Goal: Task Accomplishment & Management: Use online tool/utility

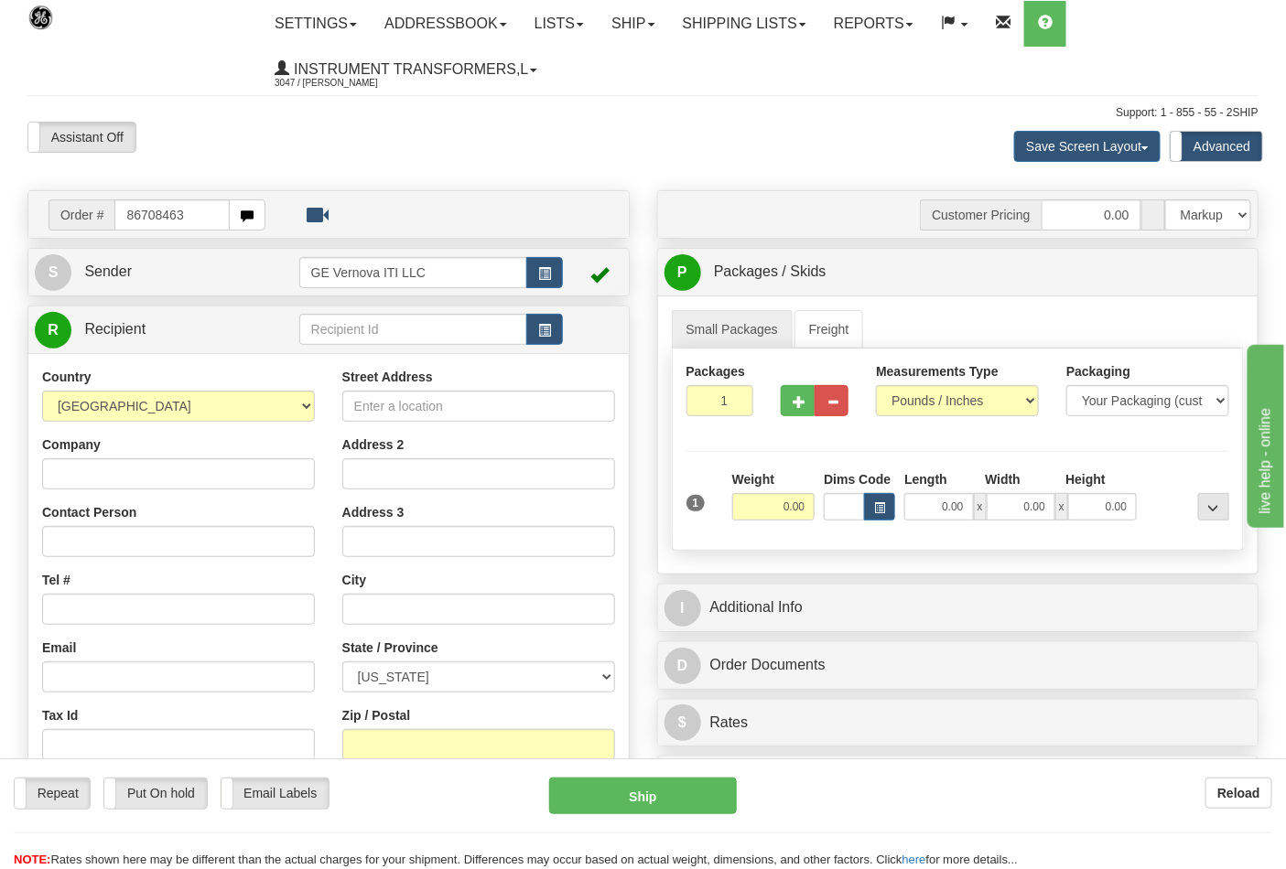
type input "86708463"
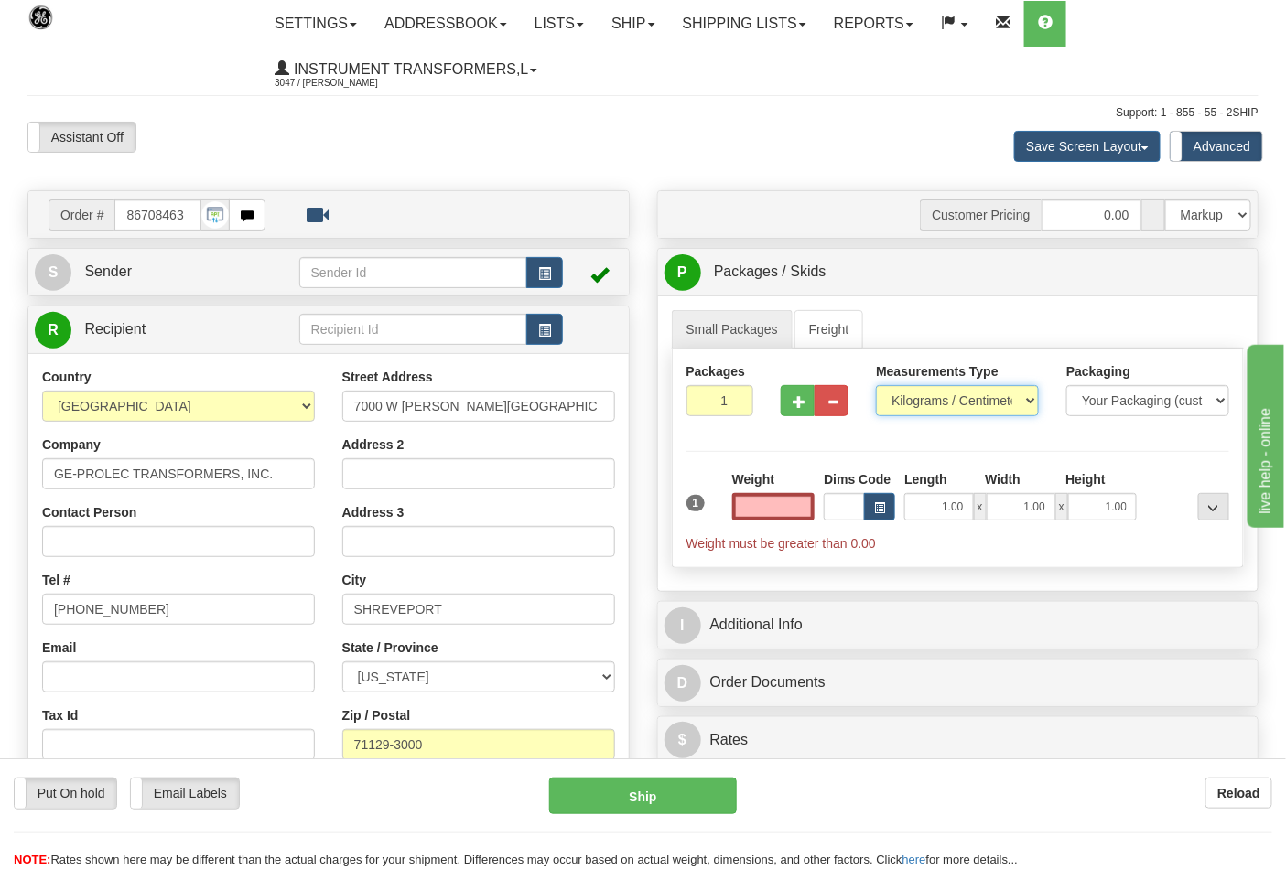
type input "0.00"
click at [929, 396] on select "Pounds / Inches Kilograms / Centimeters" at bounding box center [957, 400] width 163 height 31
select select "0"
click at [876, 386] on select "Pounds / Inches Kilograms / Centimeters" at bounding box center [957, 400] width 163 height 31
click at [772, 510] on input "0.00" at bounding box center [773, 506] width 83 height 27
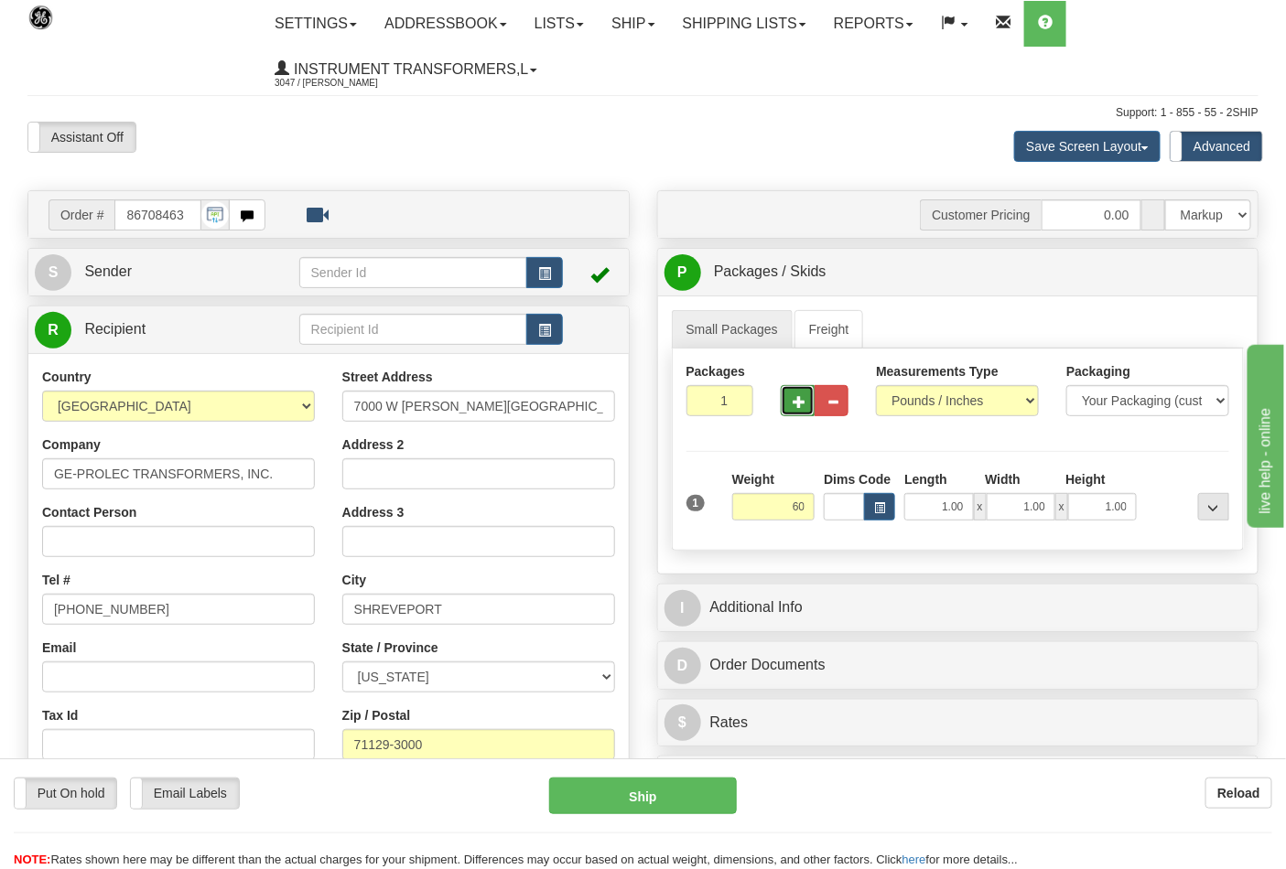
type input "60.00"
click at [805, 415] on button "button" at bounding box center [798, 400] width 34 height 31
type input "2"
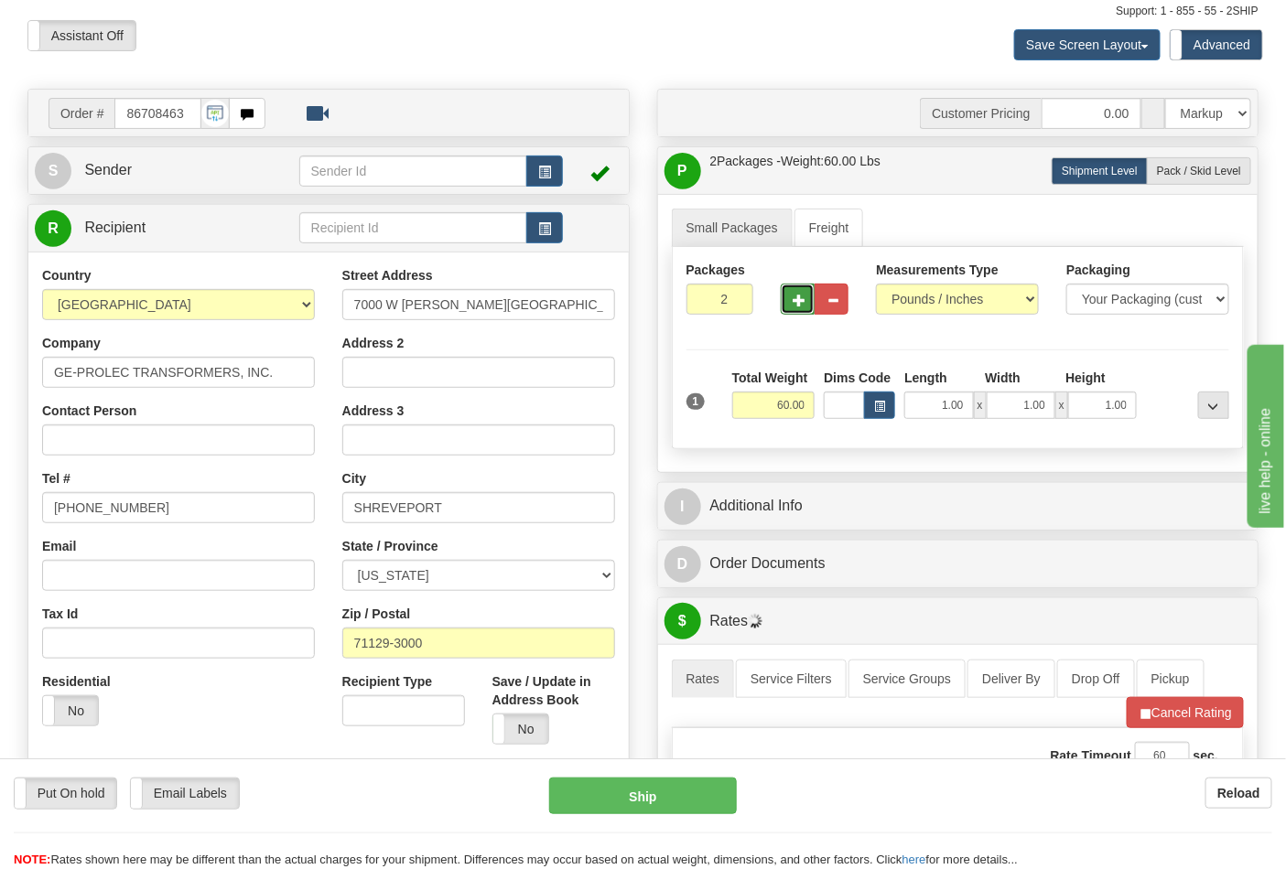
scroll to position [203, 0]
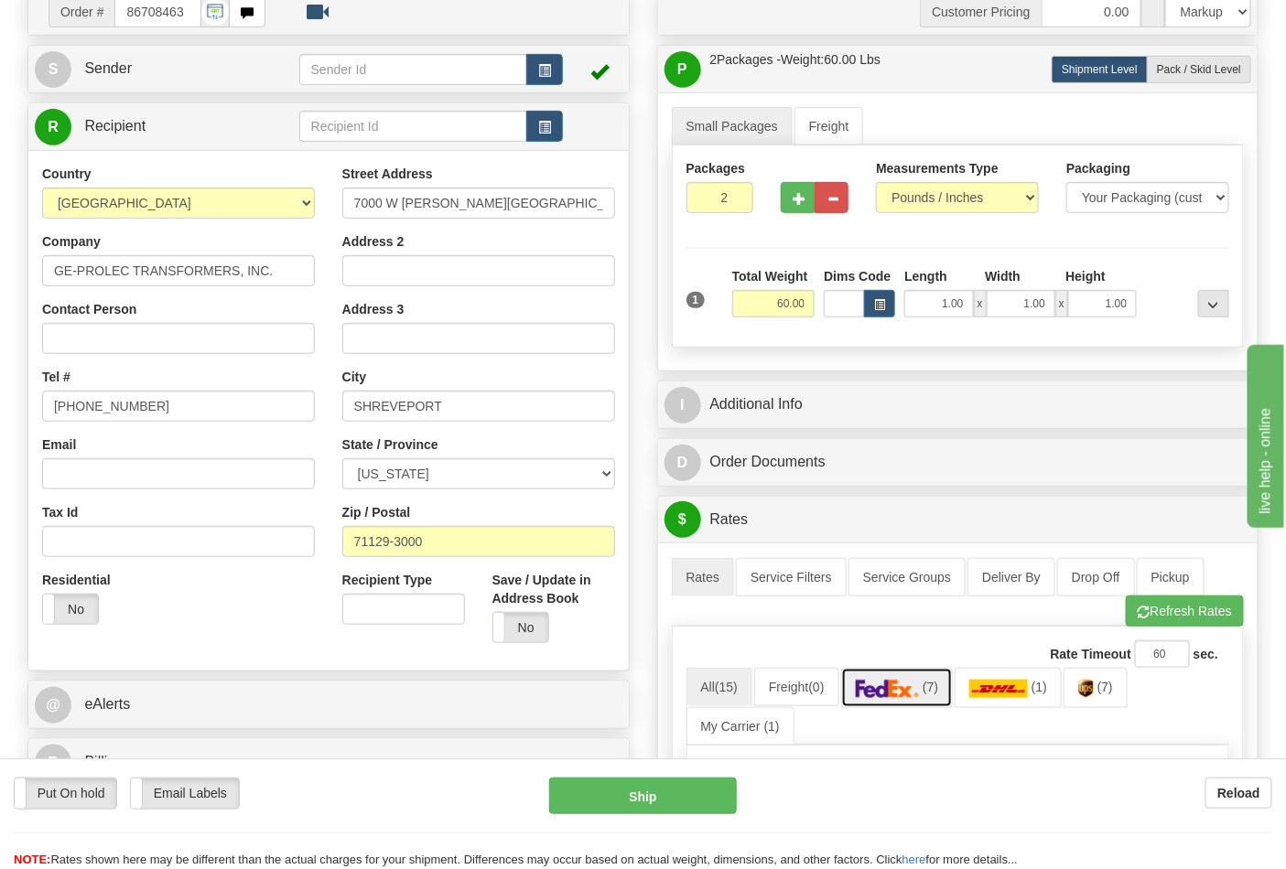
click at [906, 678] on link "(7)" at bounding box center [897, 687] width 113 height 39
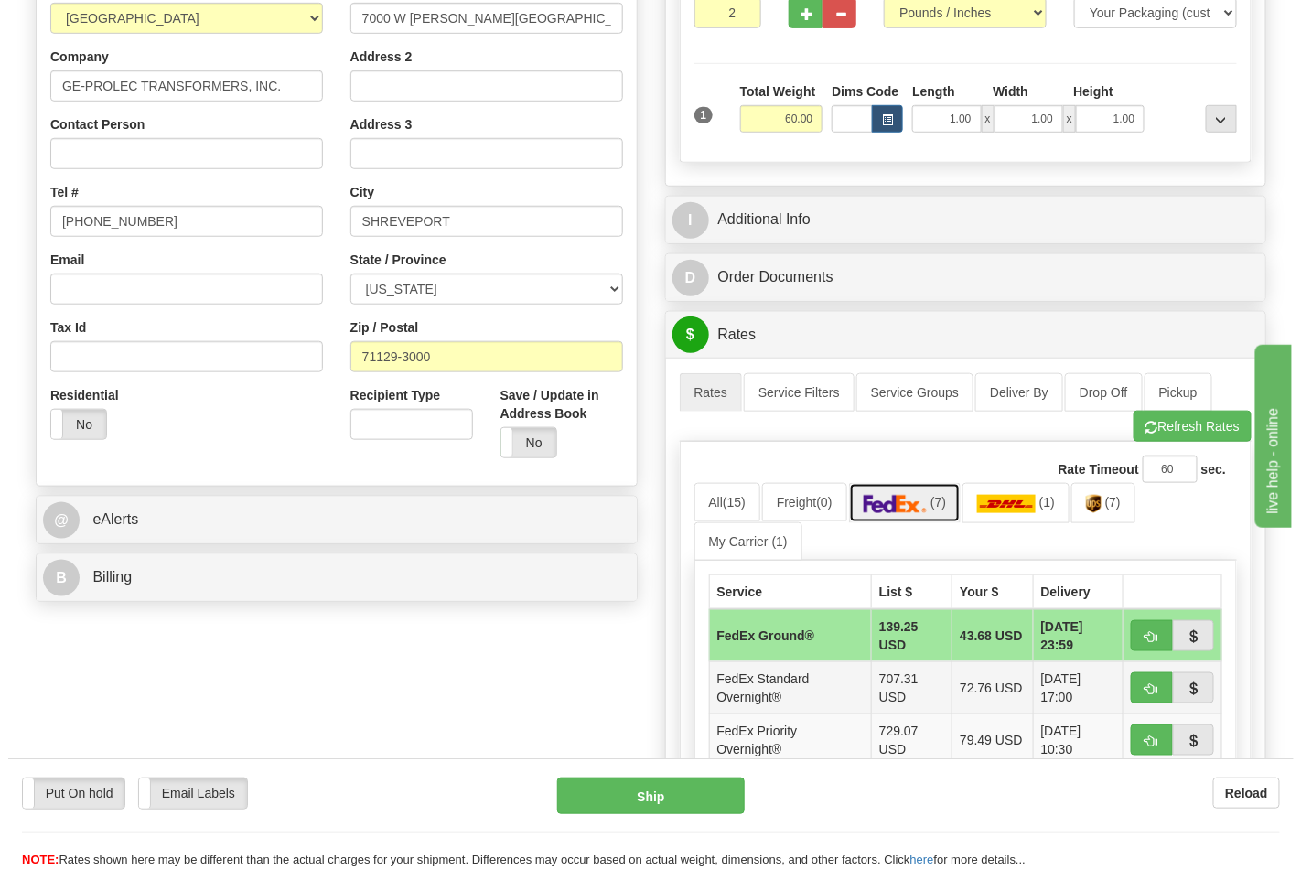
scroll to position [406, 0]
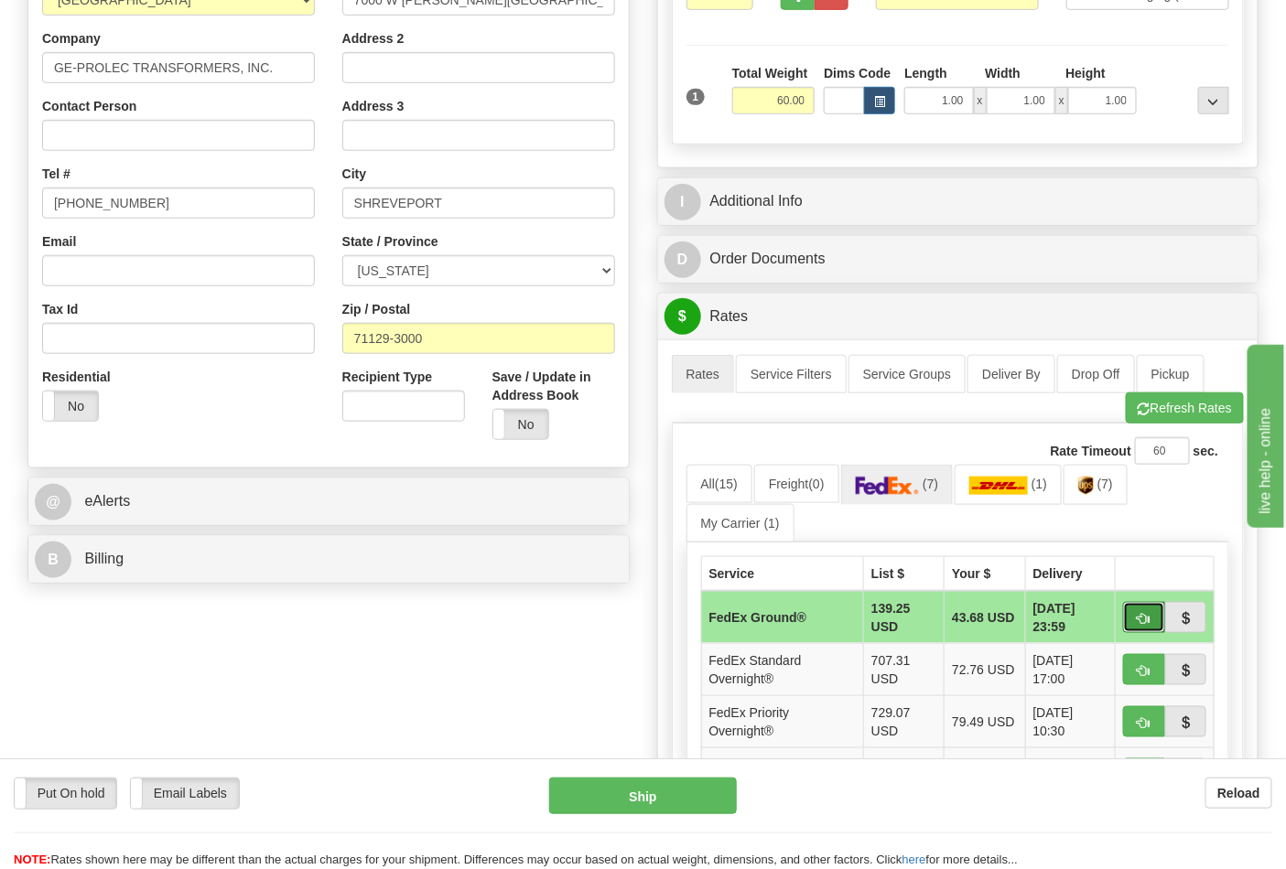
click at [1147, 629] on button "button" at bounding box center [1144, 617] width 42 height 31
type input "92"
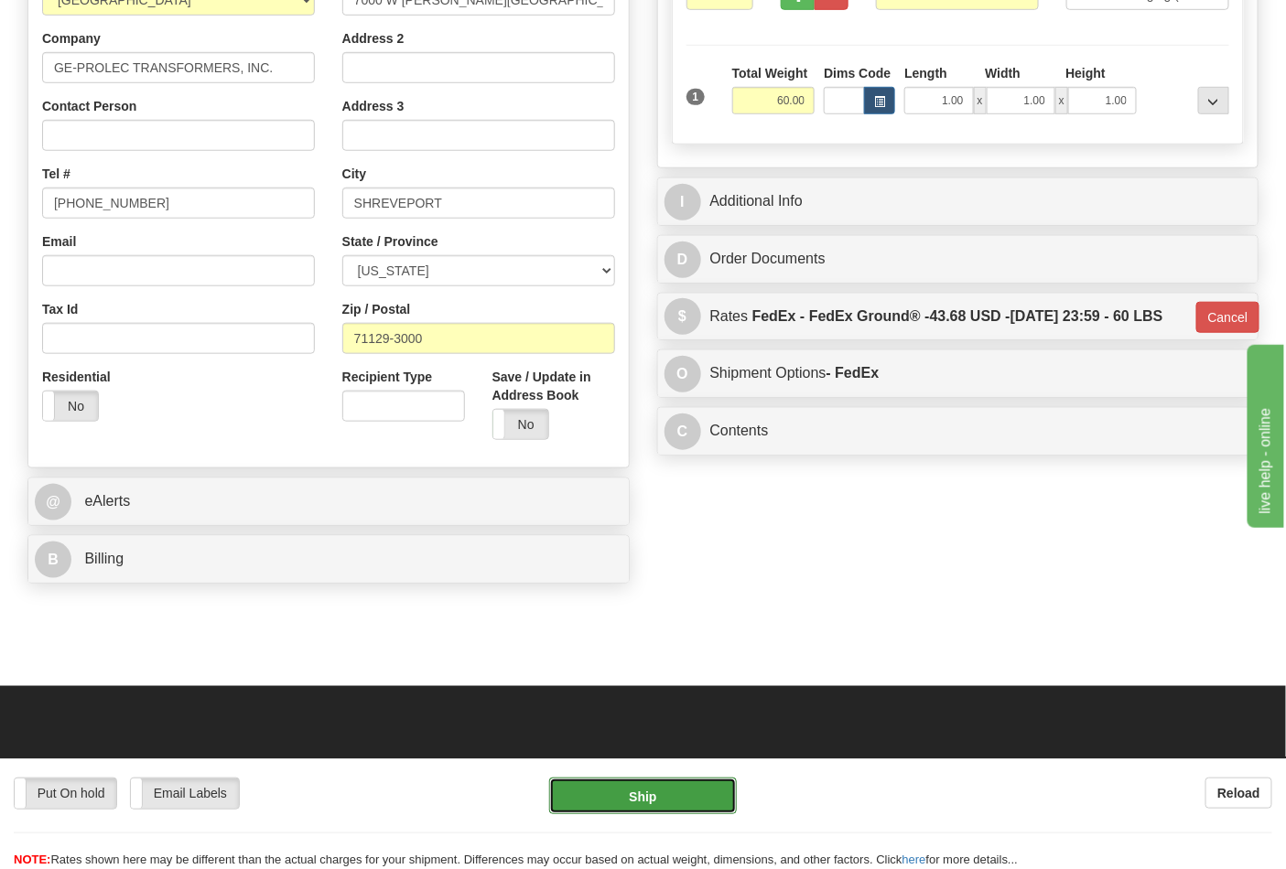
click at [610, 794] on button "Ship" at bounding box center [642, 796] width 187 height 37
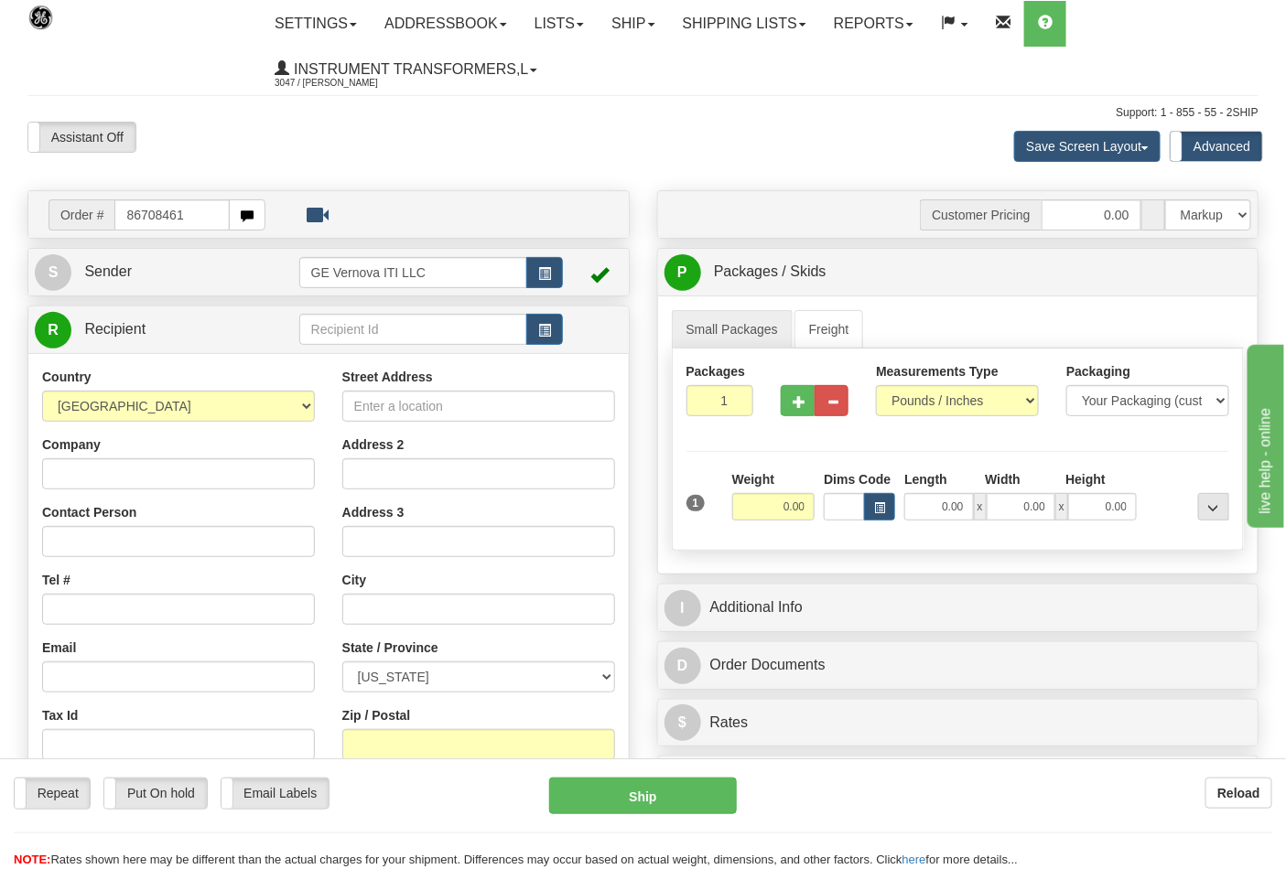
type input "86708461"
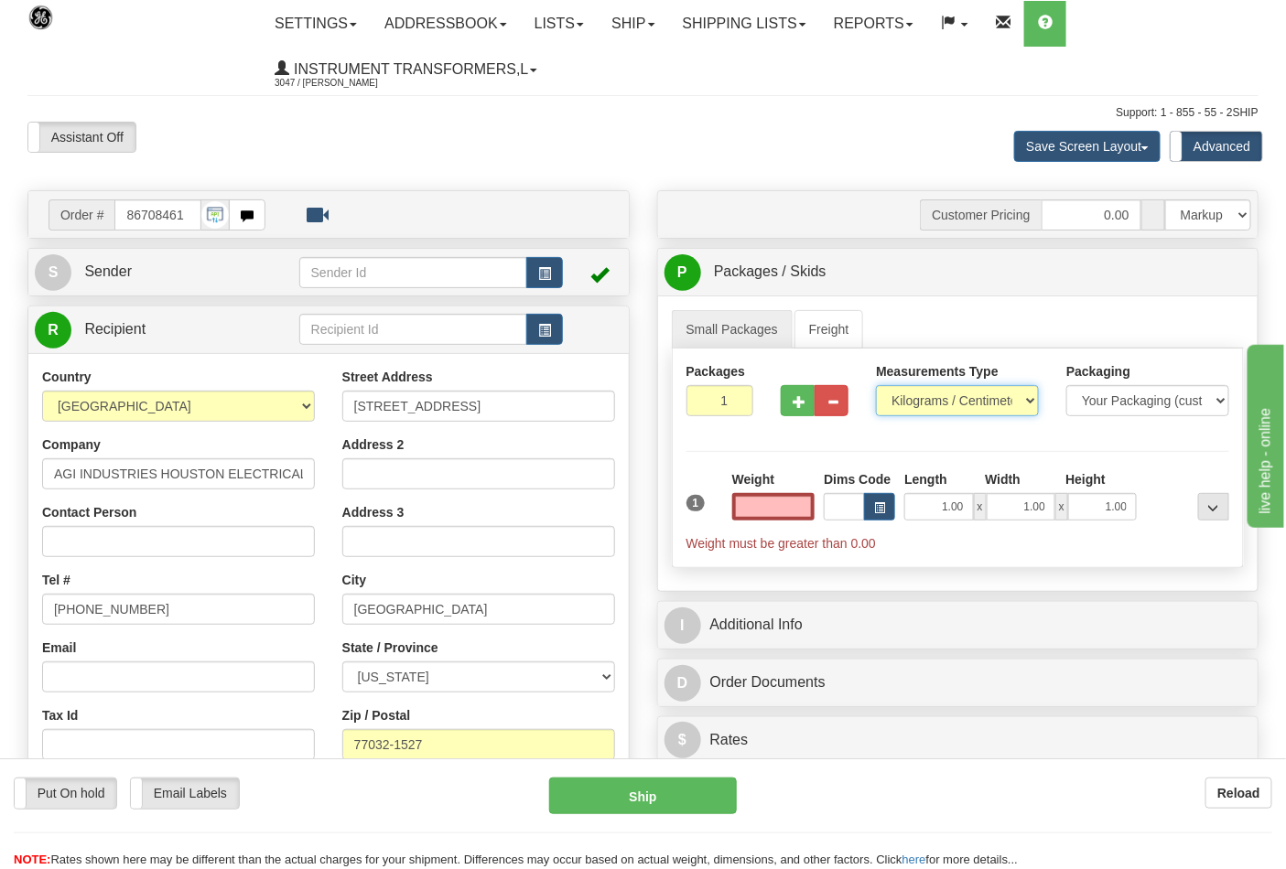
type input "0.00"
click at [1022, 390] on select "Pounds / Inches Kilograms / Centimeters" at bounding box center [957, 400] width 163 height 31
select select "0"
click at [876, 386] on select "Pounds / Inches Kilograms / Centimeters" at bounding box center [957, 400] width 163 height 31
click at [772, 513] on input "0.00" at bounding box center [773, 506] width 83 height 27
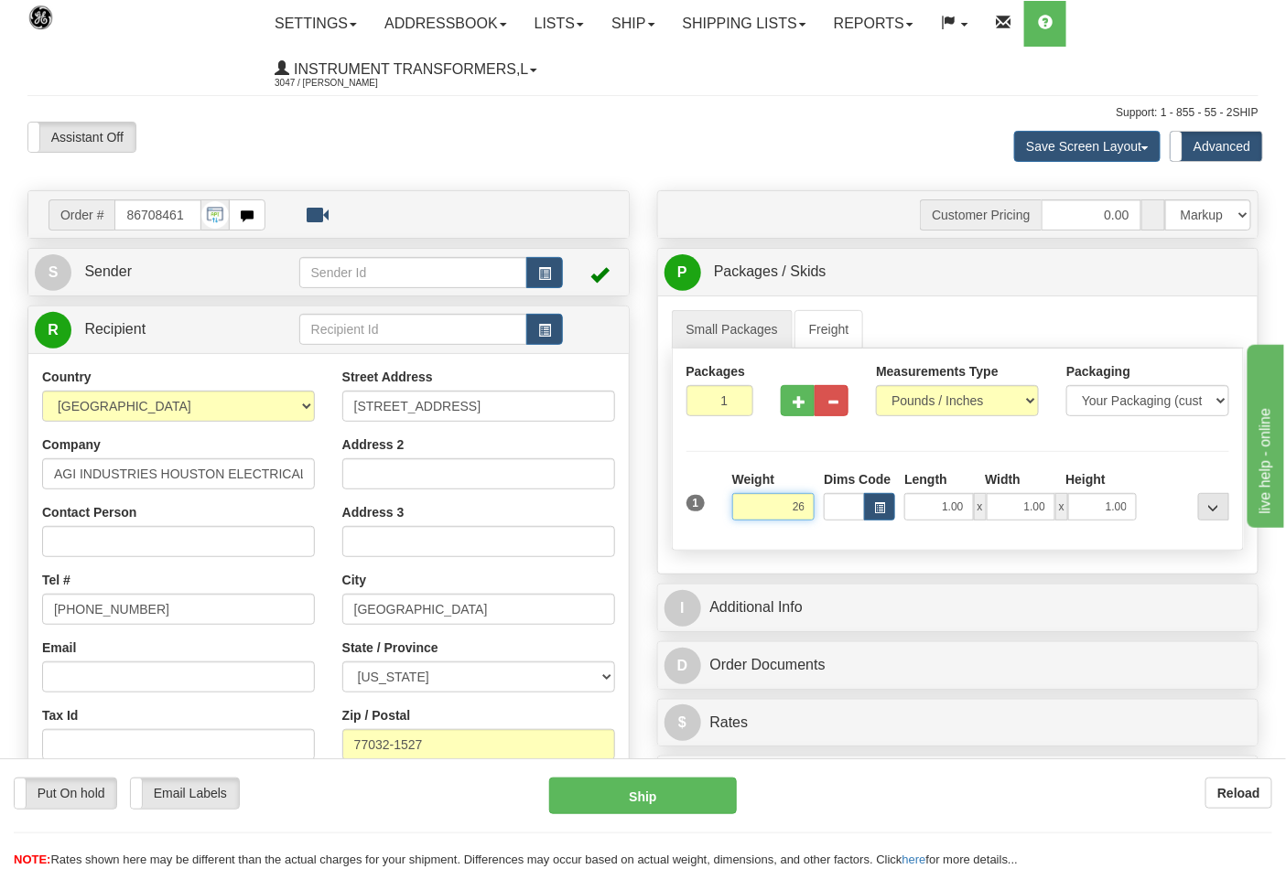
click button "Delete" at bounding box center [0, 0] width 0 height 0
type input "26.00"
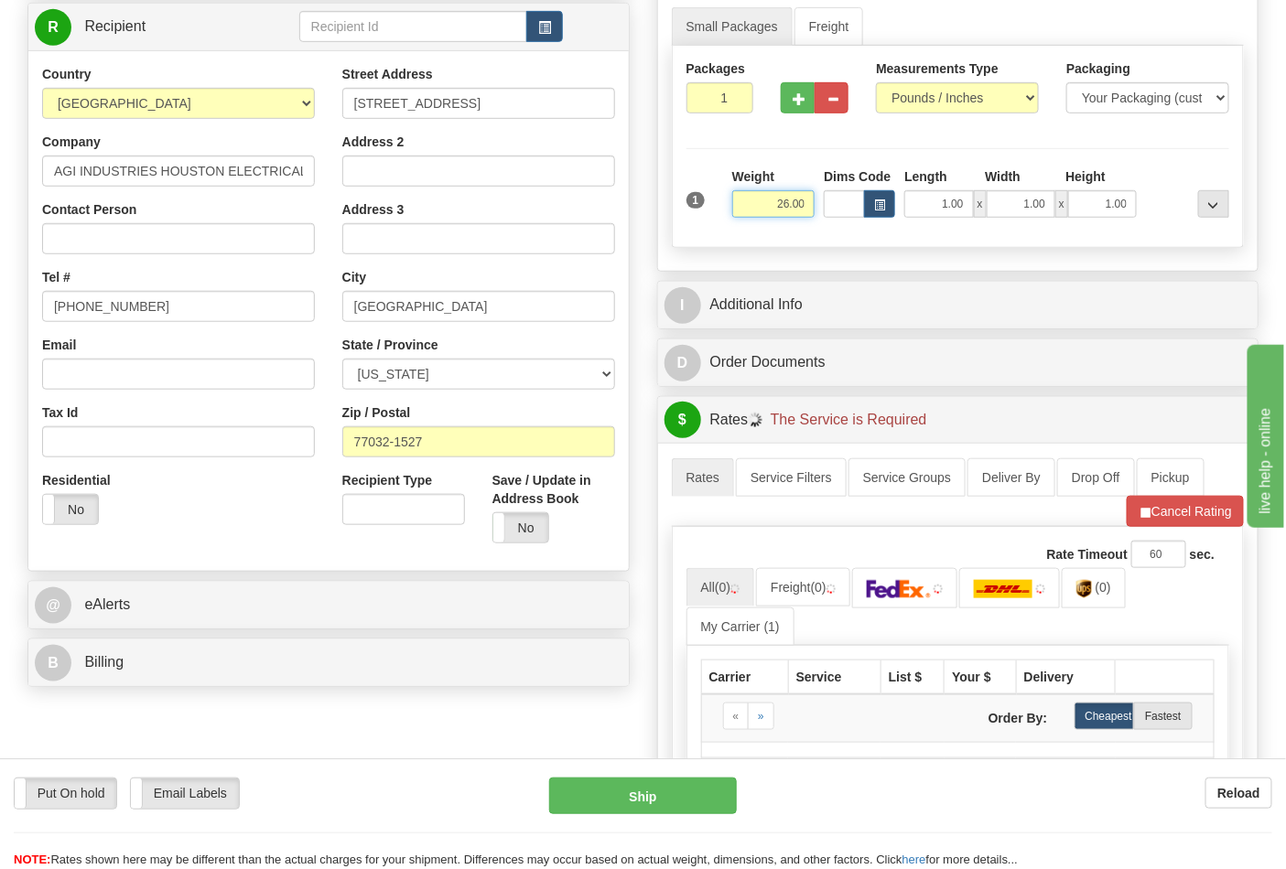
scroll to position [305, 0]
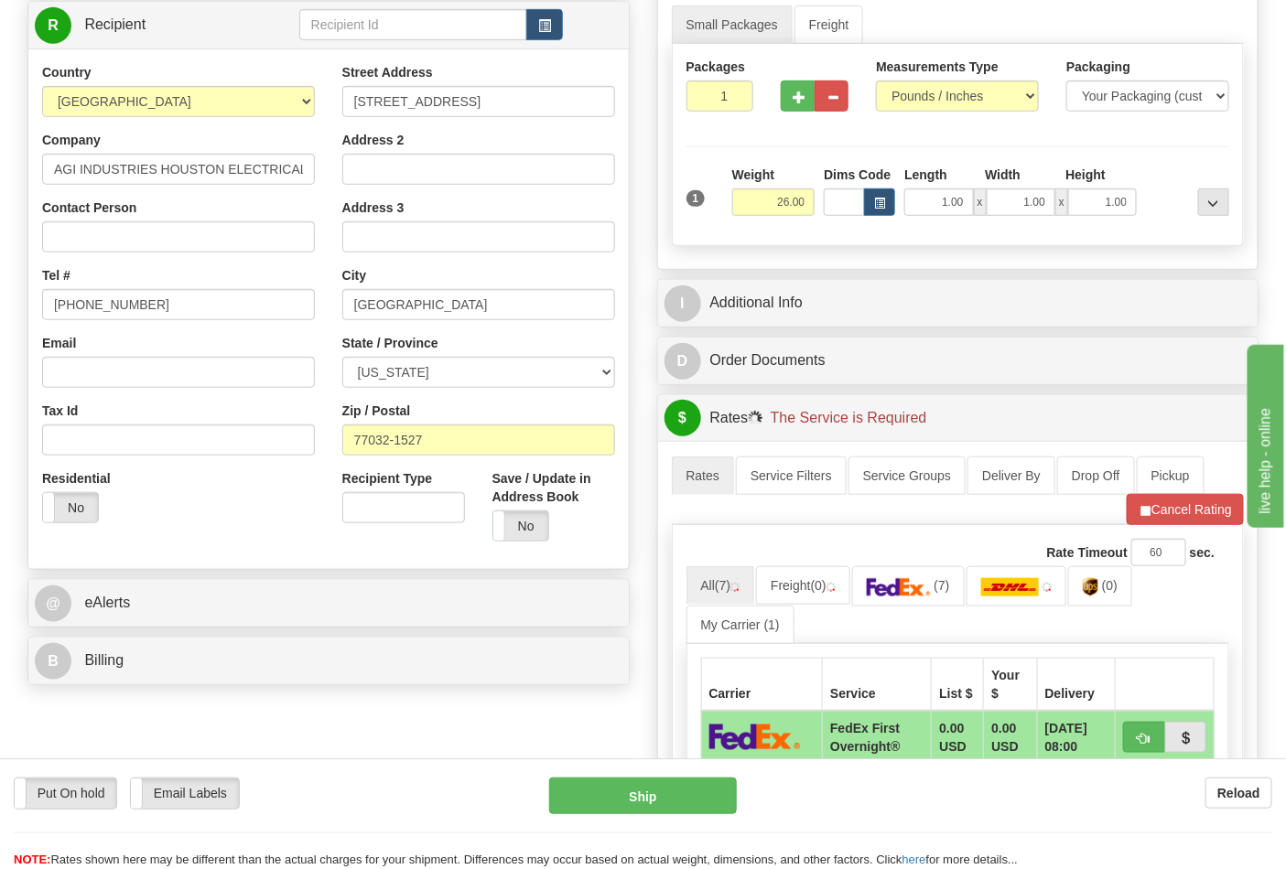
click at [561, 688] on div "Order # 86708461 S" at bounding box center [329, 290] width 630 height 808
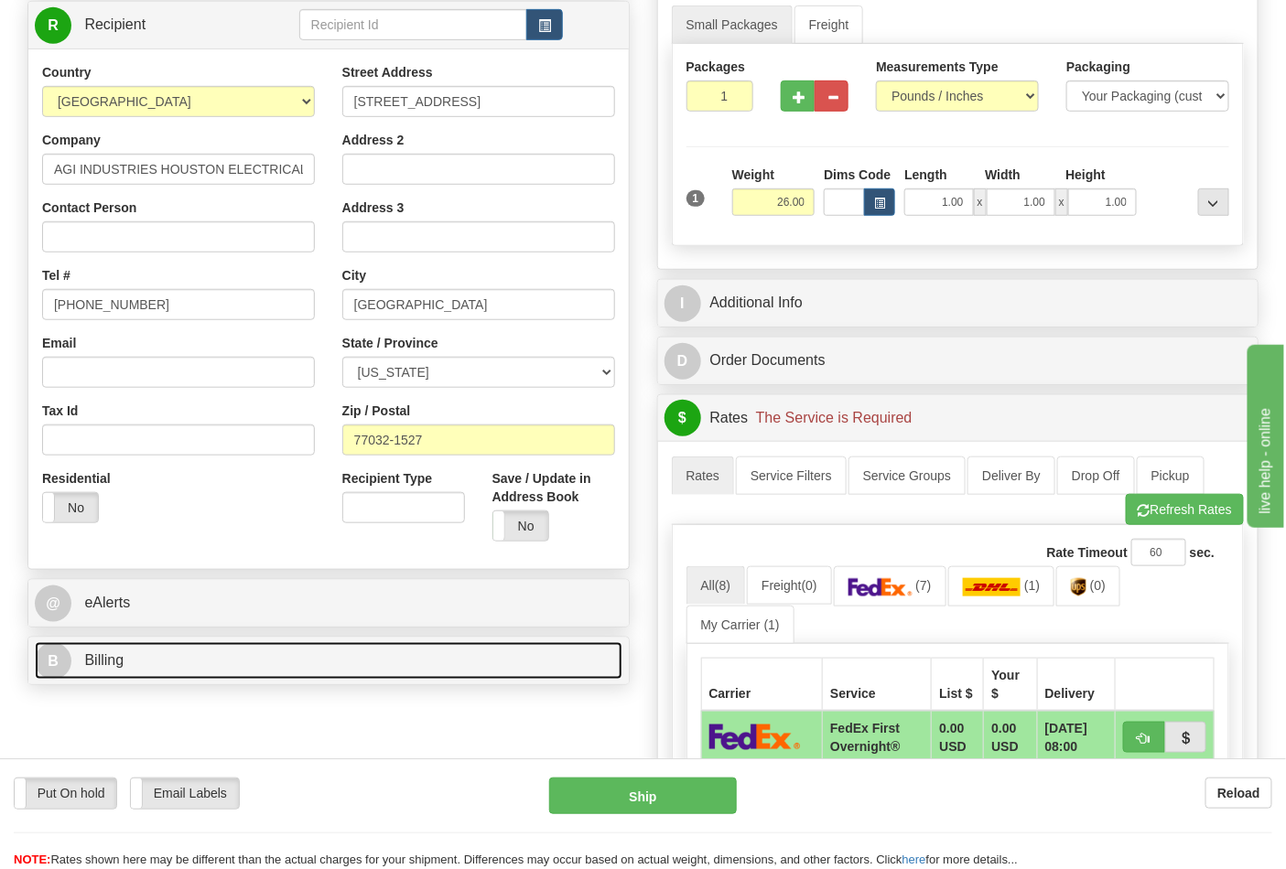
click at [556, 670] on link "B Billing" at bounding box center [329, 661] width 588 height 38
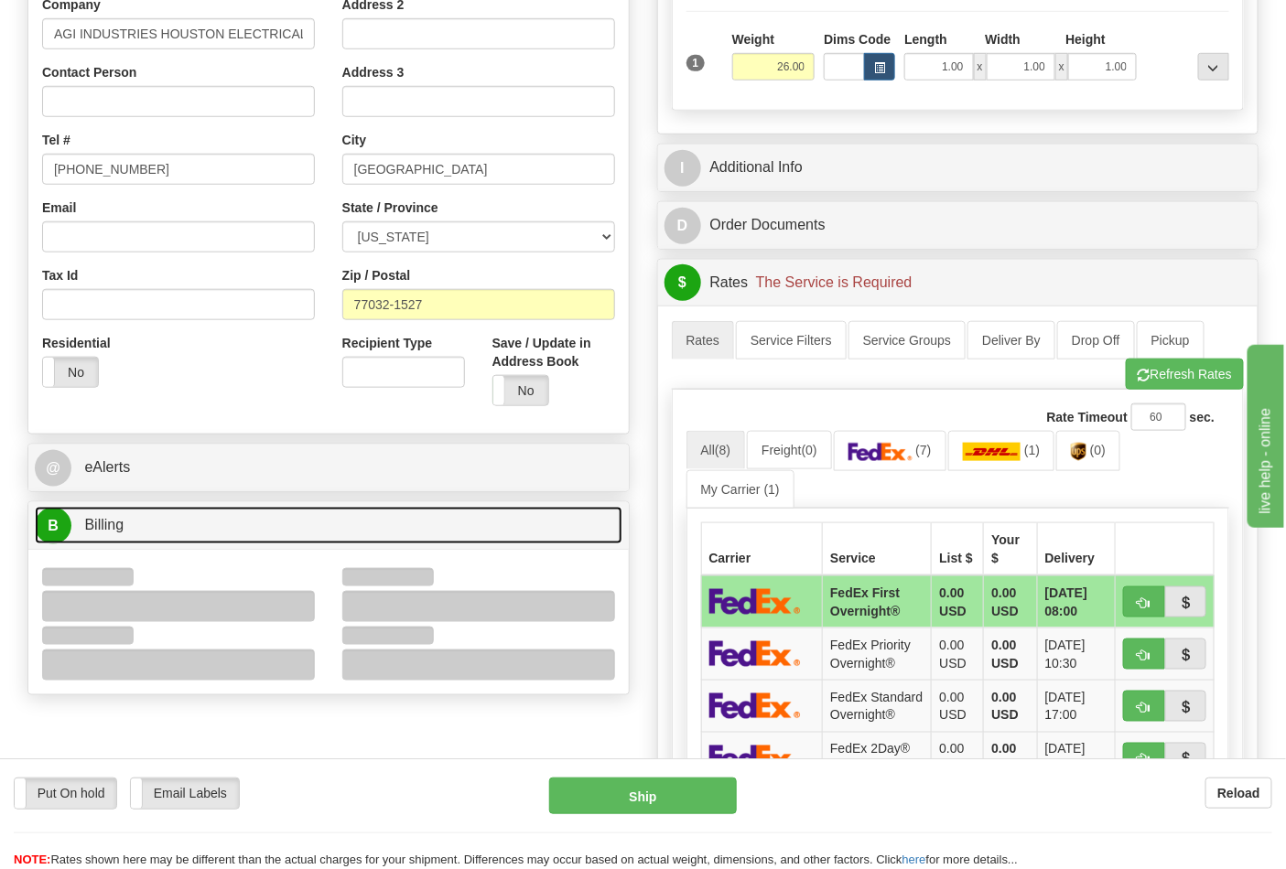
scroll to position [610, 0]
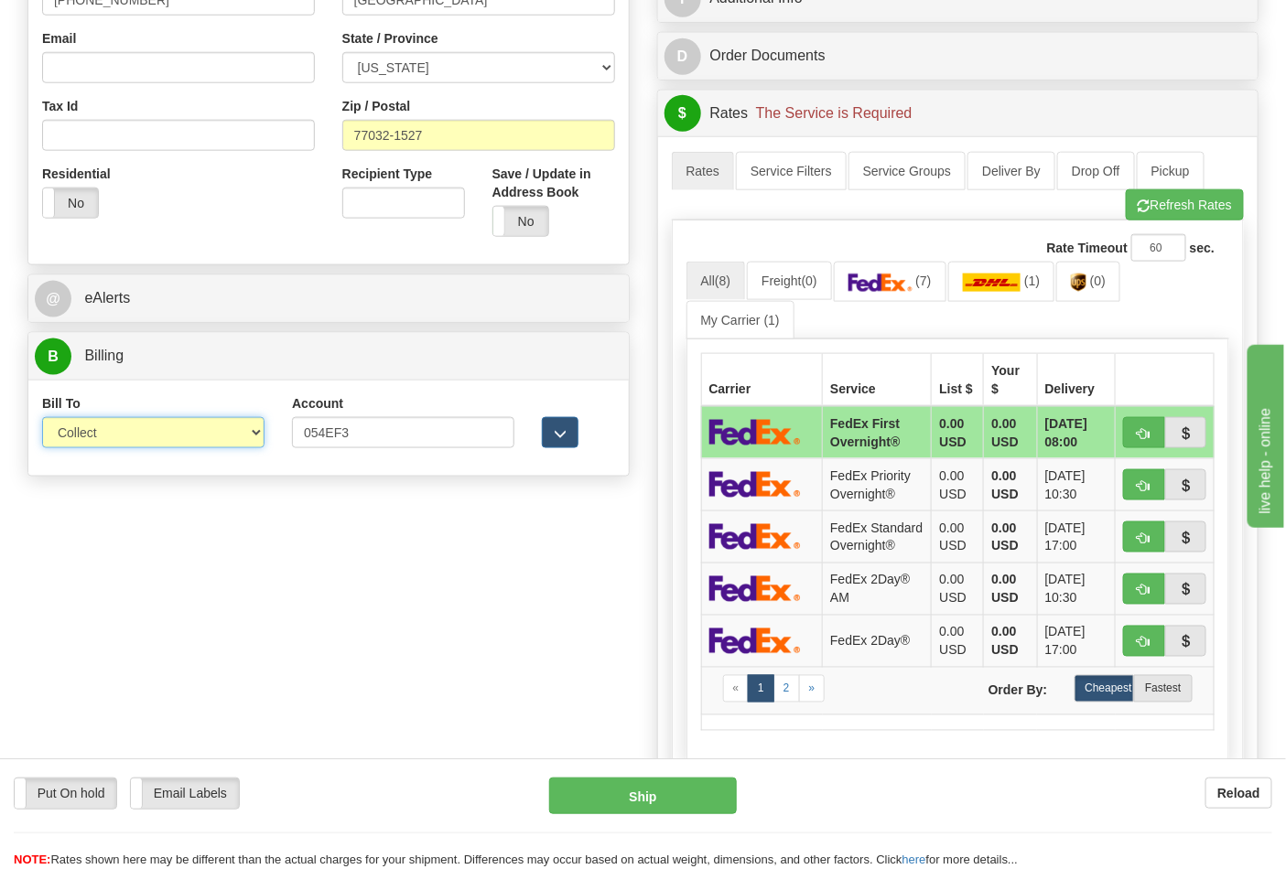
click at [214, 428] on select "Sender Recipient Third Party Collect" at bounding box center [153, 432] width 222 height 31
click at [42, 419] on select "Sender Recipient Third Party Collect" at bounding box center [153, 432] width 222 height 31
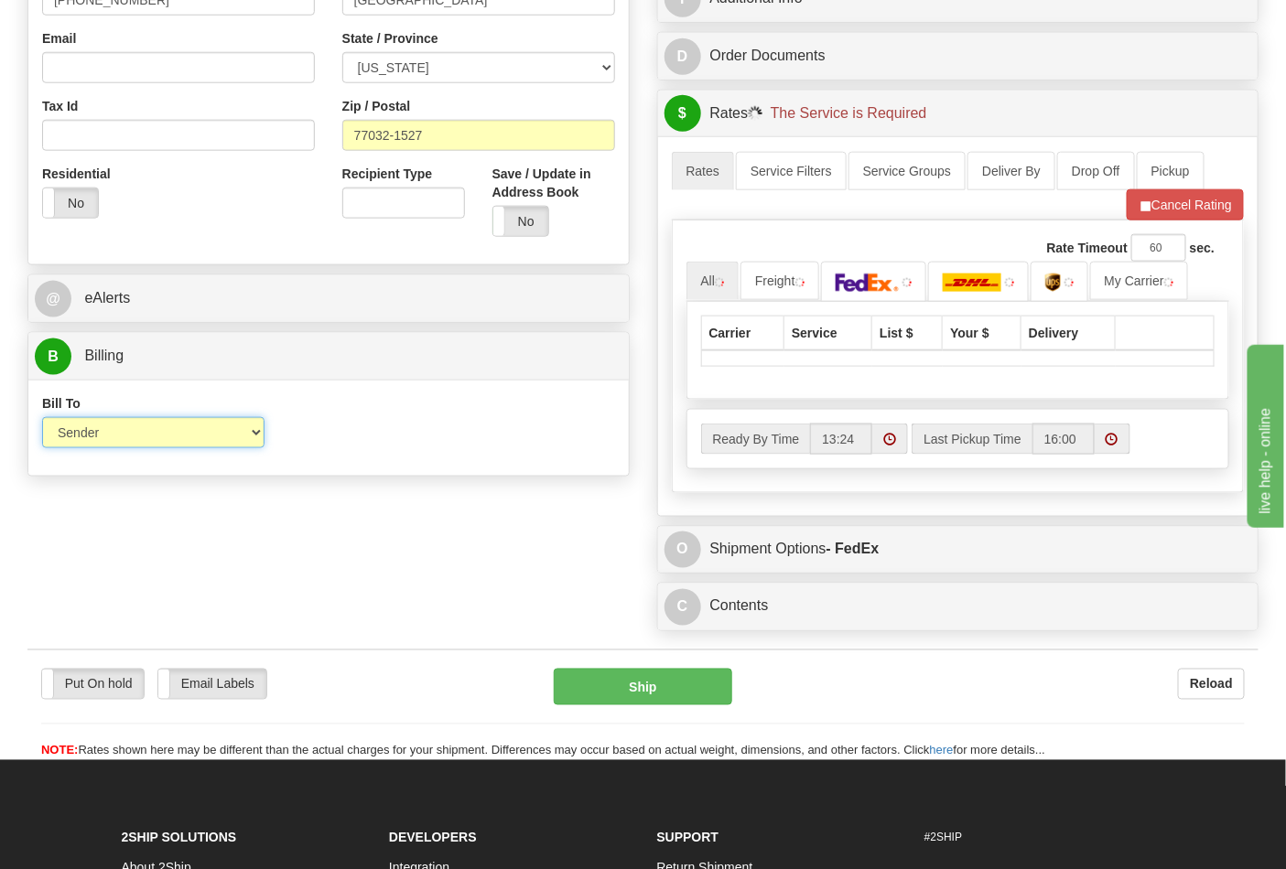
click at [203, 434] on select "Sender Recipient Third Party Collect" at bounding box center [153, 432] width 222 height 31
select select "2"
click at [42, 419] on select "Sender Recipient Third Party Collect" at bounding box center [153, 432] width 222 height 31
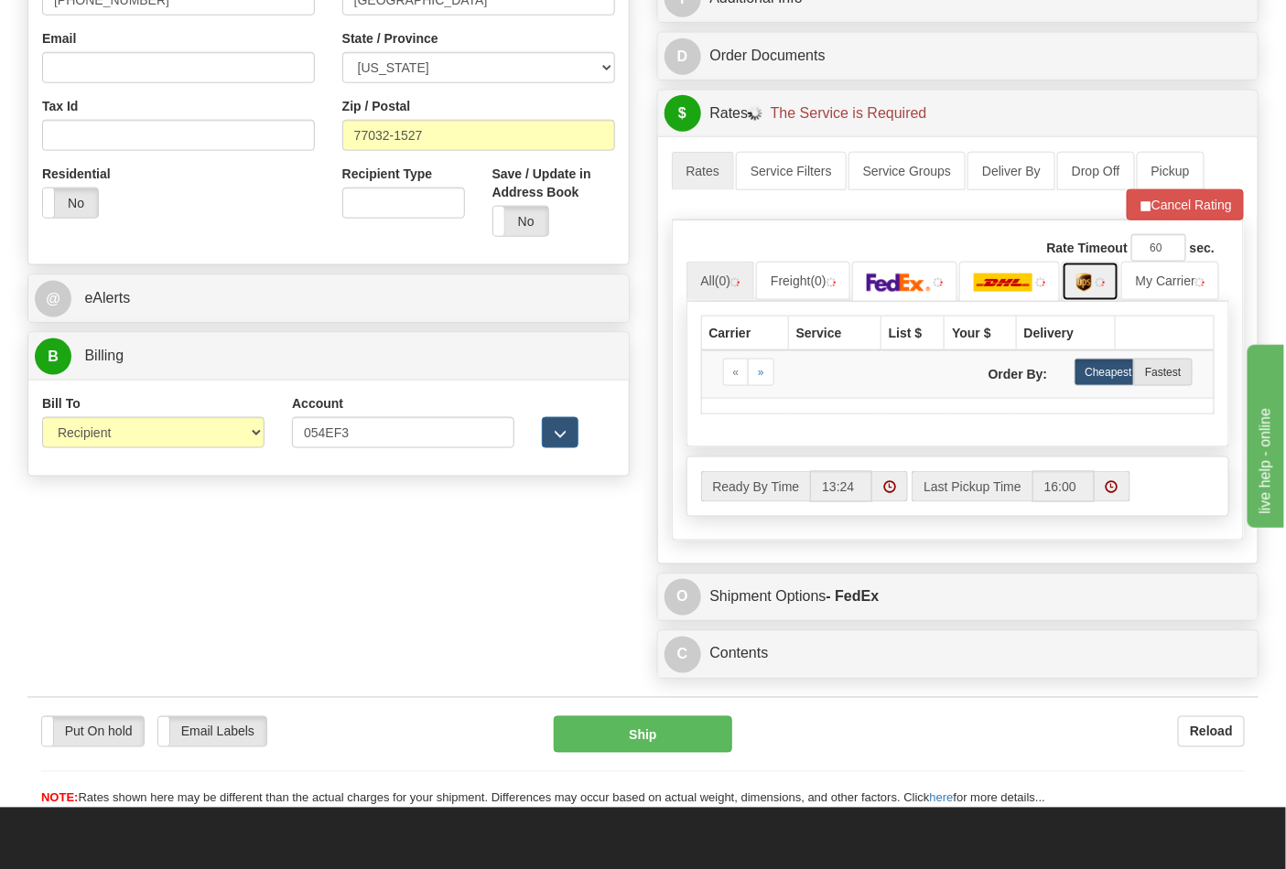
click at [1092, 279] on img at bounding box center [1084, 283] width 16 height 18
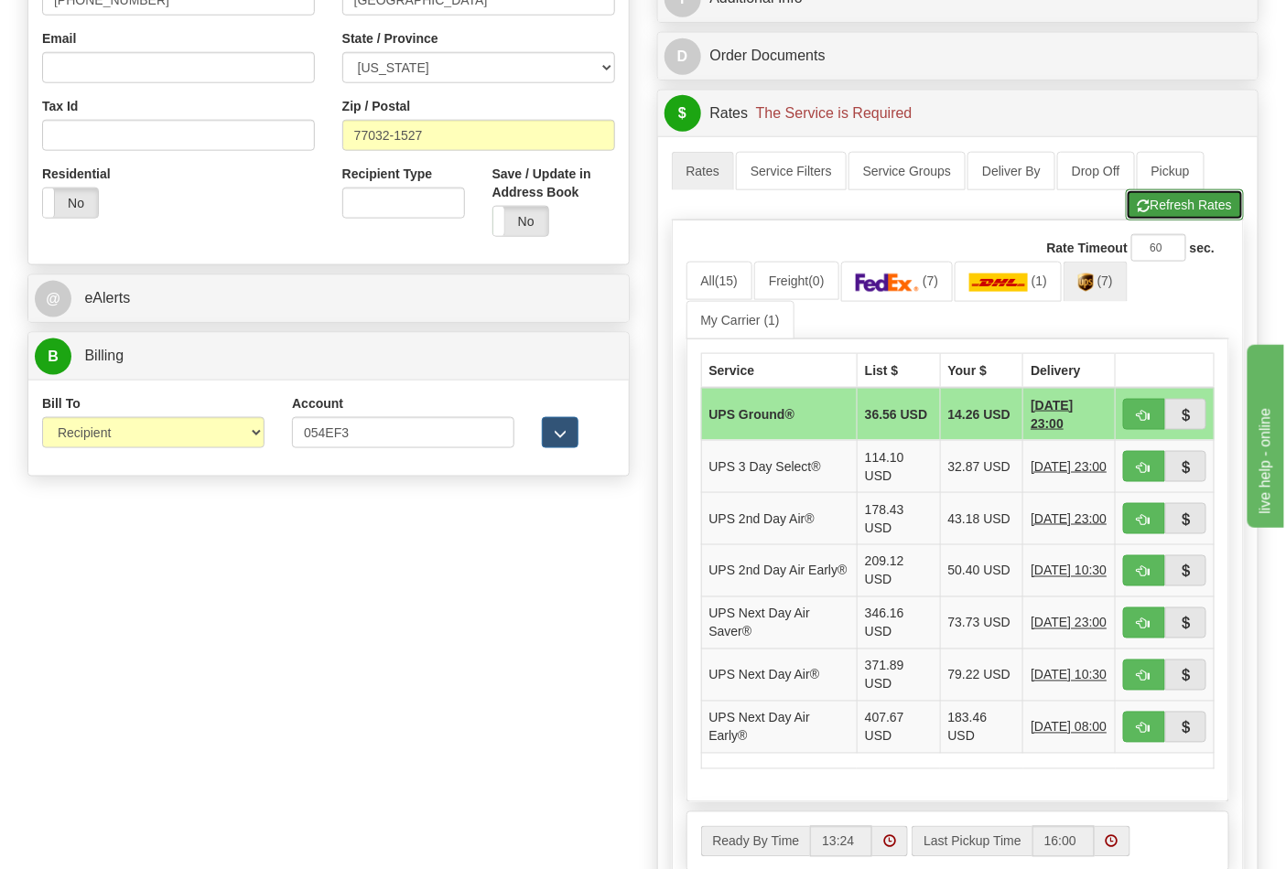
click at [1173, 215] on button "Refresh Rates" at bounding box center [1185, 204] width 118 height 31
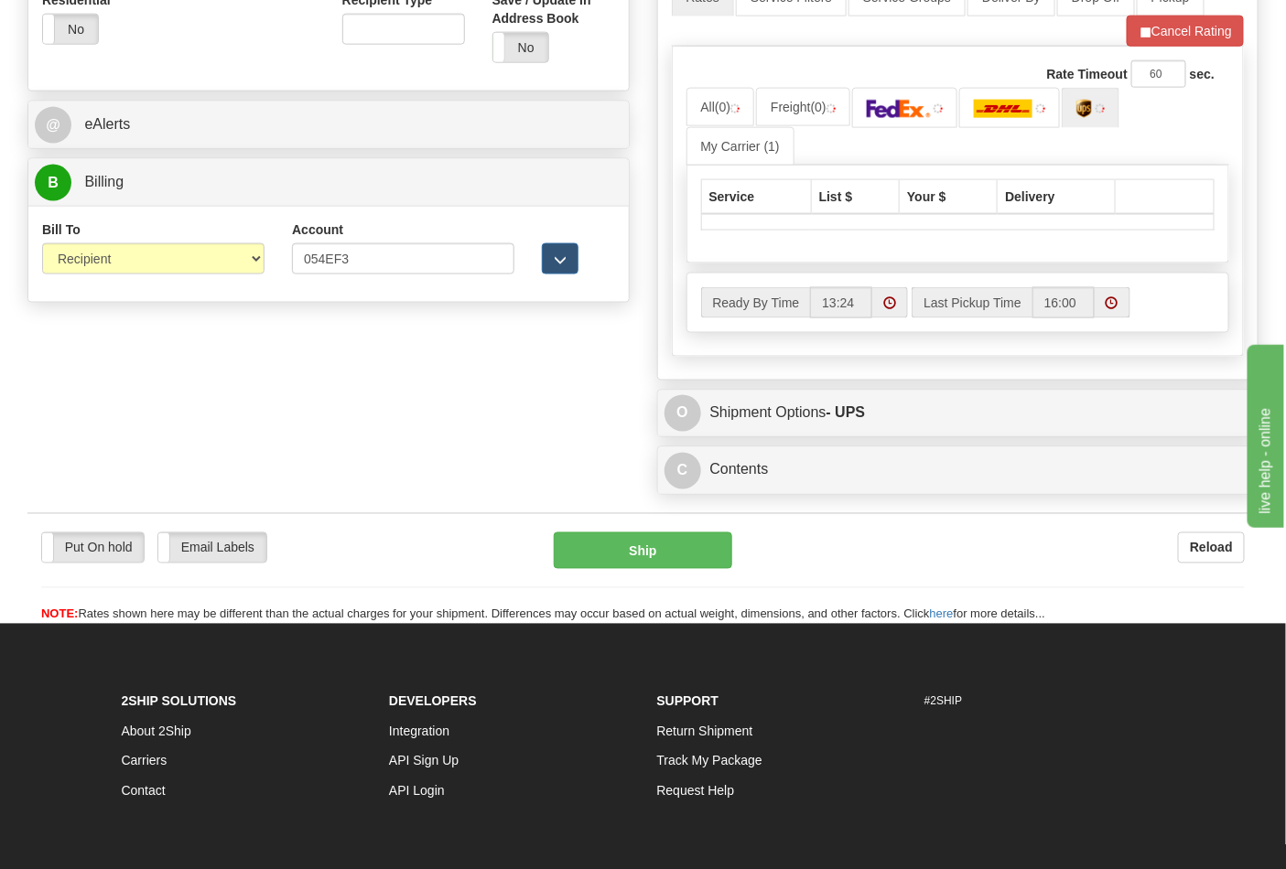
scroll to position [813, 0]
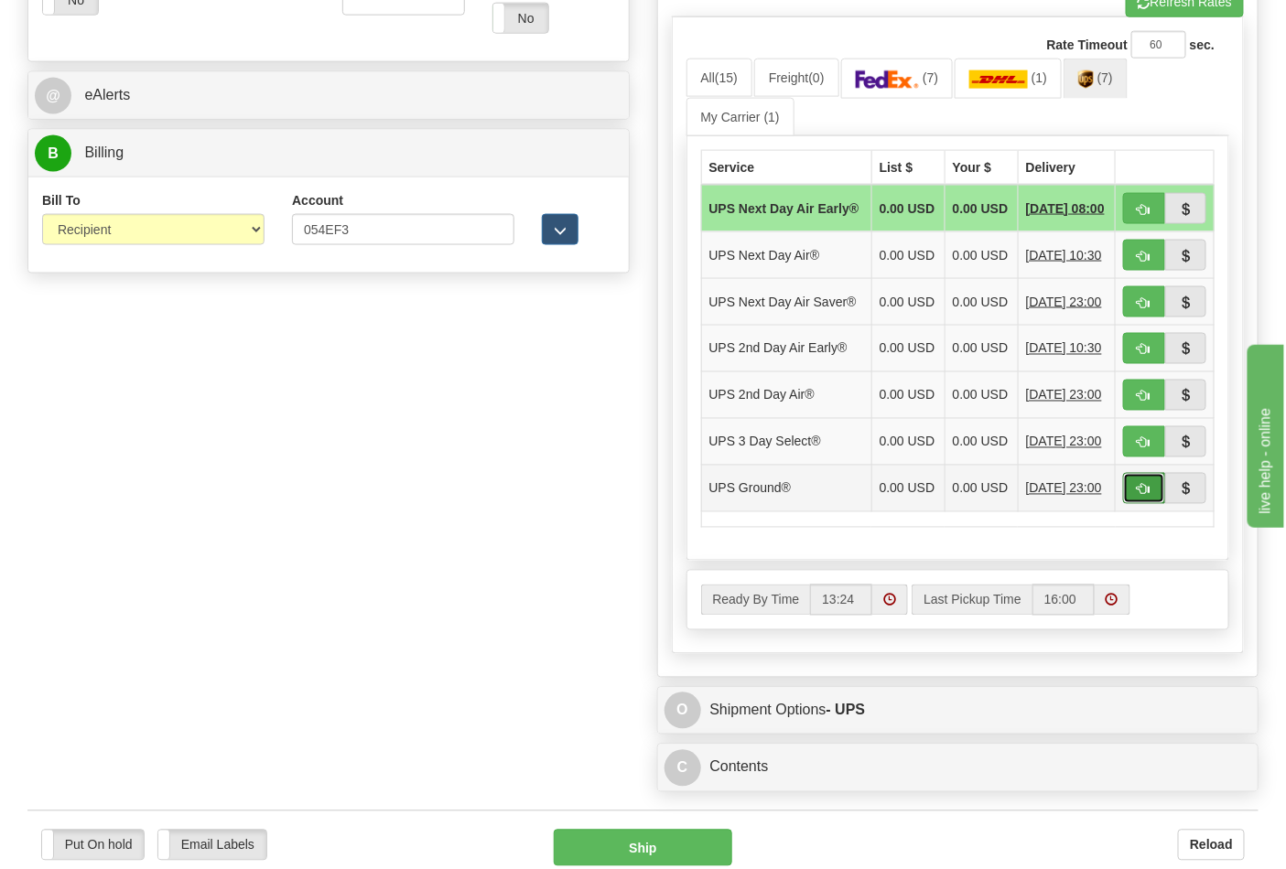
click at [1139, 496] on span "button" at bounding box center [1144, 490] width 13 height 12
type input "03"
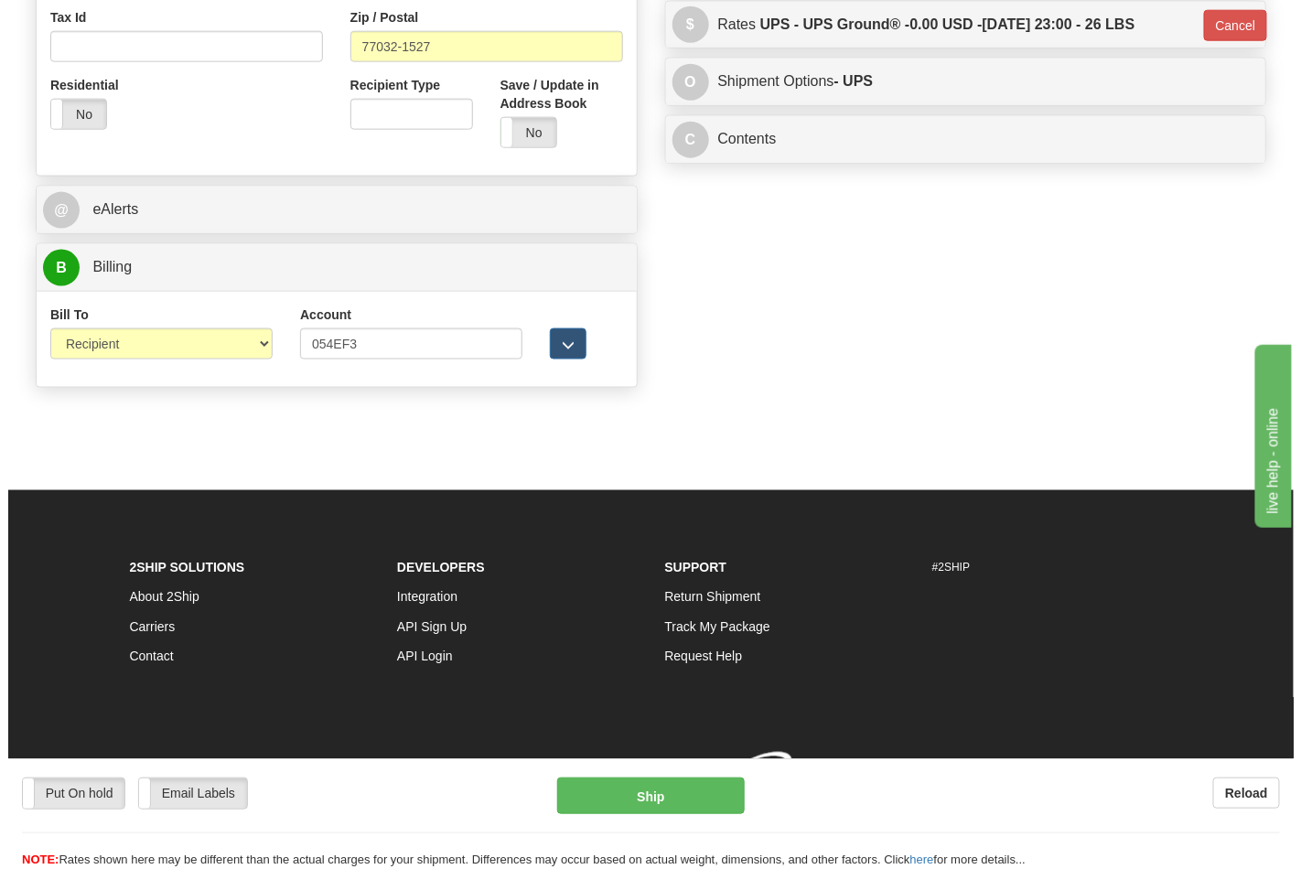
scroll to position [728, 0]
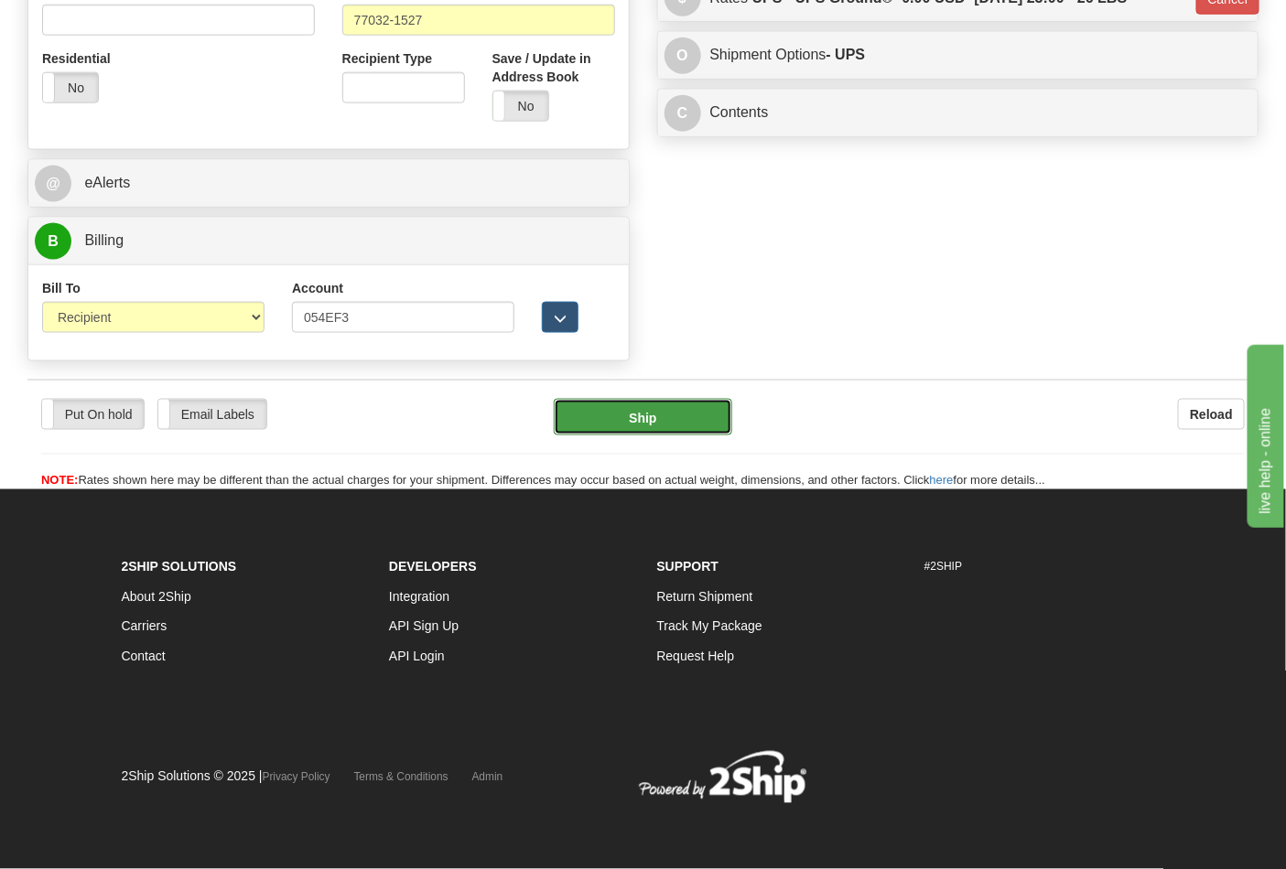
click at [652, 406] on button "Ship" at bounding box center [643, 417] width 178 height 37
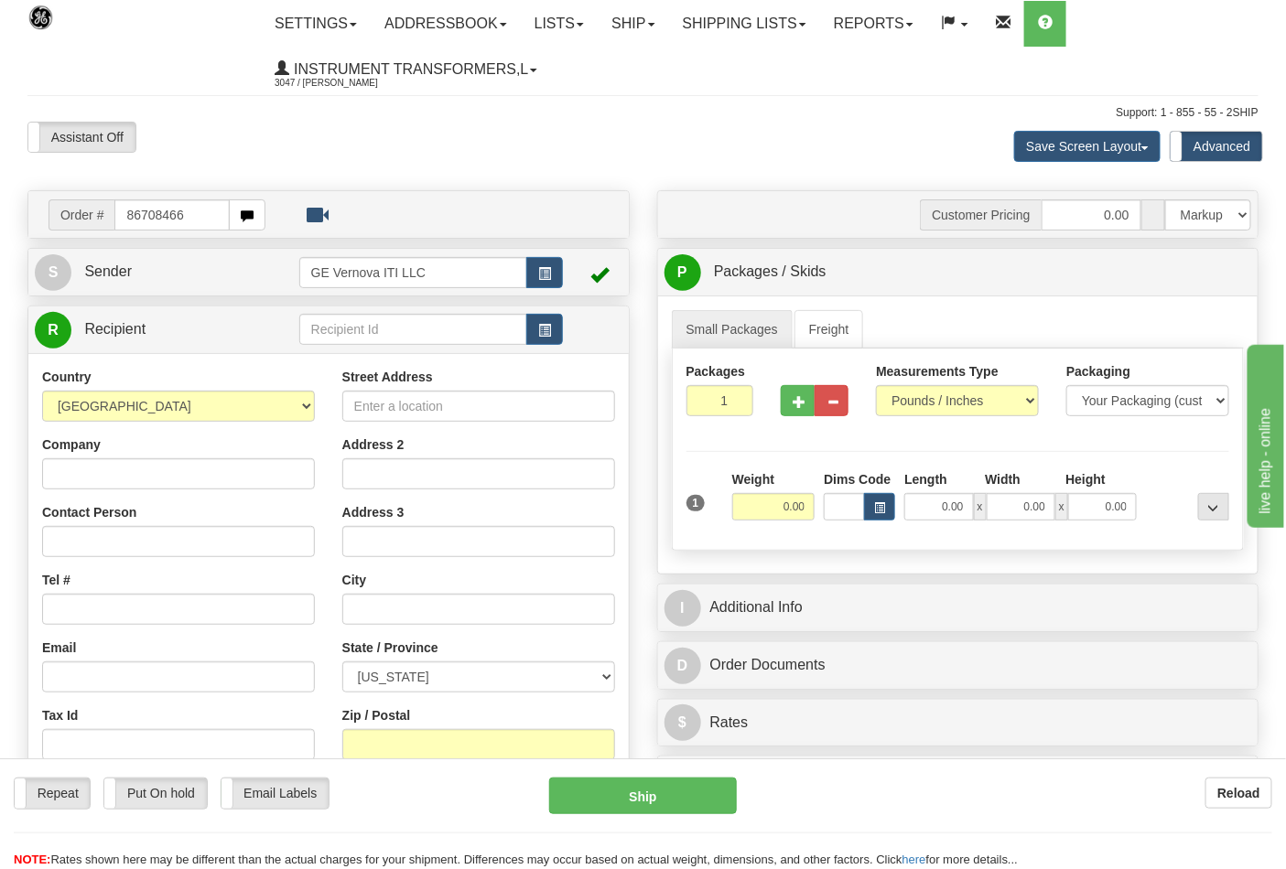
type input "86708466"
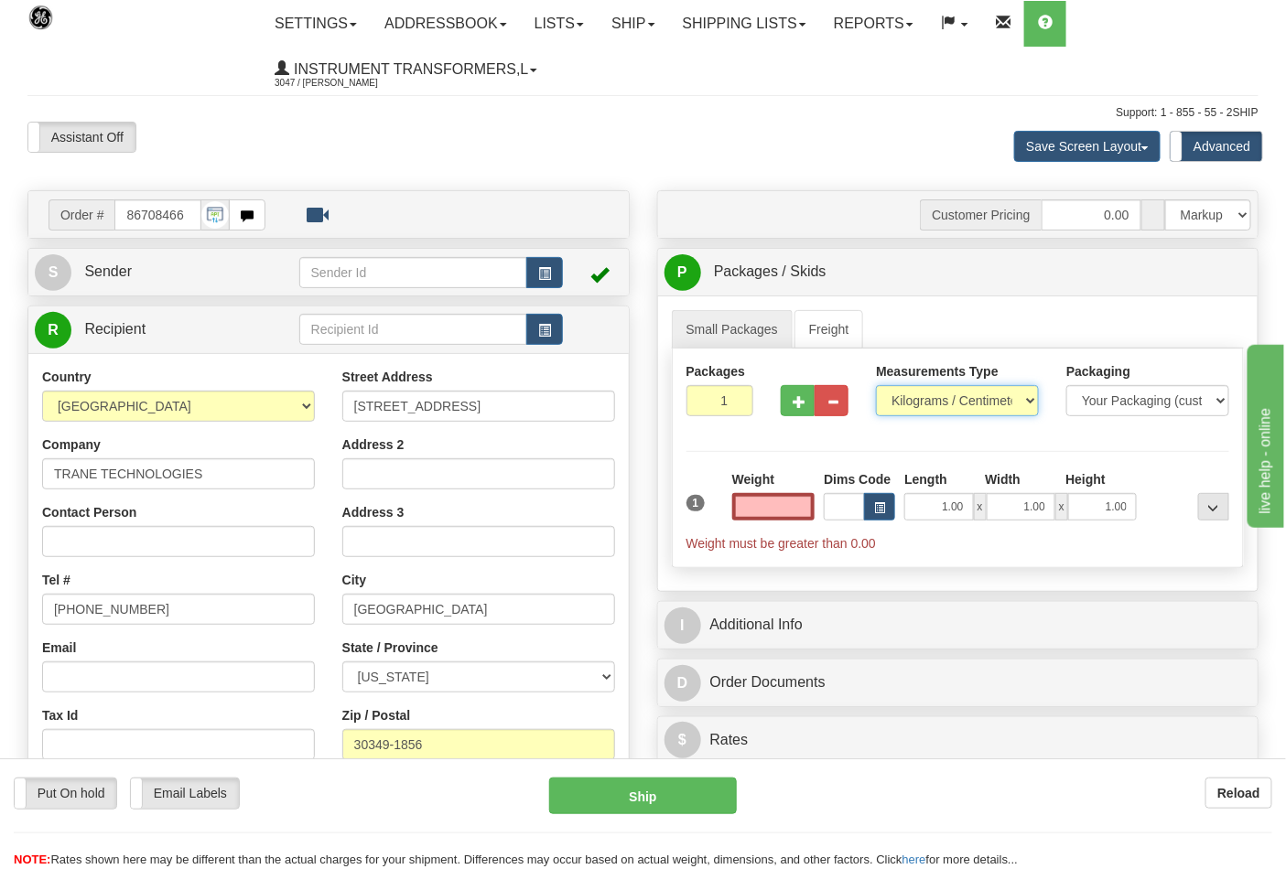
type input "0.00"
click at [1029, 405] on select "Pounds / Inches Kilograms / Centimeters" at bounding box center [957, 400] width 163 height 31
select select "0"
click at [876, 386] on select "Pounds / Inches Kilograms / Centimeters" at bounding box center [957, 400] width 163 height 31
click at [749, 507] on input "0.00" at bounding box center [773, 506] width 83 height 27
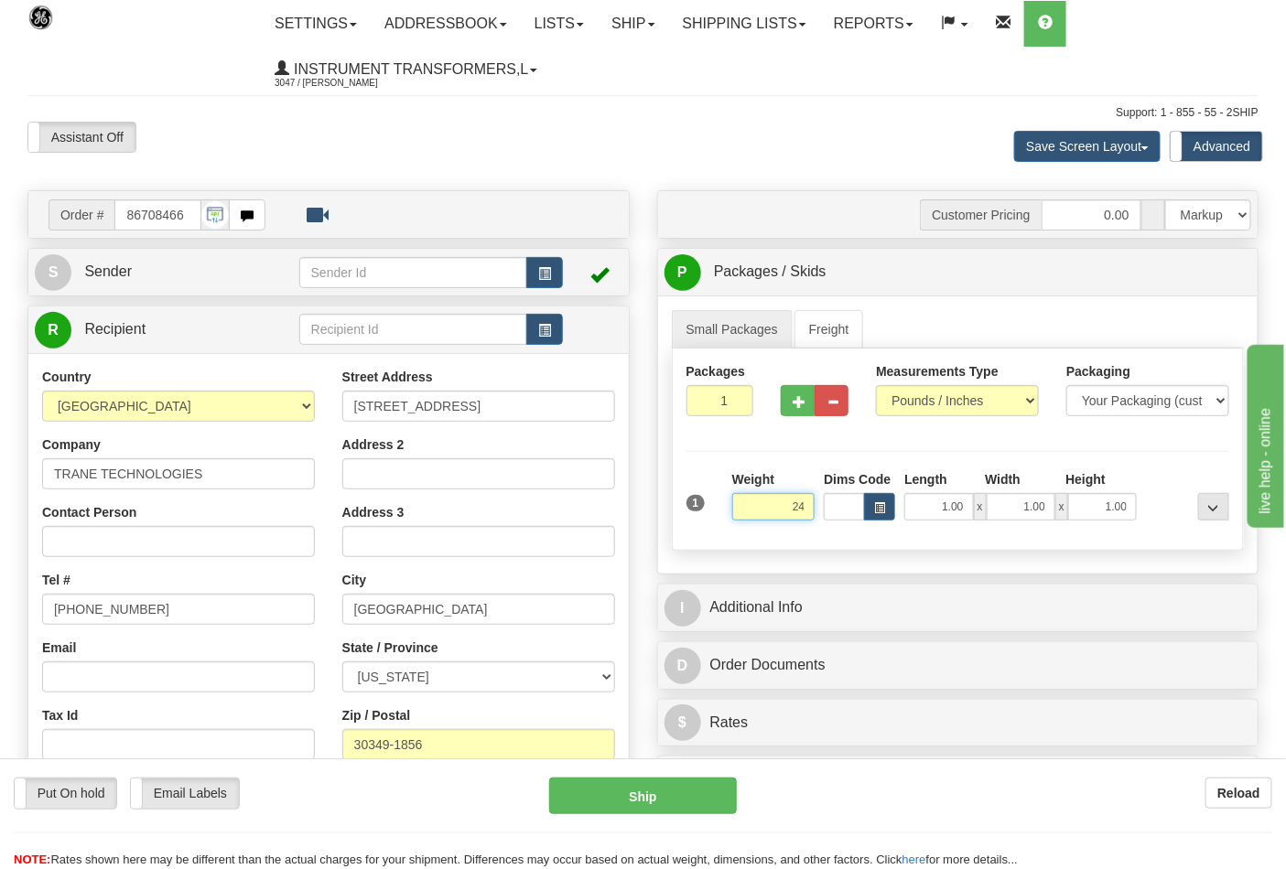
click button "Delete" at bounding box center [0, 0] width 0 height 0
type input "24.00"
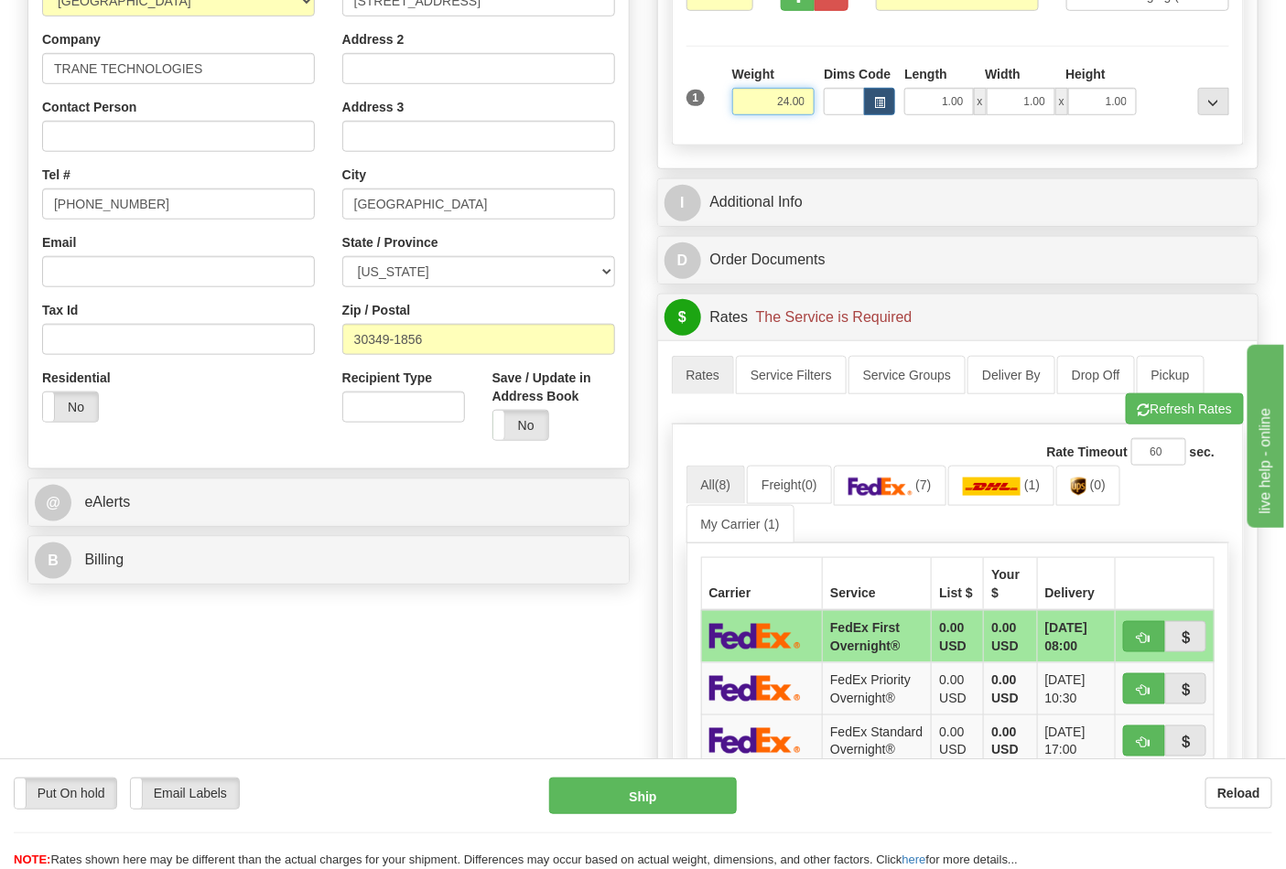
scroll to position [406, 0]
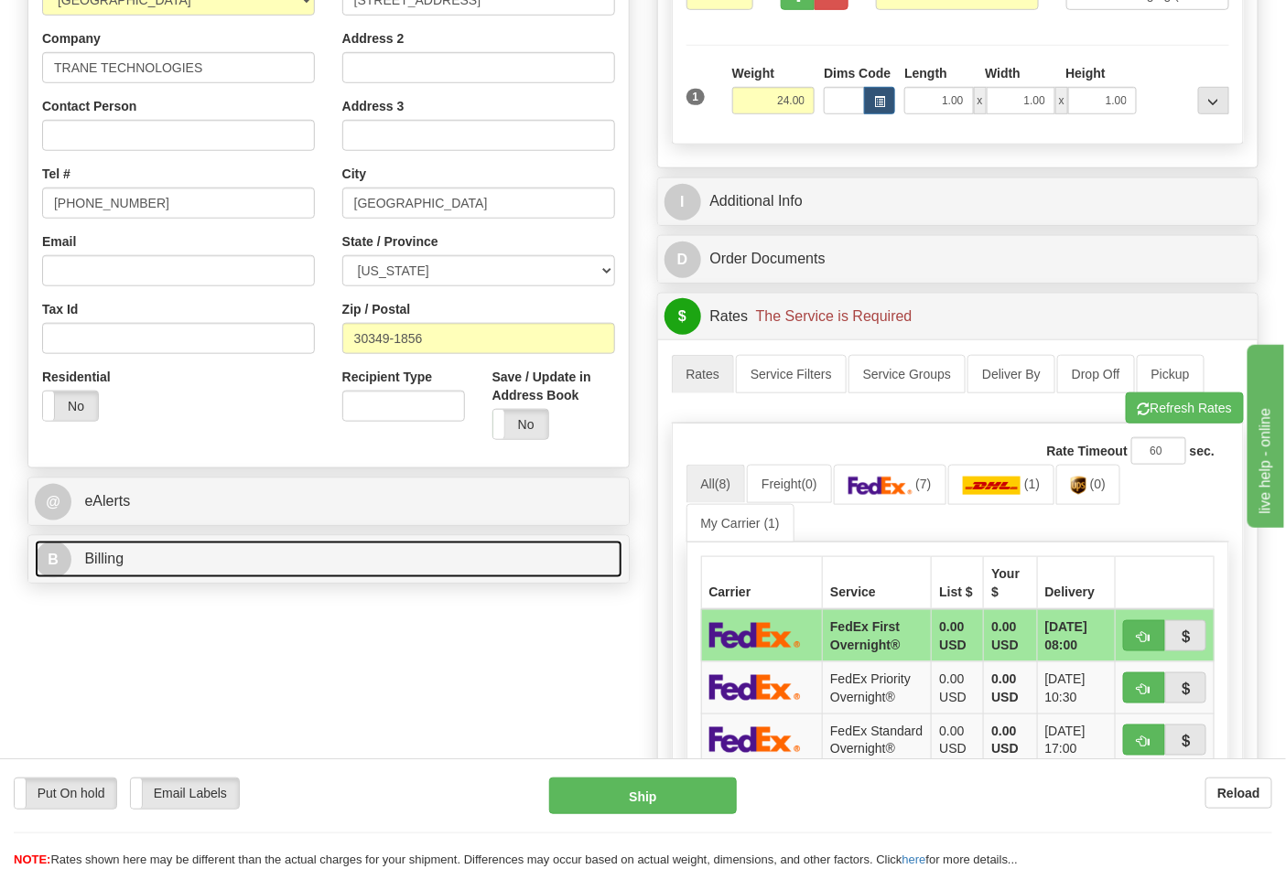
click at [186, 560] on link "B Billing" at bounding box center [329, 560] width 588 height 38
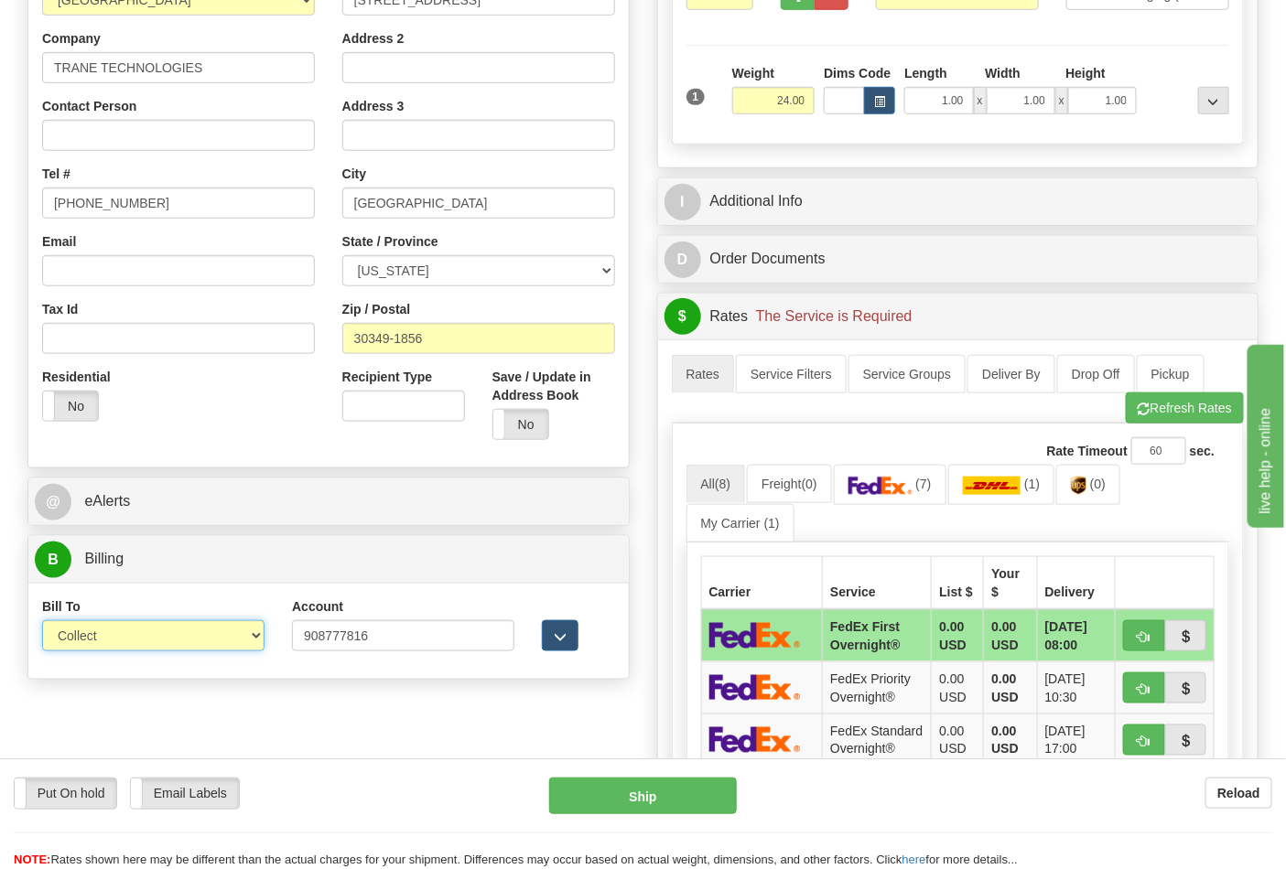
click at [169, 639] on select "Sender Recipient Third Party Collect" at bounding box center [153, 636] width 222 height 31
select select "2"
click at [42, 622] on select "Sender Recipient Third Party Collect" at bounding box center [153, 636] width 222 height 31
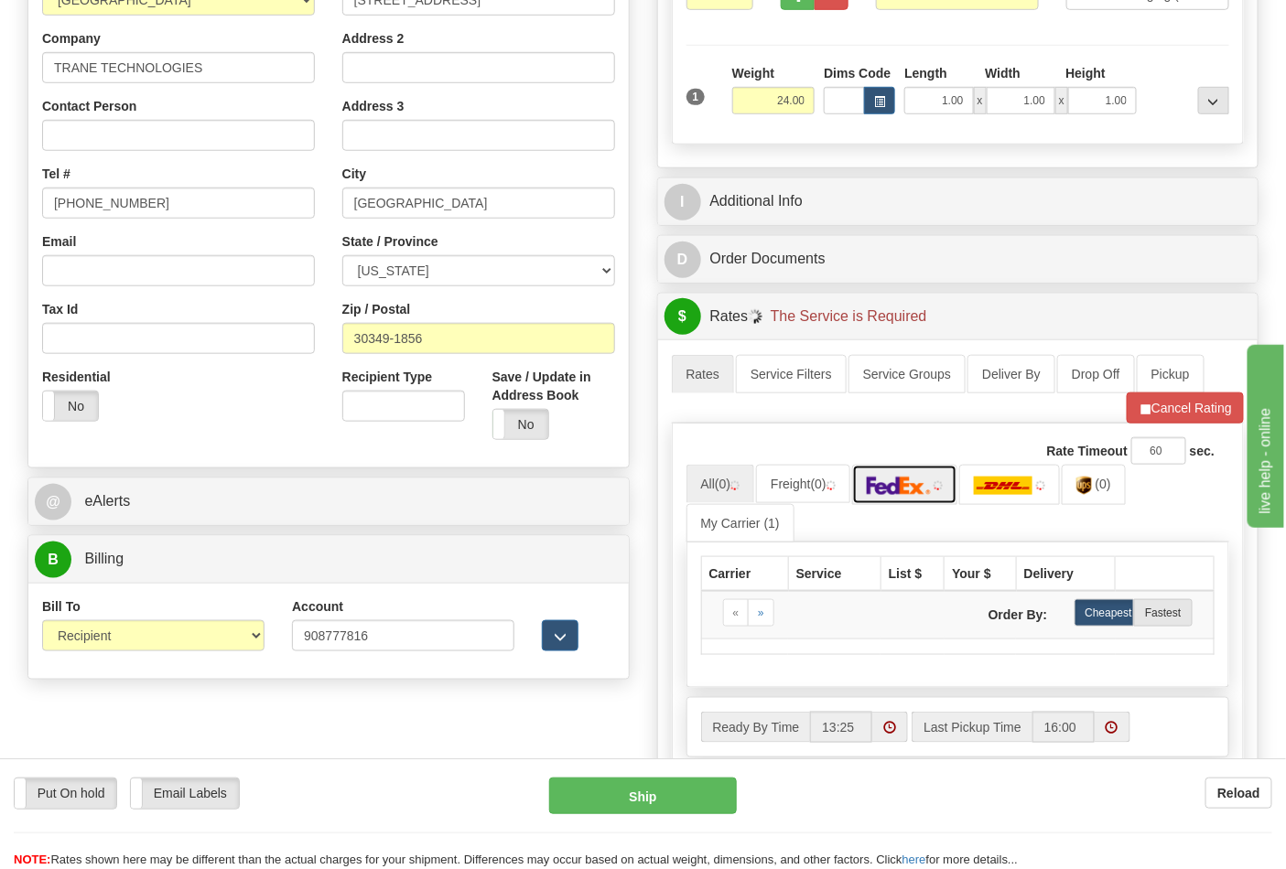
click at [907, 483] on img at bounding box center [899, 486] width 64 height 18
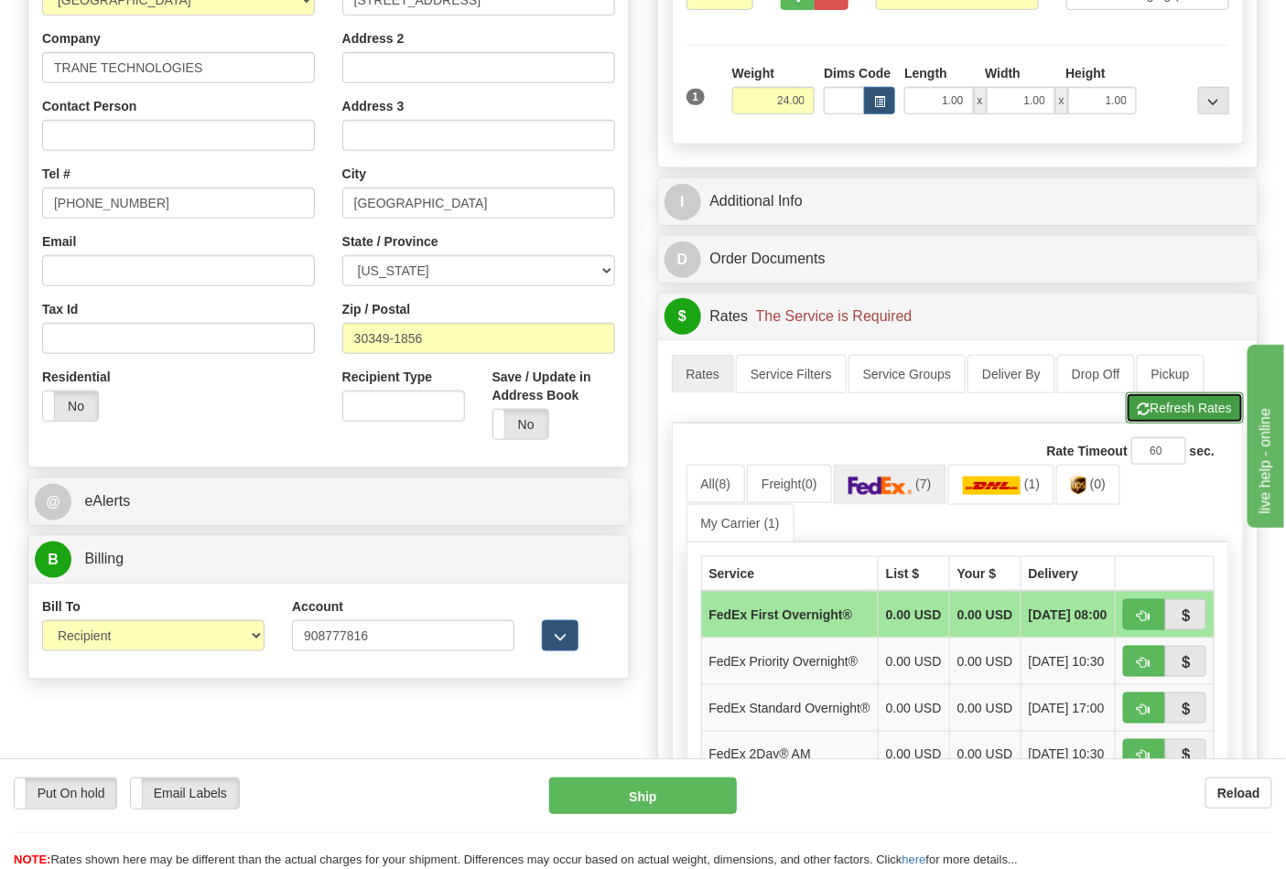
click at [1162, 422] on button "Refresh Rates" at bounding box center [1185, 408] width 118 height 31
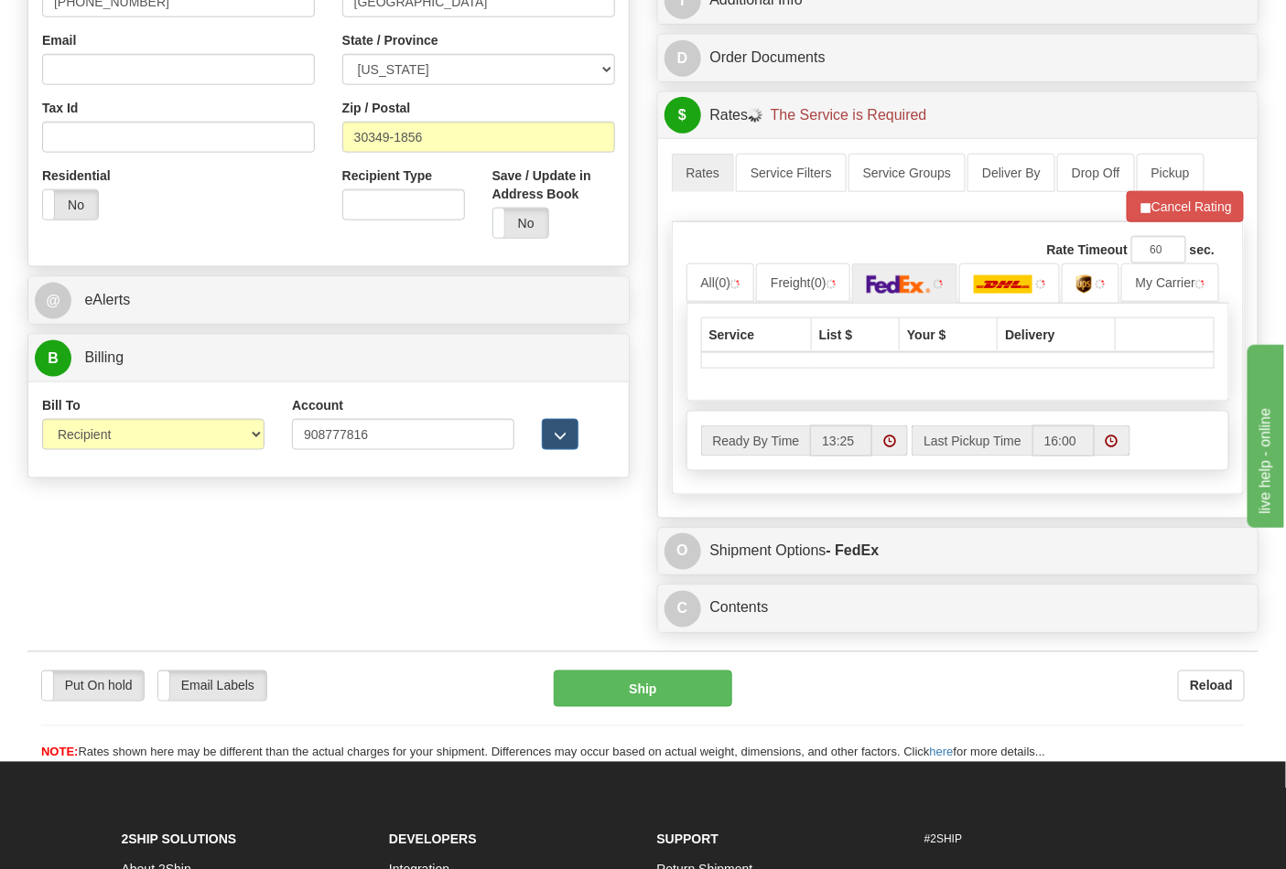
scroll to position [711, 0]
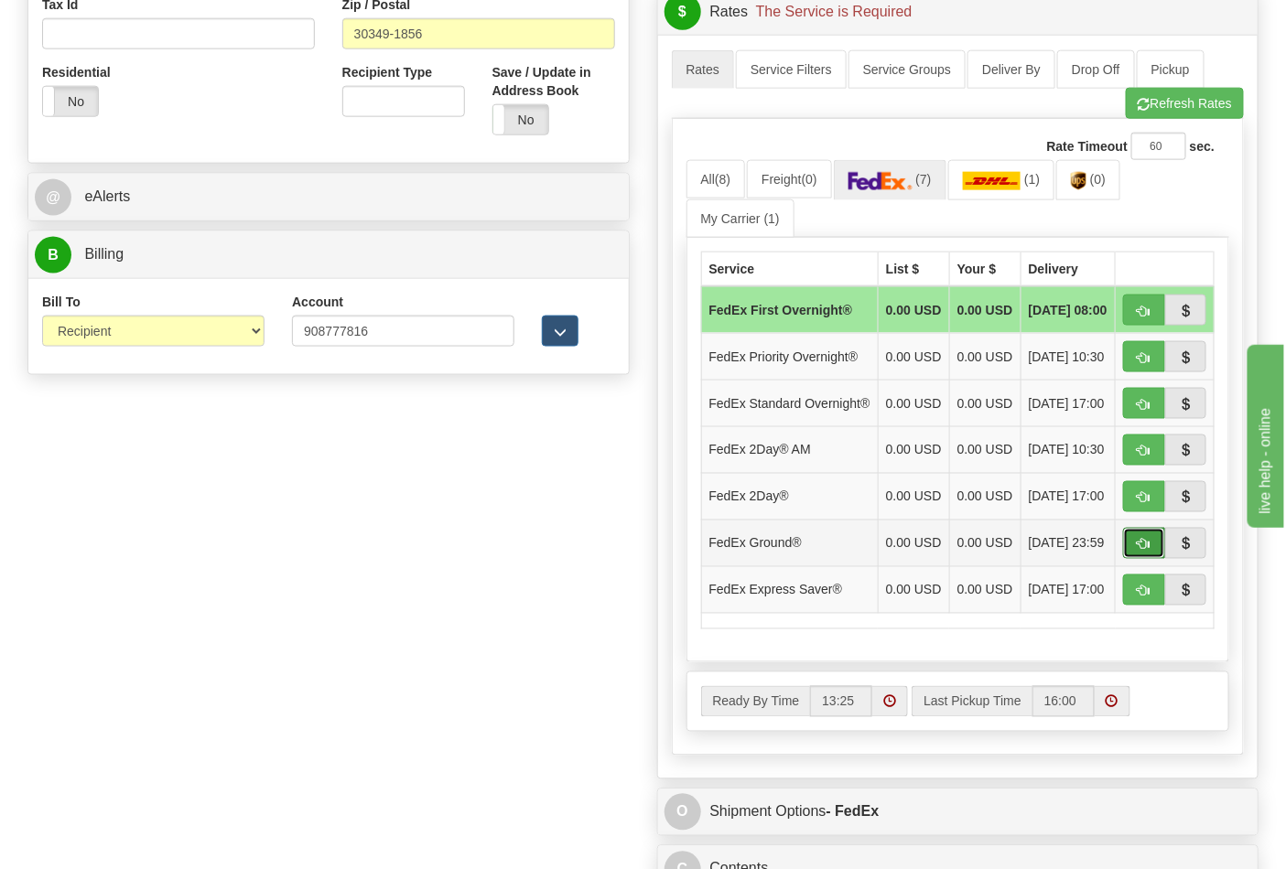
click at [1147, 551] on span "button" at bounding box center [1144, 545] width 13 height 12
type input "92"
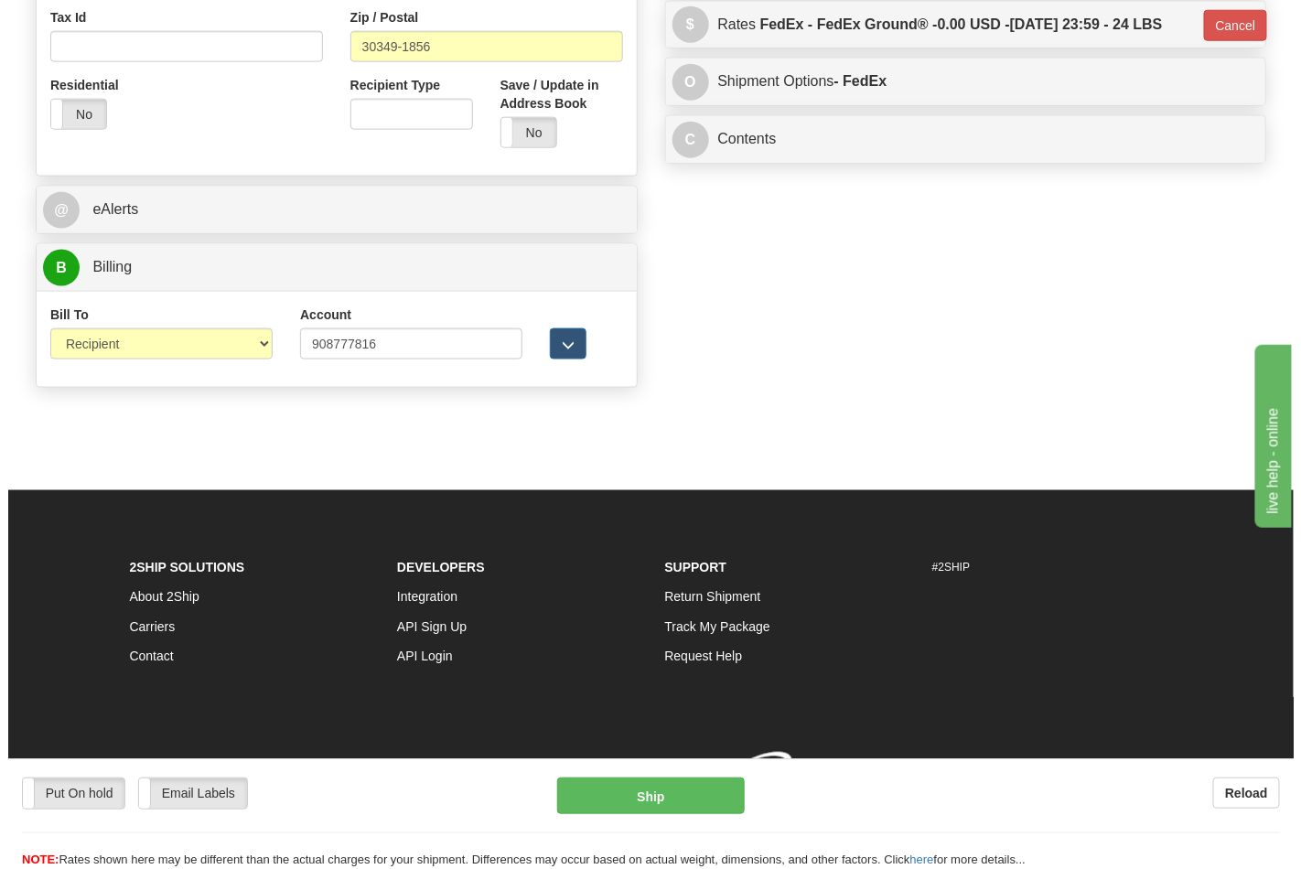
scroll to position [701, 0]
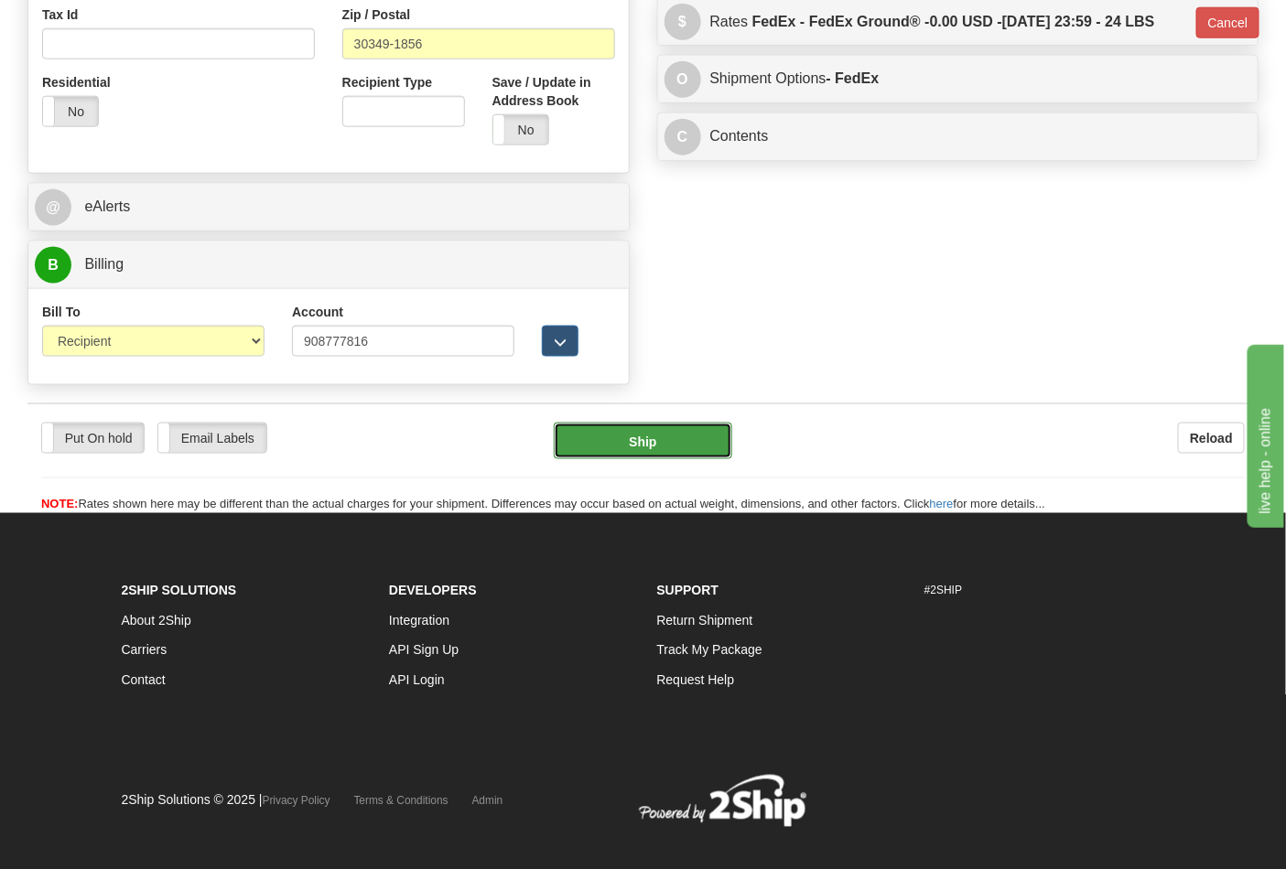
click at [678, 433] on button "Ship" at bounding box center [643, 441] width 178 height 37
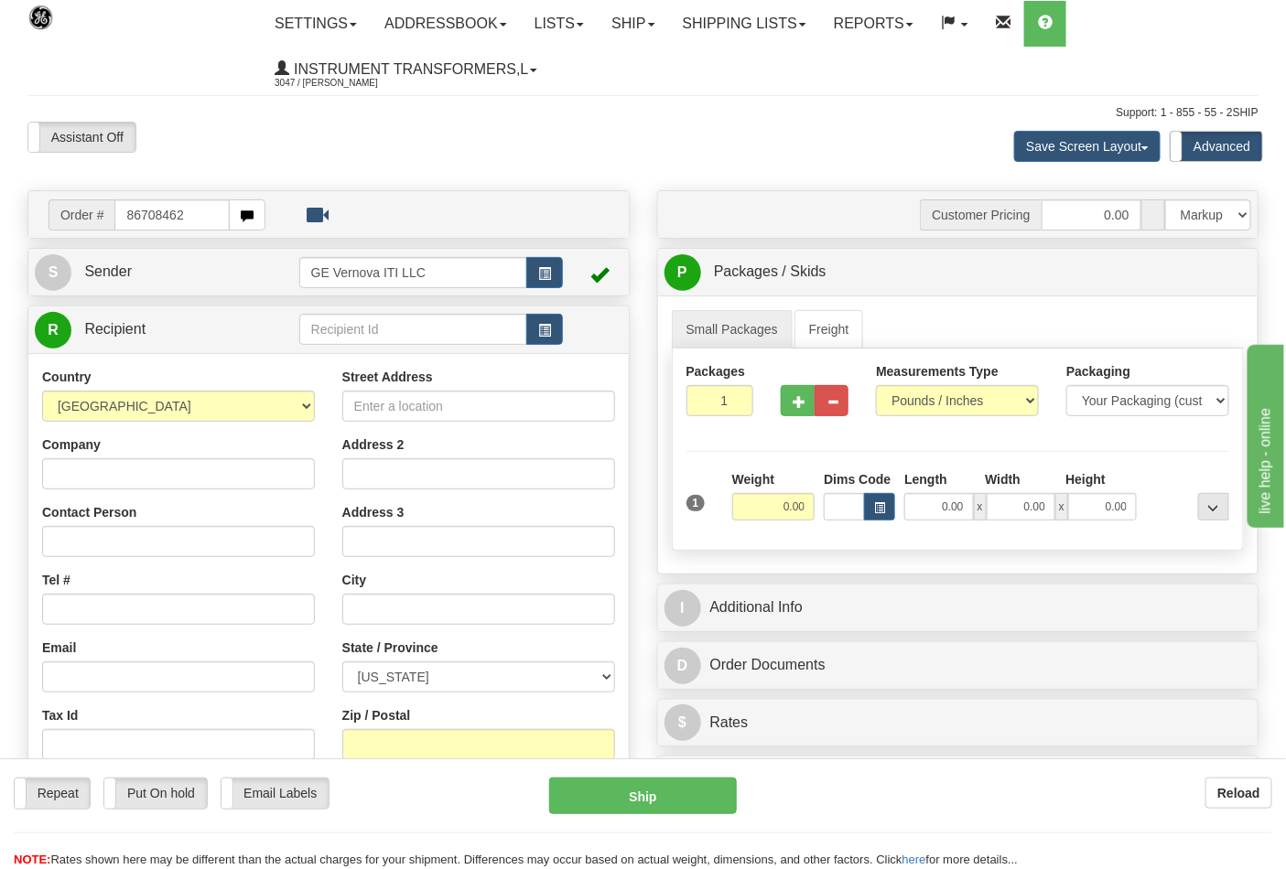
type input "86708462"
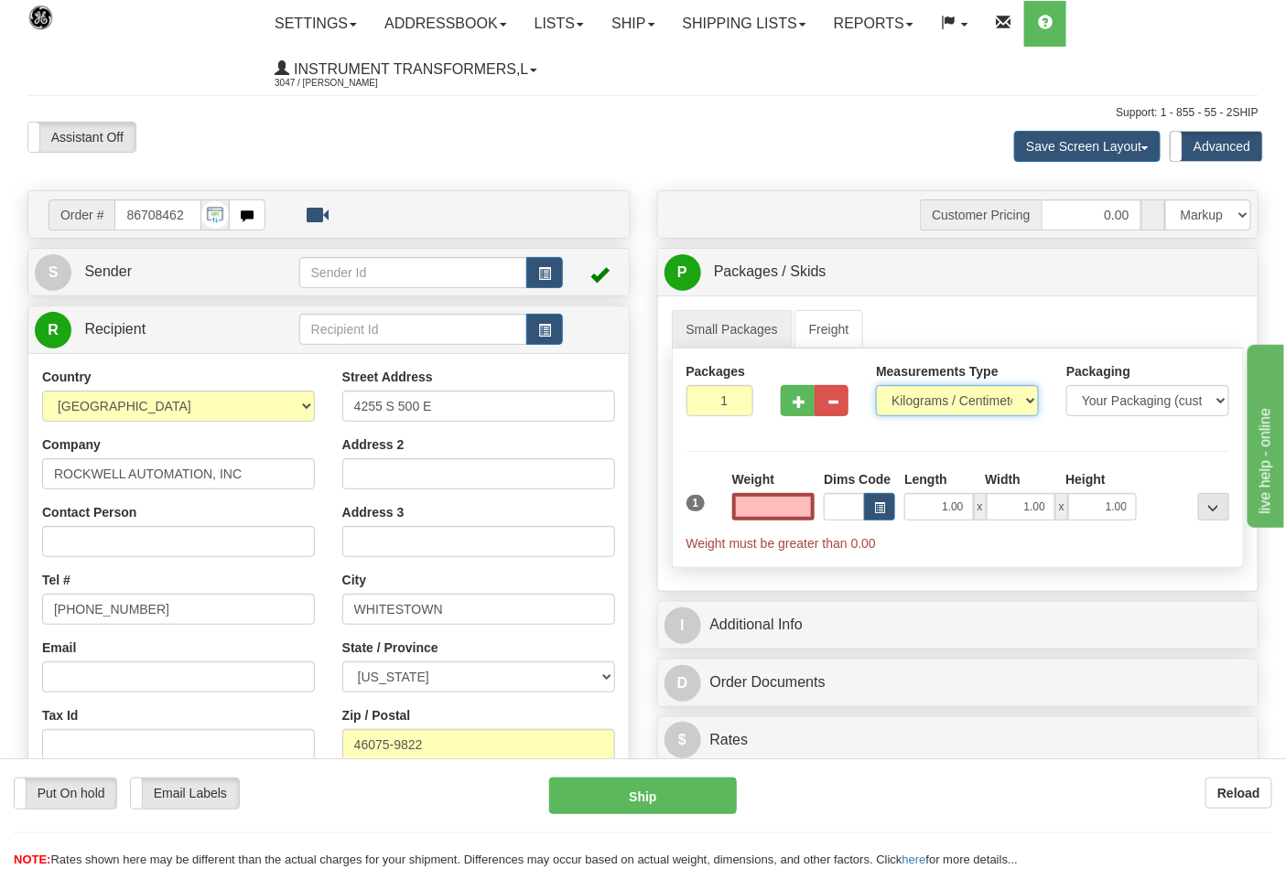
type input "0.00"
click at [926, 399] on select "Pounds / Inches Kilograms / Centimeters" at bounding box center [957, 400] width 163 height 31
select select "0"
click at [876, 386] on select "Pounds / Inches Kilograms / Centimeters" at bounding box center [957, 400] width 163 height 31
click at [776, 511] on input "0.00" at bounding box center [773, 506] width 83 height 27
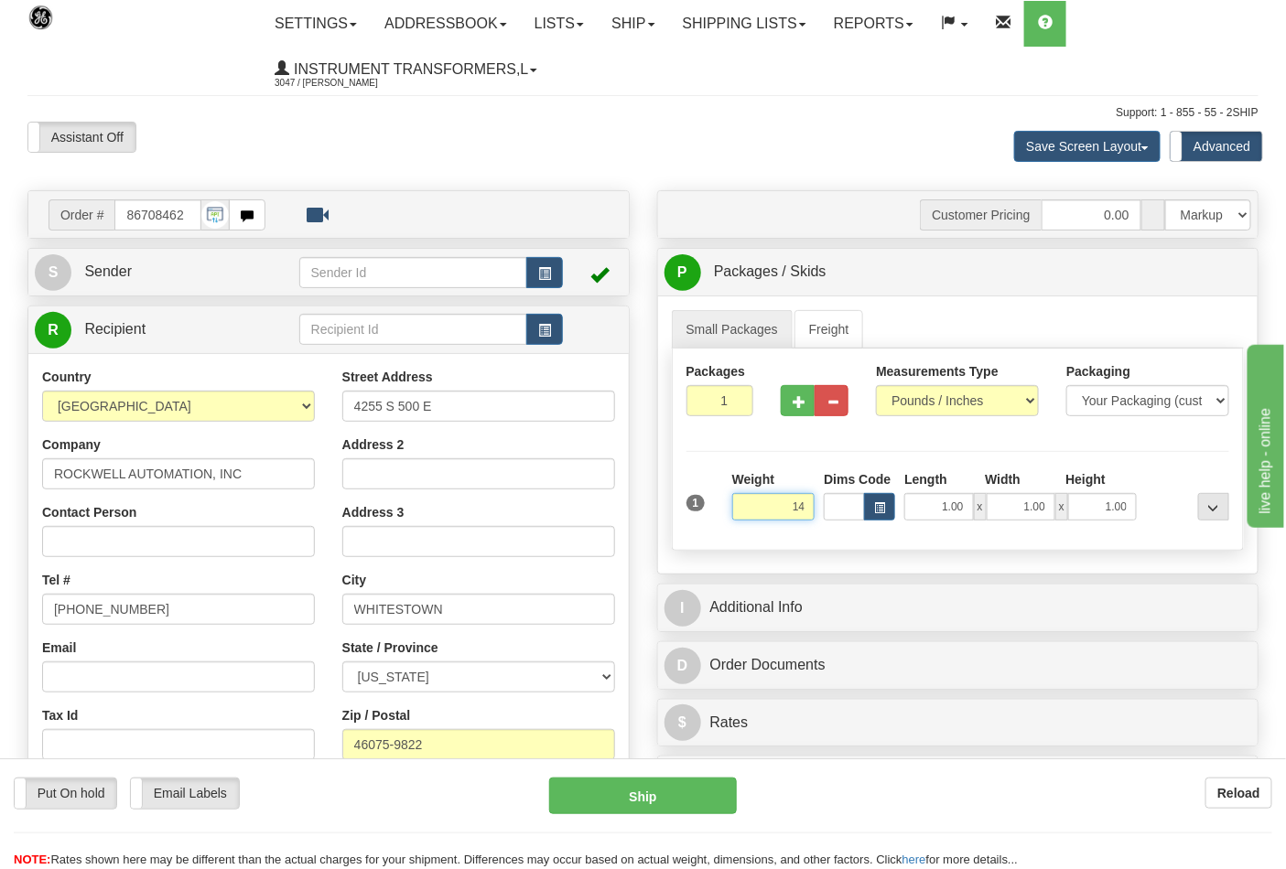
click button "Delete" at bounding box center [0, 0] width 0 height 0
type input "14.00"
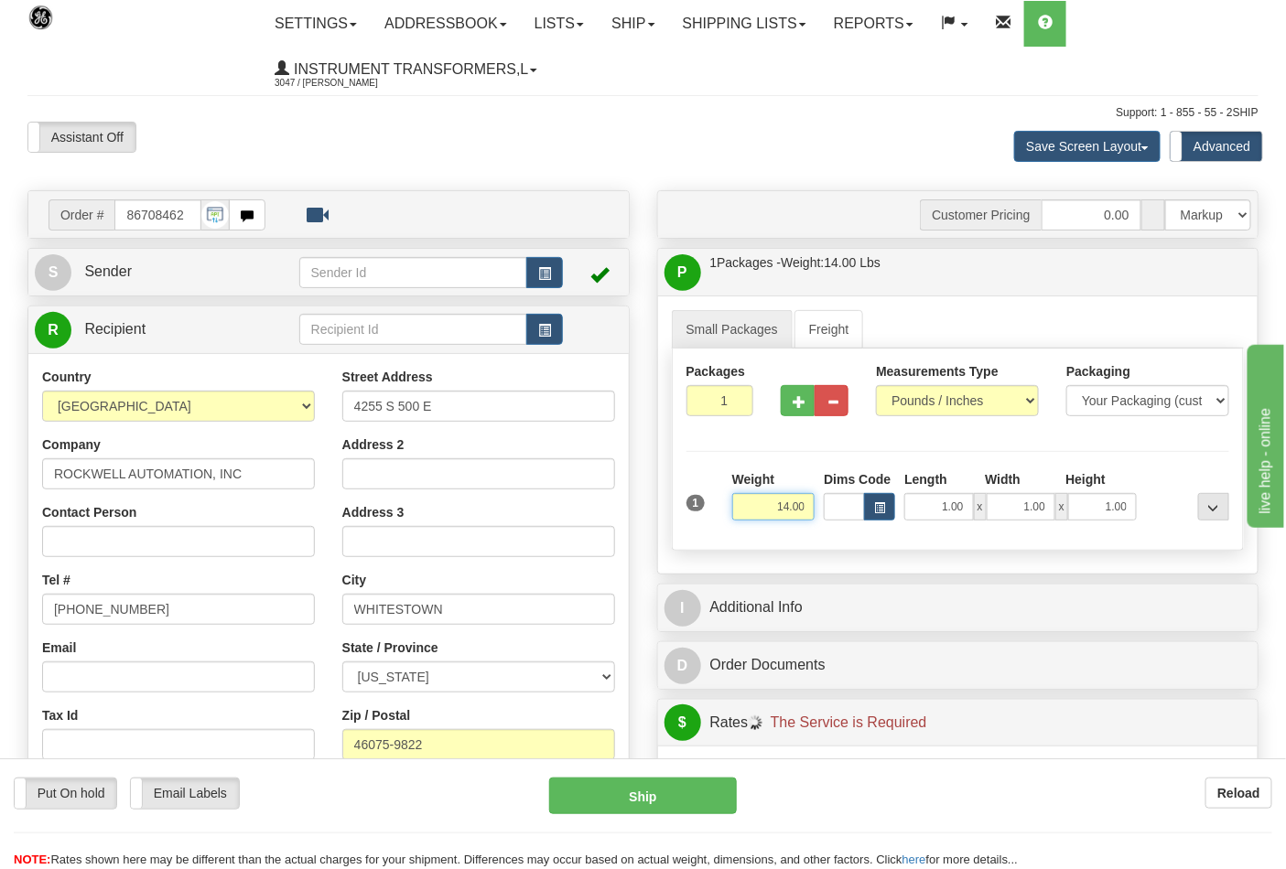
scroll to position [305, 0]
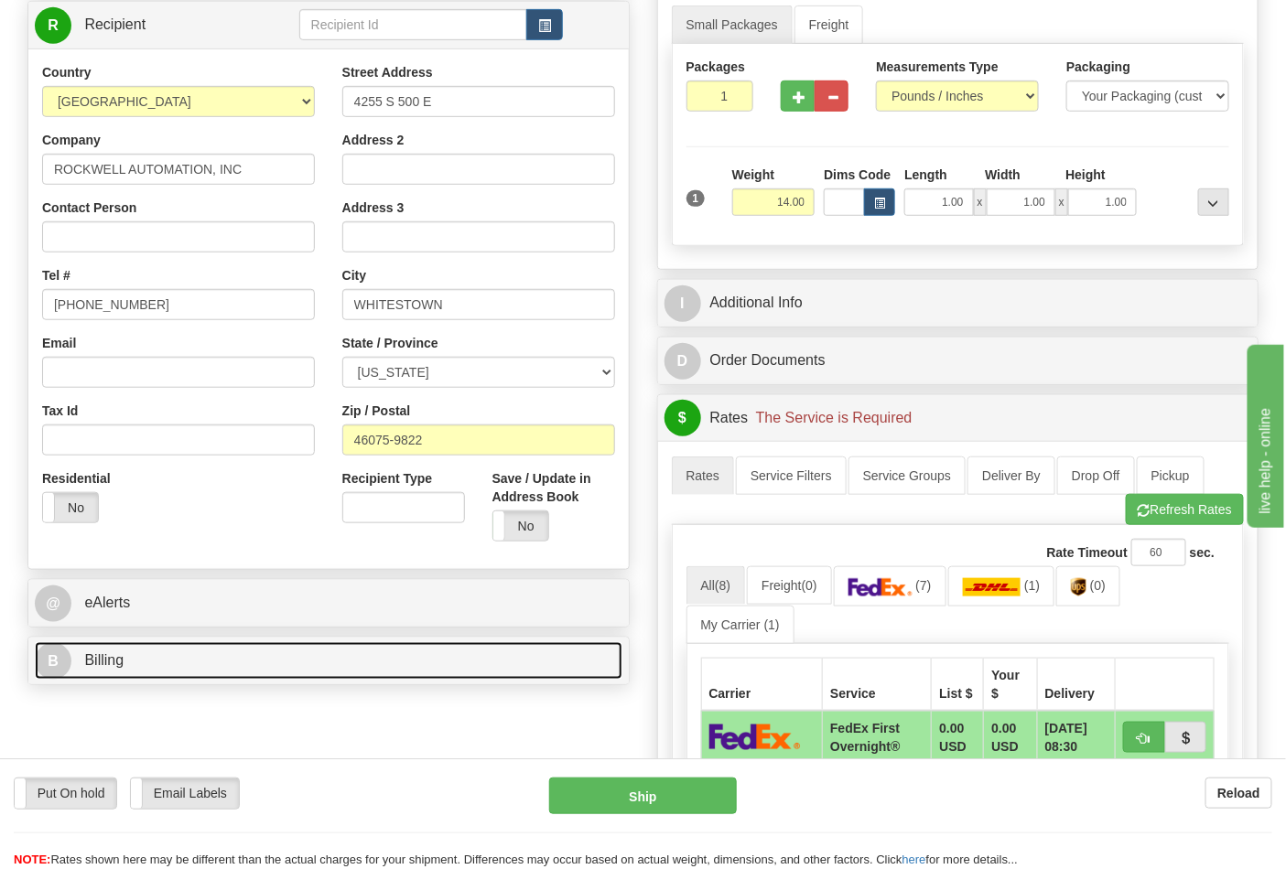
click at [577, 648] on link "B Billing" at bounding box center [329, 661] width 588 height 38
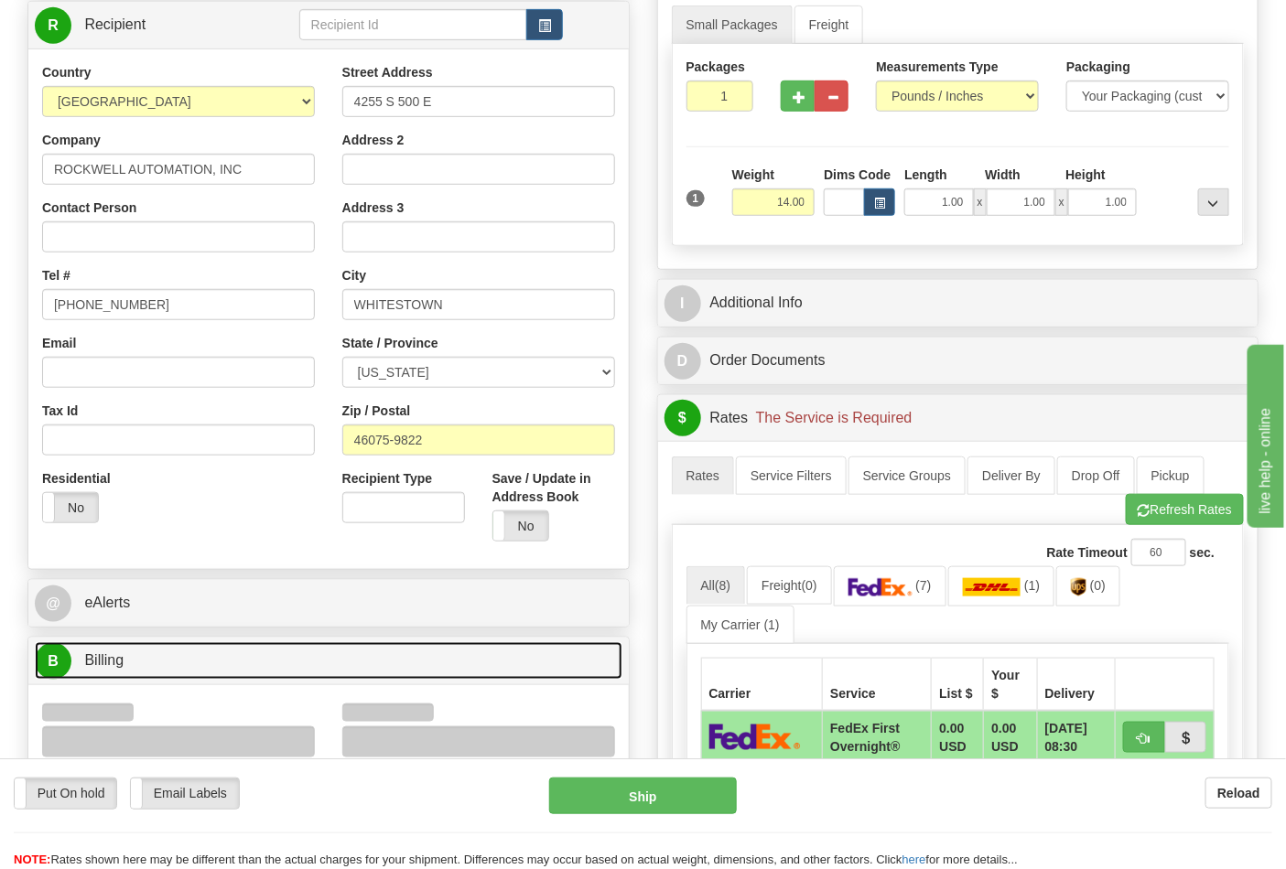
scroll to position [406, 0]
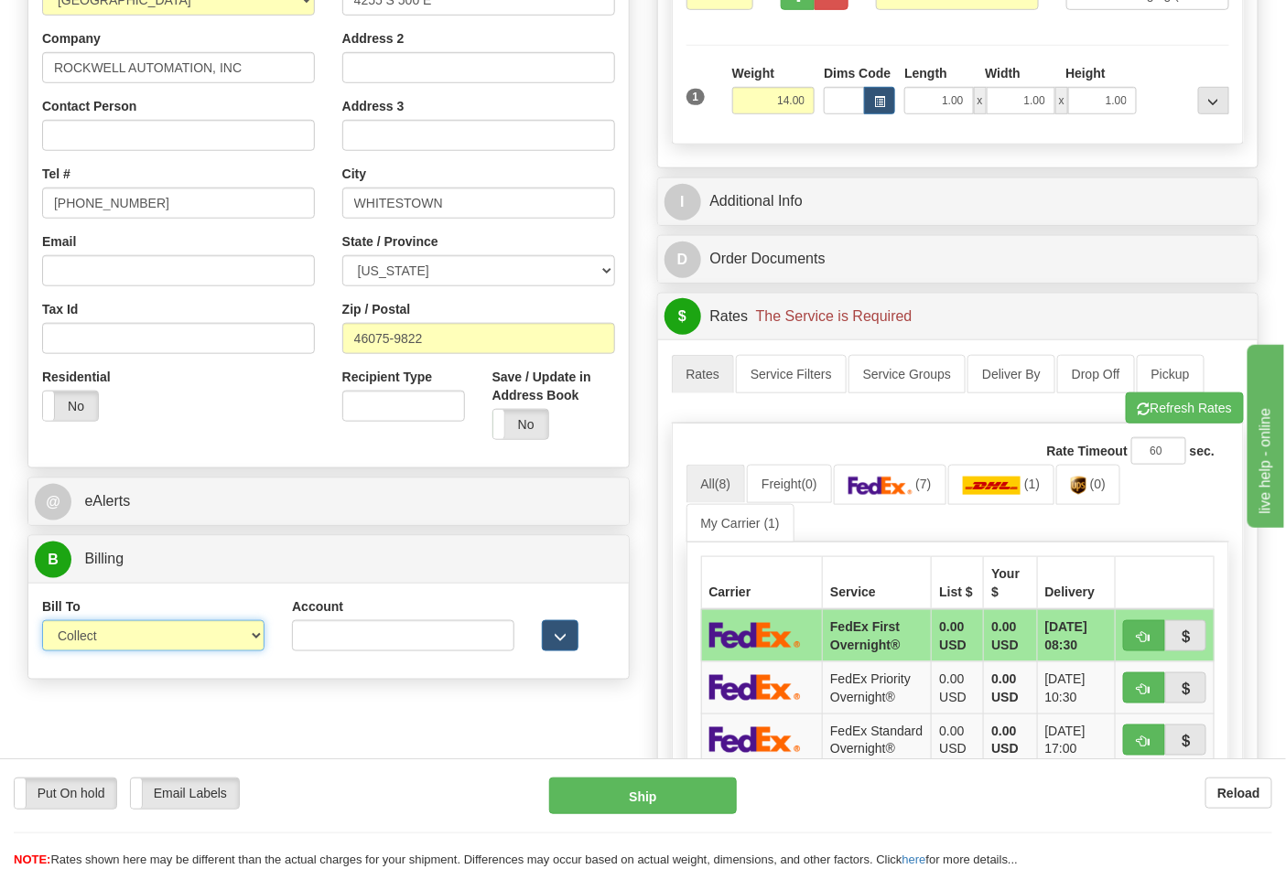
click at [213, 645] on select "Sender Recipient Third Party Collect" at bounding box center [153, 636] width 222 height 31
select select "2"
click at [42, 622] on select "Sender Recipient Third Party Collect" at bounding box center [153, 636] width 222 height 31
click at [348, 643] on input "Account" at bounding box center [403, 636] width 222 height 31
paste input "587102"
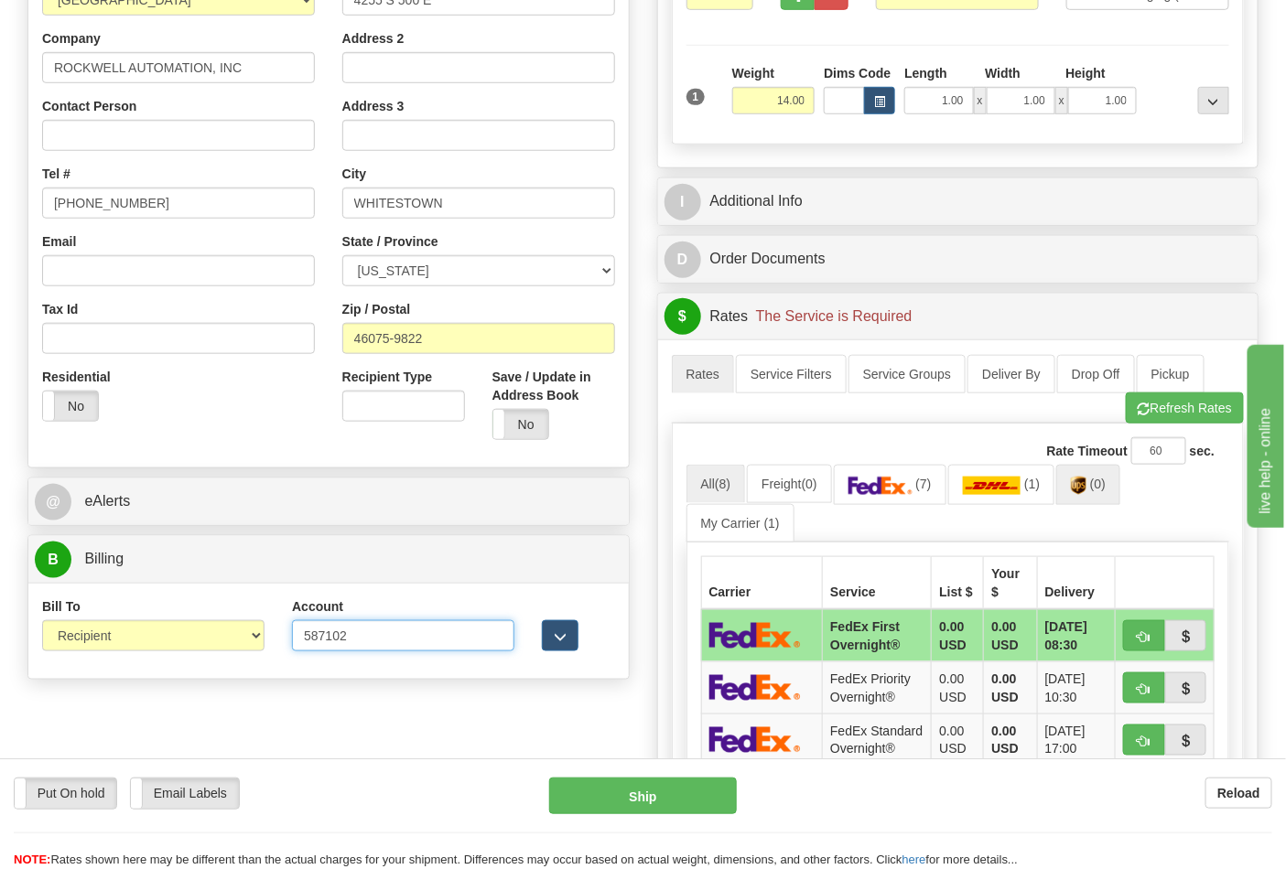
type input "587102"
click at [1084, 499] on link "(0)" at bounding box center [1088, 484] width 64 height 39
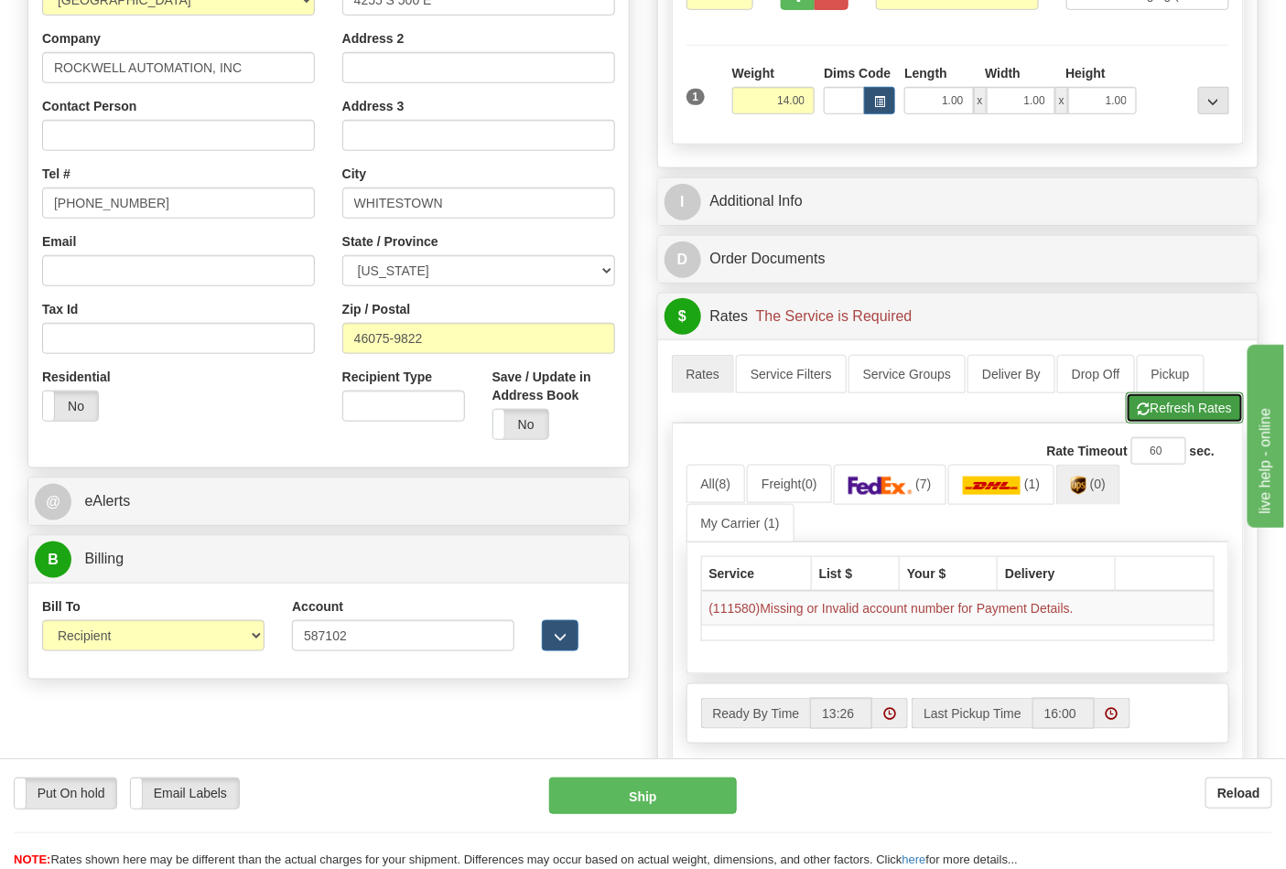
click at [1145, 416] on span "button" at bounding box center [1144, 410] width 13 height 12
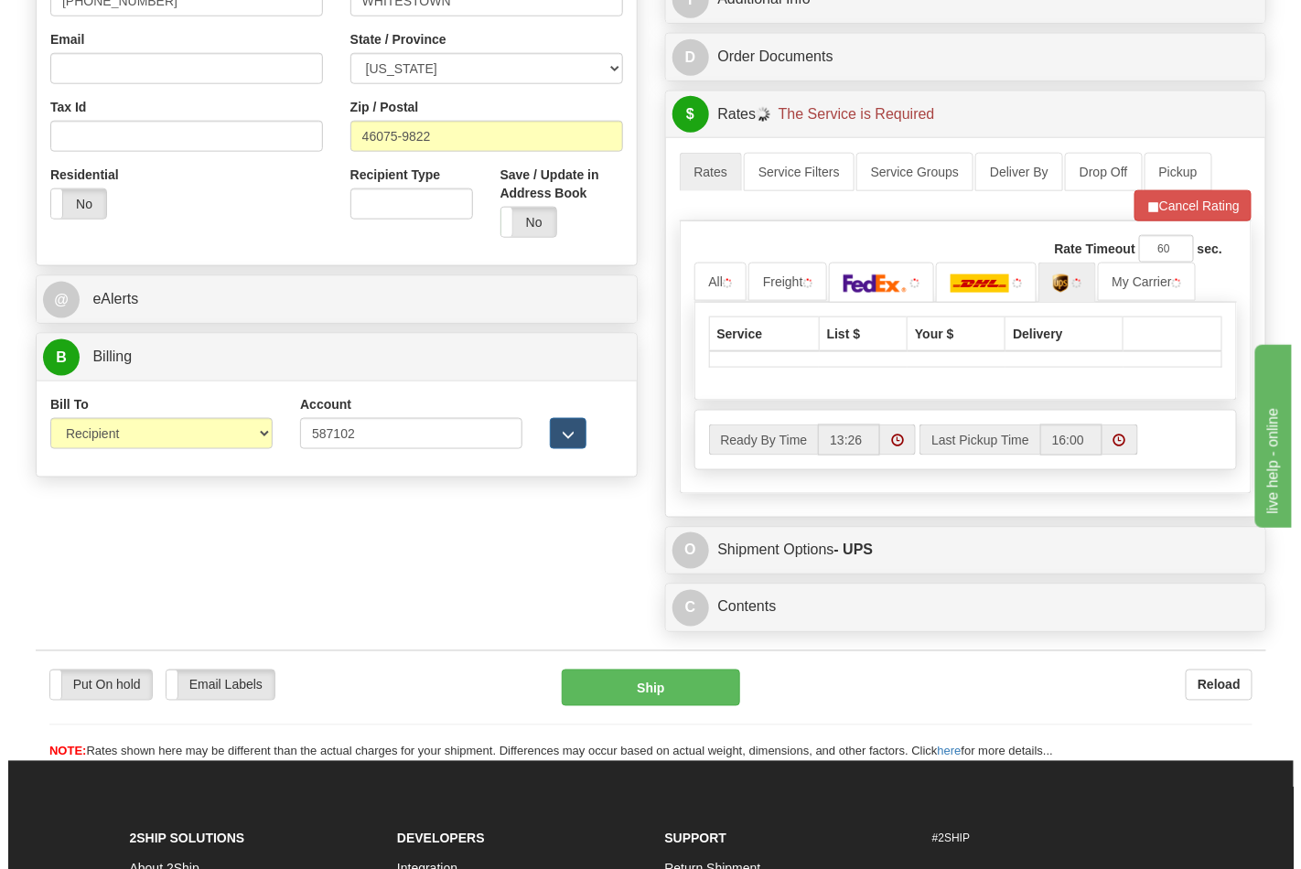
scroll to position [610, 0]
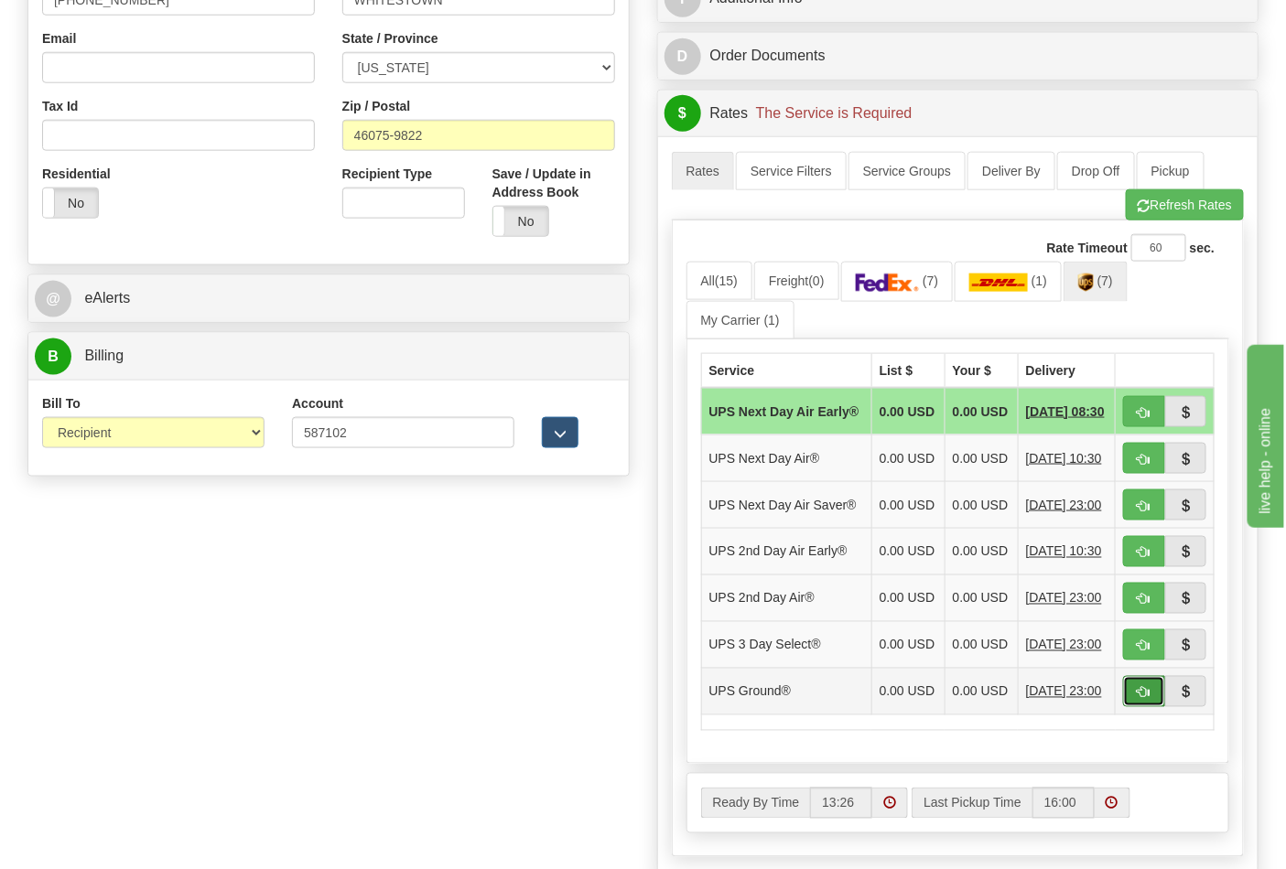
click at [1145, 699] on span "button" at bounding box center [1144, 693] width 13 height 12
type input "03"
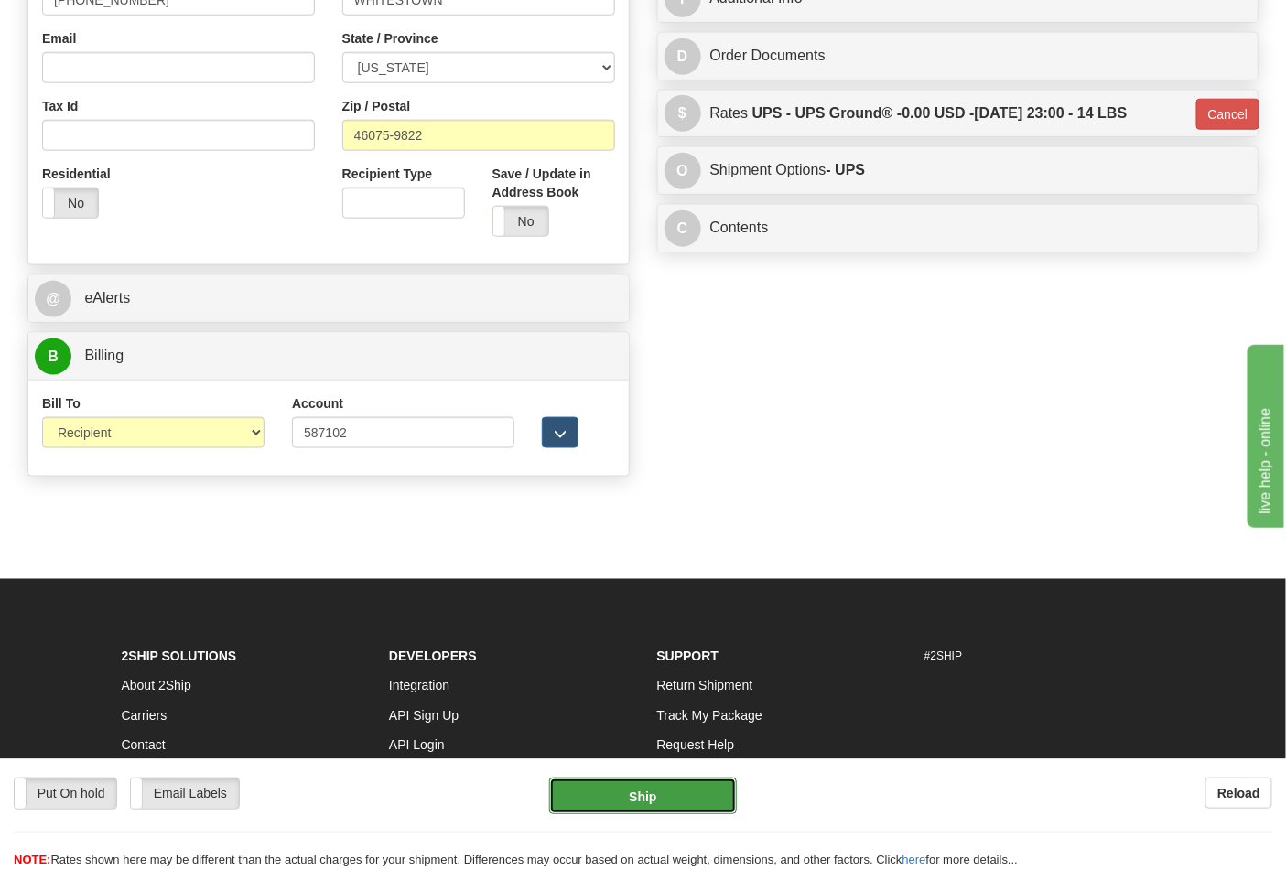
click at [674, 793] on button "Ship" at bounding box center [642, 796] width 187 height 37
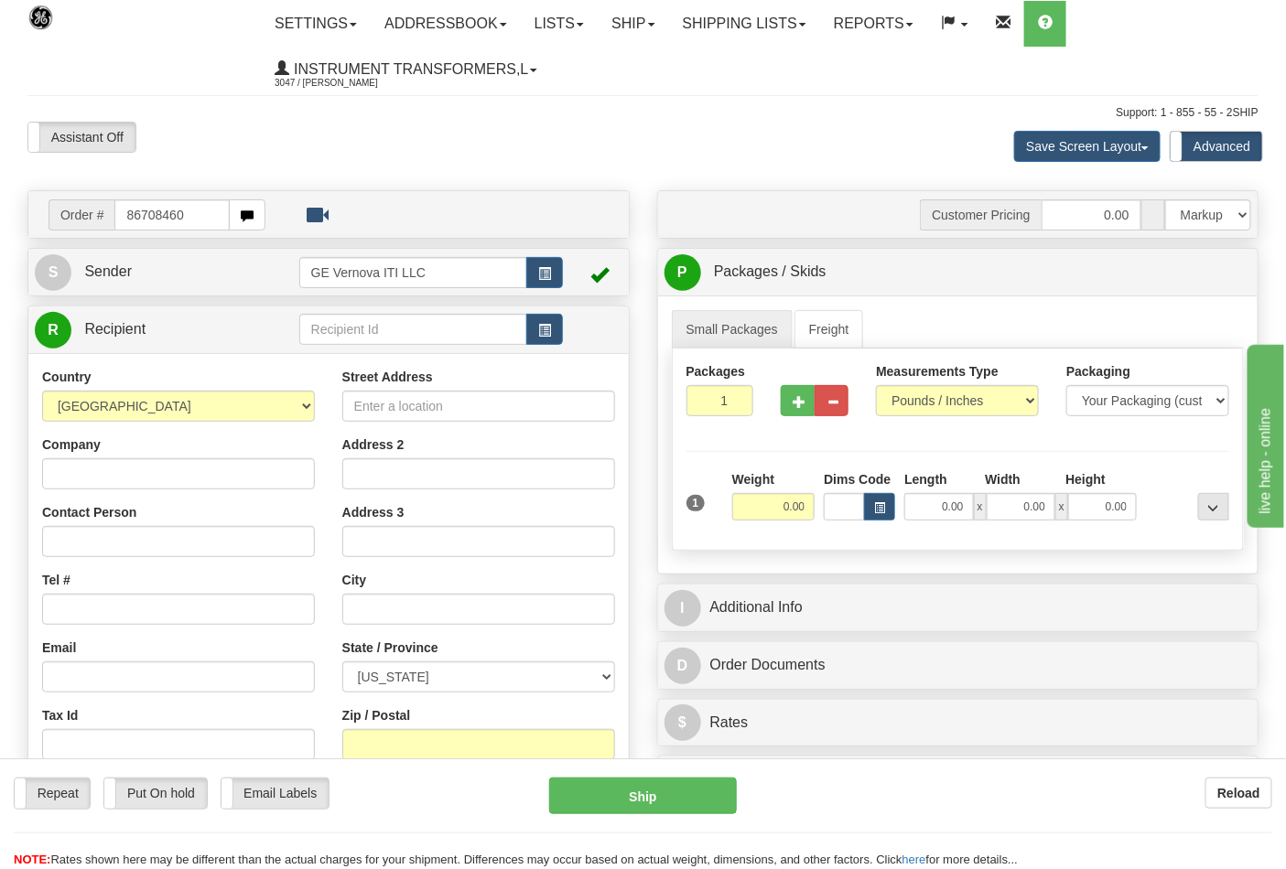
type input "86708460"
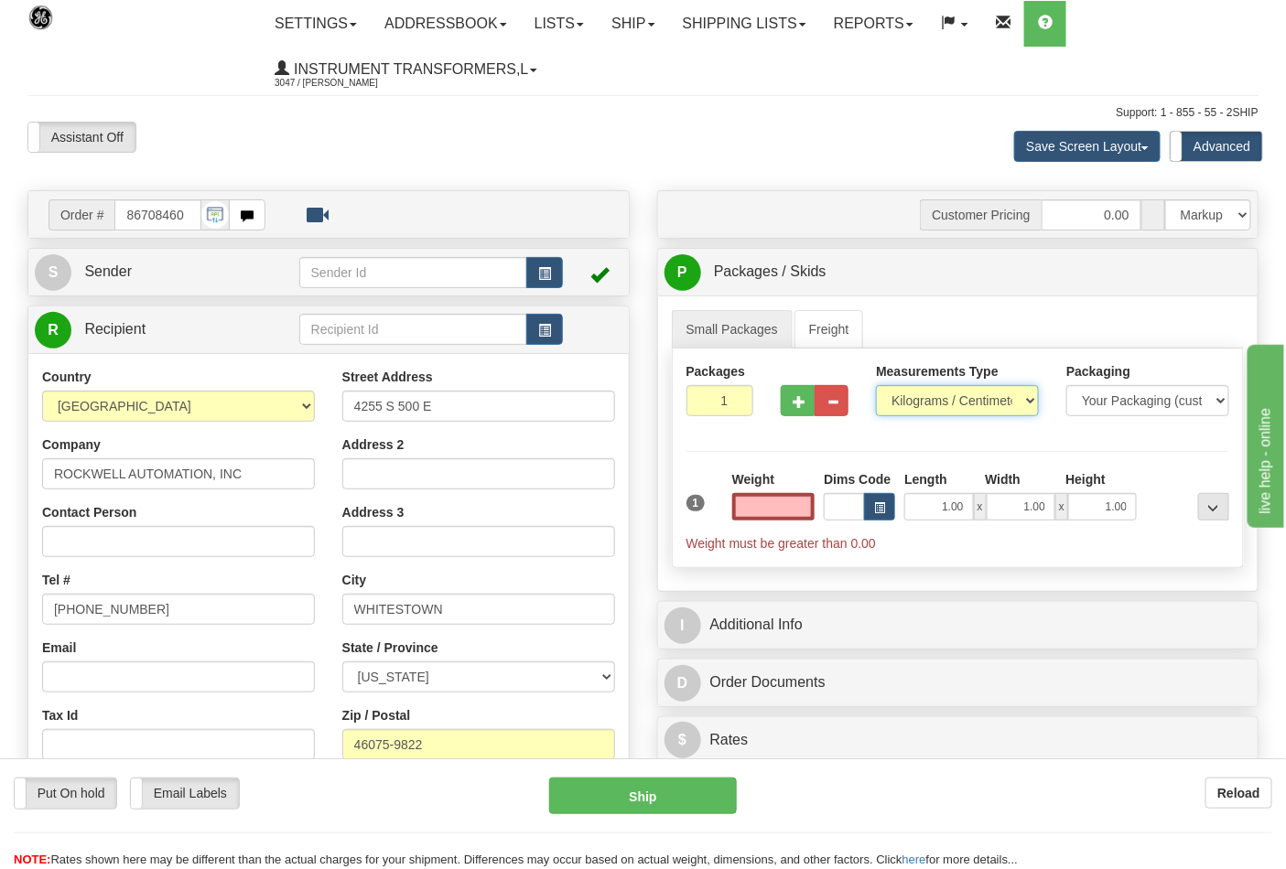
type input "0.00"
click at [959, 407] on select "Pounds / Inches Kilograms / Centimeters" at bounding box center [957, 400] width 163 height 31
select select "0"
click at [876, 386] on select "Pounds / Inches Kilograms / Centimeters" at bounding box center [957, 400] width 163 height 31
click at [780, 501] on input "0.00" at bounding box center [773, 506] width 83 height 27
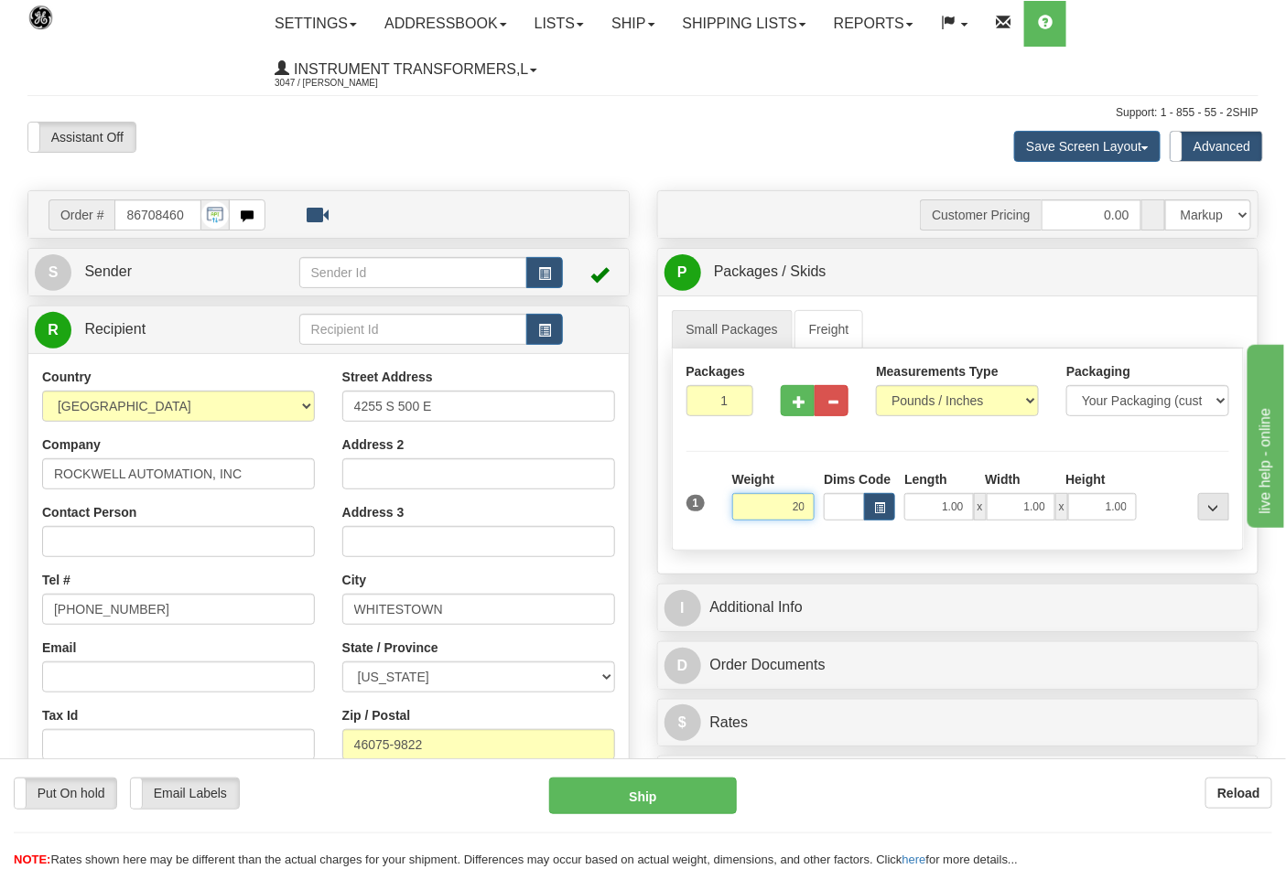
click button "Delete" at bounding box center [0, 0] width 0 height 0
type input "20.00"
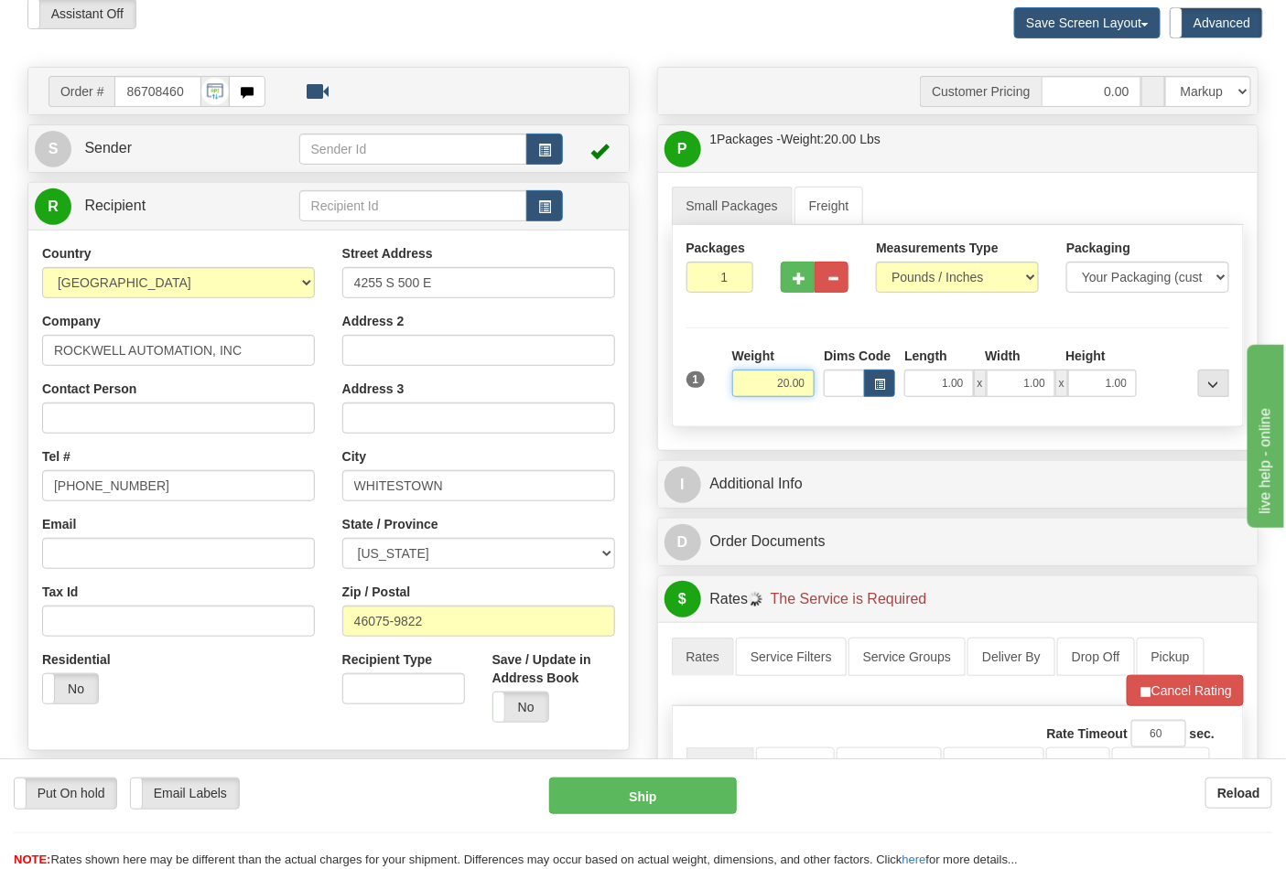
scroll to position [508, 0]
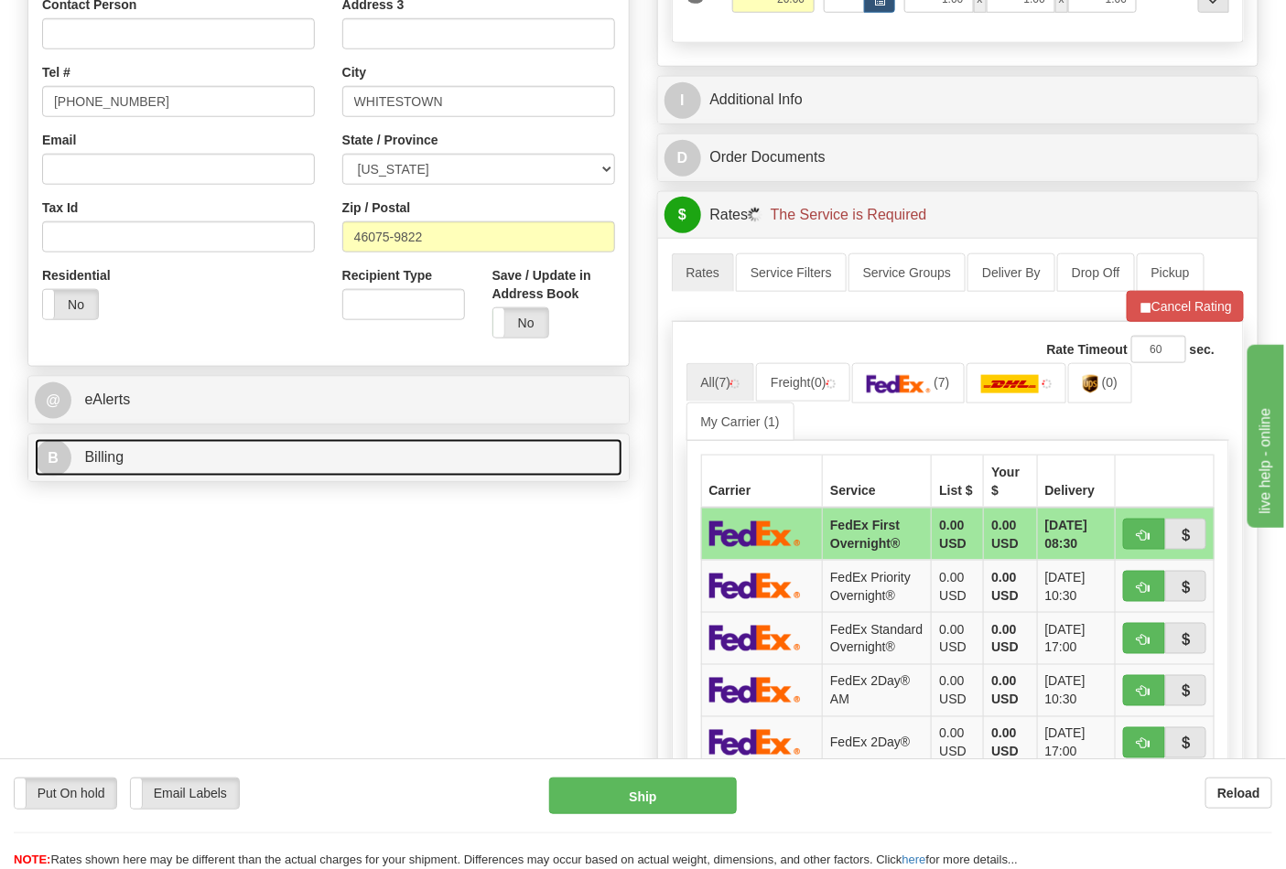
click at [470, 467] on link "B Billing" at bounding box center [329, 458] width 588 height 38
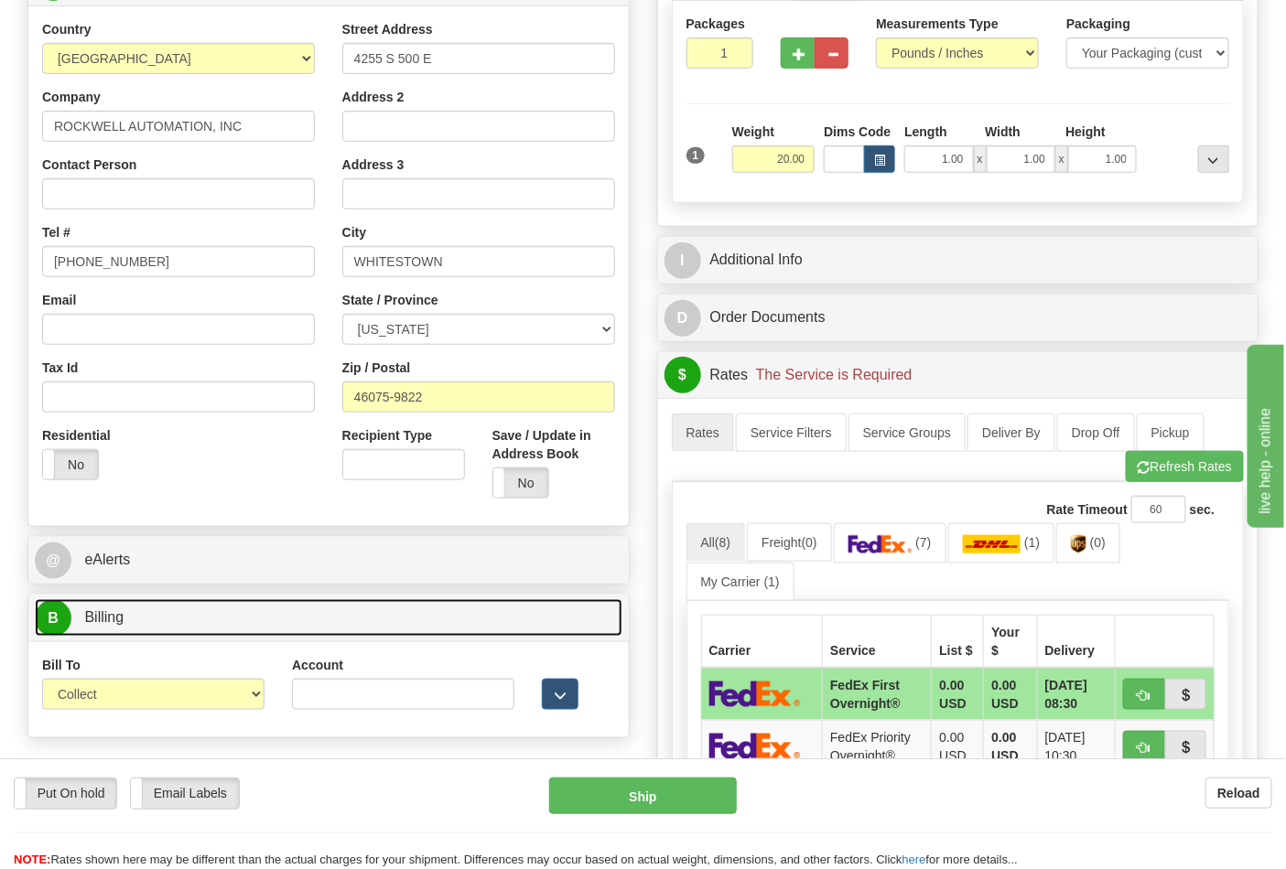
scroll to position [406, 0]
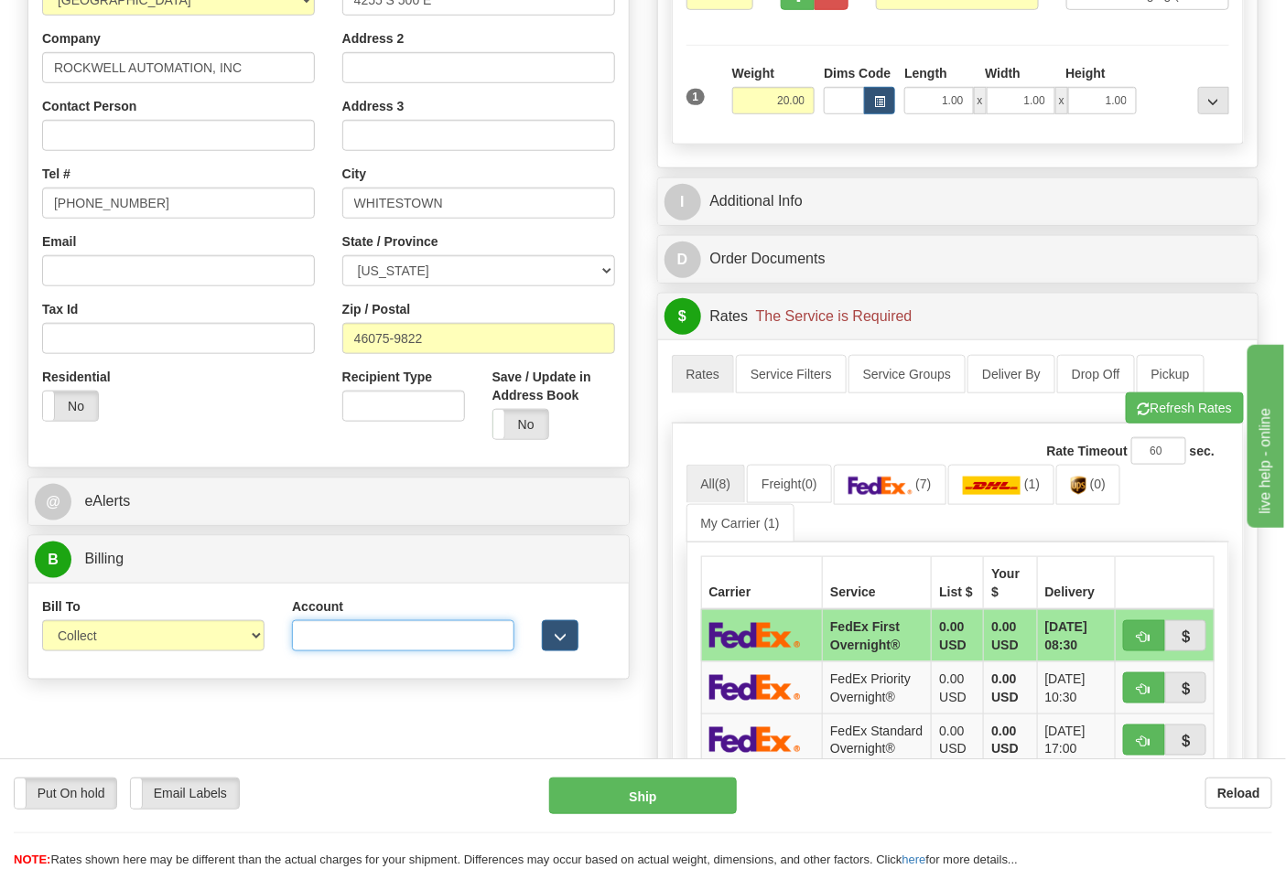
click at [404, 648] on input "Account" at bounding box center [403, 636] width 222 height 31
paste input "587102"
type input "587102"
click at [1100, 482] on span "(0)" at bounding box center [1098, 484] width 16 height 15
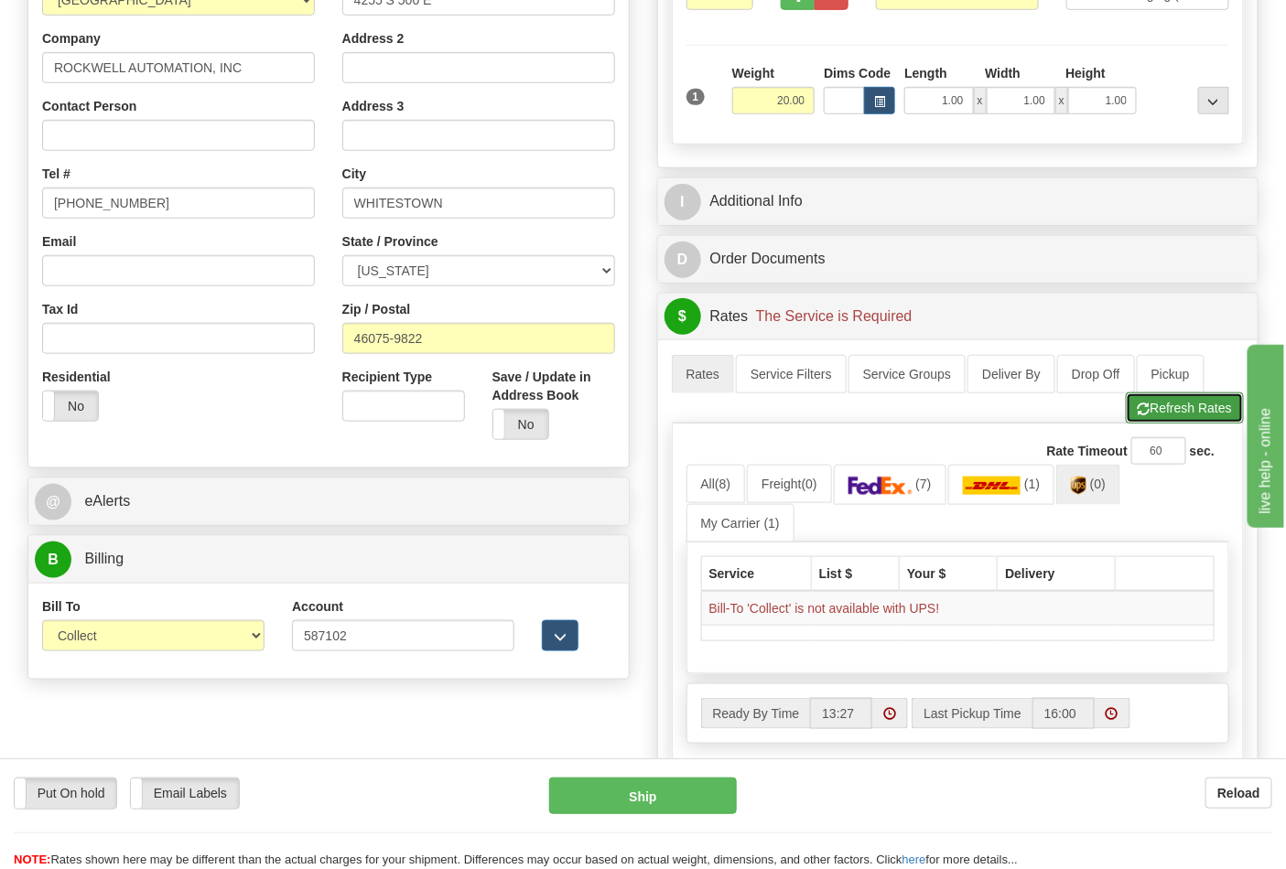
click at [1140, 419] on button "Refresh Rates" at bounding box center [1185, 408] width 118 height 31
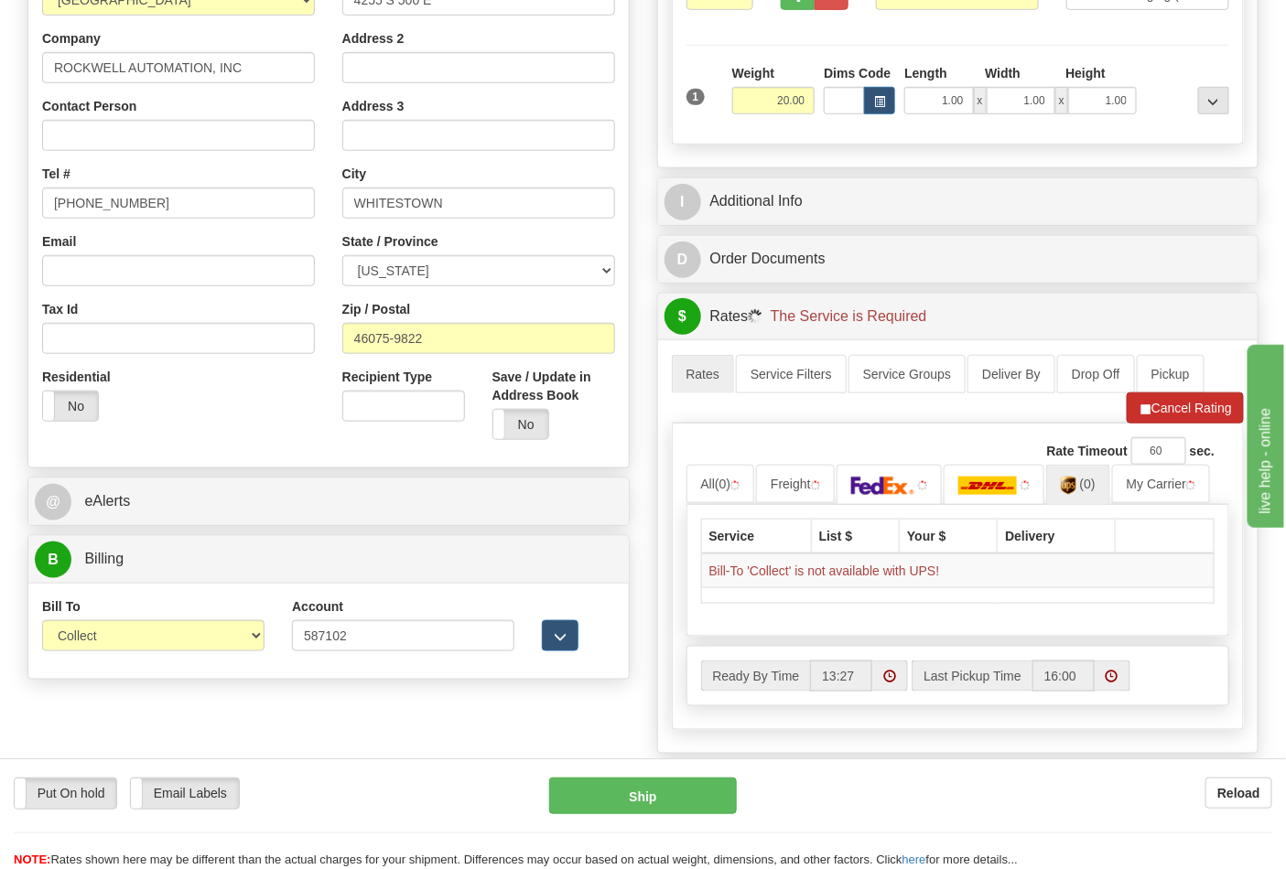
scroll to position [305, 0]
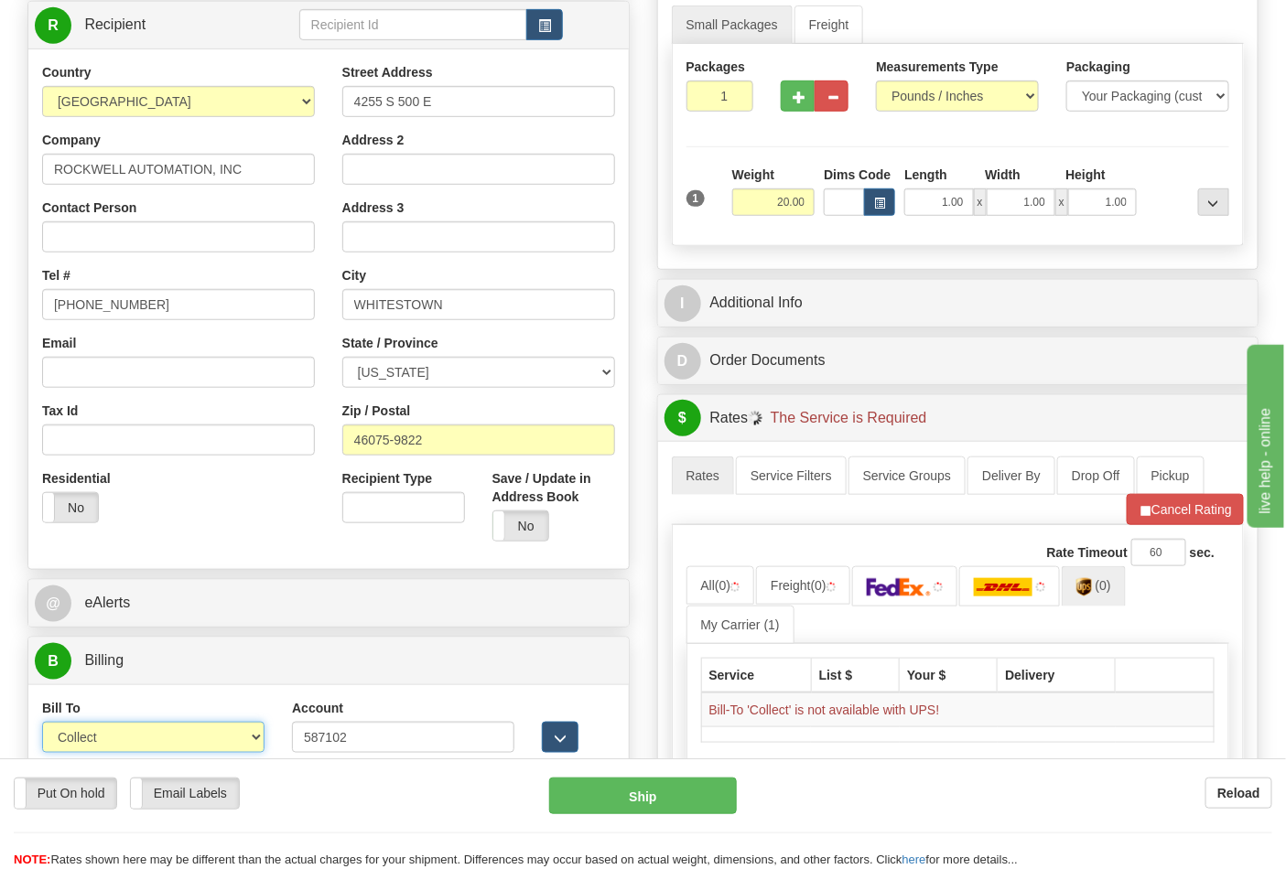
click at [260, 739] on select "Sender Recipient Third Party Collect" at bounding box center [153, 737] width 222 height 31
select select "2"
click at [42, 725] on select "Sender Recipient Third Party Collect" at bounding box center [153, 737] width 222 height 31
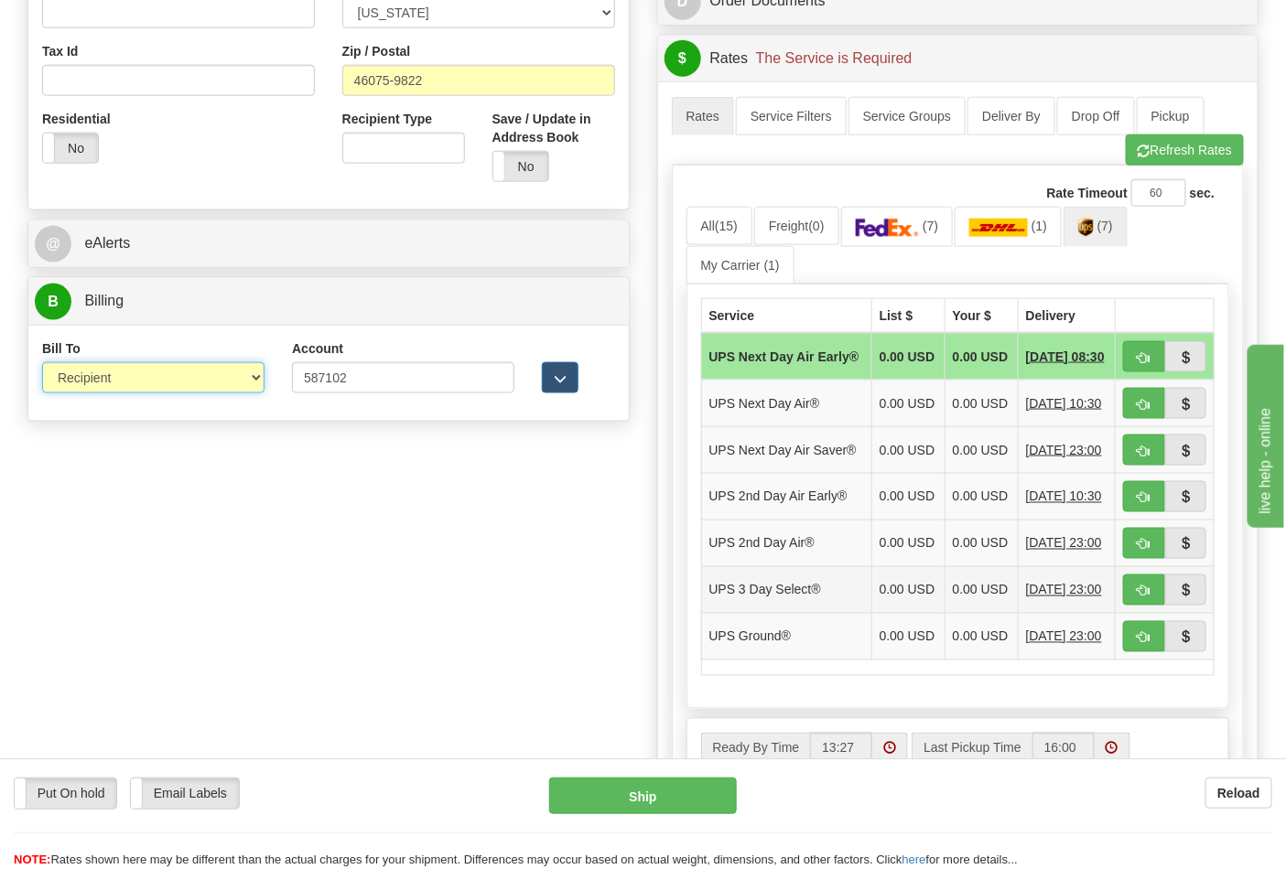
scroll to position [711, 0]
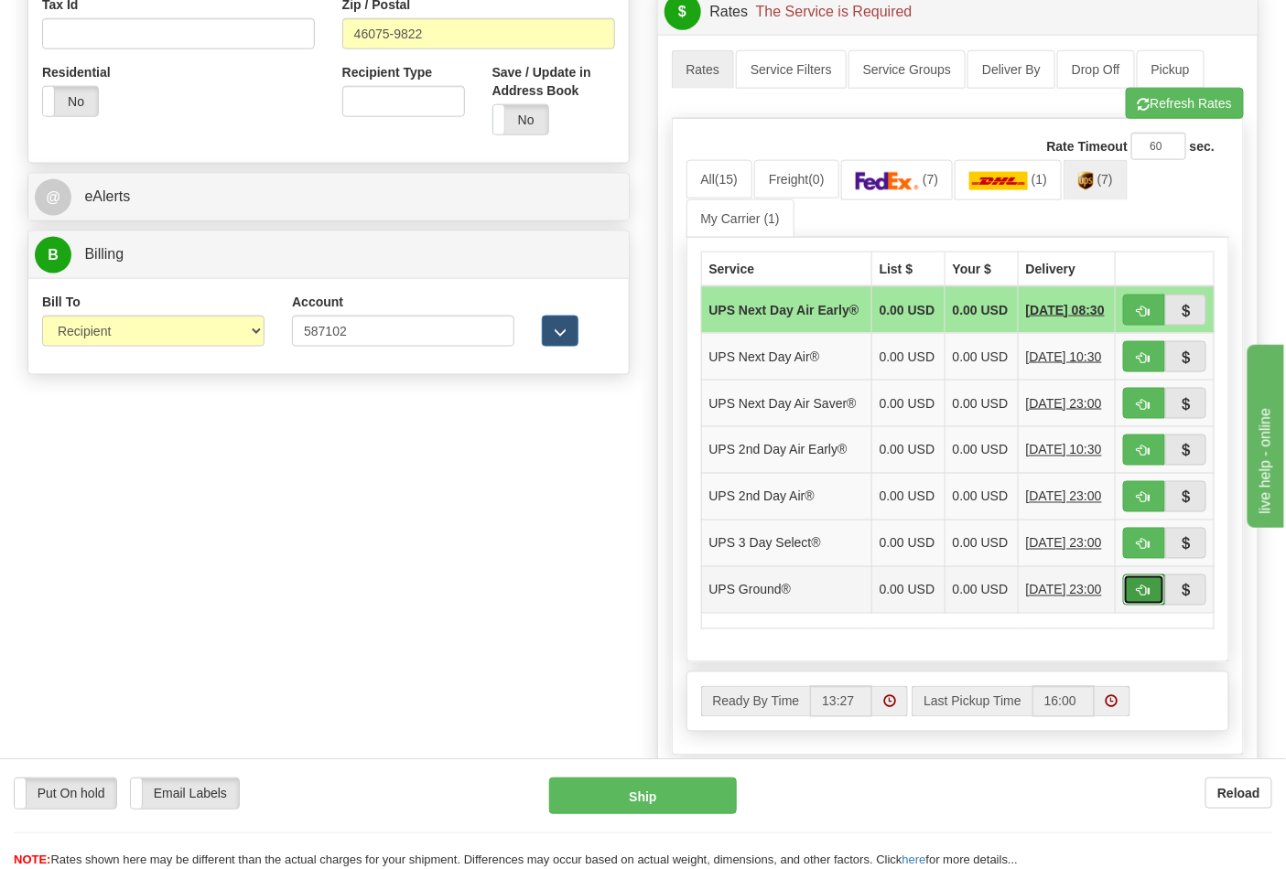
click at [1139, 598] on span "button" at bounding box center [1144, 592] width 13 height 12
type input "03"
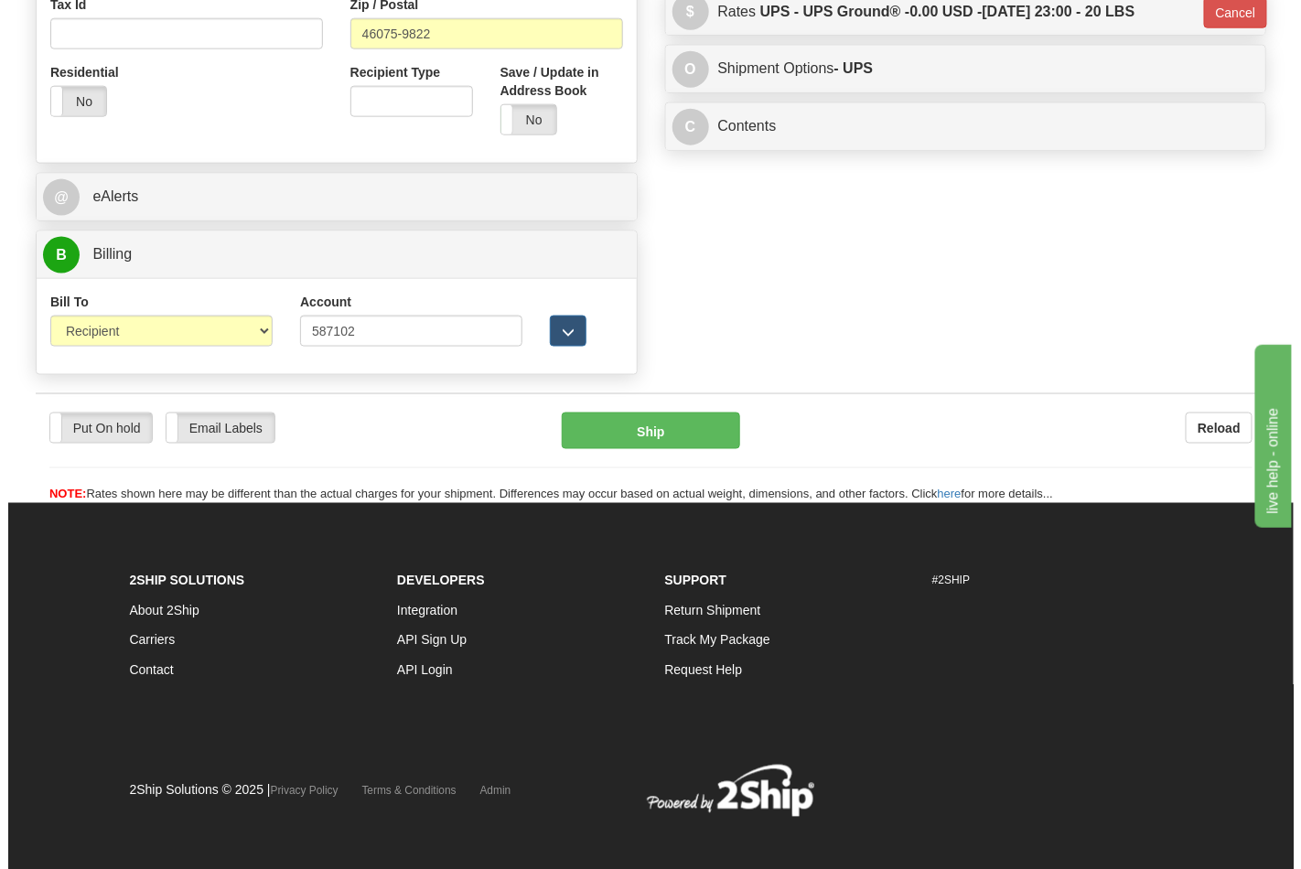
scroll to position [701, 0]
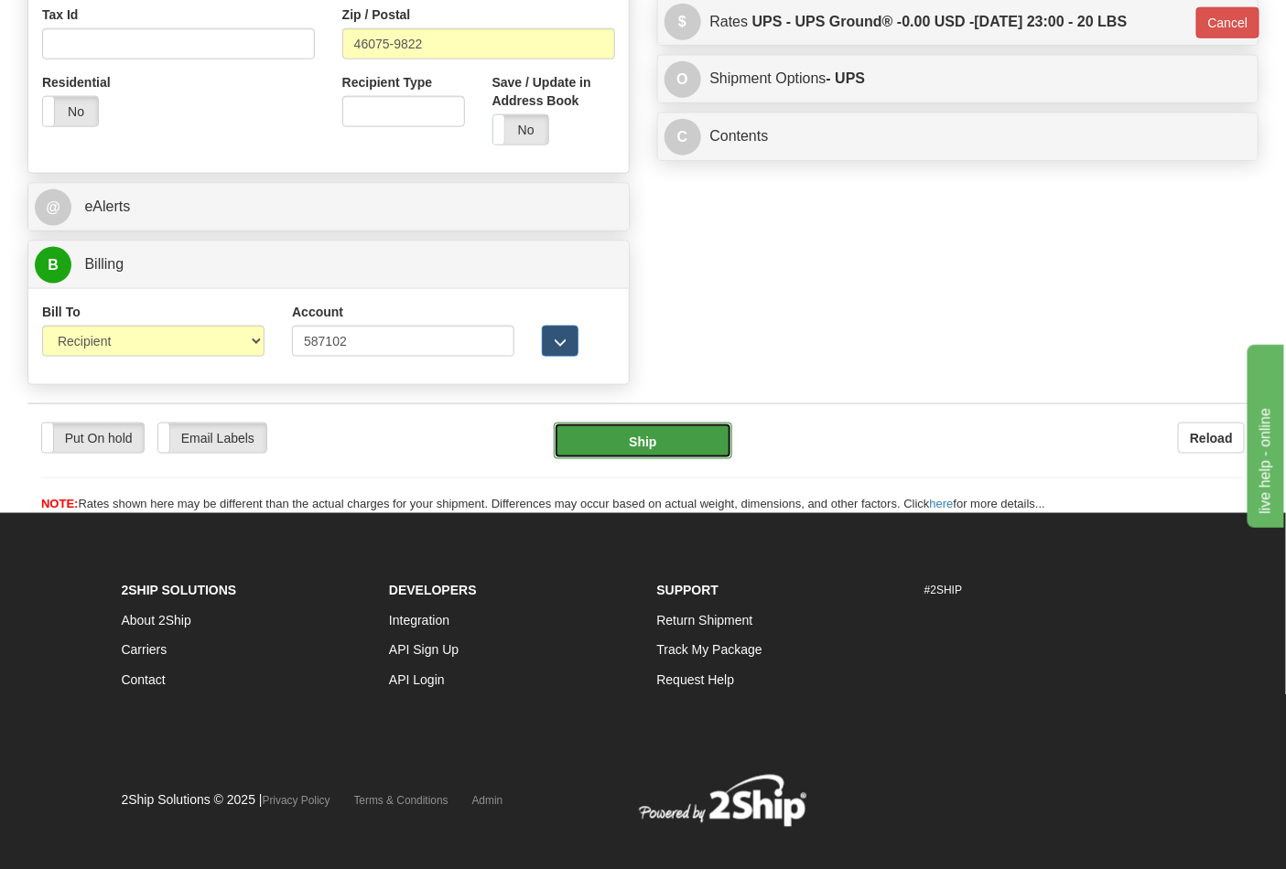
click at [674, 458] on button "Ship" at bounding box center [643, 441] width 178 height 37
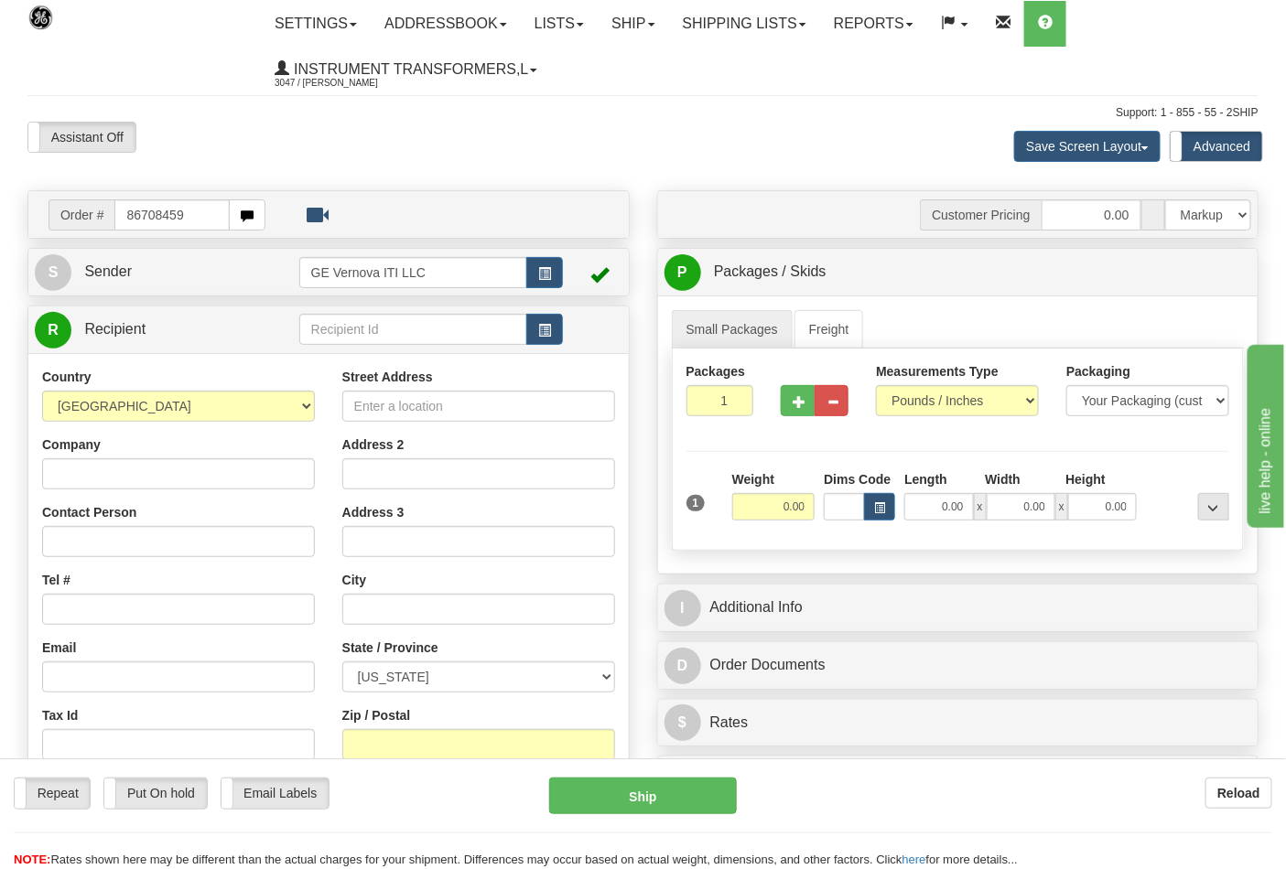
type input "86708459"
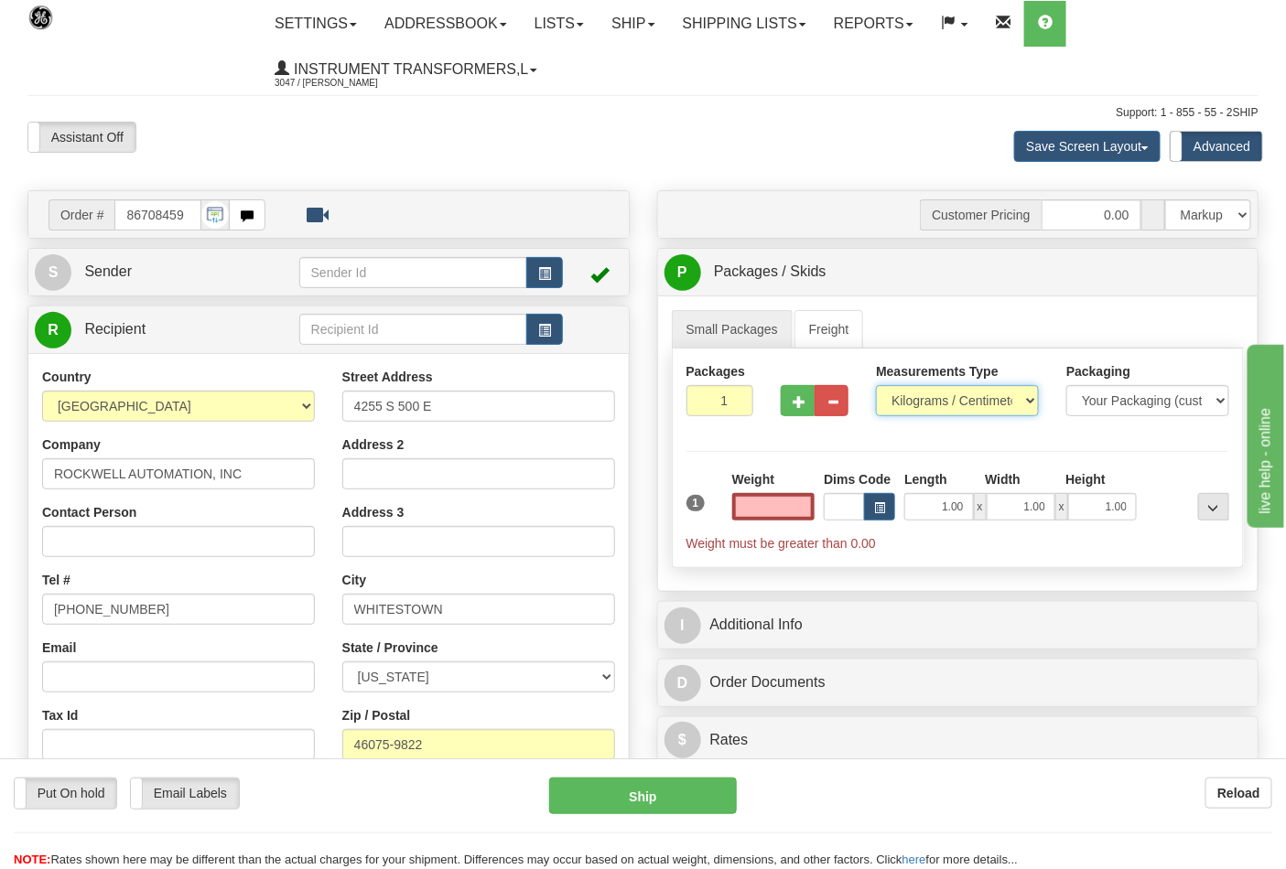
type input "0.00"
click at [915, 407] on select "Pounds / Inches Kilograms / Centimeters" at bounding box center [957, 400] width 163 height 31
select select "0"
click at [876, 386] on select "Pounds / Inches Kilograms / Centimeters" at bounding box center [957, 400] width 163 height 31
click at [778, 513] on input "0.00" at bounding box center [773, 506] width 83 height 27
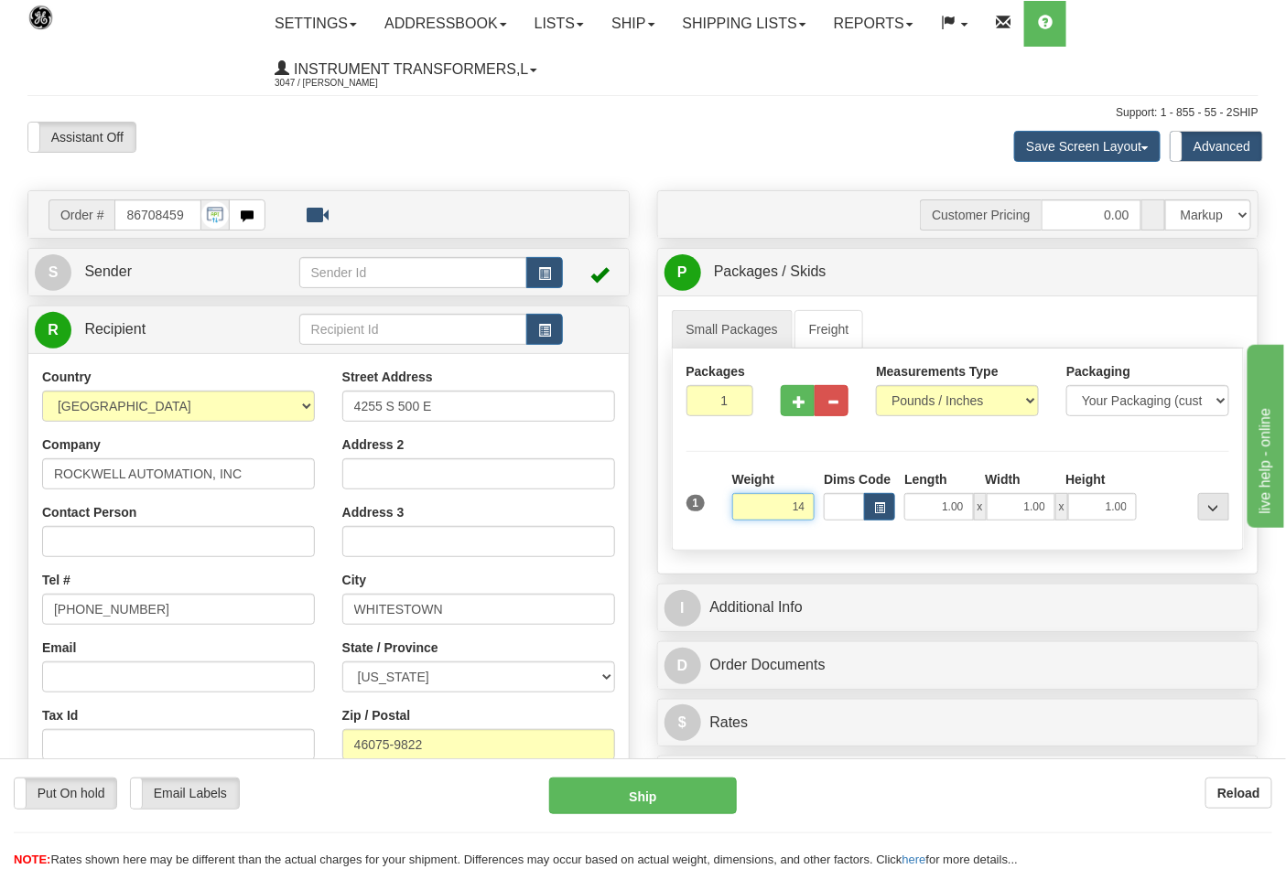
click button "Delete" at bounding box center [0, 0] width 0 height 0
type input "14.00"
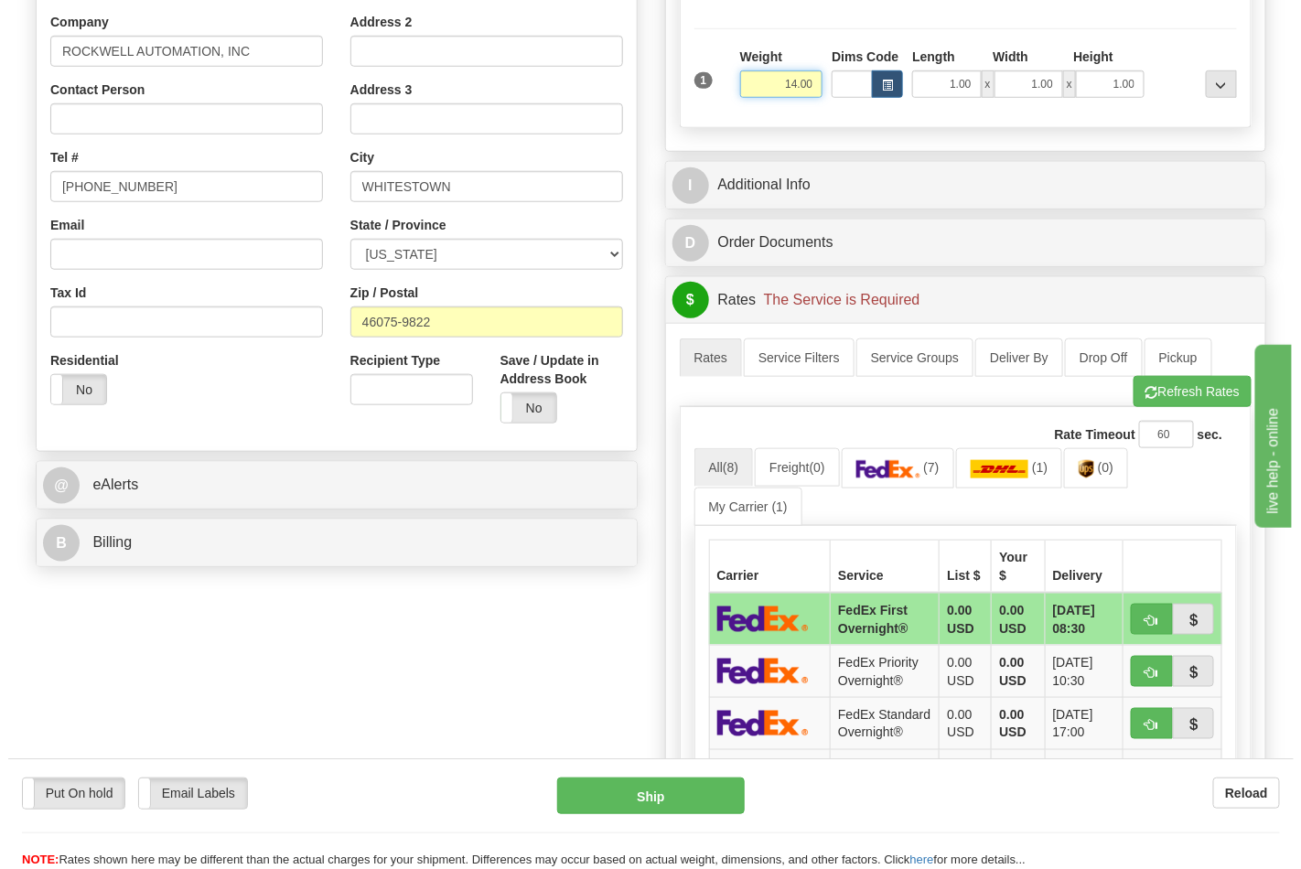
scroll to position [508, 0]
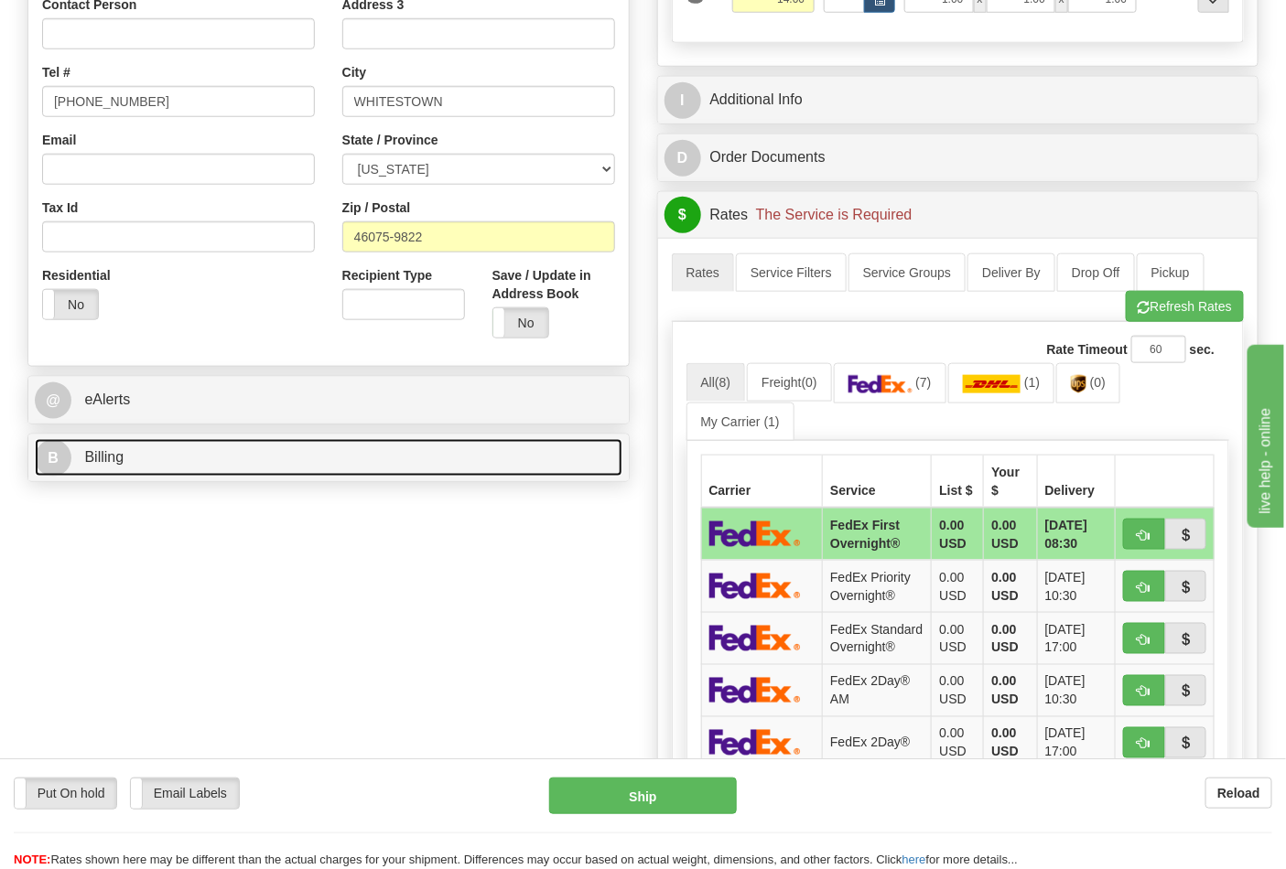
click at [405, 470] on link "B Billing" at bounding box center [329, 458] width 588 height 38
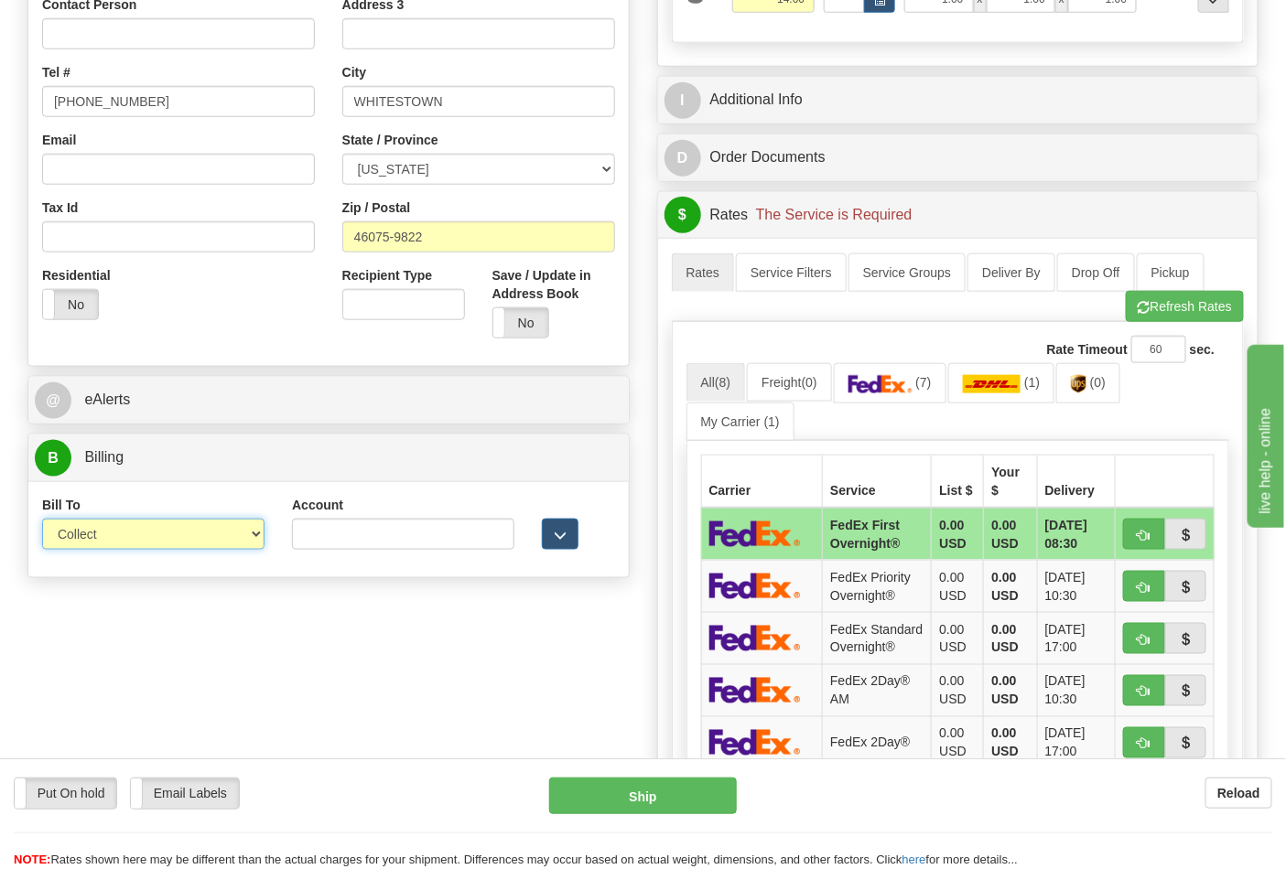
click at [249, 544] on select "Sender Recipient Third Party Collect" at bounding box center [153, 534] width 222 height 31
select select "2"
click at [42, 521] on select "Sender Recipient Third Party Collect" at bounding box center [153, 534] width 222 height 31
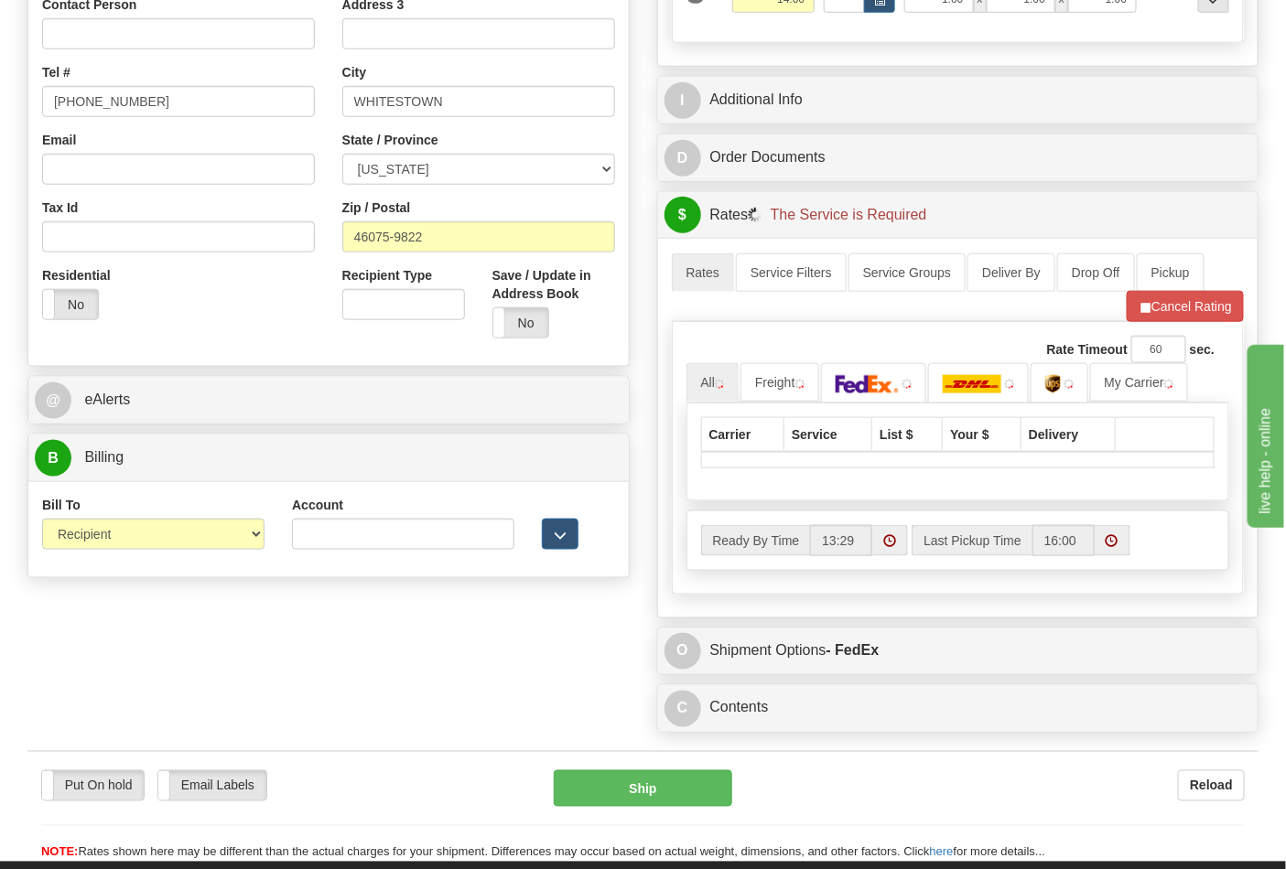
click at [396, 509] on div "Account" at bounding box center [403, 523] width 222 height 54
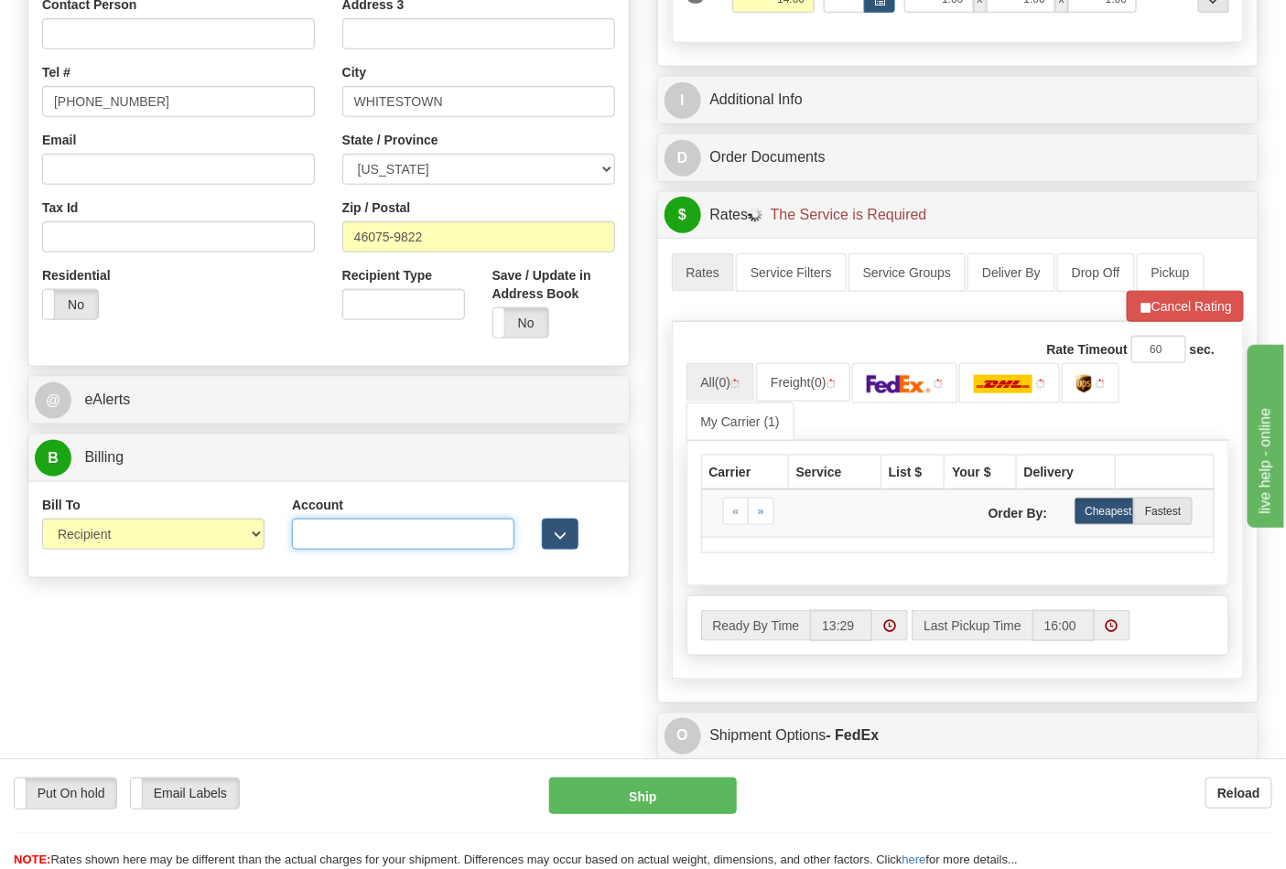
click at [382, 534] on input "Account" at bounding box center [403, 534] width 222 height 31
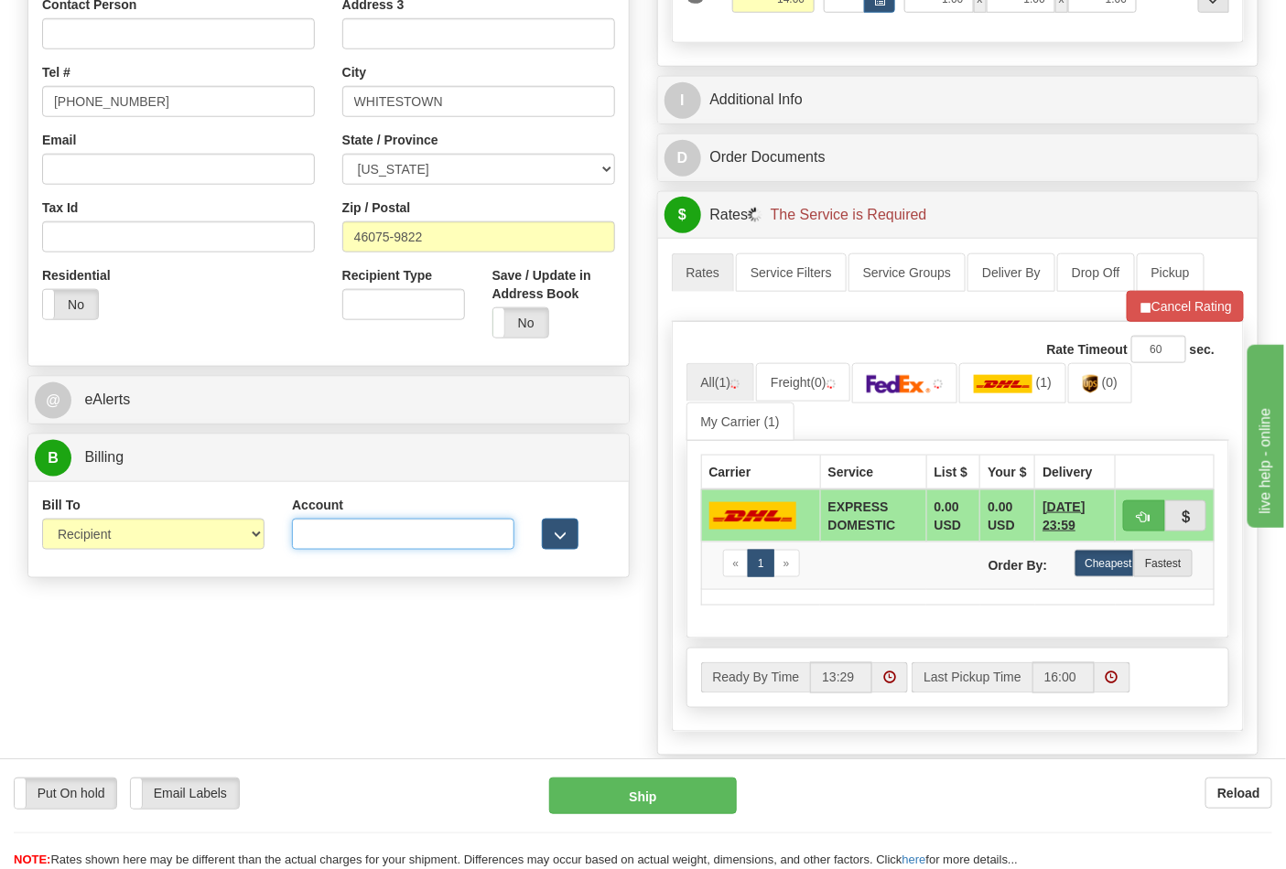
paste input "587102"
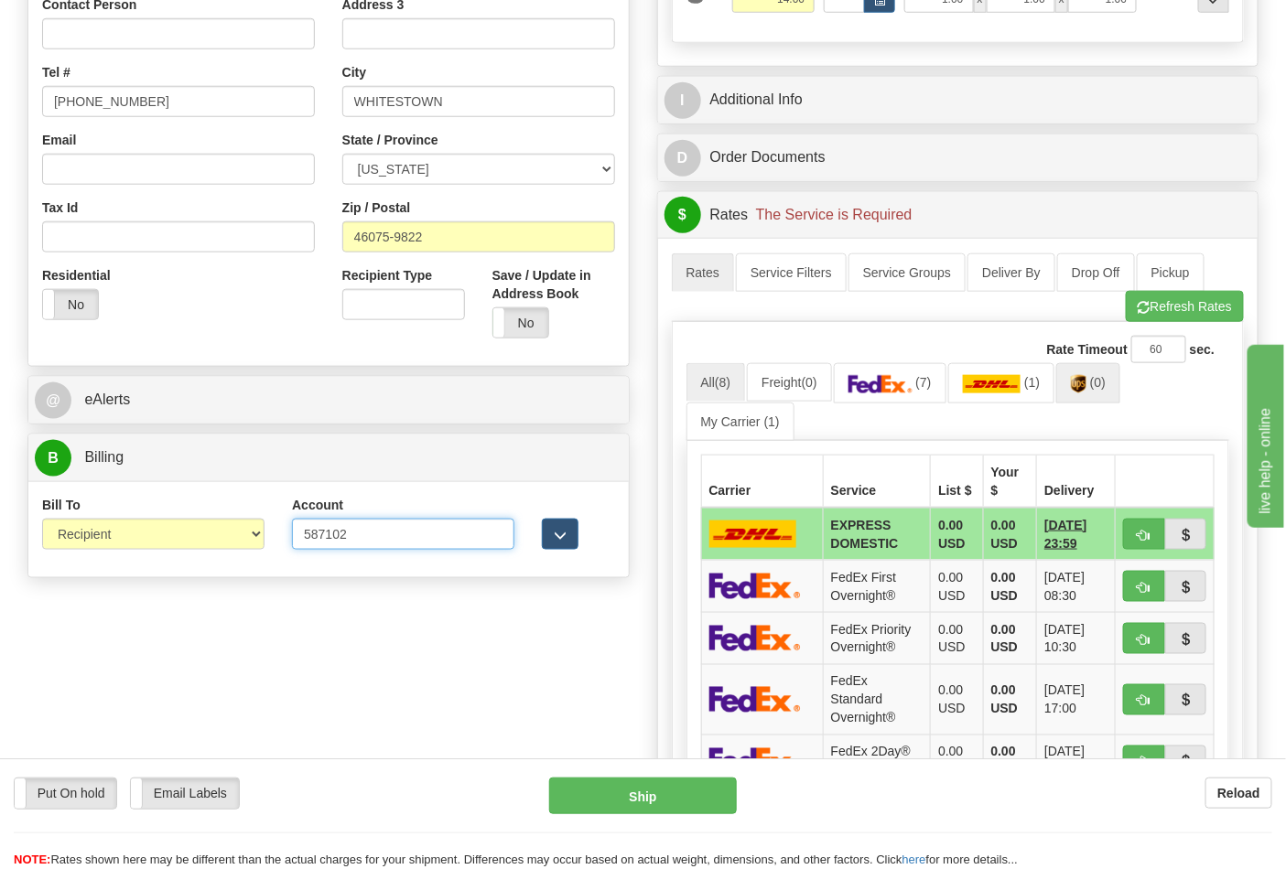
type input "587102"
click at [1106, 384] on span "(0)" at bounding box center [1098, 382] width 16 height 15
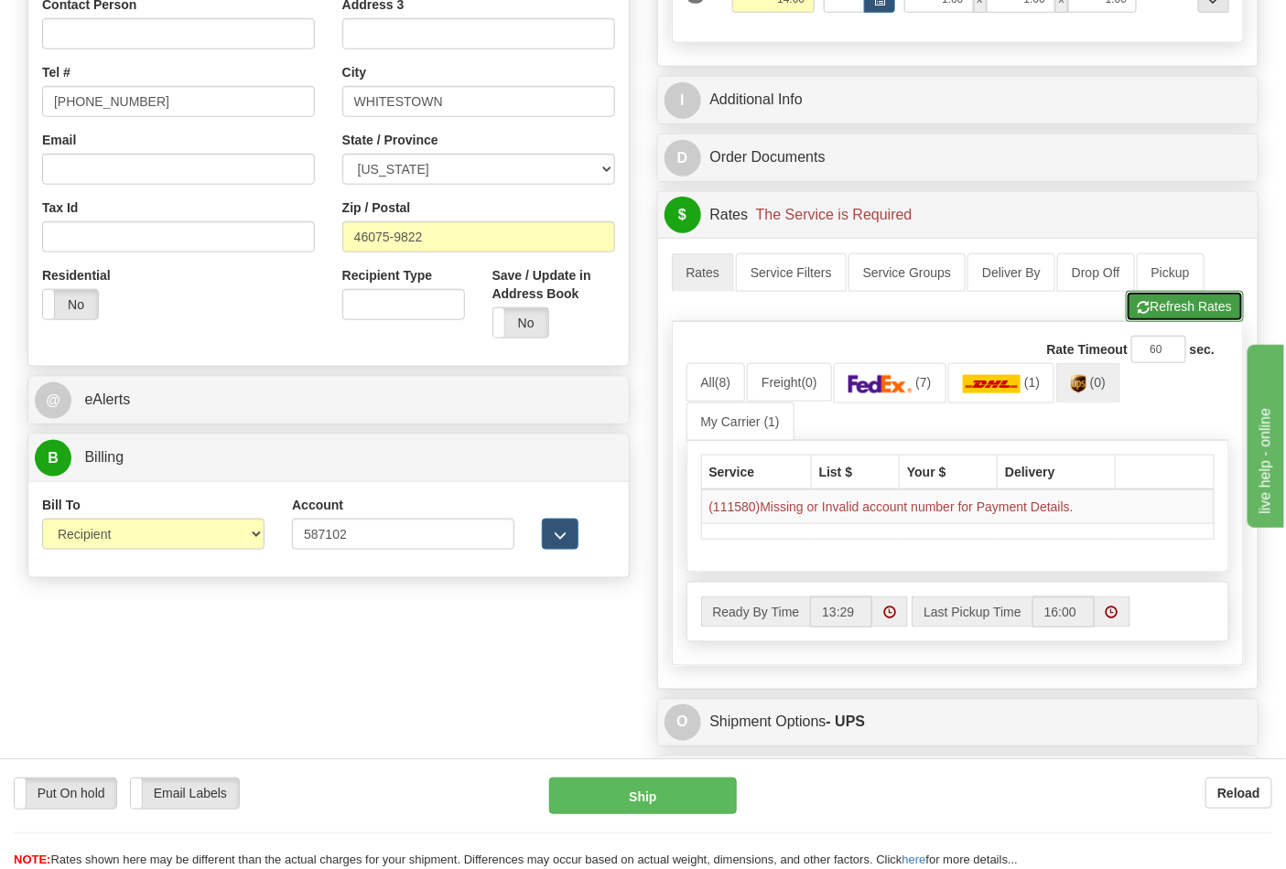
click at [1150, 322] on button "Refresh Rates" at bounding box center [1185, 306] width 118 height 31
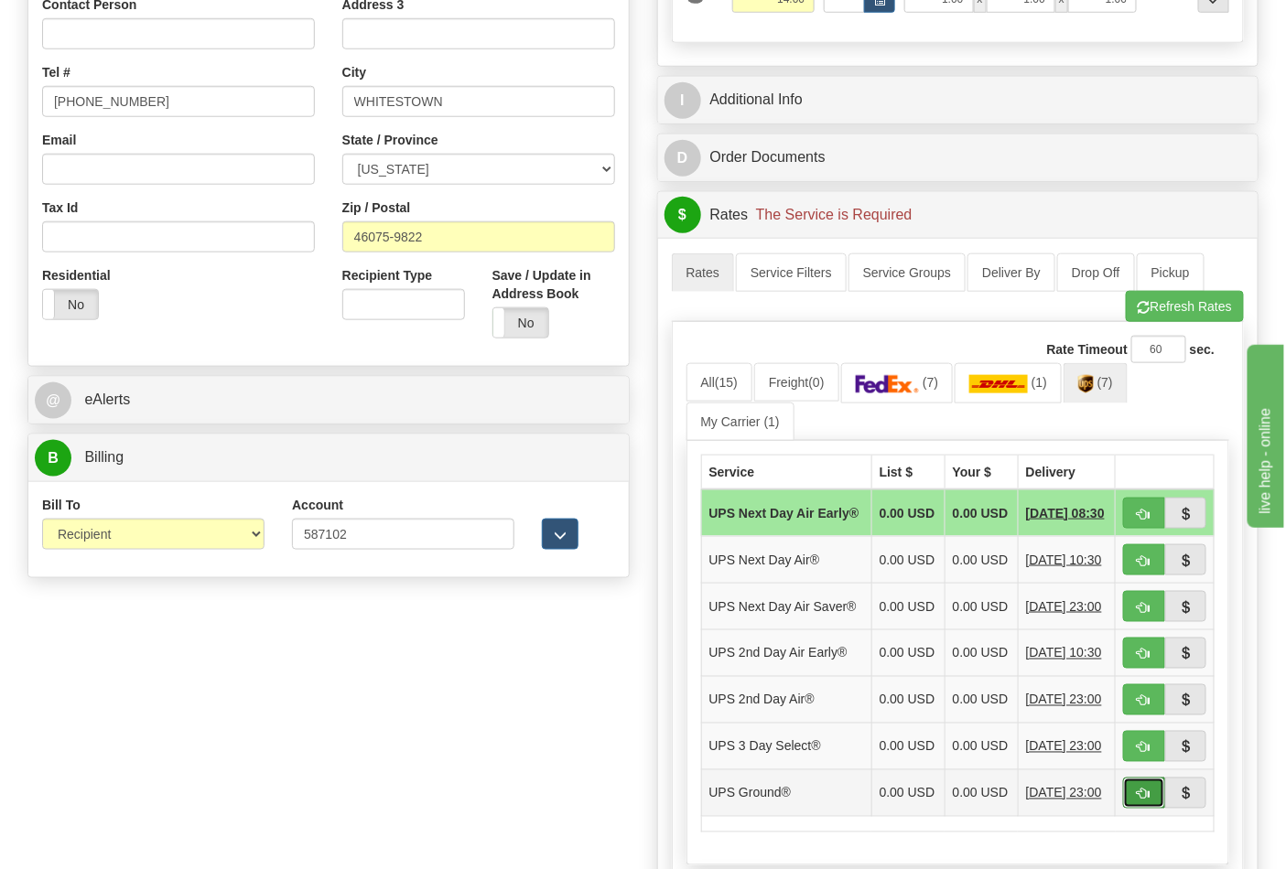
click at [1163, 809] on button "button" at bounding box center [1144, 793] width 42 height 31
type input "03"
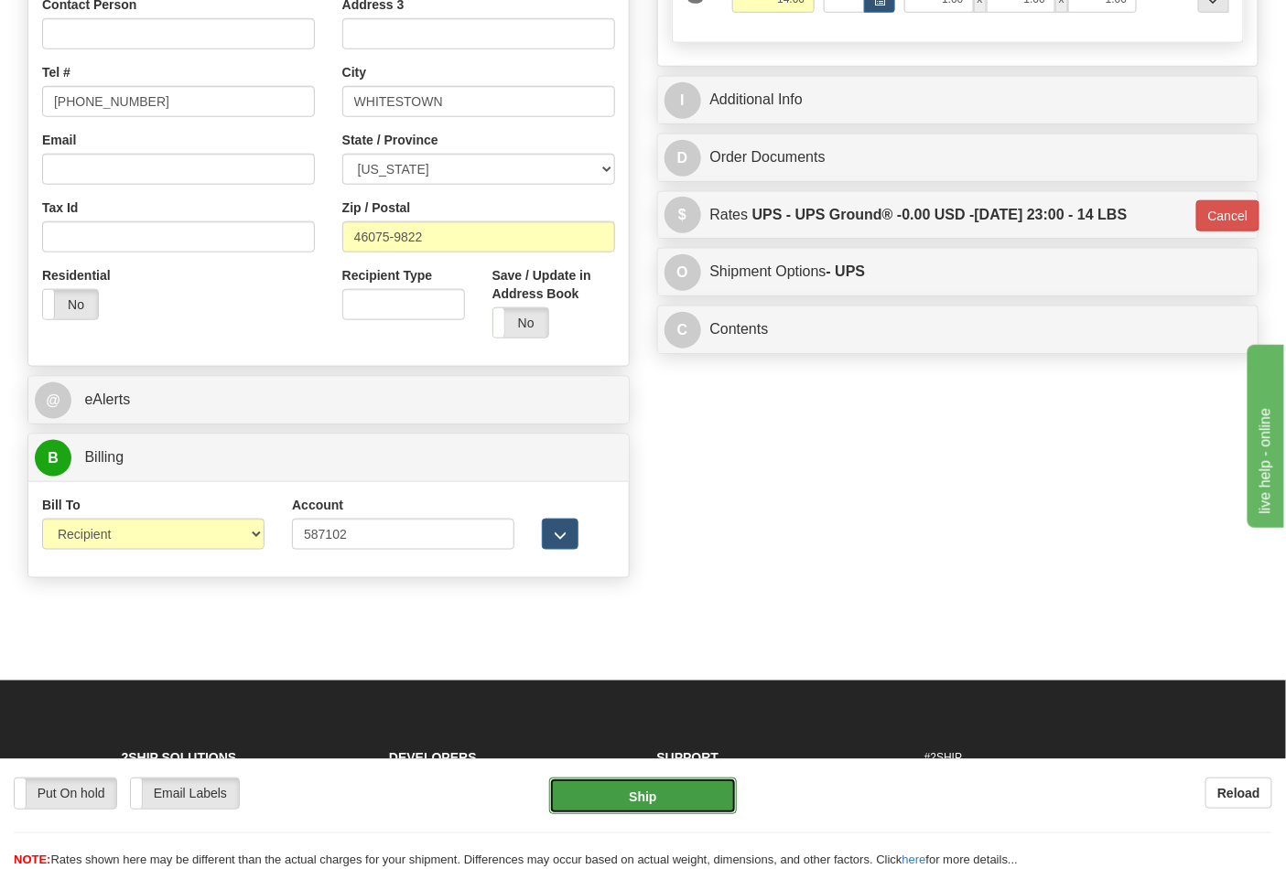
drag, startPoint x: 702, startPoint y: 799, endPoint x: 714, endPoint y: 782, distance: 21.1
click at [714, 782] on button "Ship" at bounding box center [642, 796] width 187 height 37
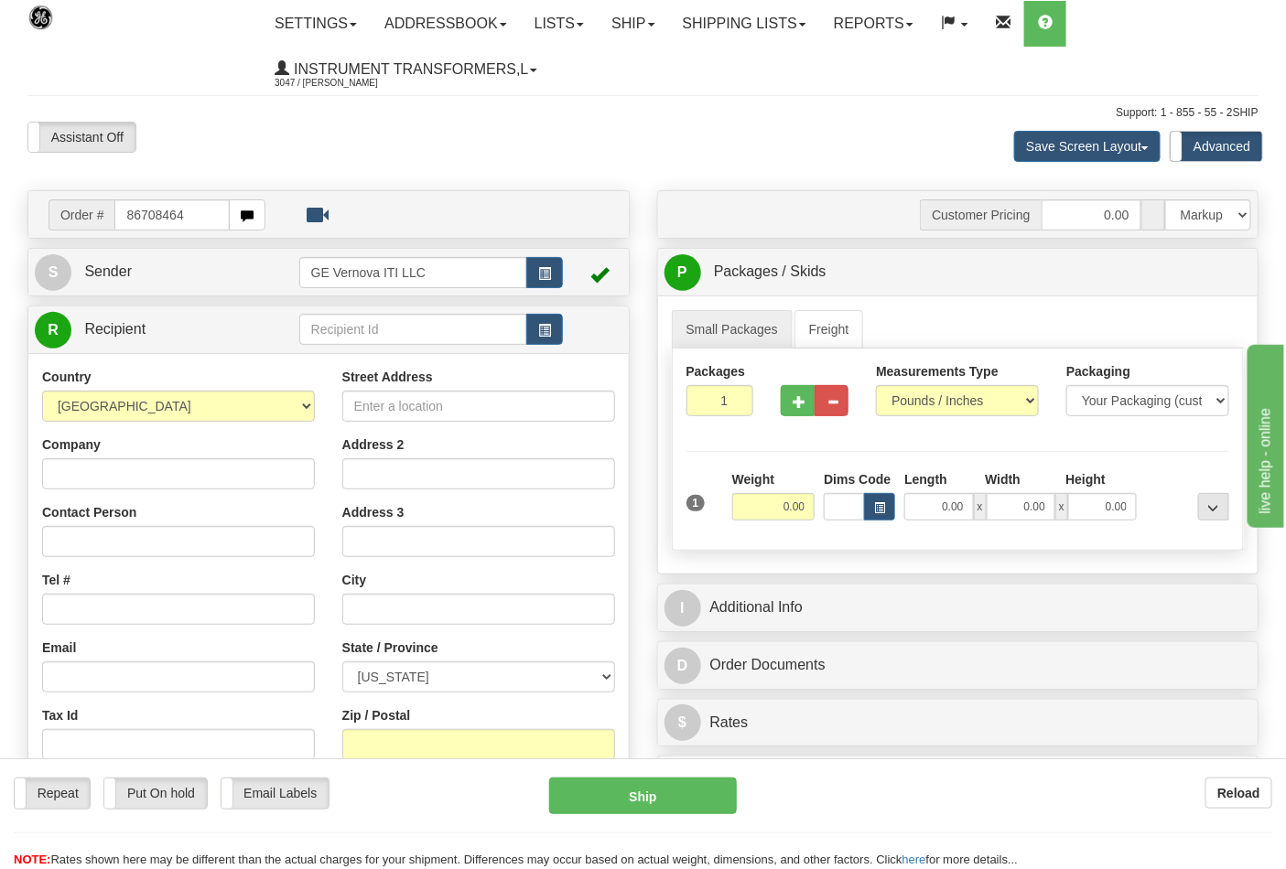
type input "86708464"
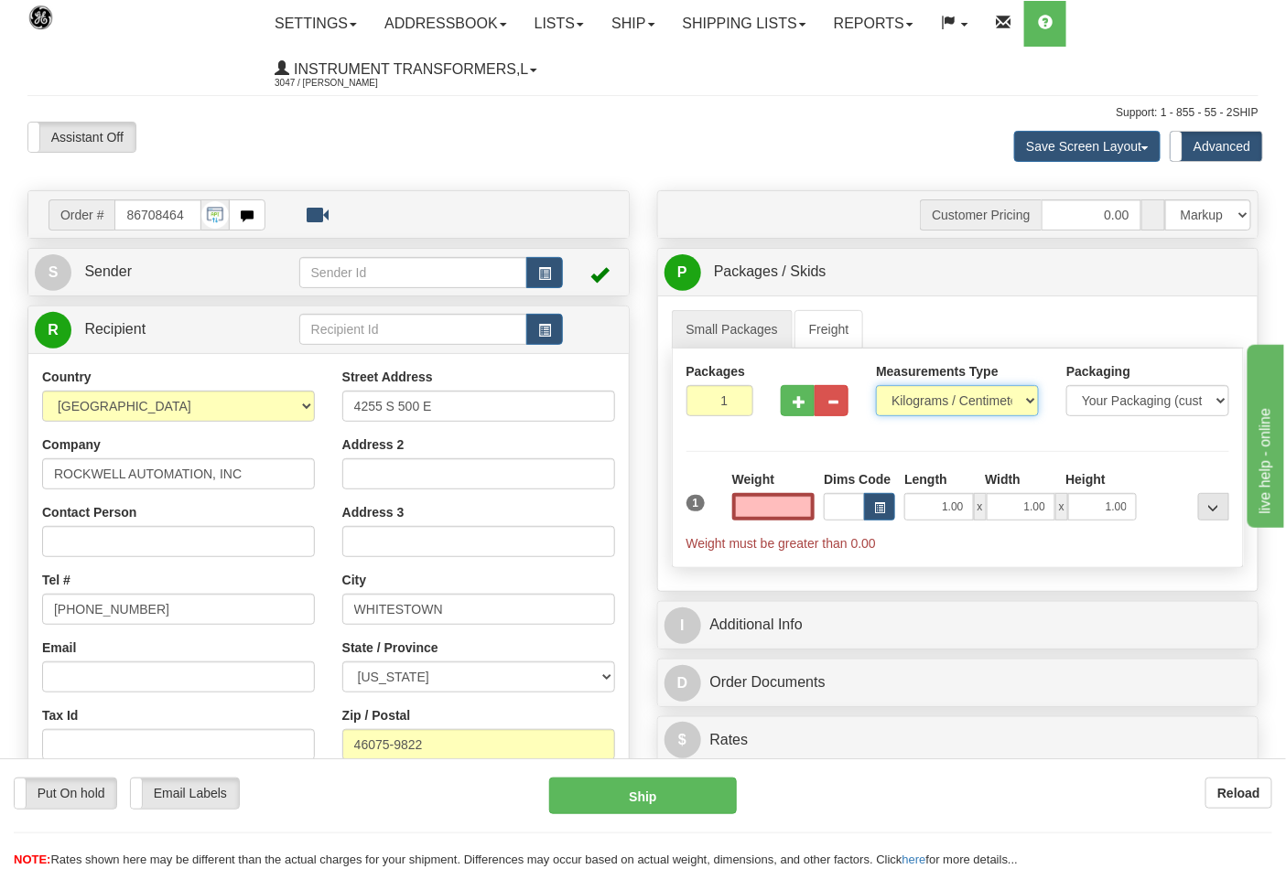
type input "0.00"
click at [966, 405] on select "Pounds / Inches Kilograms / Centimeters" at bounding box center [957, 400] width 163 height 31
select select "0"
click at [876, 386] on select "Pounds / Inches Kilograms / Centimeters" at bounding box center [957, 400] width 163 height 31
click at [761, 508] on input "0.00" at bounding box center [773, 506] width 83 height 27
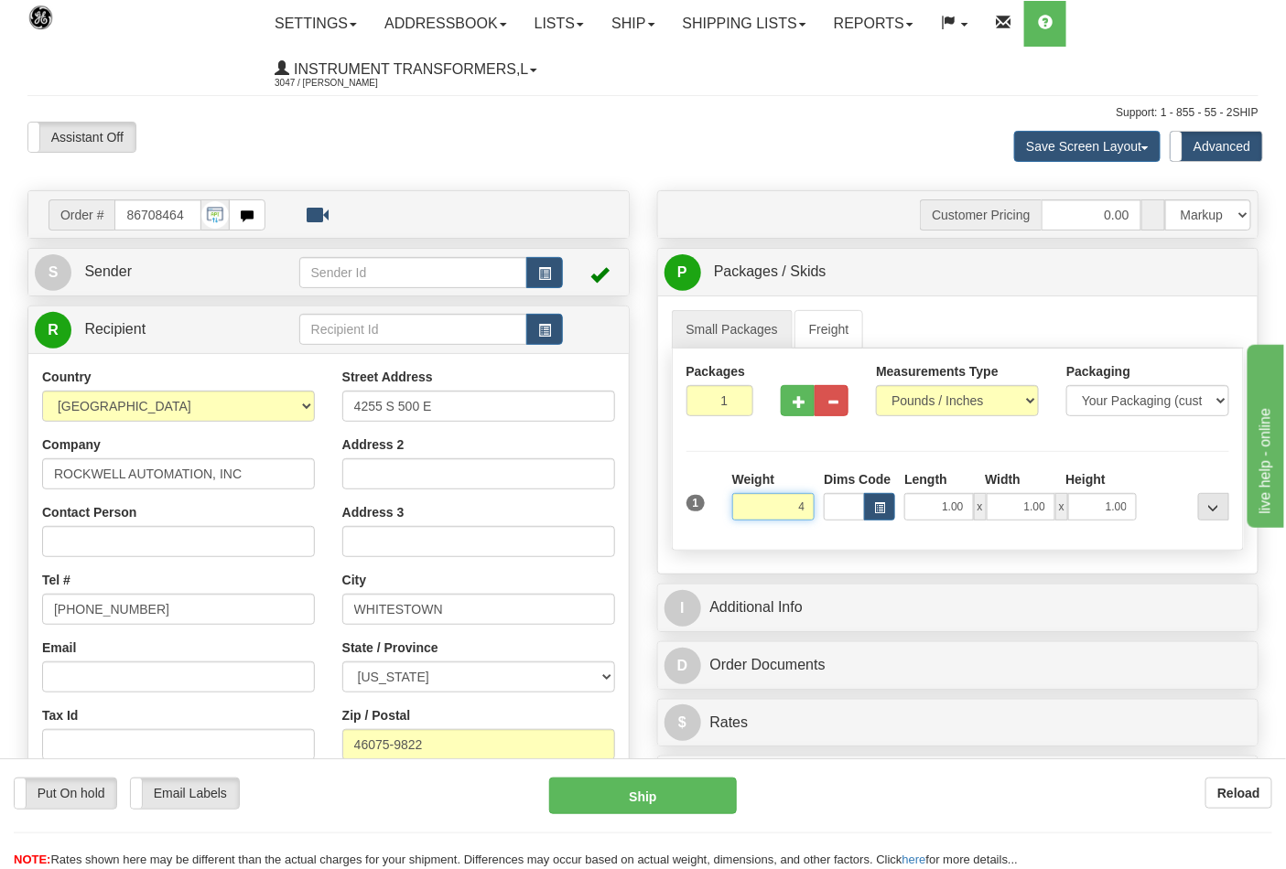
click button "Delete" at bounding box center [0, 0] width 0 height 0
type input "4.00"
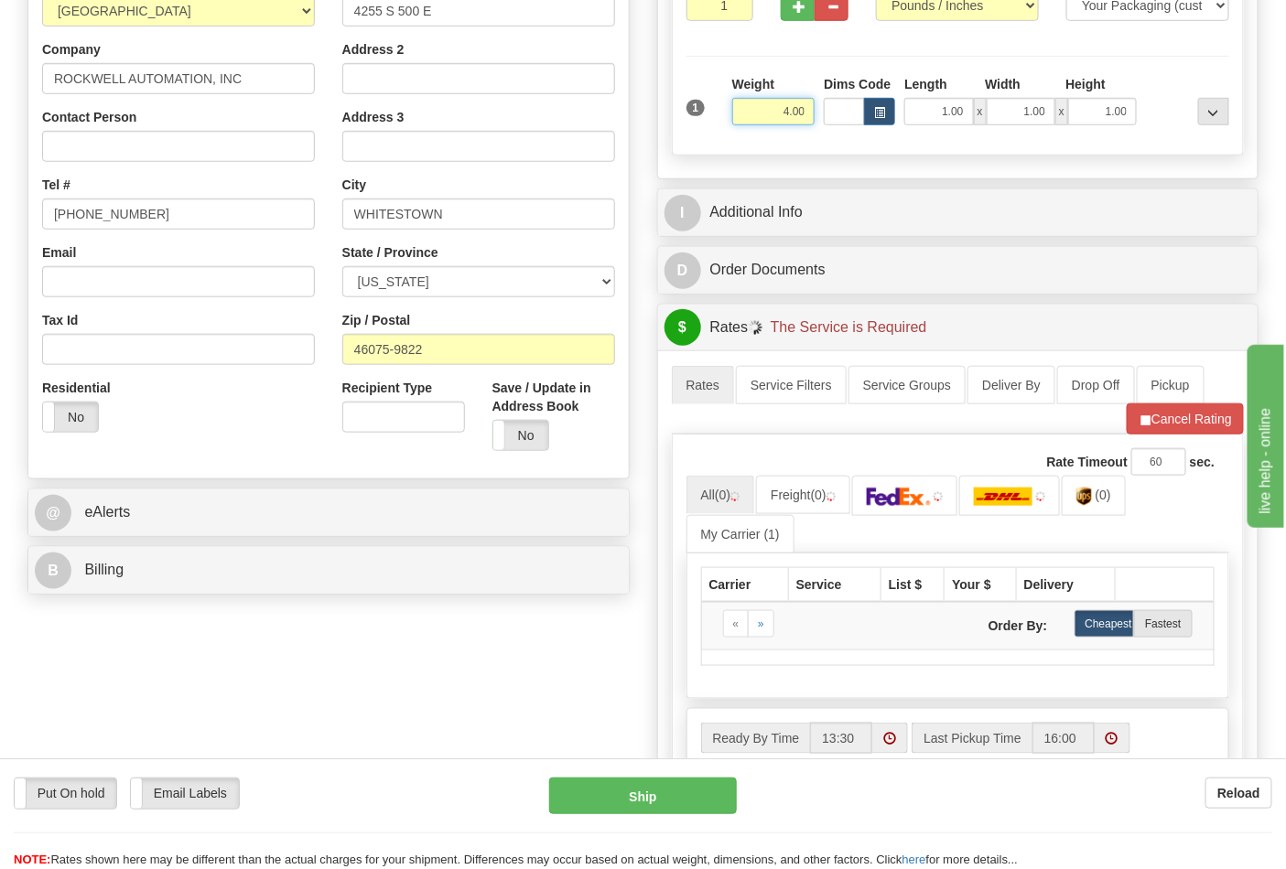
scroll to position [406, 0]
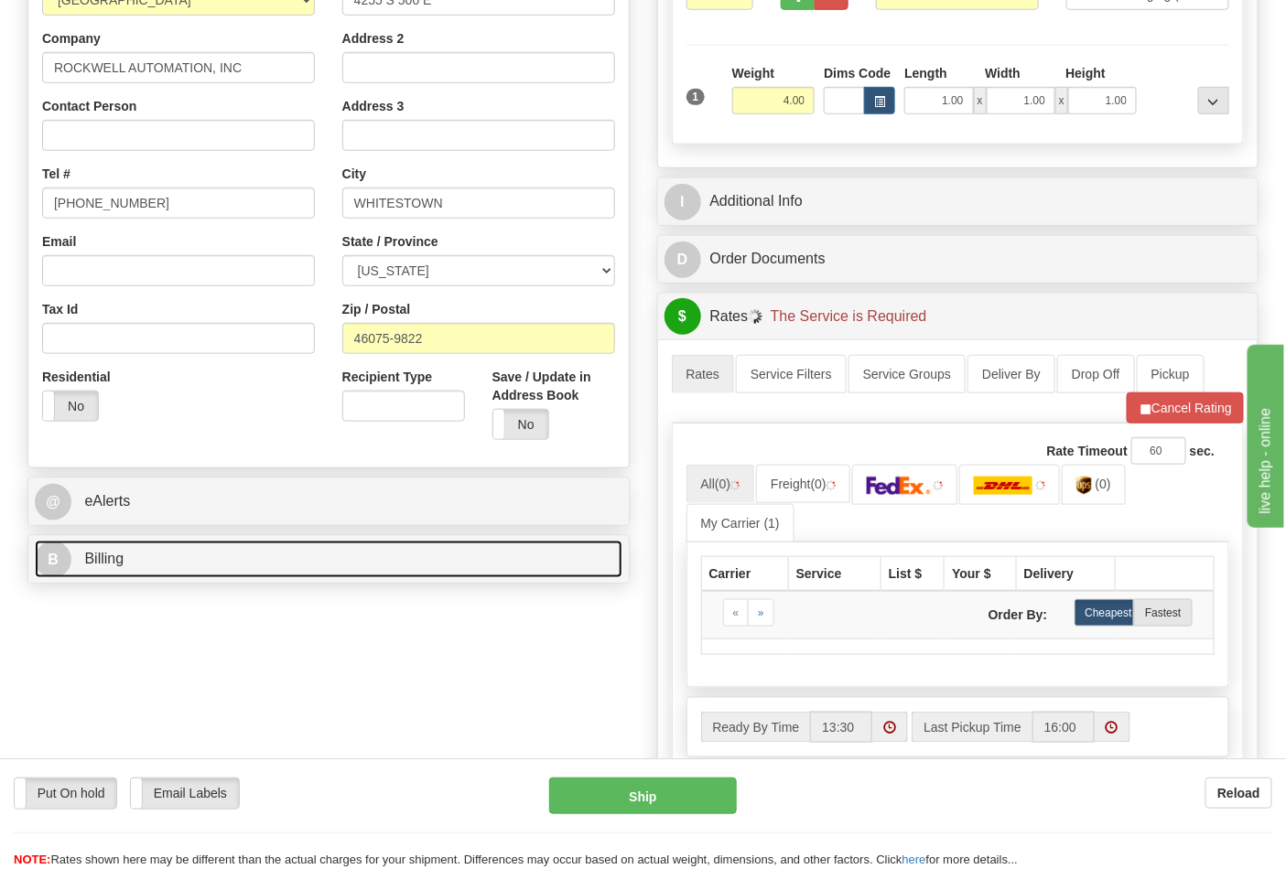
click at [275, 554] on link "B Billing" at bounding box center [329, 560] width 588 height 38
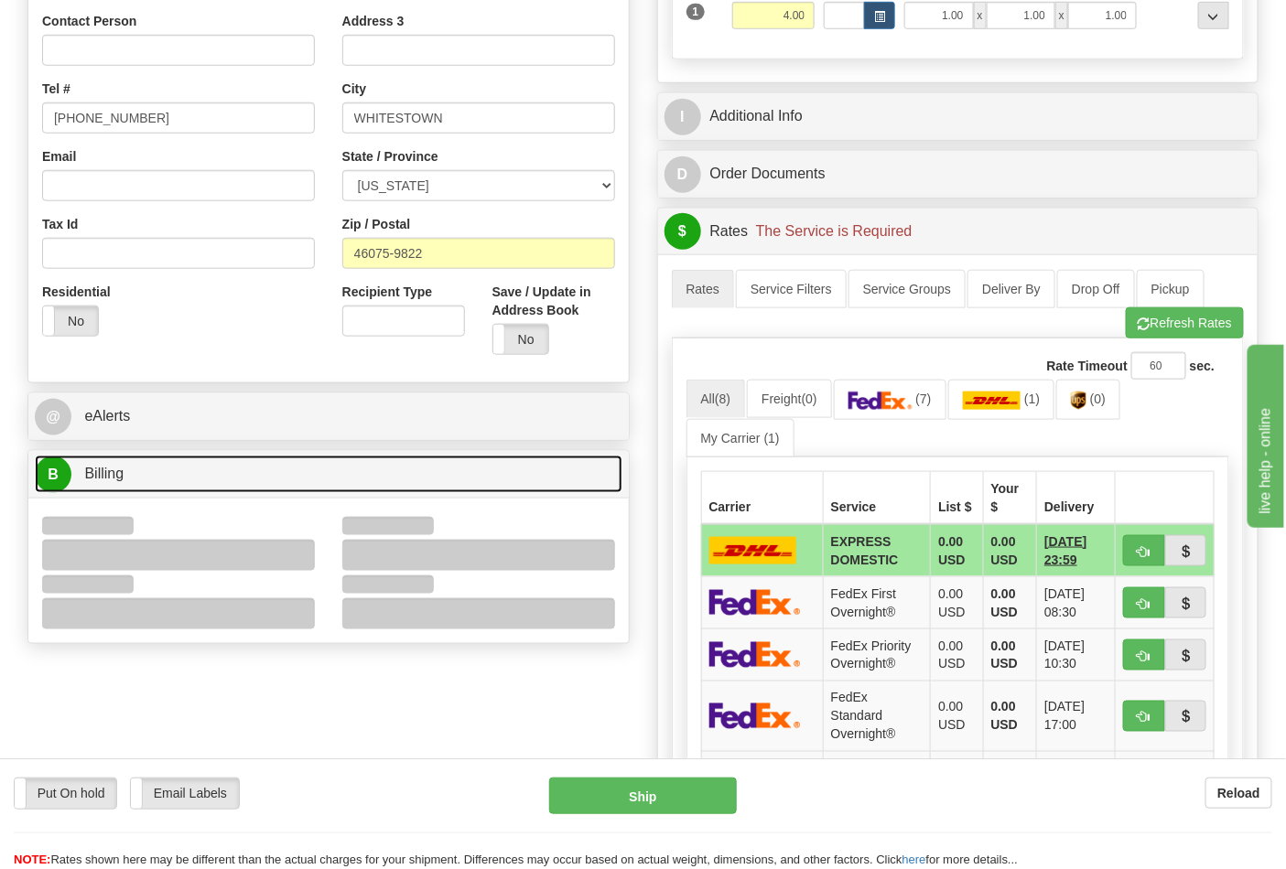
scroll to position [610, 0]
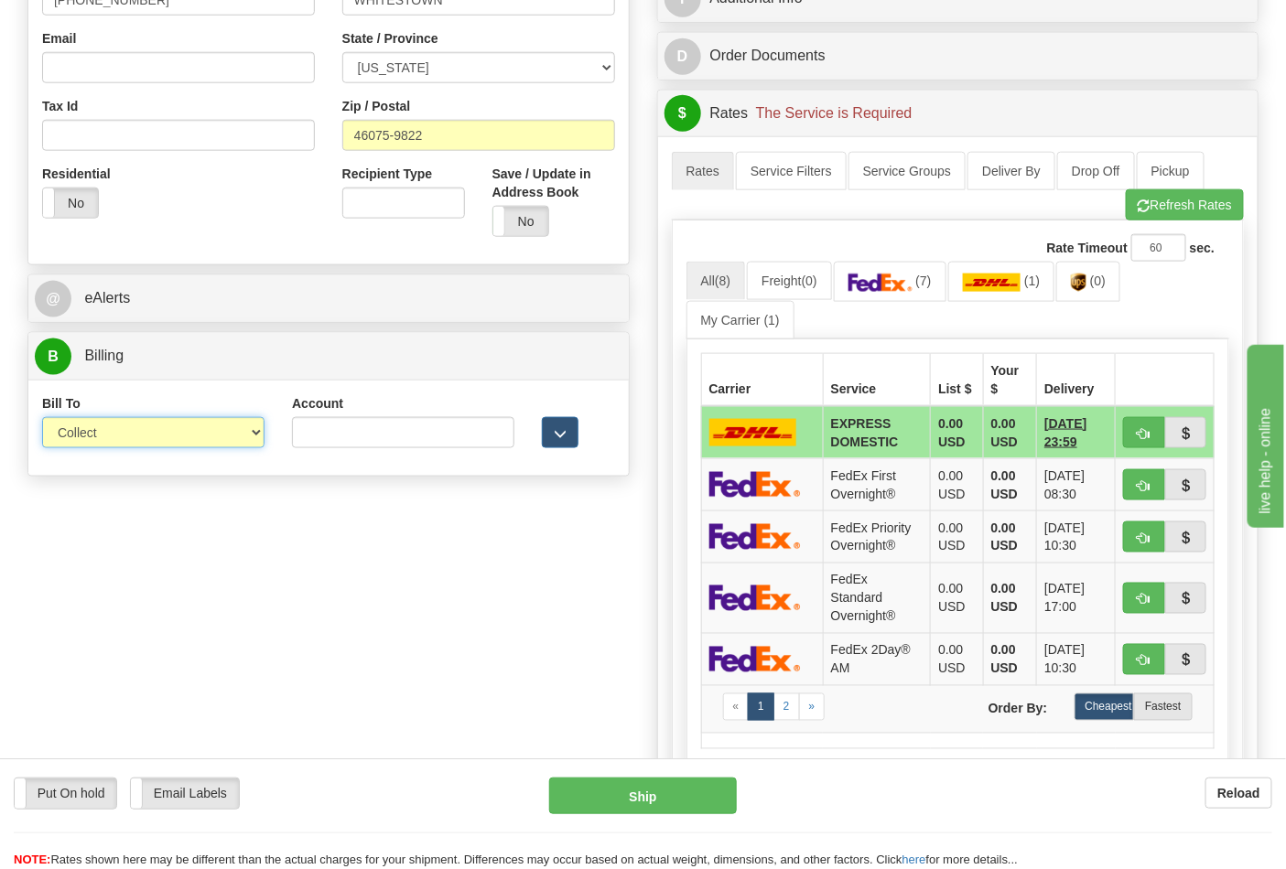
click at [209, 442] on select "Sender Recipient Third Party Collect" at bounding box center [153, 432] width 222 height 31
select select "2"
click at [42, 419] on select "Sender Recipient Third Party Collect" at bounding box center [153, 432] width 222 height 31
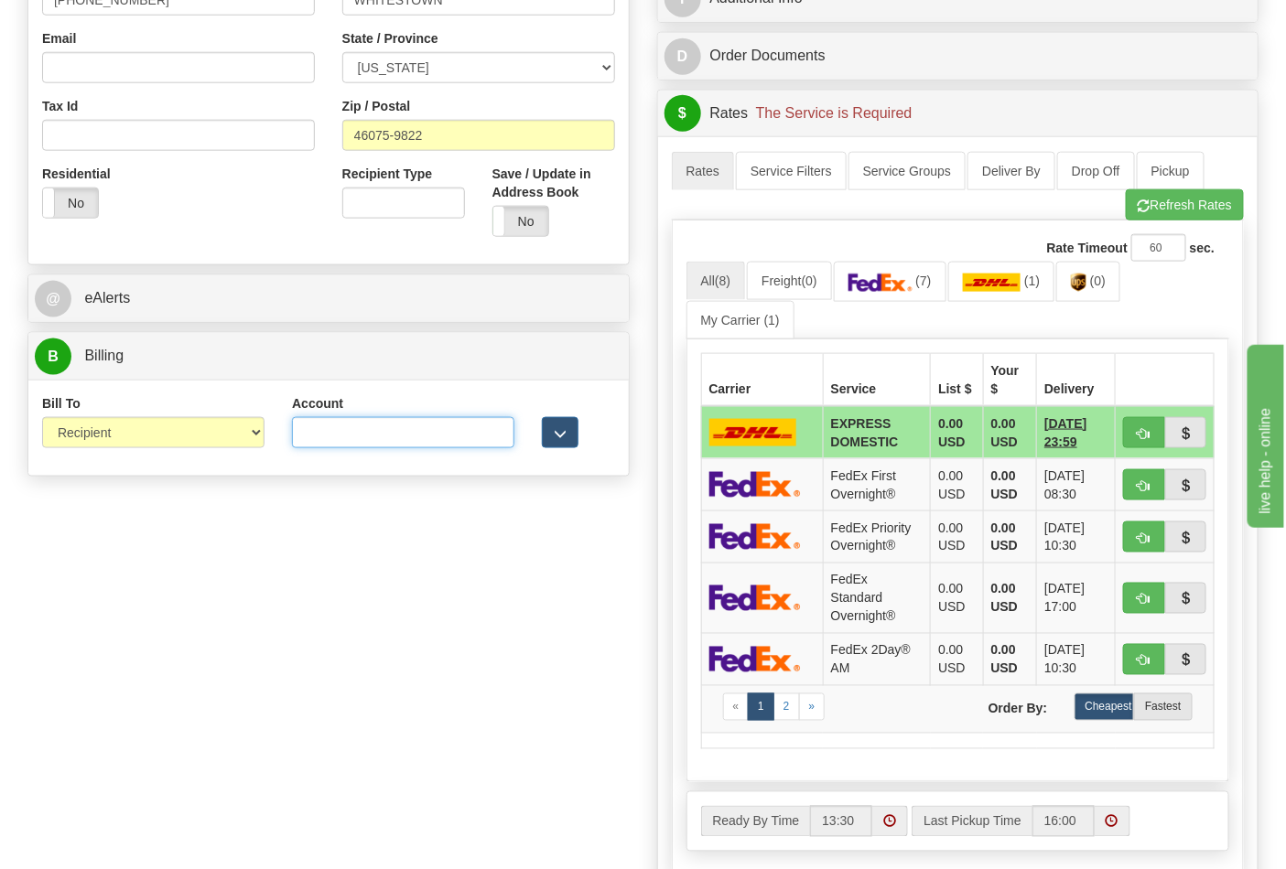
click at [416, 433] on input "Account" at bounding box center [403, 432] width 222 height 31
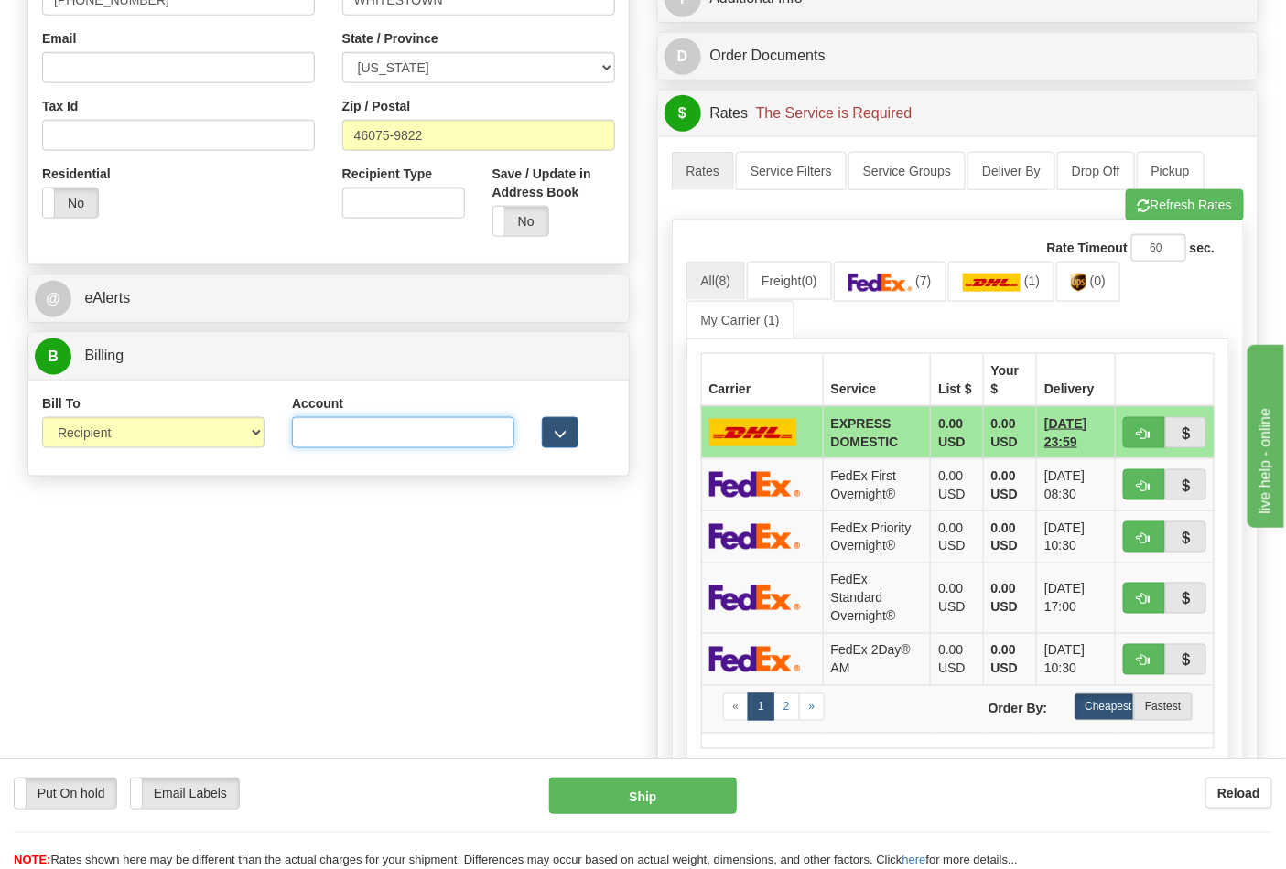
paste input "587102"
type input "587102"
click at [1086, 289] on img at bounding box center [1079, 283] width 16 height 18
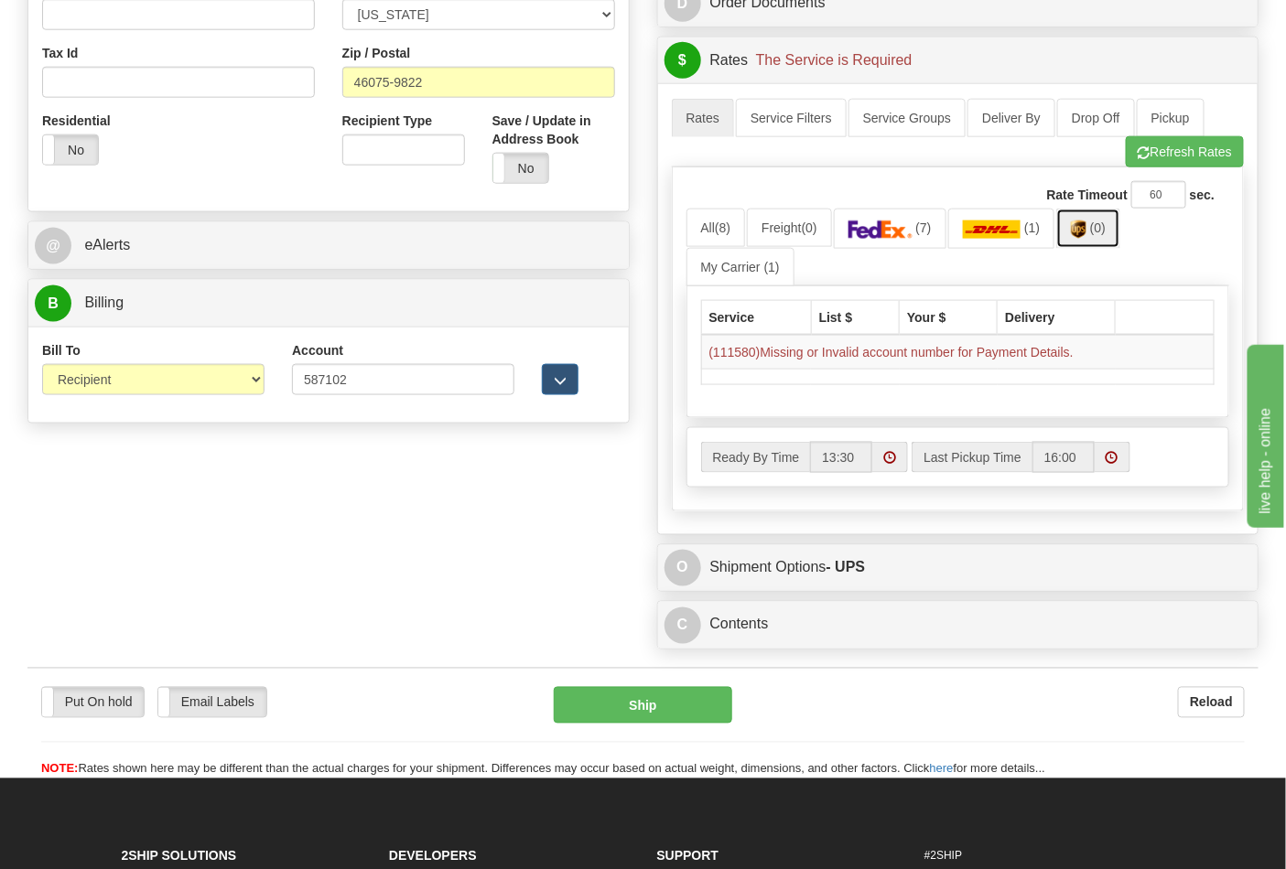
scroll to position [711, 0]
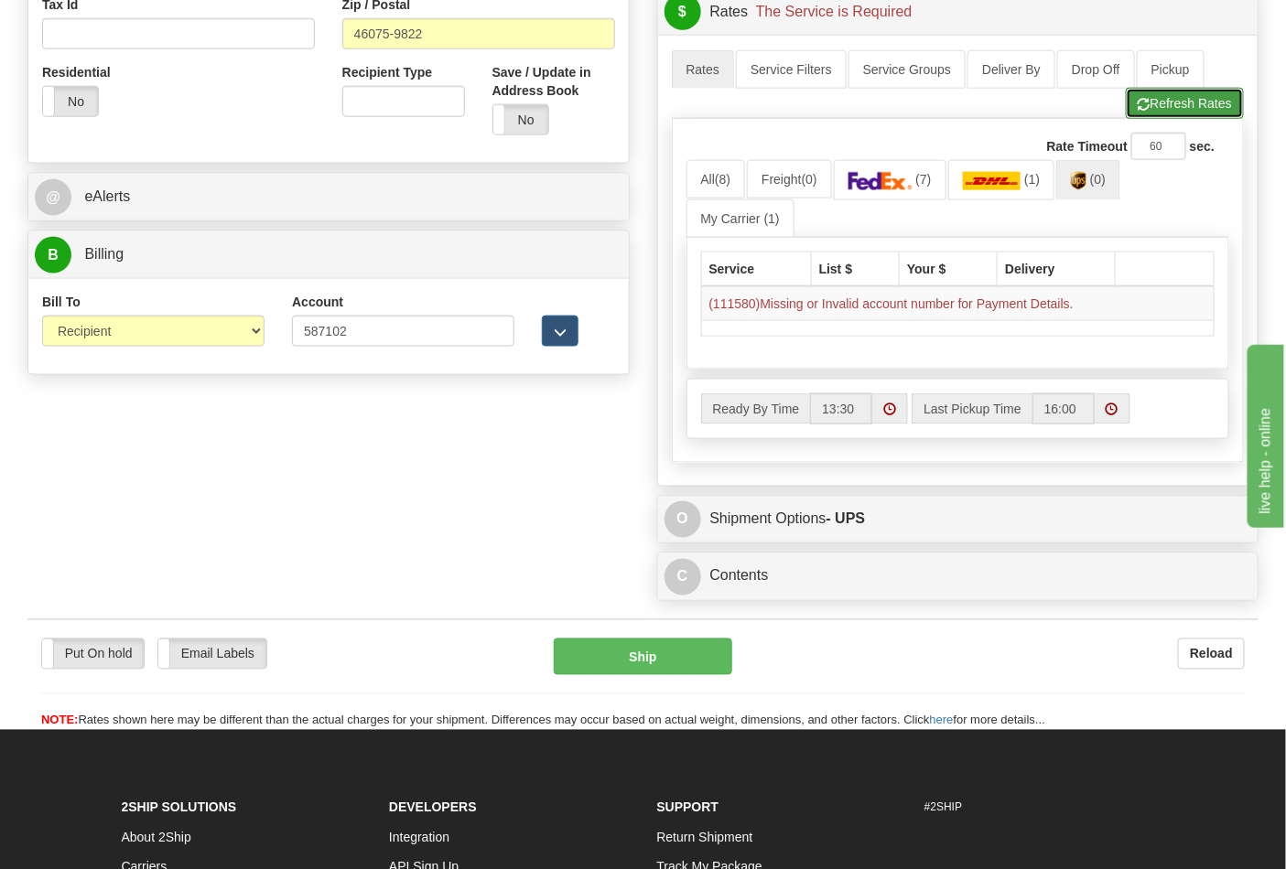
click at [1173, 108] on button "Refresh Rates" at bounding box center [1185, 103] width 118 height 31
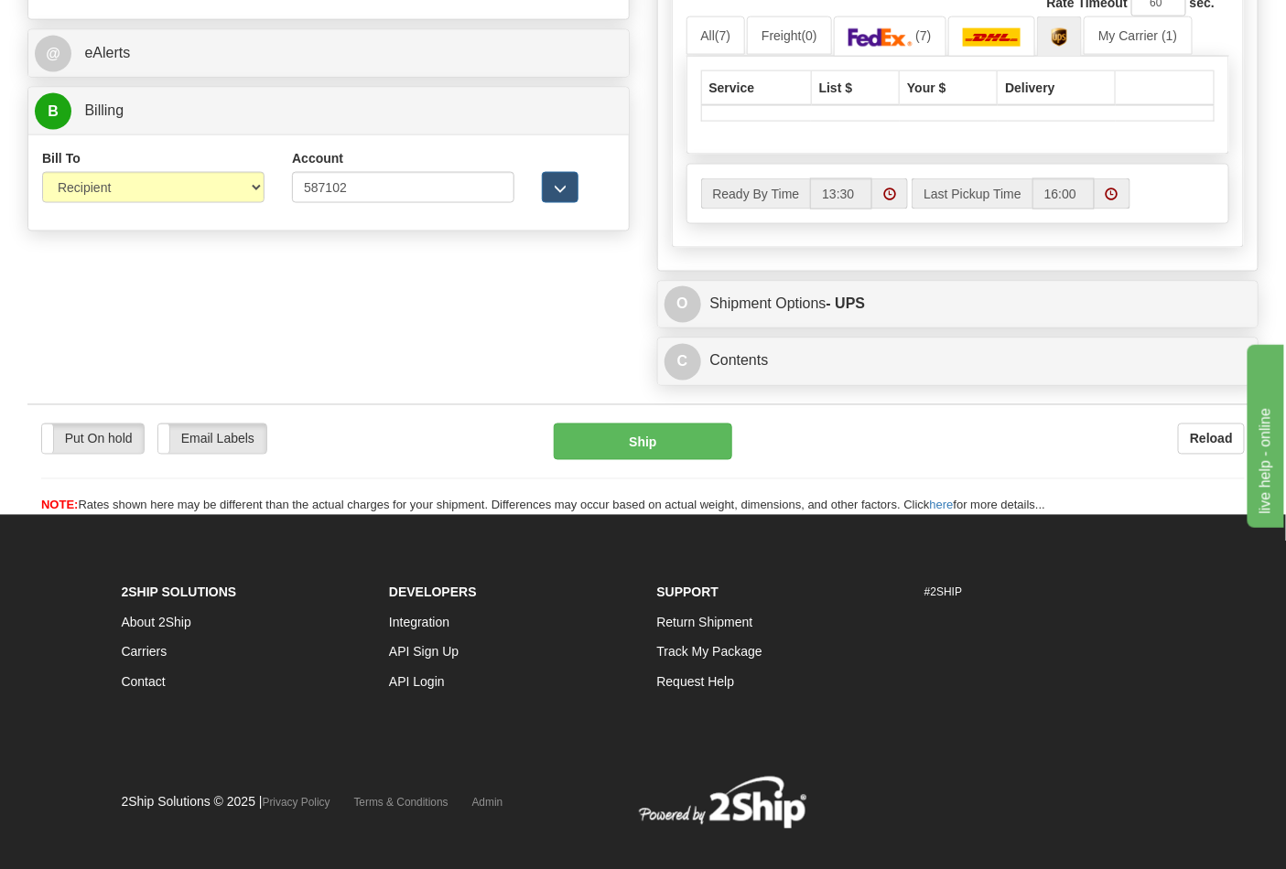
scroll to position [478, 0]
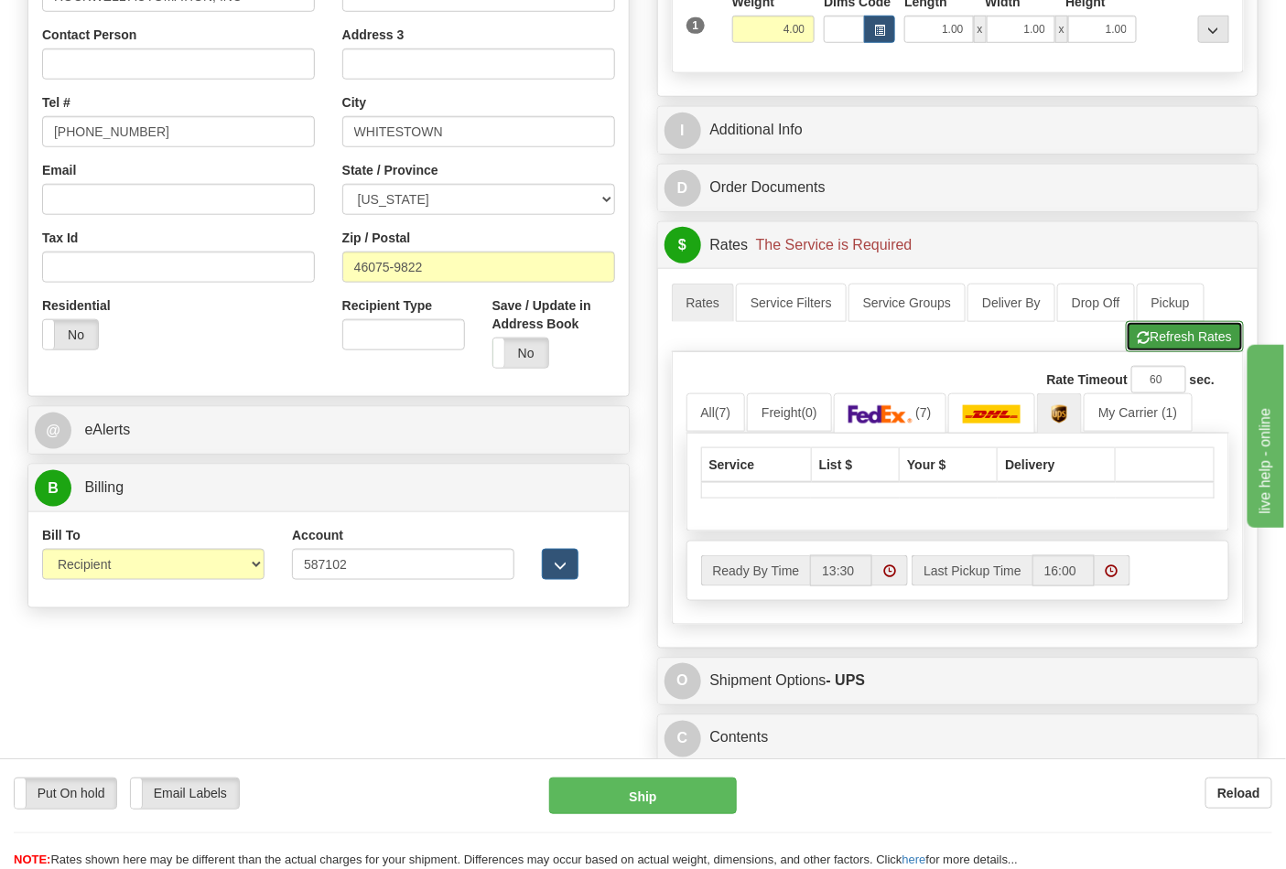
click at [1176, 335] on button "Refresh Rates" at bounding box center [1185, 336] width 118 height 31
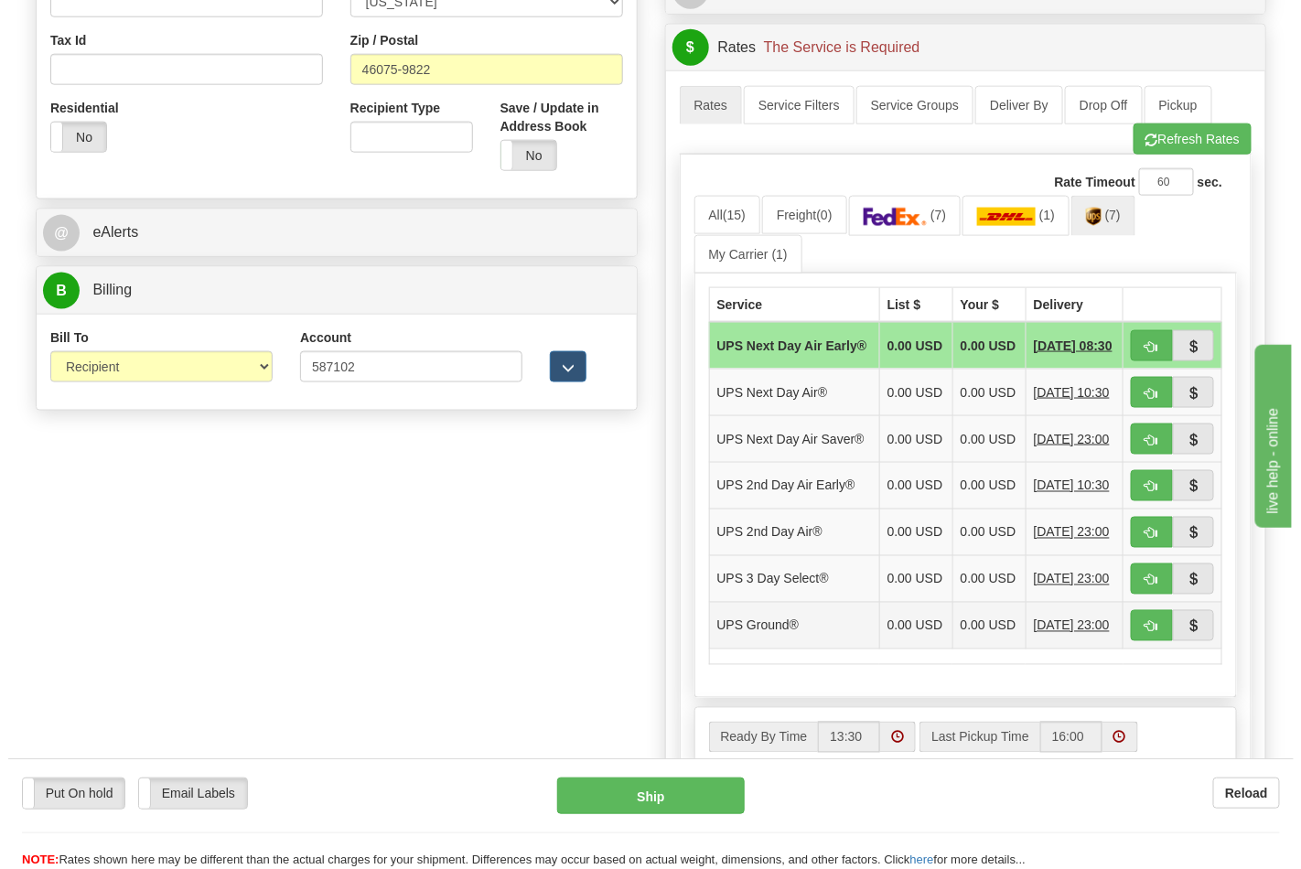
scroll to position [681, 0]
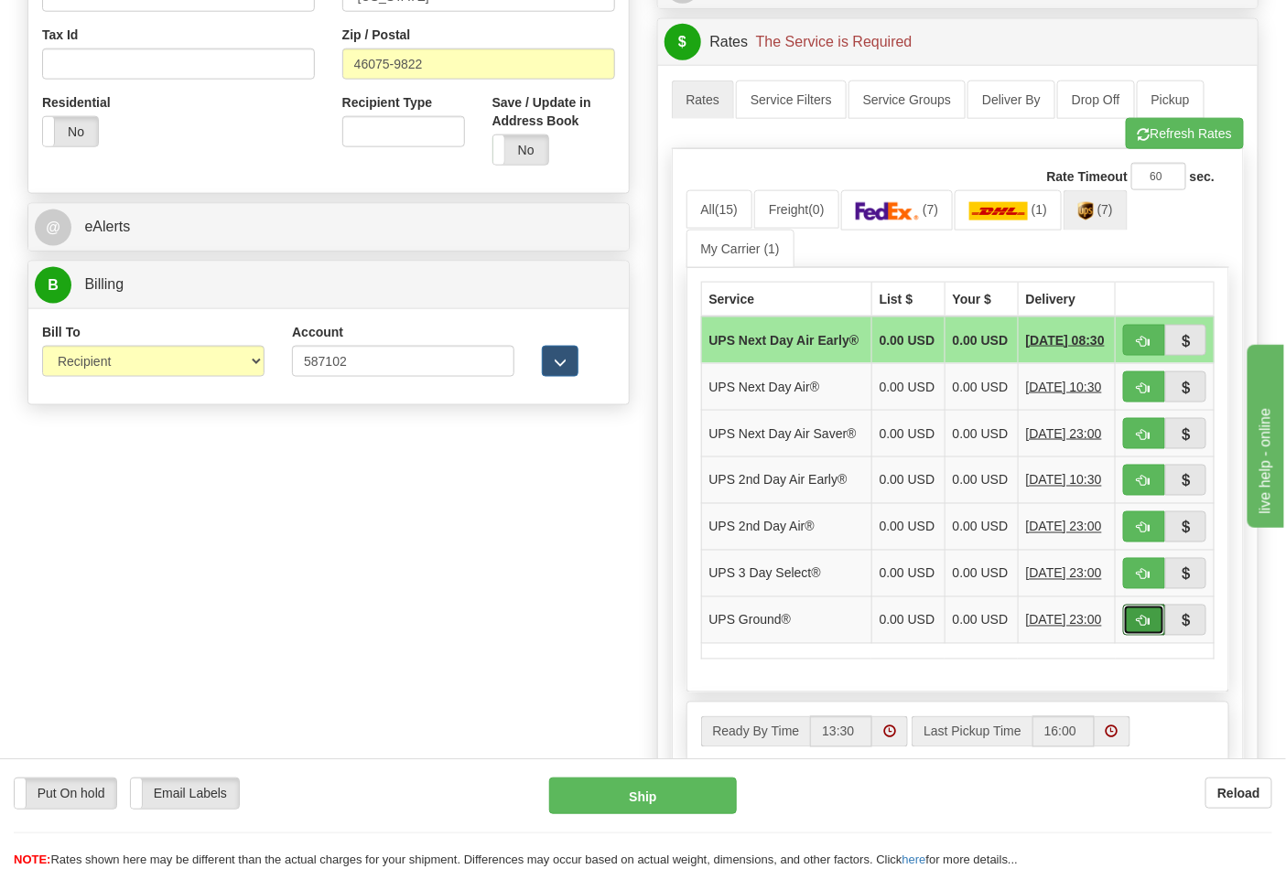
click at [1133, 636] on button "button" at bounding box center [1144, 620] width 42 height 31
type input "03"
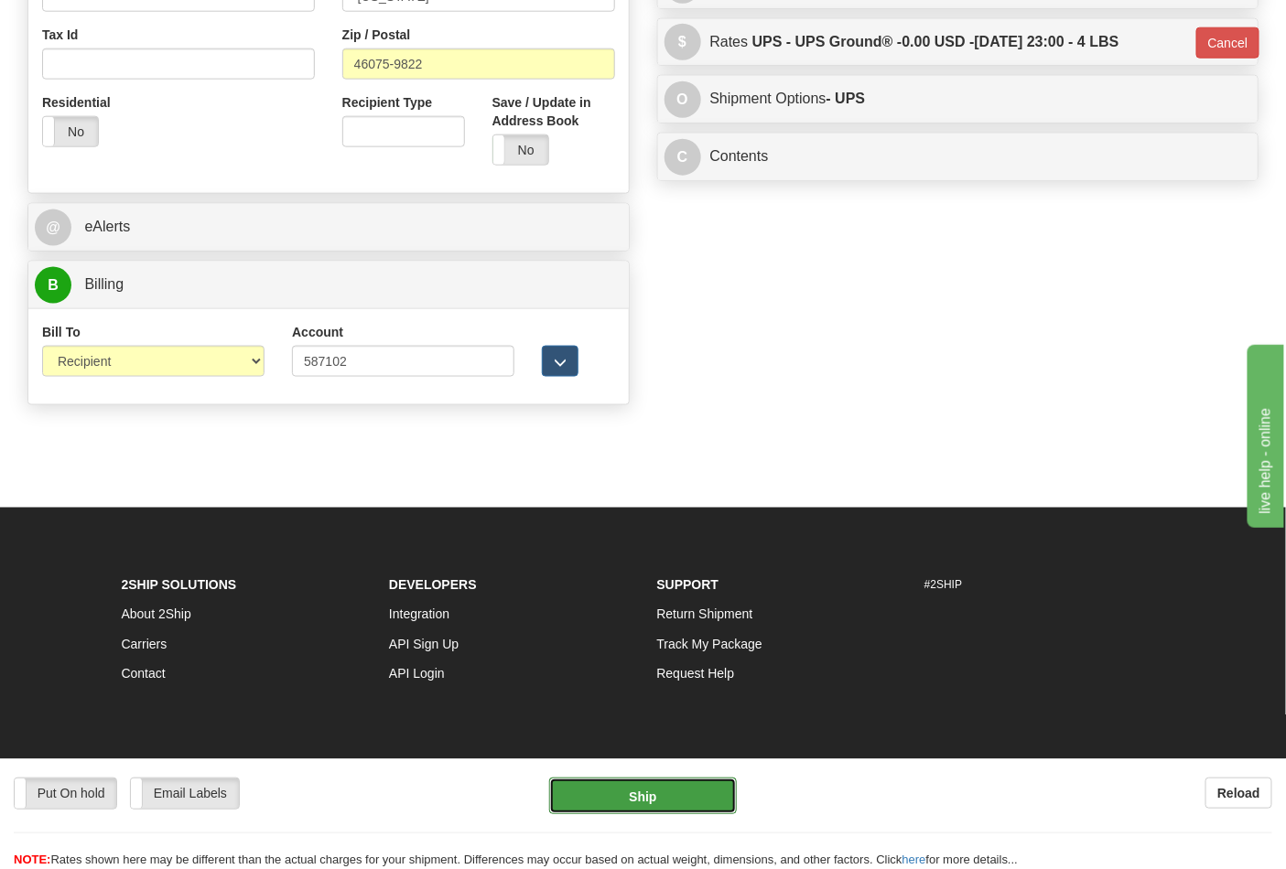
click at [669, 791] on button "Ship" at bounding box center [642, 796] width 187 height 37
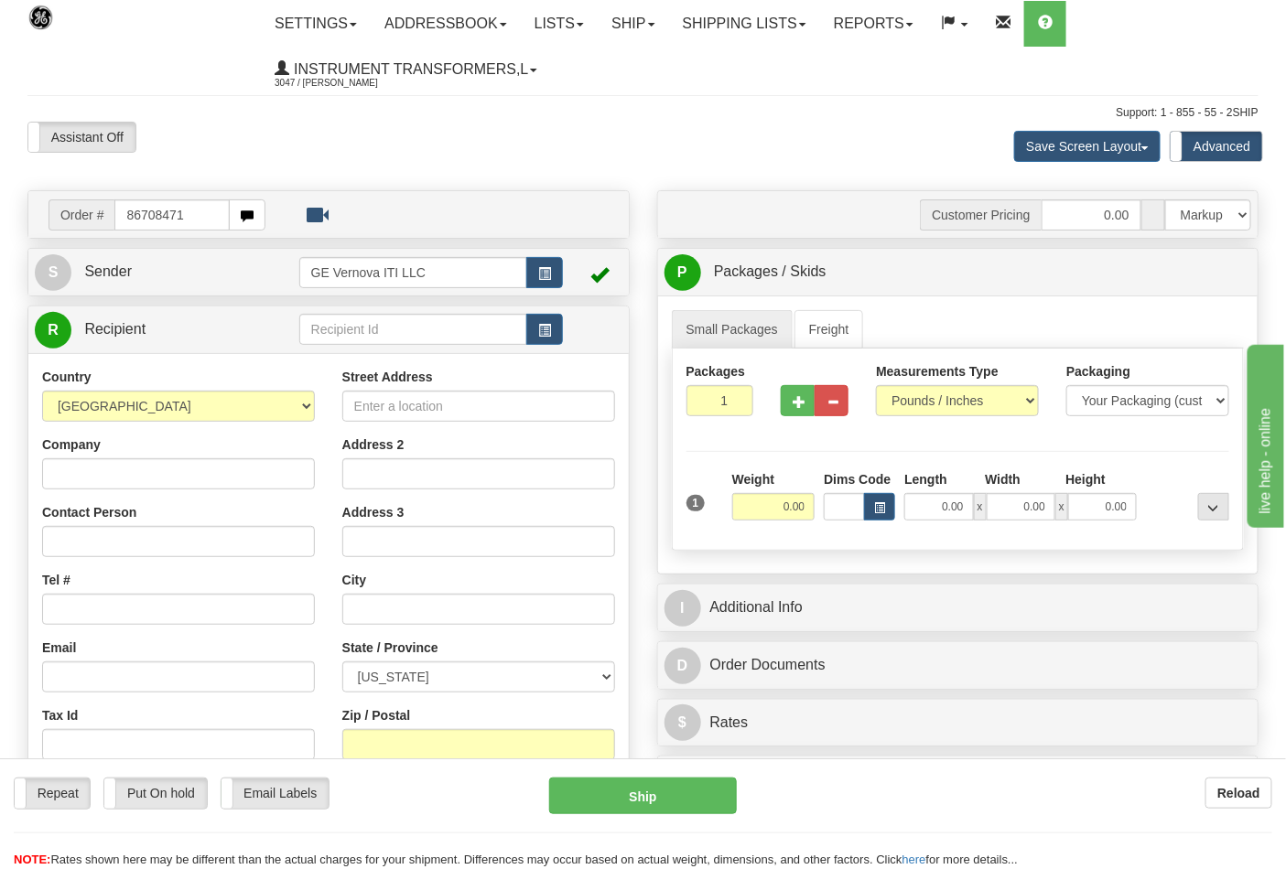
type input "86708471"
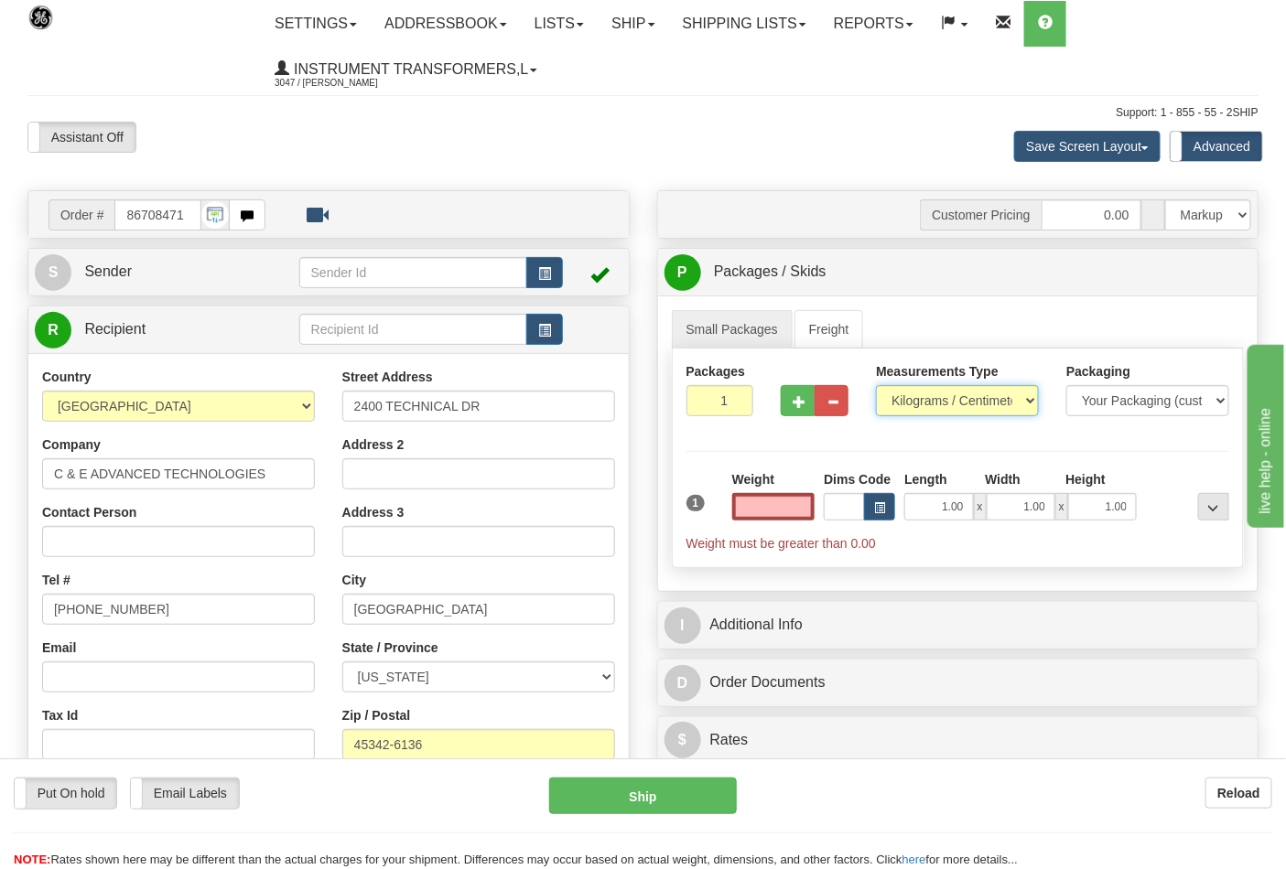
type input "0.00"
click at [917, 392] on select "Pounds / Inches Kilograms / Centimeters" at bounding box center [957, 400] width 163 height 31
select select "0"
click at [876, 386] on select "Pounds / Inches Kilograms / Centimeters" at bounding box center [957, 400] width 163 height 31
click at [767, 508] on input "0.00" at bounding box center [773, 506] width 83 height 27
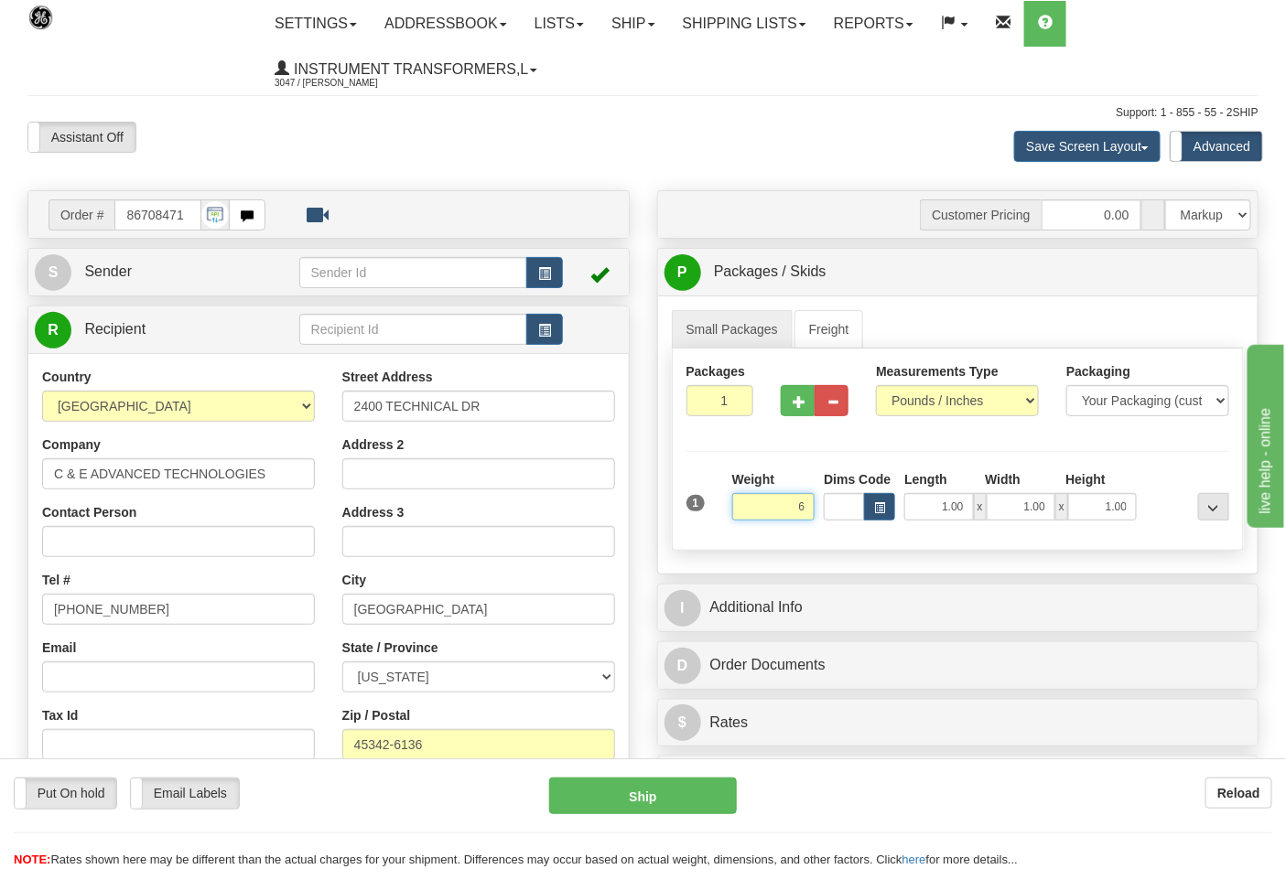
click button "Delete" at bounding box center [0, 0] width 0 height 0
type input "6.00"
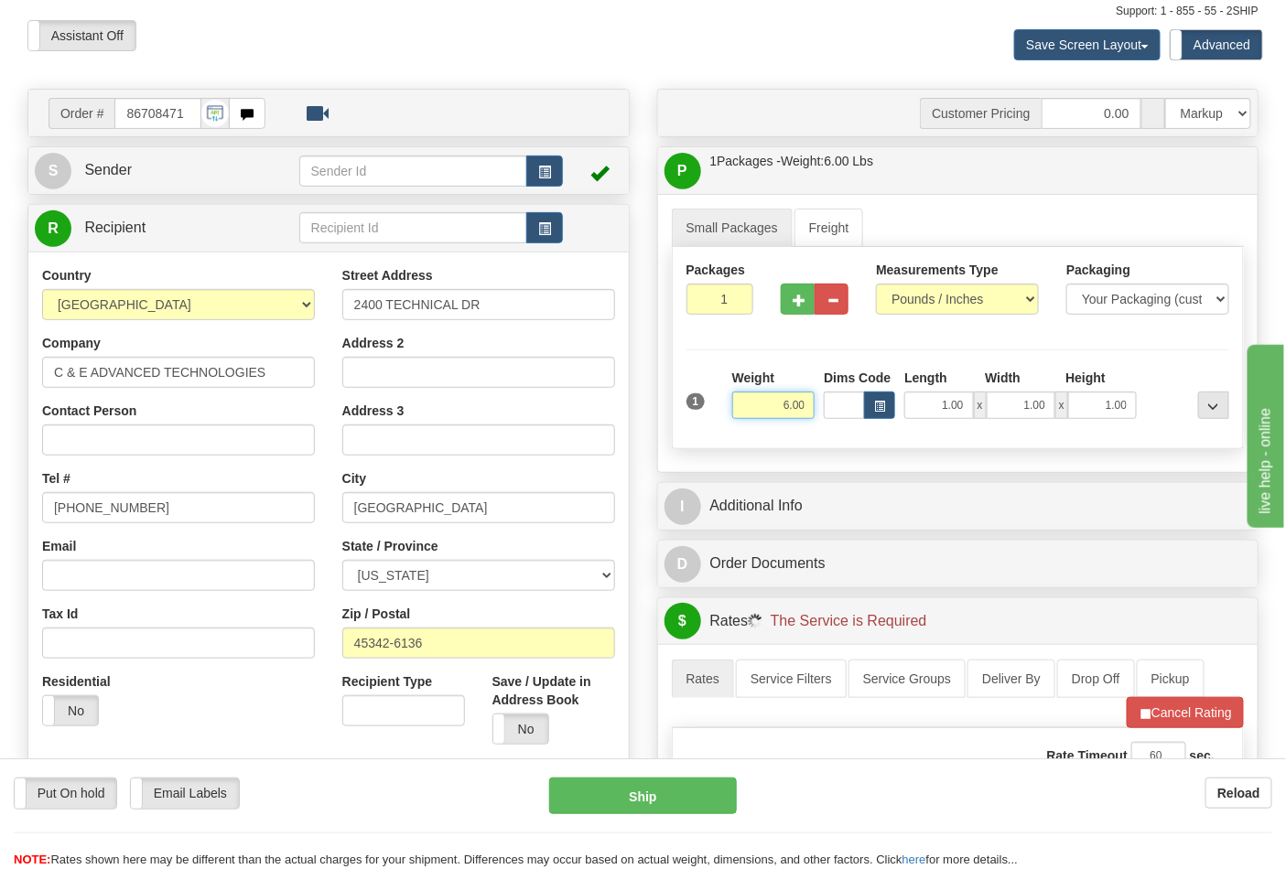
scroll to position [610, 0]
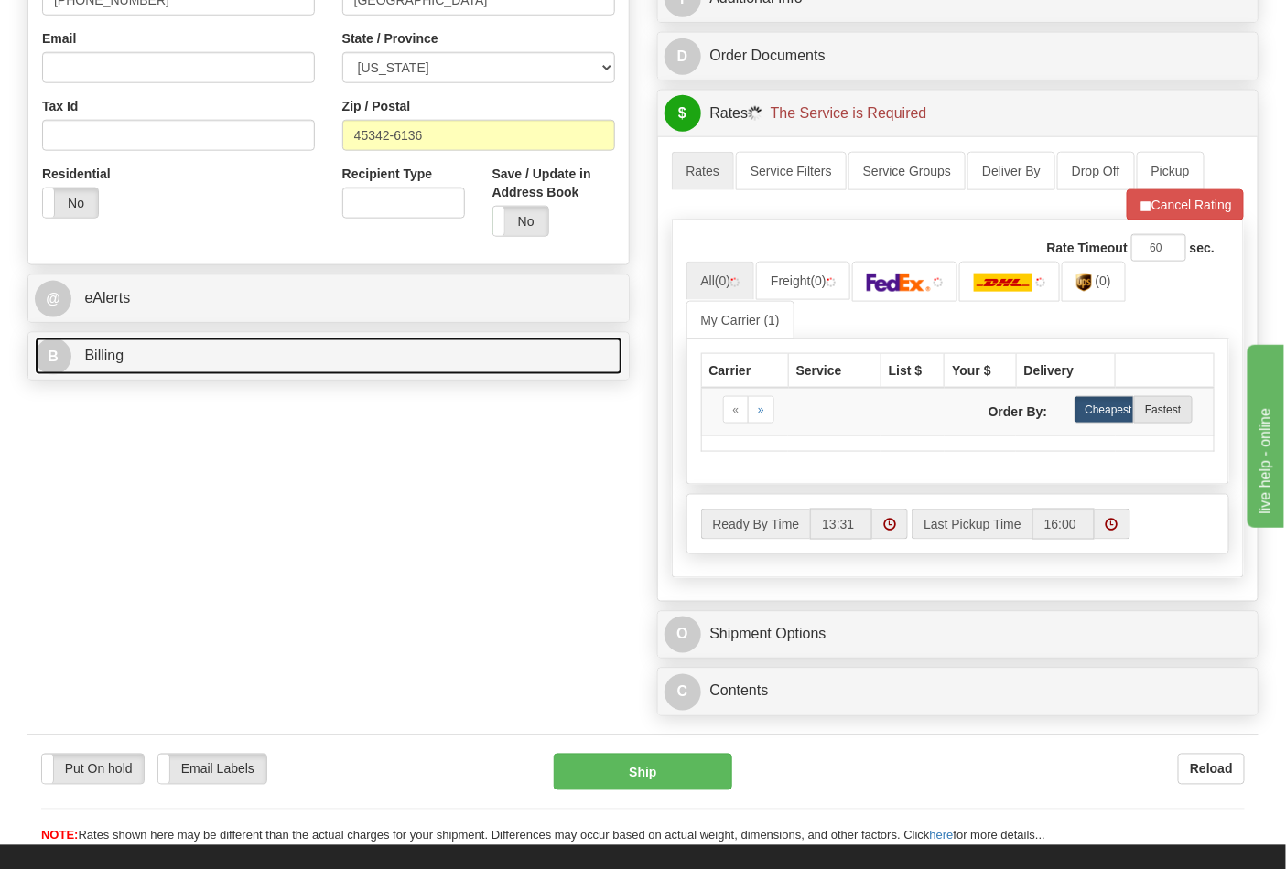
click at [407, 362] on link "B Billing" at bounding box center [329, 357] width 588 height 38
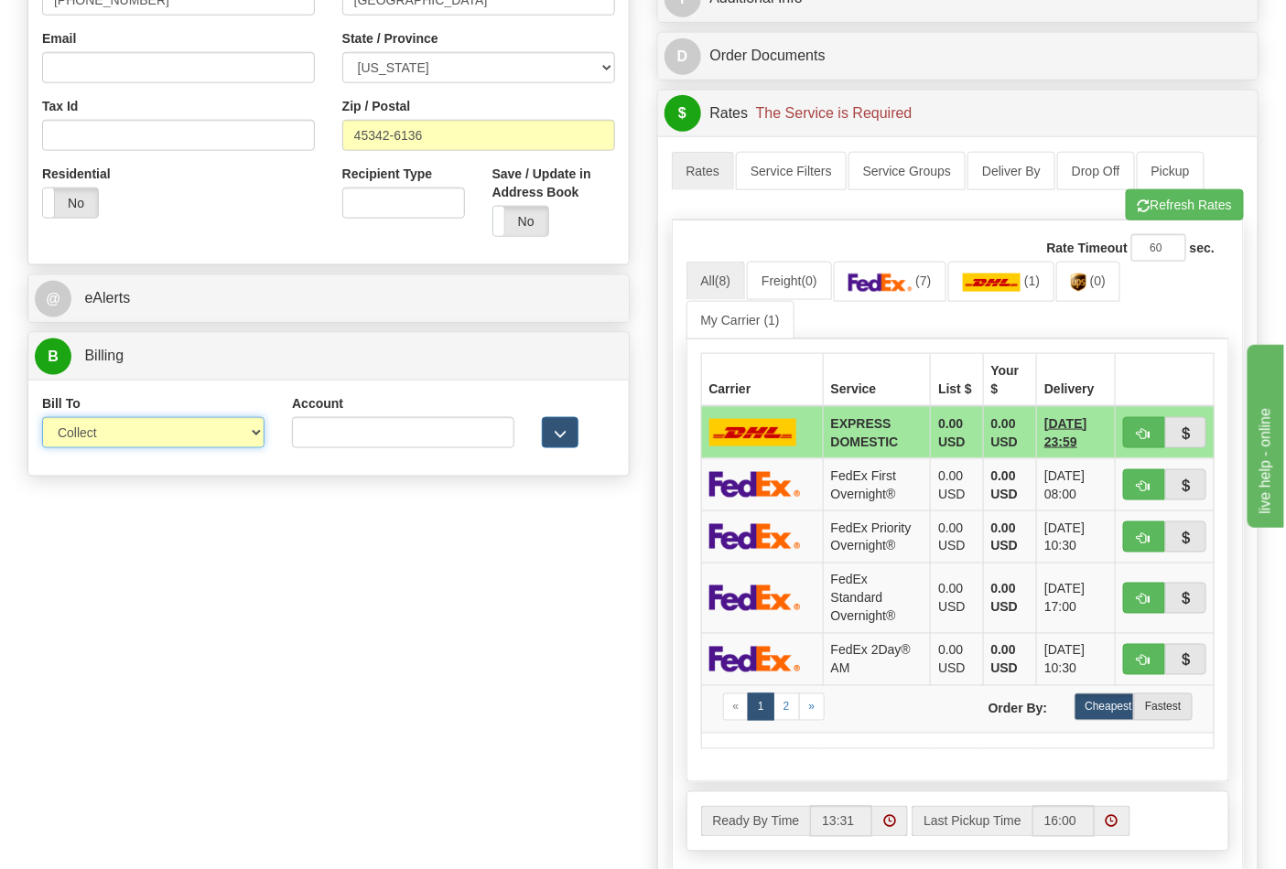
click at [235, 436] on select "Sender Recipient Third Party Collect" at bounding box center [153, 432] width 222 height 31
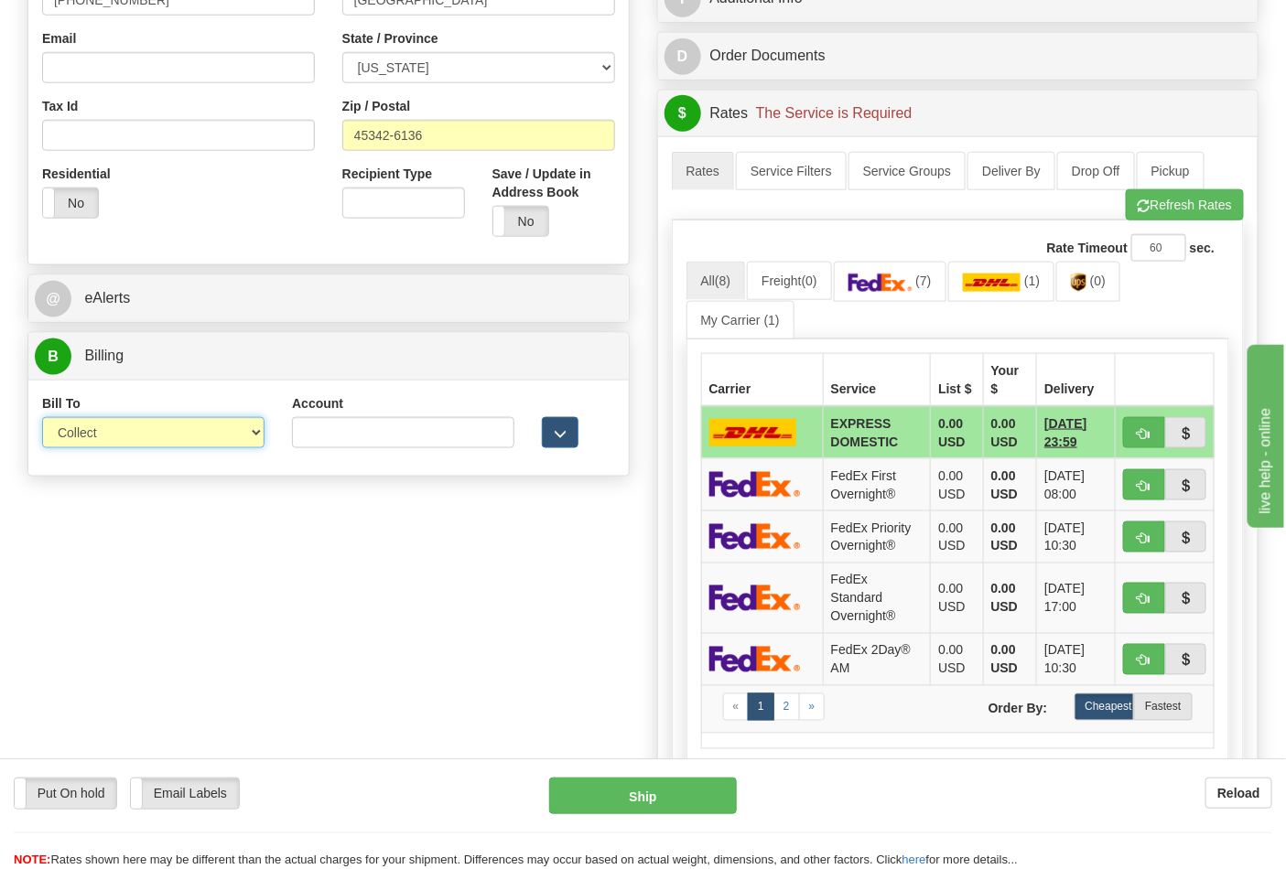
select select "2"
click at [42, 419] on select "Sender Recipient Third Party Collect" at bounding box center [153, 432] width 222 height 31
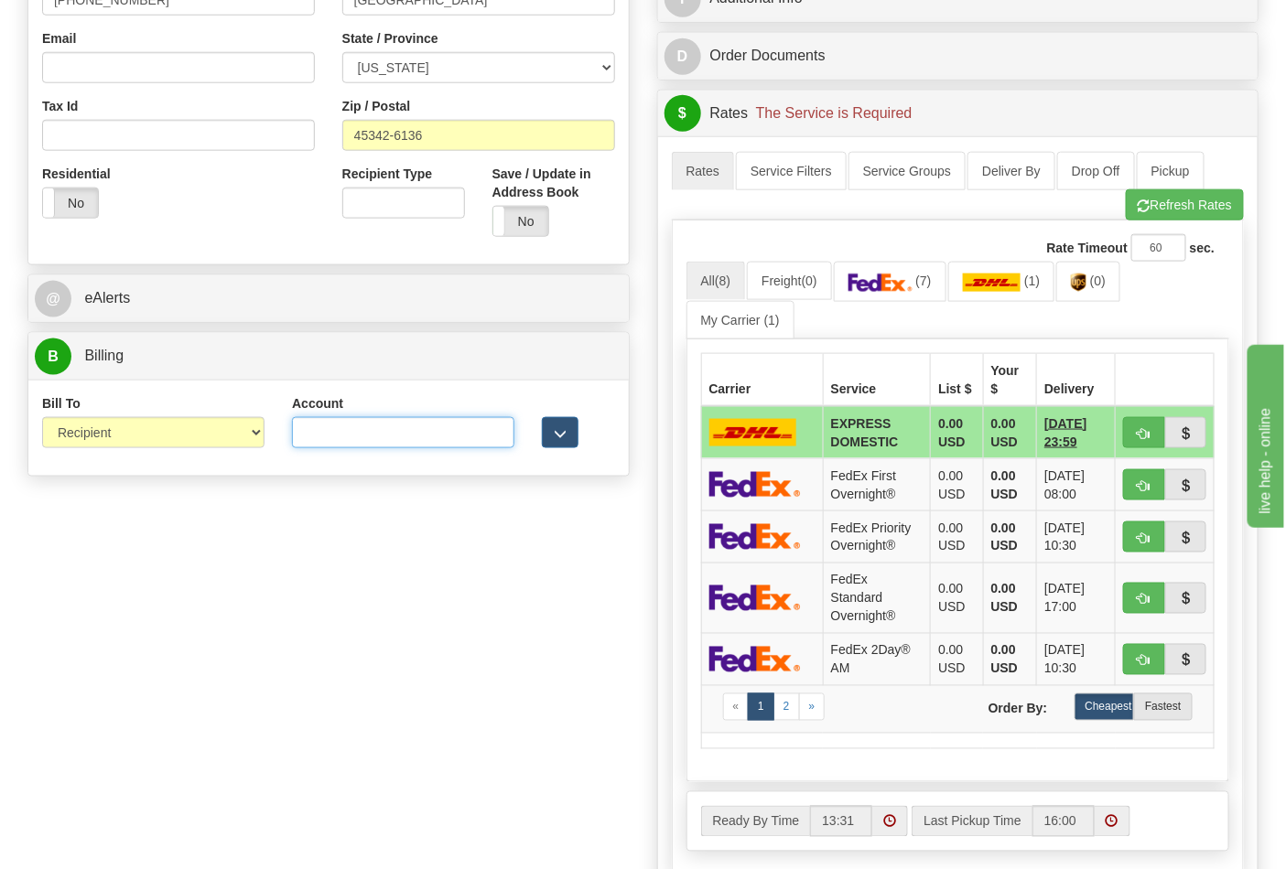
click at [450, 427] on input "Account" at bounding box center [403, 432] width 222 height 31
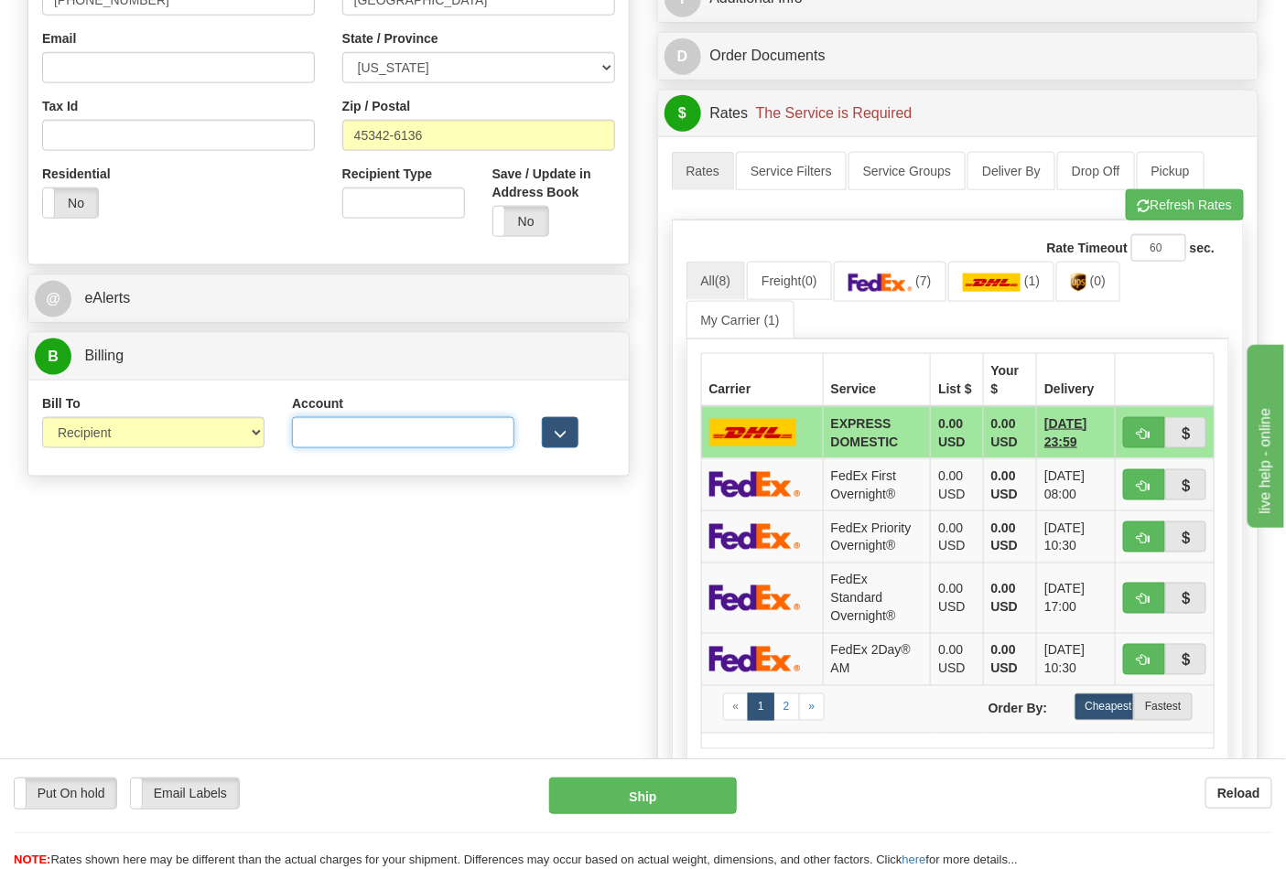
paste input "244984347"
type input "244984347"
click at [885, 286] on img at bounding box center [880, 283] width 64 height 18
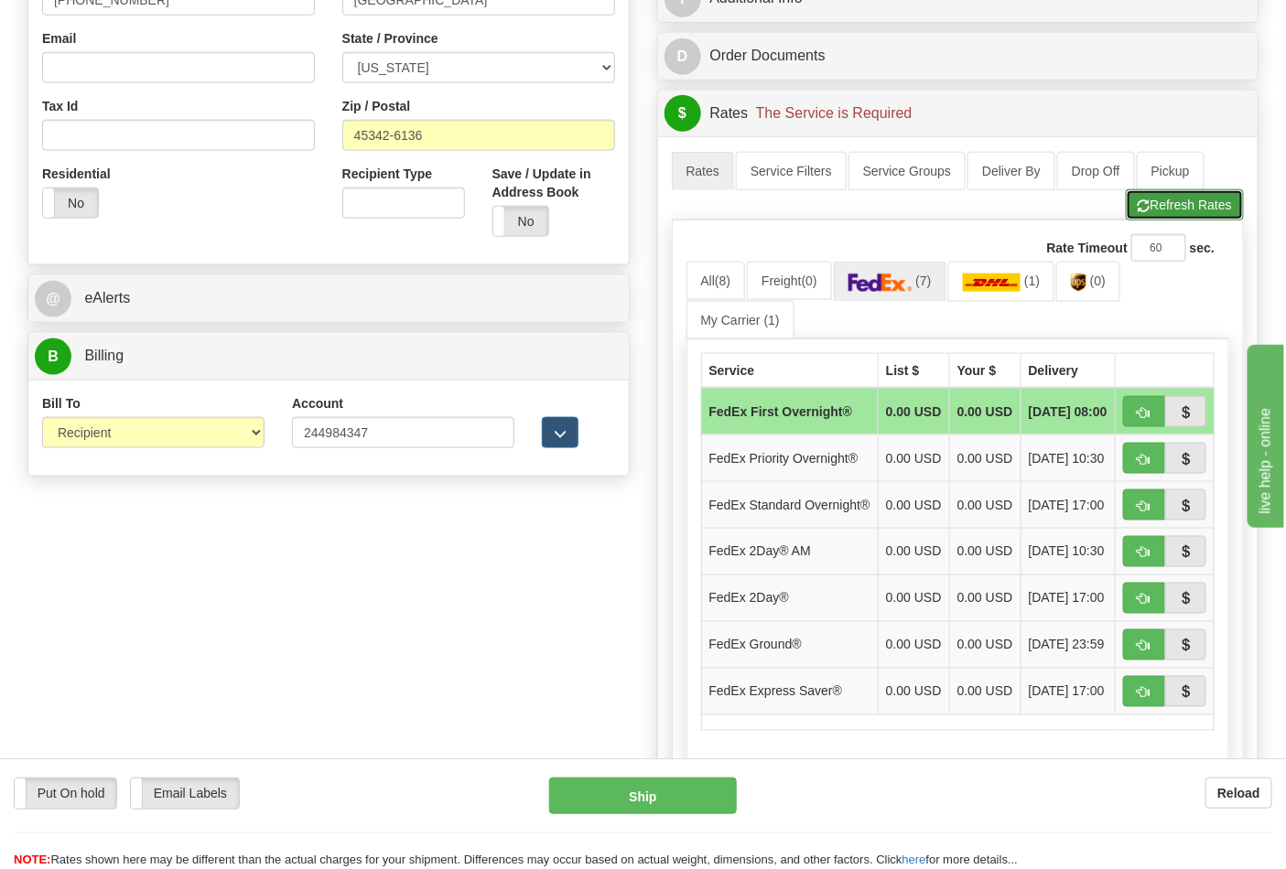
click at [1141, 212] on span "button" at bounding box center [1144, 206] width 13 height 12
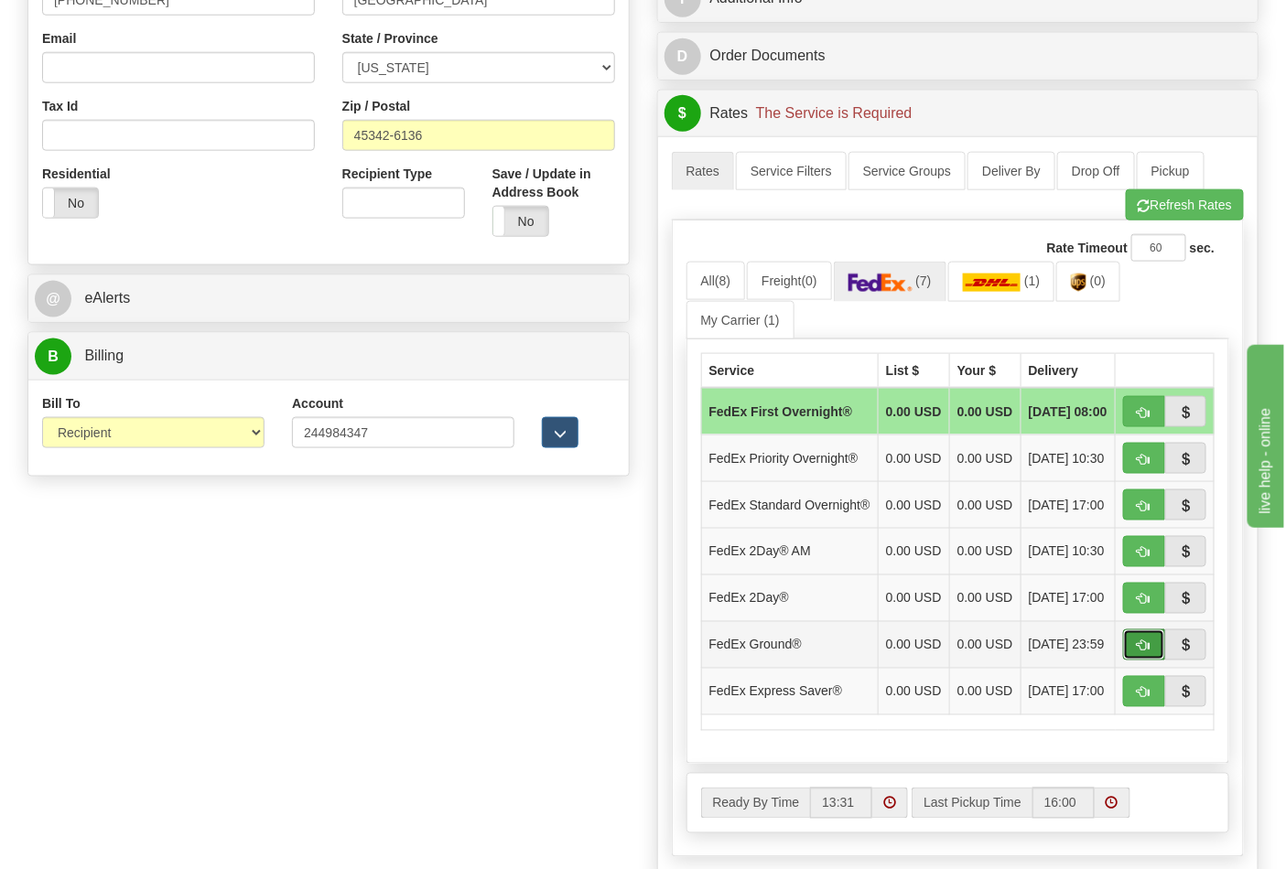
click at [1149, 653] on span "button" at bounding box center [1144, 647] width 13 height 12
type input "92"
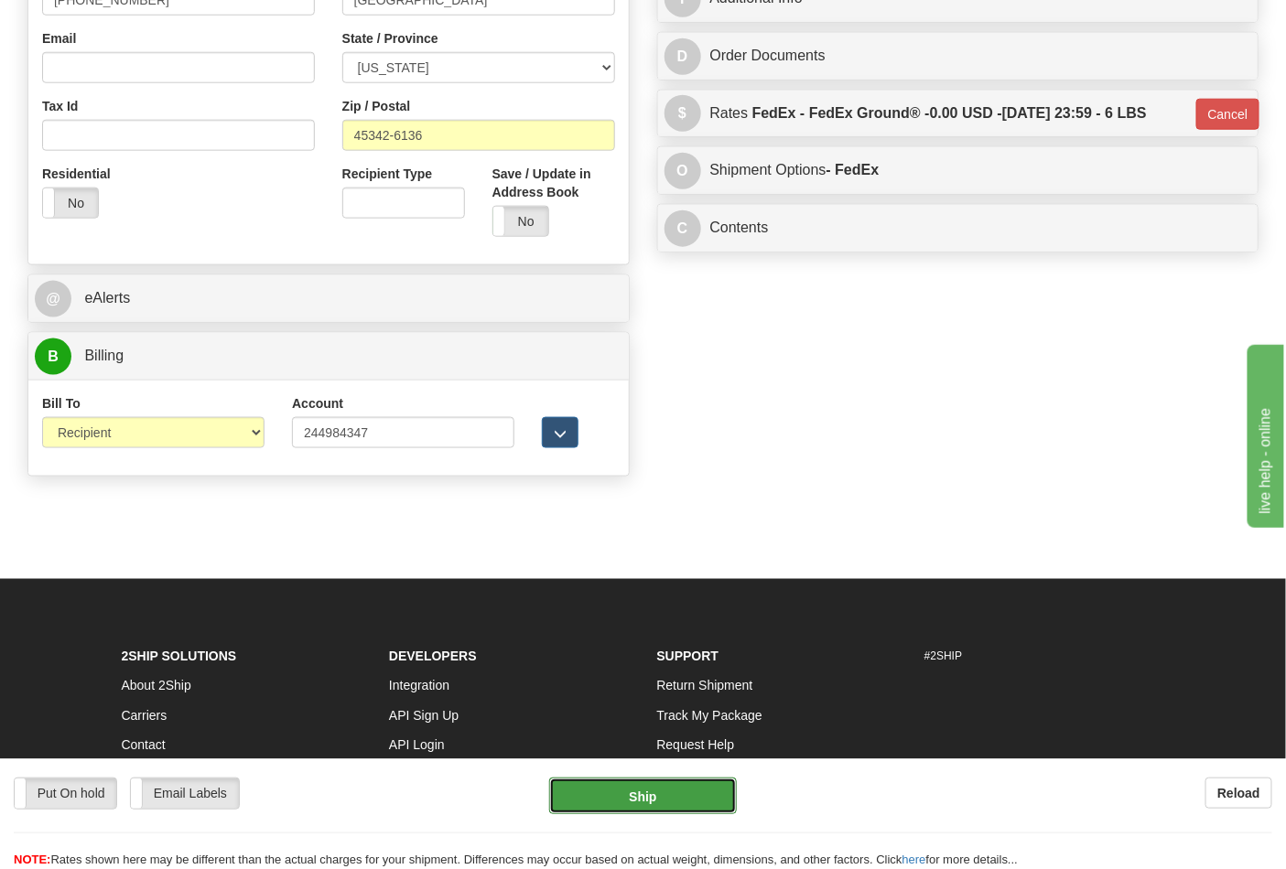
click at [659, 793] on button "Ship" at bounding box center [642, 796] width 187 height 37
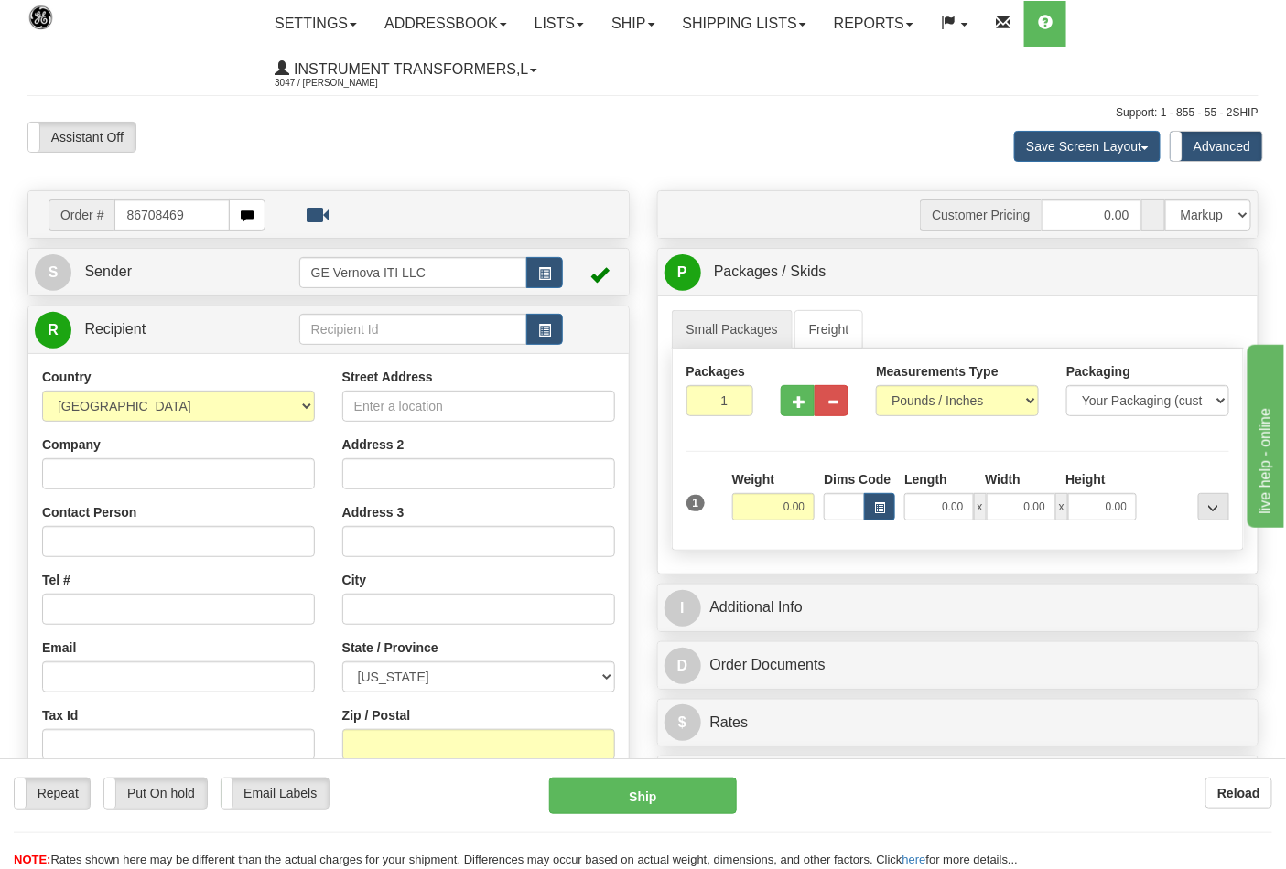
type input "86708469"
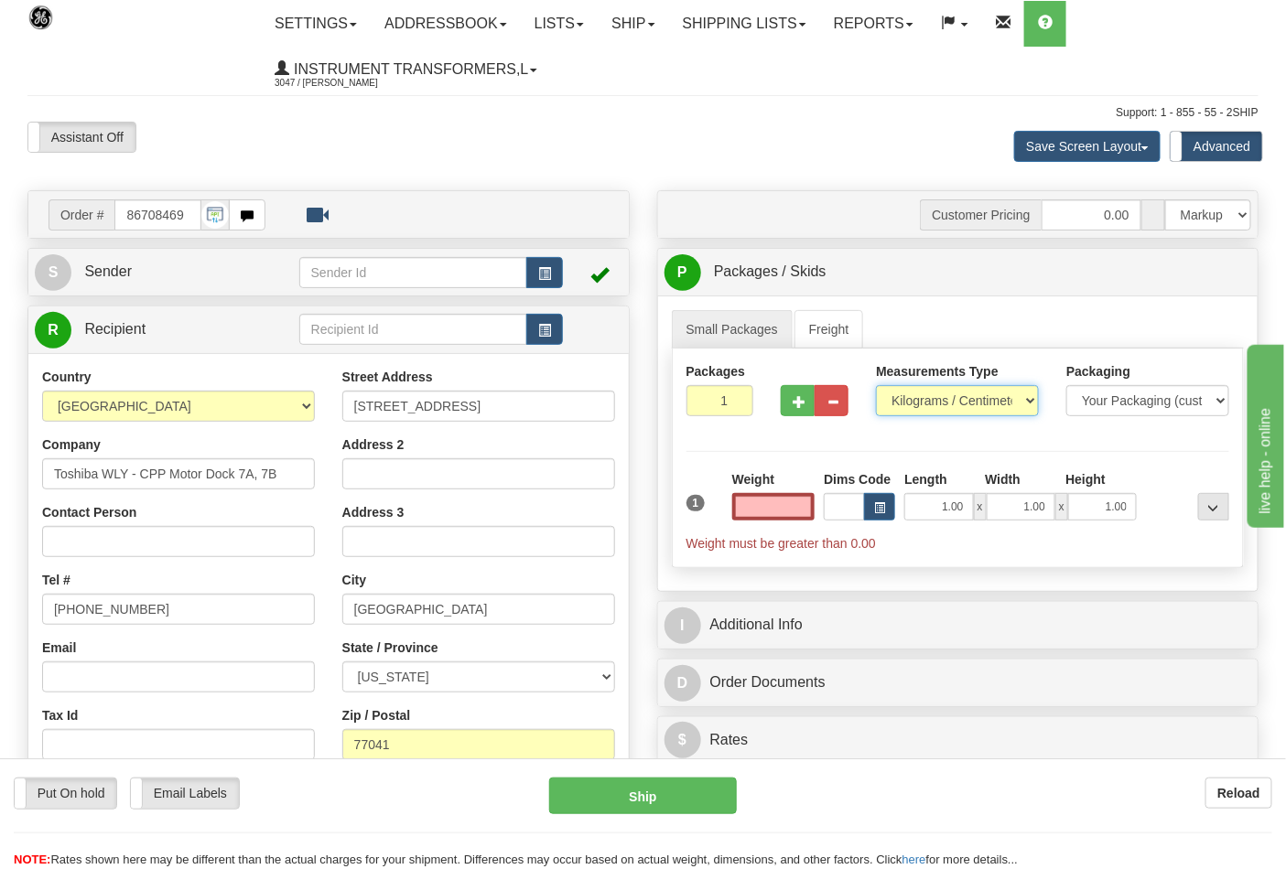
type input "0.00"
click at [975, 391] on select "Pounds / Inches Kilograms / Centimeters" at bounding box center [957, 400] width 163 height 31
select select "0"
click at [876, 386] on select "Pounds / Inches Kilograms / Centimeters" at bounding box center [957, 400] width 163 height 31
click at [764, 508] on input "0.00" at bounding box center [773, 506] width 83 height 27
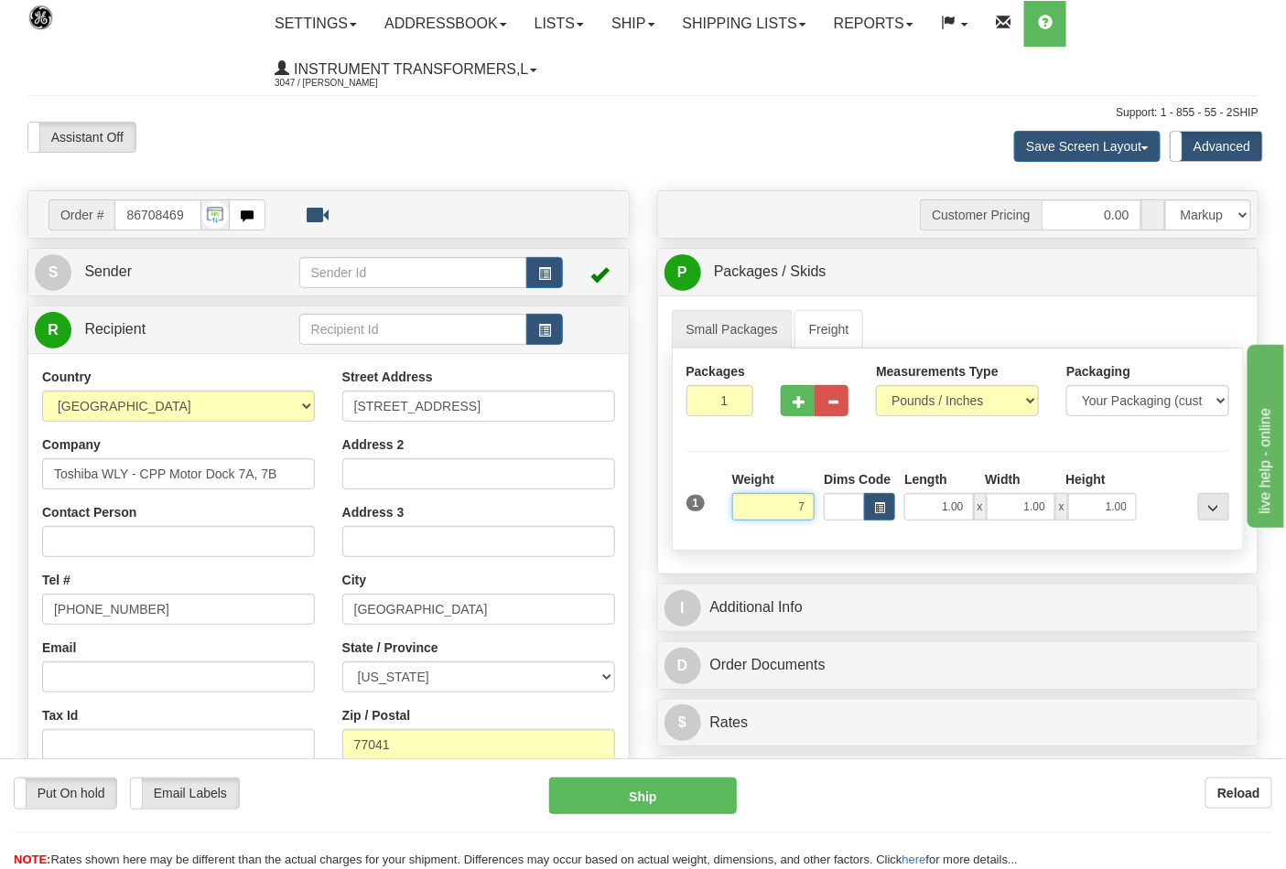
click button "Delete" at bounding box center [0, 0] width 0 height 0
type input "7.00"
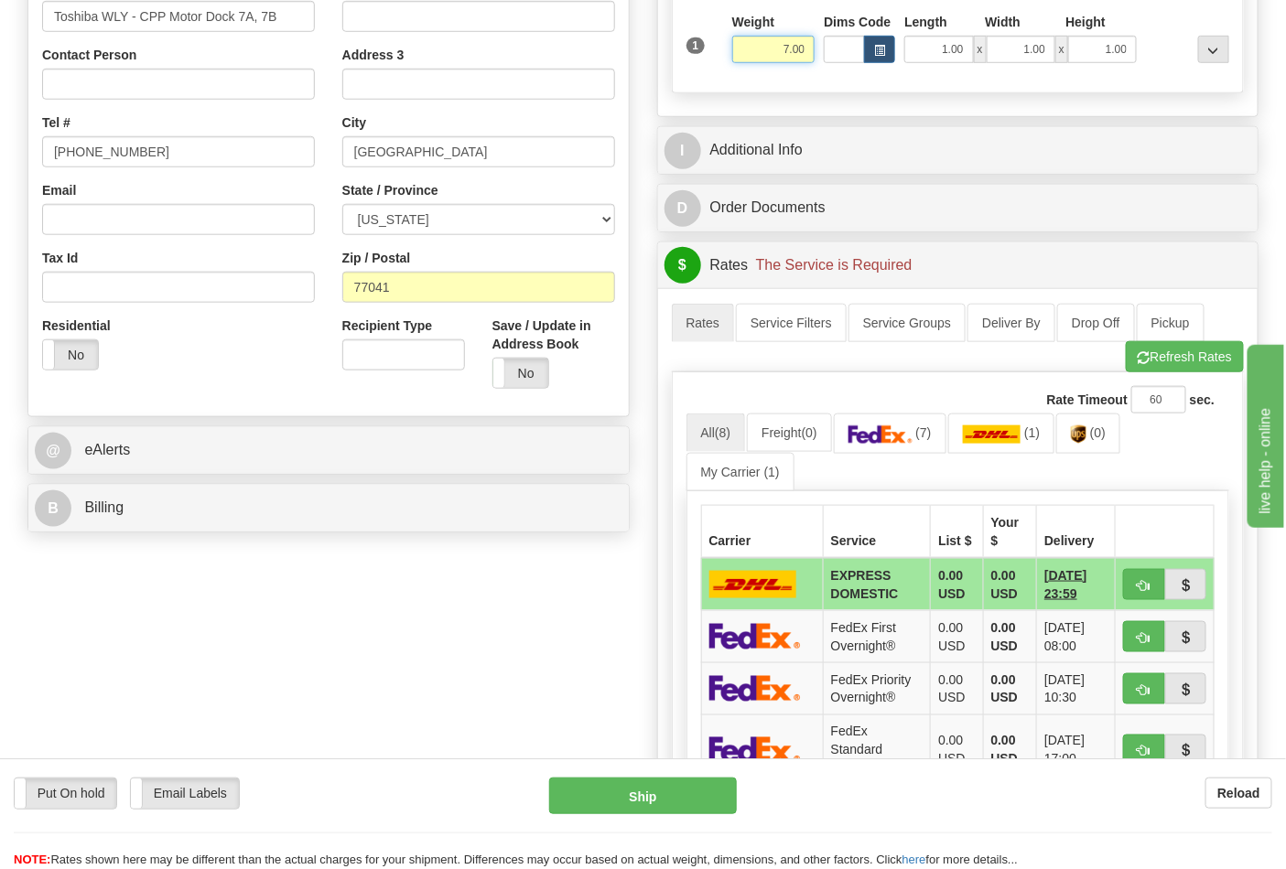
scroll to position [508, 0]
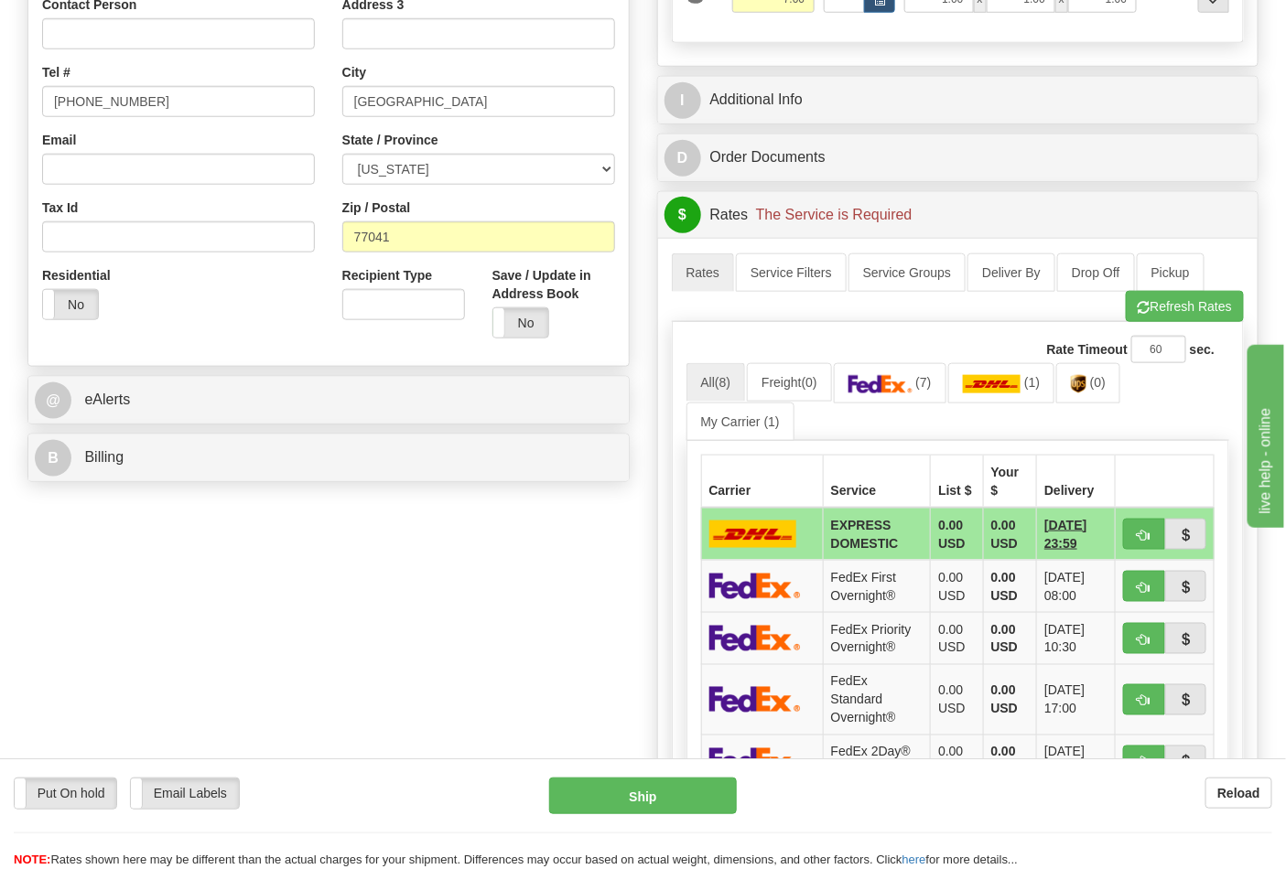
drag, startPoint x: 480, startPoint y: 434, endPoint x: 488, endPoint y: 459, distance: 26.9
click at [480, 435] on div "Order # 86708469 S" at bounding box center [329, 86] width 630 height 808
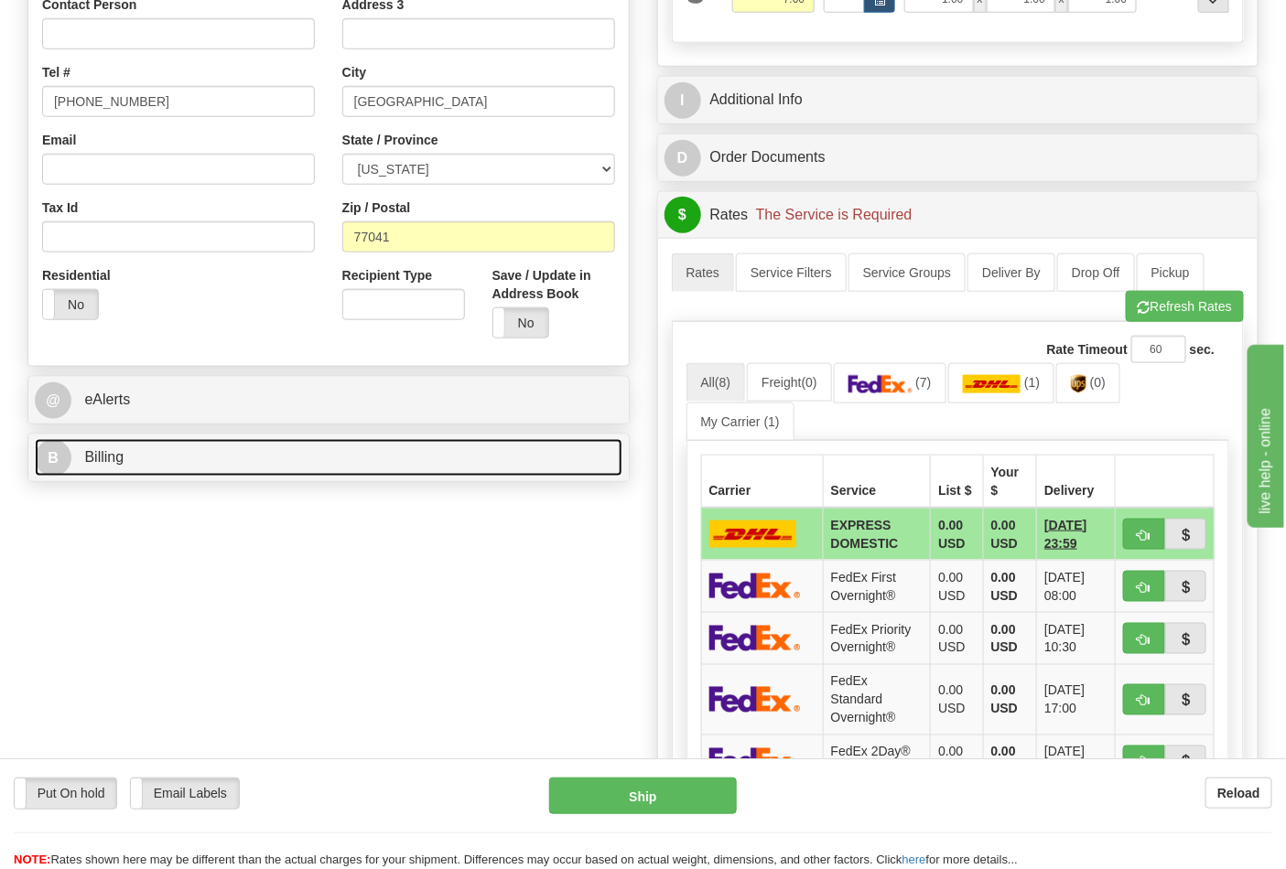
click at [488, 460] on link "B Billing" at bounding box center [329, 458] width 588 height 38
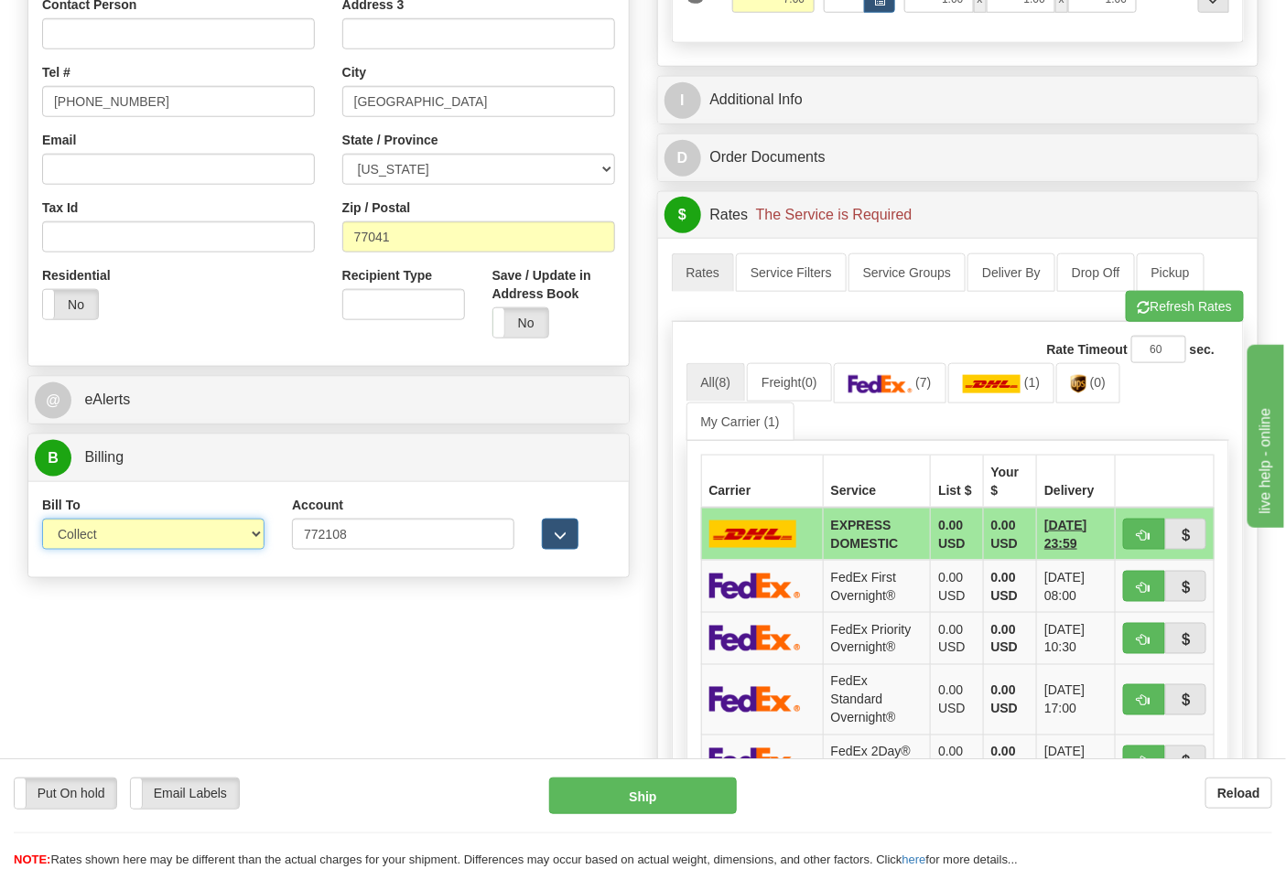
drag, startPoint x: 253, startPoint y: 541, endPoint x: 243, endPoint y: 551, distance: 14.2
click at [253, 541] on select "Sender Recipient Third Party Collect" at bounding box center [153, 534] width 222 height 31
select select "2"
click at [42, 521] on select "Sender Recipient Third Party Collect" at bounding box center [153, 534] width 222 height 31
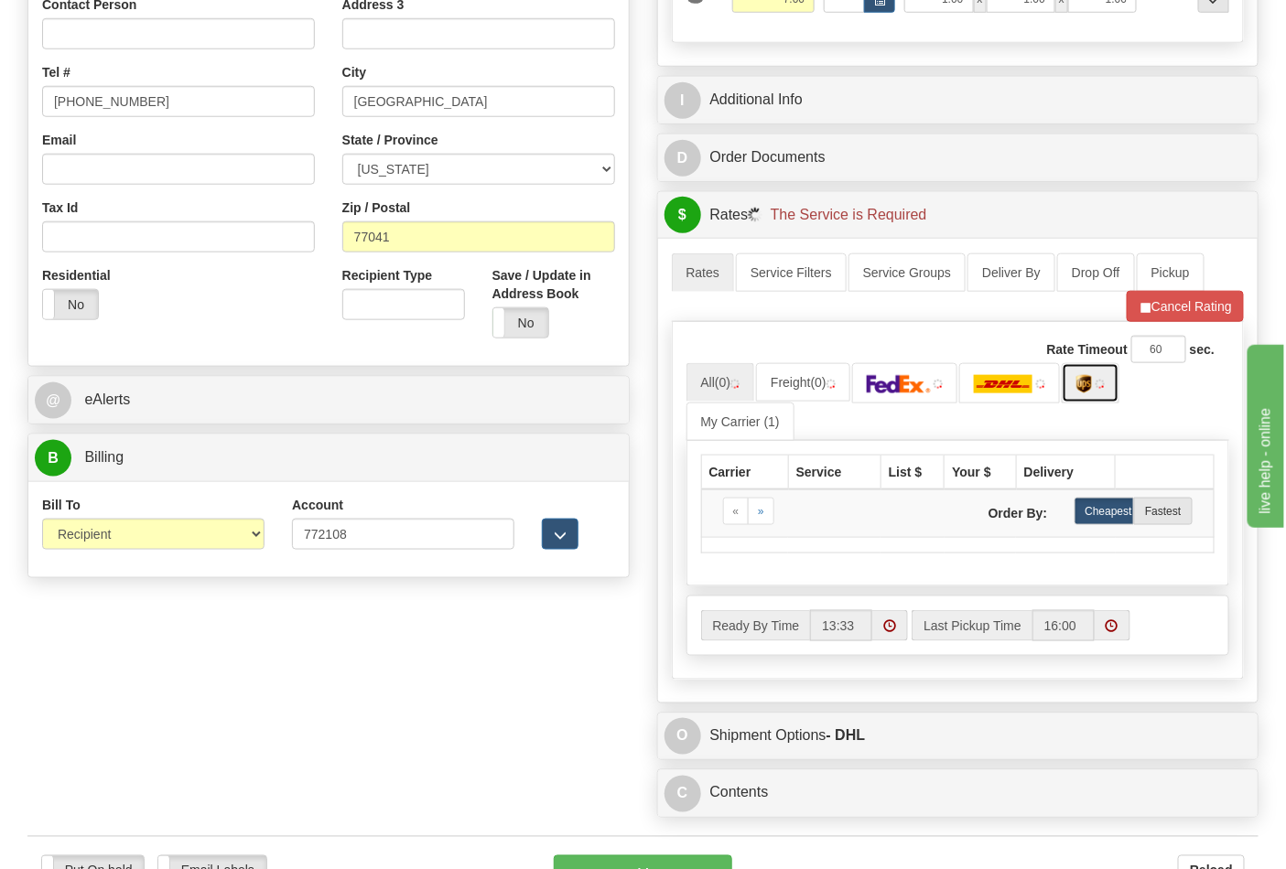
click at [1100, 376] on link at bounding box center [1091, 382] width 58 height 39
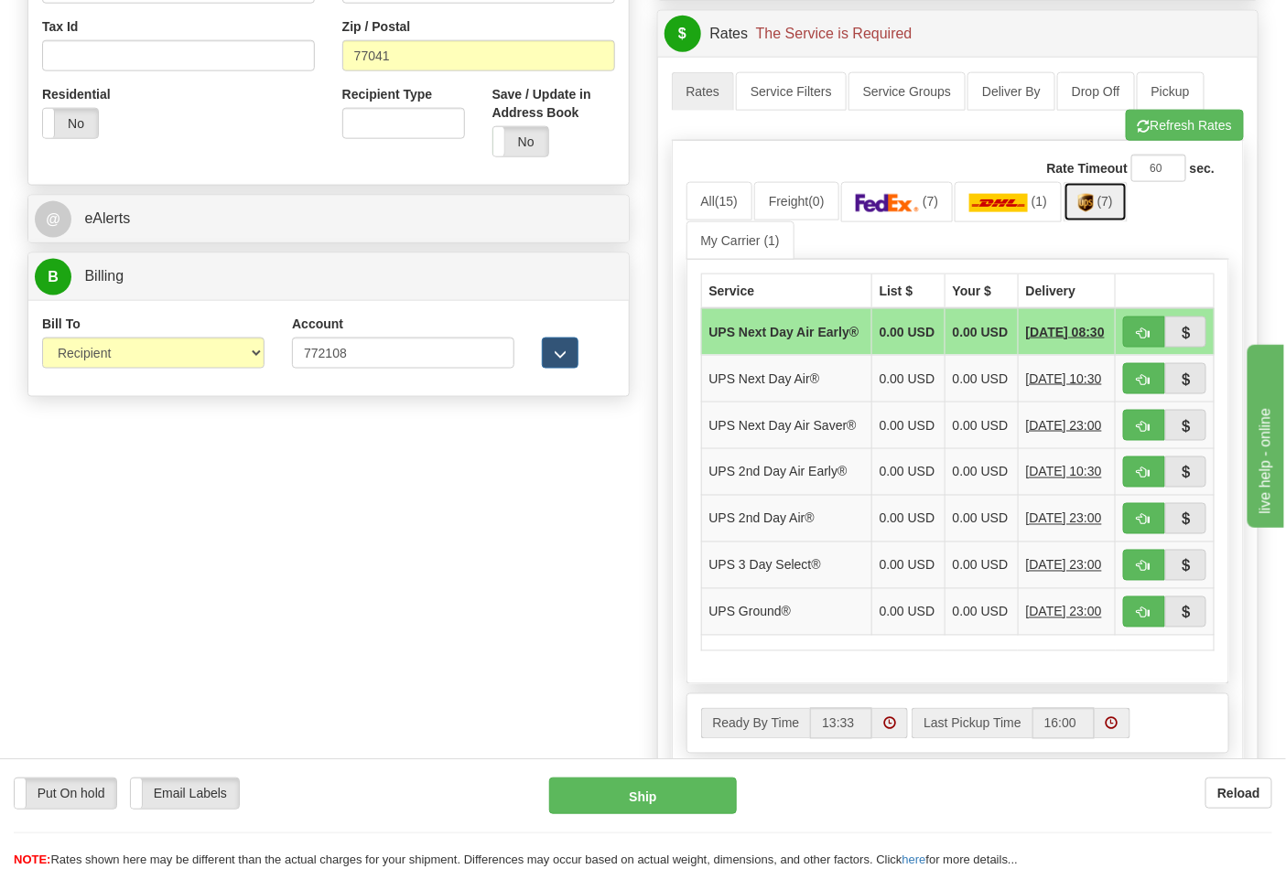
scroll to position [711, 0]
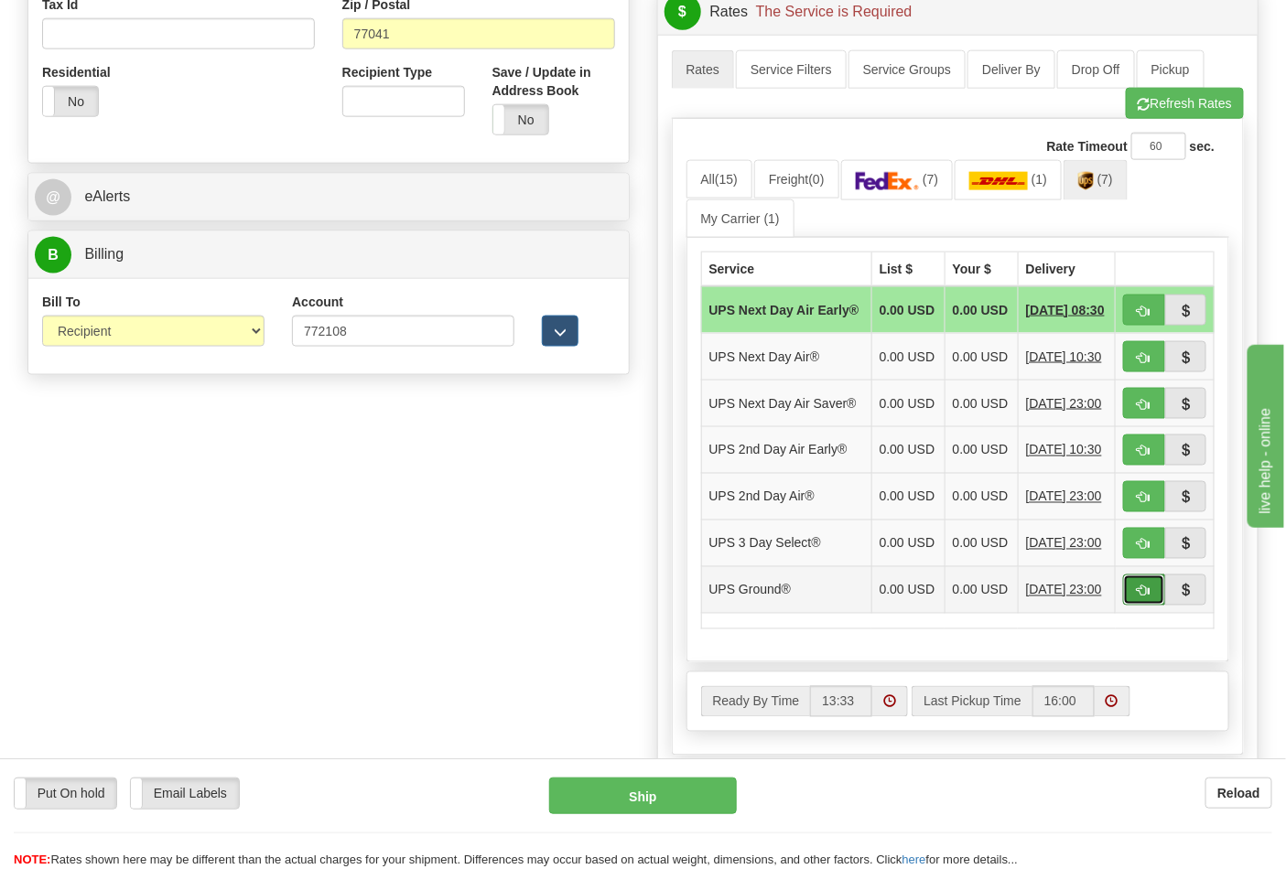
click at [1147, 598] on span "button" at bounding box center [1144, 592] width 13 height 12
type input "03"
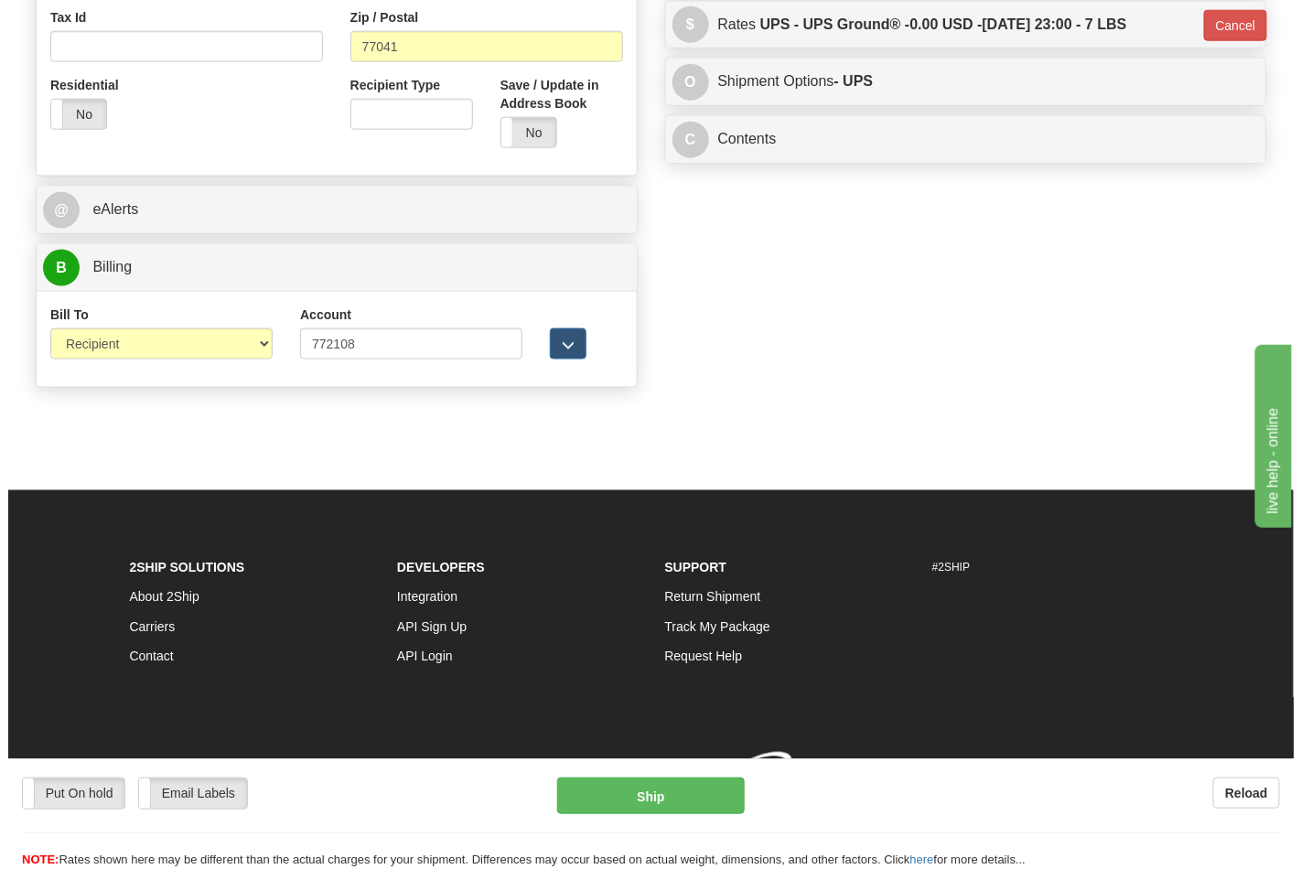
scroll to position [701, 0]
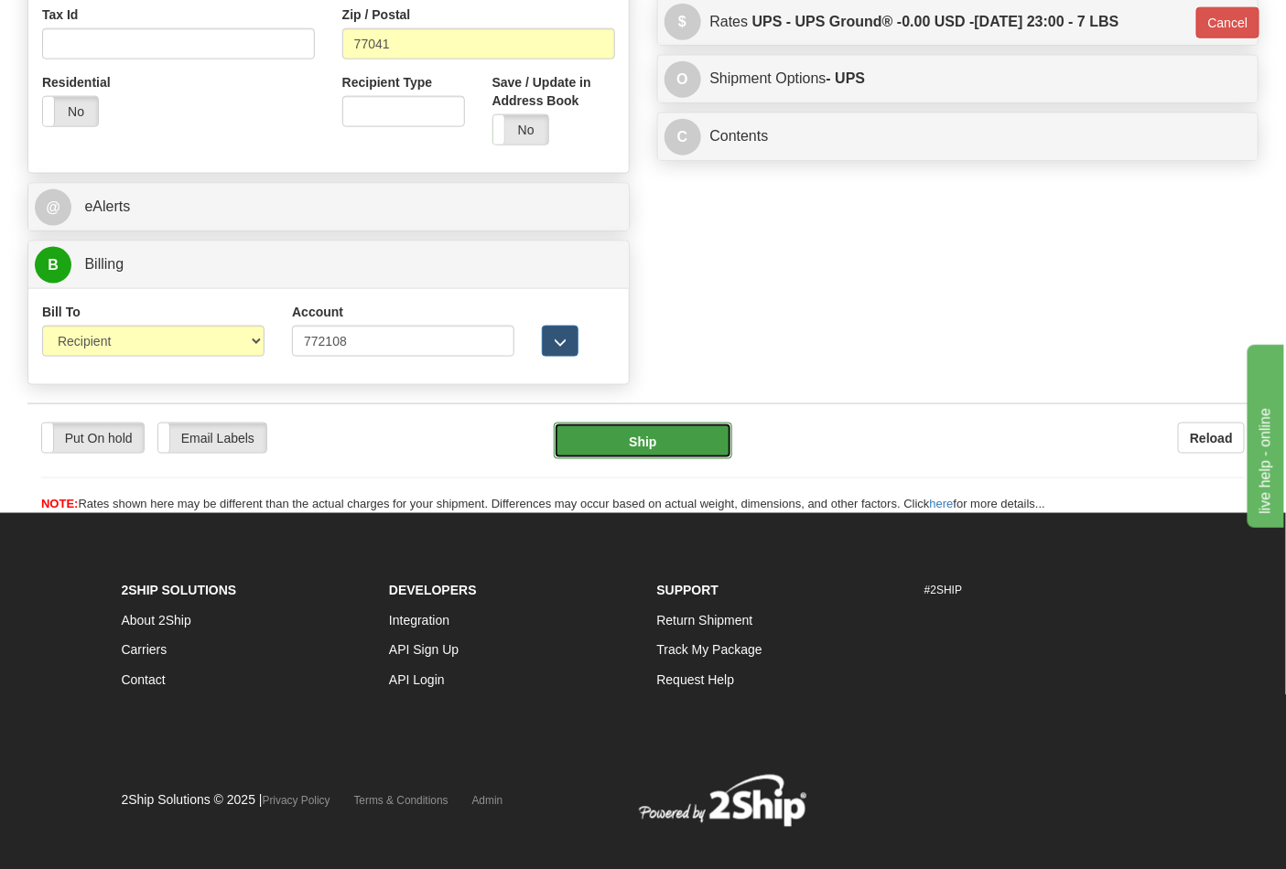
click at [662, 441] on button "Ship" at bounding box center [643, 441] width 178 height 37
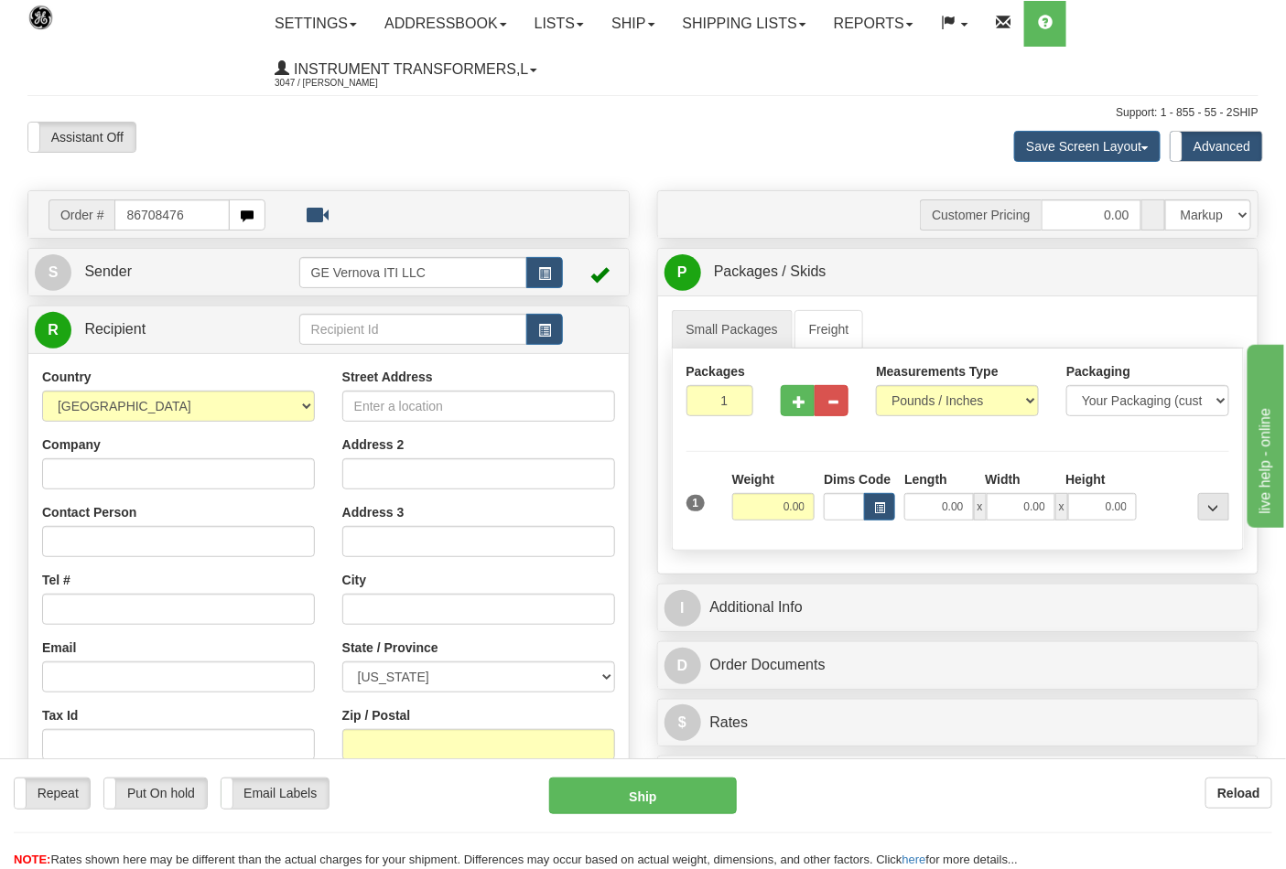
type input "86708476"
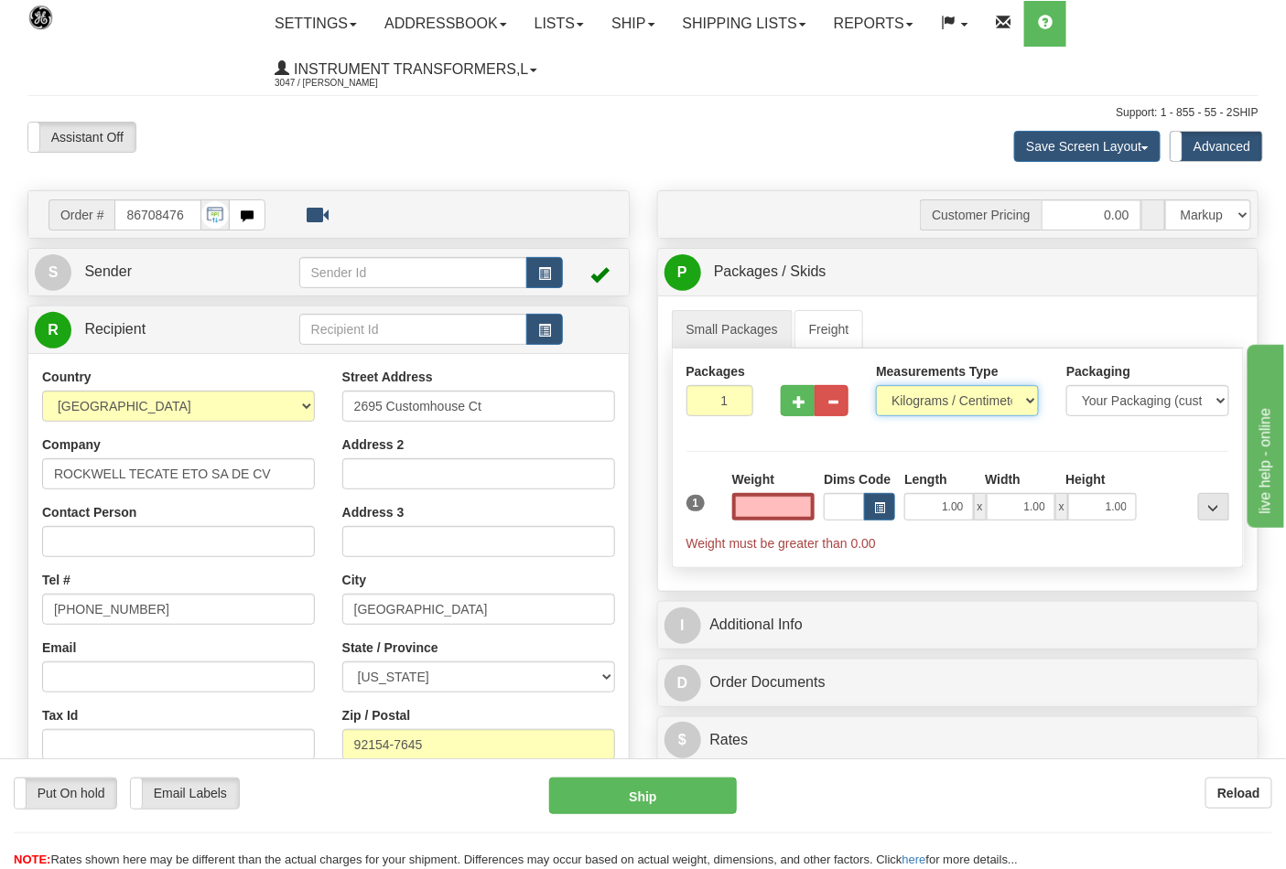
type input "0.00"
drag, startPoint x: 1021, startPoint y: 403, endPoint x: 1007, endPoint y: 404, distance: 14.7
click at [1021, 403] on select "Pounds / Inches Kilograms / Centimeters" at bounding box center [957, 400] width 163 height 31
select select "0"
click at [876, 386] on select "Pounds / Inches Kilograms / Centimeters" at bounding box center [957, 400] width 163 height 31
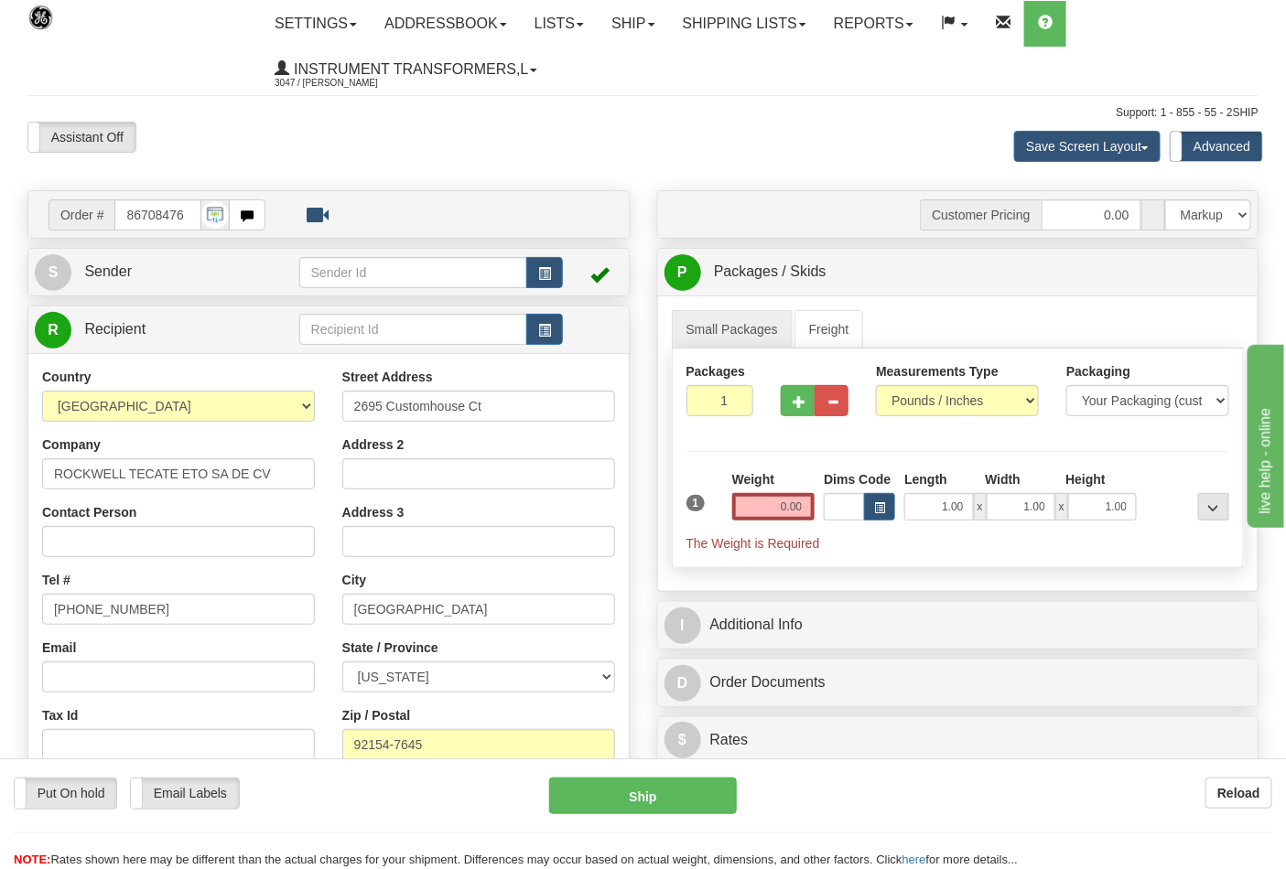
click at [742, 523] on div "Weight 0.00" at bounding box center [774, 502] width 92 height 64
click at [755, 513] on input "0.00" at bounding box center [773, 506] width 83 height 27
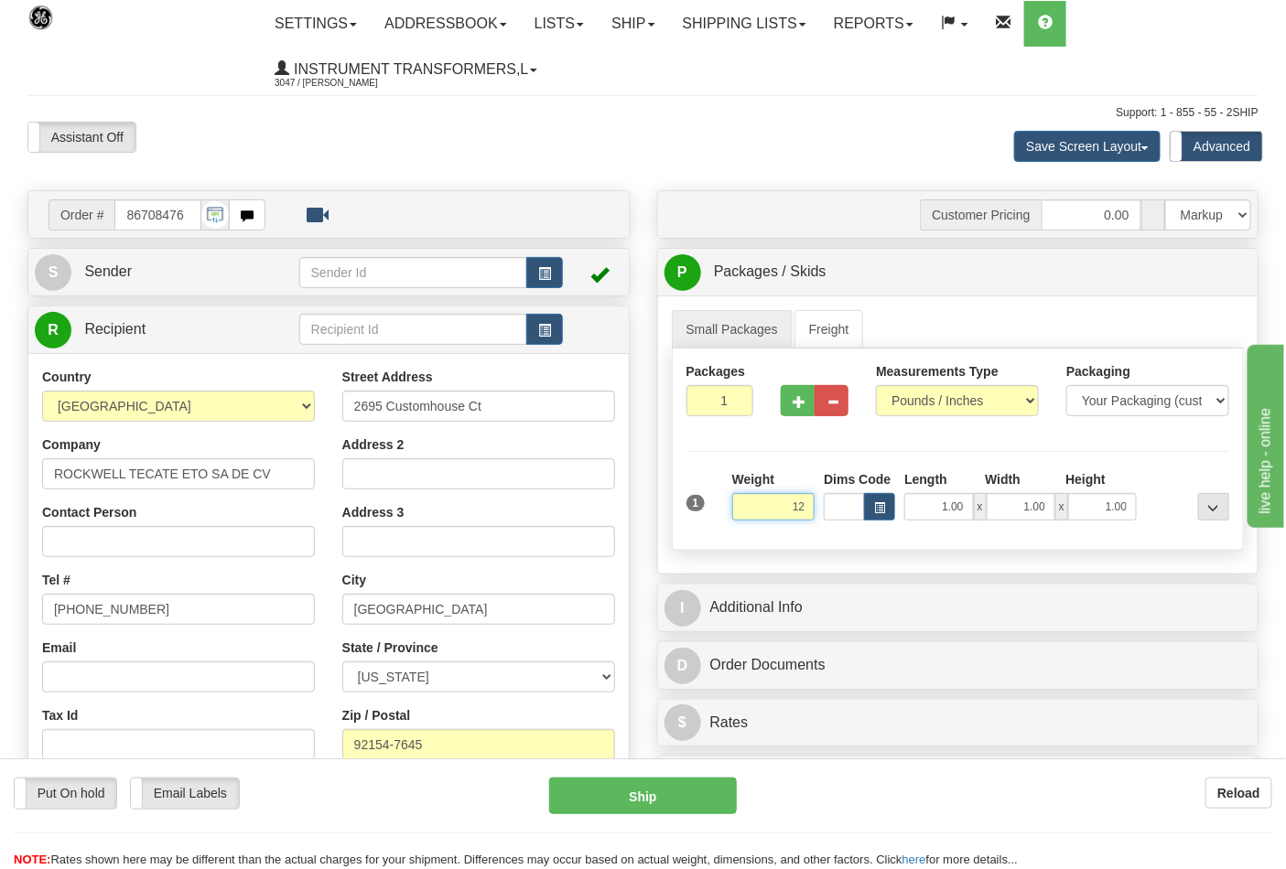
click button "Delete" at bounding box center [0, 0] width 0 height 0
type input "12.00"
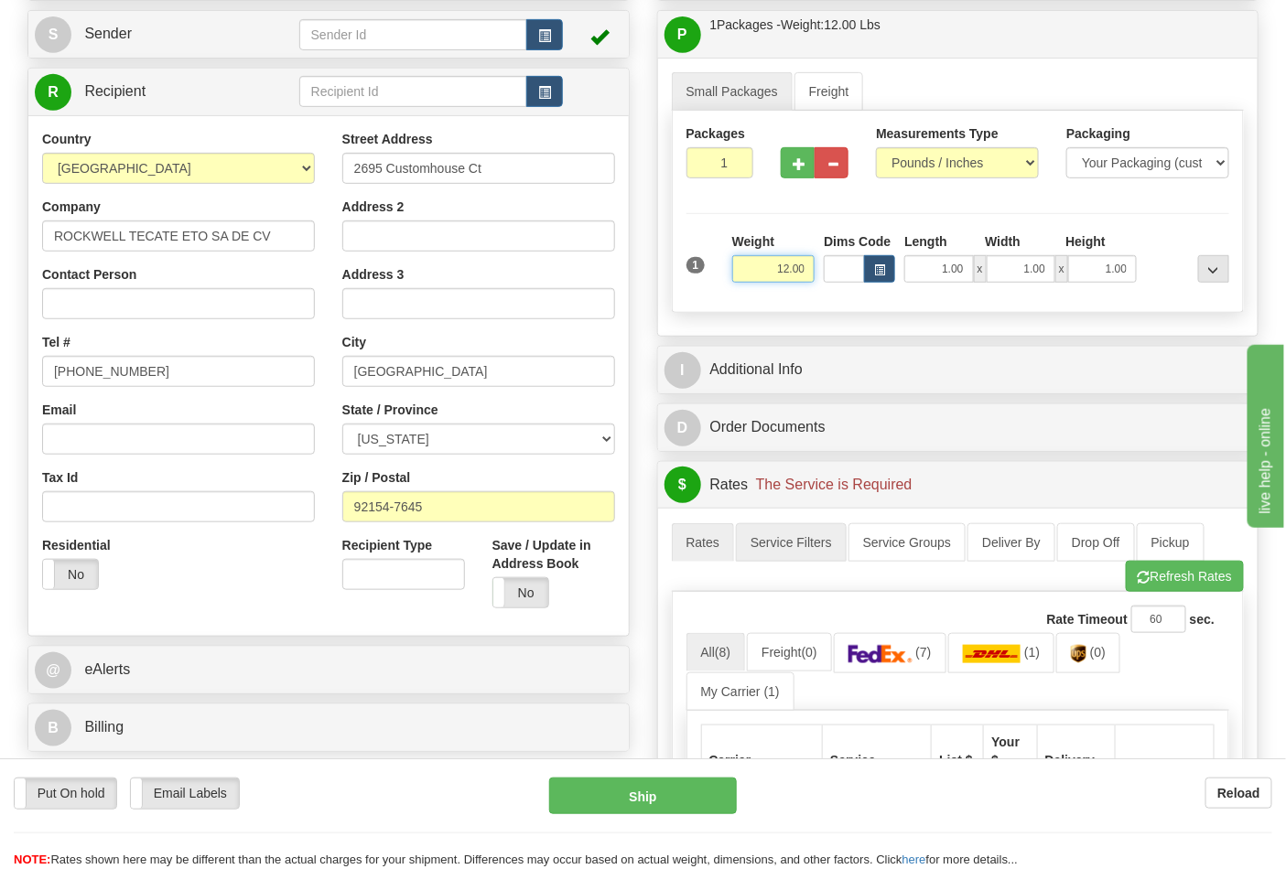
scroll to position [305, 0]
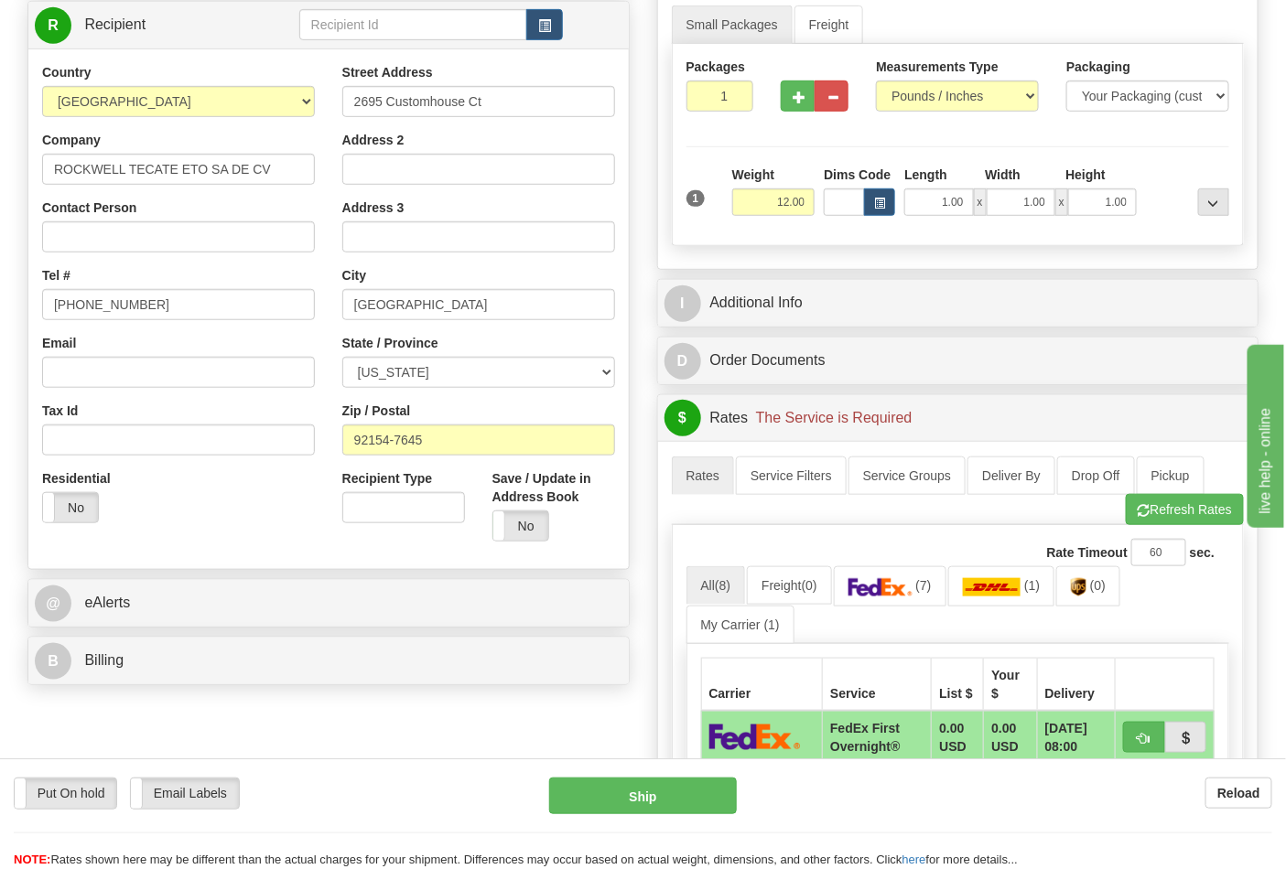
click at [419, 642] on div "B Billing" at bounding box center [328, 661] width 600 height 47
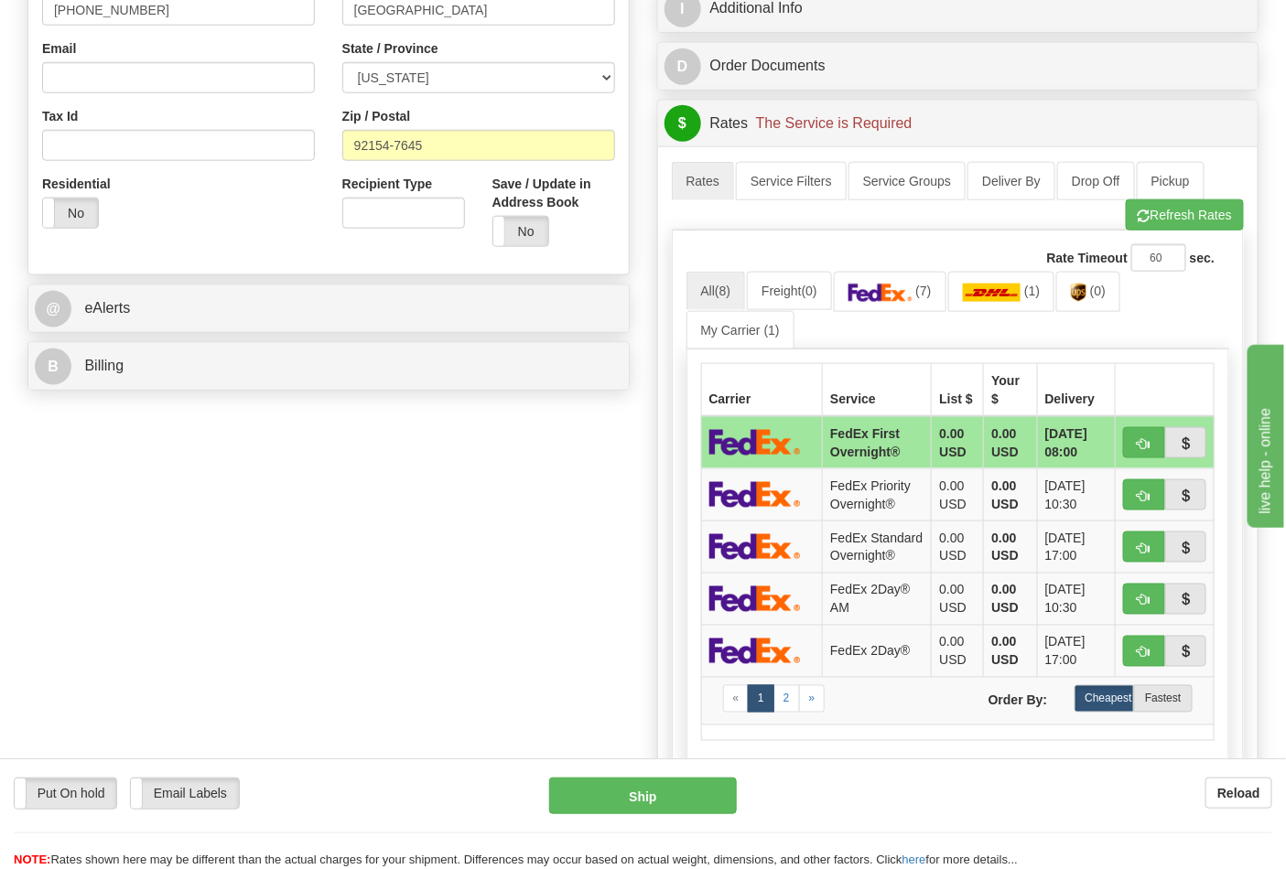
scroll to position [610, 0]
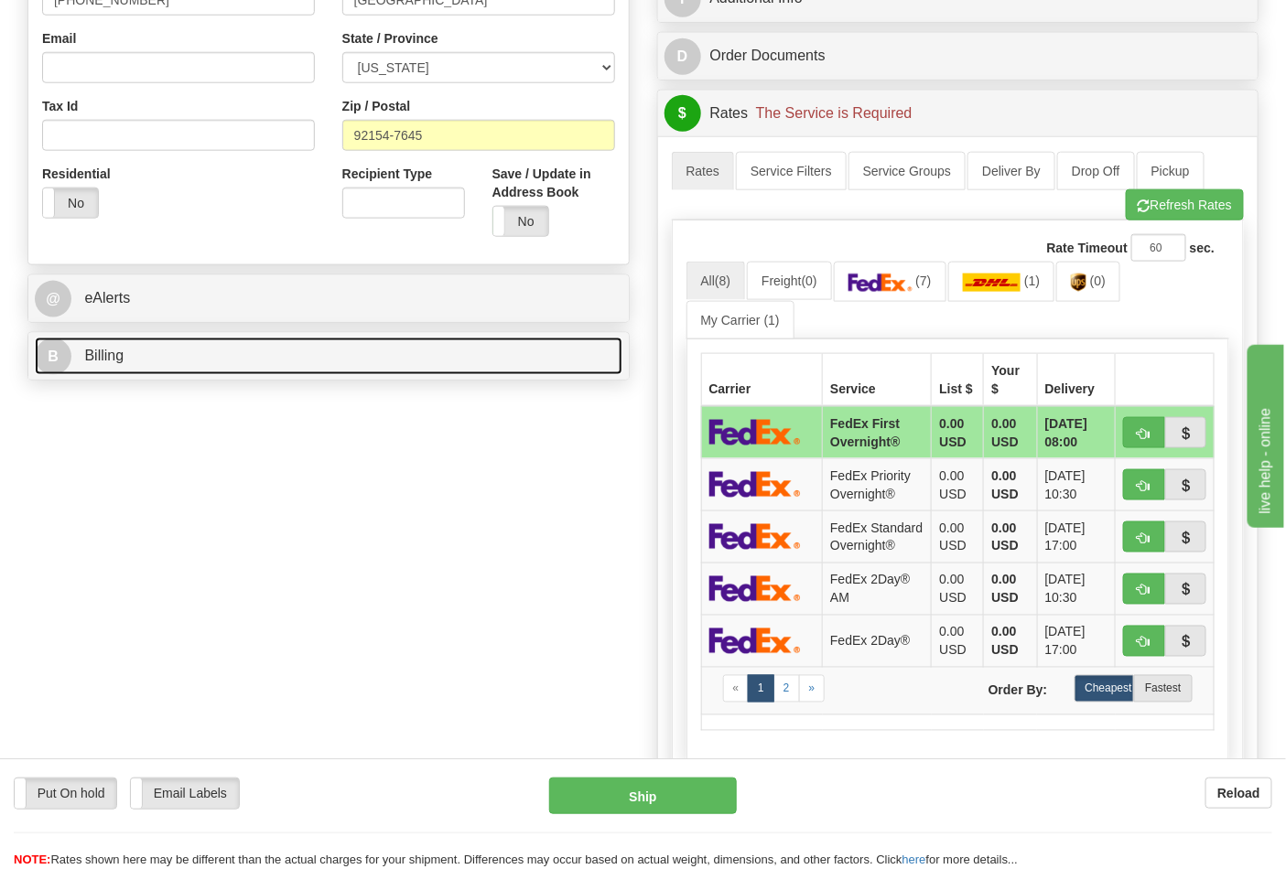
click at [476, 363] on link "B Billing" at bounding box center [329, 357] width 588 height 38
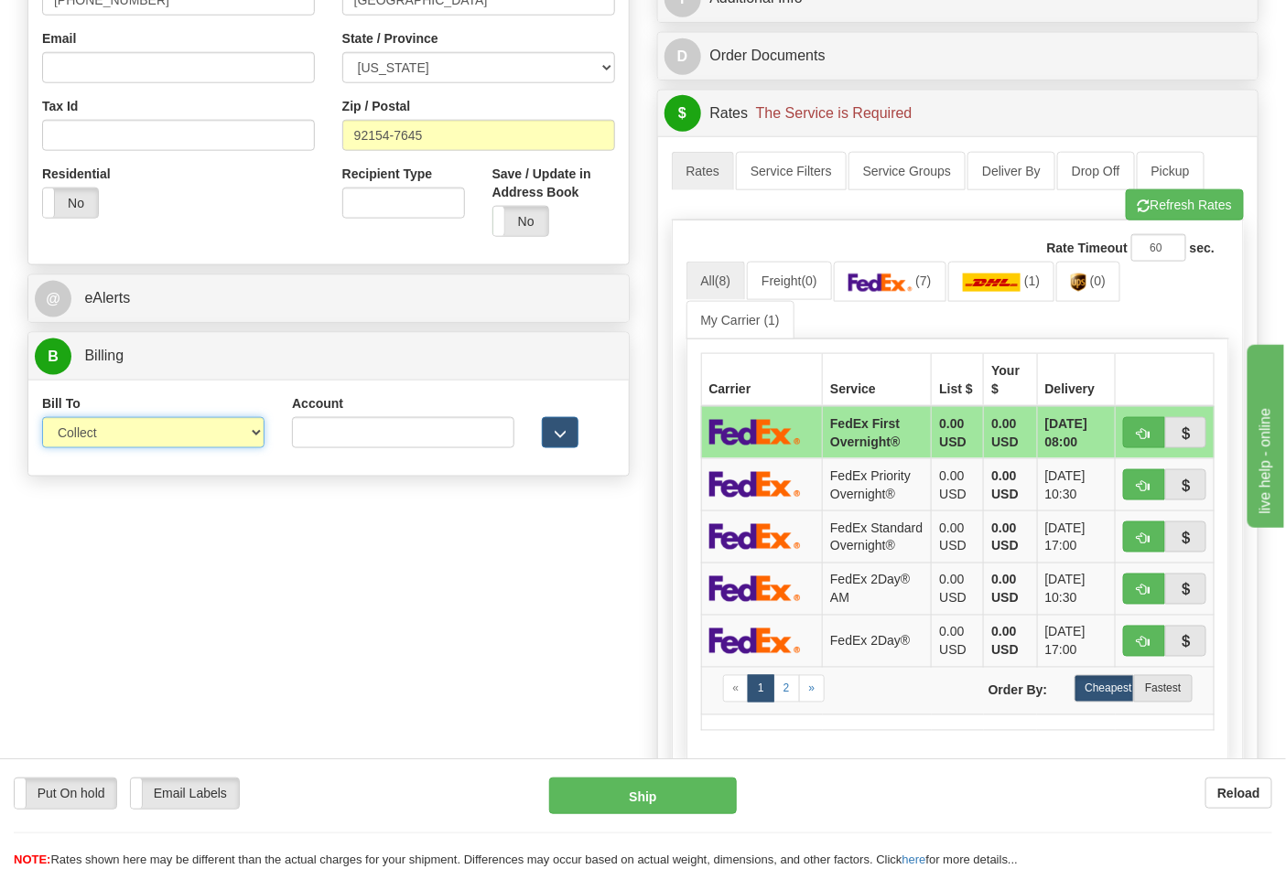
drag, startPoint x: 189, startPoint y: 425, endPoint x: 184, endPoint y: 436, distance: 12.3
click at [187, 425] on select "Sender Recipient Third Party Collect" at bounding box center [153, 432] width 222 height 31
select select "2"
click at [42, 419] on select "Sender Recipient Third Party Collect" at bounding box center [153, 432] width 222 height 31
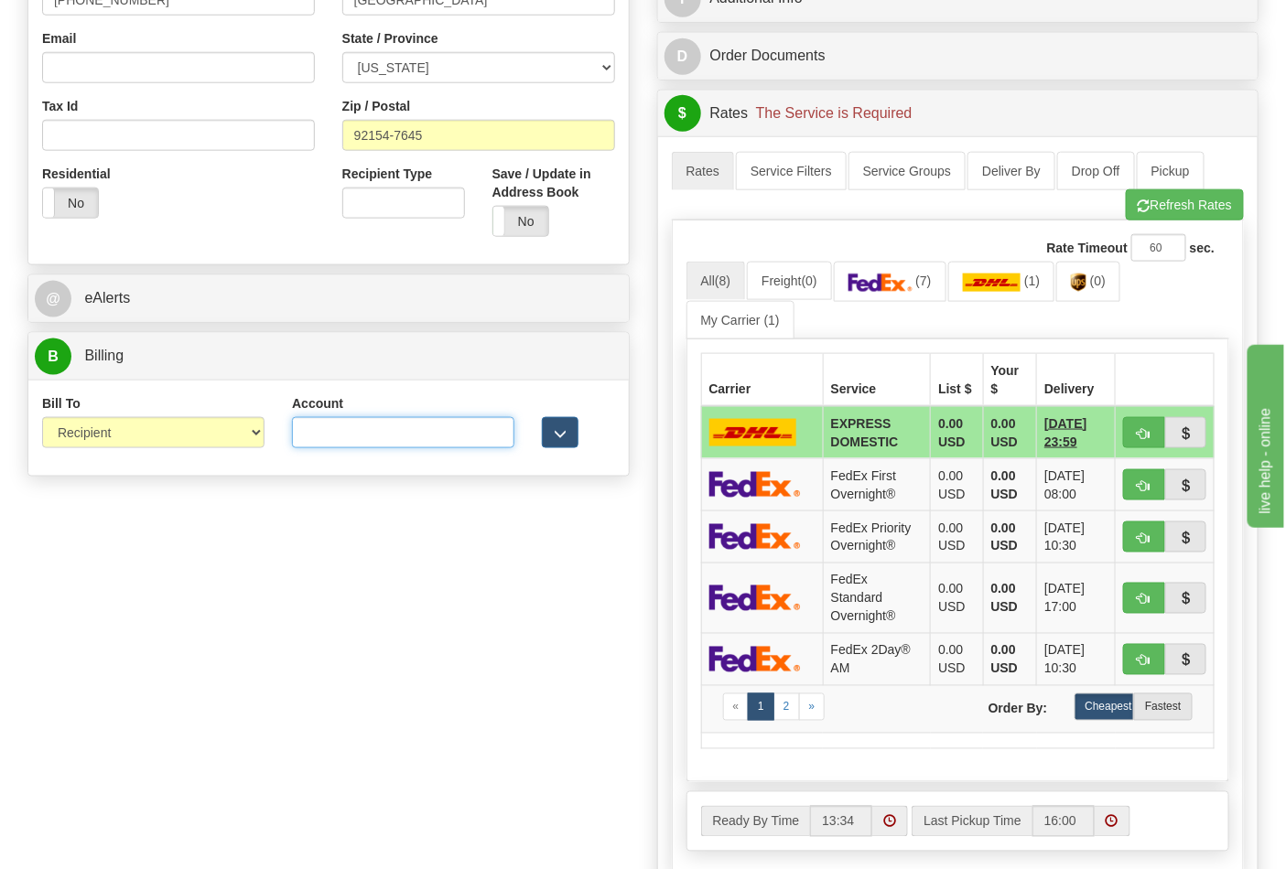
click at [348, 437] on input "Account" at bounding box center [403, 432] width 222 height 31
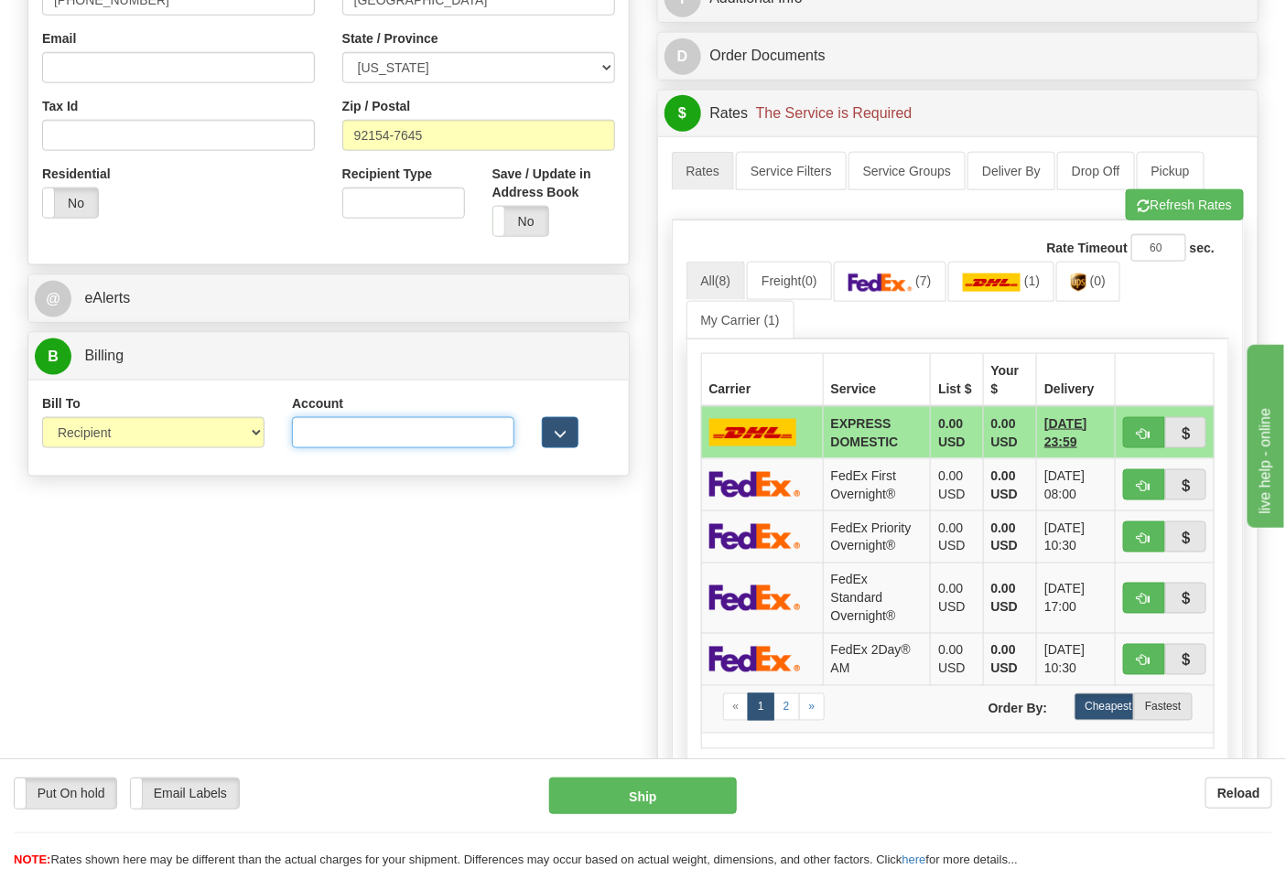
paste input "688W15"
type input "688W15"
click at [1101, 279] on span "(0)" at bounding box center [1098, 281] width 16 height 15
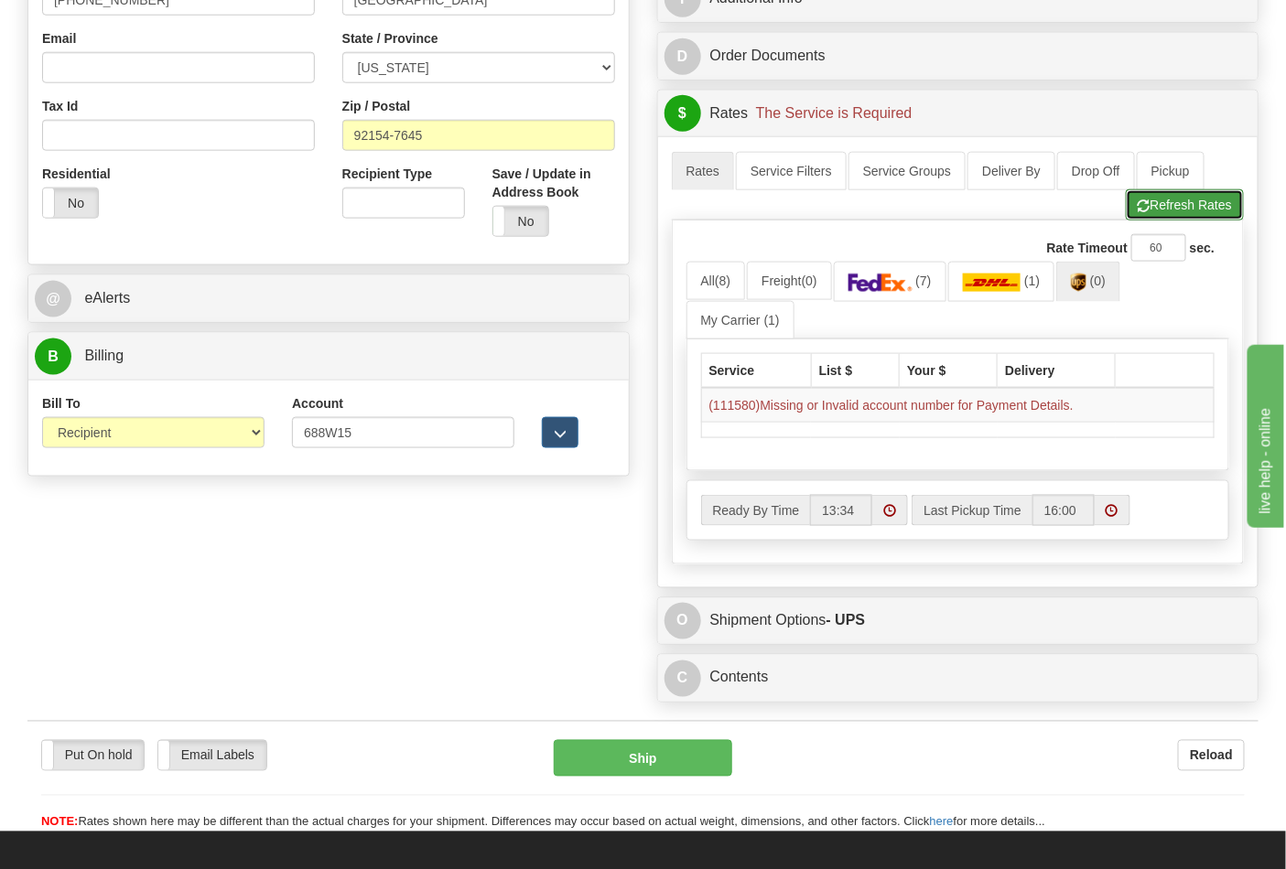
click at [1155, 218] on button "Refresh Rates" at bounding box center [1185, 204] width 118 height 31
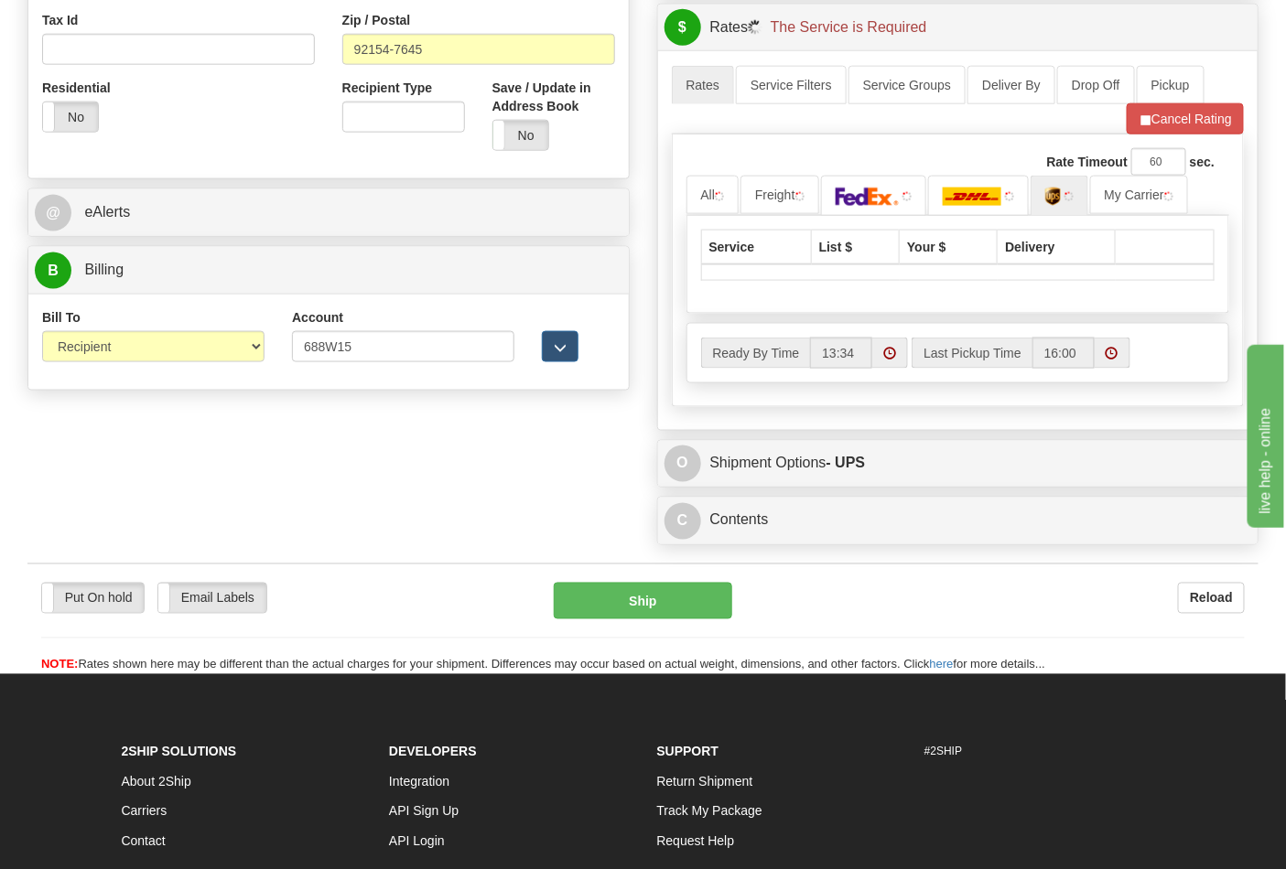
scroll to position [813, 0]
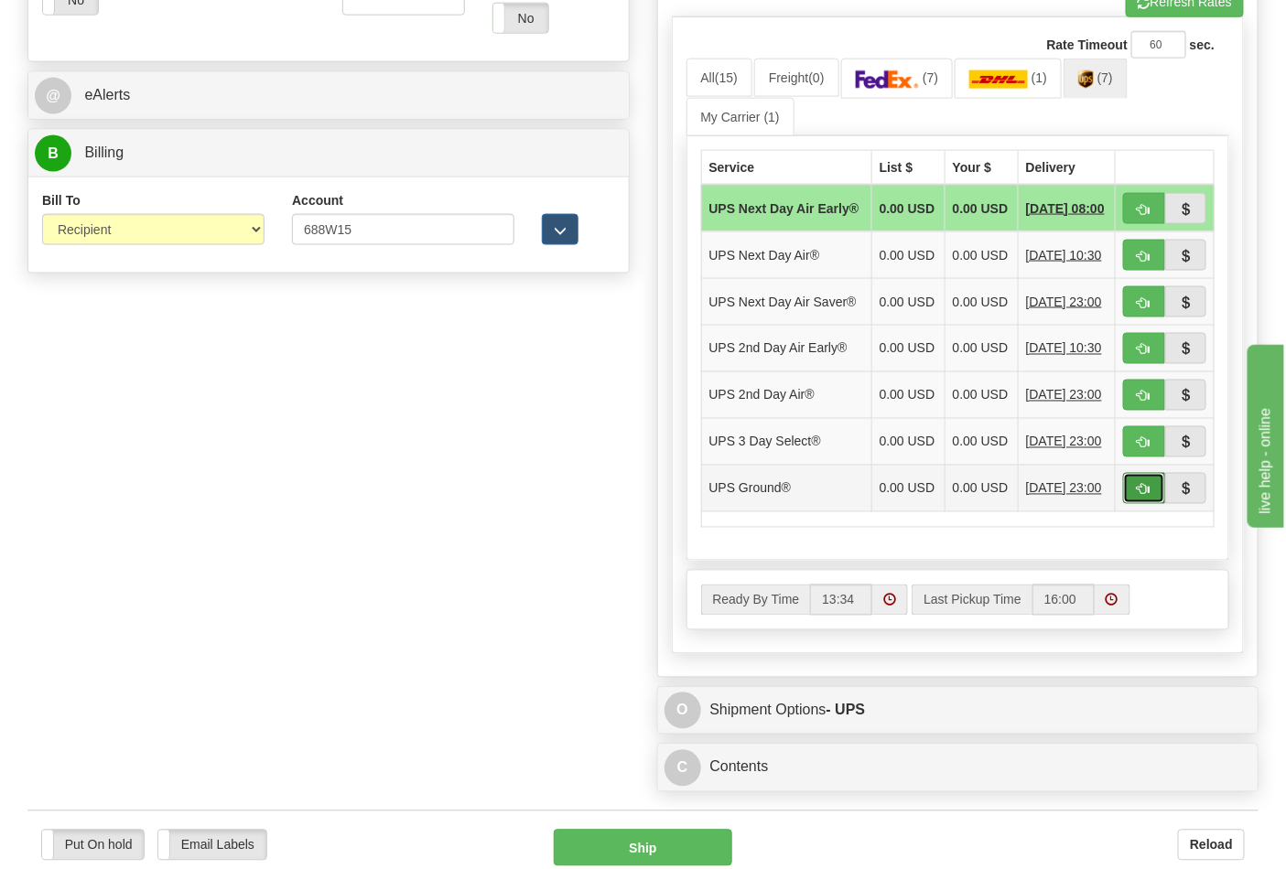
click at [1156, 504] on button "button" at bounding box center [1144, 488] width 42 height 31
type input "03"
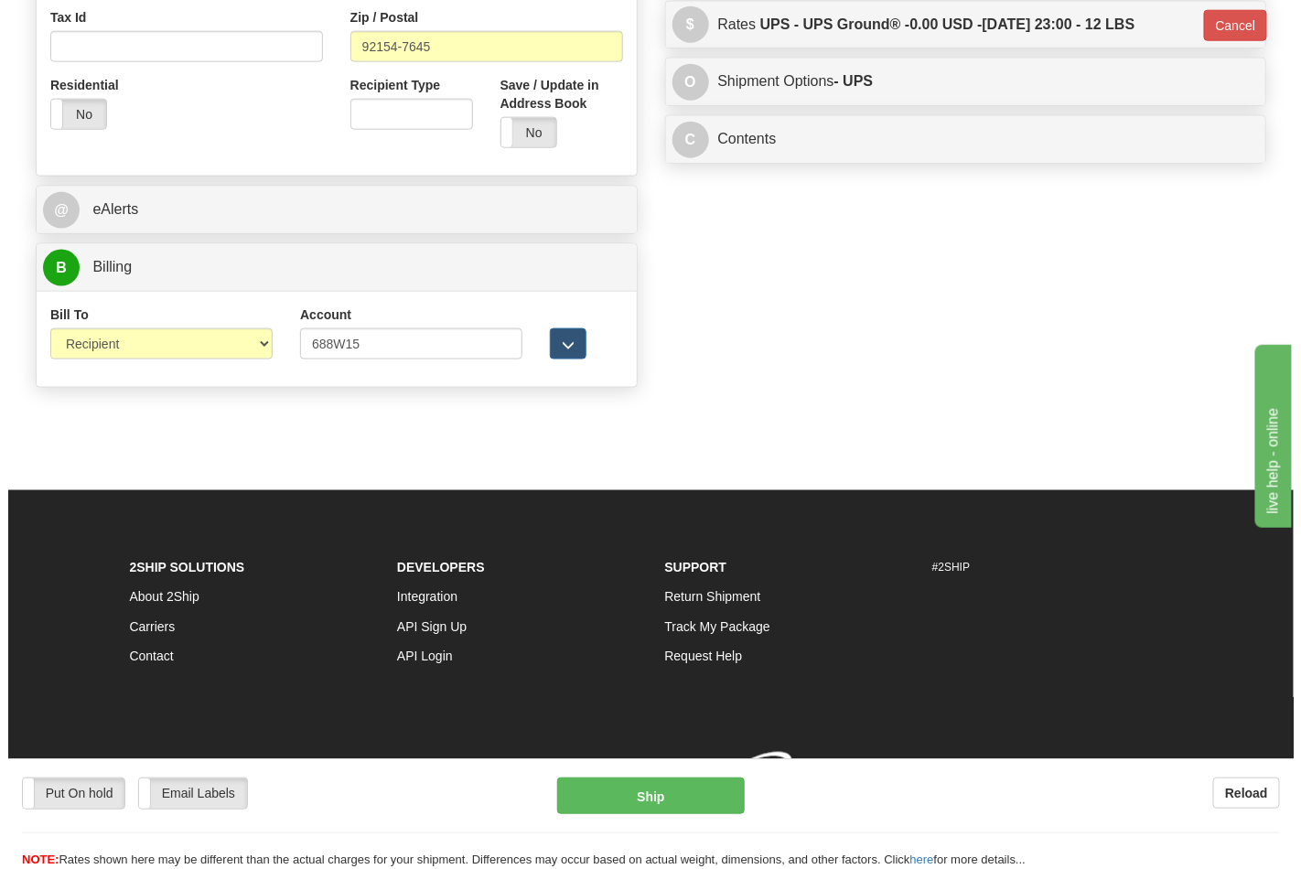
scroll to position [728, 0]
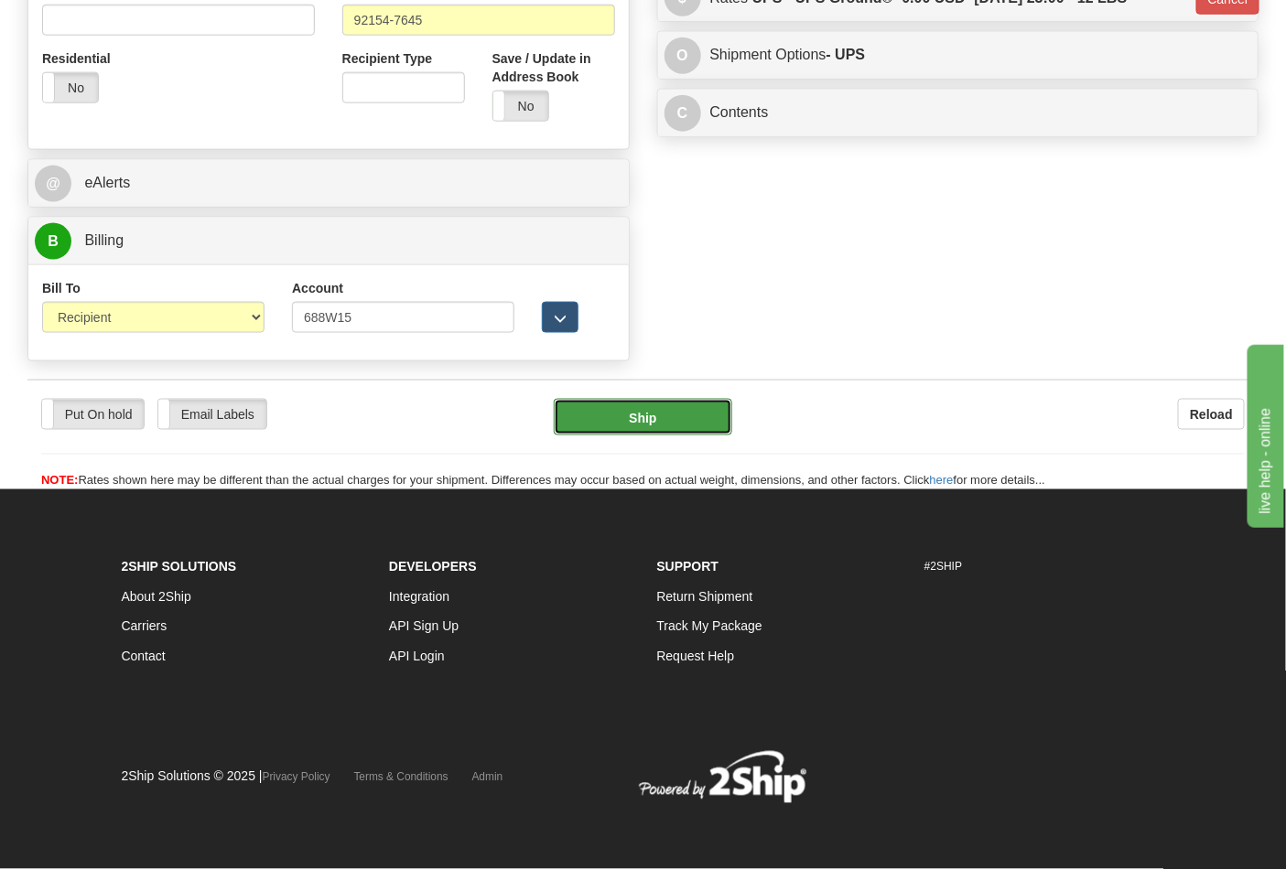
click at [691, 428] on button "Ship" at bounding box center [643, 417] width 178 height 37
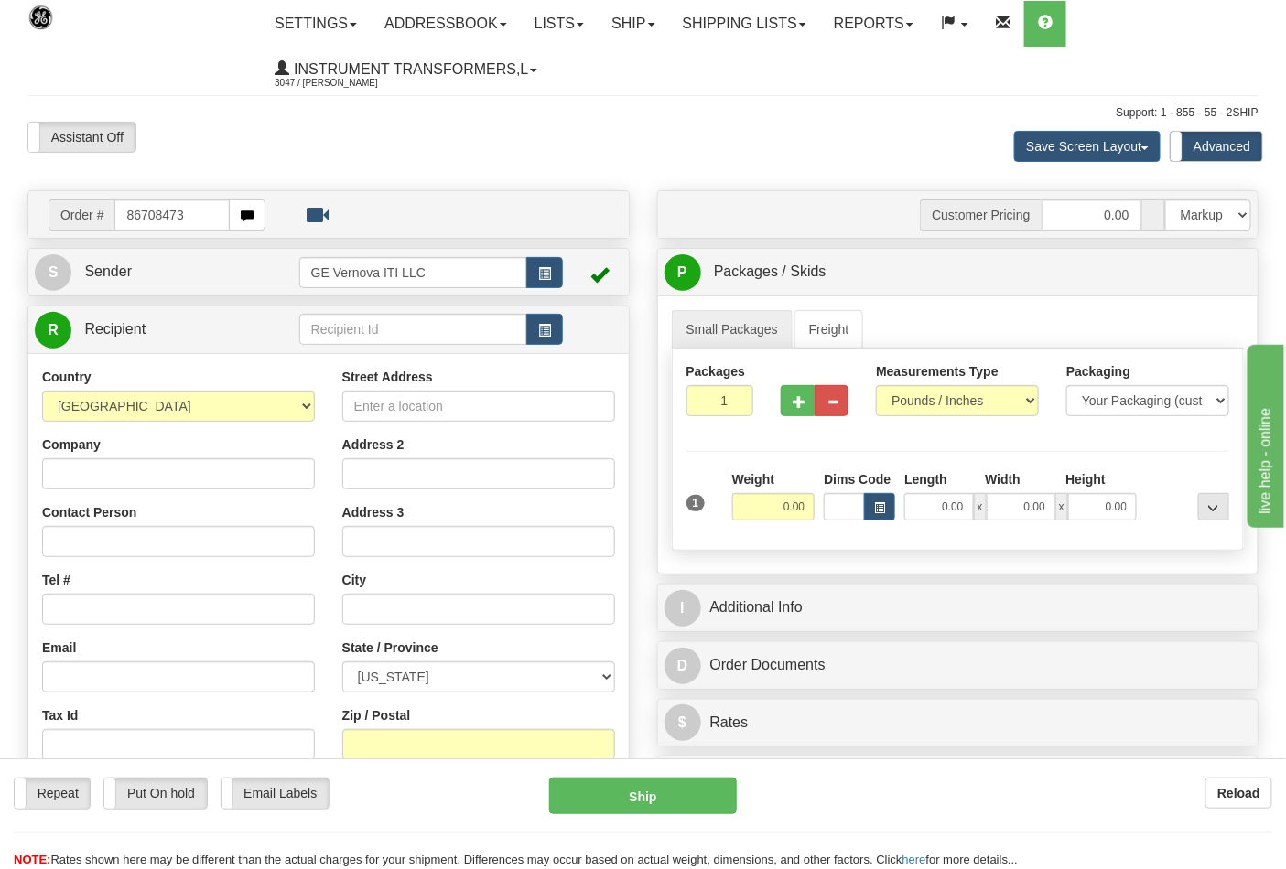
type input "86708473"
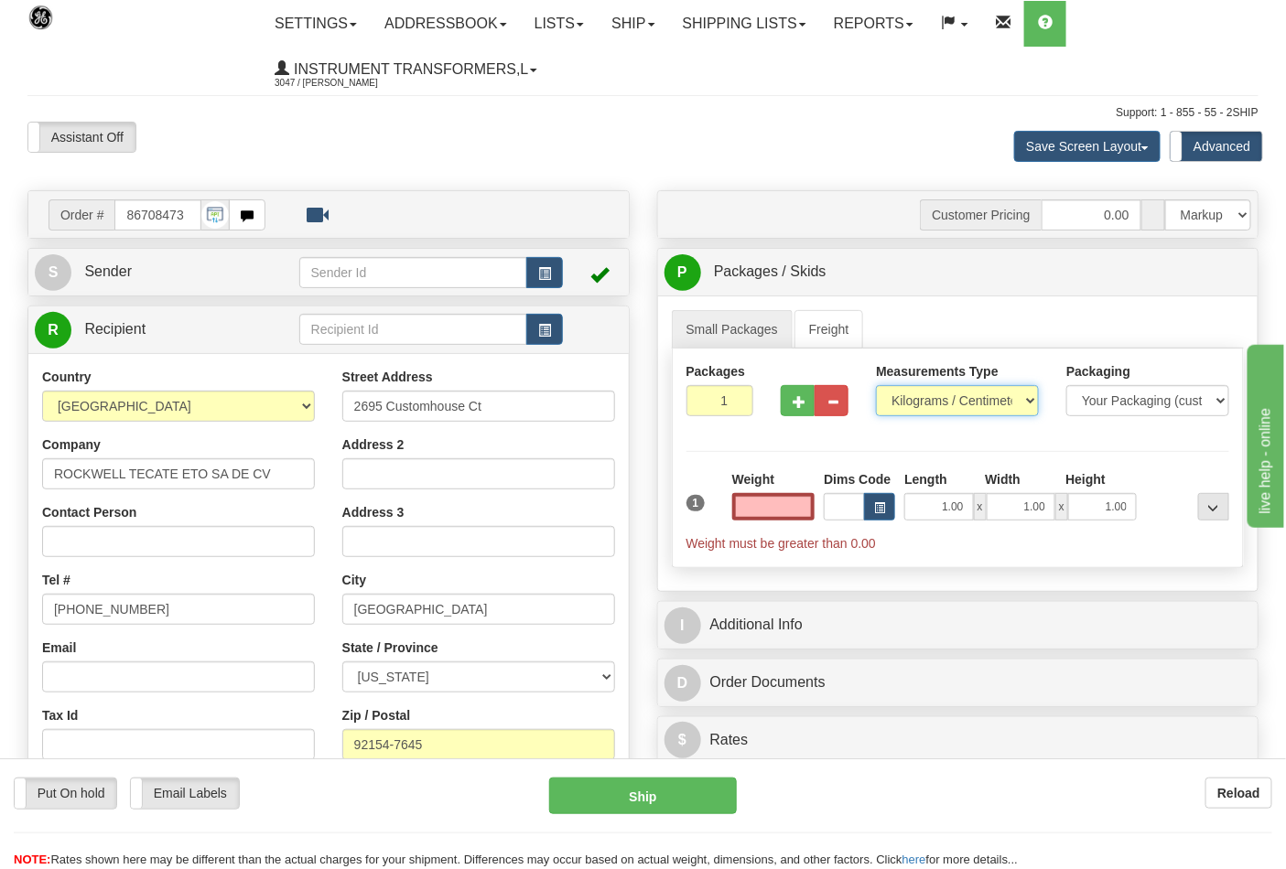
type input "0.00"
click at [954, 405] on select "Pounds / Inches Kilograms / Centimeters" at bounding box center [957, 400] width 163 height 31
click at [874, 448] on div "Packages 1 1 Measurements Type" at bounding box center [958, 459] width 573 height 220
click at [925, 404] on select "Pounds / Inches Kilograms / Centimeters" at bounding box center [957, 400] width 163 height 31
select select "0"
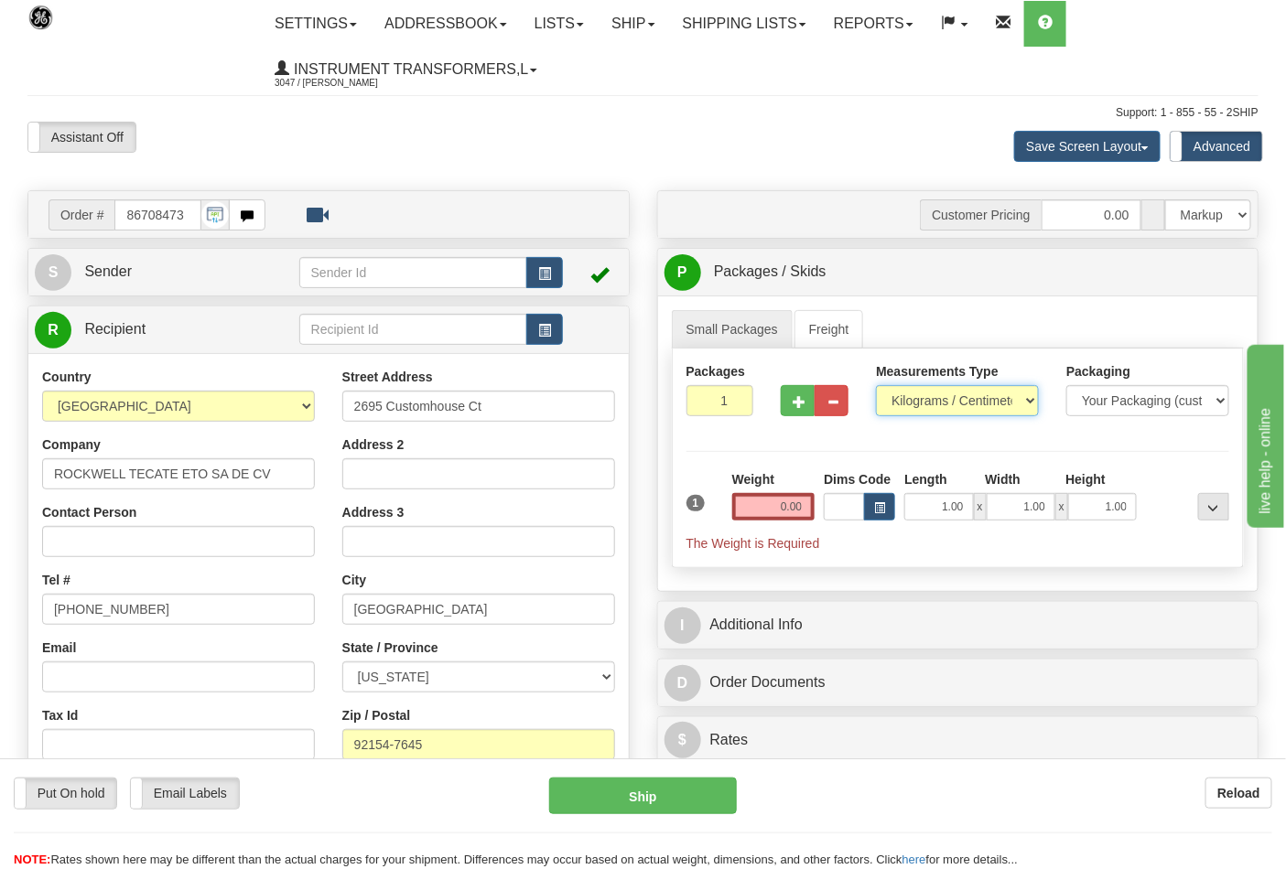
click at [876, 386] on select "Pounds / Inches Kilograms / Centimeters" at bounding box center [957, 400] width 163 height 31
click at [750, 506] on input "0.00" at bounding box center [773, 506] width 83 height 27
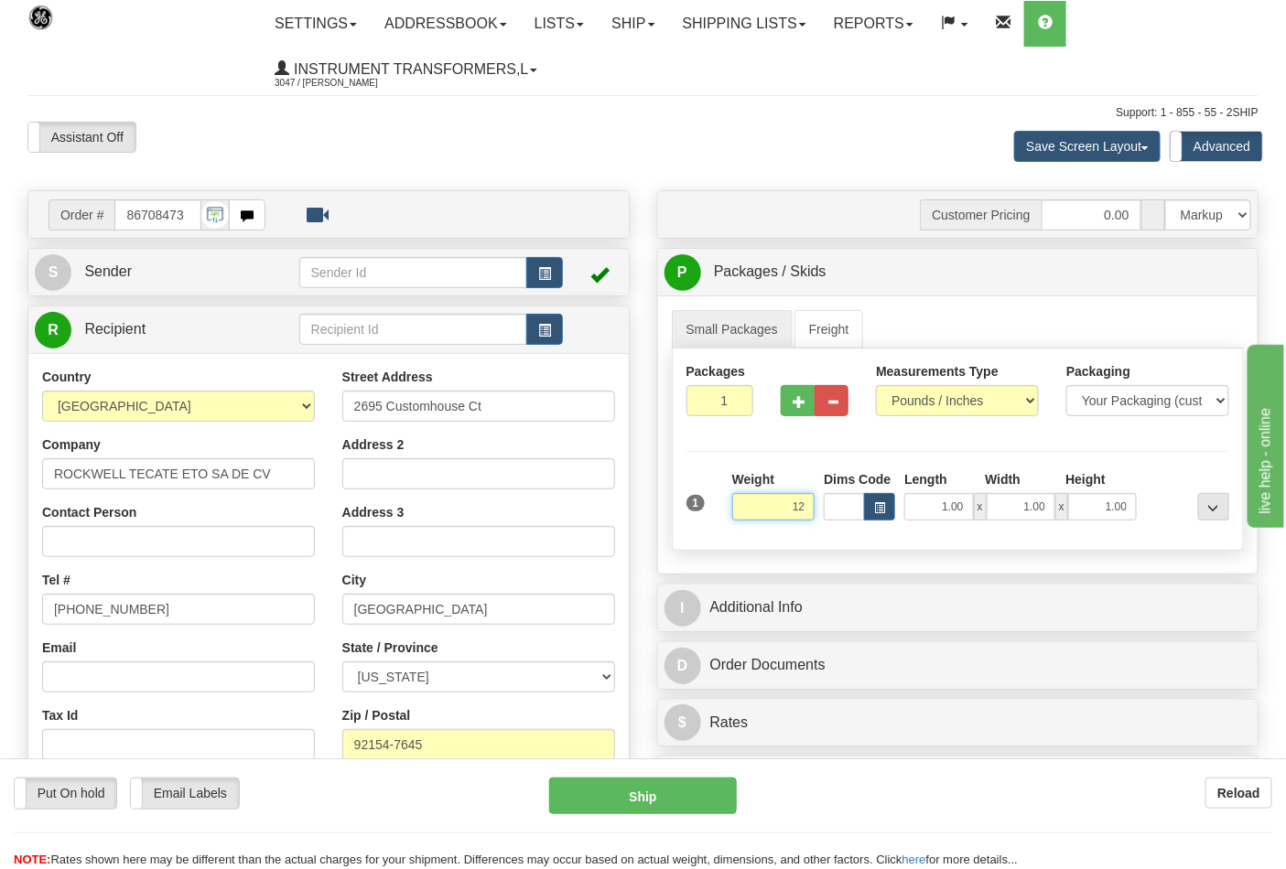
click button "Delete" at bounding box center [0, 0] width 0 height 0
type input "12.00"
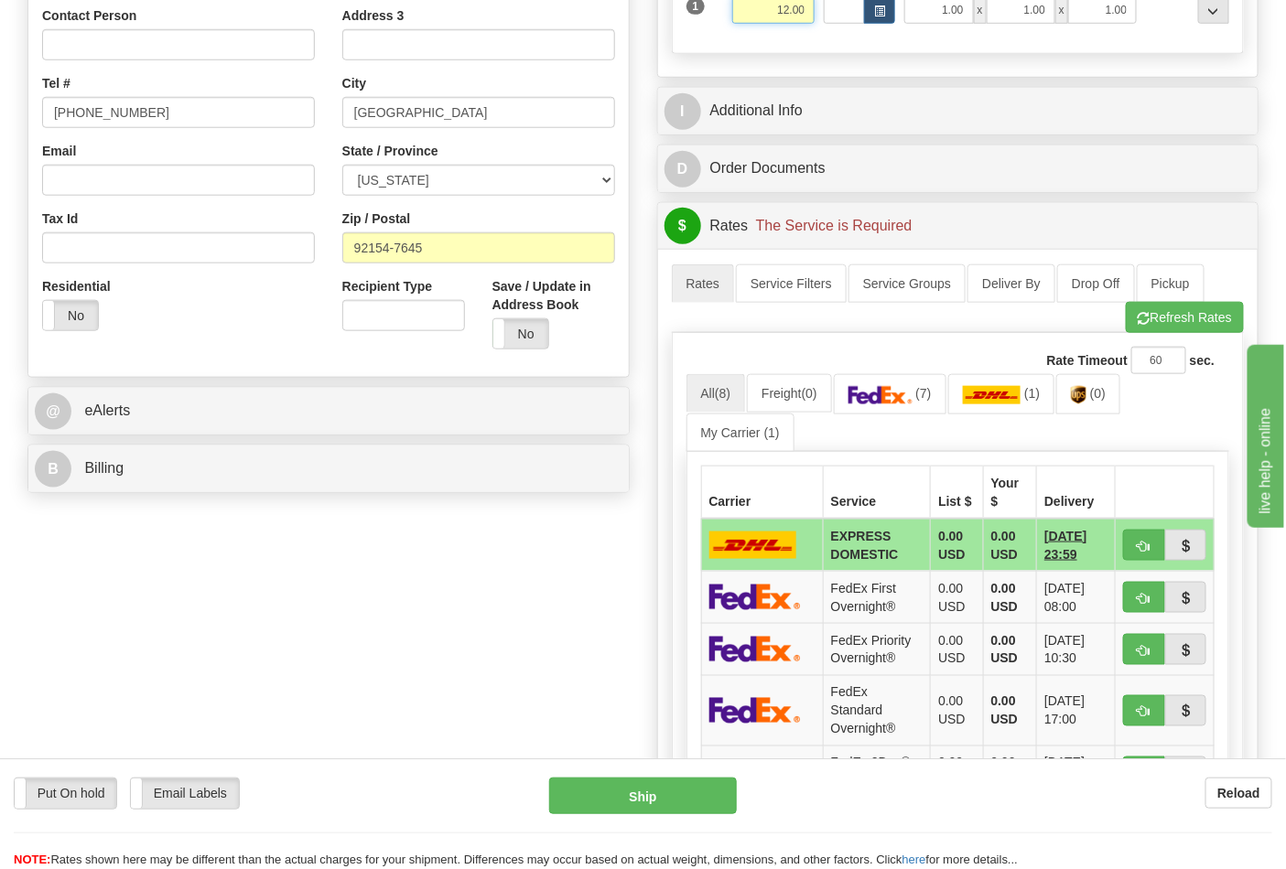
scroll to position [508, 0]
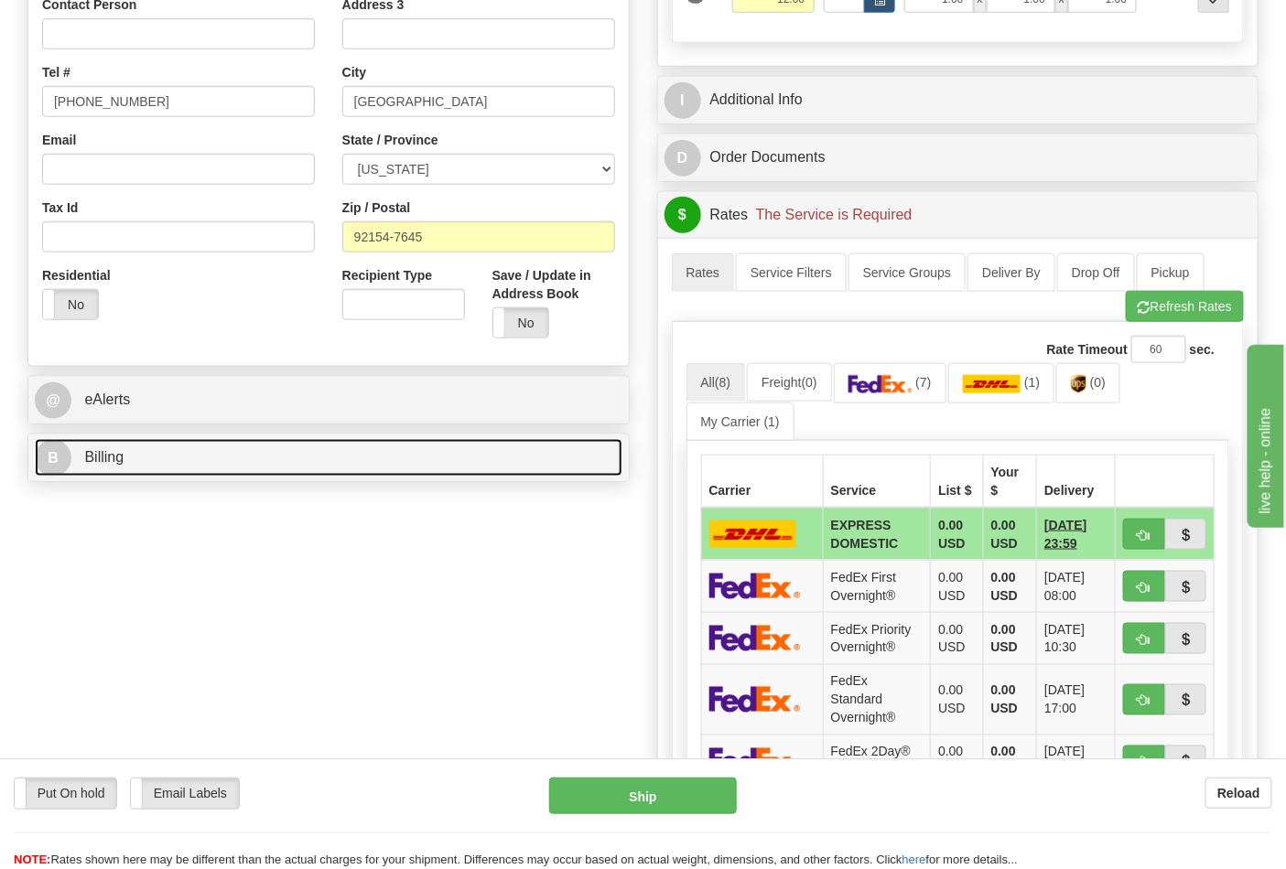
click at [230, 460] on link "B Billing" at bounding box center [329, 458] width 588 height 38
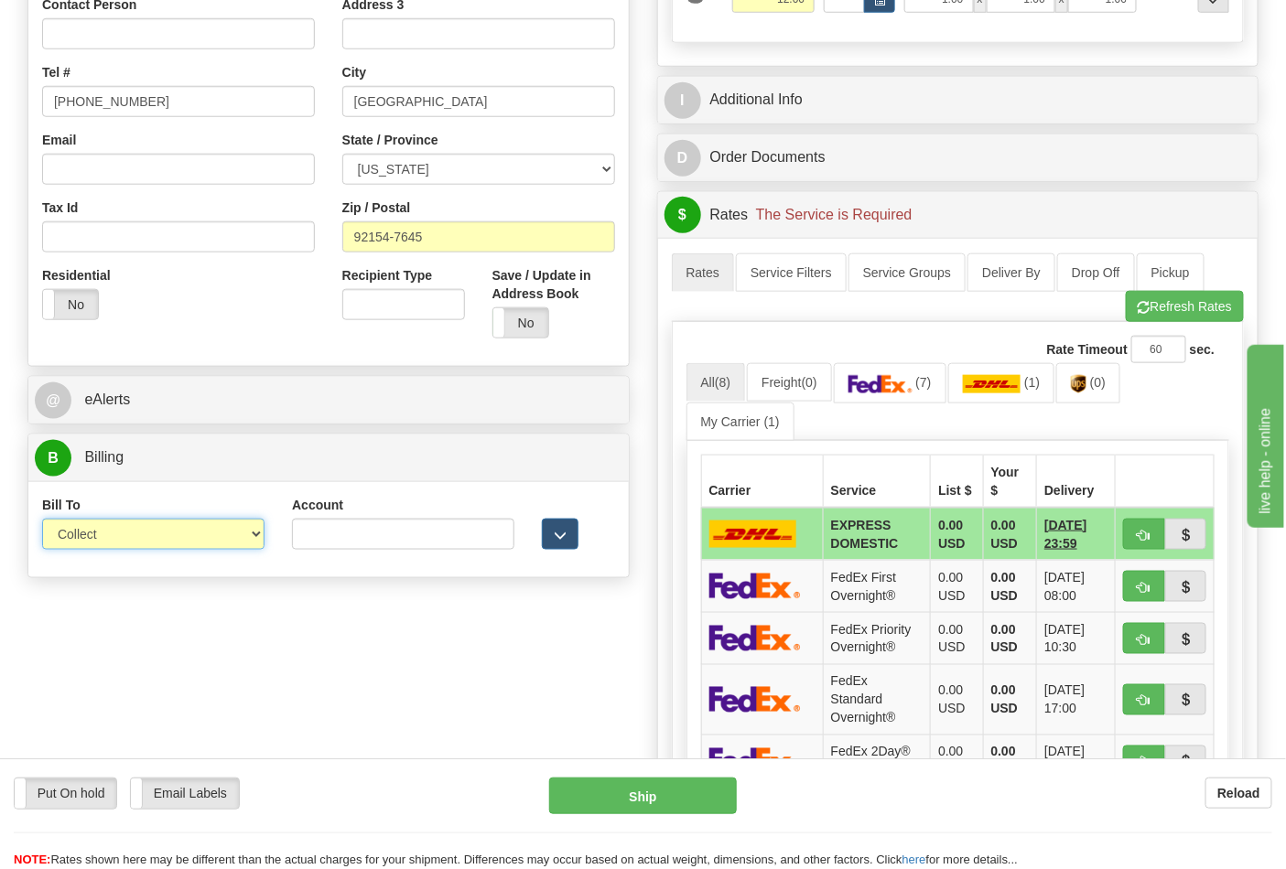
click at [147, 546] on select "Sender Recipient Third Party Collect" at bounding box center [153, 534] width 222 height 31
select select "2"
click at [42, 521] on select "Sender Recipient Third Party Collect" at bounding box center [153, 534] width 222 height 31
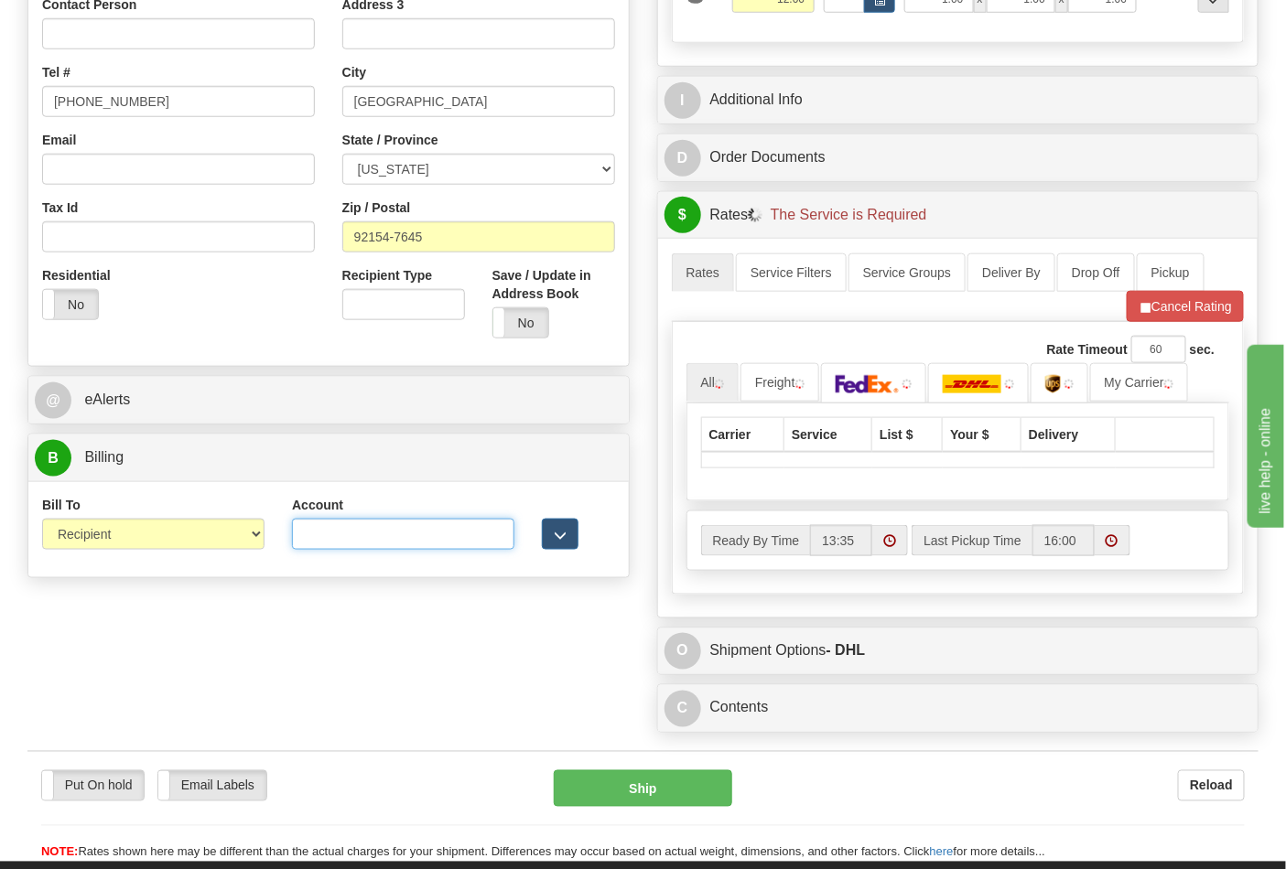
click at [379, 533] on input "Account" at bounding box center [403, 534] width 222 height 31
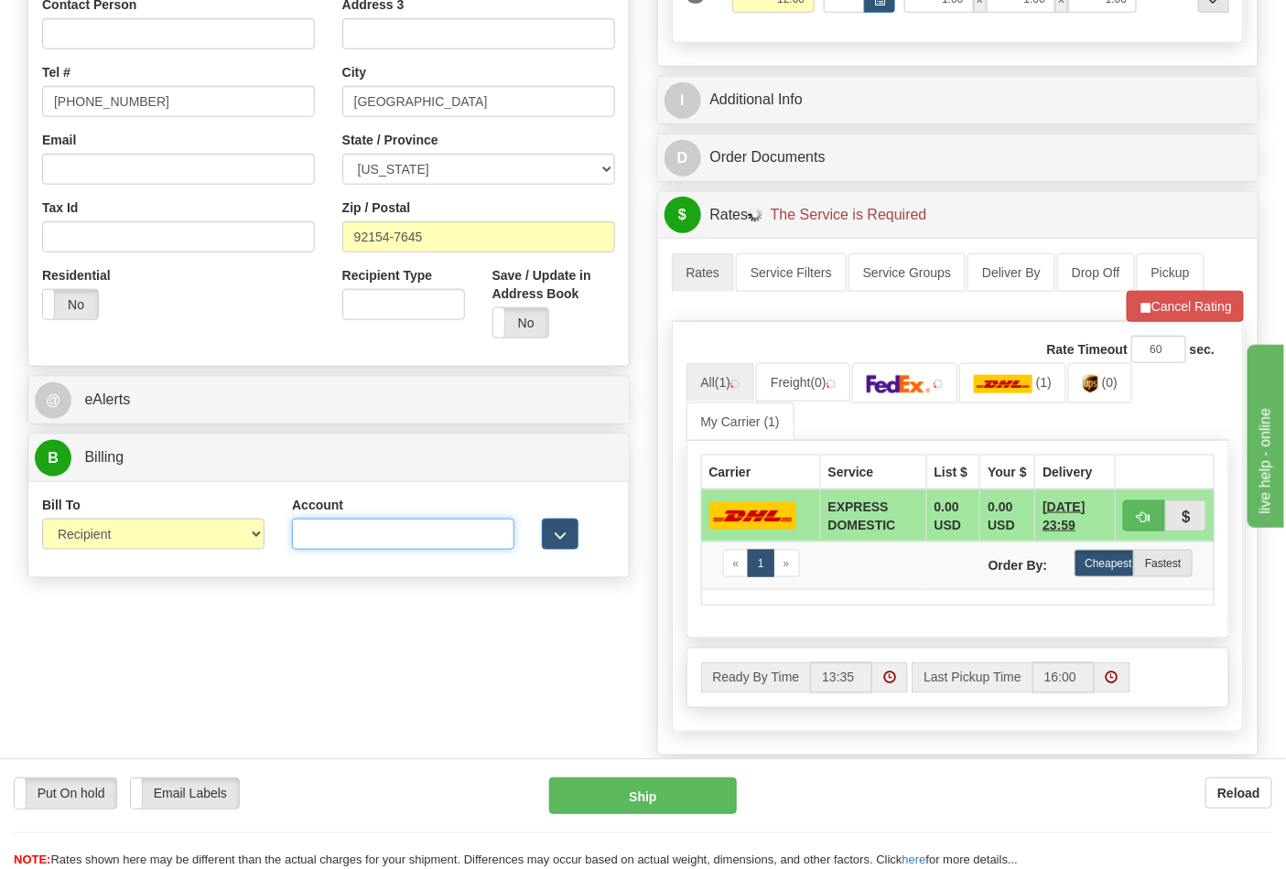
paste input "688W15"
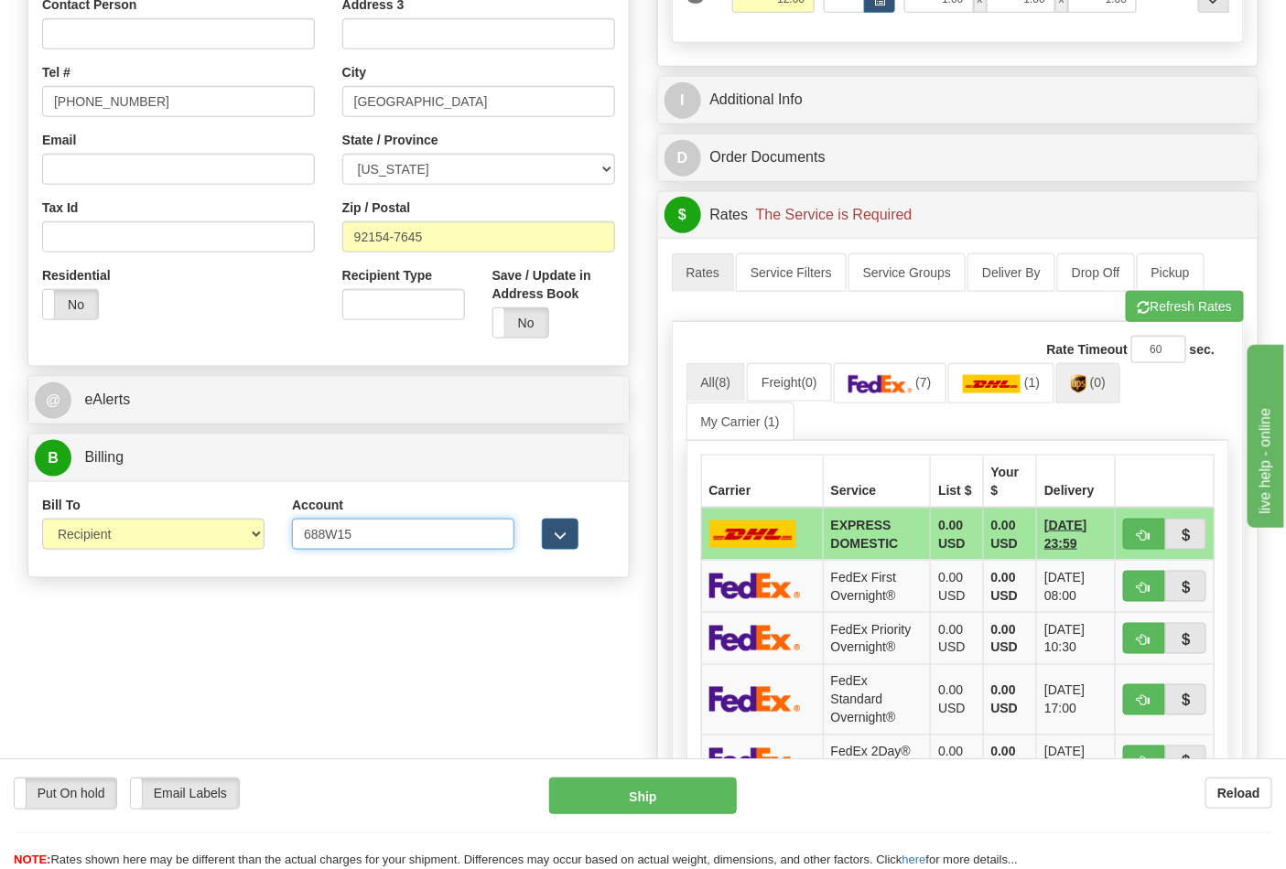
type input "688W15"
click at [1119, 385] on link "(0)" at bounding box center [1088, 382] width 64 height 39
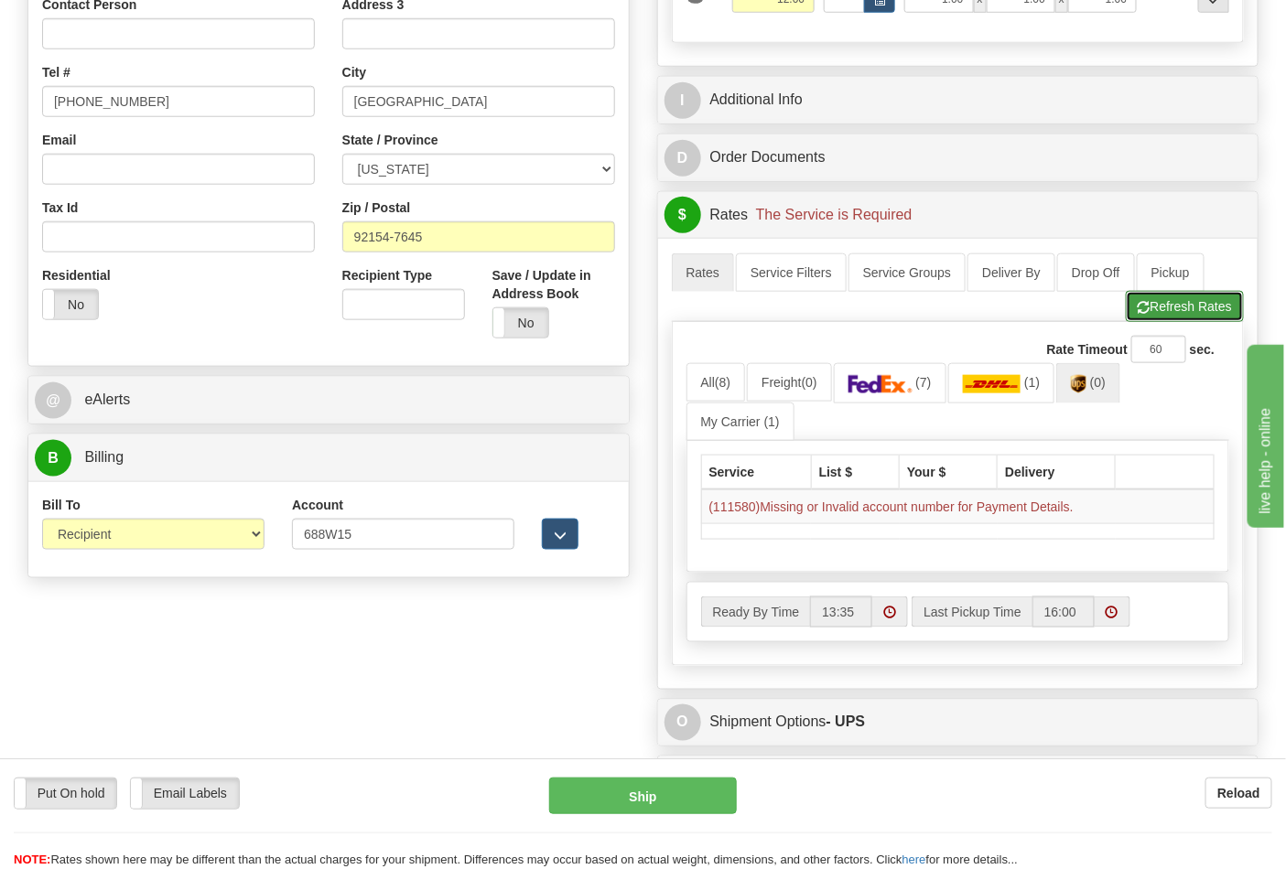
click at [1172, 322] on button "Refresh Rates" at bounding box center [1185, 306] width 118 height 31
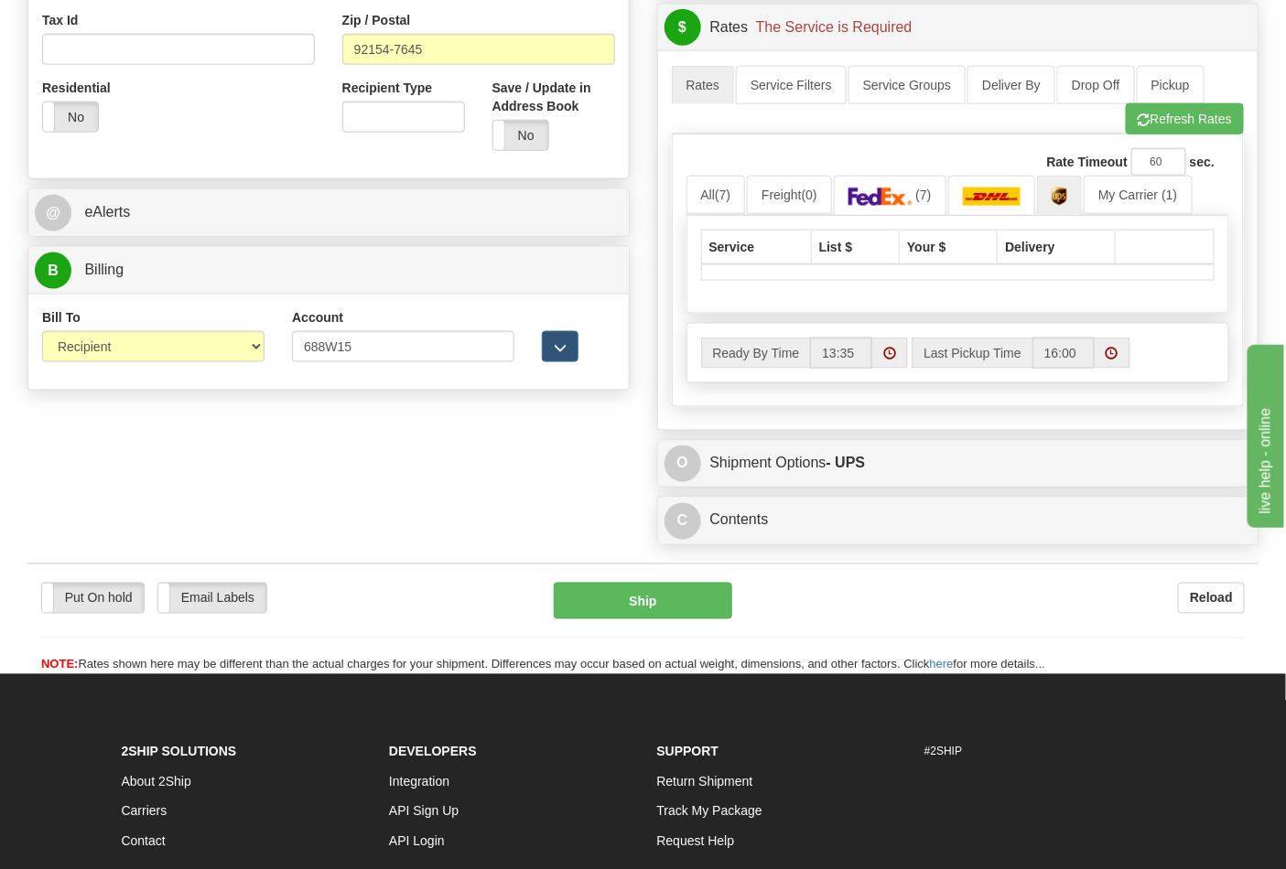
scroll to position [711, 0]
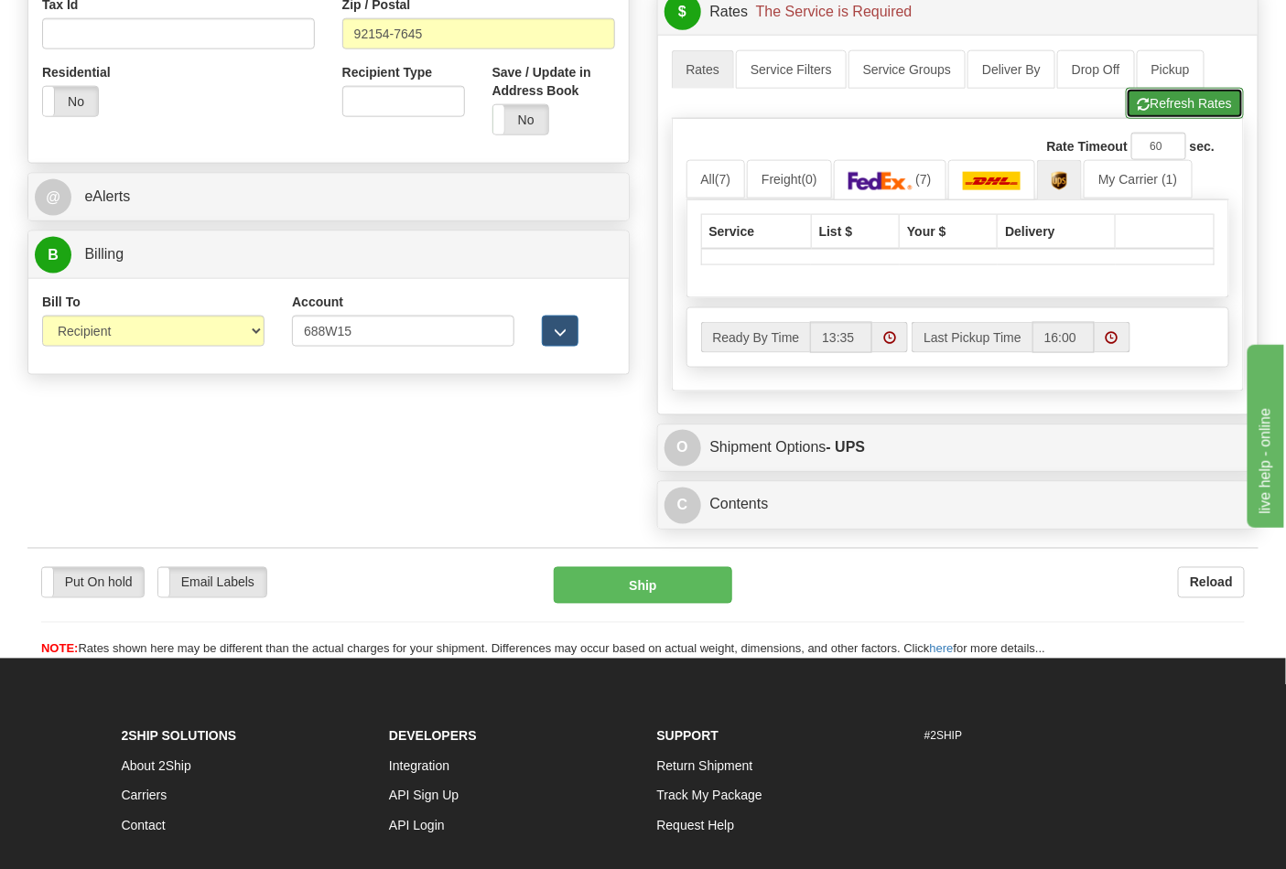
click at [1195, 103] on button "Refresh Rates" at bounding box center [1185, 103] width 118 height 31
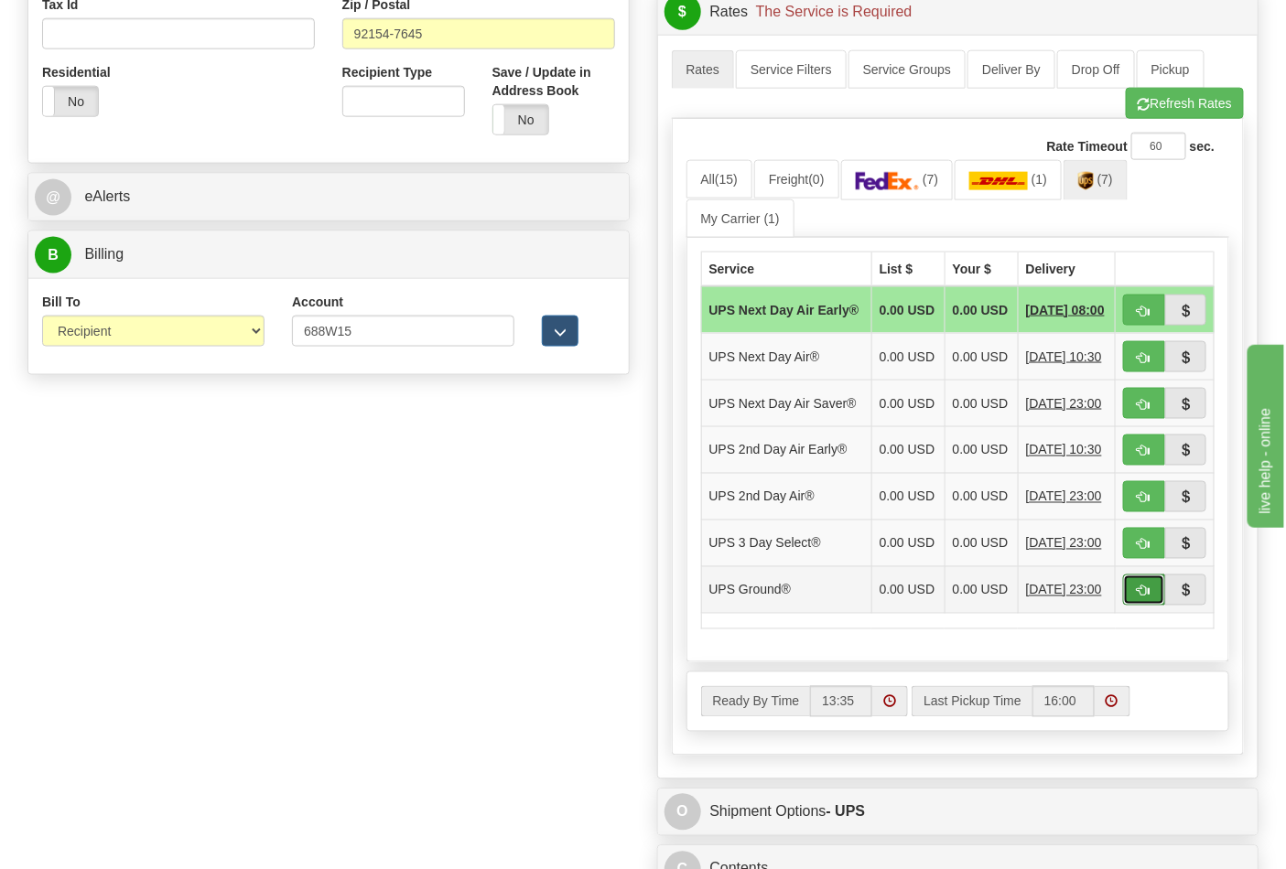
click at [1147, 598] on span "button" at bounding box center [1144, 592] width 13 height 12
type input "03"
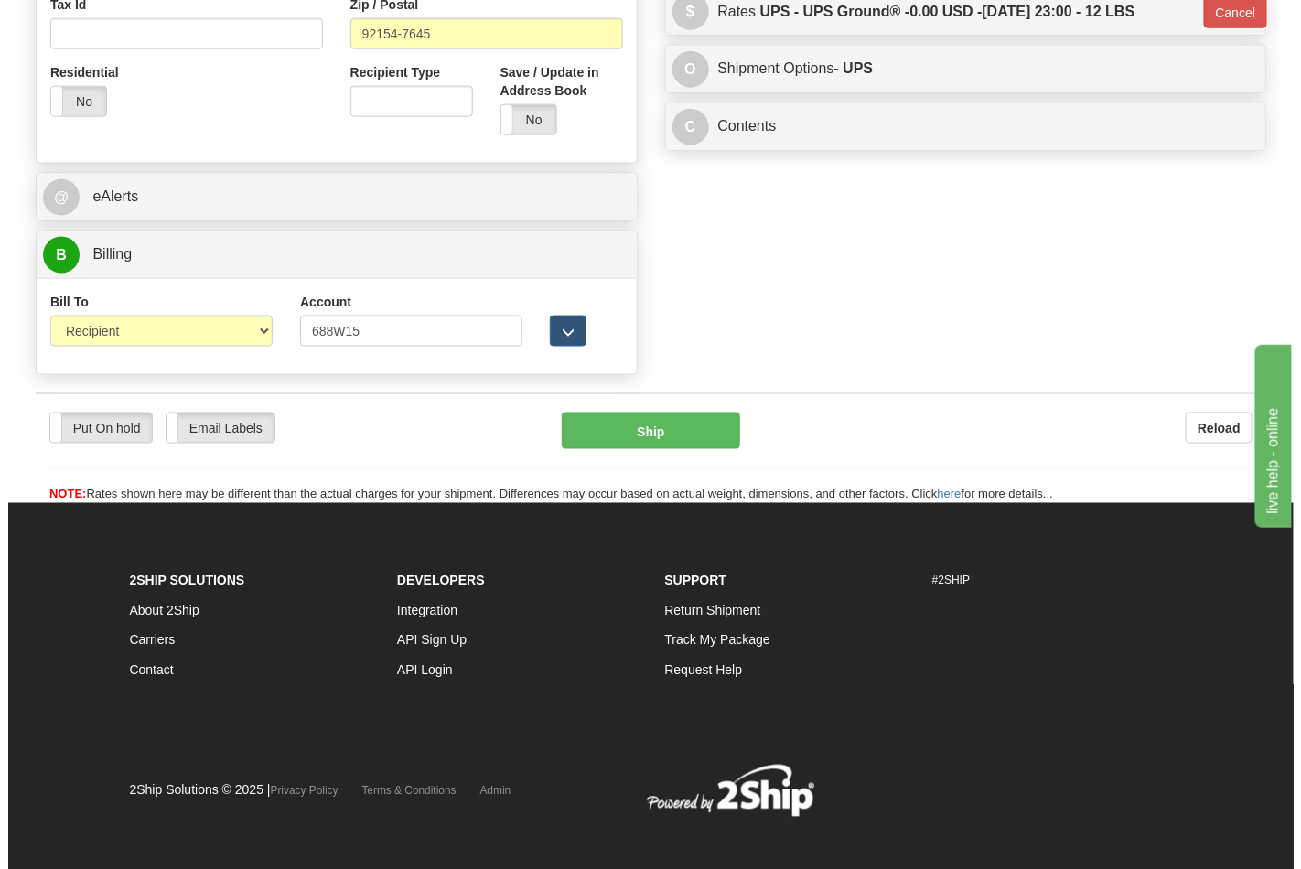
scroll to position [701, 0]
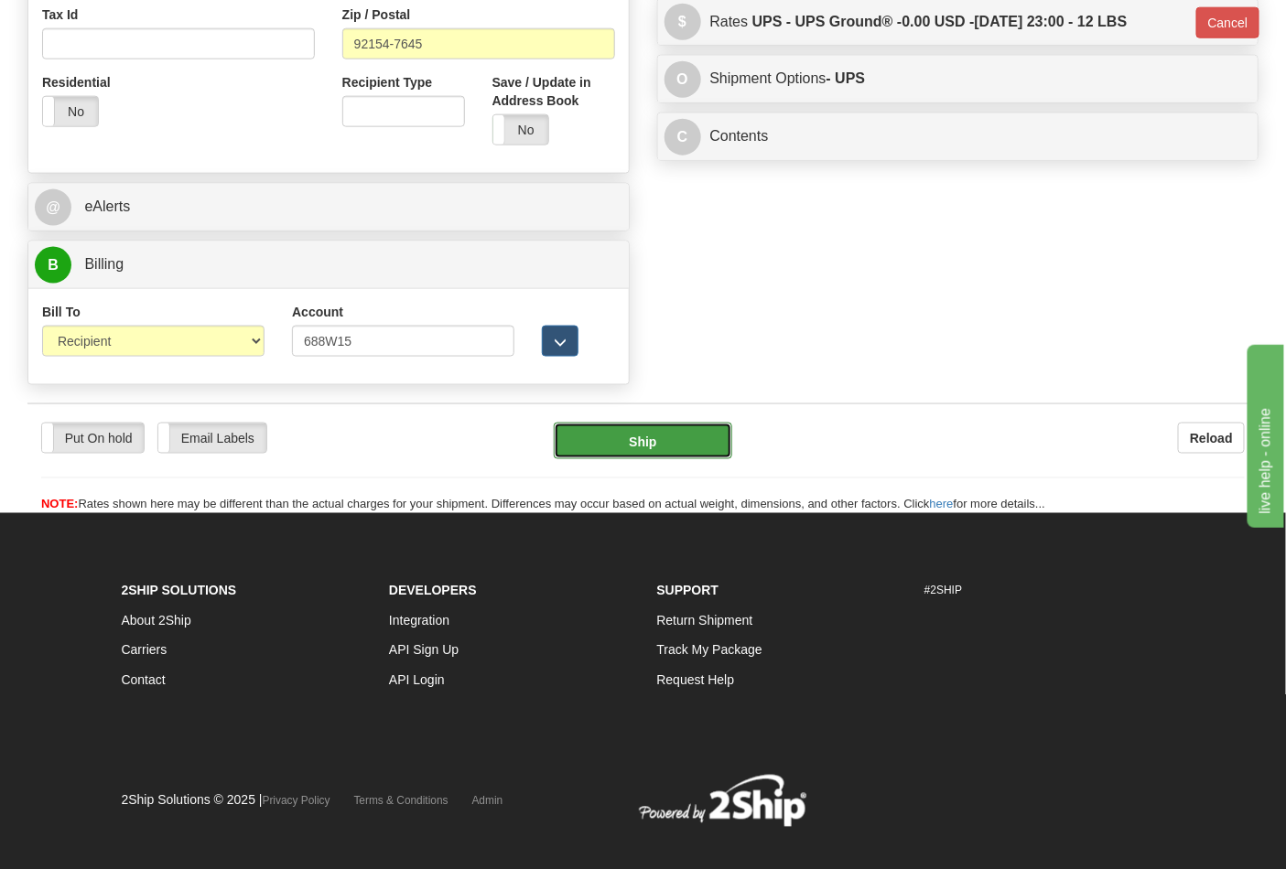
click at [669, 425] on button "Ship" at bounding box center [643, 441] width 178 height 37
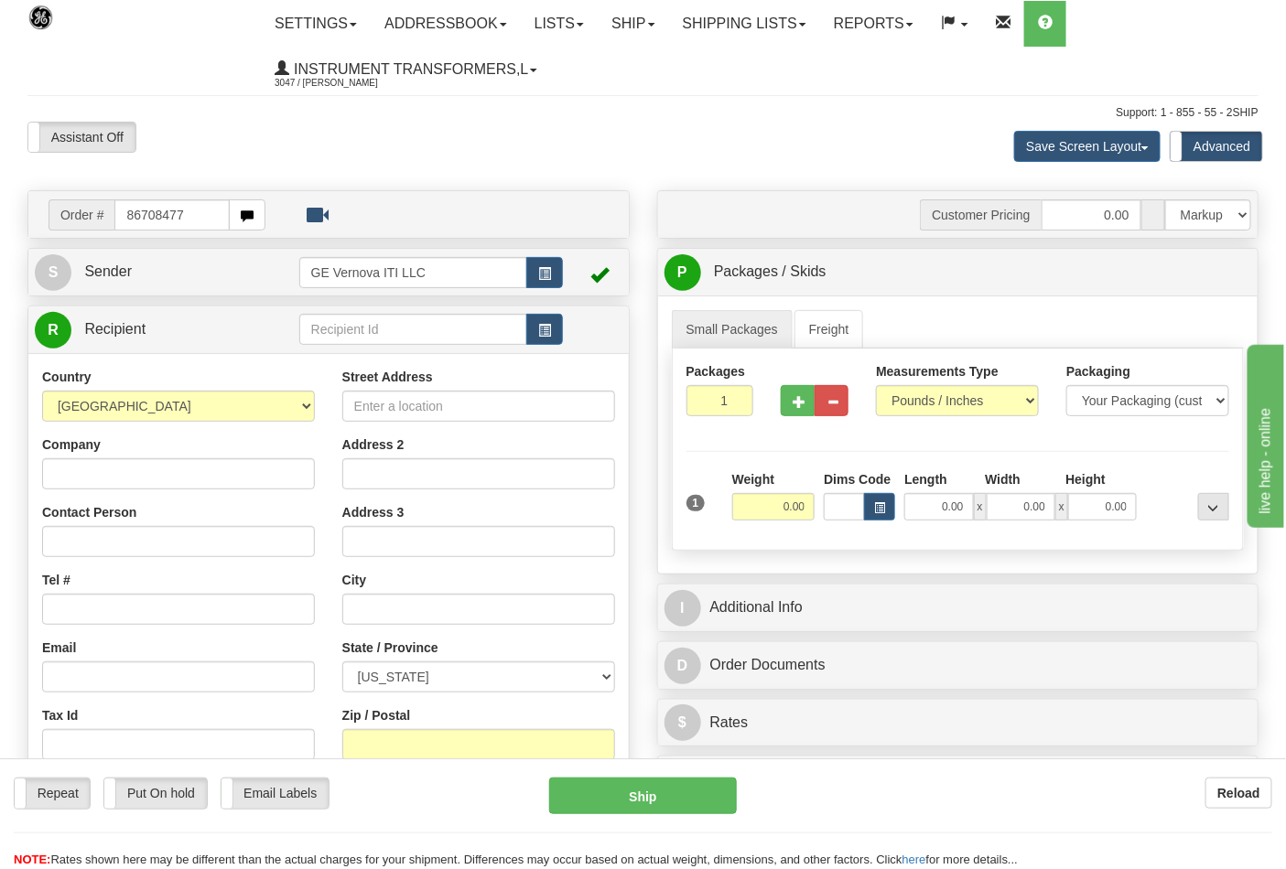
type input "86708477"
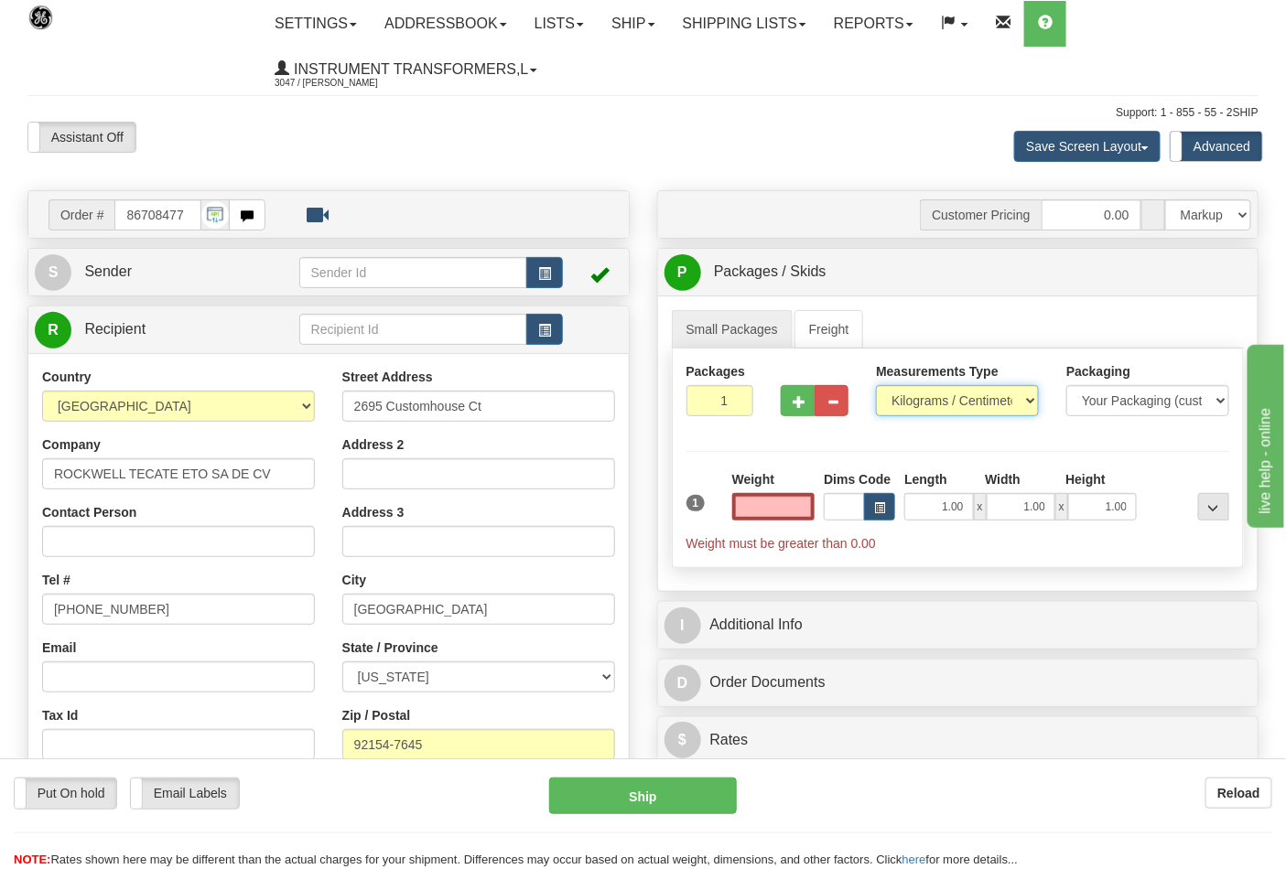
type input "0.00"
drag, startPoint x: 926, startPoint y: 389, endPoint x: 926, endPoint y: 408, distance: 19.2
click at [926, 389] on select "Pounds / Inches Kilograms / Centimeters" at bounding box center [957, 400] width 163 height 31
select select "0"
click at [876, 386] on select "Pounds / Inches Kilograms / Centimeters" at bounding box center [957, 400] width 163 height 31
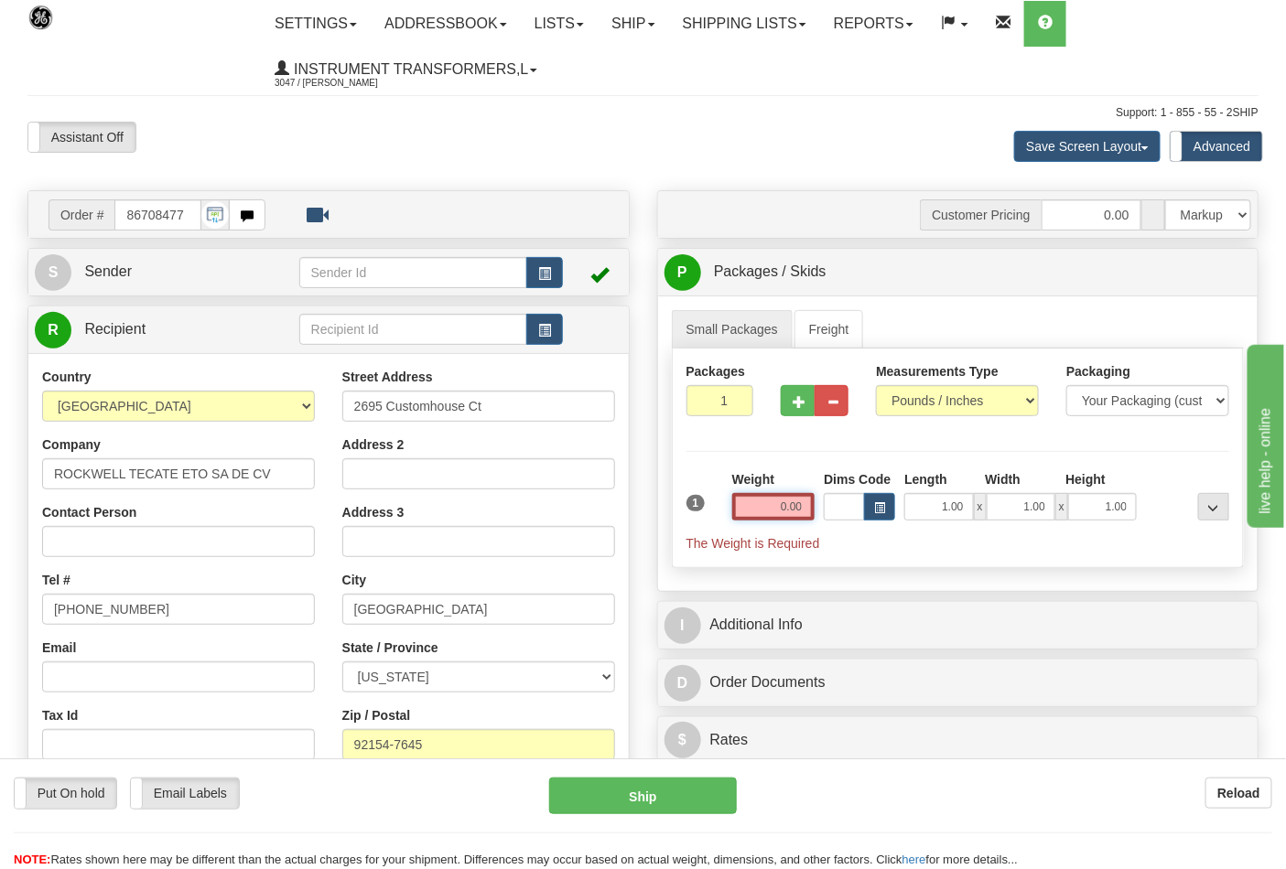
click at [771, 514] on input "0.00" at bounding box center [773, 506] width 83 height 27
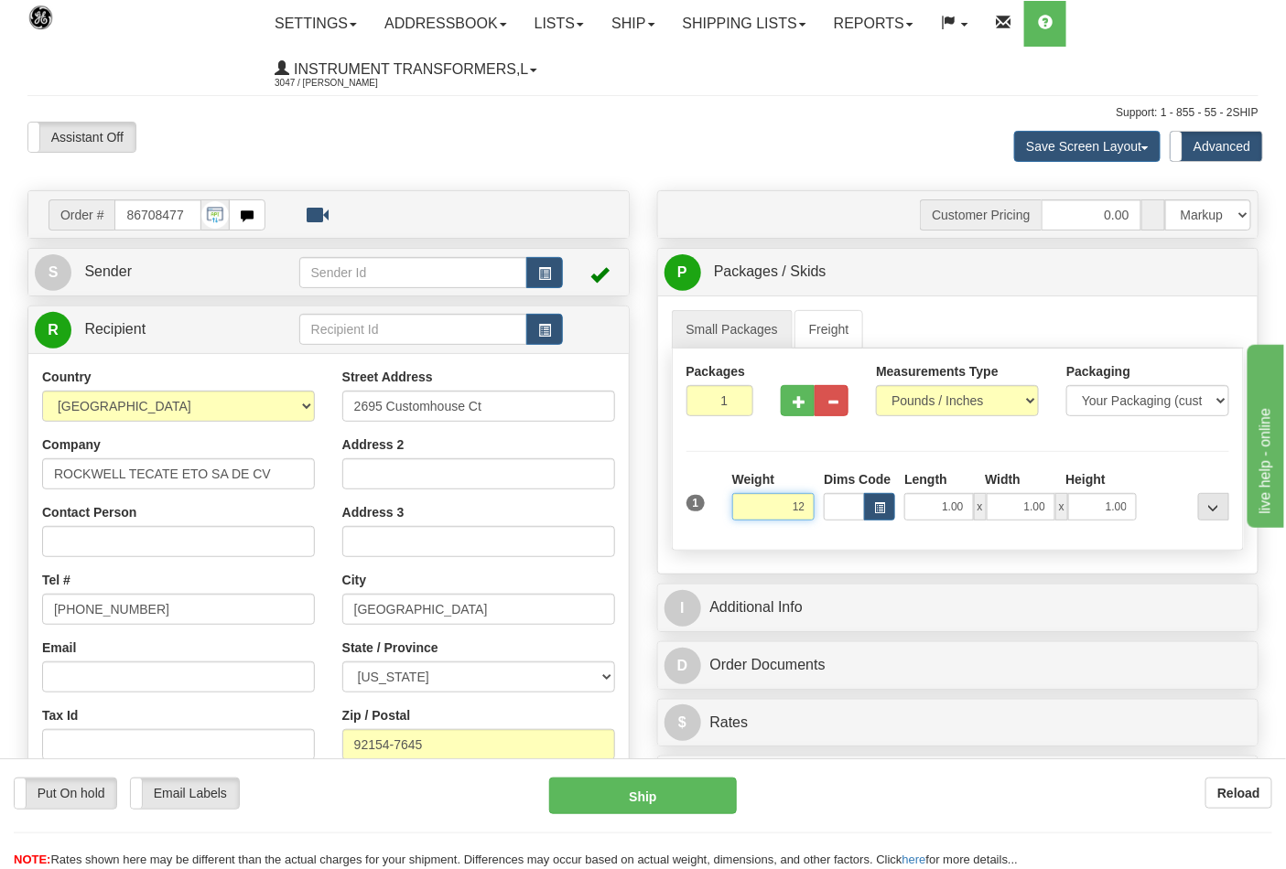
click button "Delete" at bounding box center [0, 0] width 0 height 0
type input "12.00"
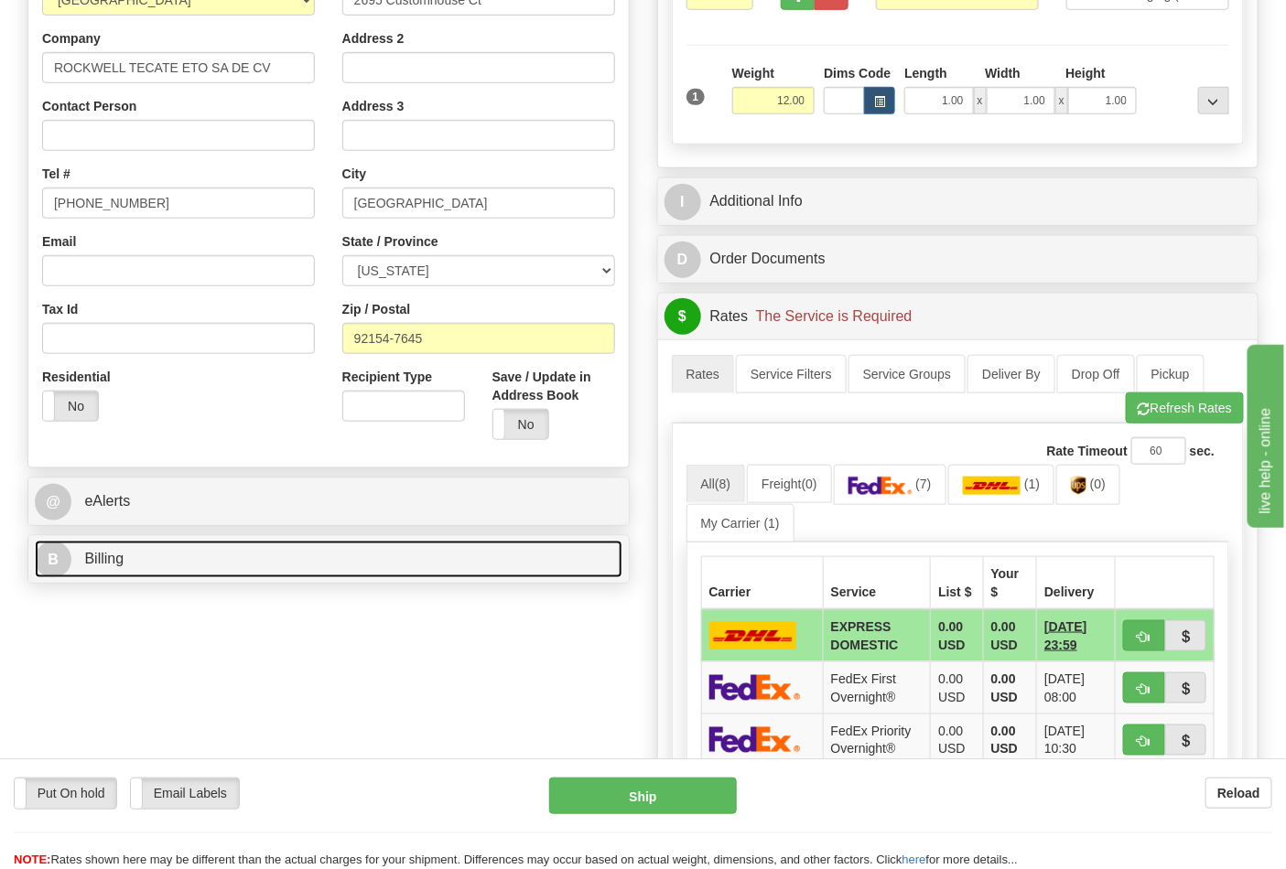
click at [470, 563] on link "B Billing" at bounding box center [329, 560] width 588 height 38
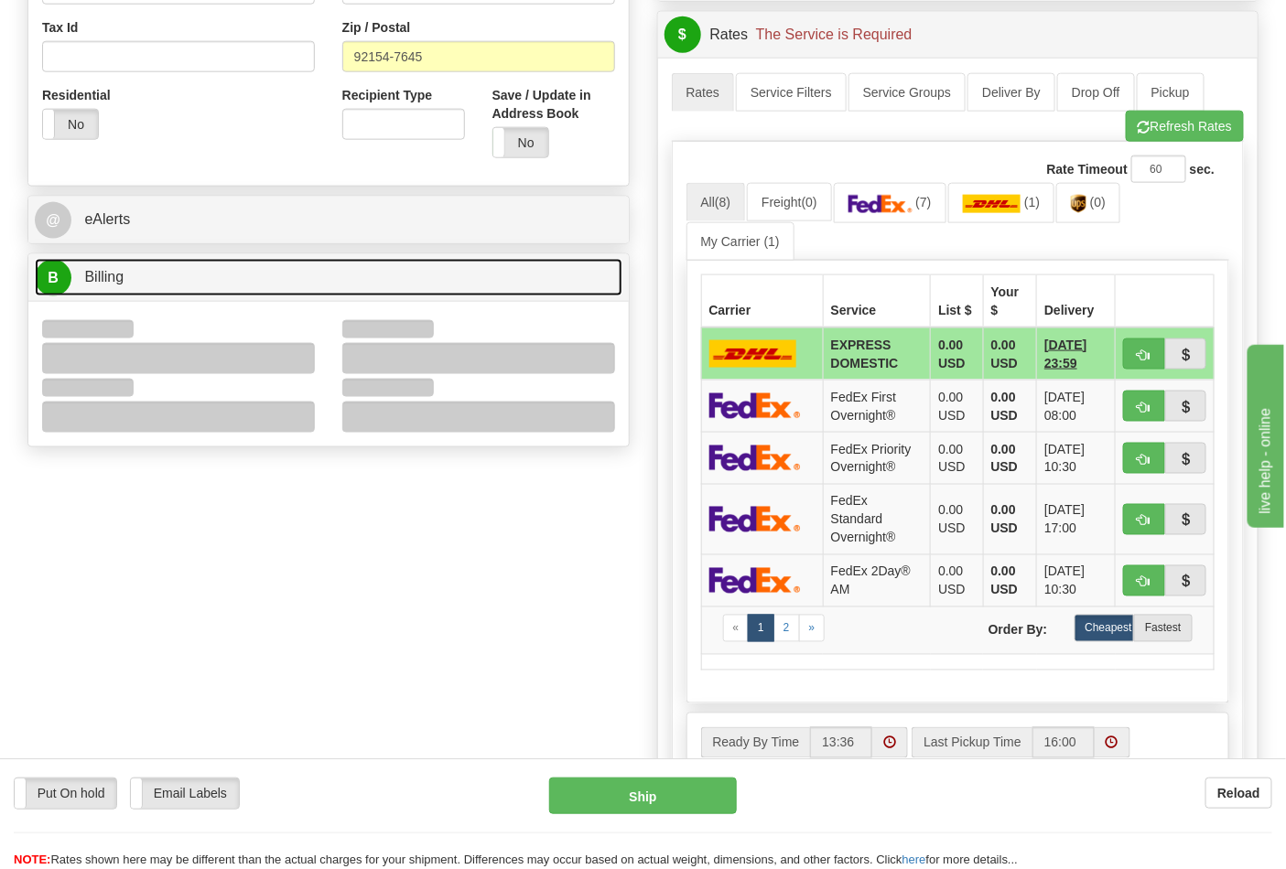
scroll to position [711, 0]
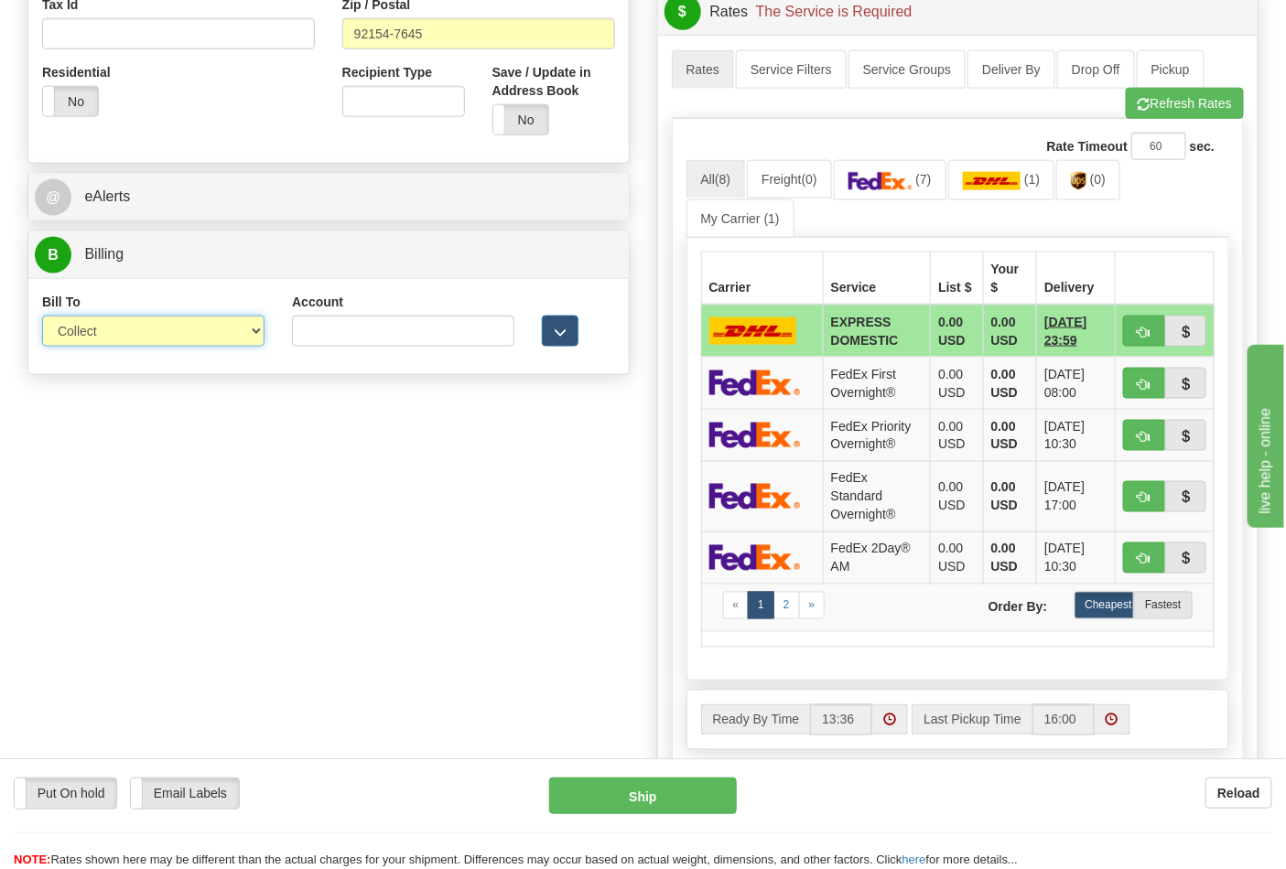
click at [241, 336] on select "Sender Recipient Third Party Collect" at bounding box center [153, 331] width 222 height 31
select select "2"
click at [42, 318] on select "Sender Recipient Third Party Collect" at bounding box center [153, 331] width 222 height 31
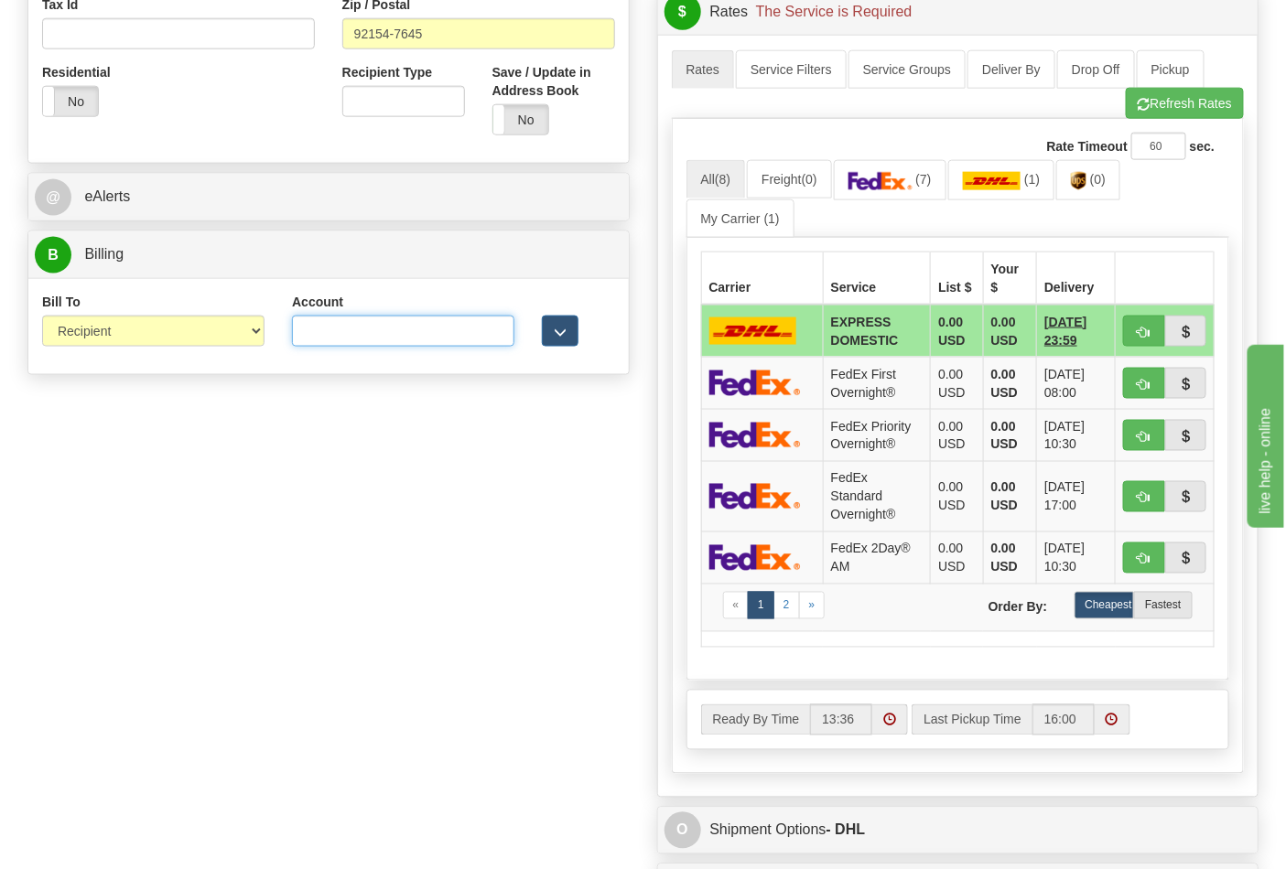
click at [410, 339] on input "Account" at bounding box center [403, 331] width 222 height 31
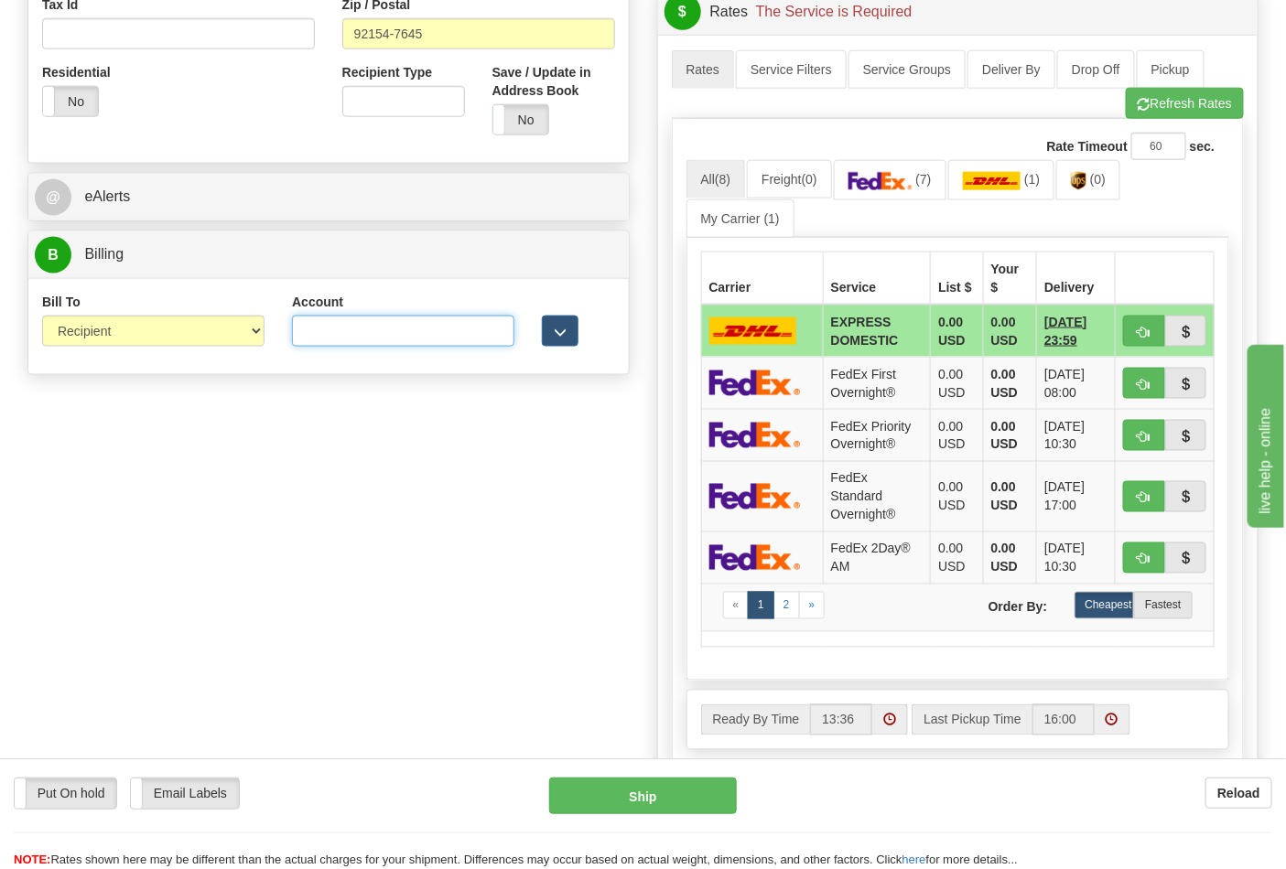
paste input "688W15"
type input "688W15"
click at [1099, 178] on span "(0)" at bounding box center [1098, 179] width 16 height 15
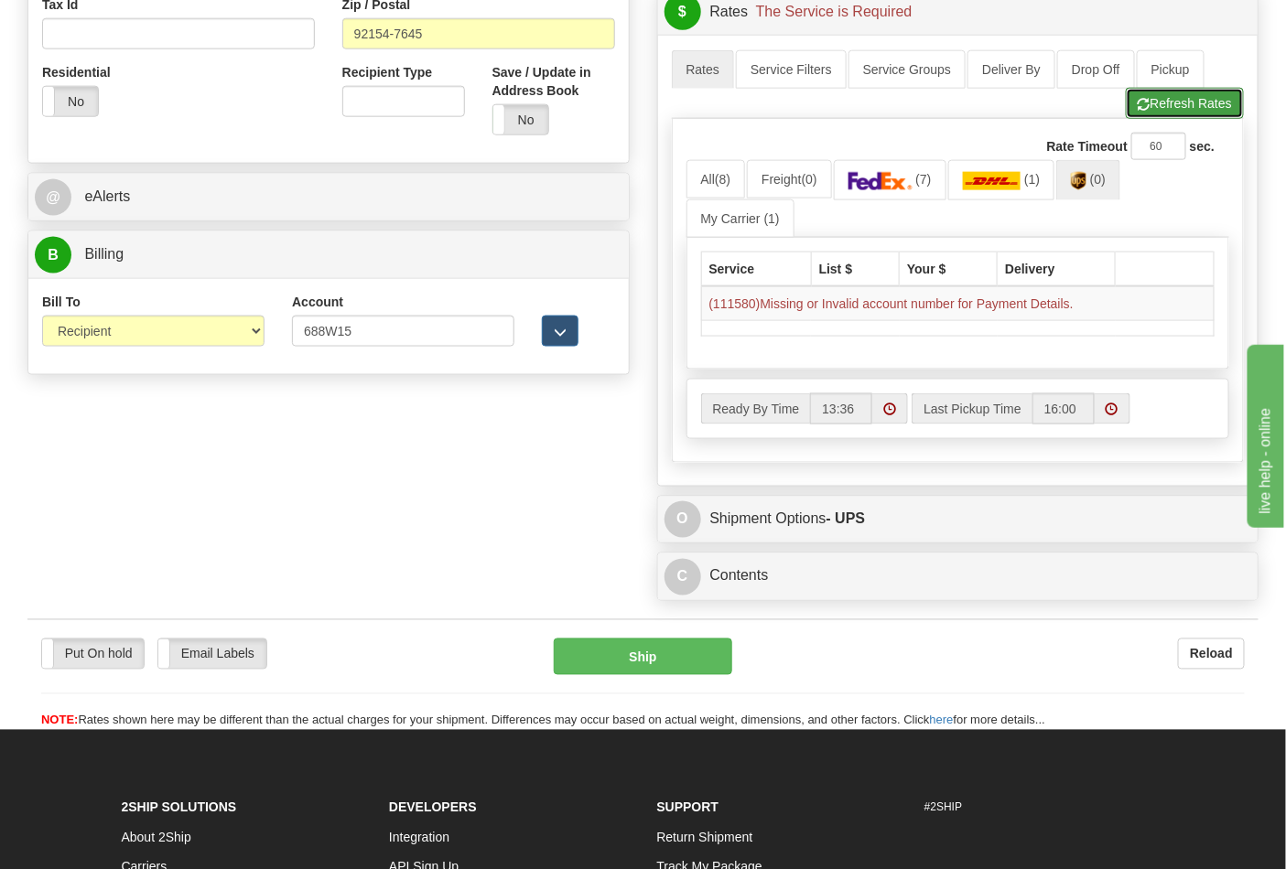
click at [1165, 116] on button "Refresh Rates" at bounding box center [1185, 103] width 118 height 31
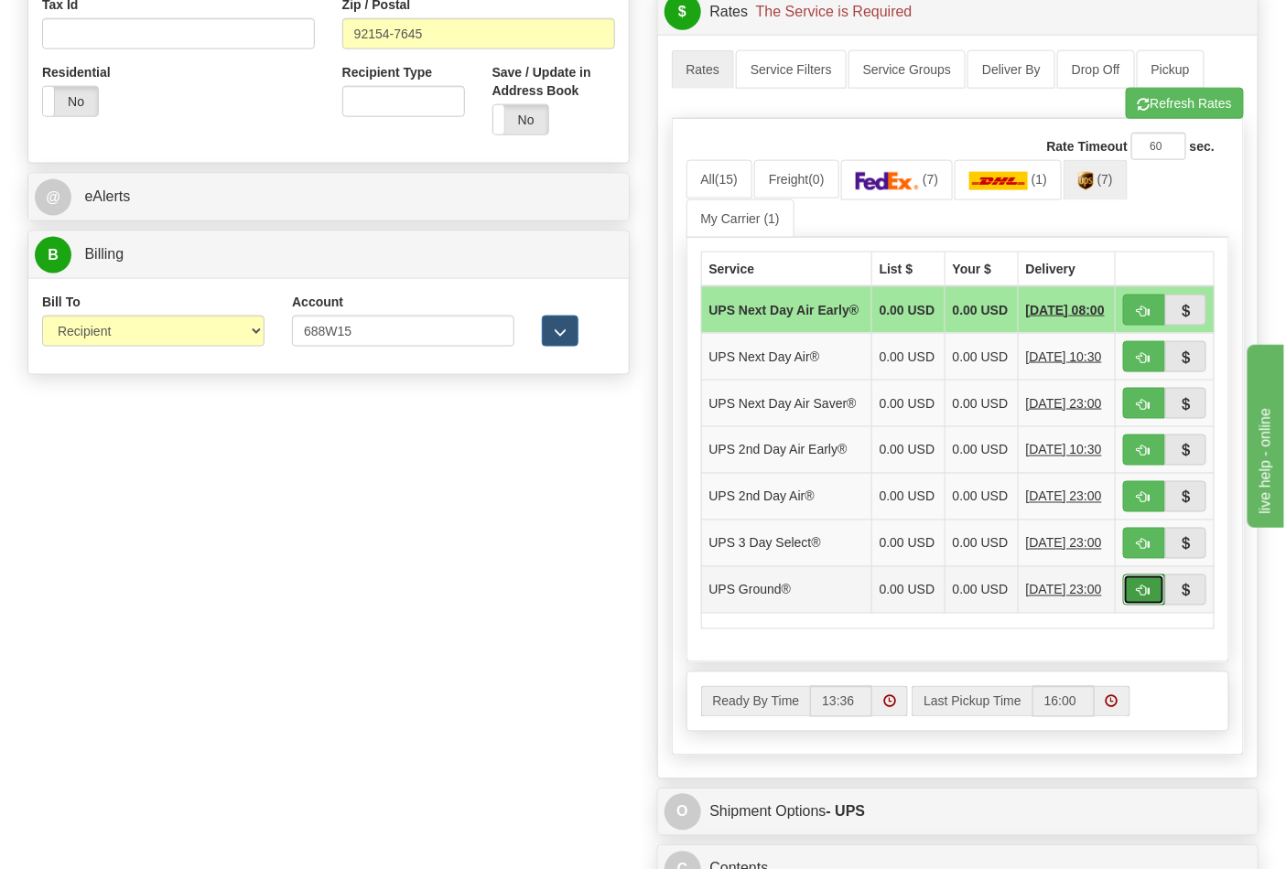
click at [1139, 606] on button "button" at bounding box center [1144, 590] width 42 height 31
type input "03"
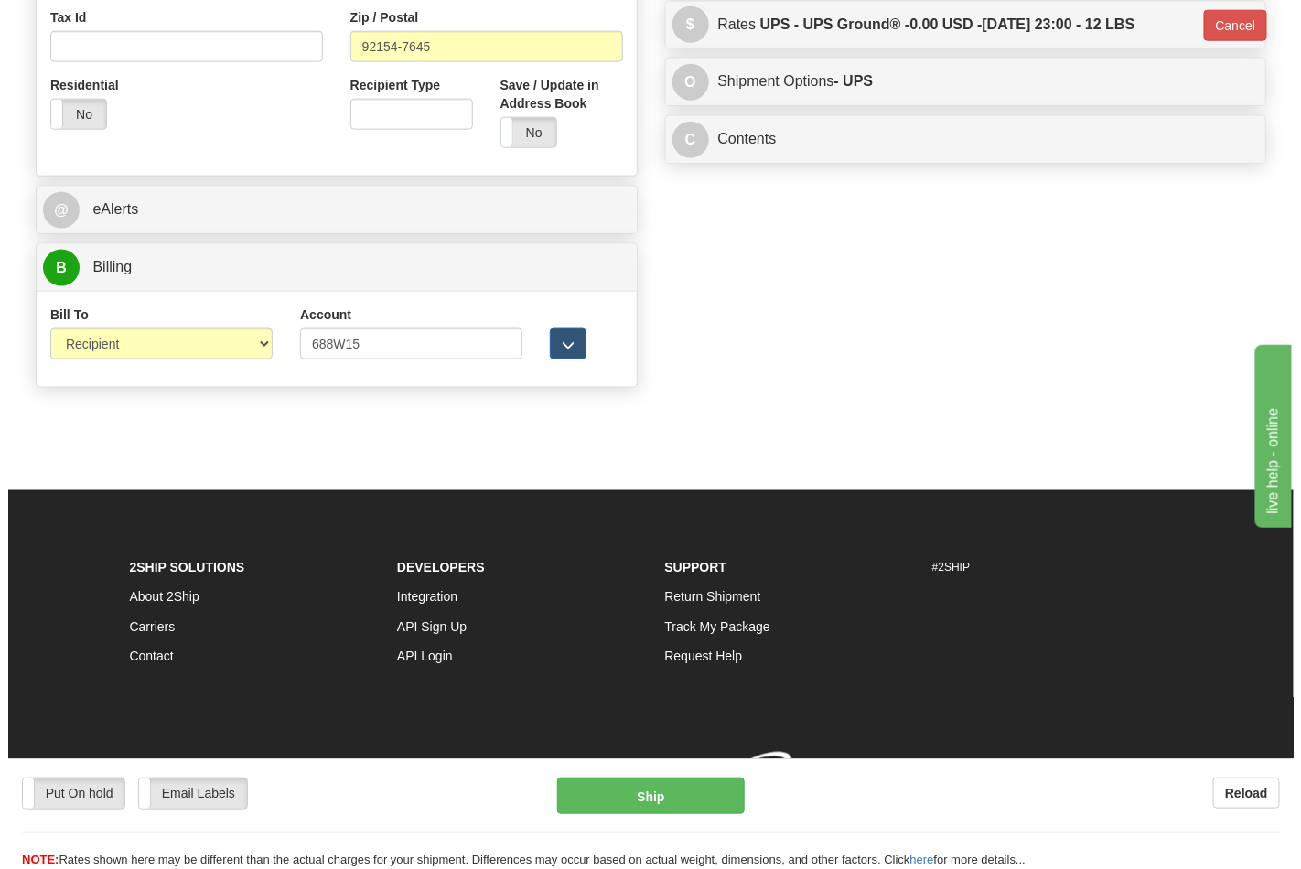
scroll to position [701, 0]
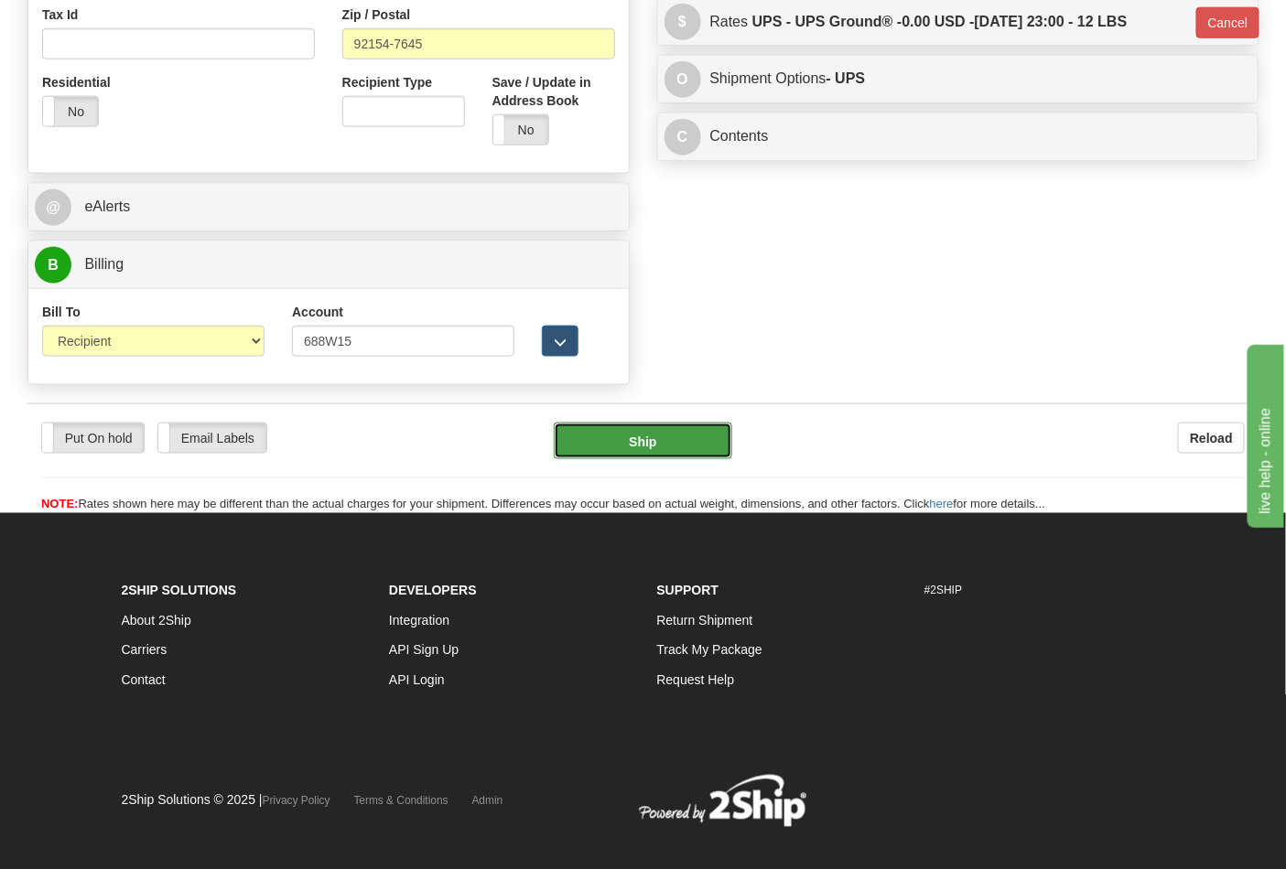
click at [642, 426] on button "Ship" at bounding box center [643, 441] width 178 height 37
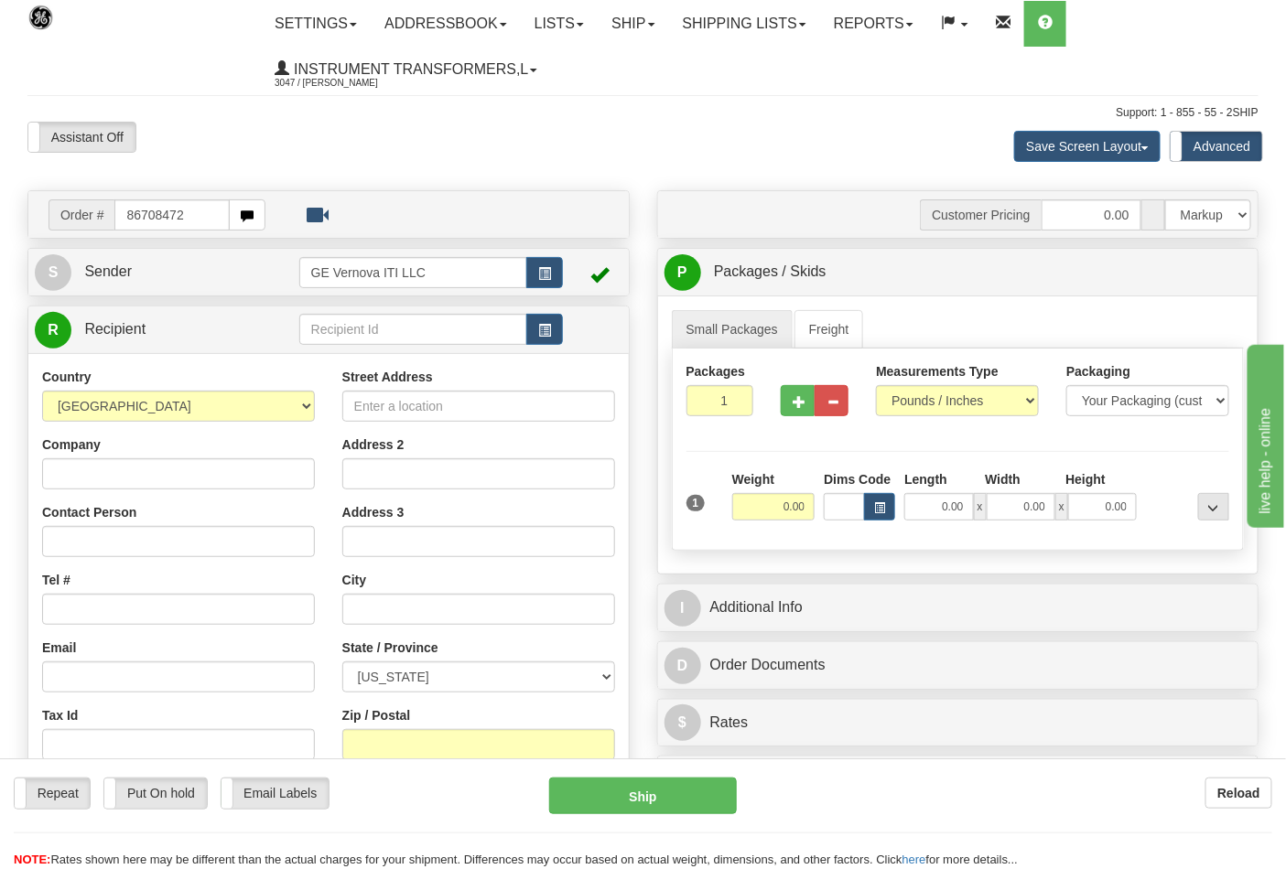
type input "86708472"
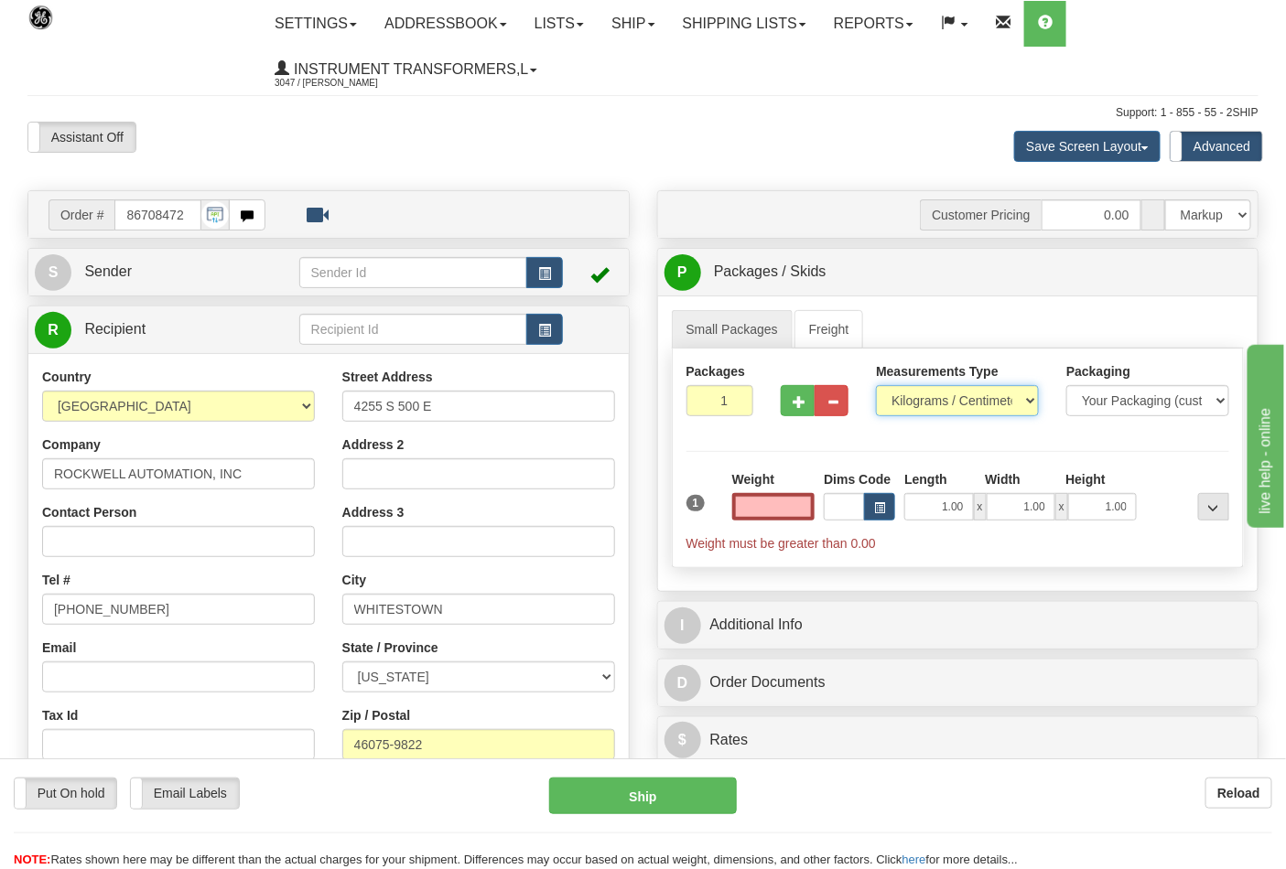
type input "0.00"
click at [924, 401] on select "Pounds / Inches Kilograms / Centimeters" at bounding box center [957, 400] width 163 height 31
select select "0"
click at [876, 386] on select "Pounds / Inches Kilograms / Centimeters" at bounding box center [957, 400] width 163 height 31
click at [760, 506] on input "0.00" at bounding box center [773, 506] width 83 height 27
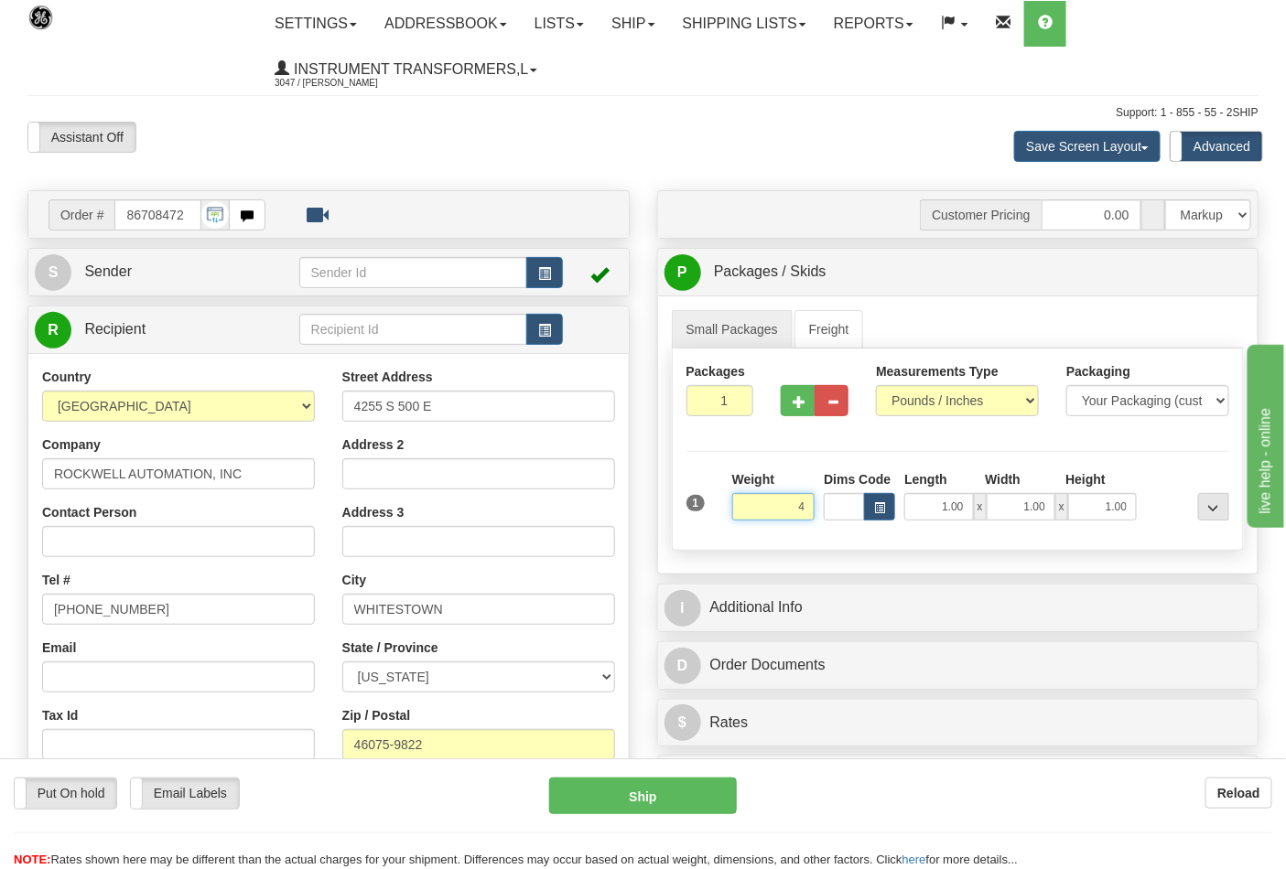
click button "Delete" at bounding box center [0, 0] width 0 height 0
type input "4.00"
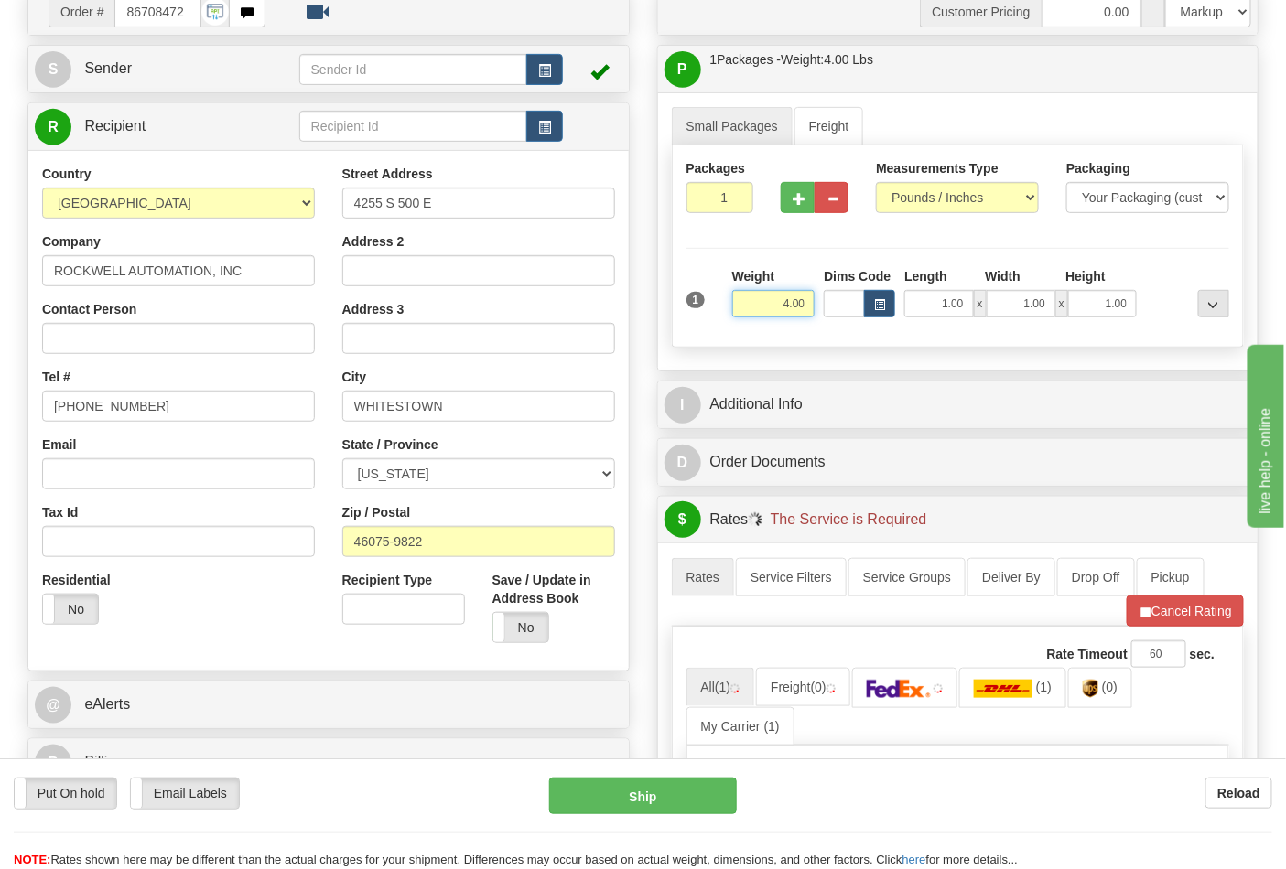
scroll to position [508, 0]
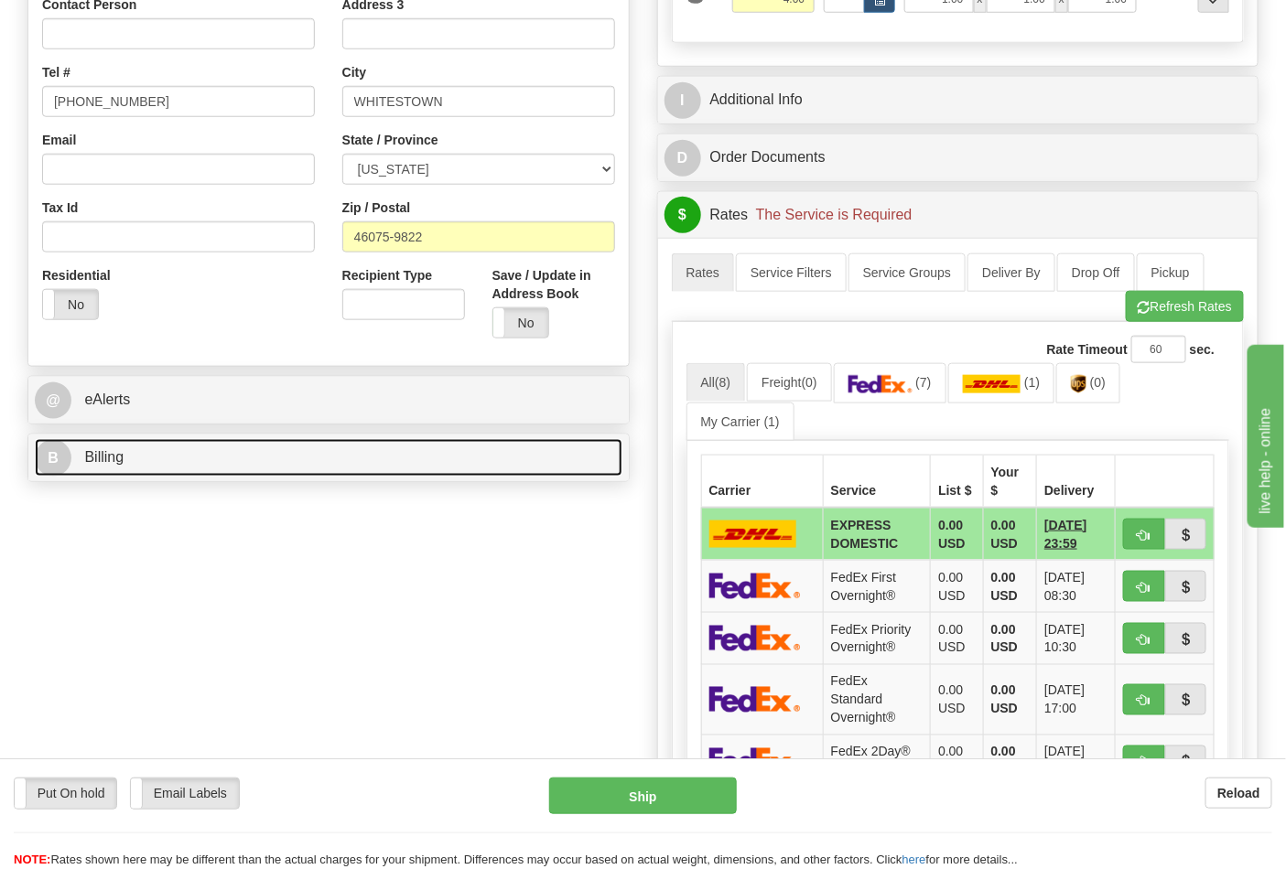
click at [312, 476] on link "B Billing" at bounding box center [329, 458] width 588 height 38
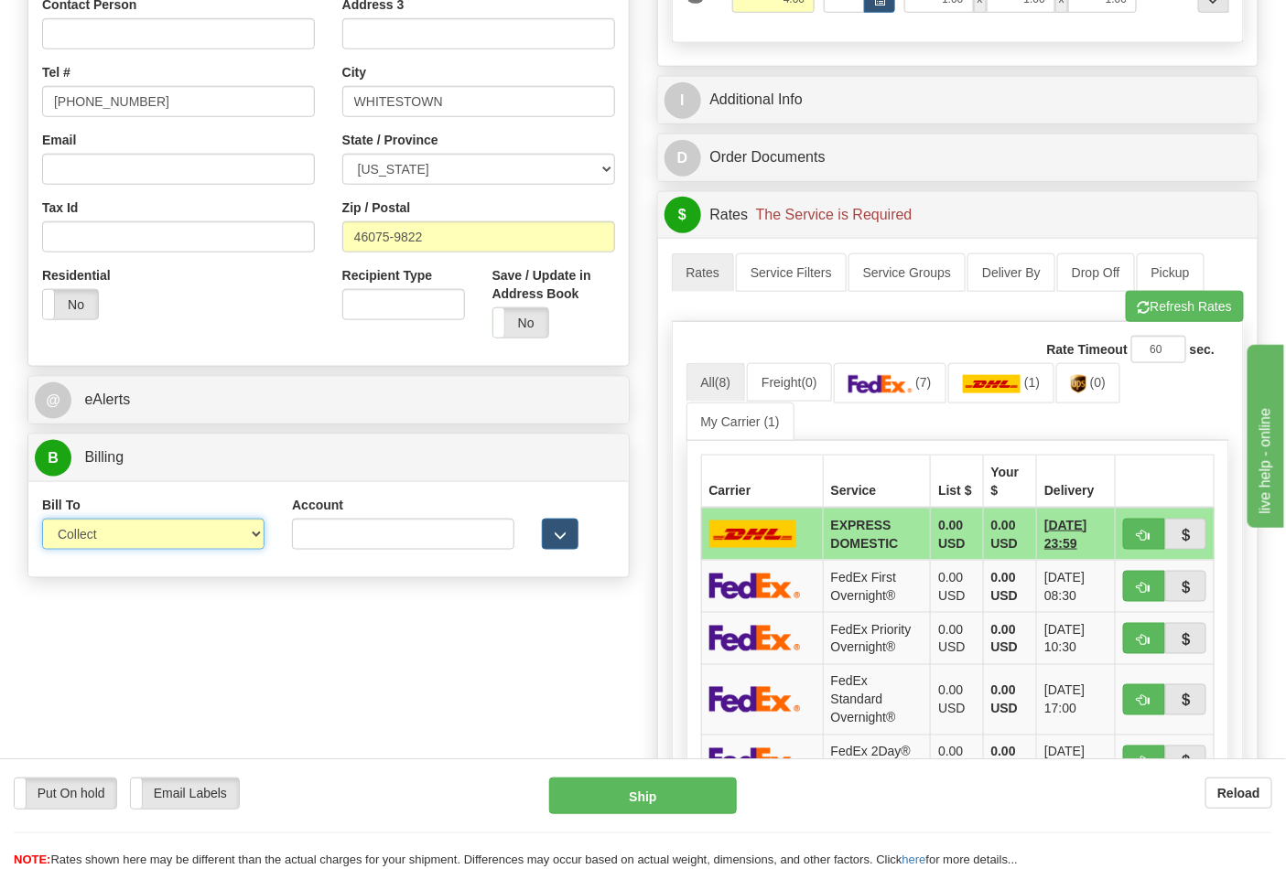
click at [186, 535] on select "Sender Recipient Third Party Collect" at bounding box center [153, 534] width 222 height 31
select select "2"
click at [42, 521] on select "Sender Recipient Third Party Collect" at bounding box center [153, 534] width 222 height 31
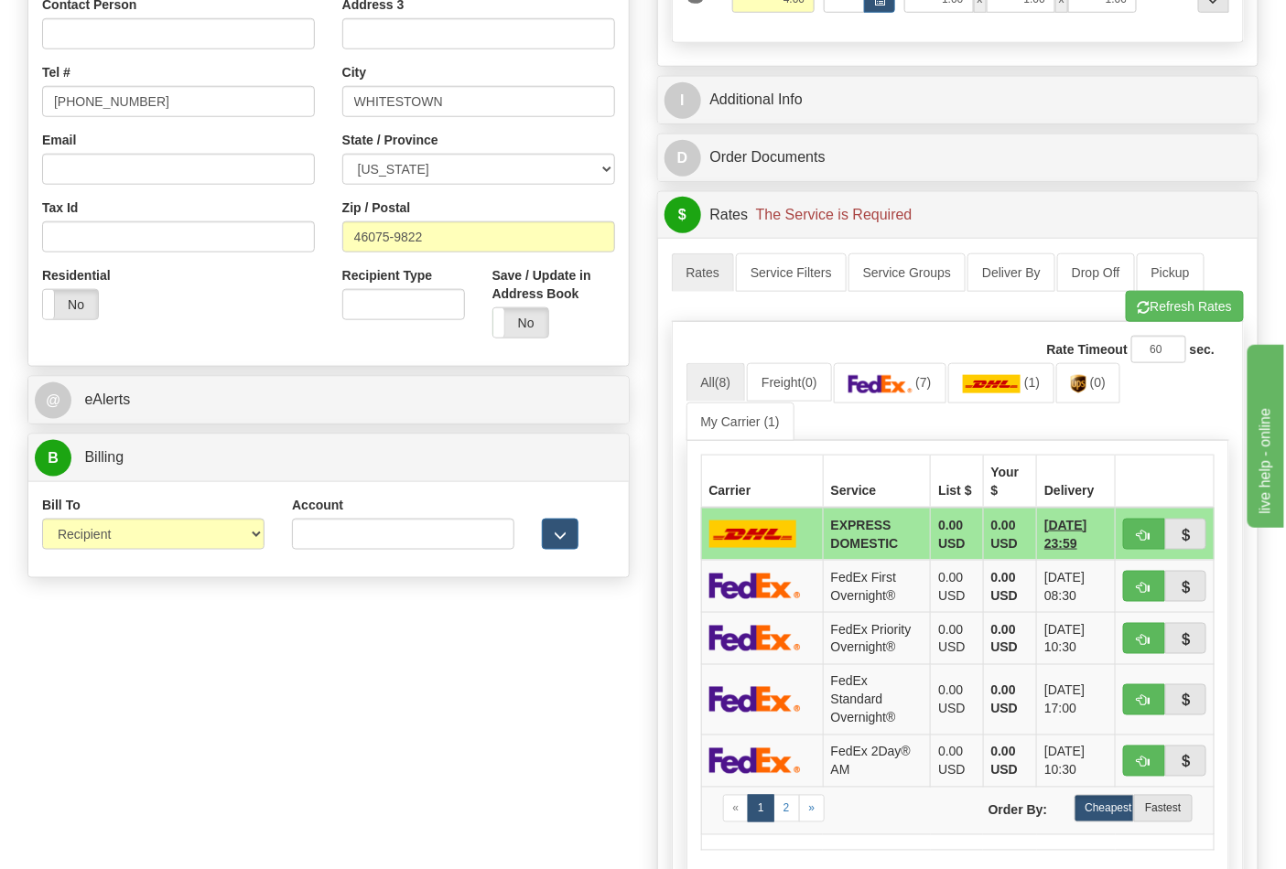
click at [324, 514] on label "Account" at bounding box center [317, 505] width 51 height 18
click at [324, 519] on input "Account" at bounding box center [403, 534] width 222 height 31
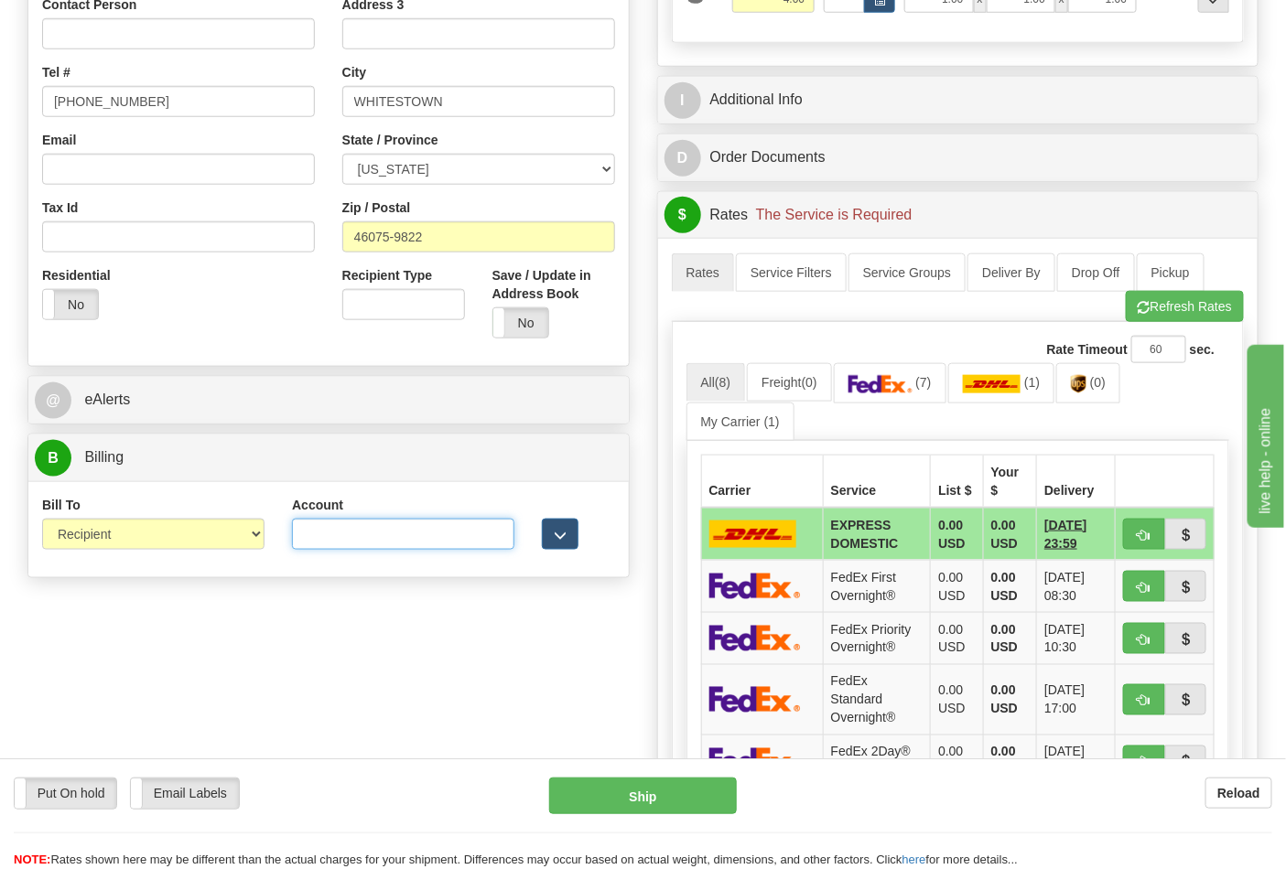
click at [321, 526] on input "Account" at bounding box center [403, 534] width 222 height 31
paste input "587102"
type input "587102"
click at [1178, 313] on button "Refresh Rates" at bounding box center [1185, 306] width 118 height 31
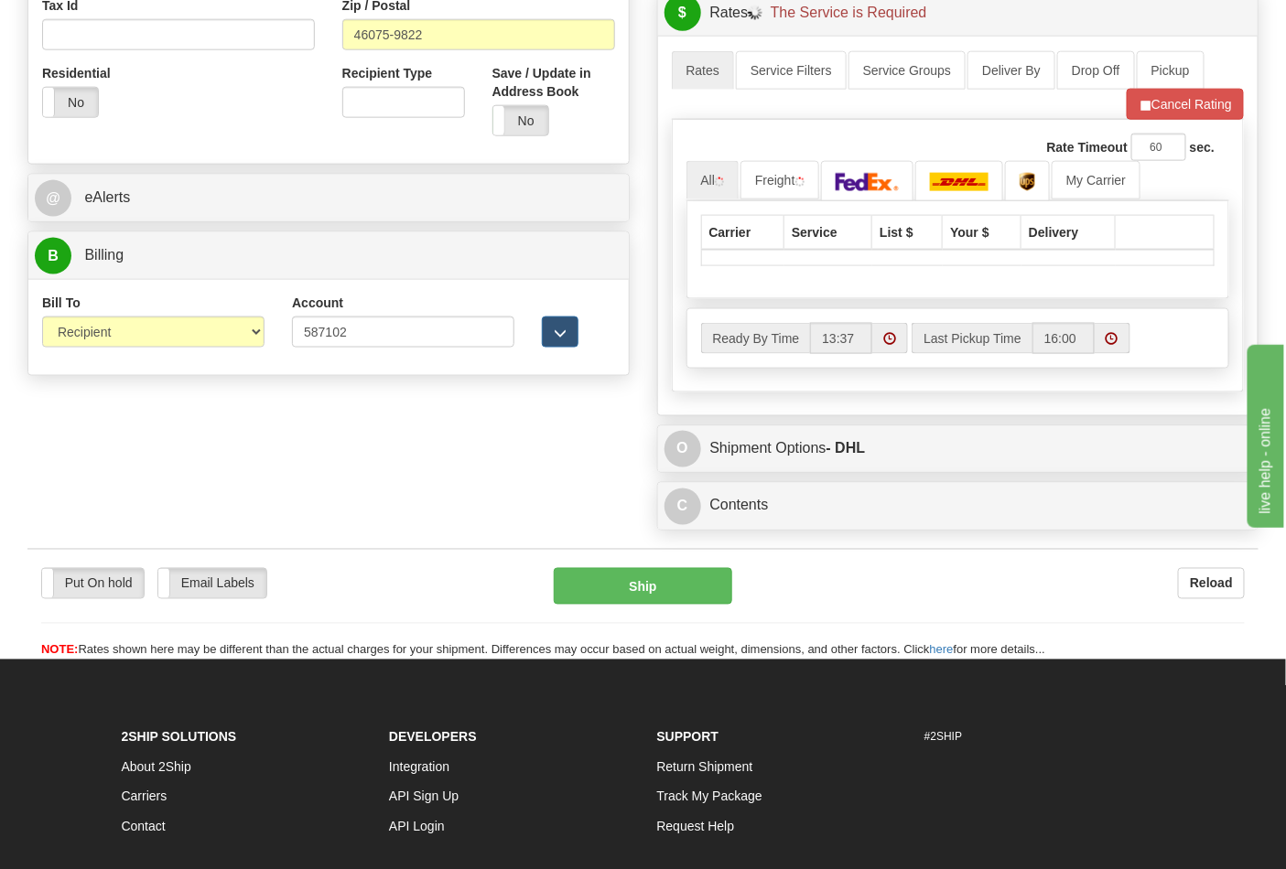
scroll to position [711, 0]
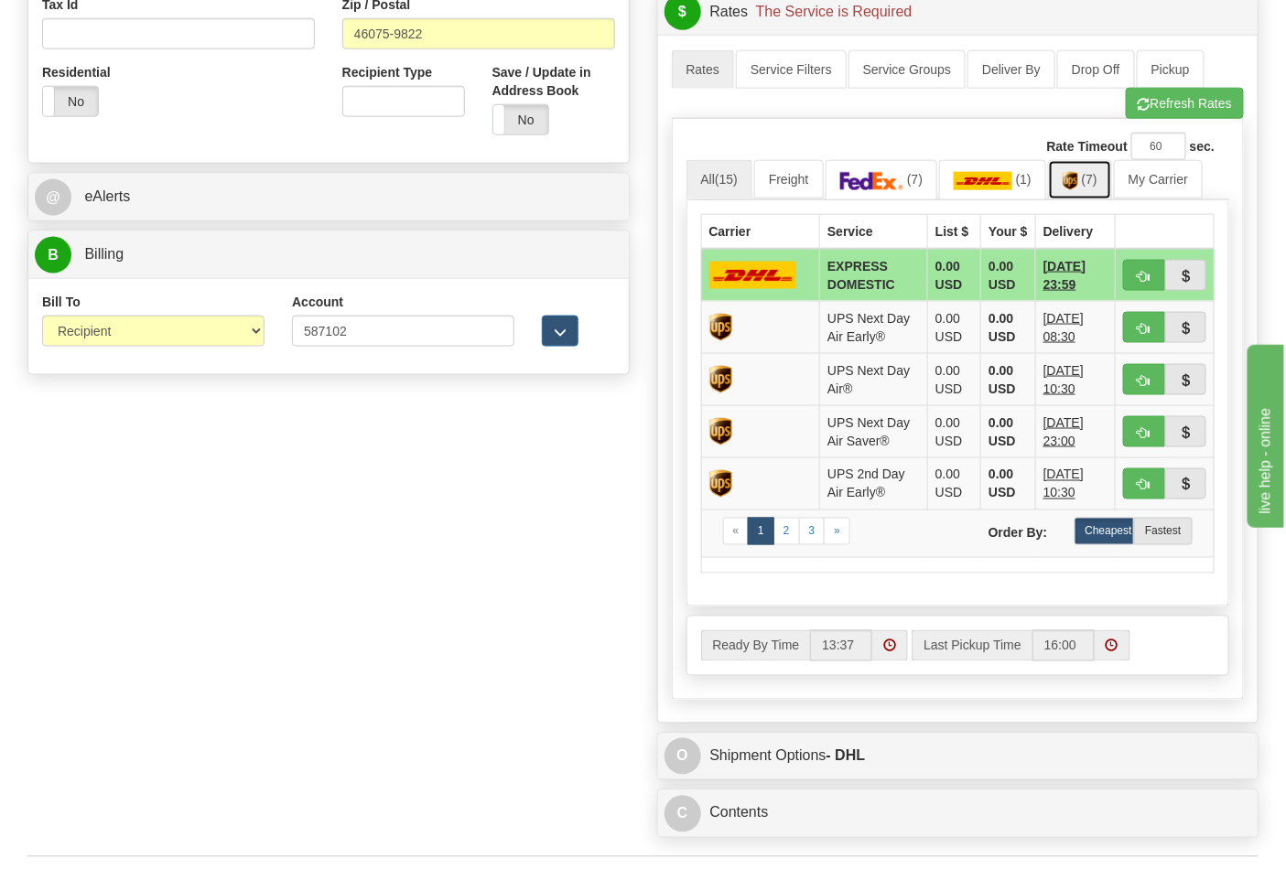
click at [1074, 178] on img at bounding box center [1071, 181] width 16 height 18
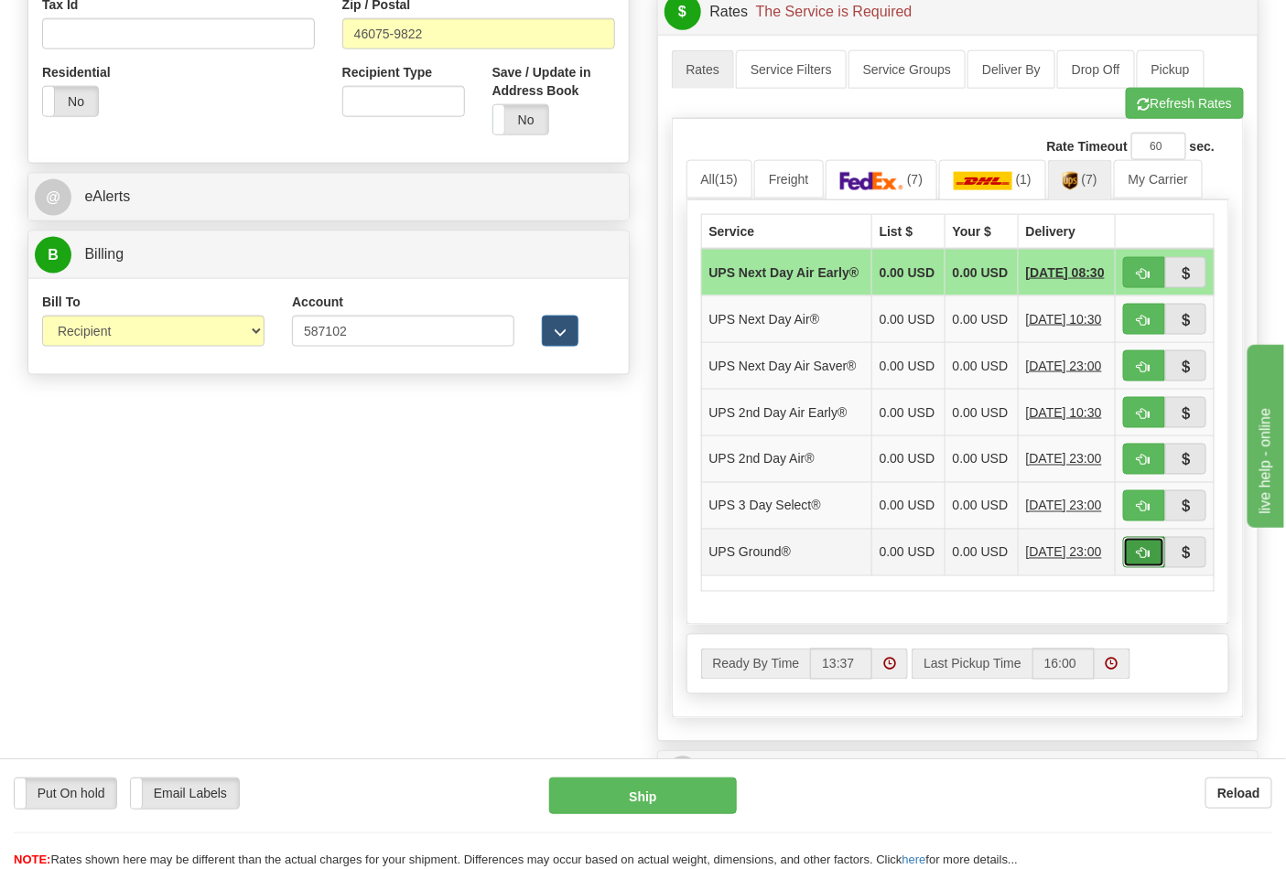
click at [1124, 568] on button "button" at bounding box center [1144, 552] width 42 height 31
type input "03"
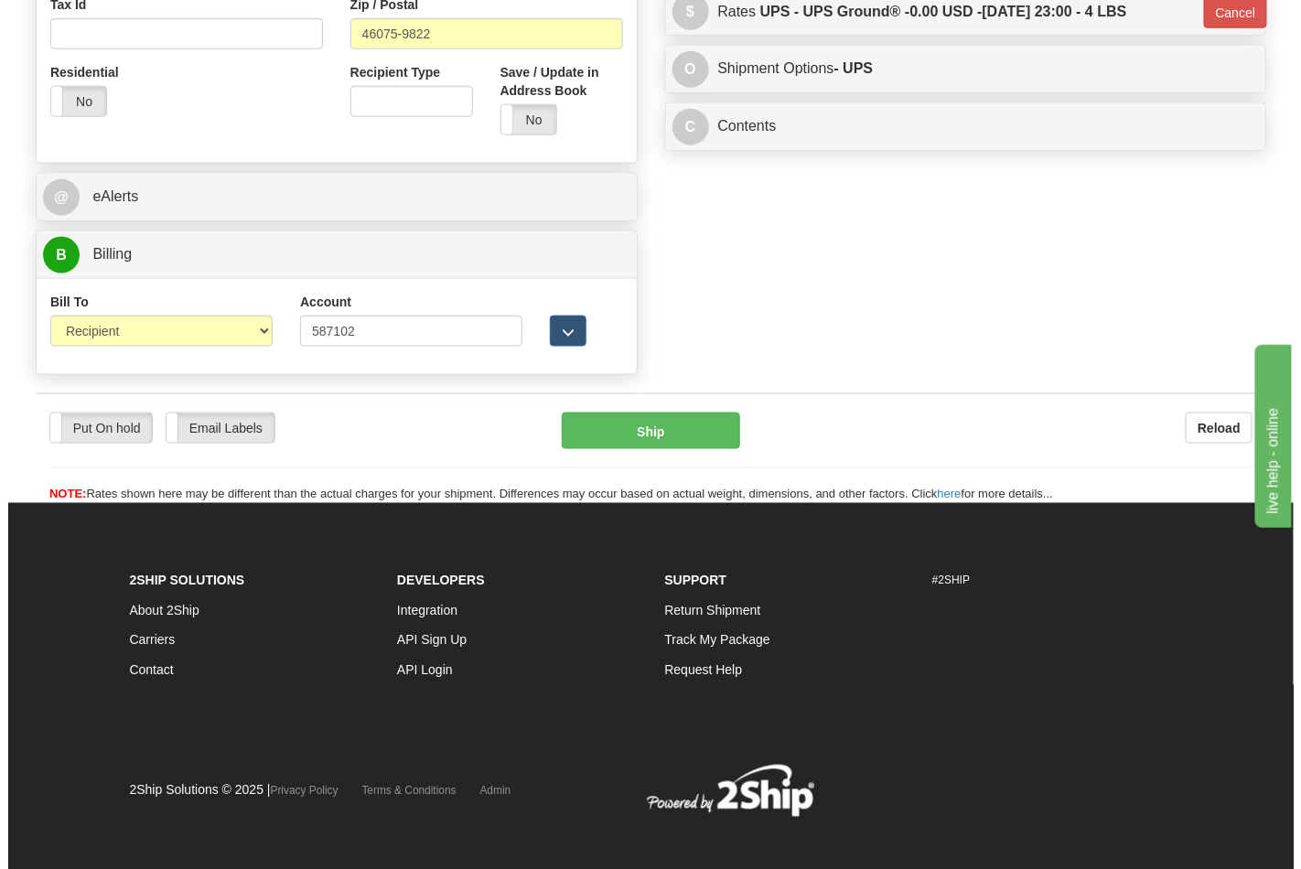
scroll to position [701, 0]
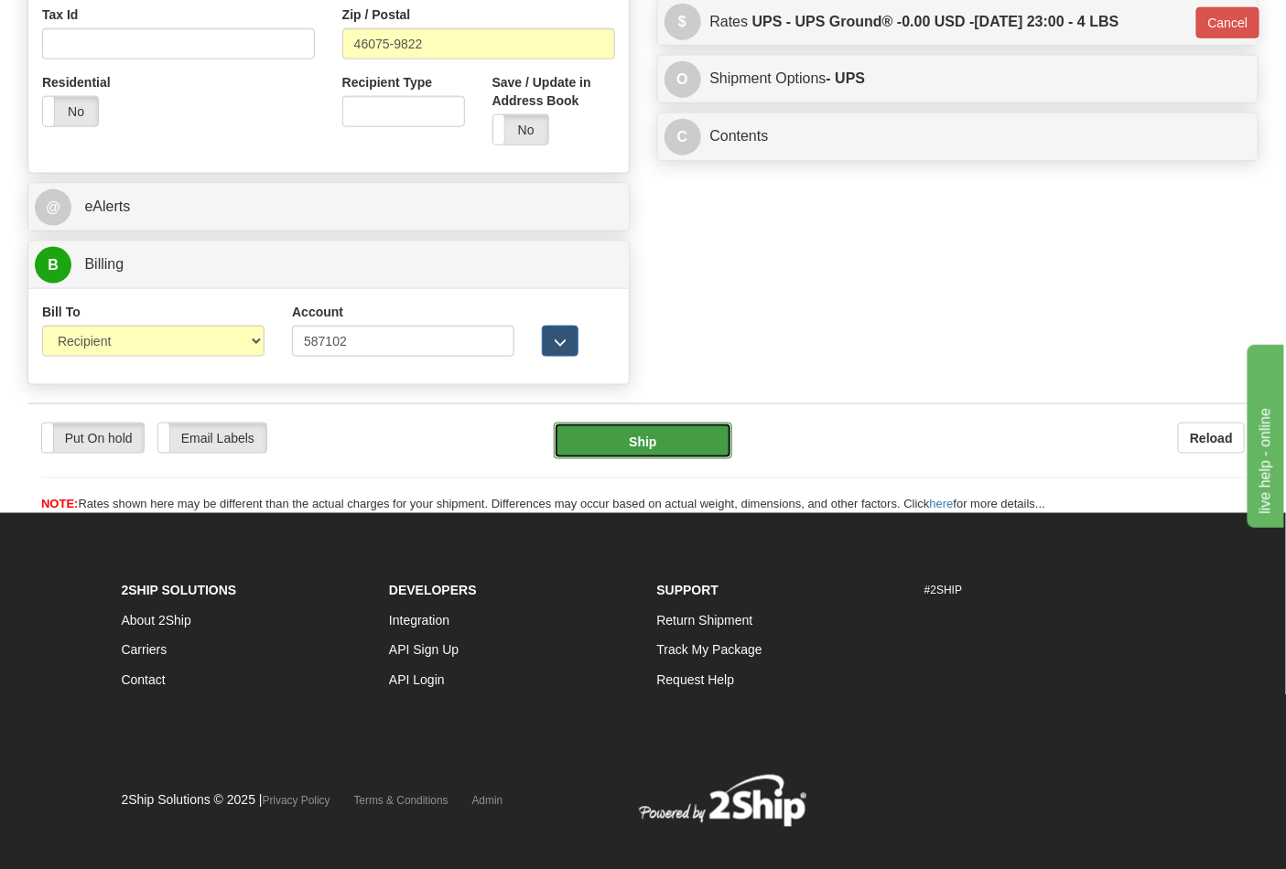
click at [653, 445] on button "Ship" at bounding box center [643, 441] width 178 height 37
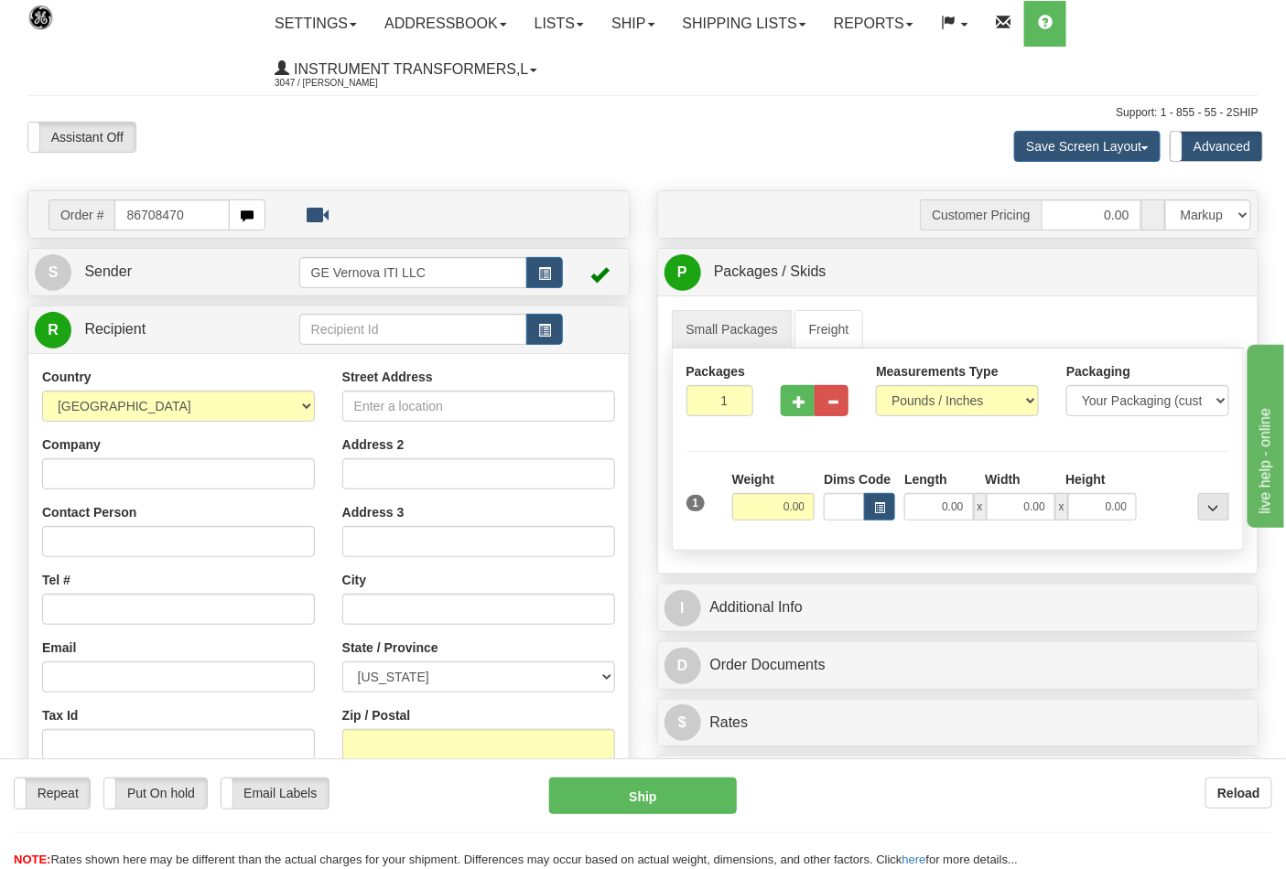
type input "86708470"
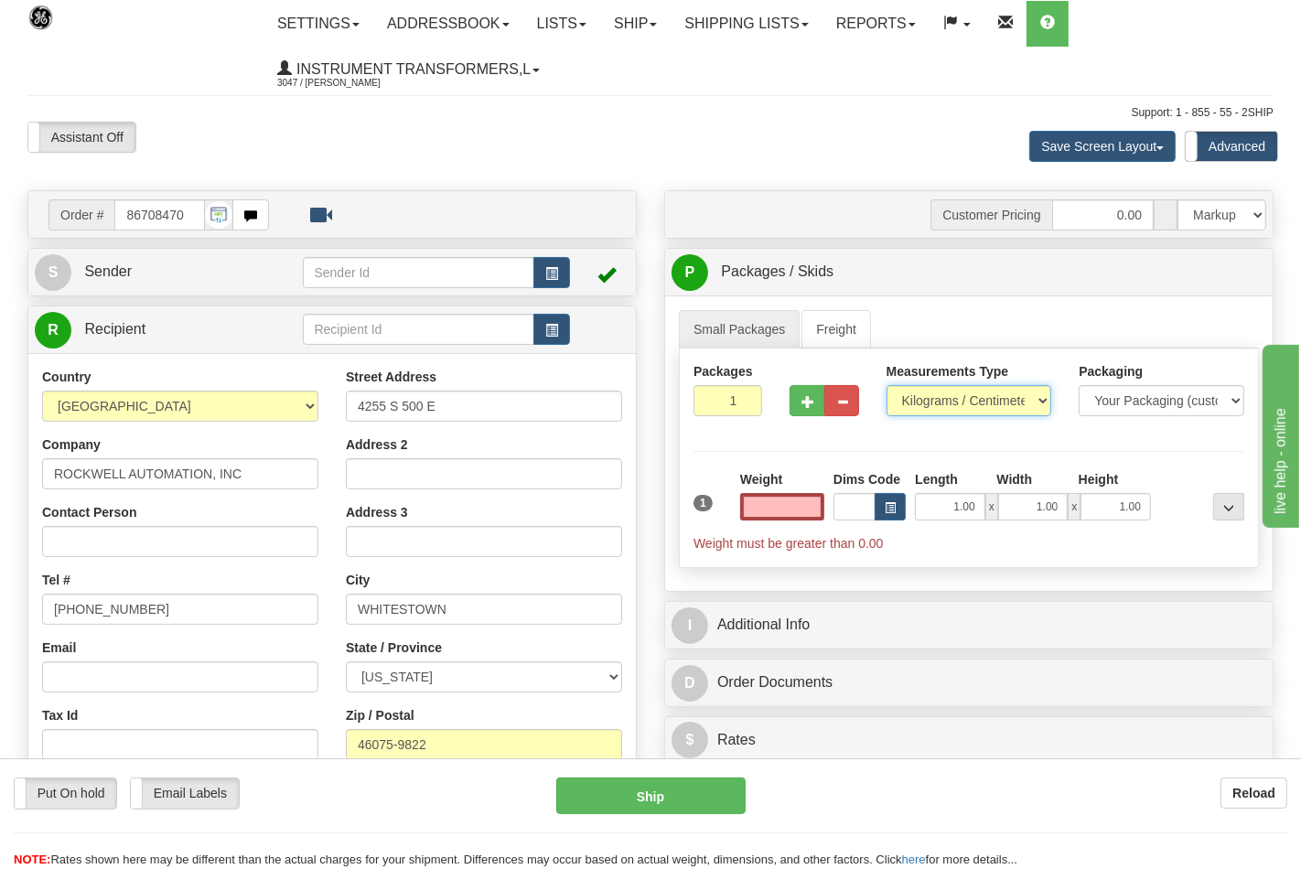
type input "0.00"
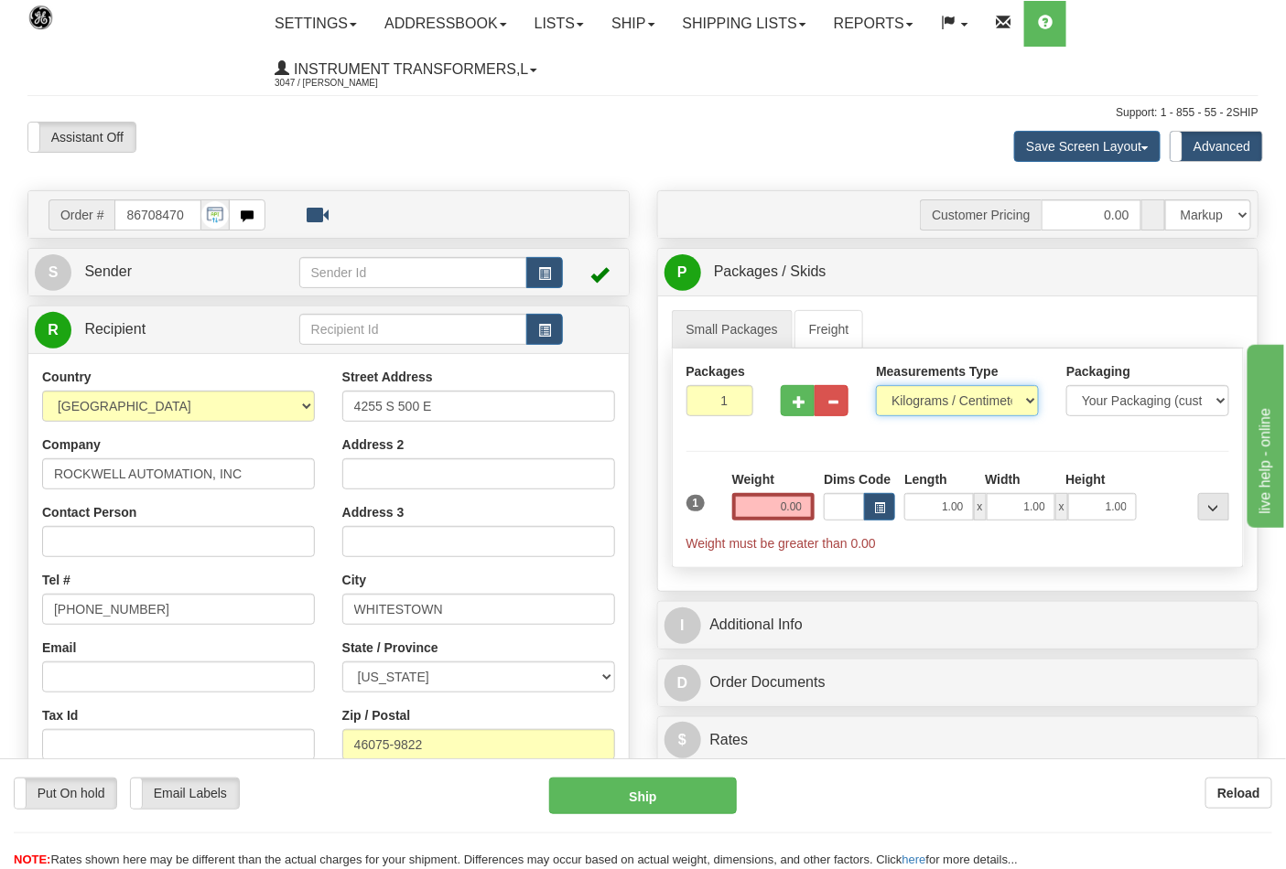
click at [970, 401] on select "Pounds / Inches Kilograms / Centimeters" at bounding box center [957, 400] width 163 height 31
select select "0"
click at [876, 386] on select "Pounds / Inches Kilograms / Centimeters" at bounding box center [957, 400] width 163 height 31
click at [750, 504] on input "0.00" at bounding box center [773, 506] width 83 height 27
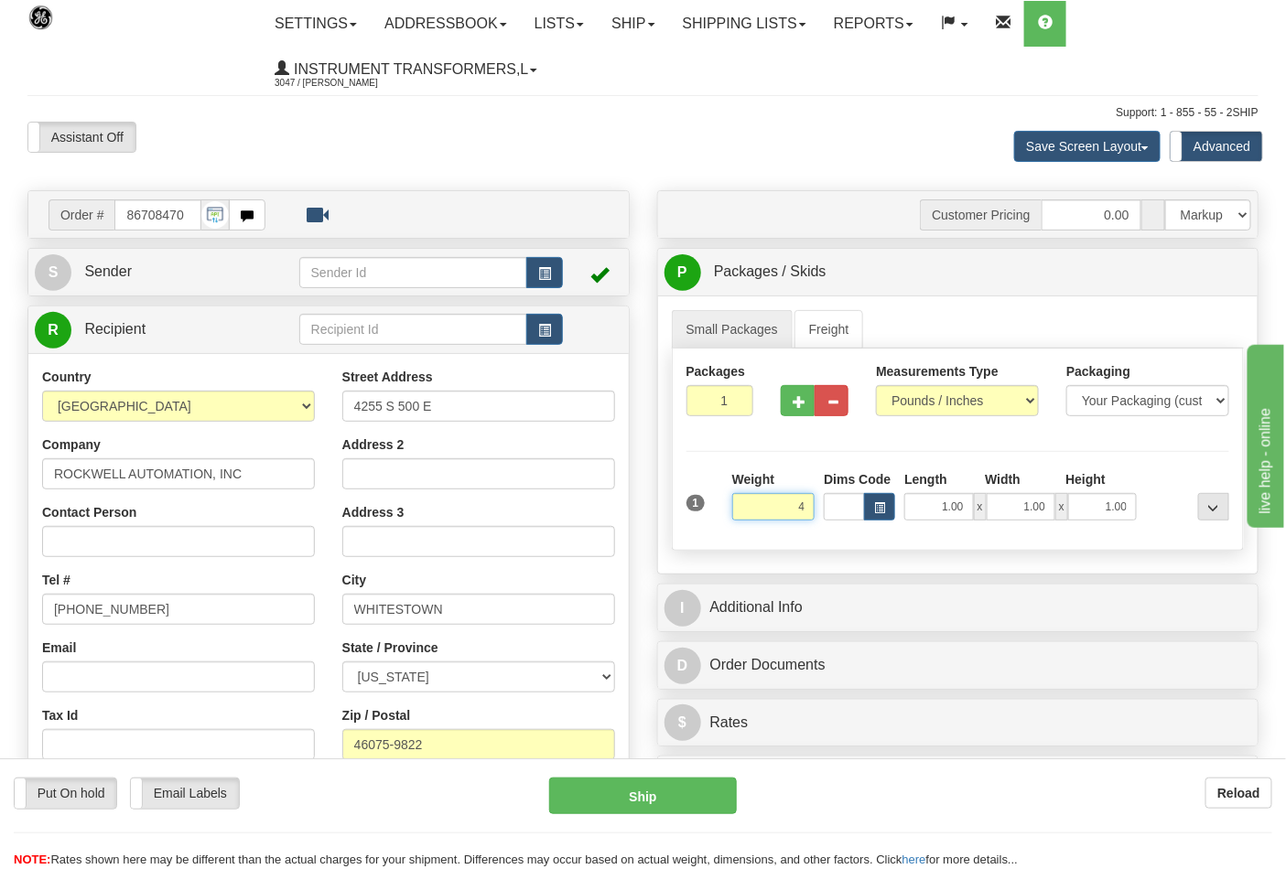
click button "Delete" at bounding box center [0, 0] width 0 height 0
type input "4.00"
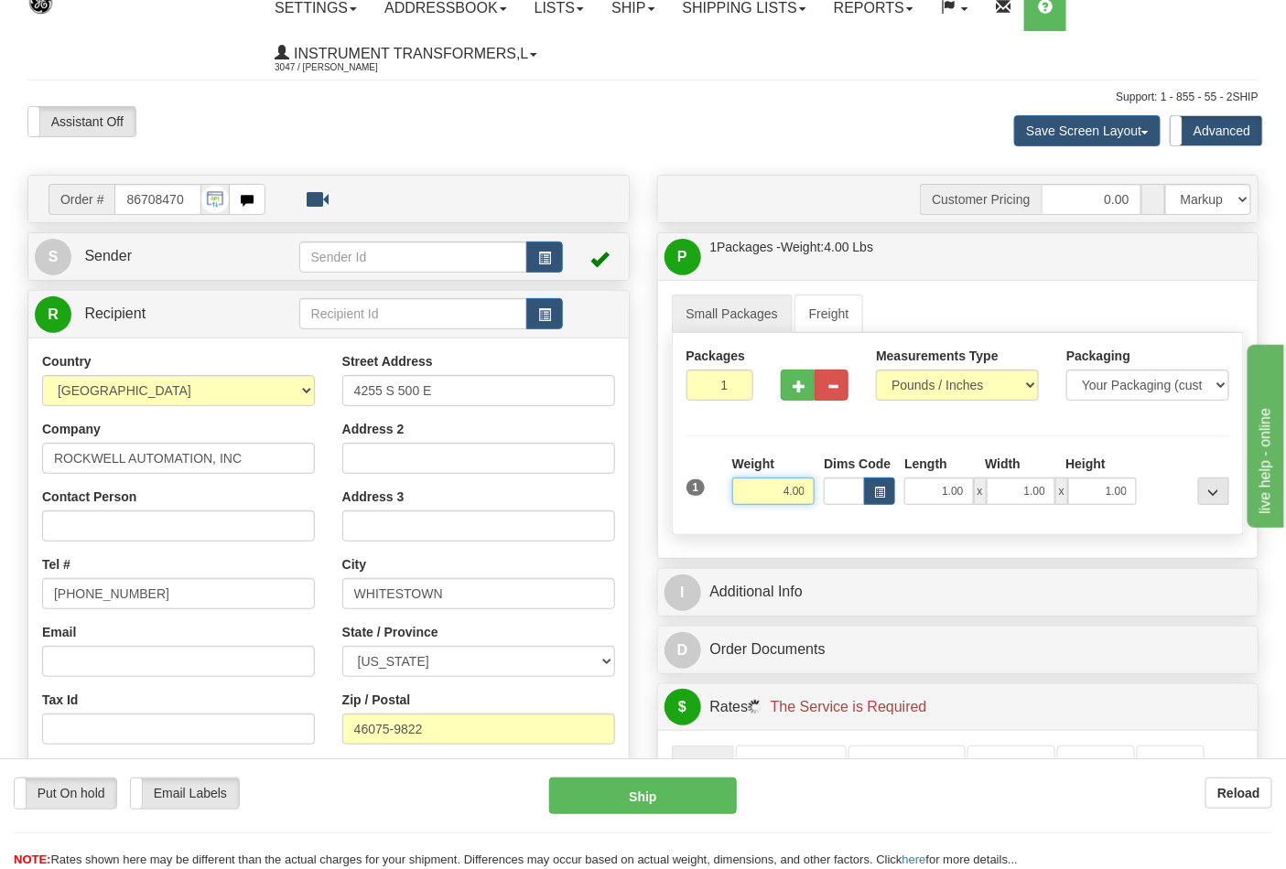
scroll to position [610, 0]
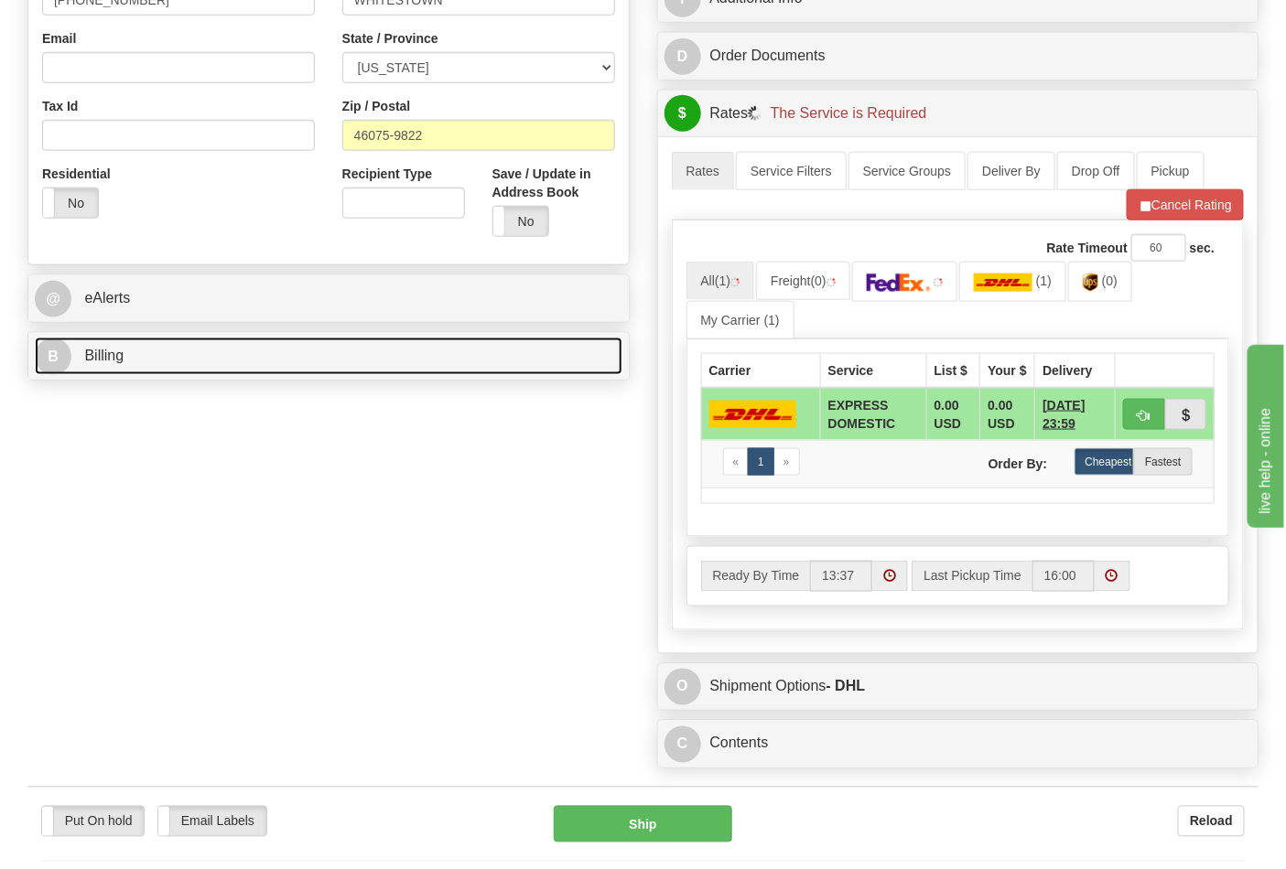
drag, startPoint x: 311, startPoint y: 371, endPoint x: 298, endPoint y: 381, distance: 16.3
click at [311, 371] on link "B Billing" at bounding box center [329, 357] width 588 height 38
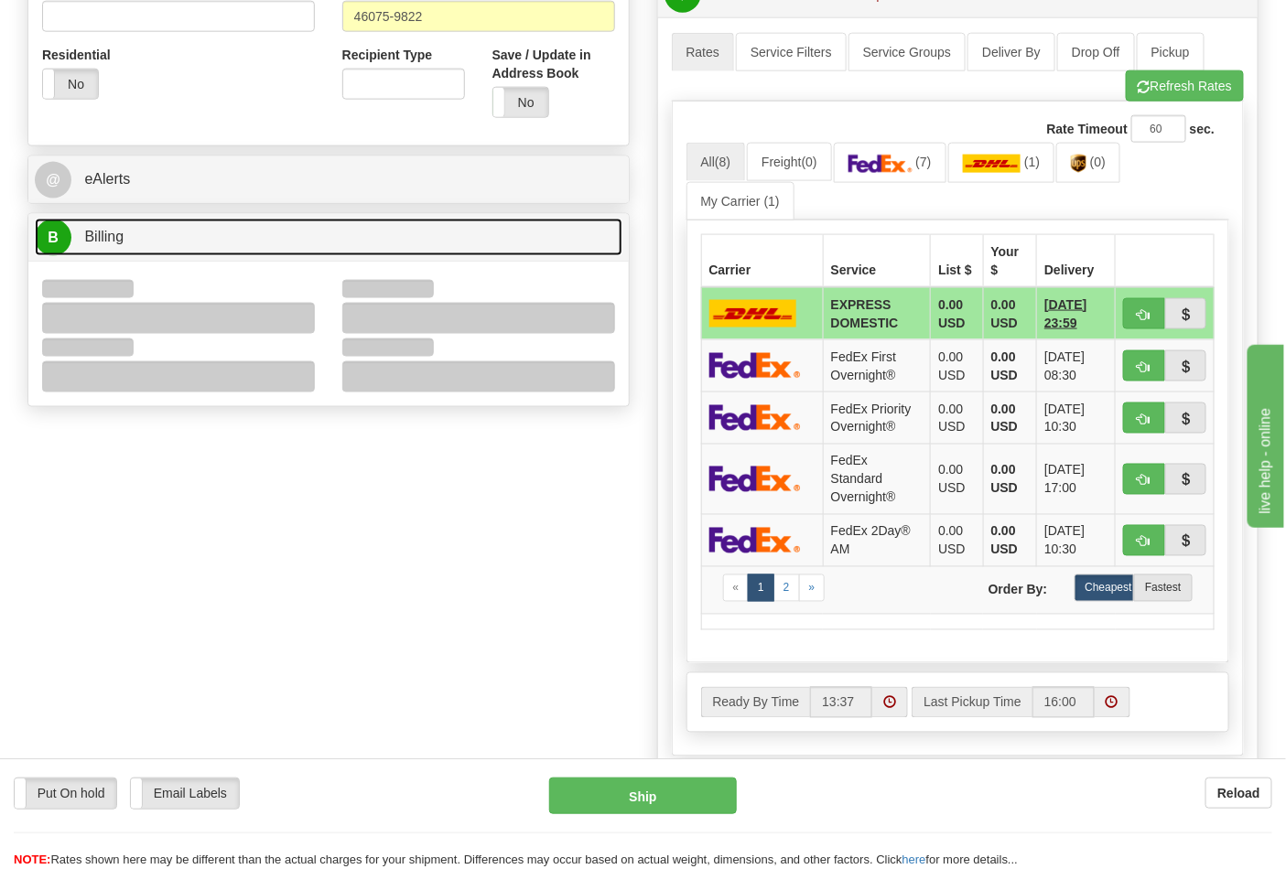
scroll to position [915, 0]
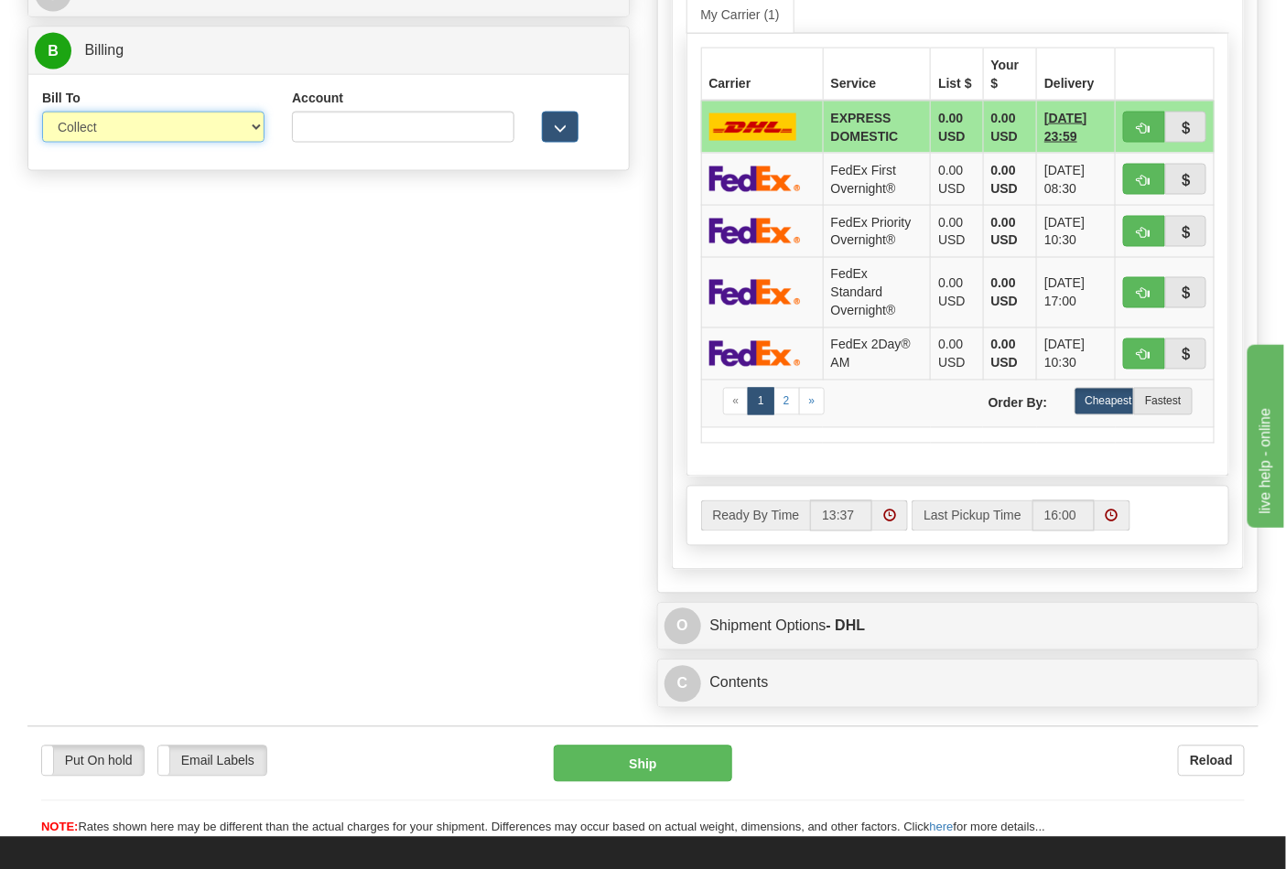
drag, startPoint x: 232, startPoint y: 131, endPoint x: 225, endPoint y: 143, distance: 13.5
click at [230, 134] on select "Sender Recipient Third Party Collect" at bounding box center [153, 127] width 222 height 31
select select "2"
click at [42, 143] on select "Sender Recipient Third Party Collect" at bounding box center [153, 127] width 222 height 31
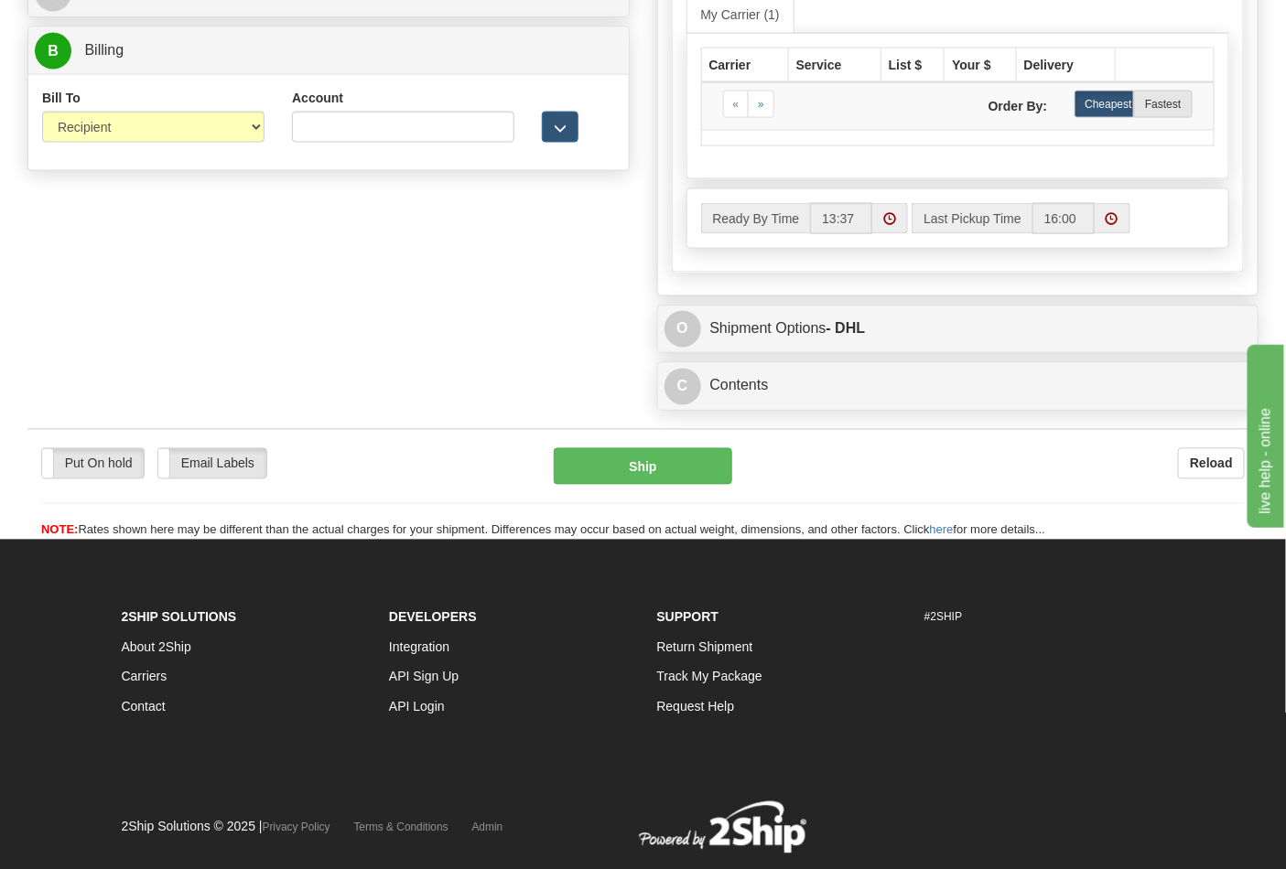
click at [331, 154] on div "Account 3rd Party Account List Please select" at bounding box center [403, 123] width 250 height 68
click at [352, 132] on input "Account" at bounding box center [403, 127] width 222 height 31
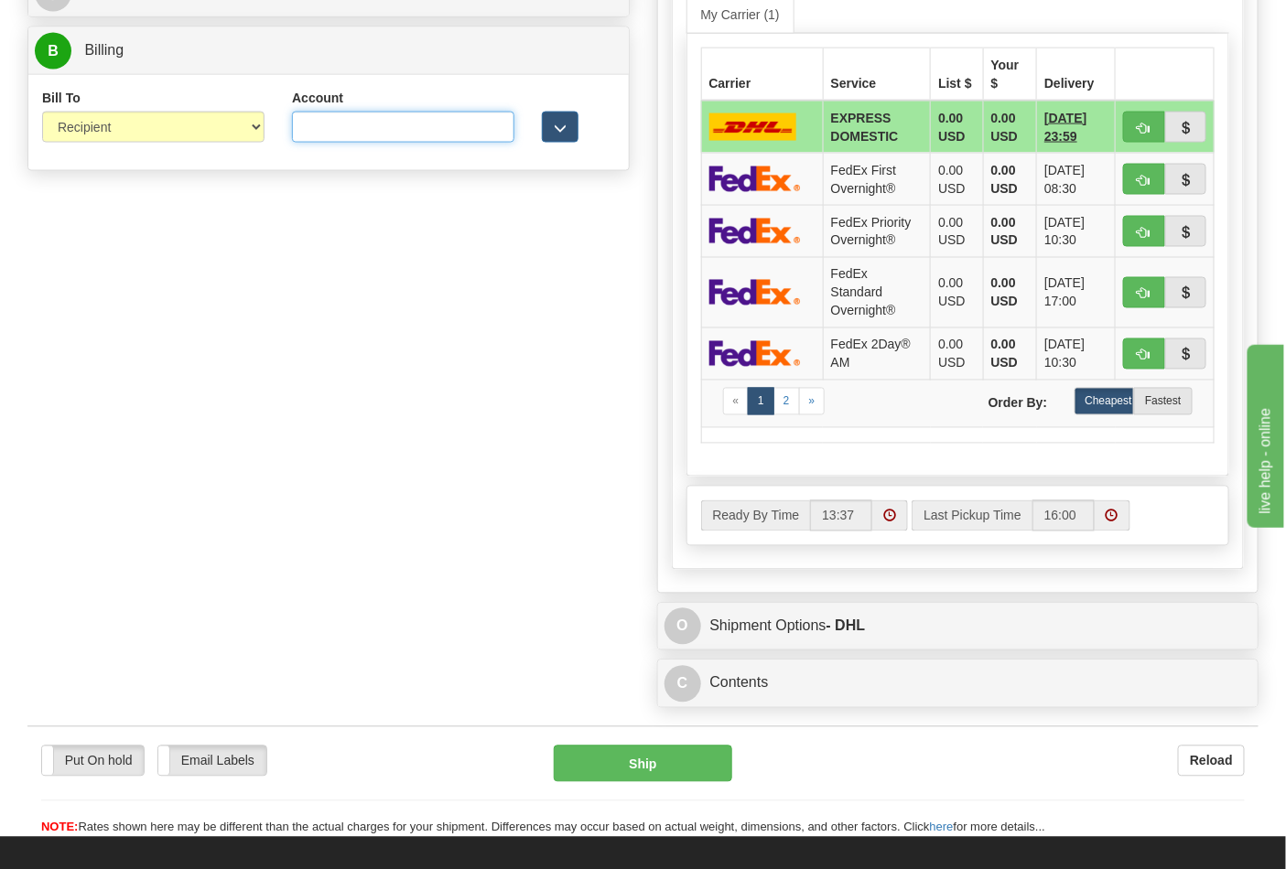
paste input "587102"
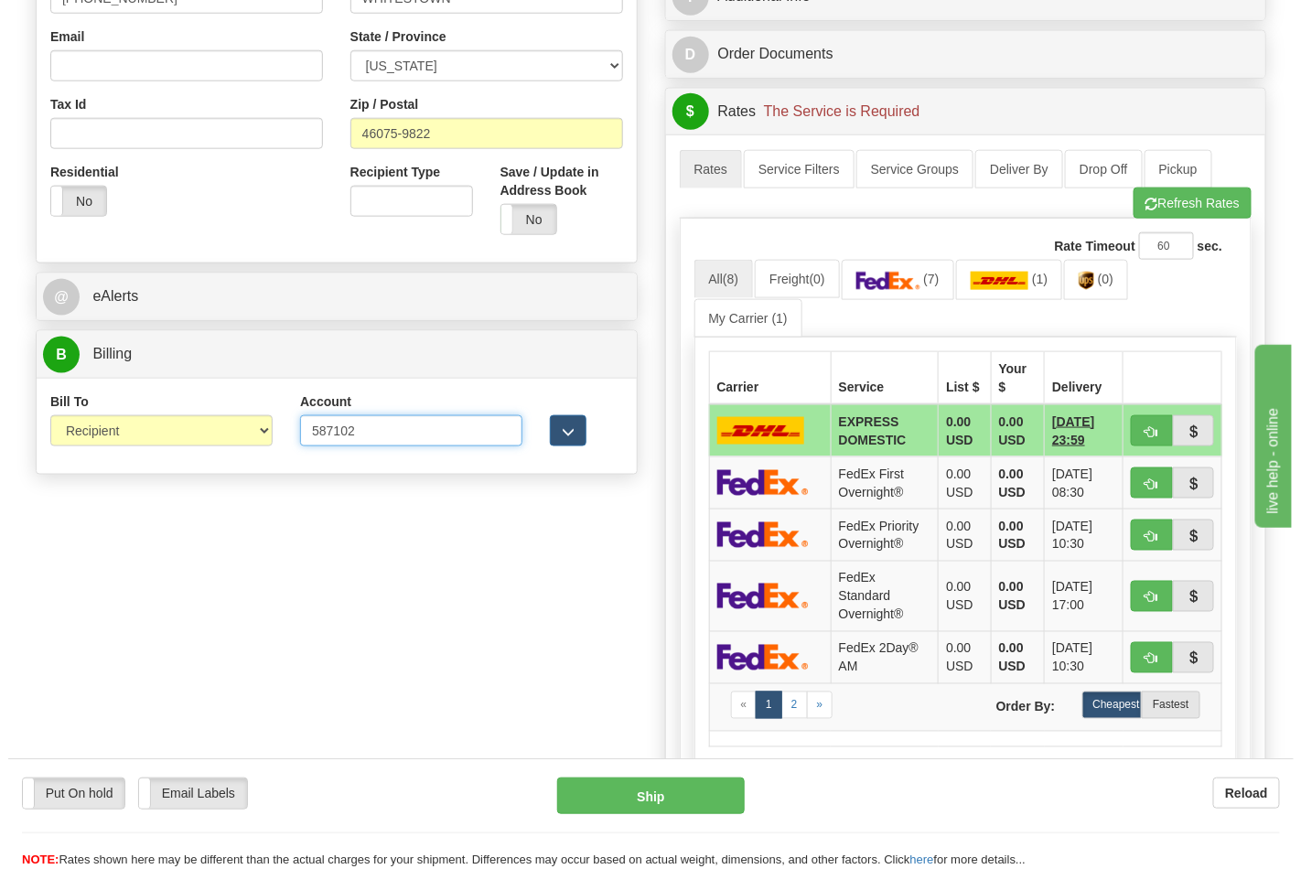
scroll to position [610, 0]
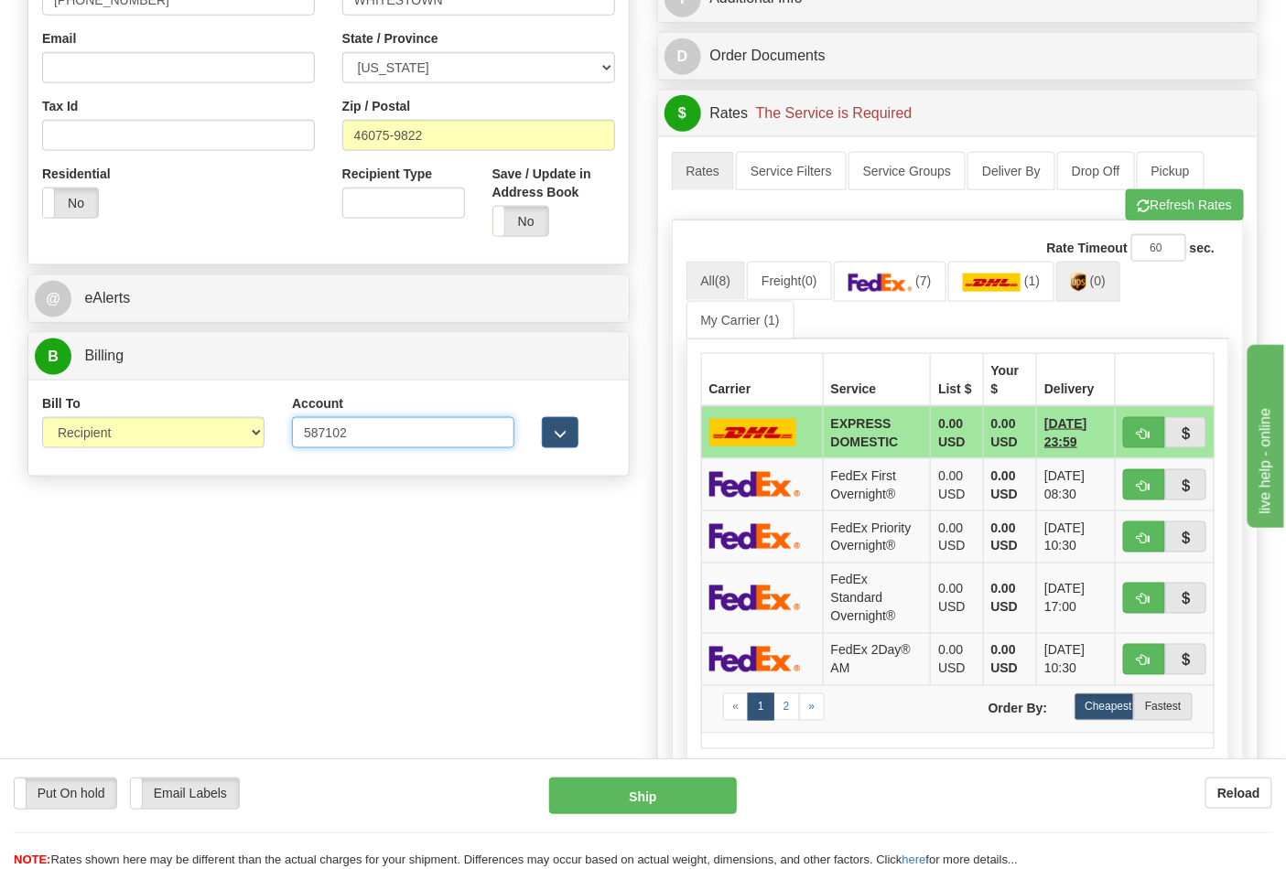
type input "587102"
click at [1102, 285] on span "(0)" at bounding box center [1098, 281] width 16 height 15
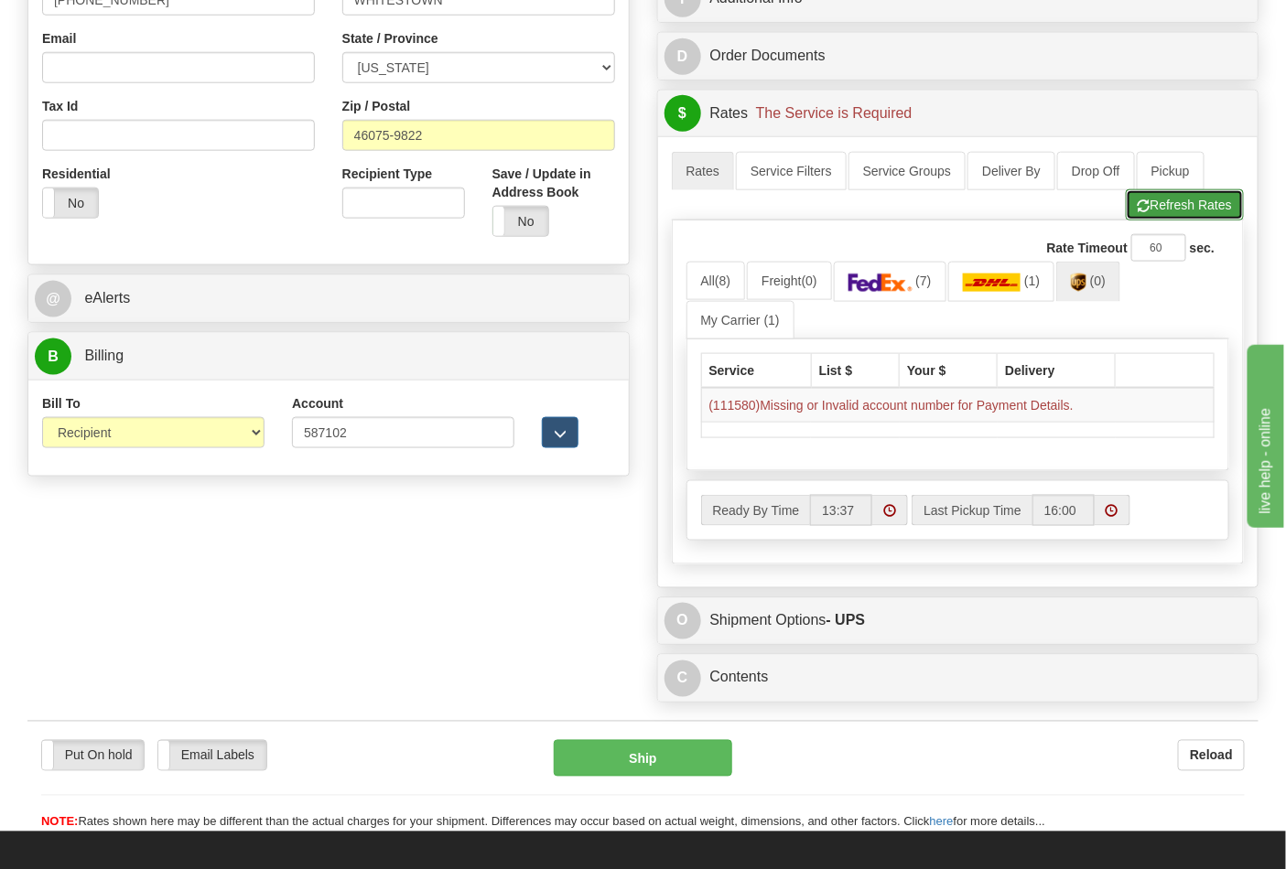
click at [1201, 195] on button "Refresh Rates" at bounding box center [1185, 204] width 118 height 31
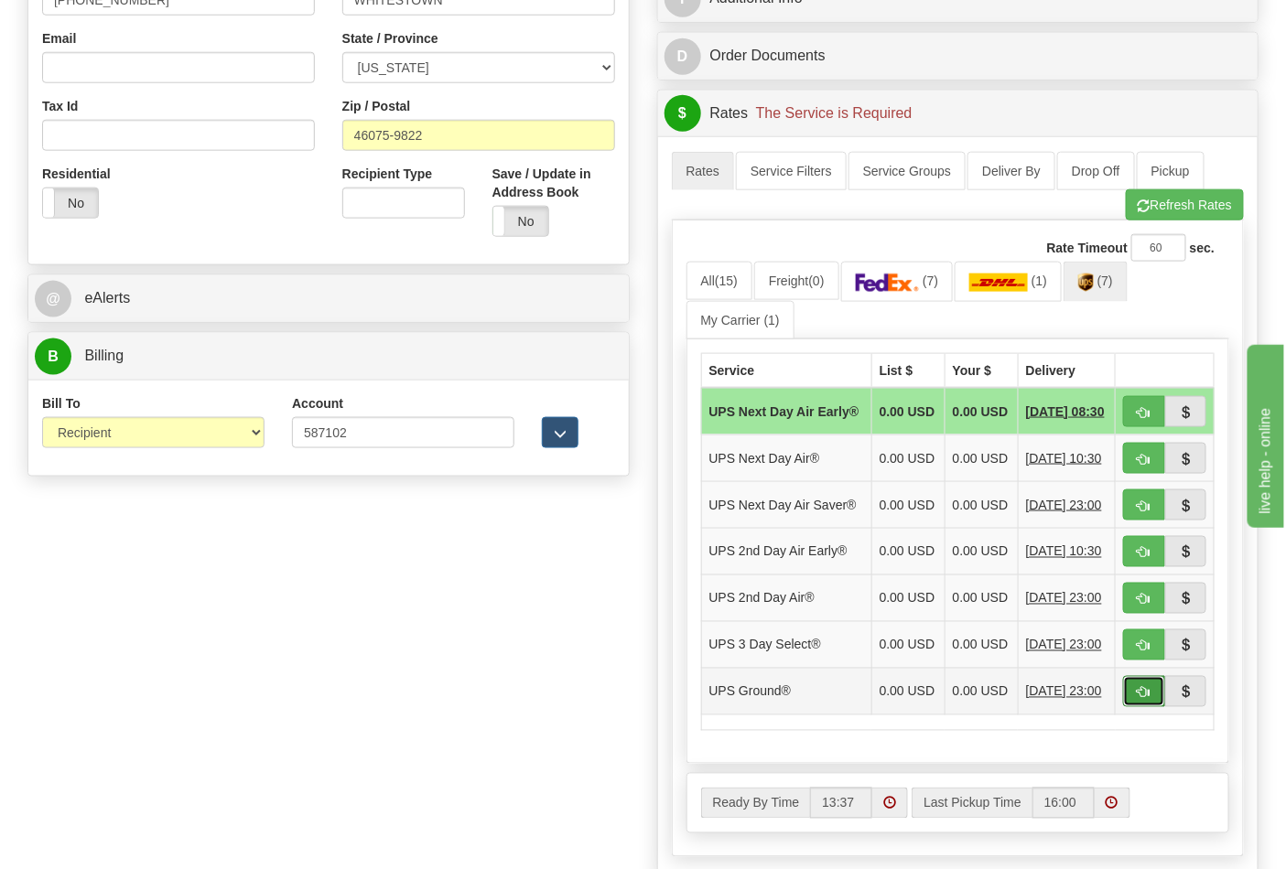
click at [1160, 707] on button "button" at bounding box center [1144, 691] width 42 height 31
type input "03"
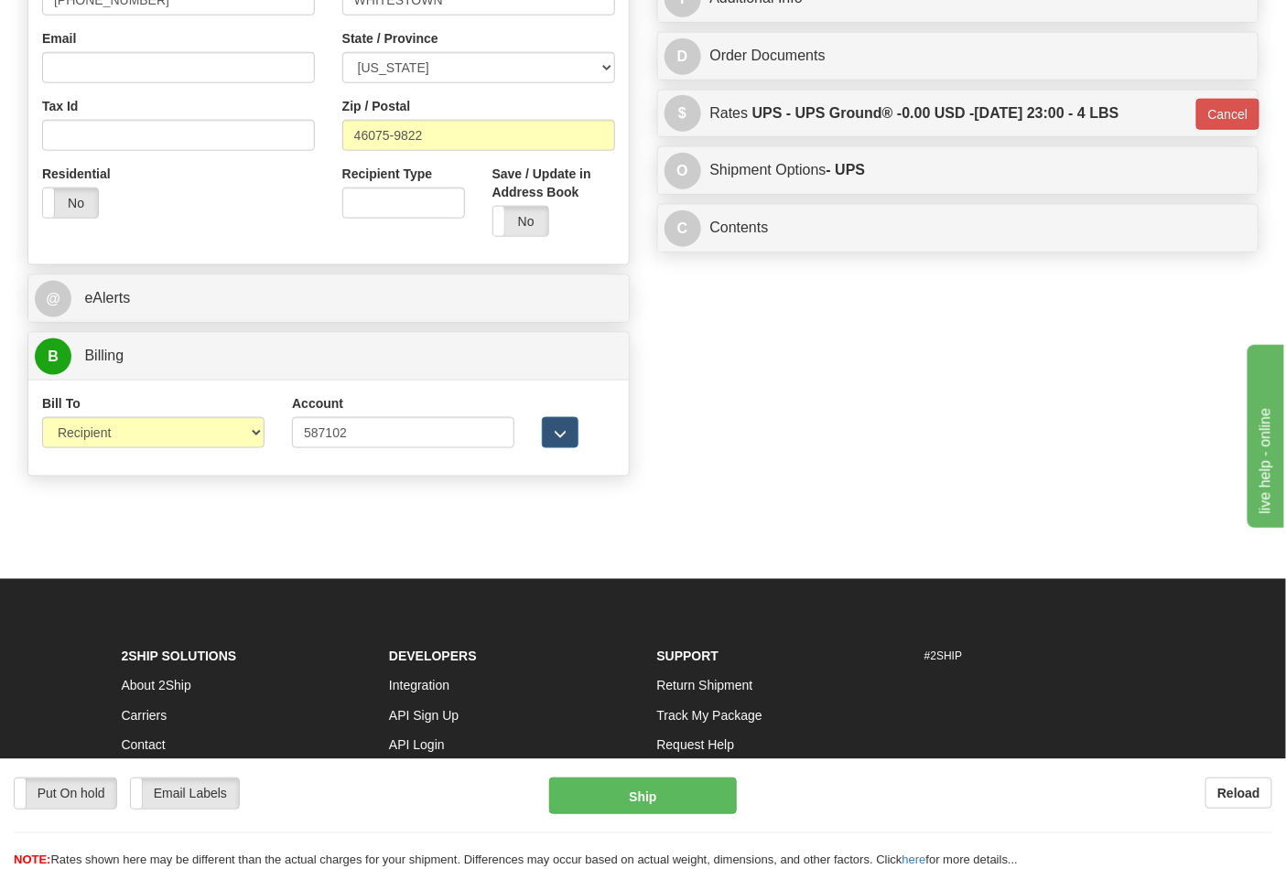
click at [675, 775] on div "Put On hold Put On hold Email Labels Email Labels Edit Reload Ship Reload" at bounding box center [643, 814] width 1286 height 111
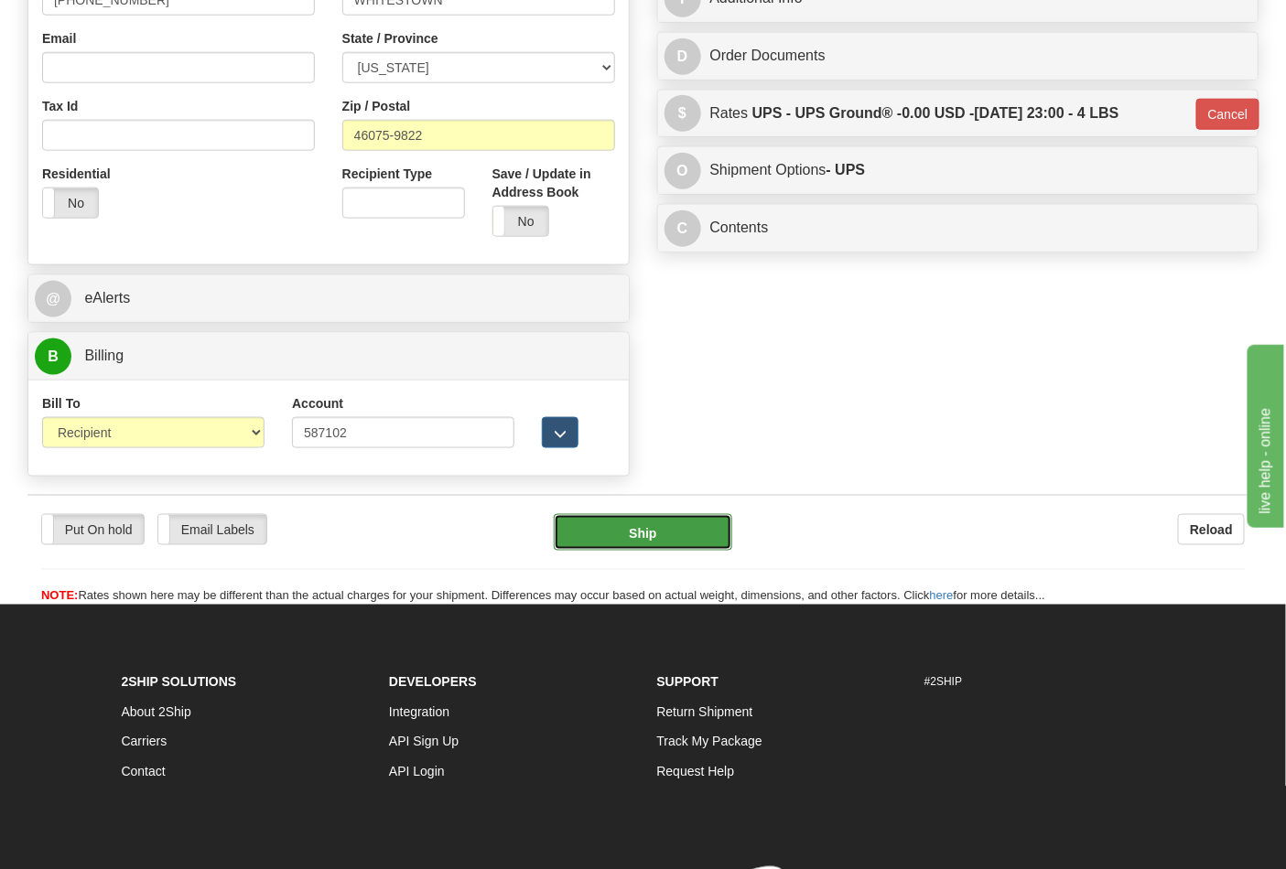
click at [703, 534] on button "Ship" at bounding box center [643, 532] width 178 height 37
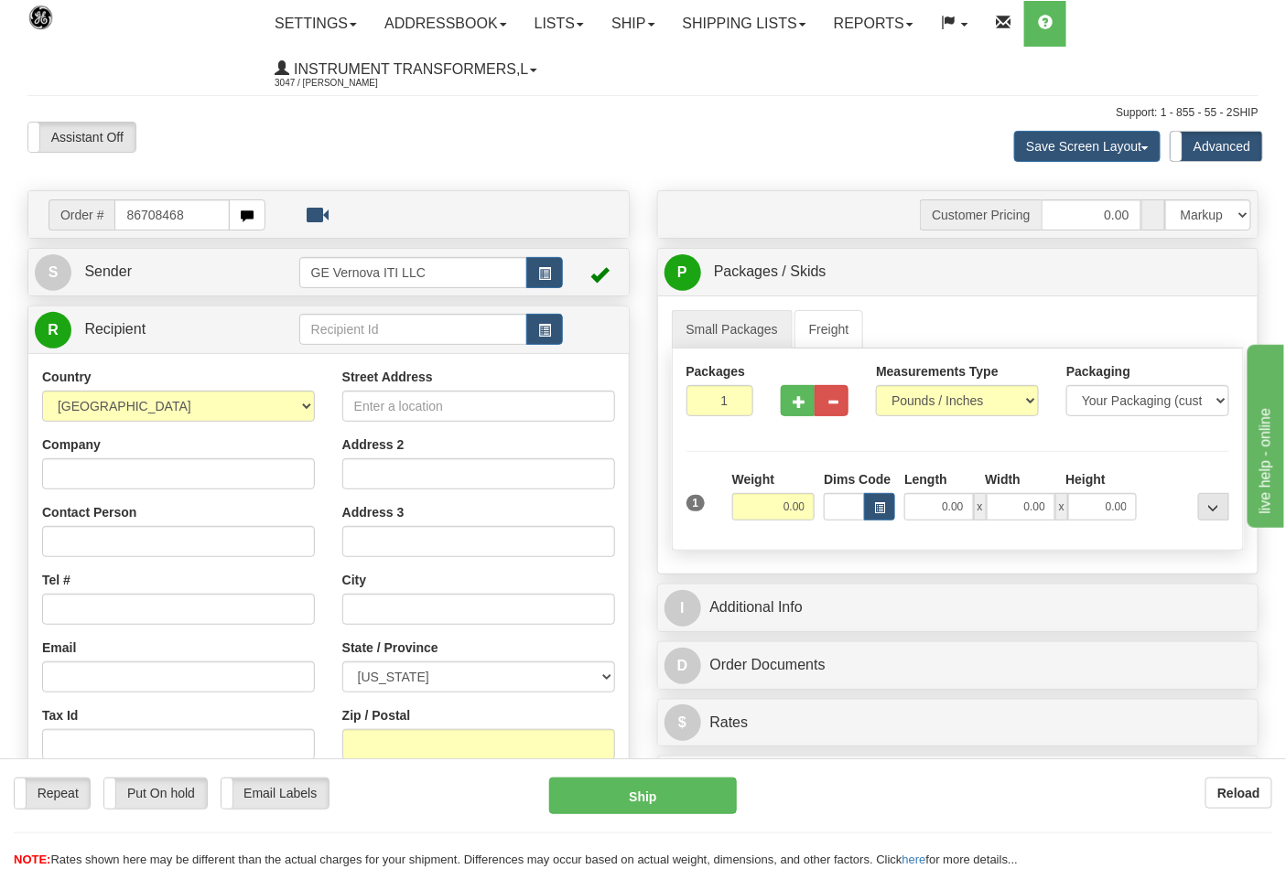
type input "86708468"
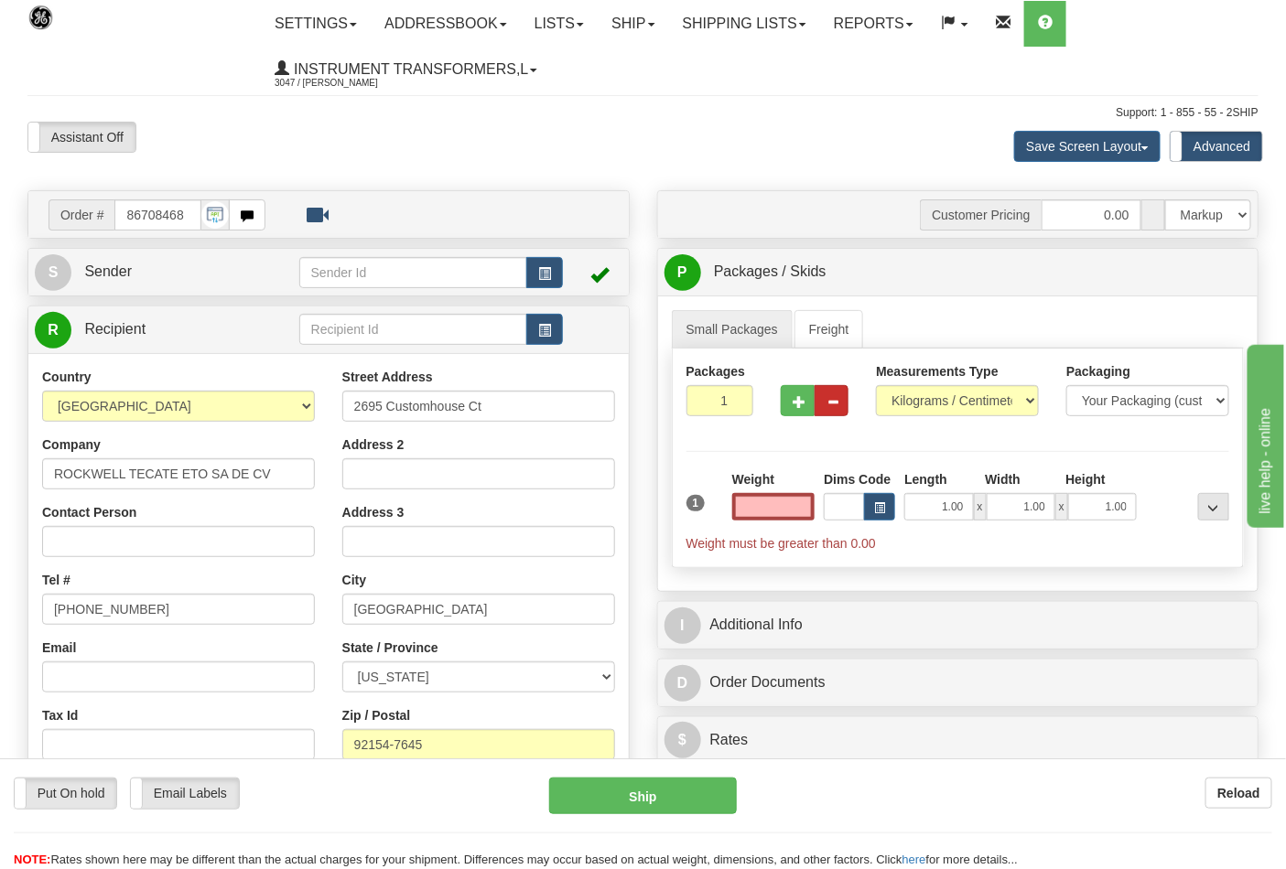
scroll to position [102, 0]
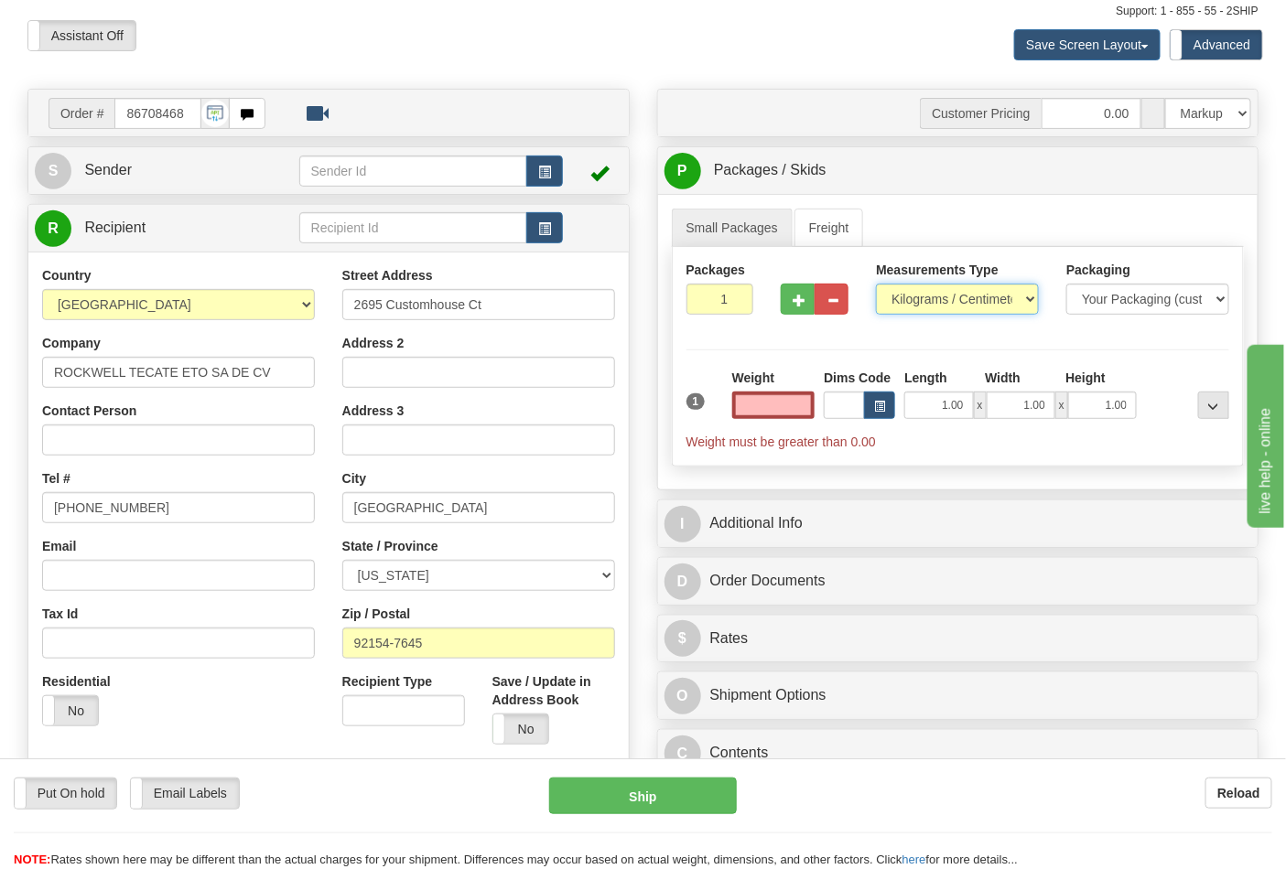
type input "0.00"
click at [981, 294] on select "Pounds / Inches Kilograms / Centimeters" at bounding box center [957, 299] width 163 height 31
select select "0"
click at [876, 285] on select "Pounds / Inches Kilograms / Centimeters" at bounding box center [957, 299] width 163 height 31
click at [750, 413] on input "0.00" at bounding box center [773, 405] width 83 height 27
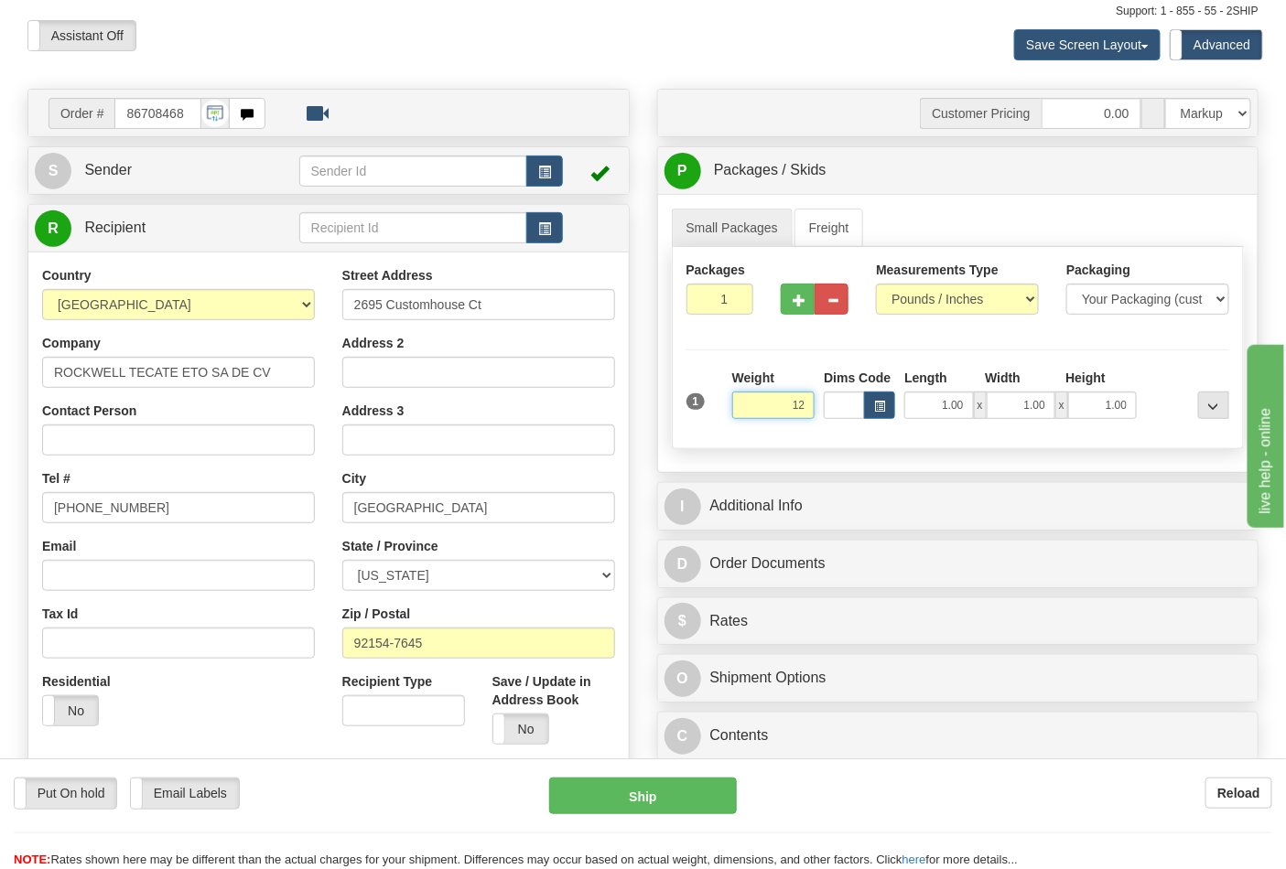
click button "Delete" at bounding box center [0, 0] width 0 height 0
type input "12.00"
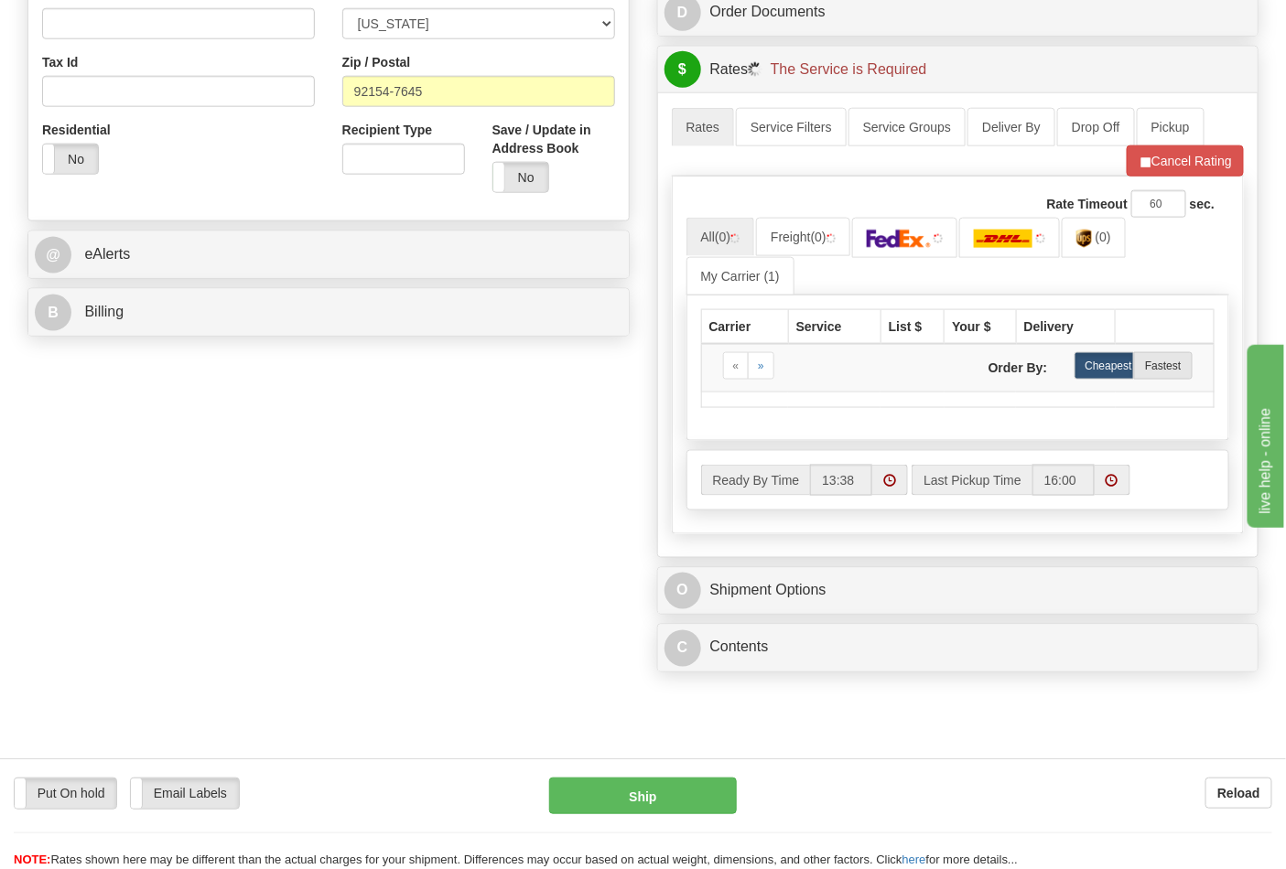
scroll to position [711, 0]
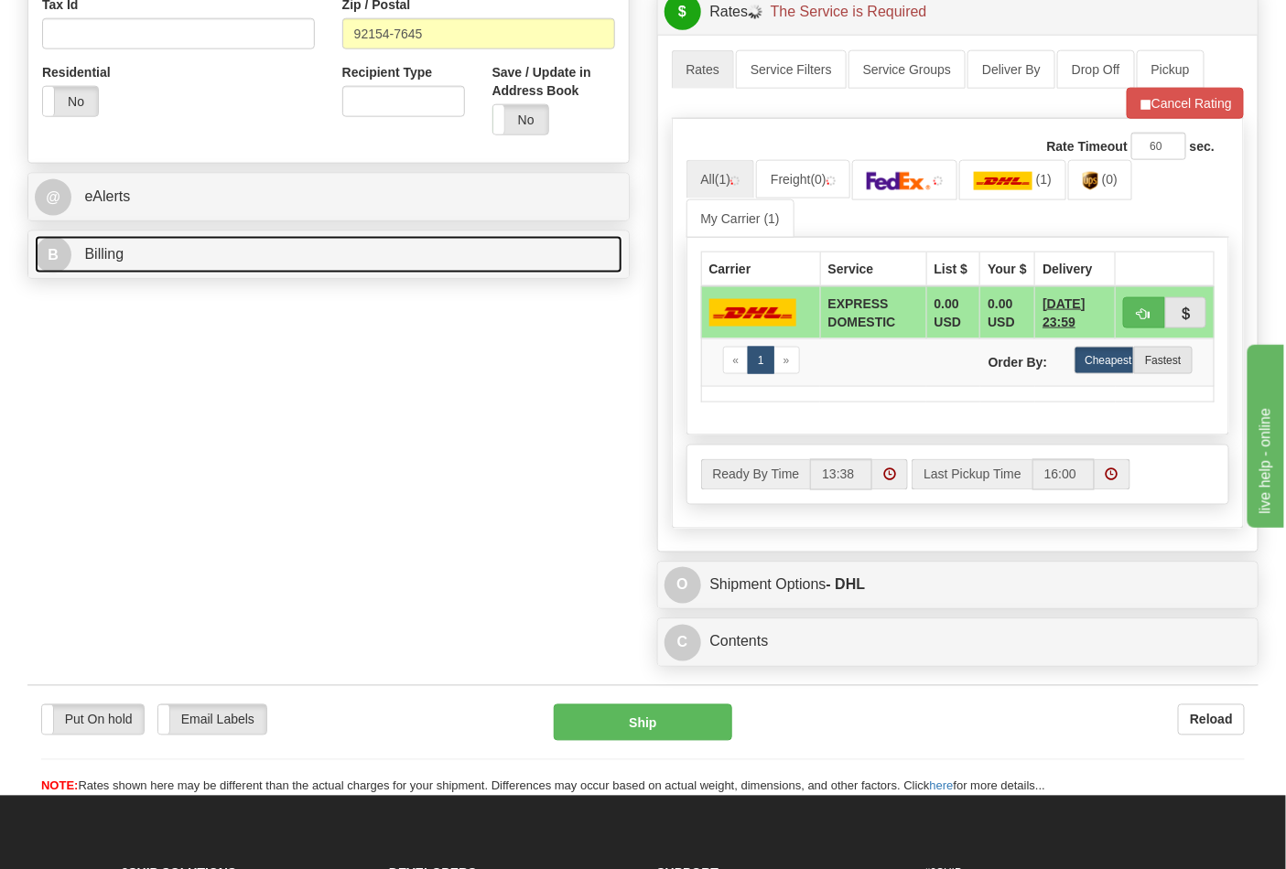
click at [455, 265] on link "B Billing" at bounding box center [329, 255] width 588 height 38
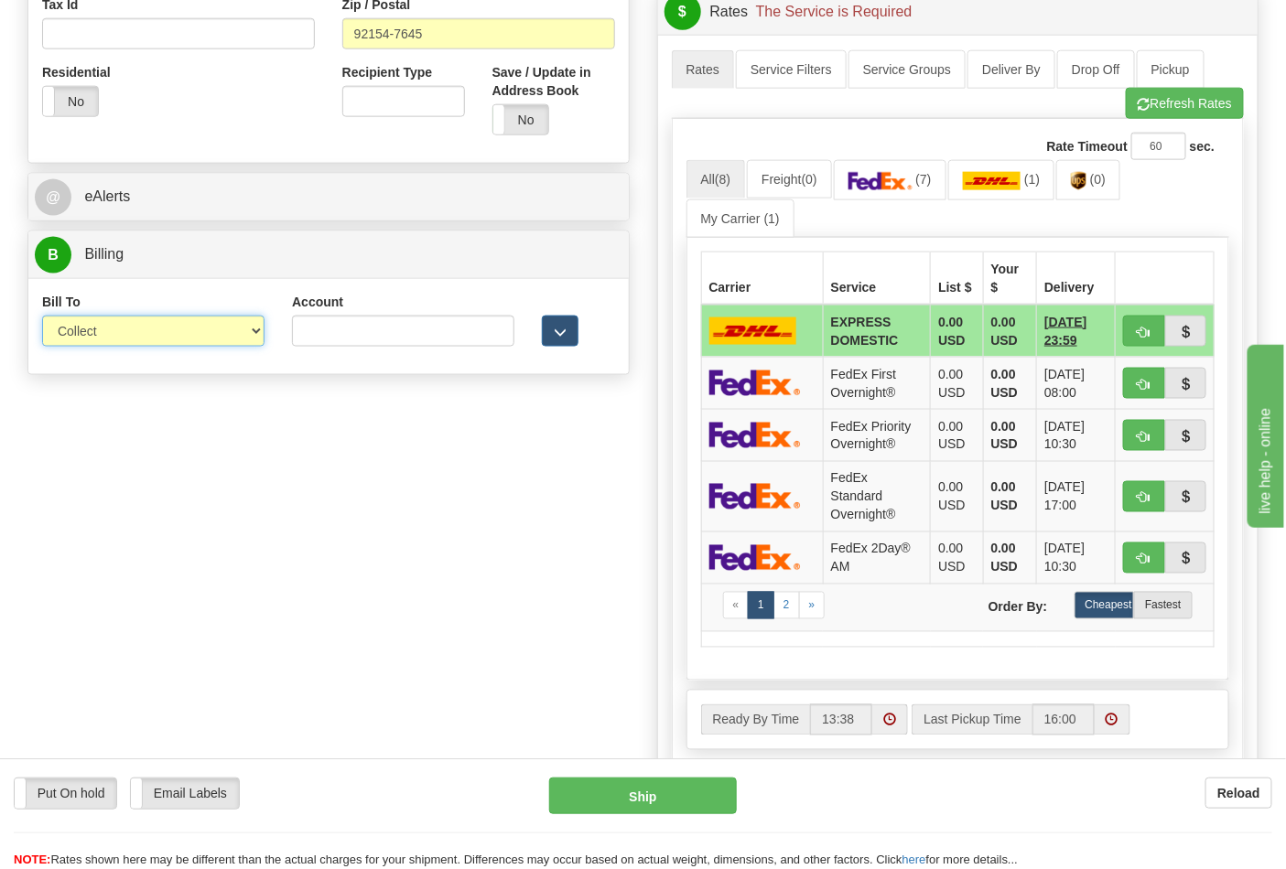
click at [241, 317] on select "Sender Recipient Third Party Collect" at bounding box center [153, 331] width 222 height 31
select select "2"
click at [42, 318] on select "Sender Recipient Third Party Collect" at bounding box center [153, 331] width 222 height 31
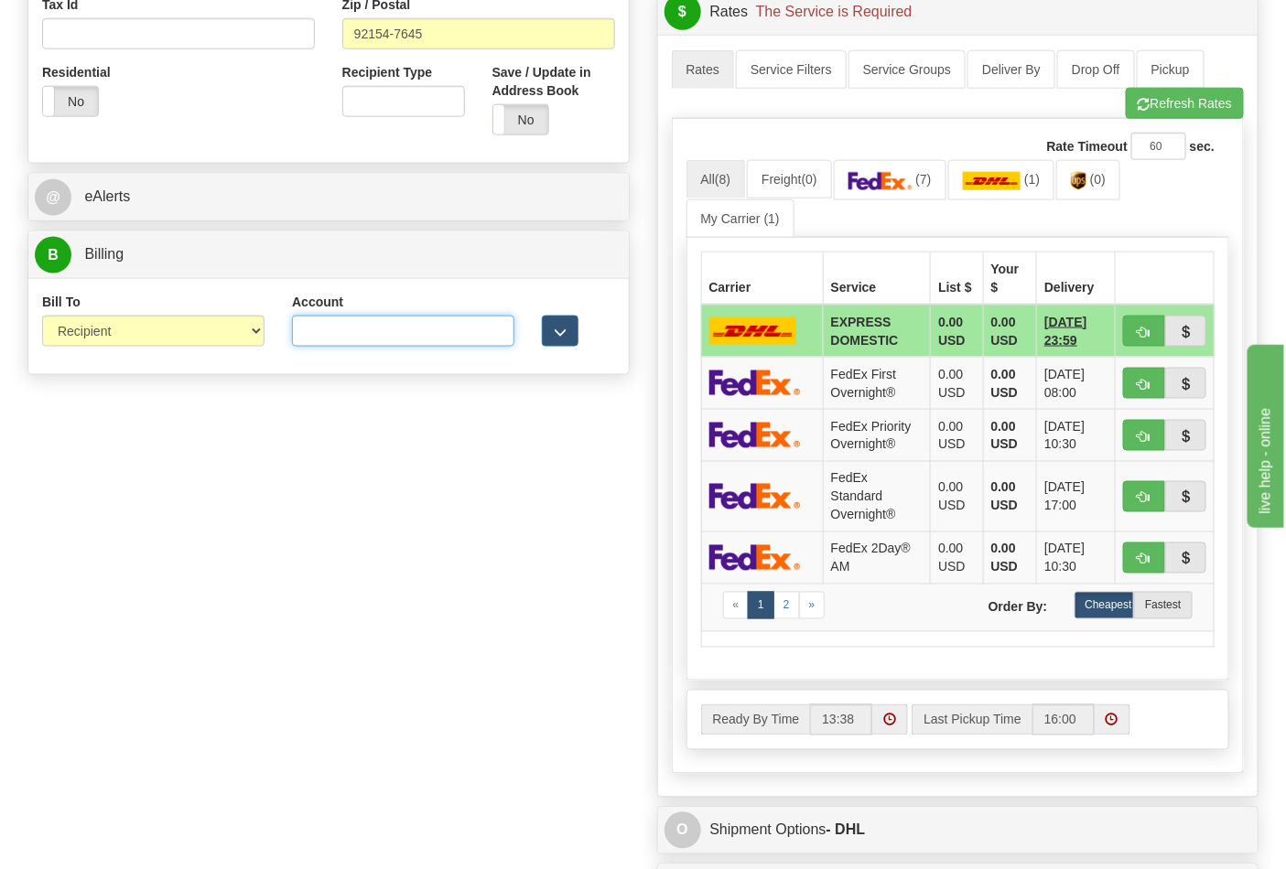
click at [421, 342] on input "Account" at bounding box center [403, 331] width 222 height 31
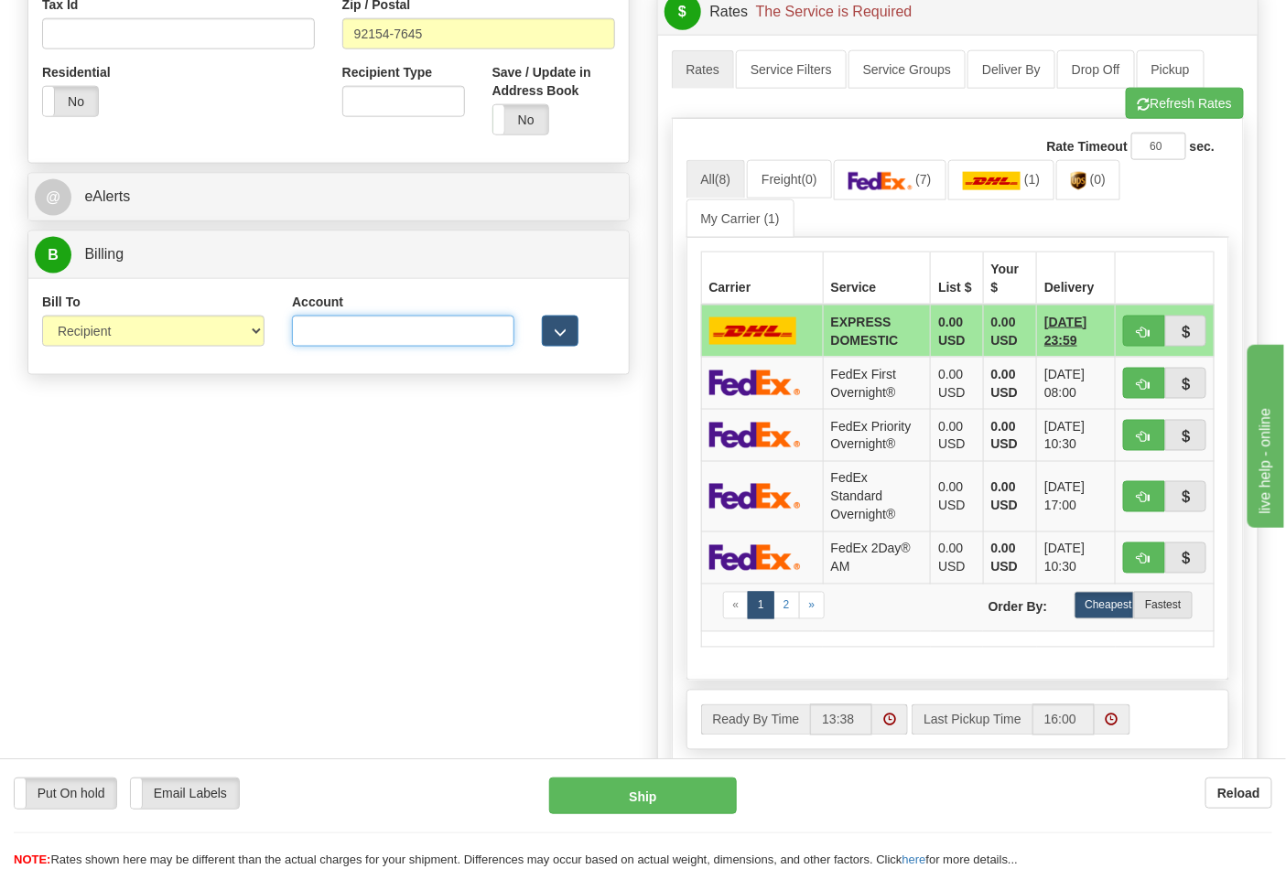
paste input "688W15"
type input "688W15"
click at [1100, 186] on span "(0)" at bounding box center [1098, 179] width 16 height 15
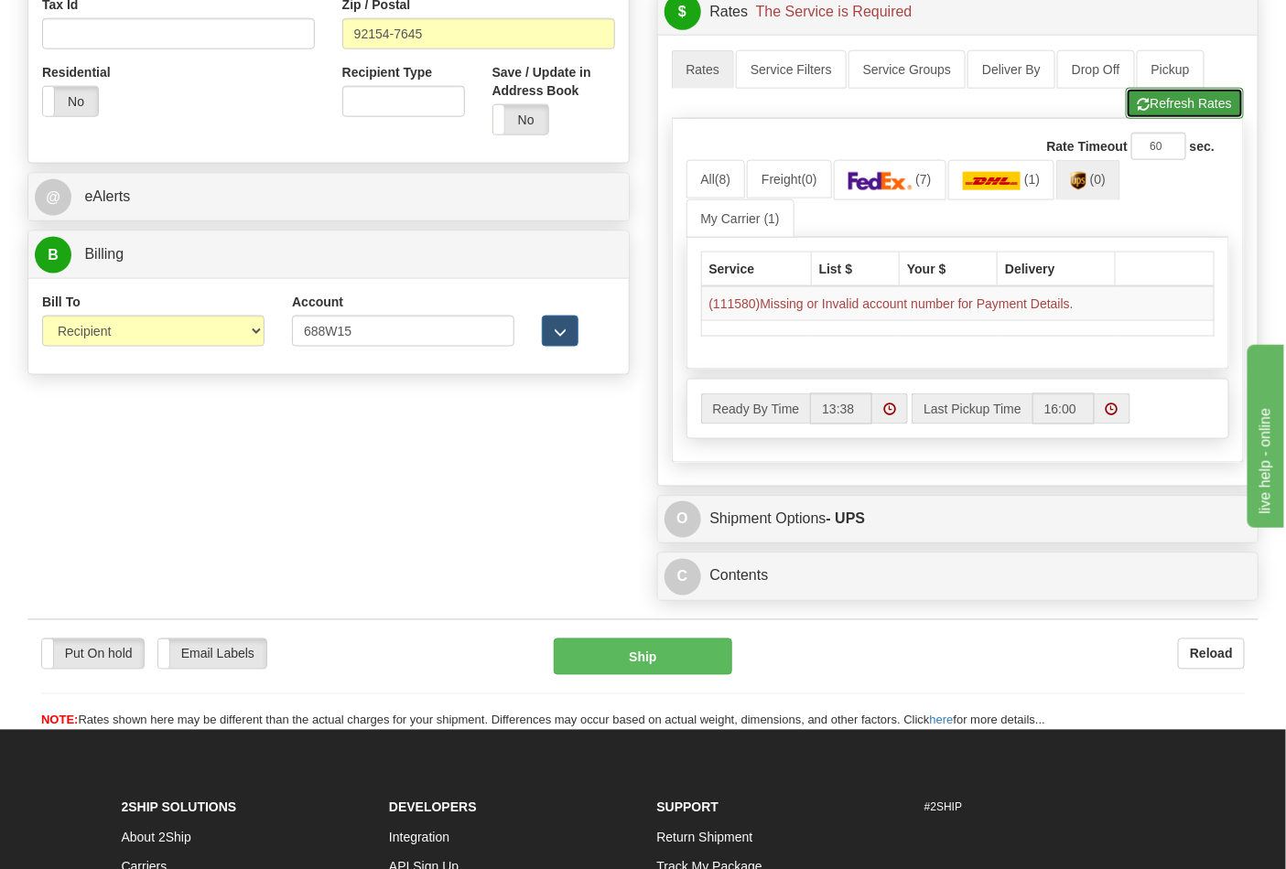
click at [1191, 93] on button "Refresh Rates" at bounding box center [1185, 103] width 118 height 31
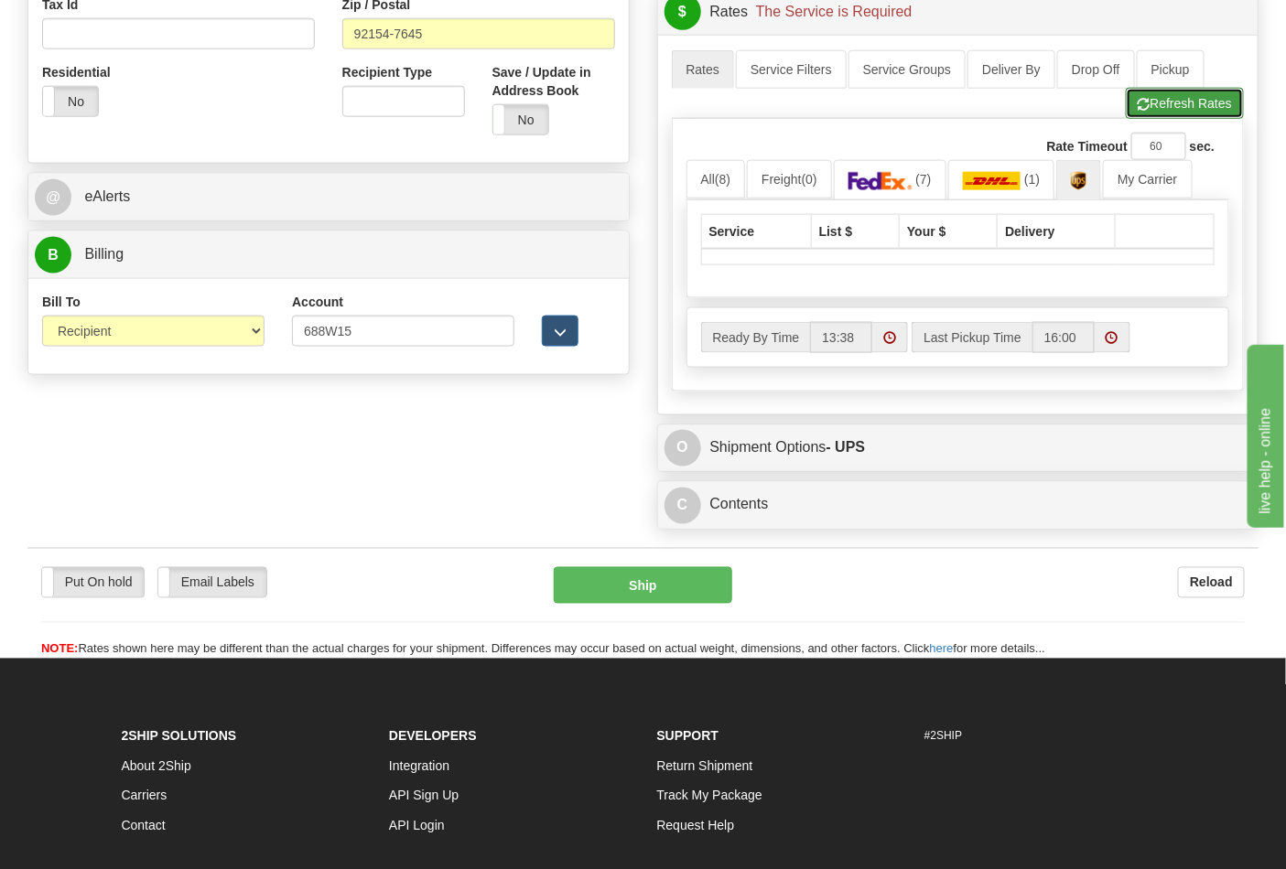
click at [1171, 97] on button "Refresh Rates" at bounding box center [1185, 103] width 118 height 31
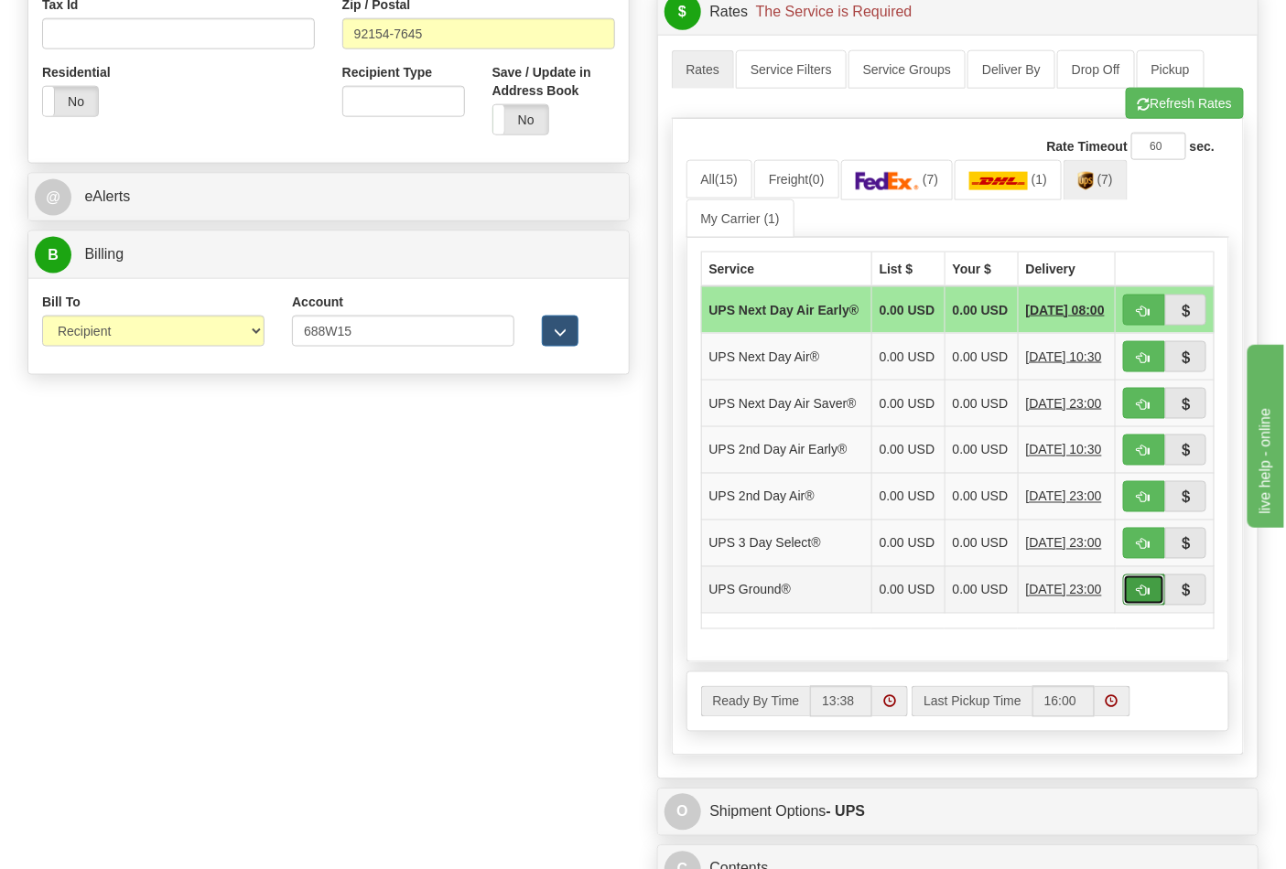
click at [1139, 598] on span "button" at bounding box center [1144, 592] width 13 height 12
type input "03"
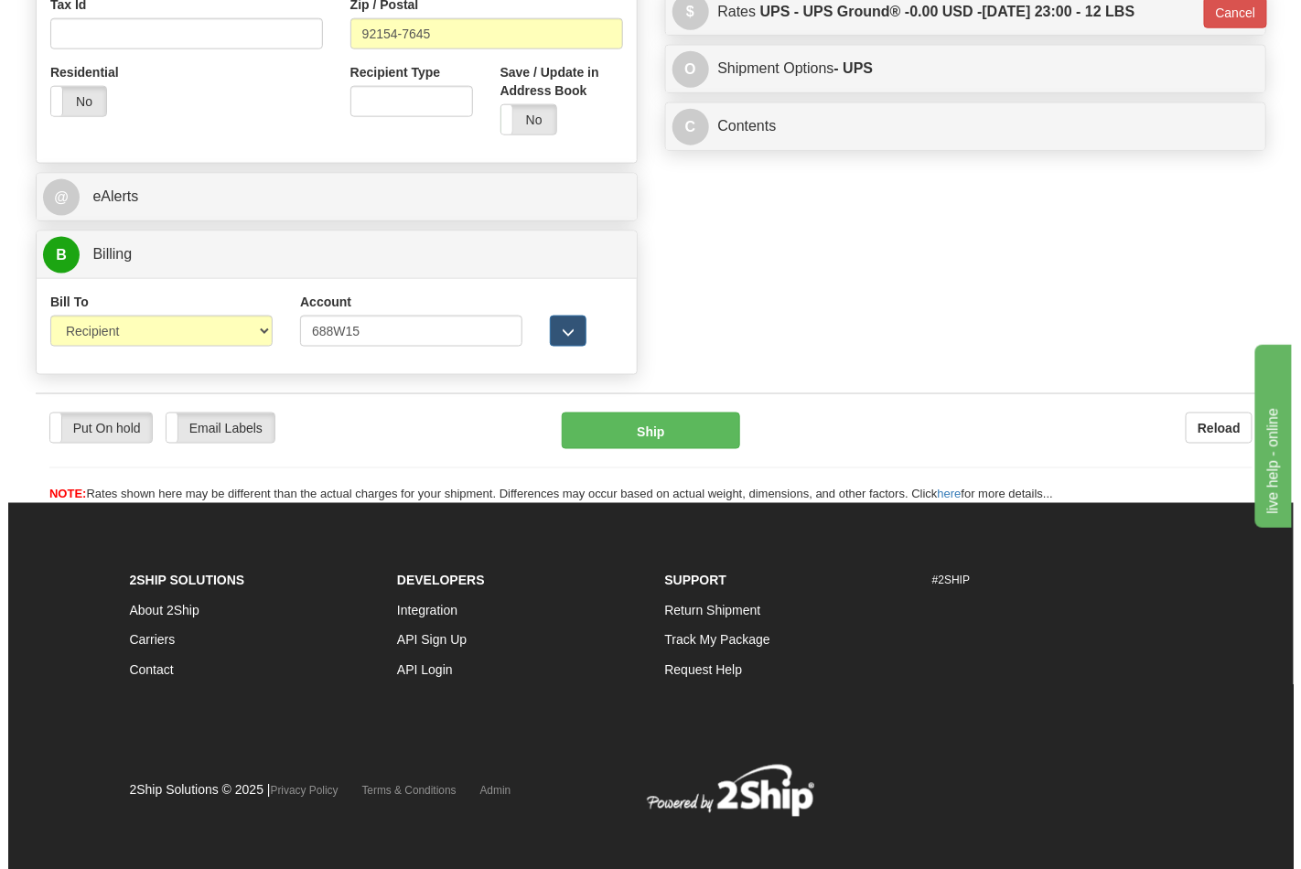
scroll to position [701, 0]
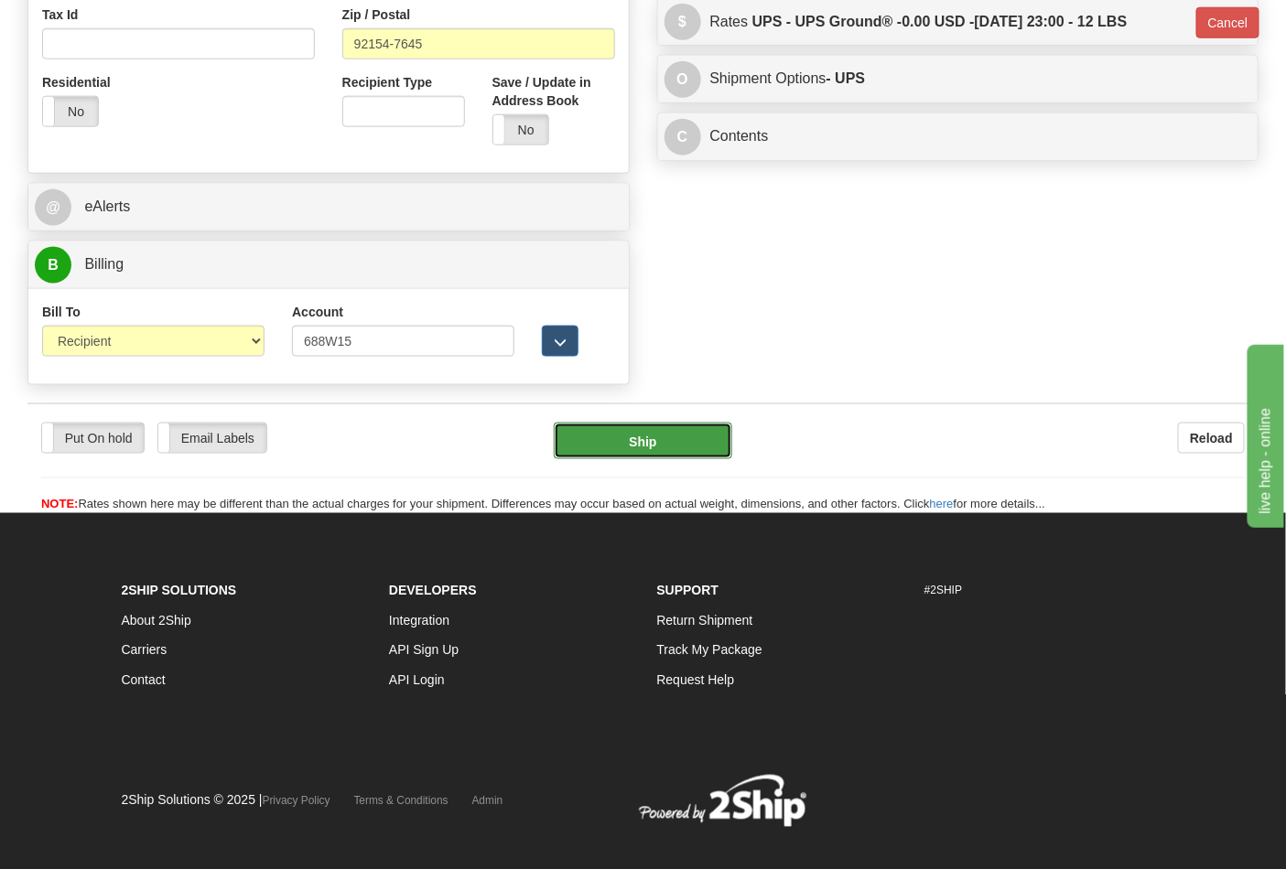
click at [688, 456] on button "Ship" at bounding box center [643, 441] width 178 height 37
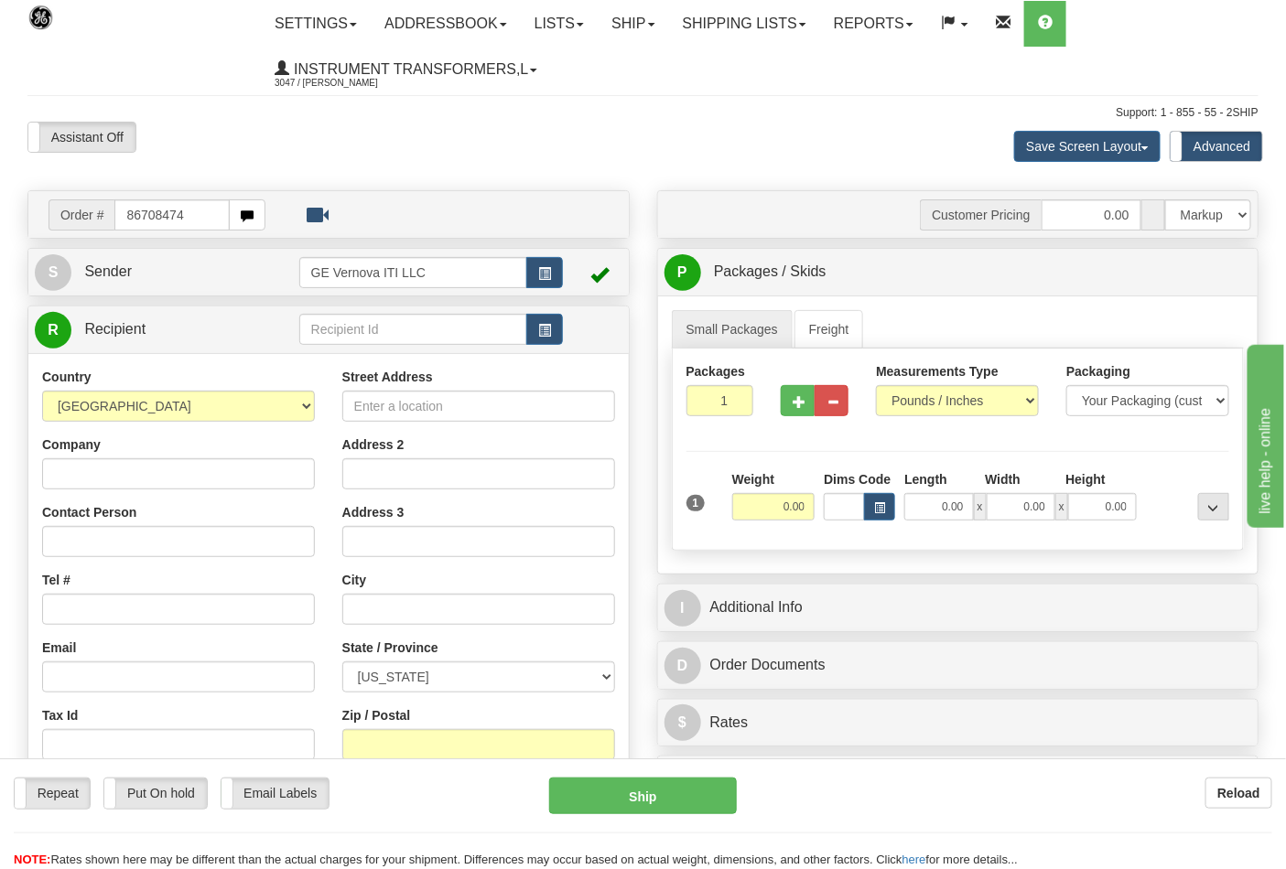
type input "86708474"
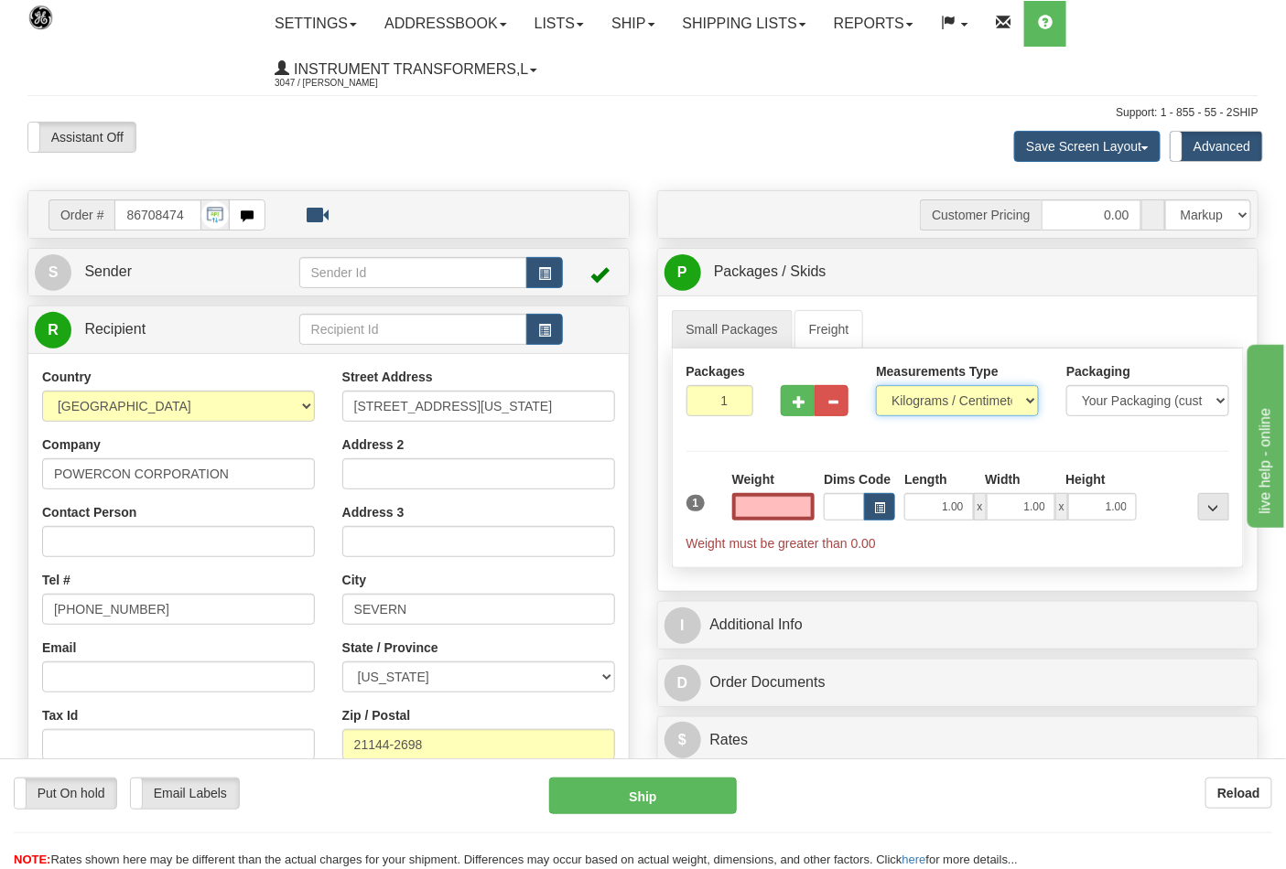
type input "0.00"
click at [992, 405] on select "Pounds / Inches Kilograms / Centimeters" at bounding box center [957, 400] width 163 height 31
select select "0"
click at [876, 386] on select "Pounds / Inches Kilograms / Centimeters" at bounding box center [957, 400] width 163 height 31
click at [743, 513] on input "0.00" at bounding box center [773, 506] width 83 height 27
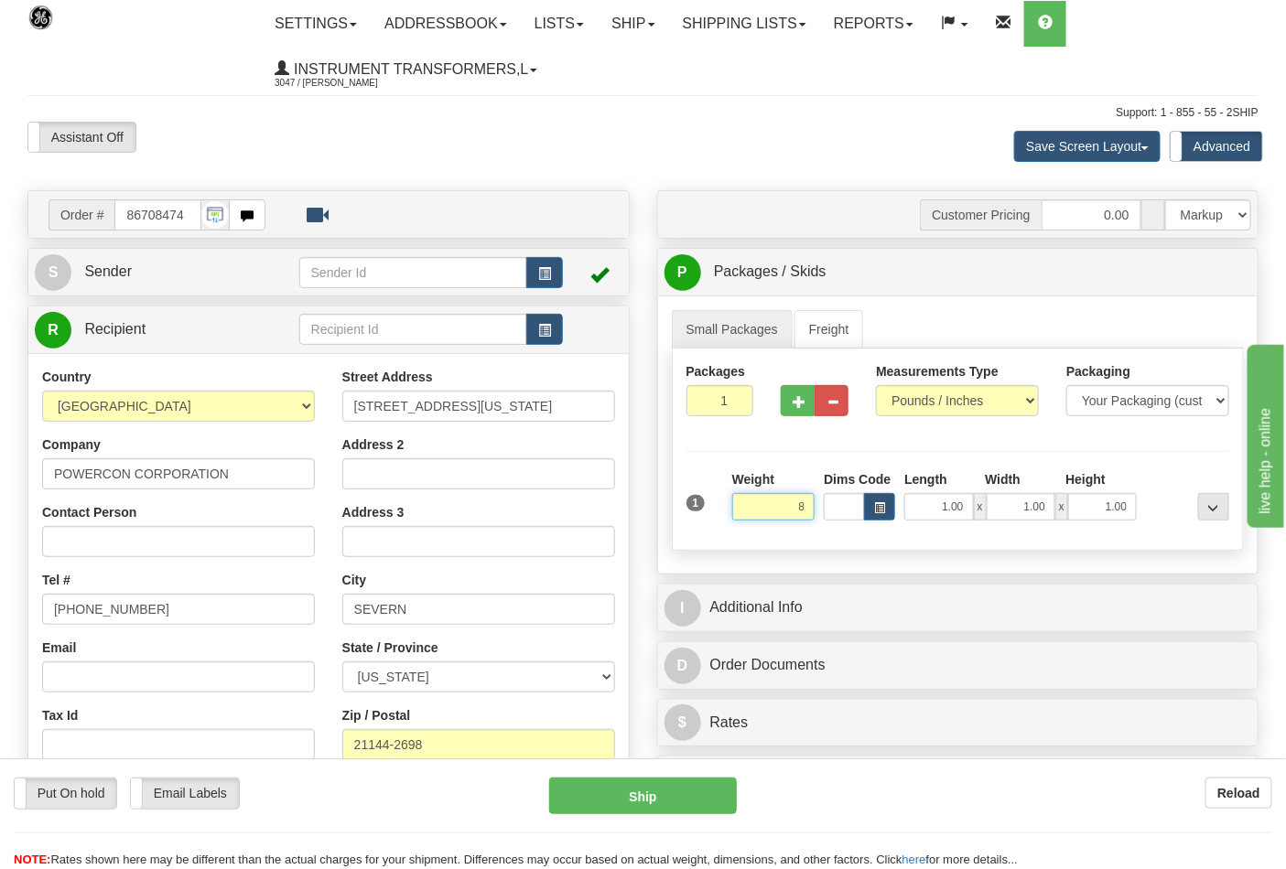
click button "Delete" at bounding box center [0, 0] width 0 height 0
type input "8.00"
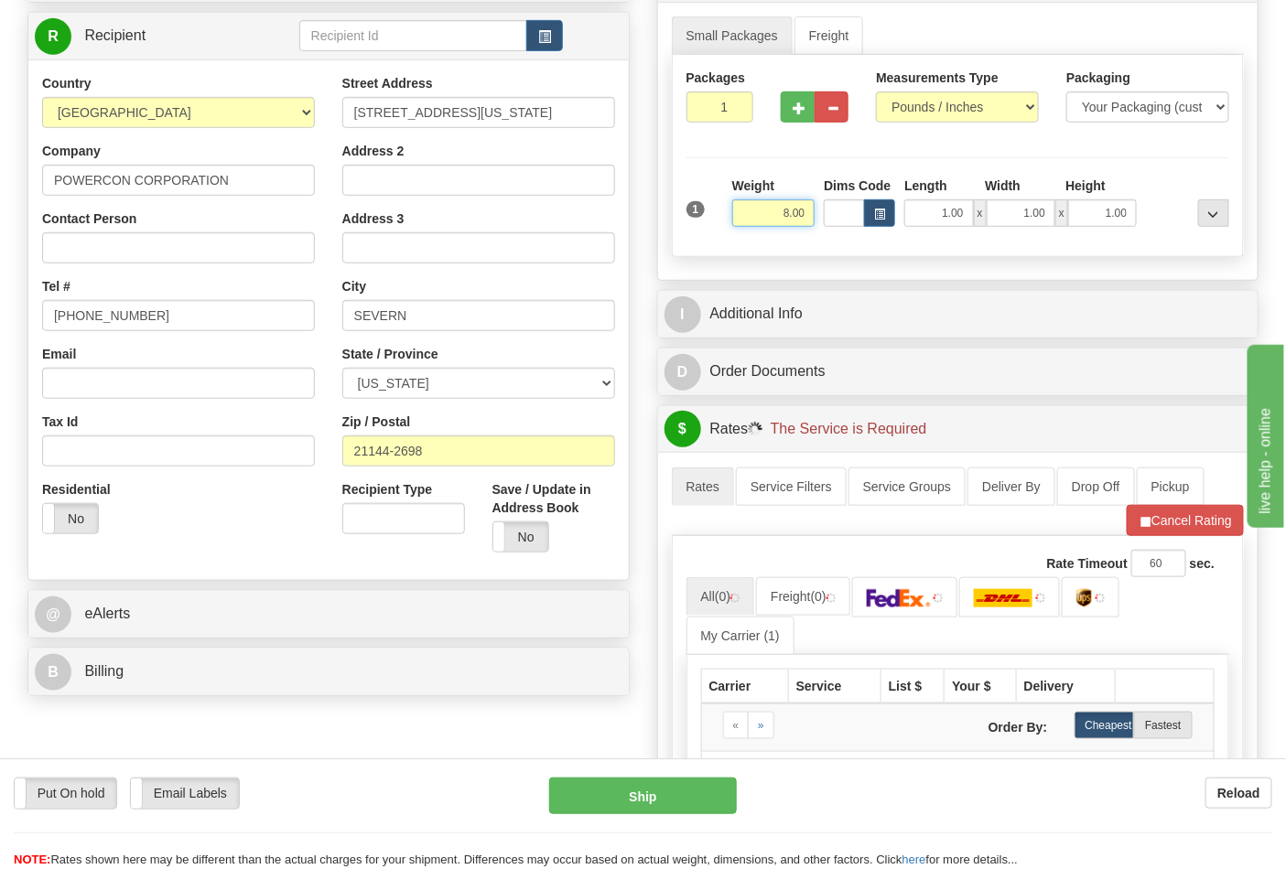
scroll to position [305, 0]
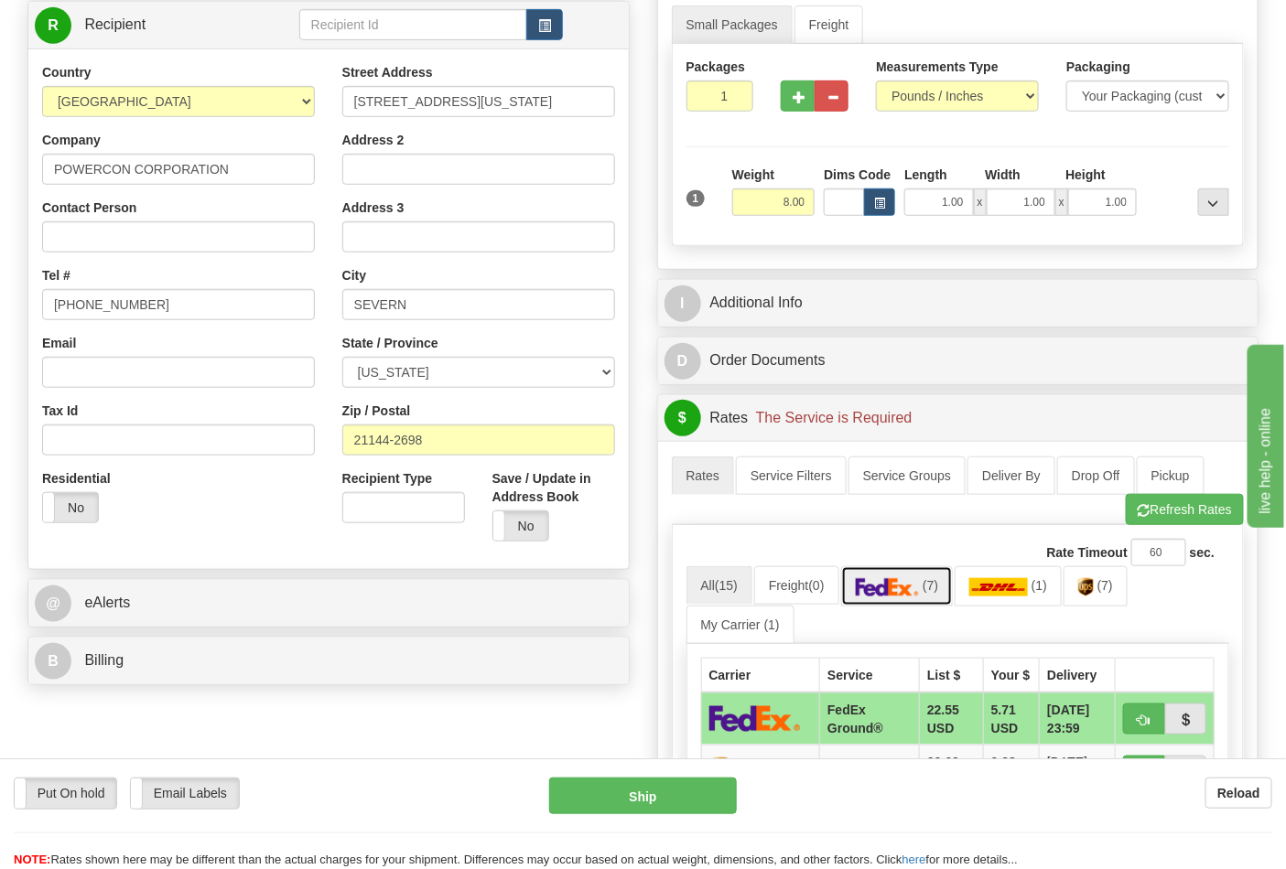
click at [935, 593] on span "(7)" at bounding box center [931, 585] width 16 height 15
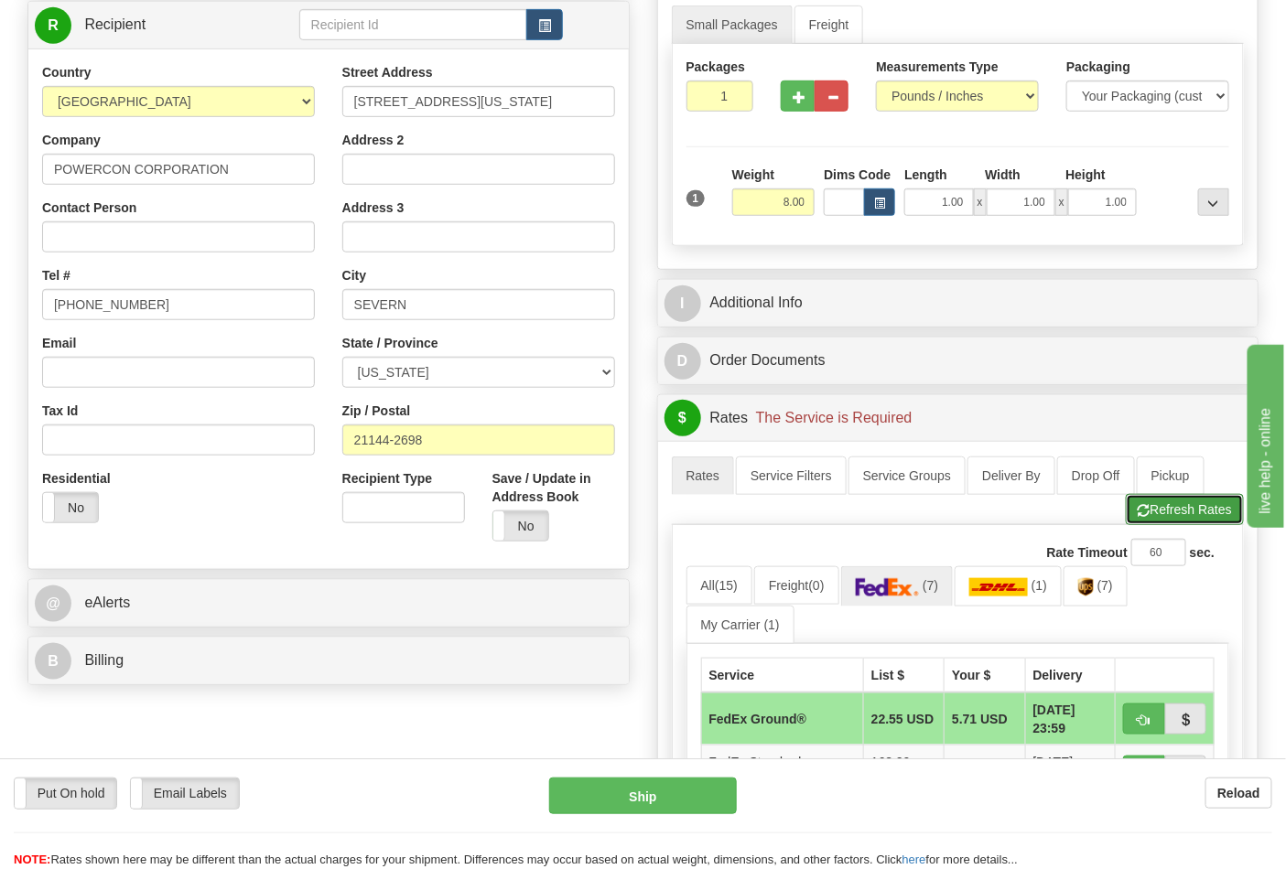
click at [1208, 517] on button "Refresh Rates" at bounding box center [1185, 509] width 118 height 31
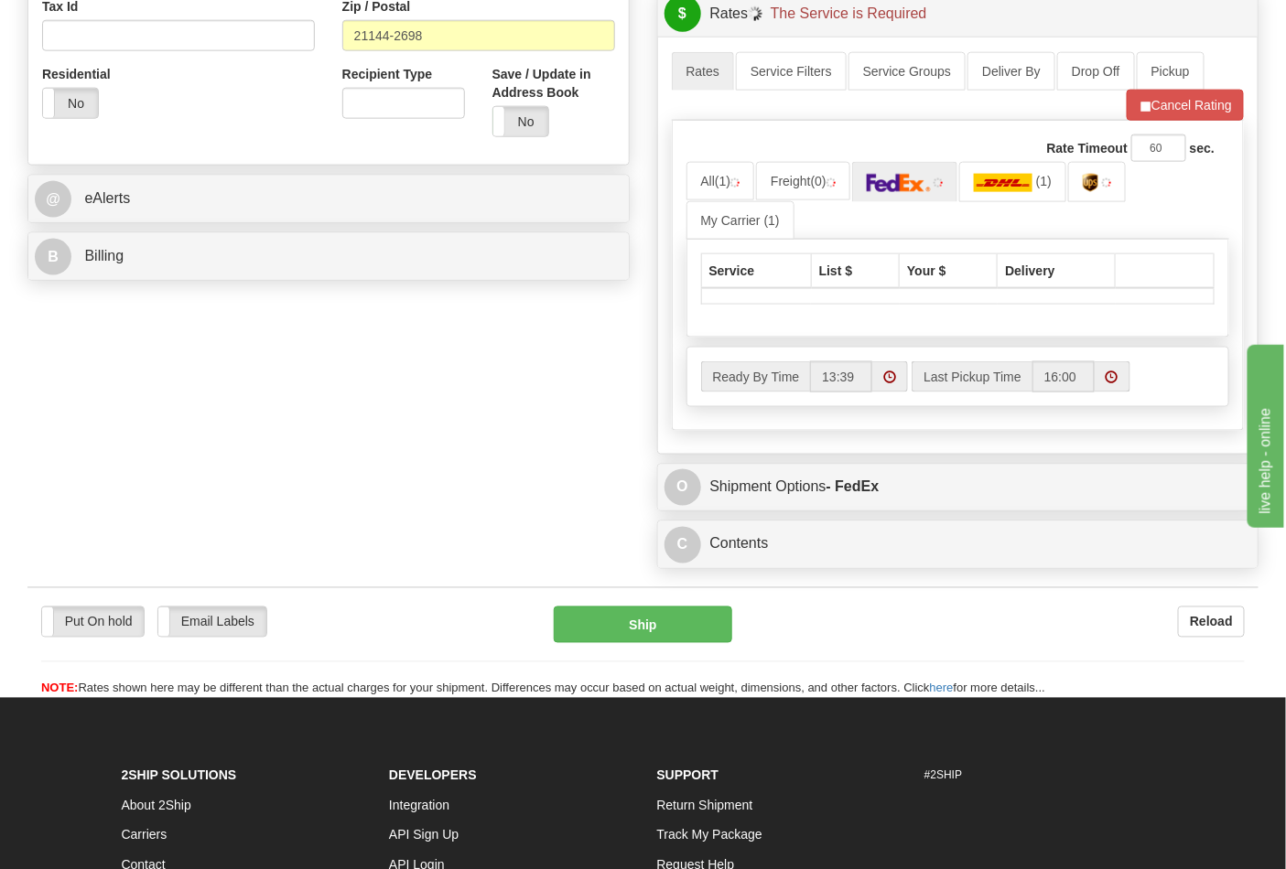
scroll to position [711, 0]
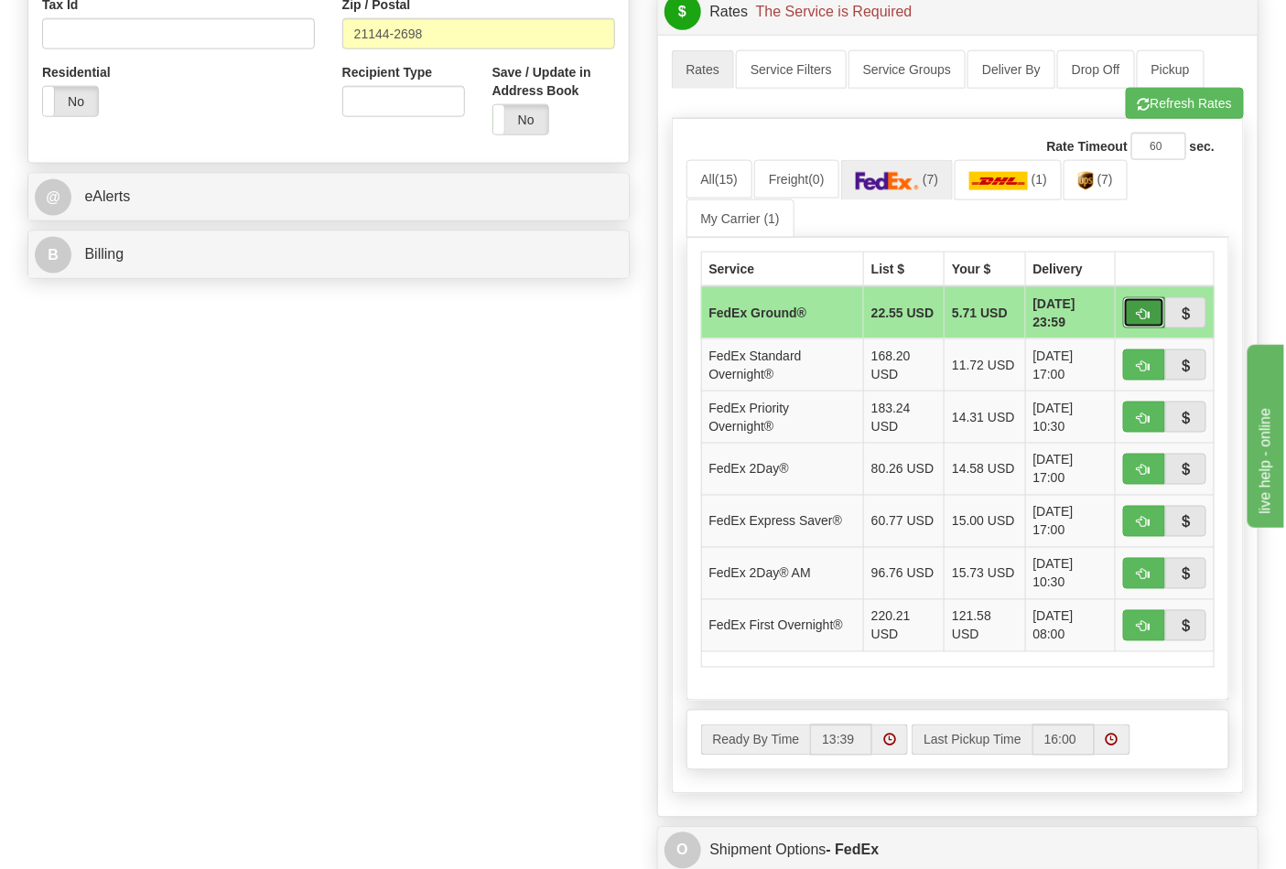
click at [1149, 318] on span "button" at bounding box center [1144, 314] width 13 height 12
type input "92"
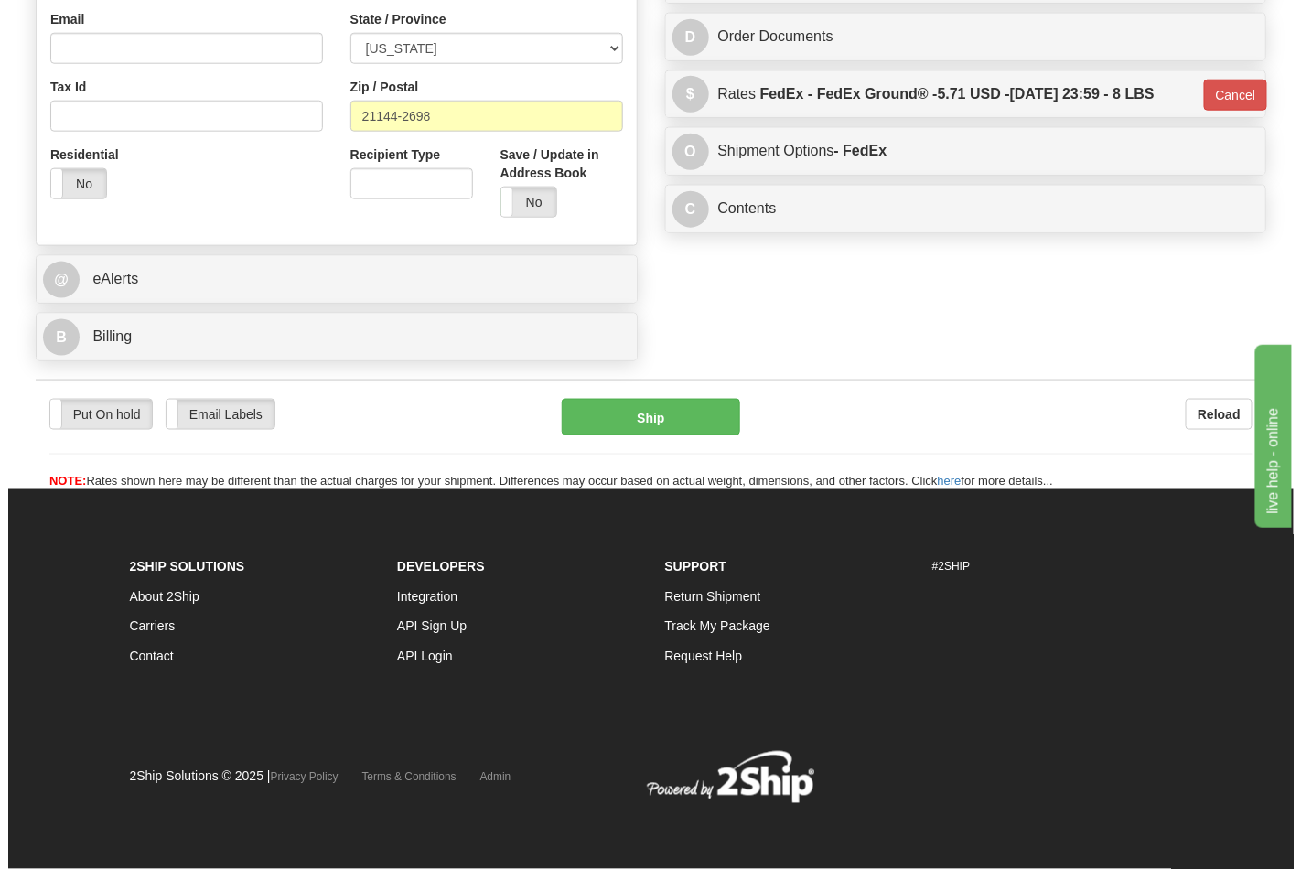
scroll to position [631, 0]
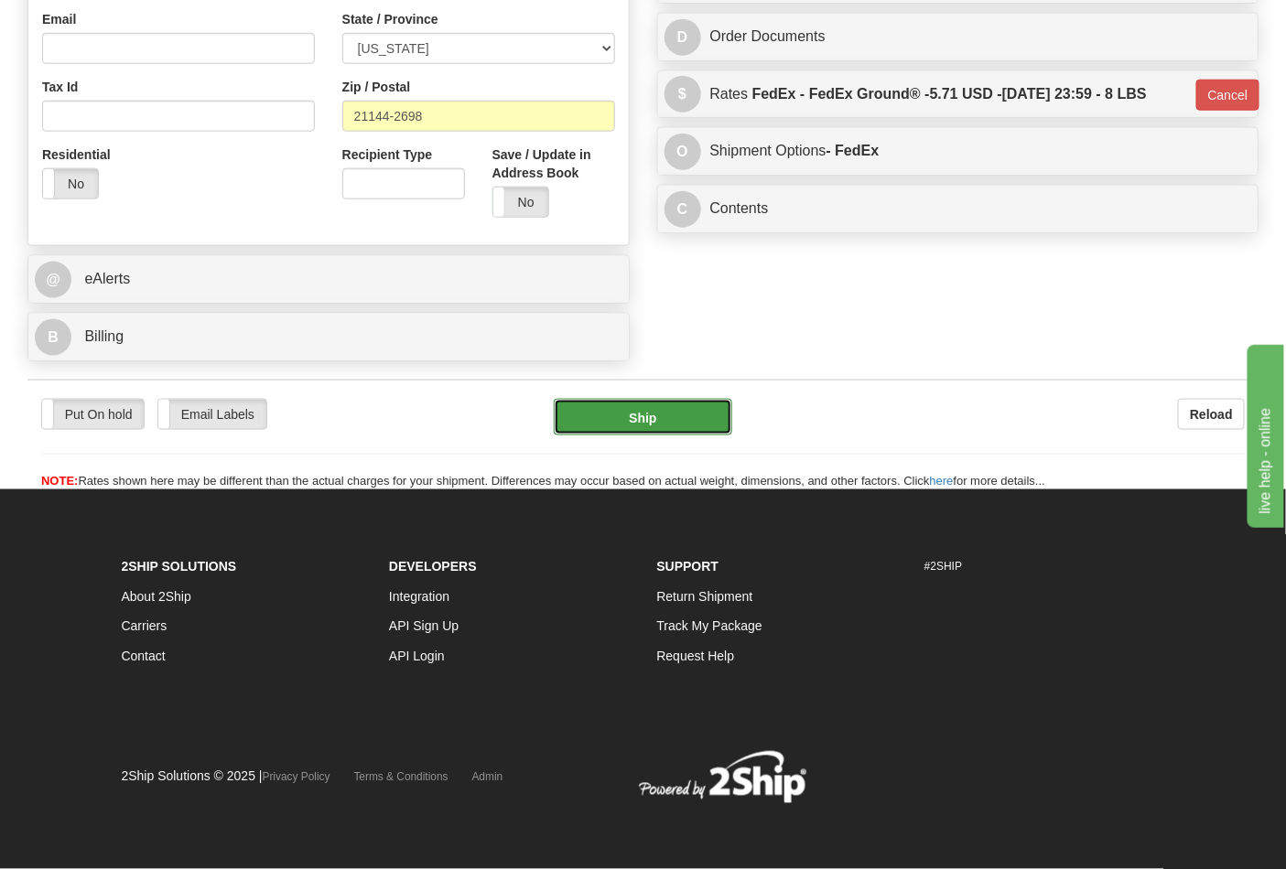
click at [642, 421] on button "Ship" at bounding box center [643, 417] width 178 height 37
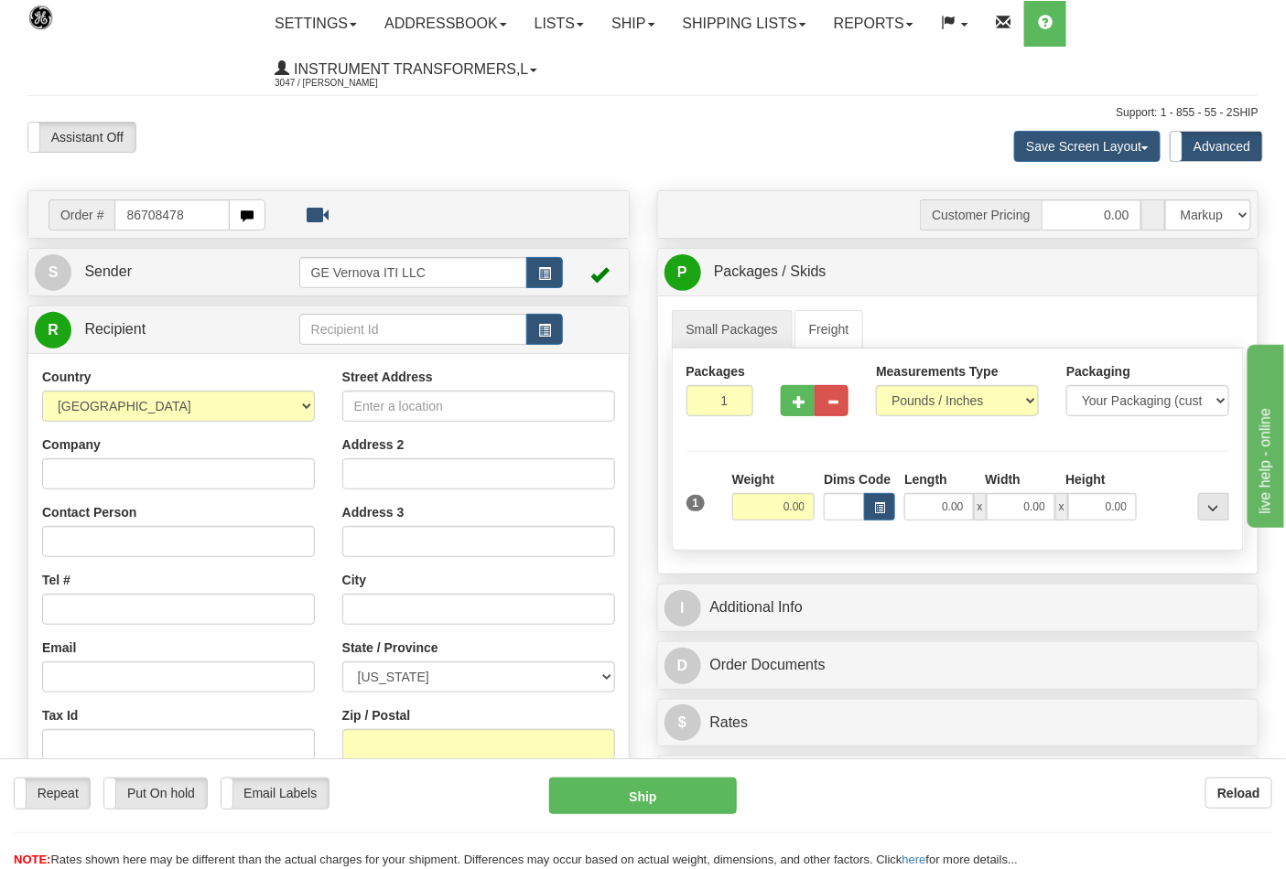
type input "86708478"
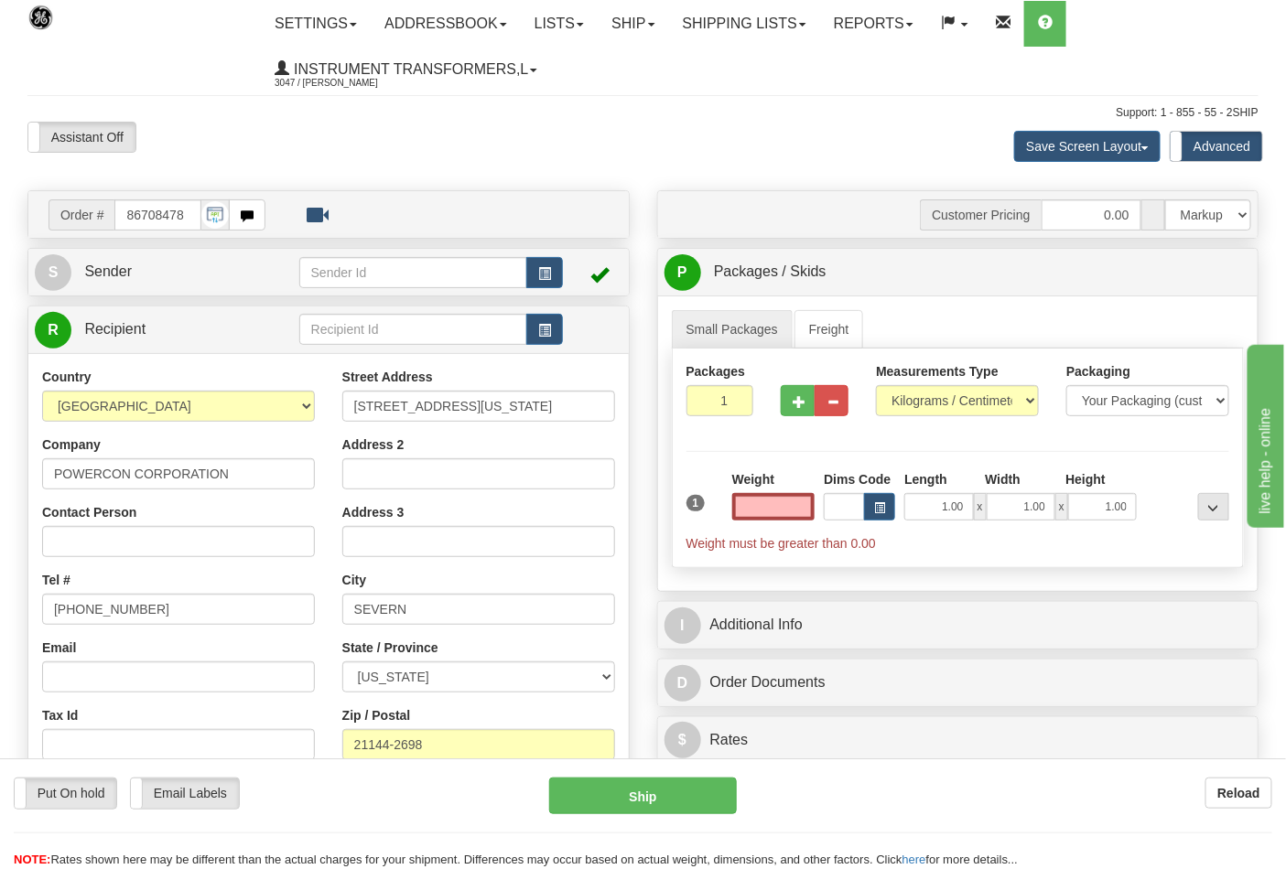
click at [783, 513] on input "text" at bounding box center [773, 506] width 83 height 27
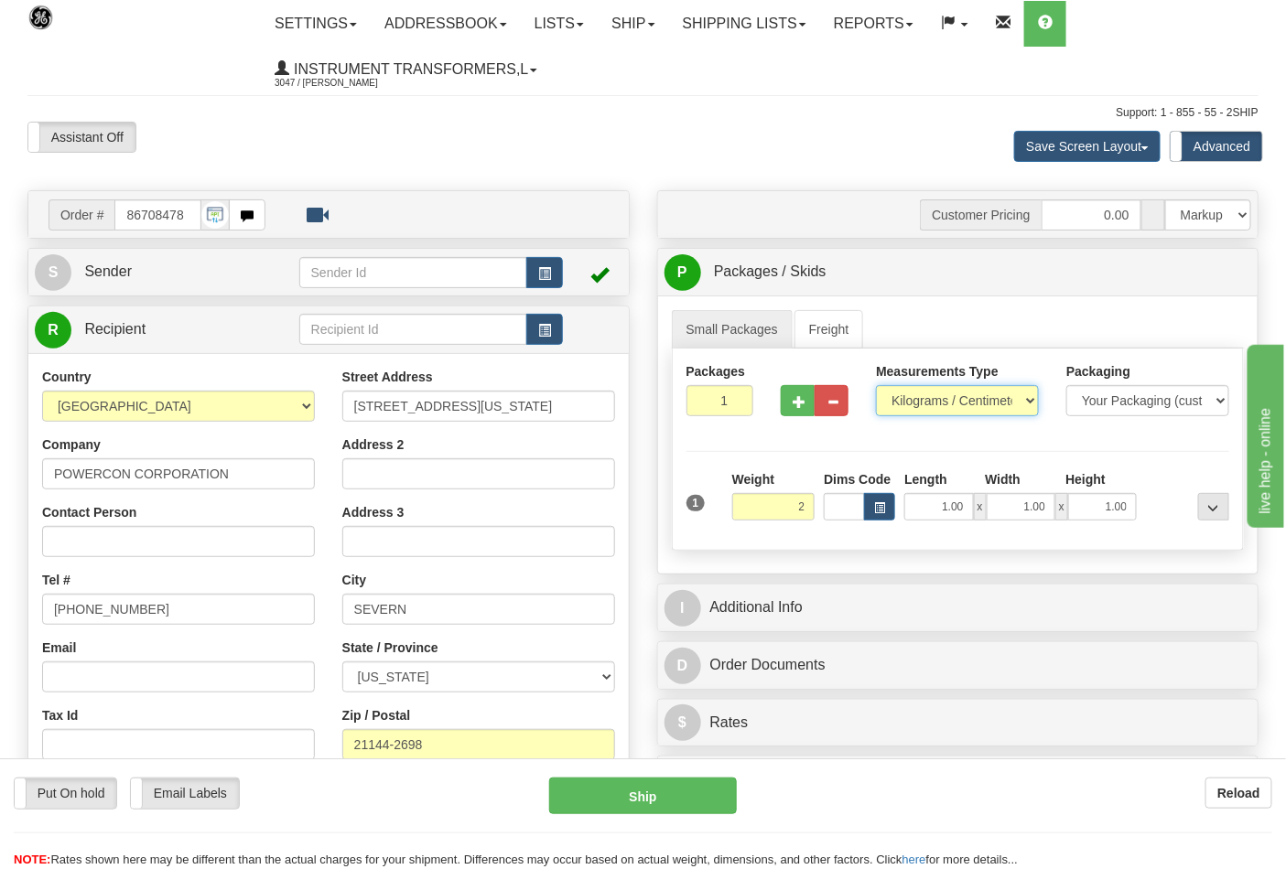
type input "2.00"
drag, startPoint x: 977, startPoint y: 394, endPoint x: 966, endPoint y: 414, distance: 22.6
click at [977, 395] on select "Pounds / Inches Kilograms / Centimeters" at bounding box center [957, 400] width 163 height 31
select select "0"
click at [876, 386] on select "Pounds / Inches Kilograms / Centimeters" at bounding box center [957, 400] width 163 height 31
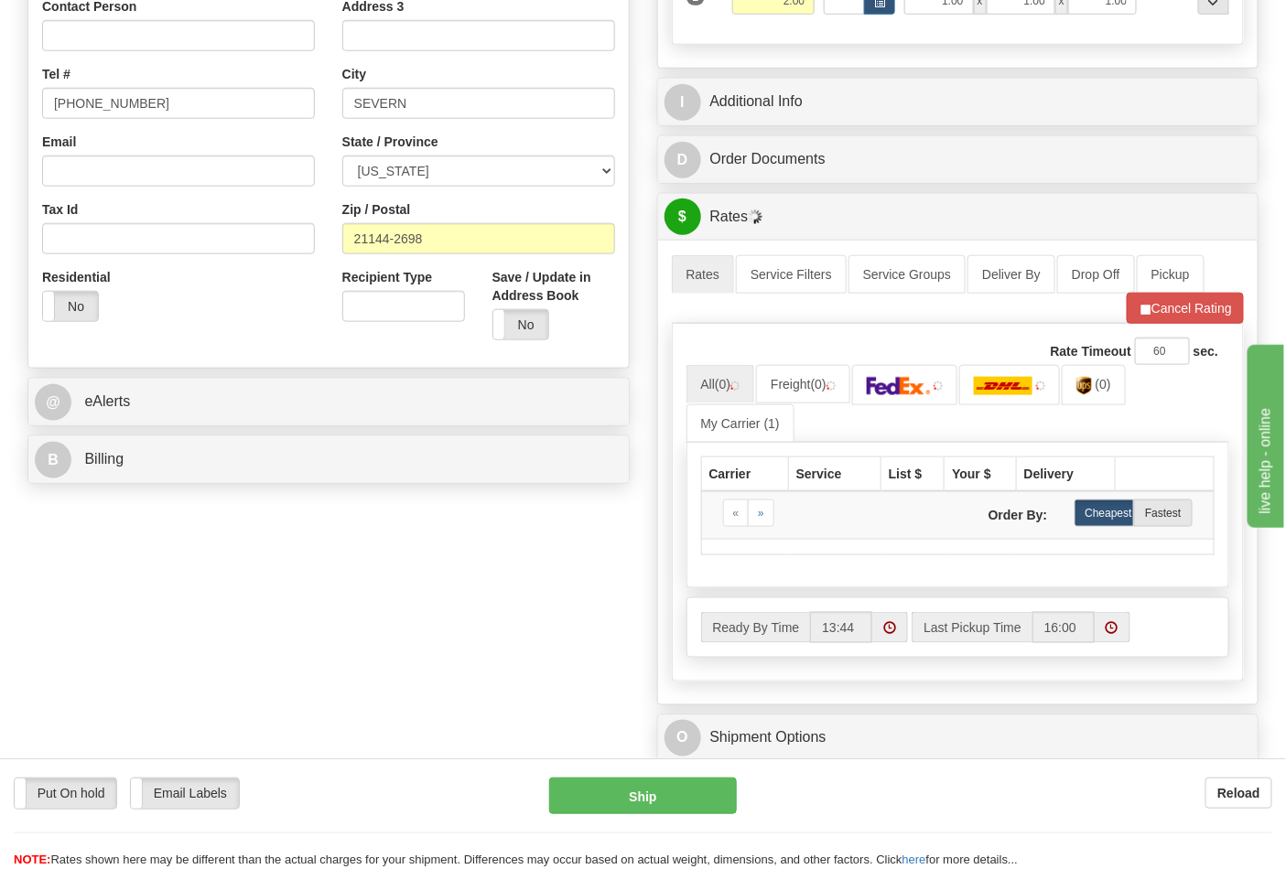
scroll to position [508, 0]
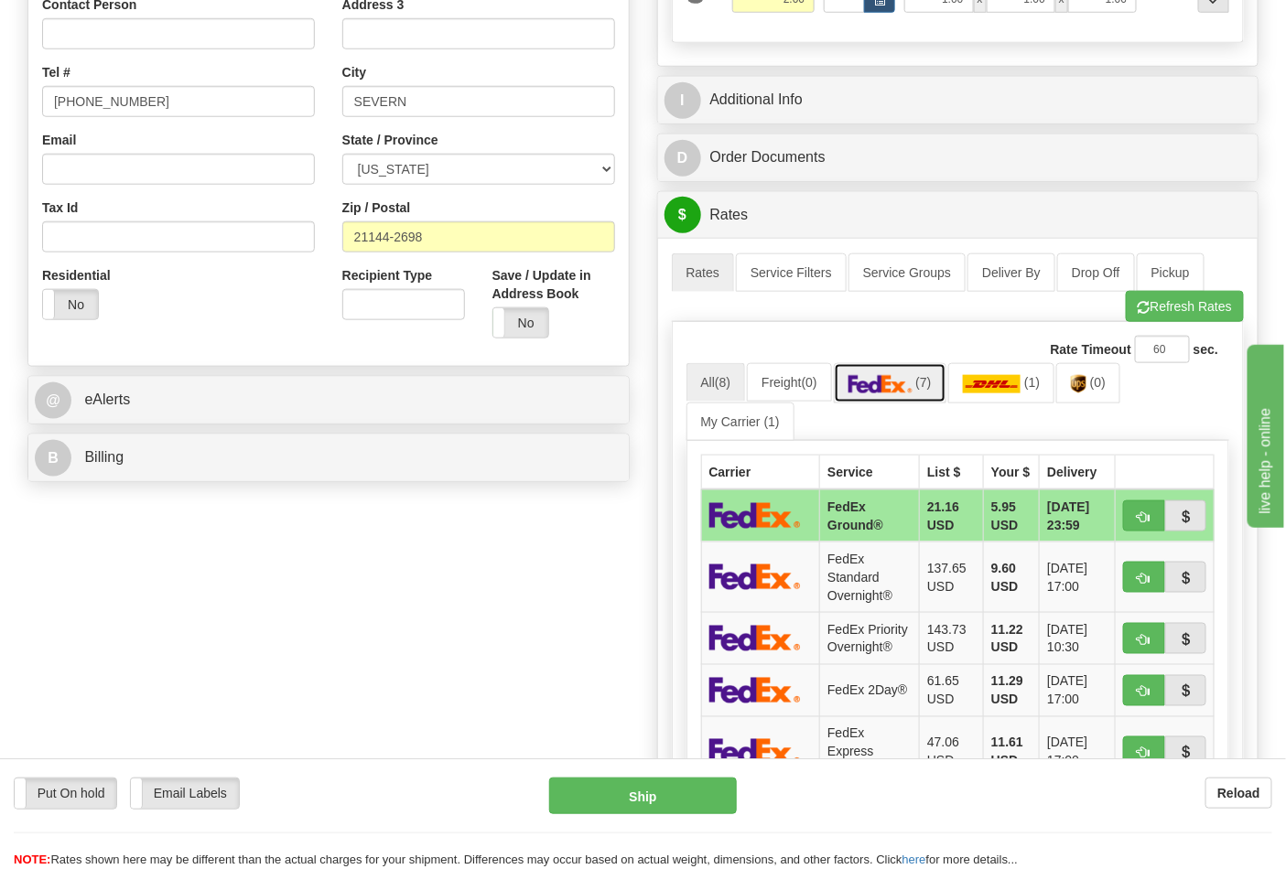
click at [891, 388] on img at bounding box center [880, 384] width 64 height 18
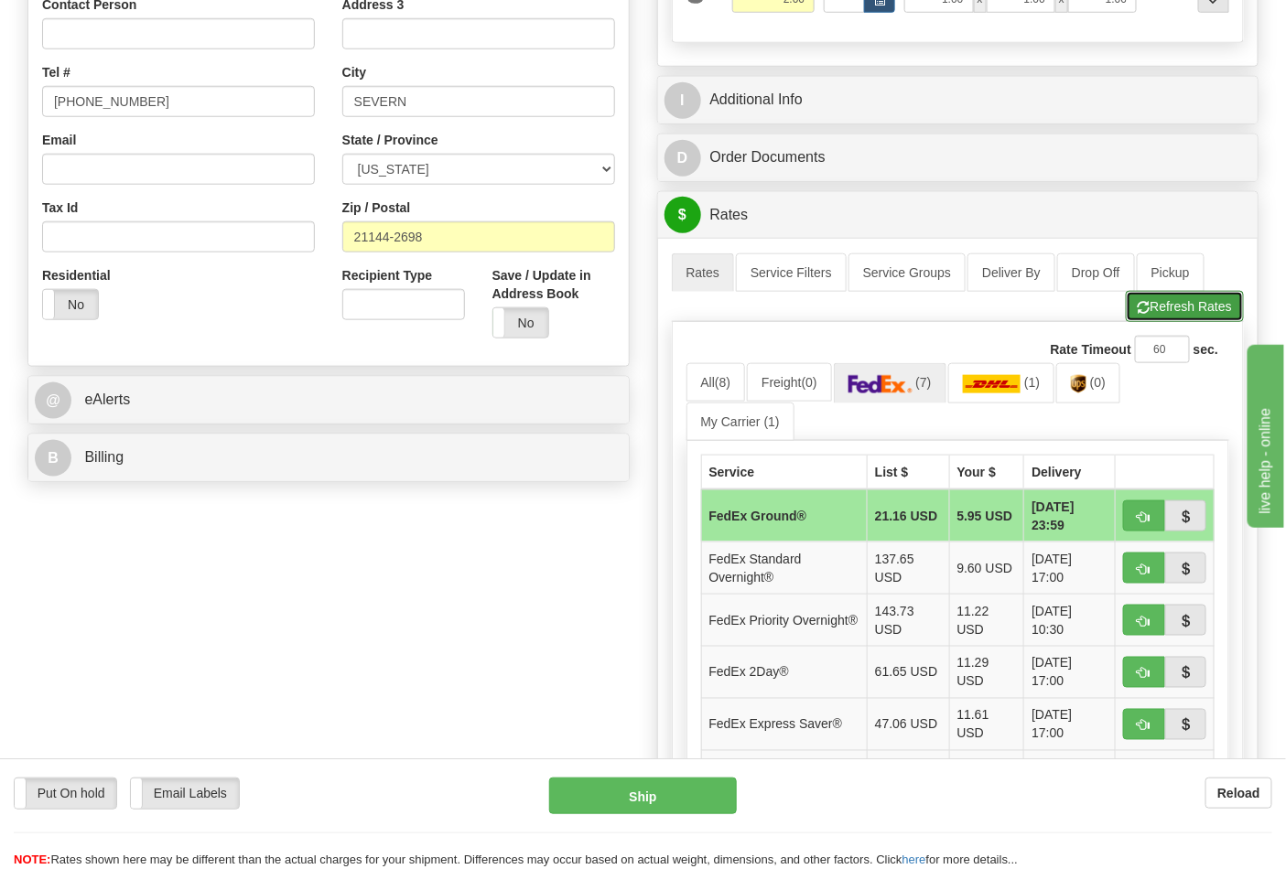
click at [1199, 297] on button "Refresh Rates" at bounding box center [1185, 306] width 118 height 31
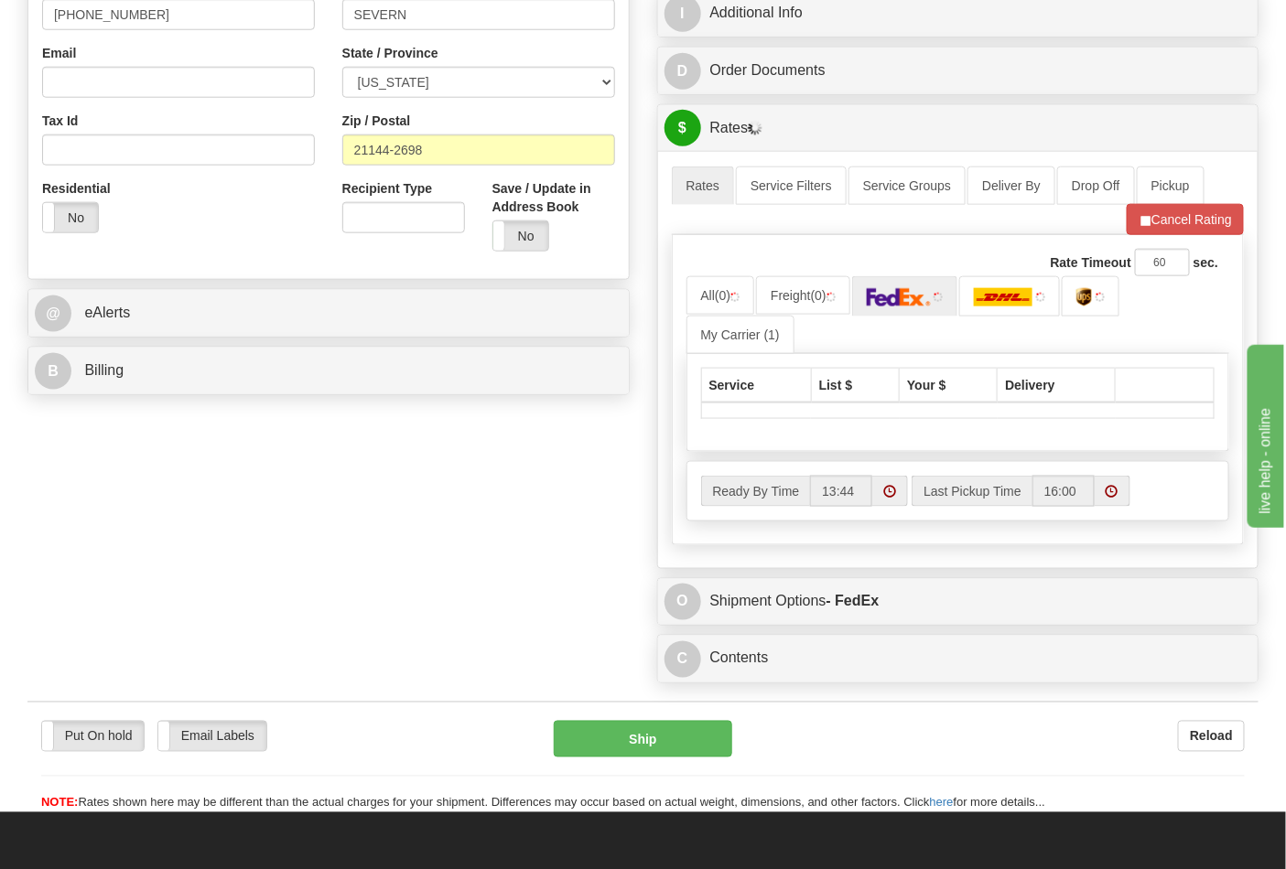
scroll to position [813, 0]
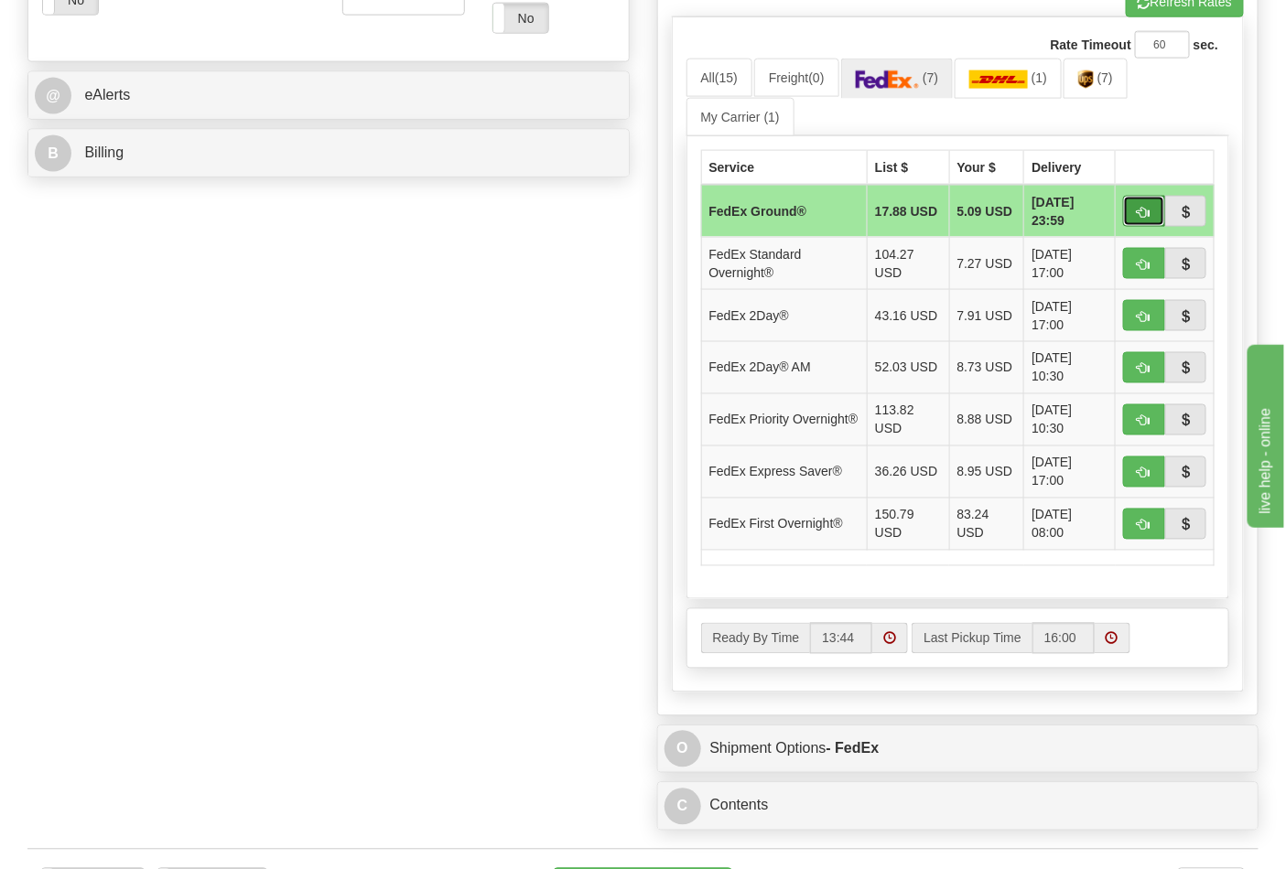
click at [1153, 216] on button "button" at bounding box center [1144, 211] width 42 height 31
type input "92"
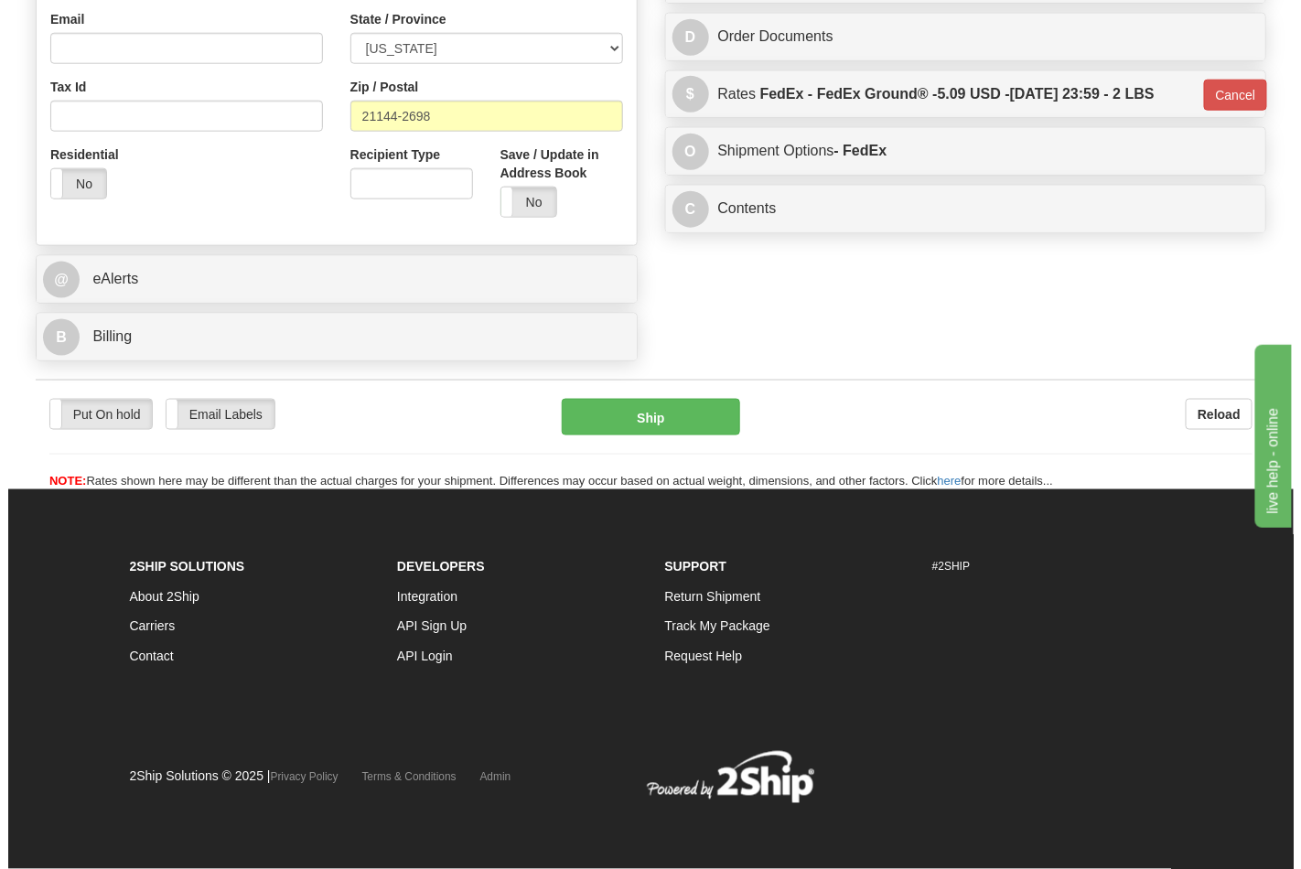
scroll to position [631, 0]
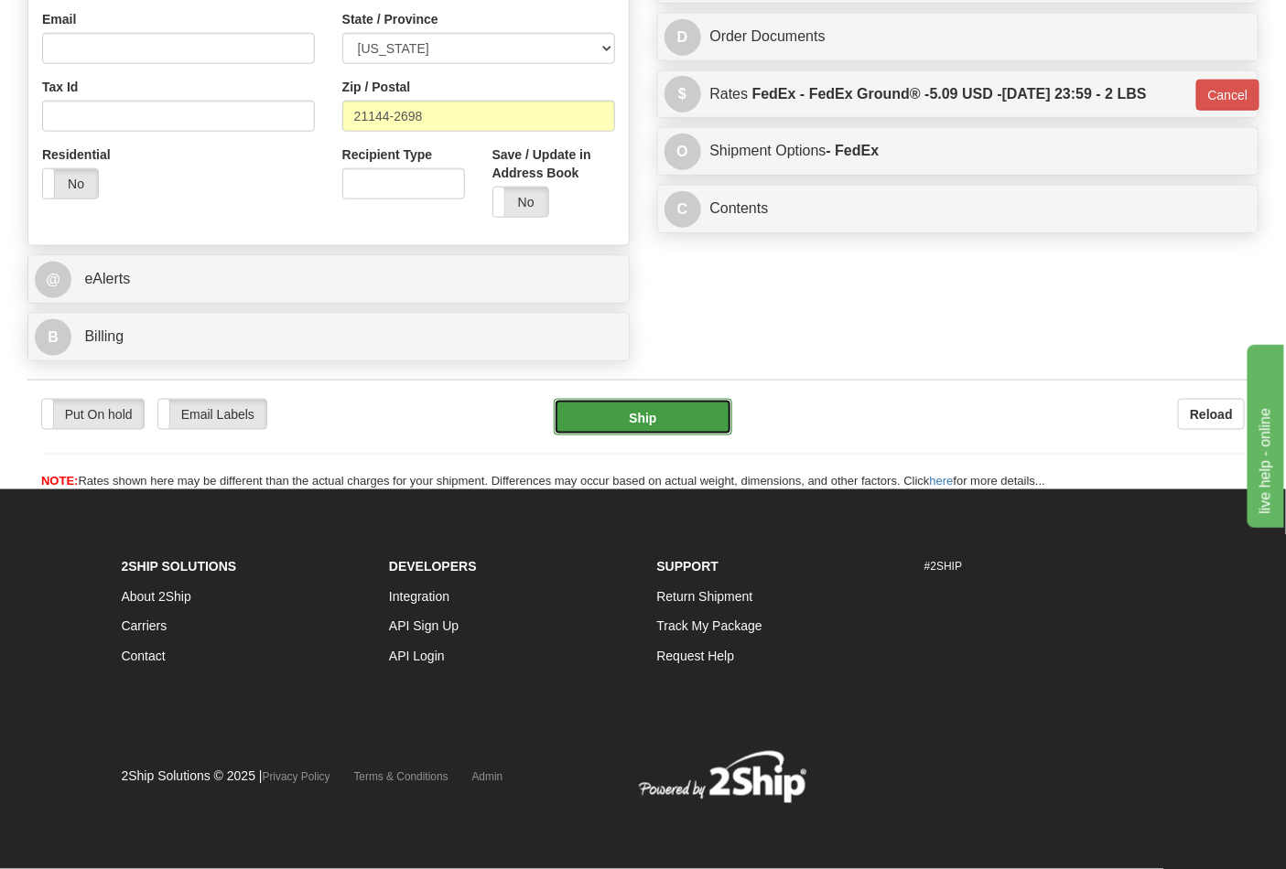
click at [711, 416] on button "Ship" at bounding box center [643, 417] width 178 height 37
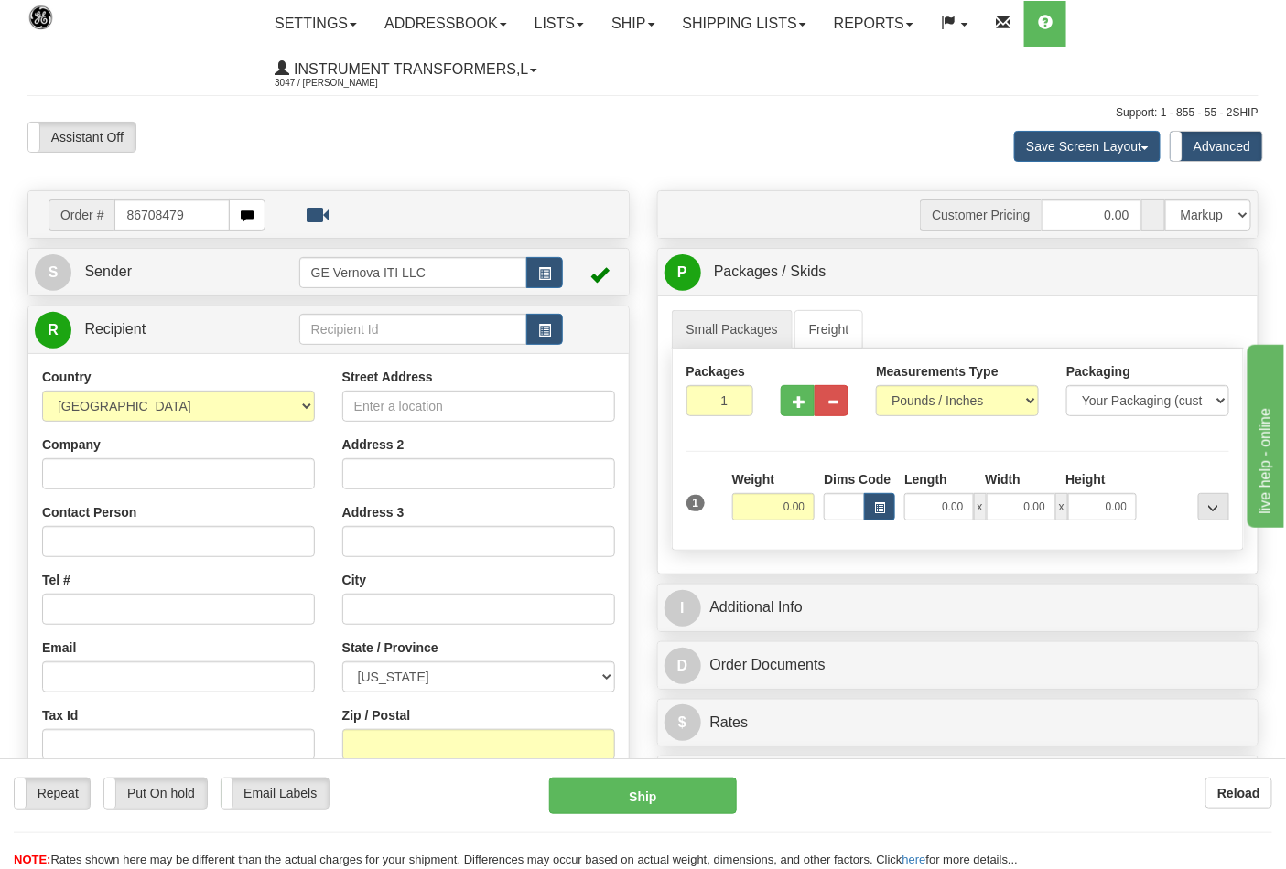
type input "86708479"
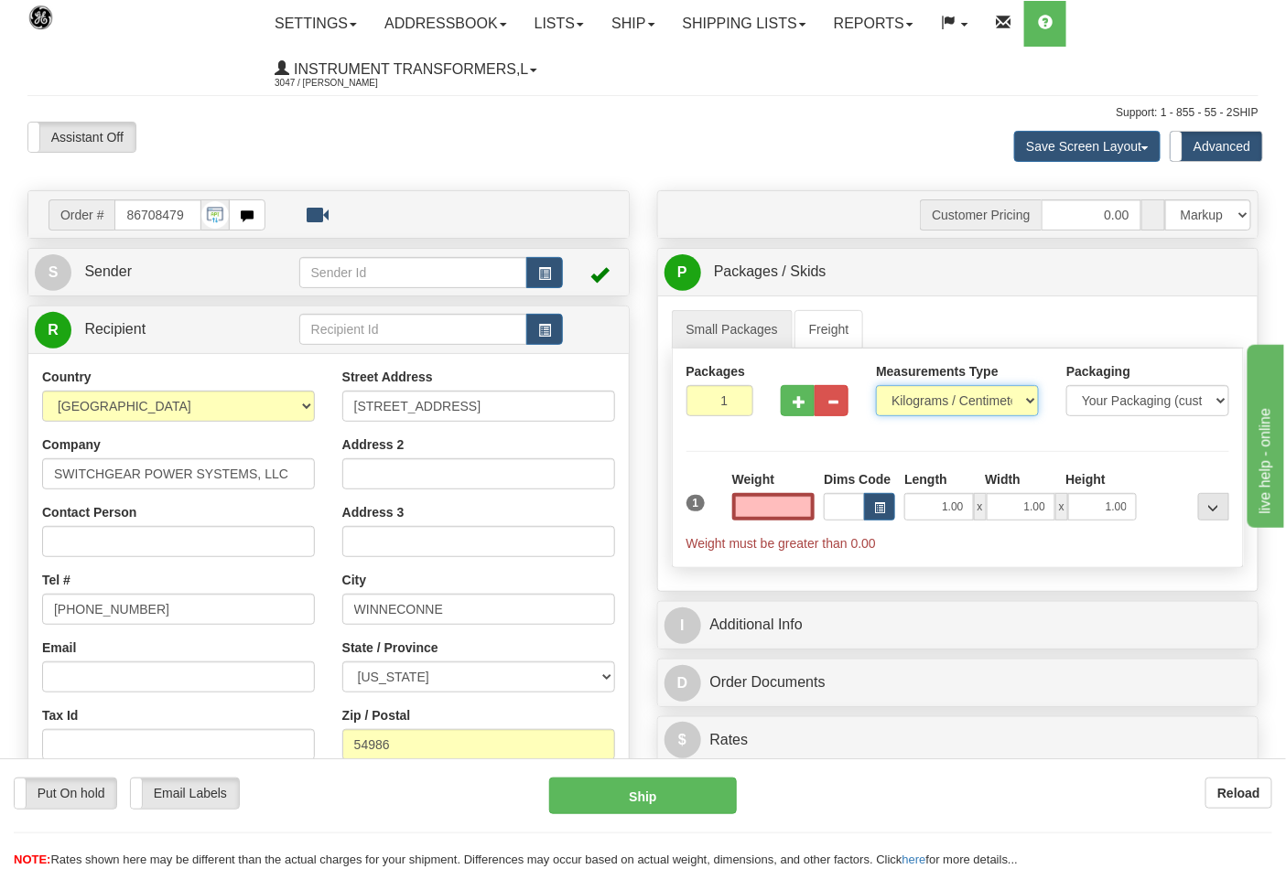
type input "0.00"
click at [915, 396] on select "Pounds / Inches Kilograms / Centimeters" at bounding box center [957, 400] width 163 height 31
select select "0"
click at [876, 386] on select "Pounds / Inches Kilograms / Centimeters" at bounding box center [957, 400] width 163 height 31
click at [788, 395] on button "button" at bounding box center [798, 400] width 34 height 31
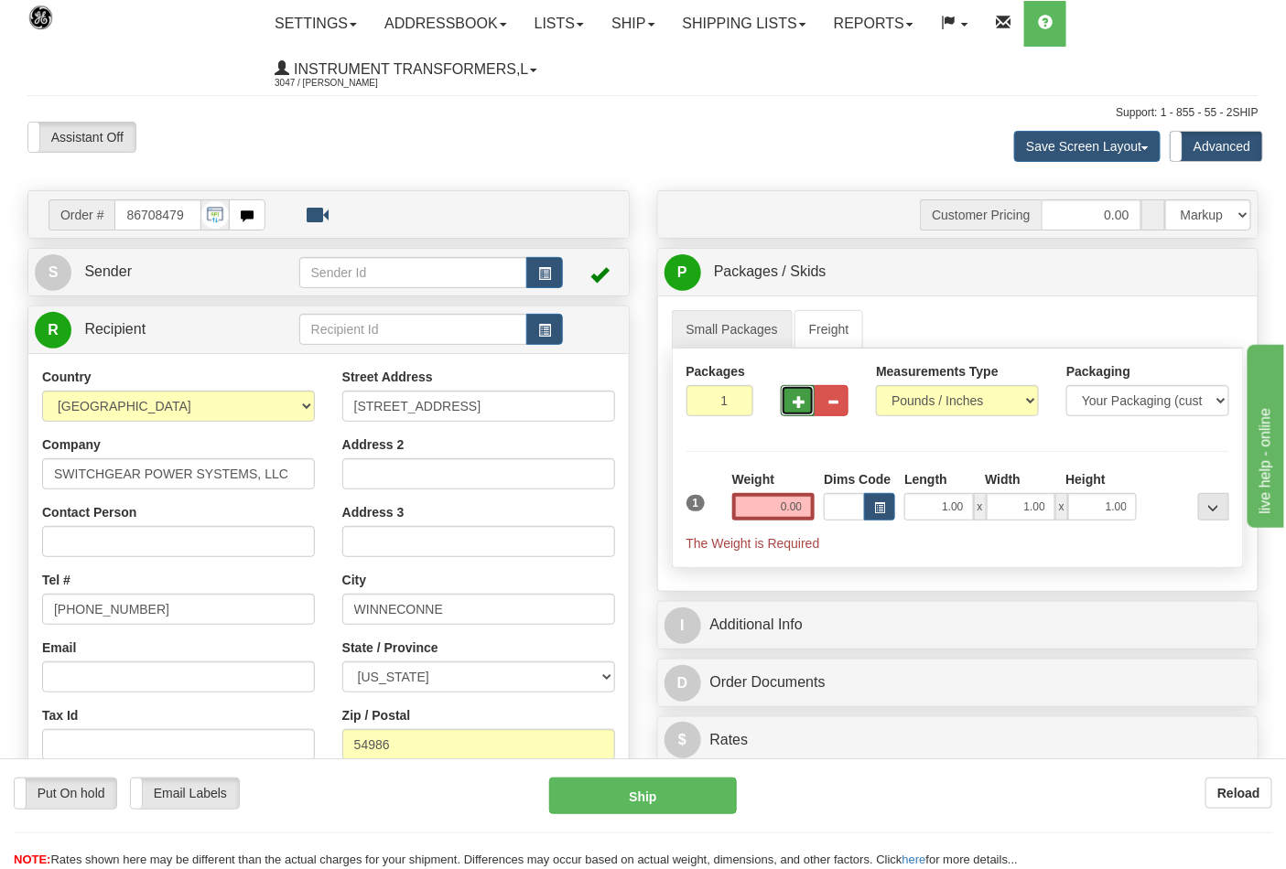
type input "2"
click at [763, 506] on input "0.00" at bounding box center [773, 506] width 83 height 27
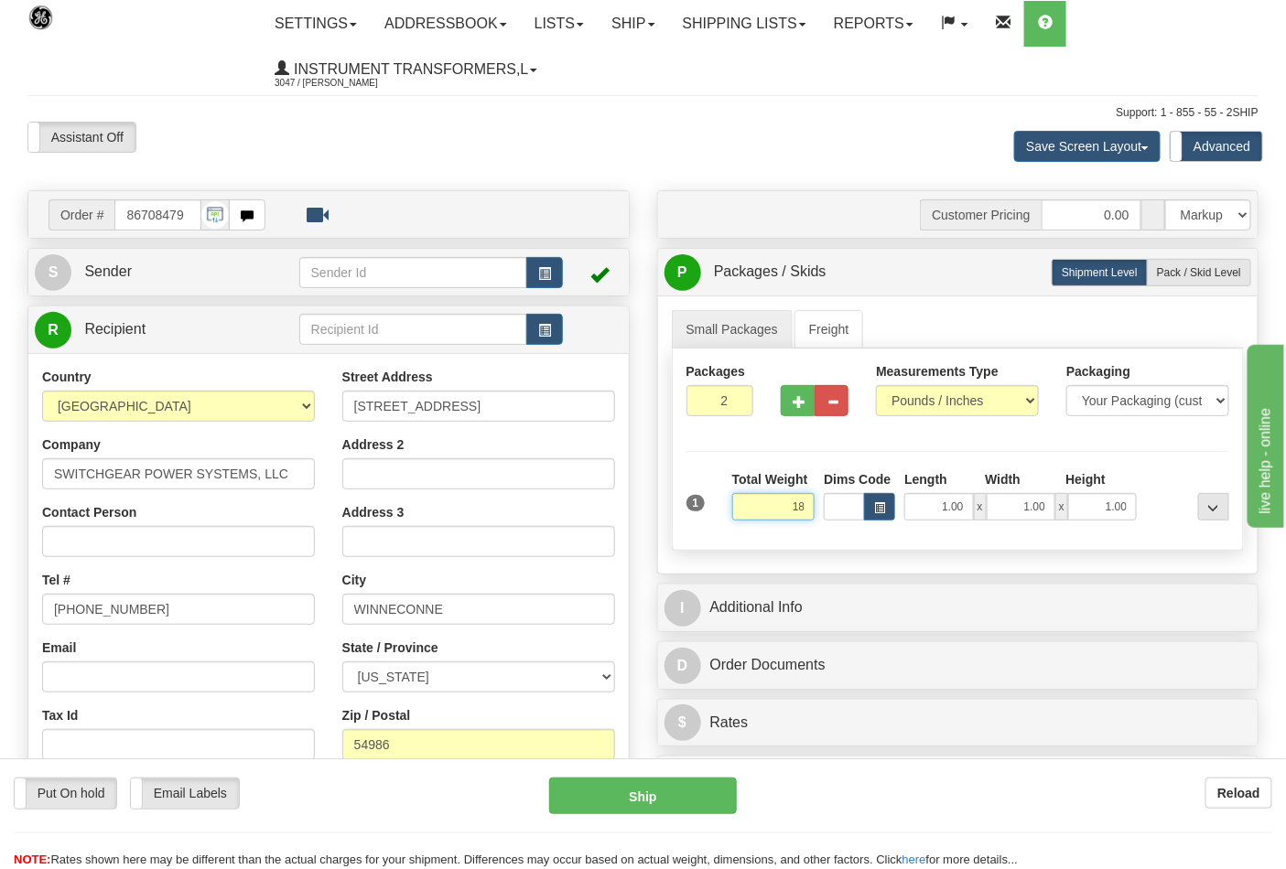
click button "Delete" at bounding box center [0, 0] width 0 height 0
type input "18.00"
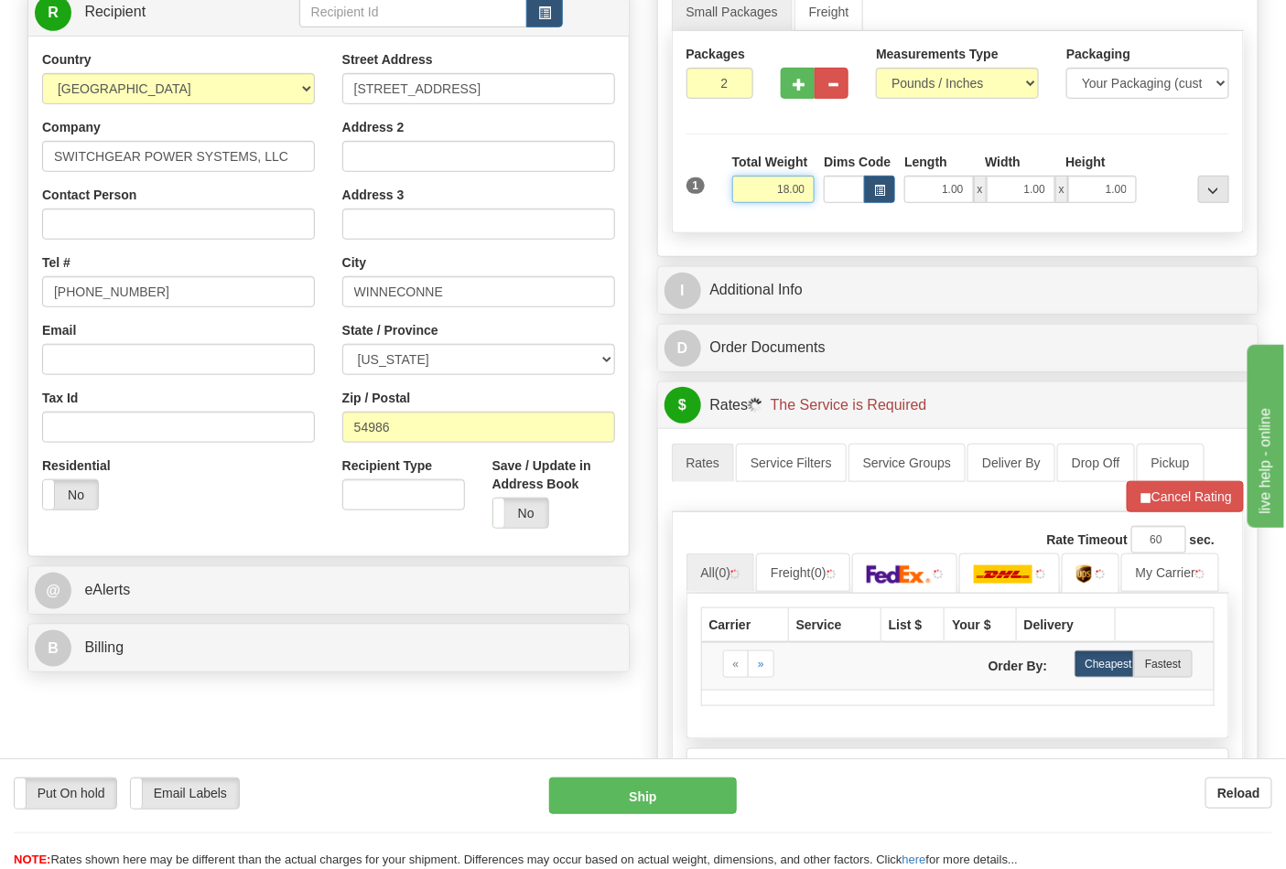
scroll to position [406, 0]
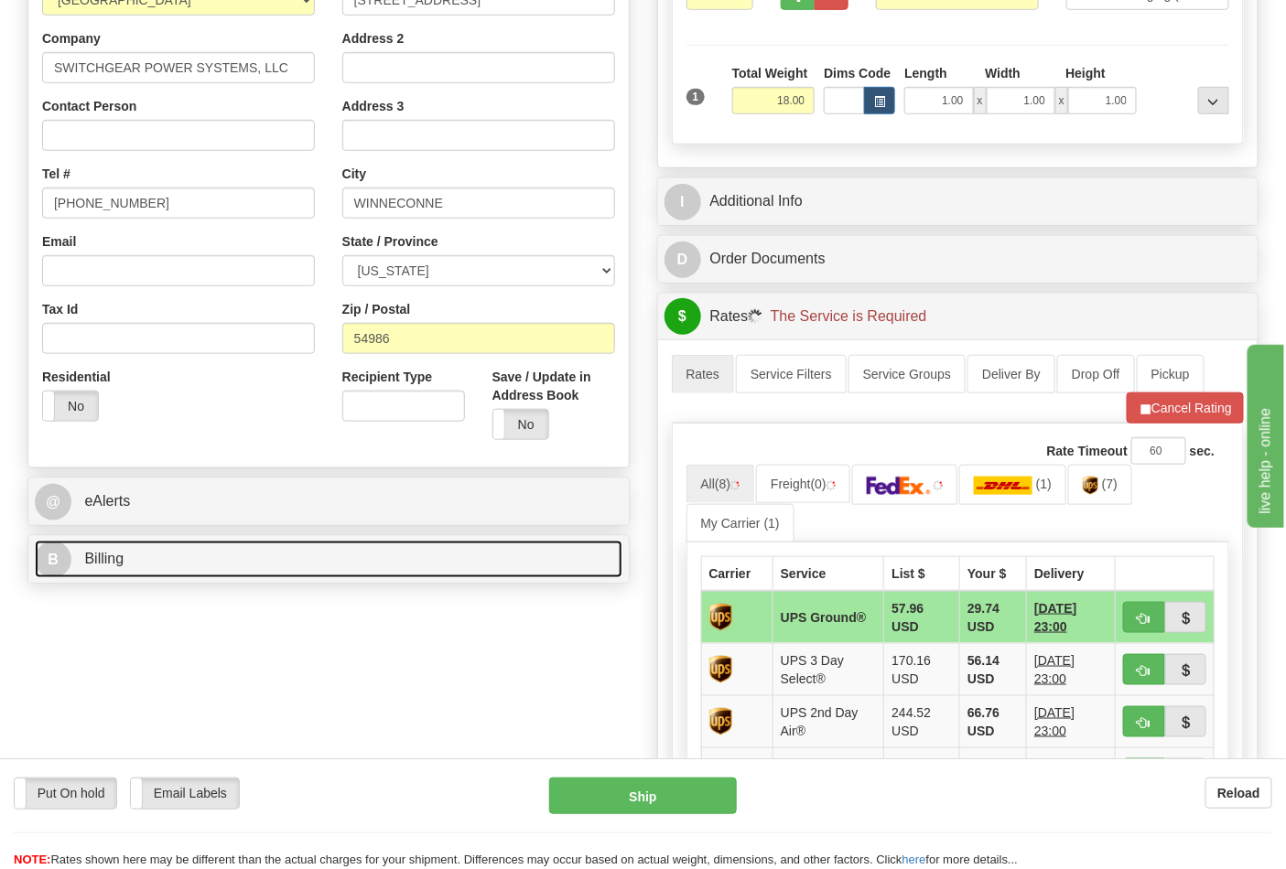
click at [354, 550] on link "B Billing" at bounding box center [329, 560] width 588 height 38
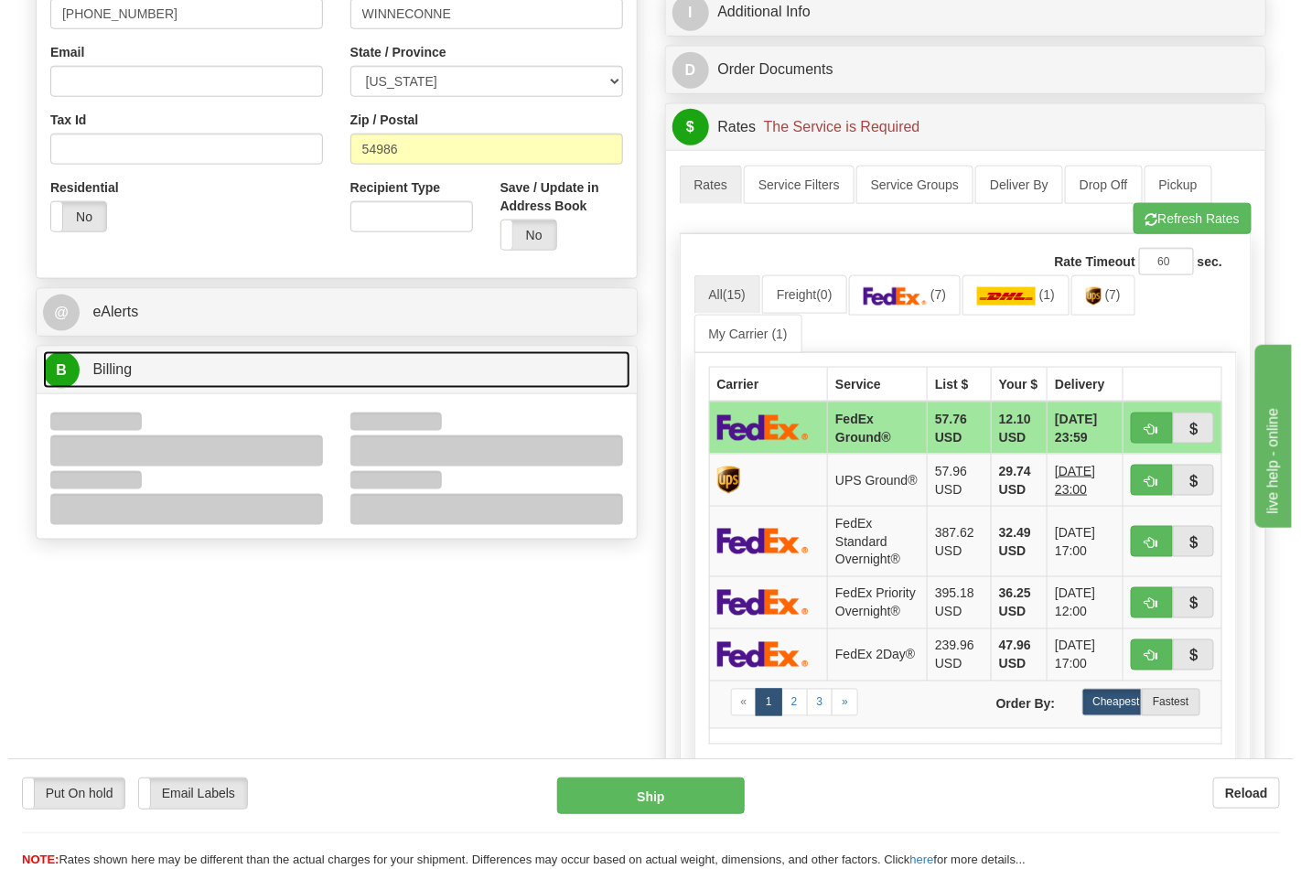
scroll to position [610, 0]
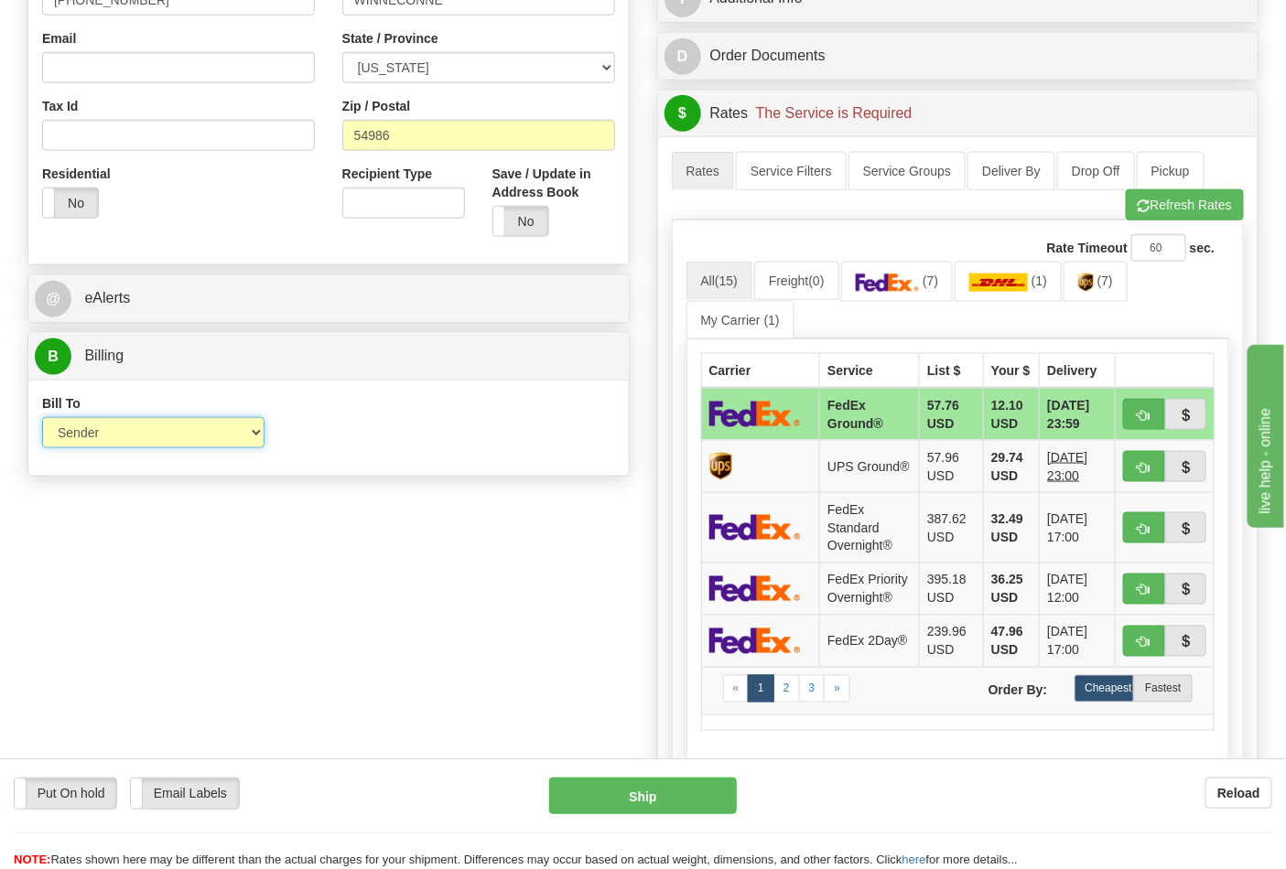
click at [231, 428] on select "Sender Recipient Third Party Collect" at bounding box center [153, 432] width 222 height 31
select select "2"
click at [42, 419] on select "Sender Recipient Third Party Collect" at bounding box center [153, 432] width 222 height 31
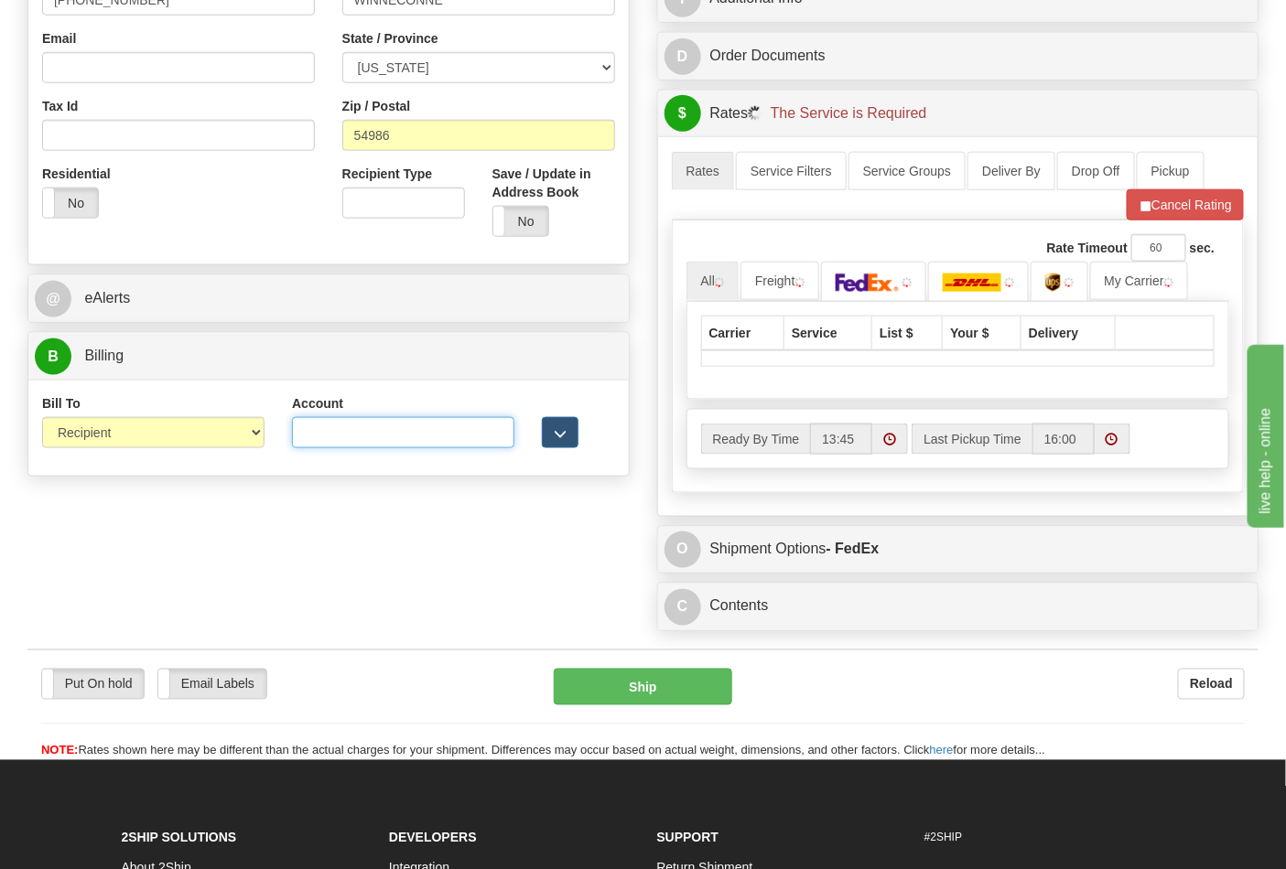
click at [328, 434] on input "Account" at bounding box center [403, 432] width 222 height 31
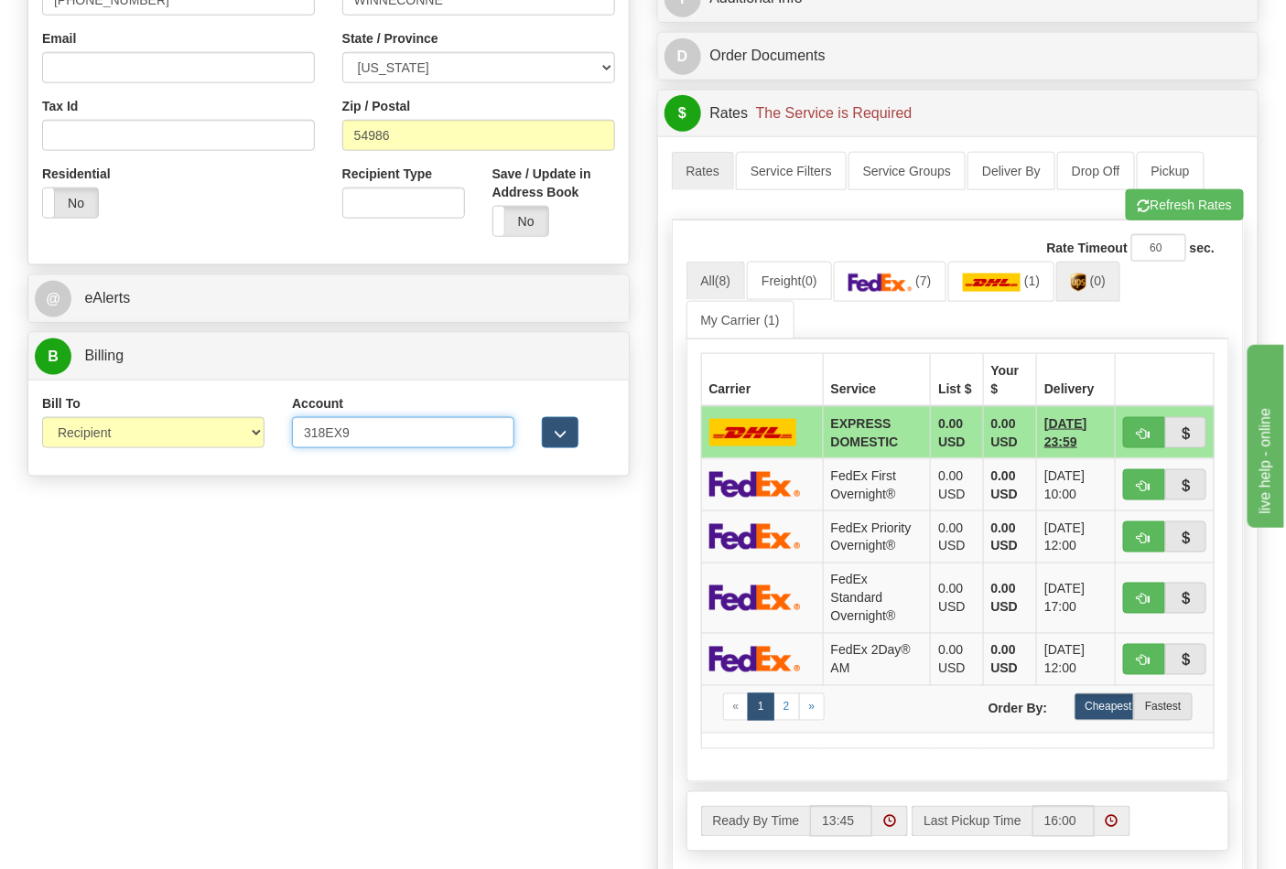
type input "318EX9"
click at [1083, 275] on img at bounding box center [1079, 283] width 16 height 18
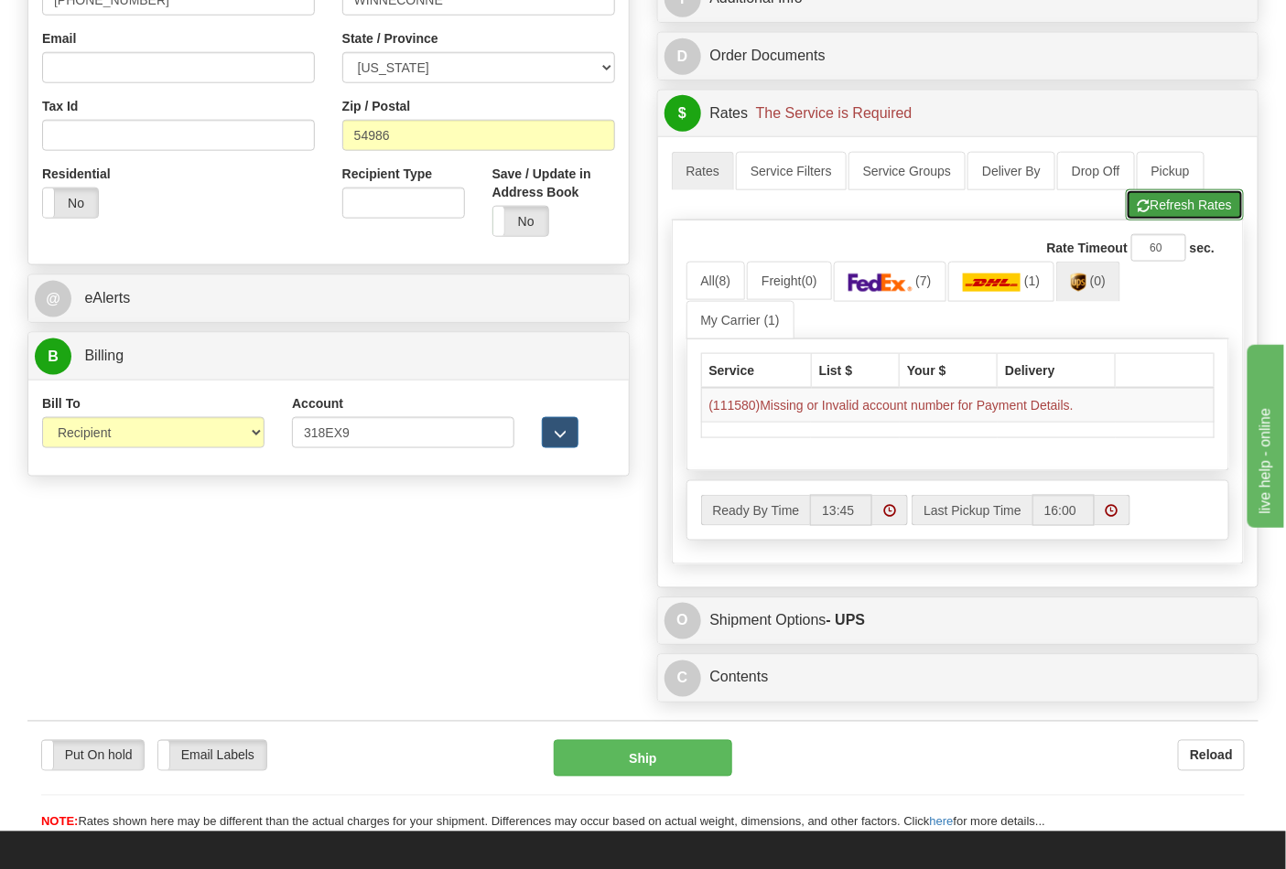
click at [1140, 212] on span "button" at bounding box center [1144, 206] width 13 height 12
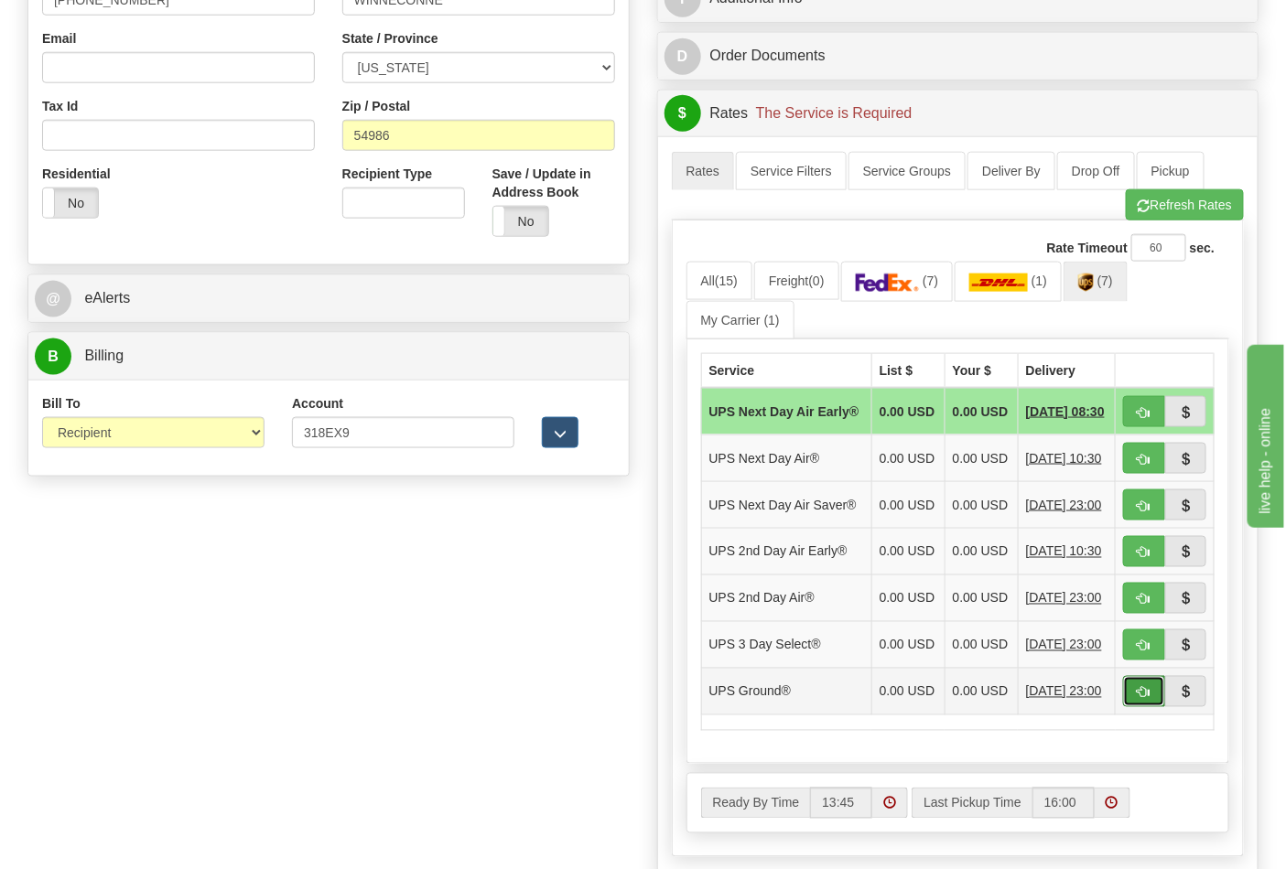
click at [1148, 699] on span "button" at bounding box center [1144, 693] width 13 height 12
type input "03"
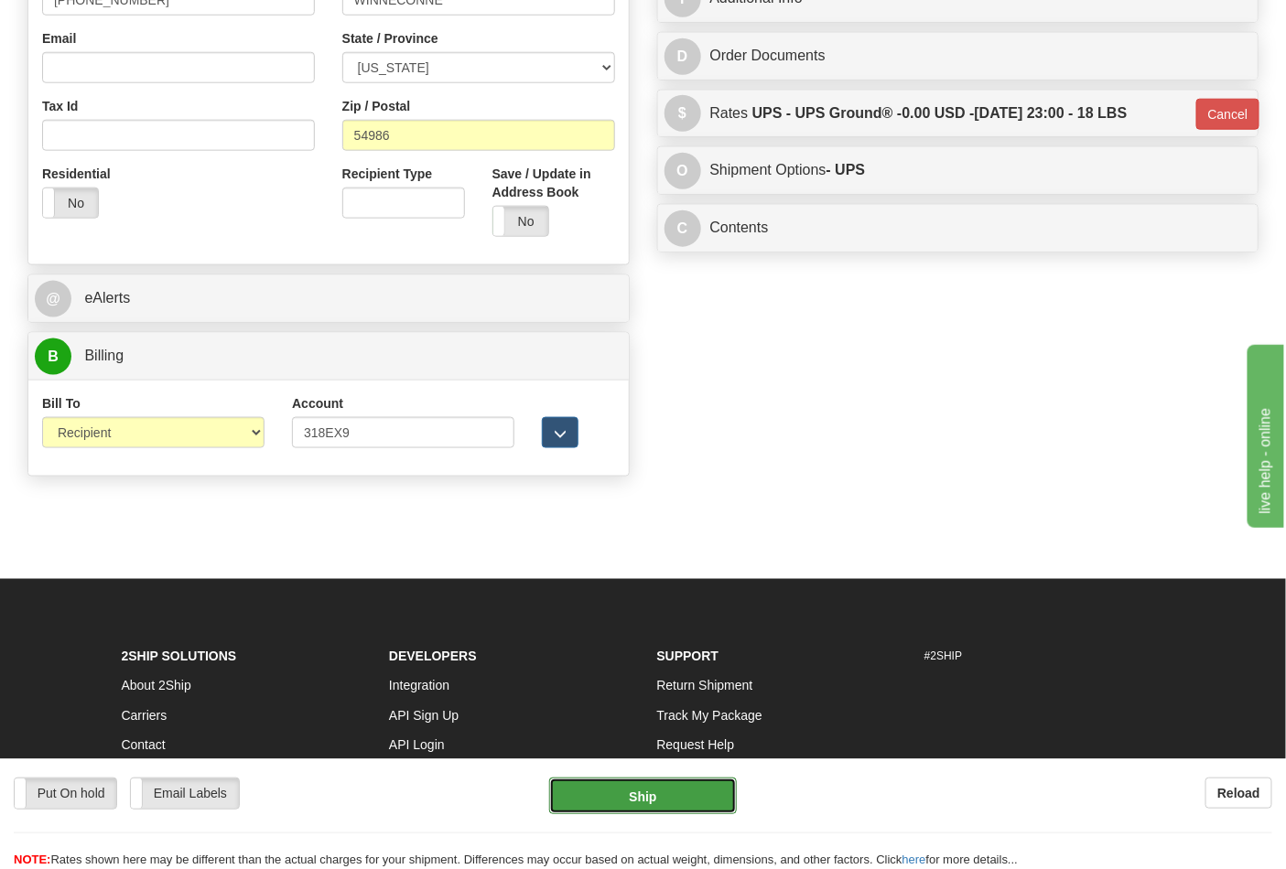
click at [654, 801] on button "Ship" at bounding box center [642, 796] width 187 height 37
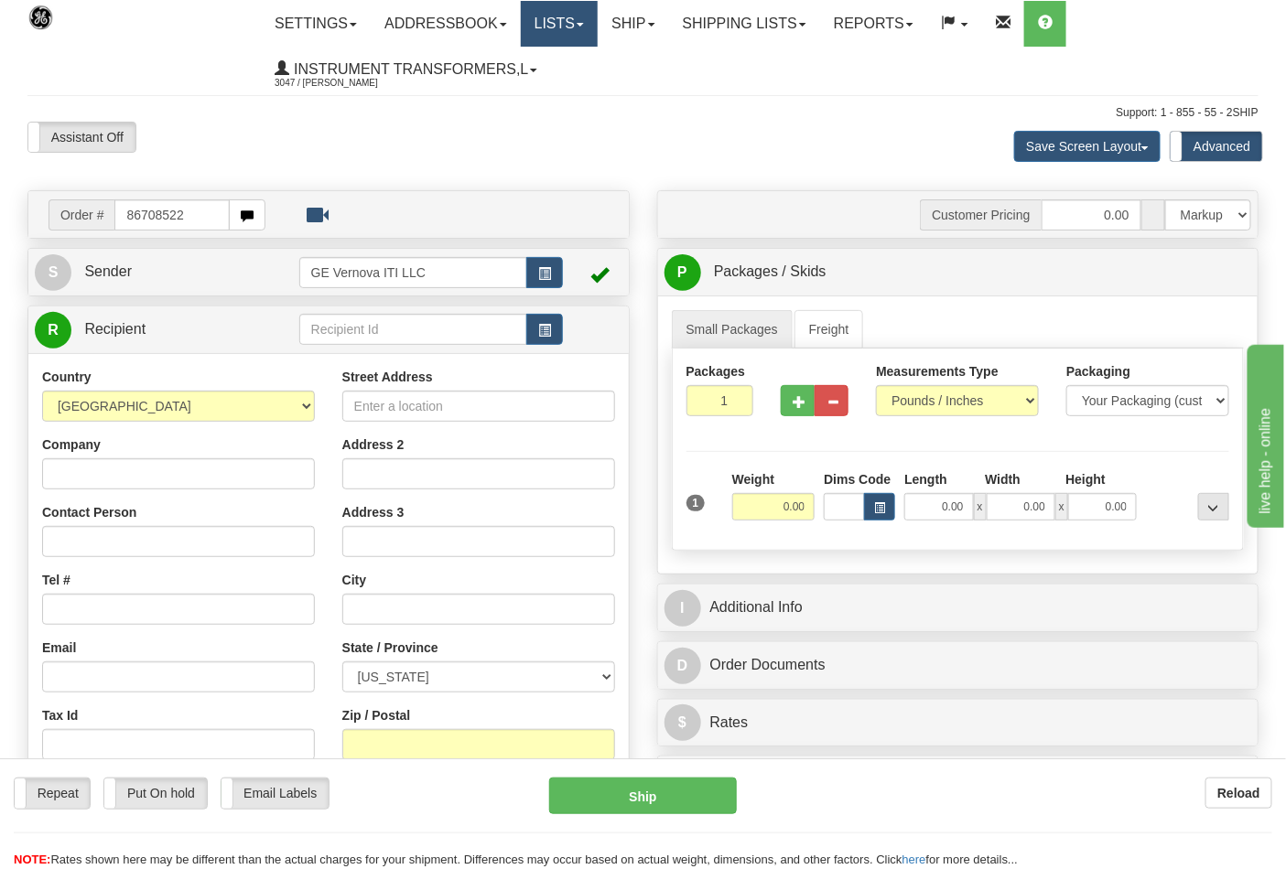
type input "86708522"
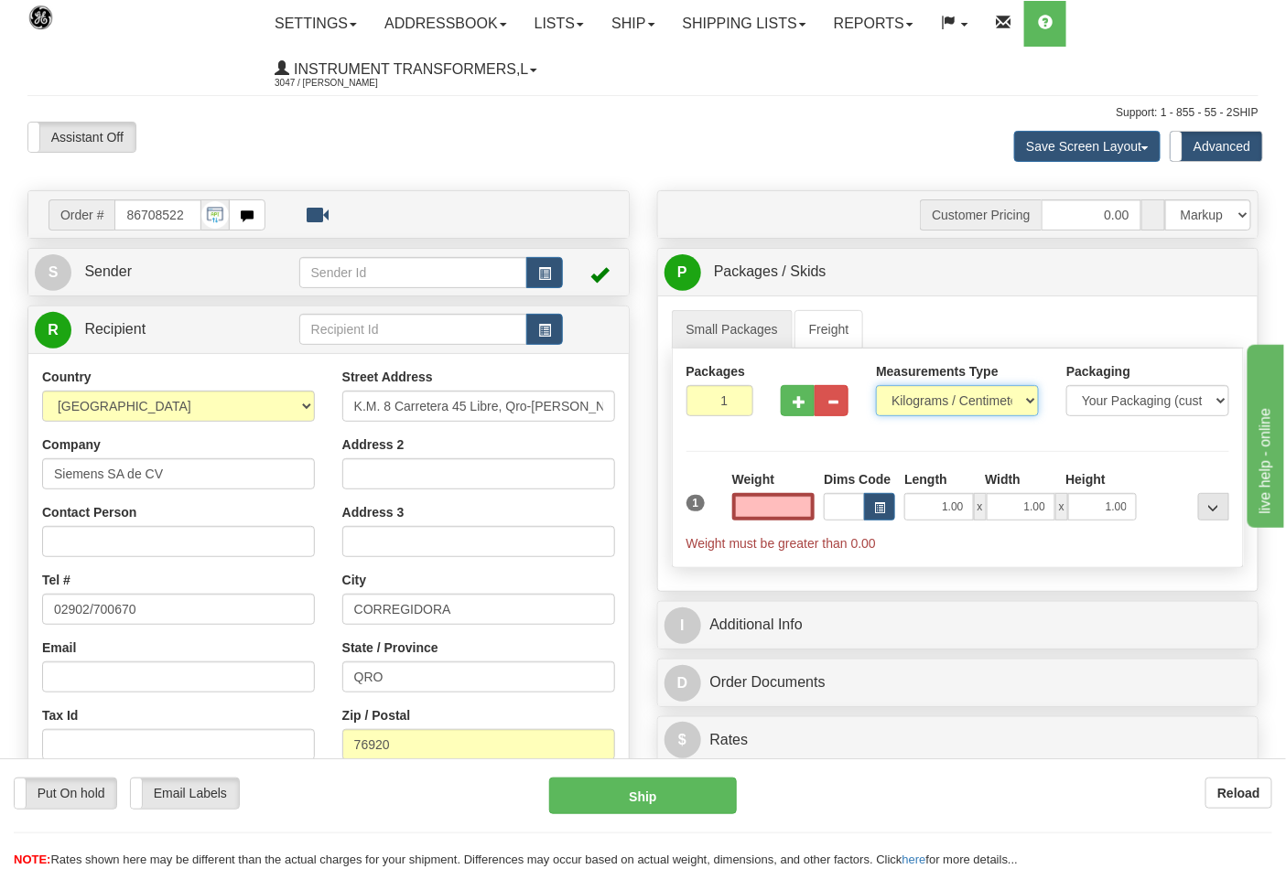
type input "0.00"
click at [1003, 403] on select "Pounds / Inches Kilograms / Centimeters" at bounding box center [957, 400] width 163 height 31
select select "0"
click at [876, 386] on select "Pounds / Inches Kilograms / Centimeters" at bounding box center [957, 400] width 163 height 31
click at [807, 413] on button "button" at bounding box center [798, 400] width 34 height 31
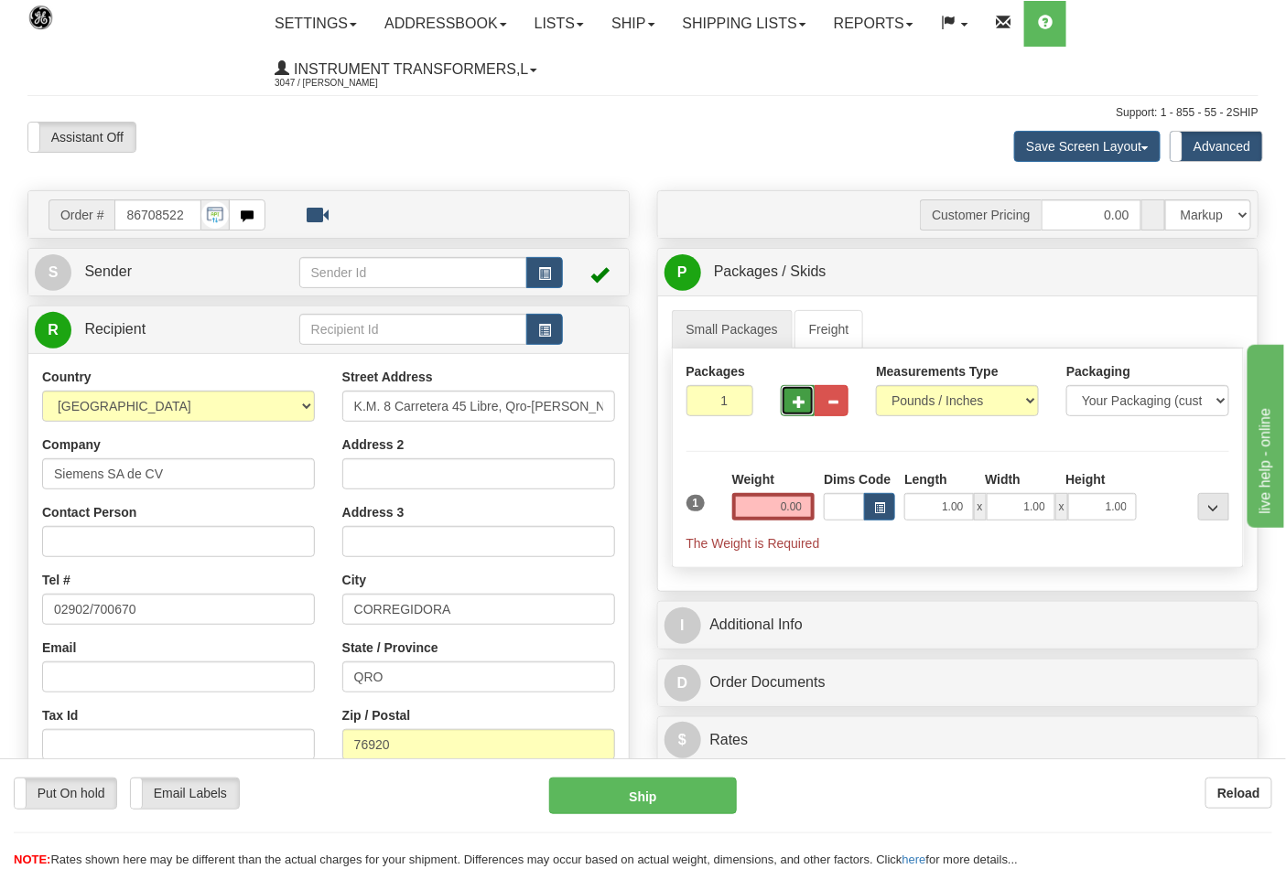
type input "2"
click at [770, 502] on input "0.00" at bounding box center [773, 506] width 83 height 27
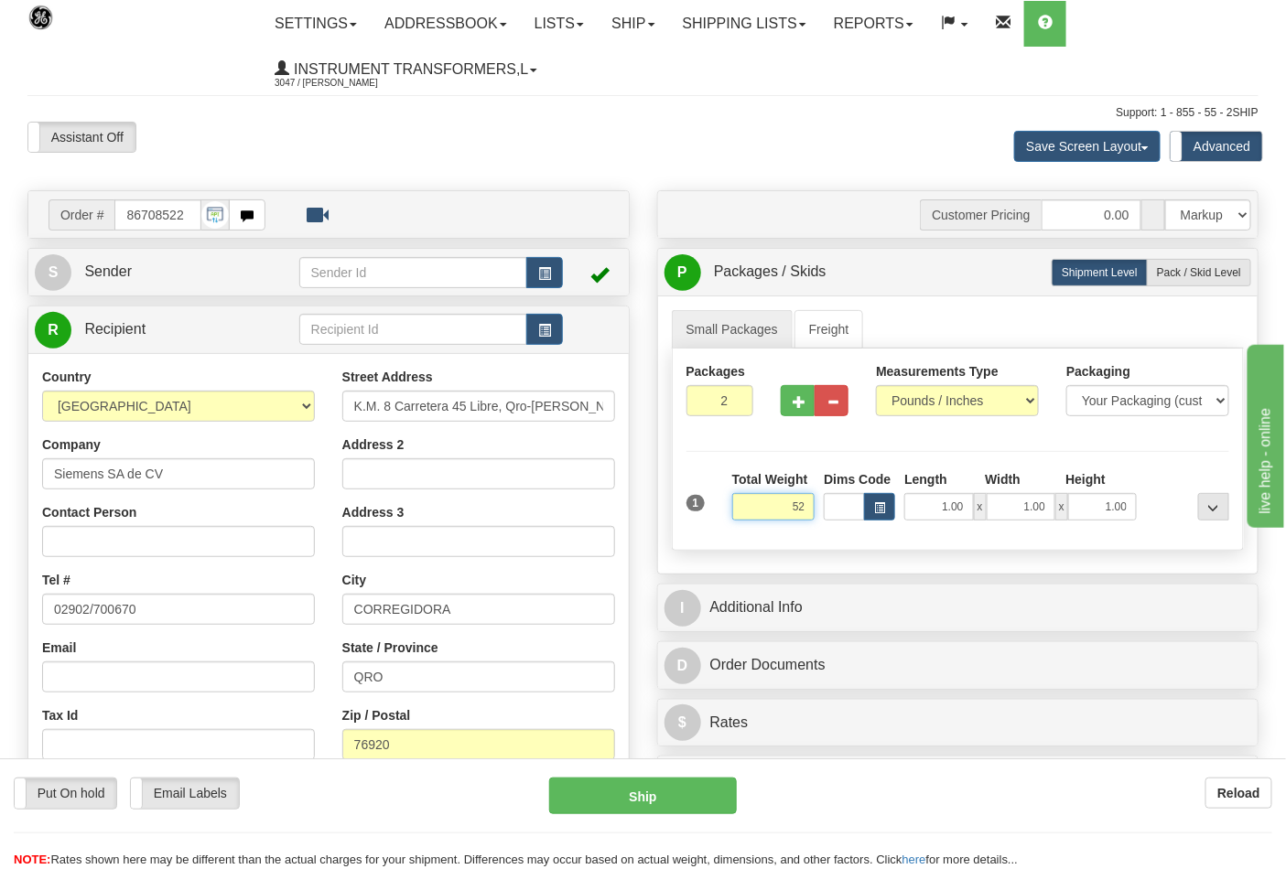
click button "Delete" at bounding box center [0, 0] width 0 height 0
type input "52.00"
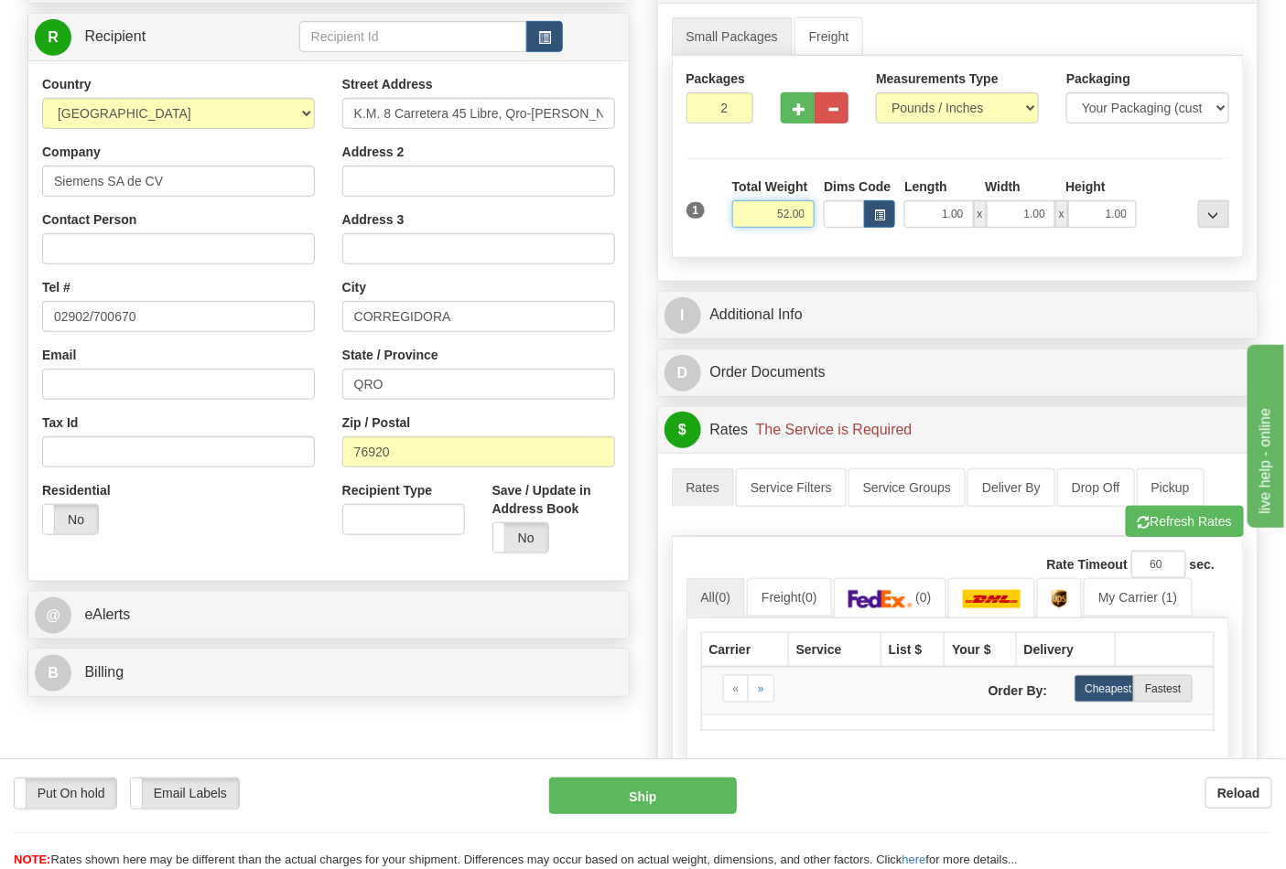
scroll to position [305, 0]
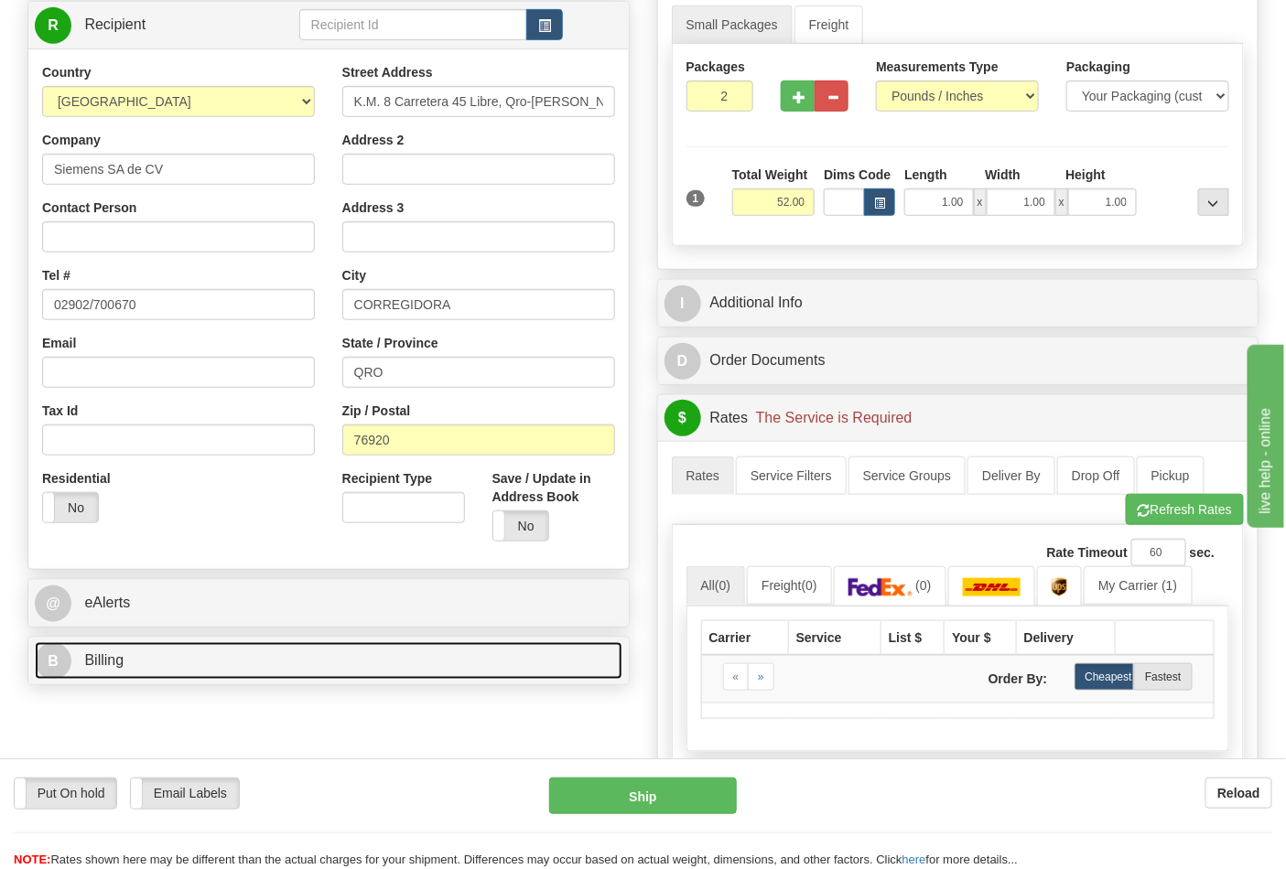
click at [311, 656] on link "B Billing" at bounding box center [329, 661] width 588 height 38
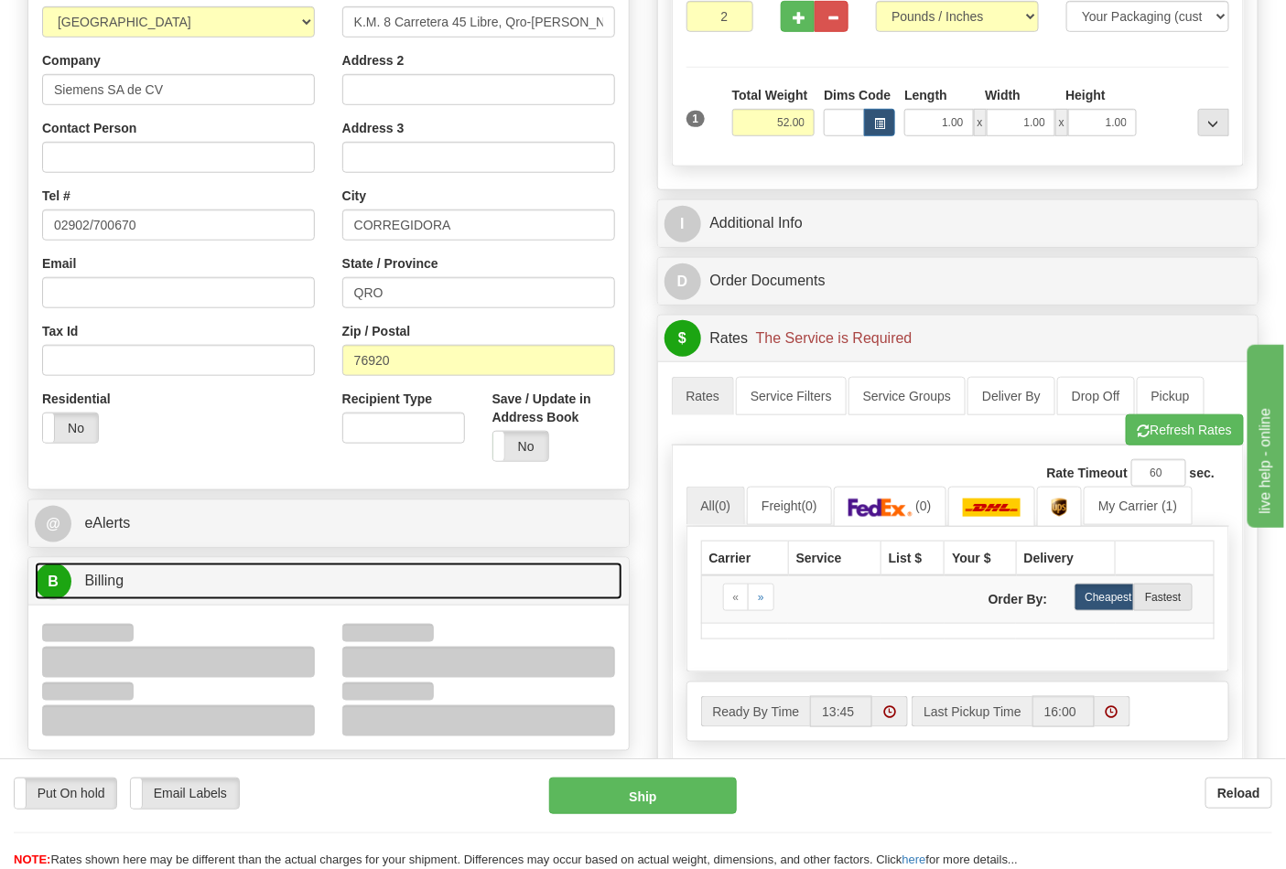
scroll to position [508, 0]
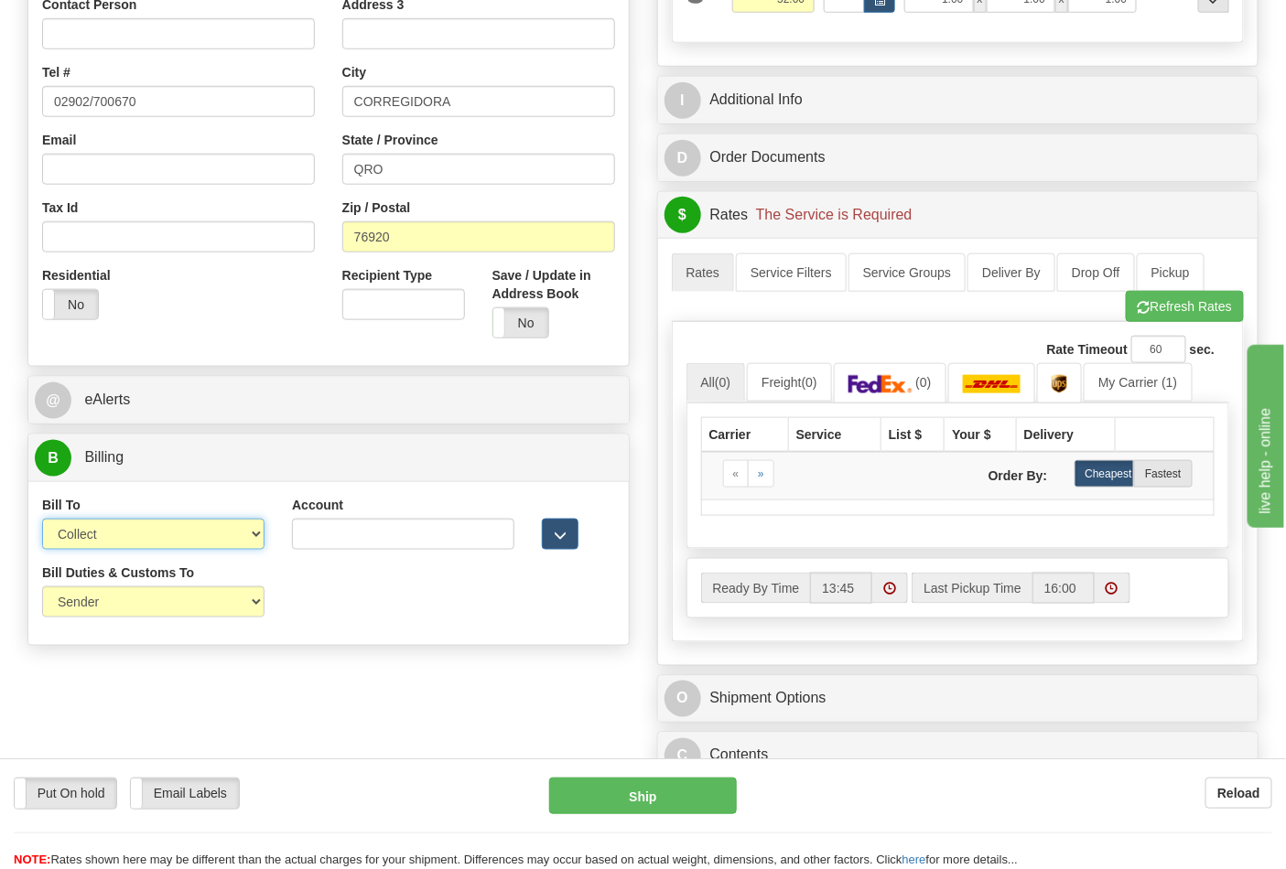
click at [188, 534] on select "Sender Recipient Third Party Collect" at bounding box center [153, 534] width 222 height 31
select select "2"
click at [42, 521] on select "Sender Recipient Third Party Collect" at bounding box center [153, 534] width 222 height 31
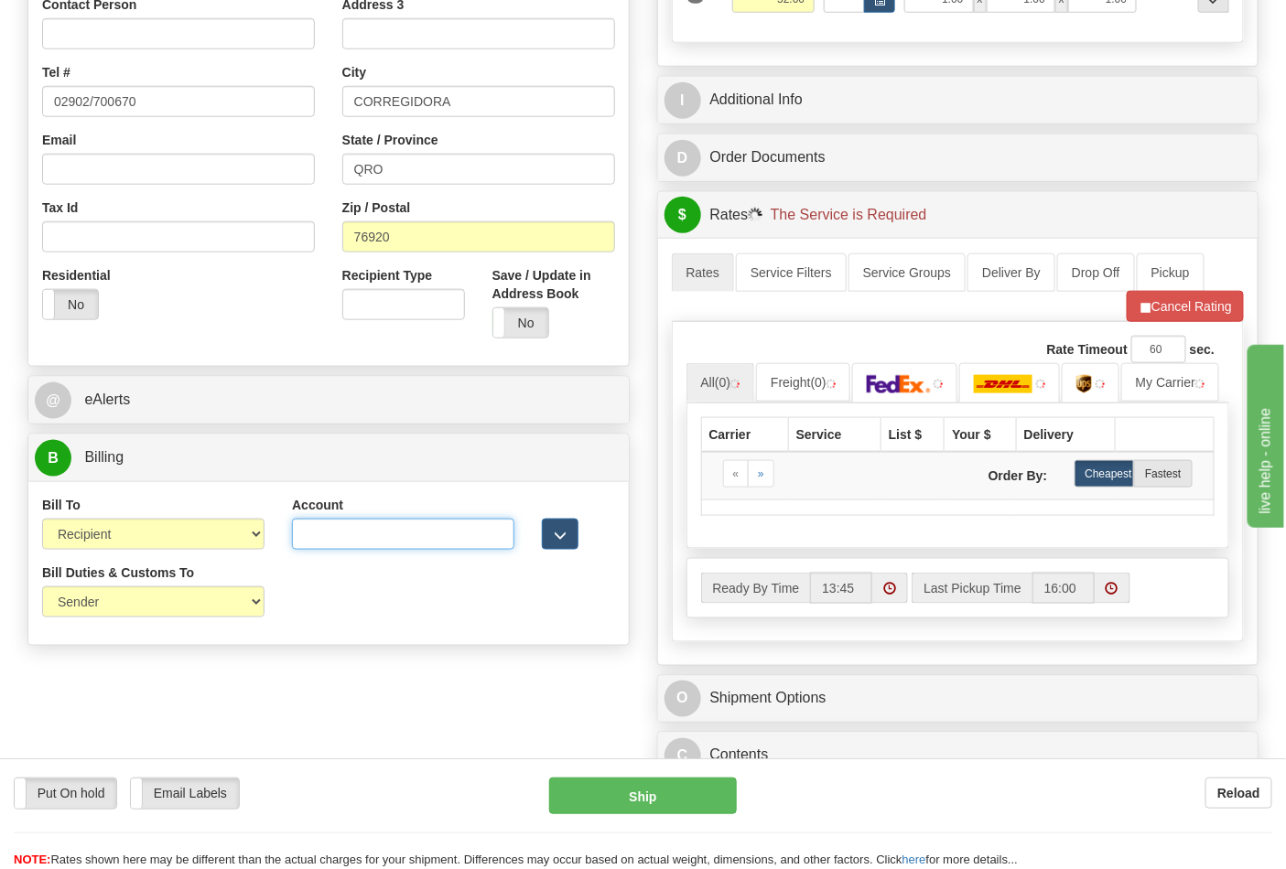
click at [337, 534] on input "Account" at bounding box center [403, 534] width 222 height 31
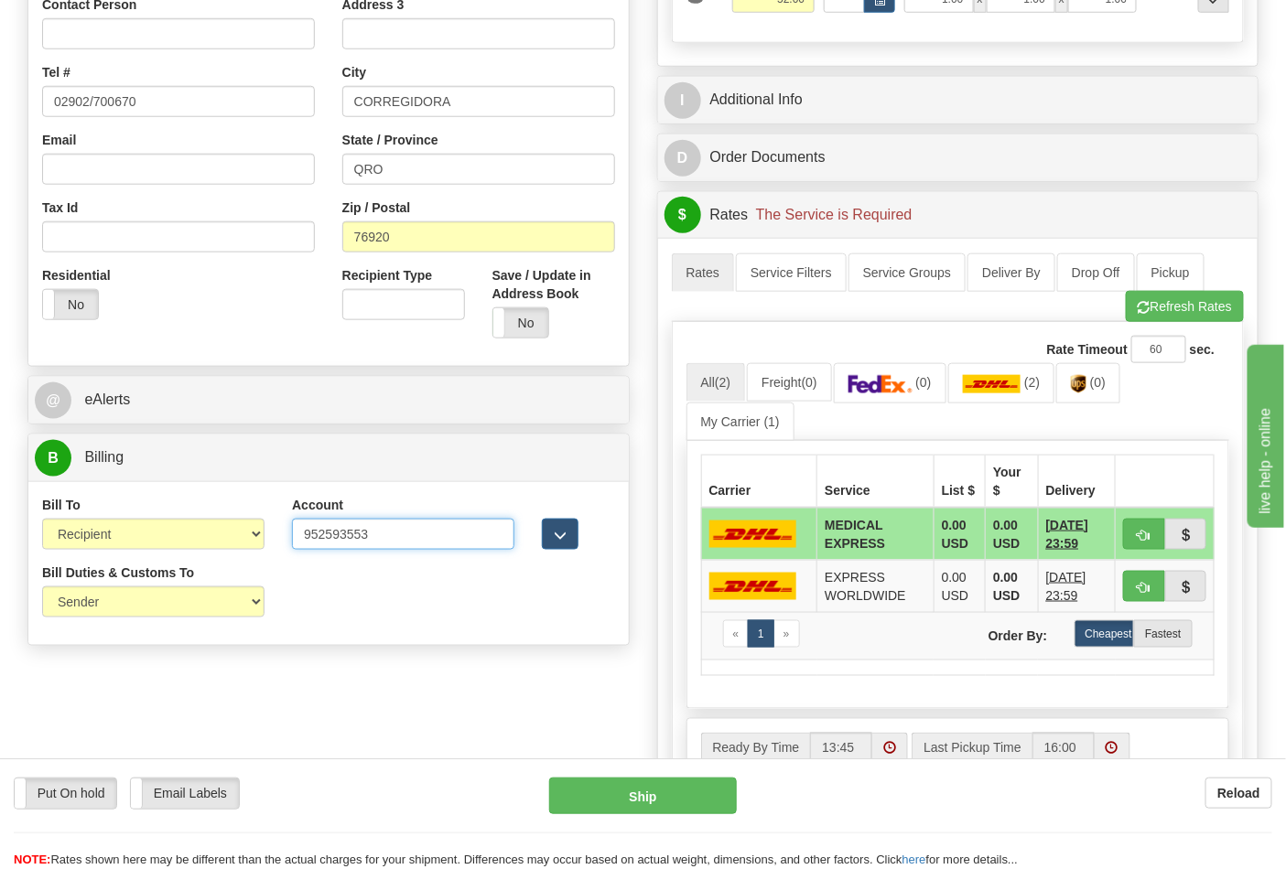
type input "952593553"
click button "Delete" at bounding box center [0, 0] width 0 height 0
click at [980, 387] on img at bounding box center [992, 384] width 59 height 18
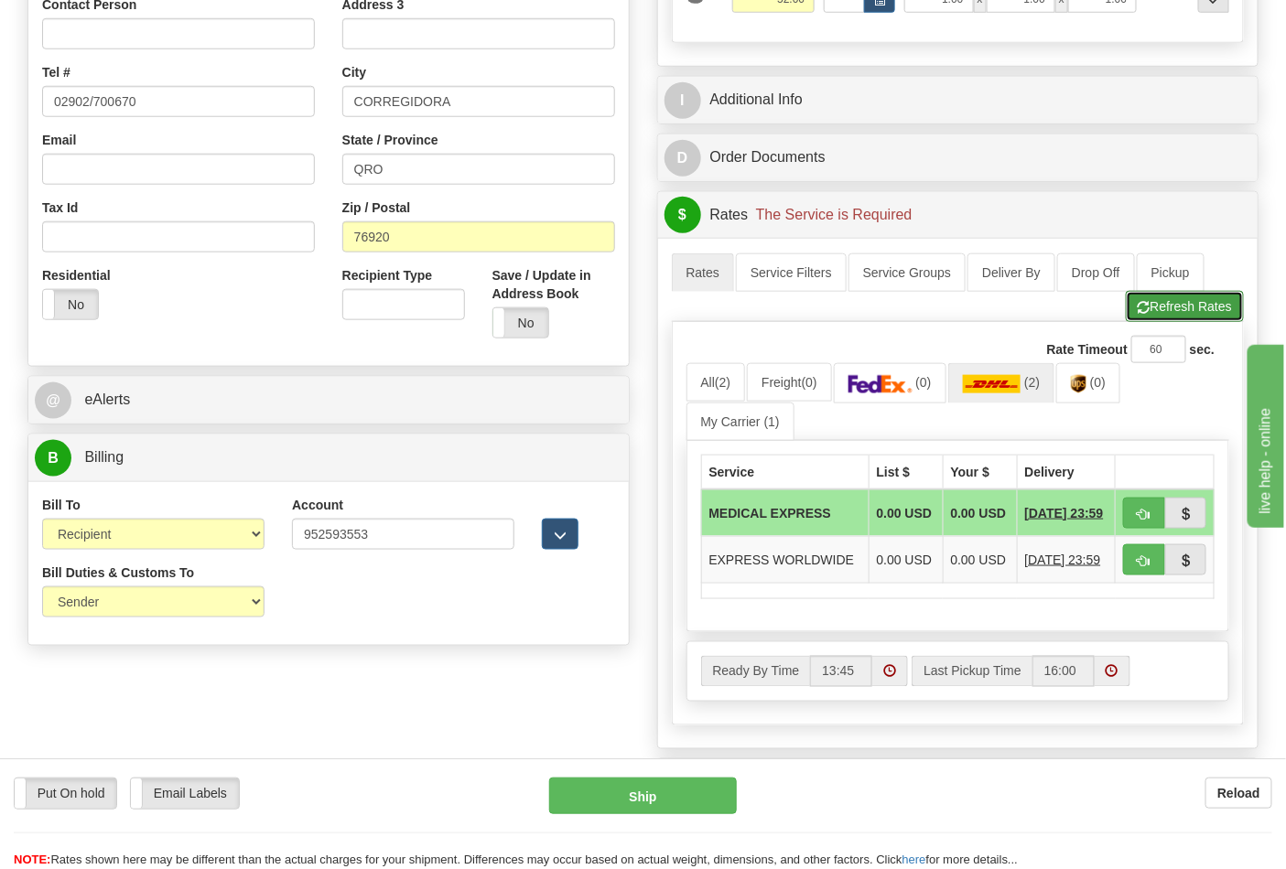
click at [1190, 298] on button "Refresh Rates" at bounding box center [1185, 306] width 118 height 31
click at [1157, 306] on button "Refresh Rates" at bounding box center [1185, 306] width 118 height 31
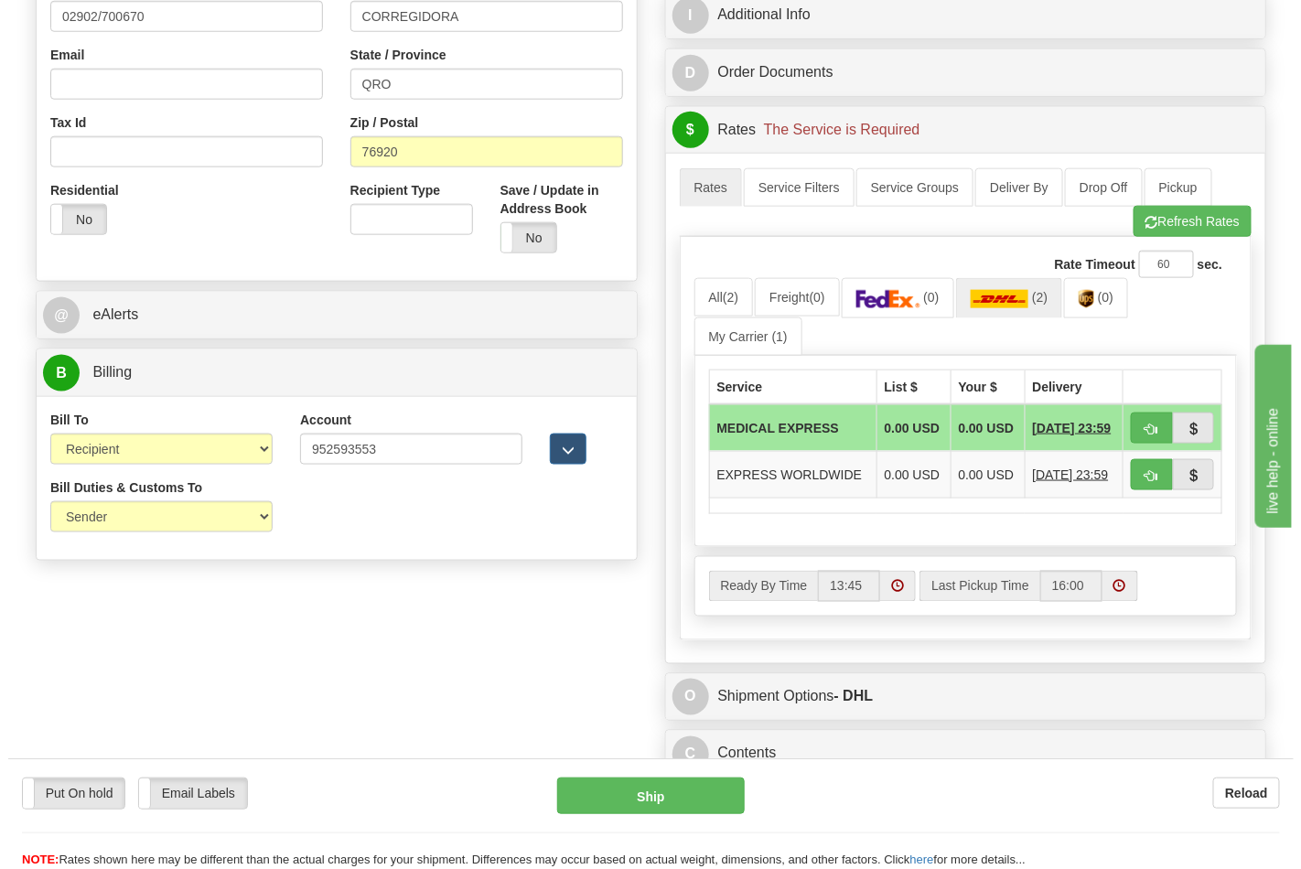
scroll to position [711, 0]
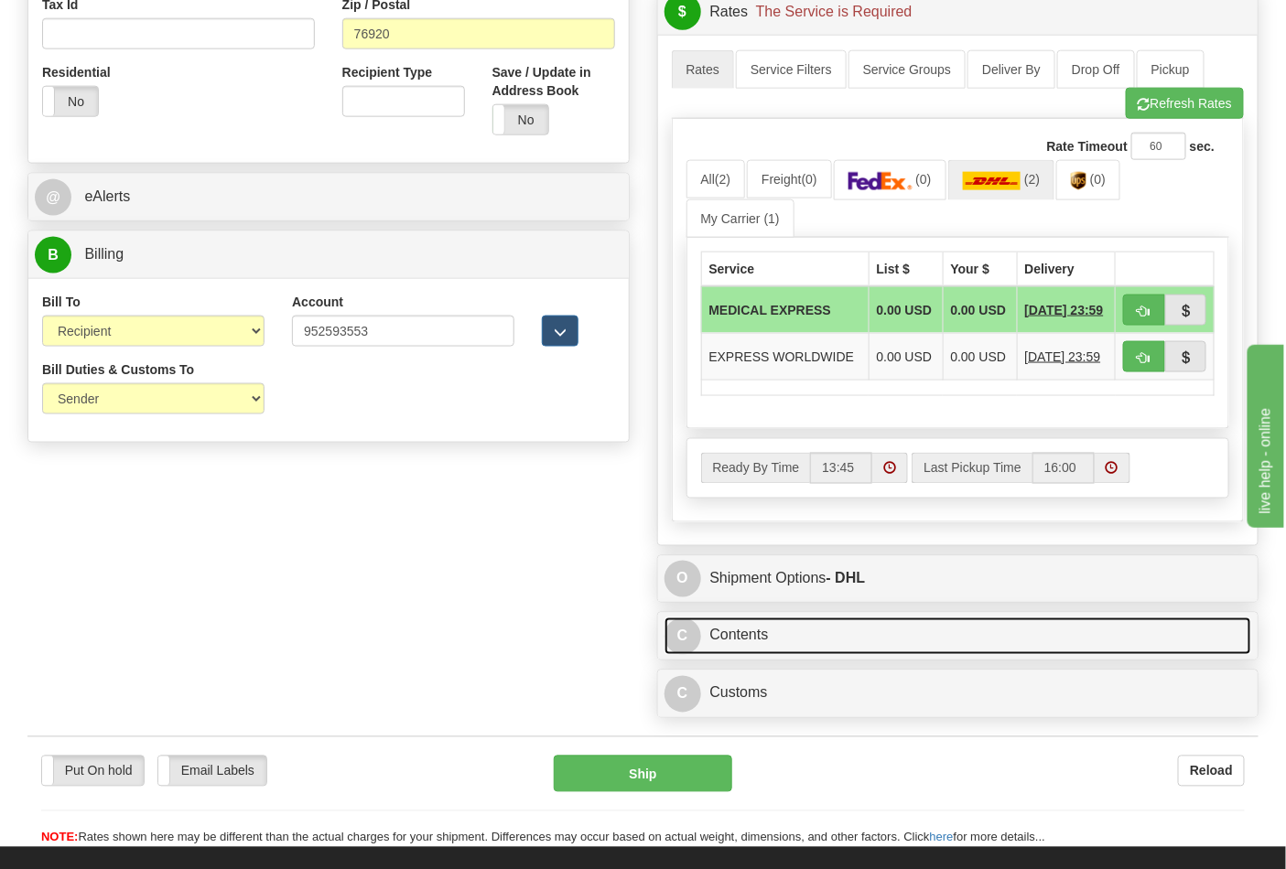
click at [811, 655] on link "C Contents" at bounding box center [958, 637] width 588 height 38
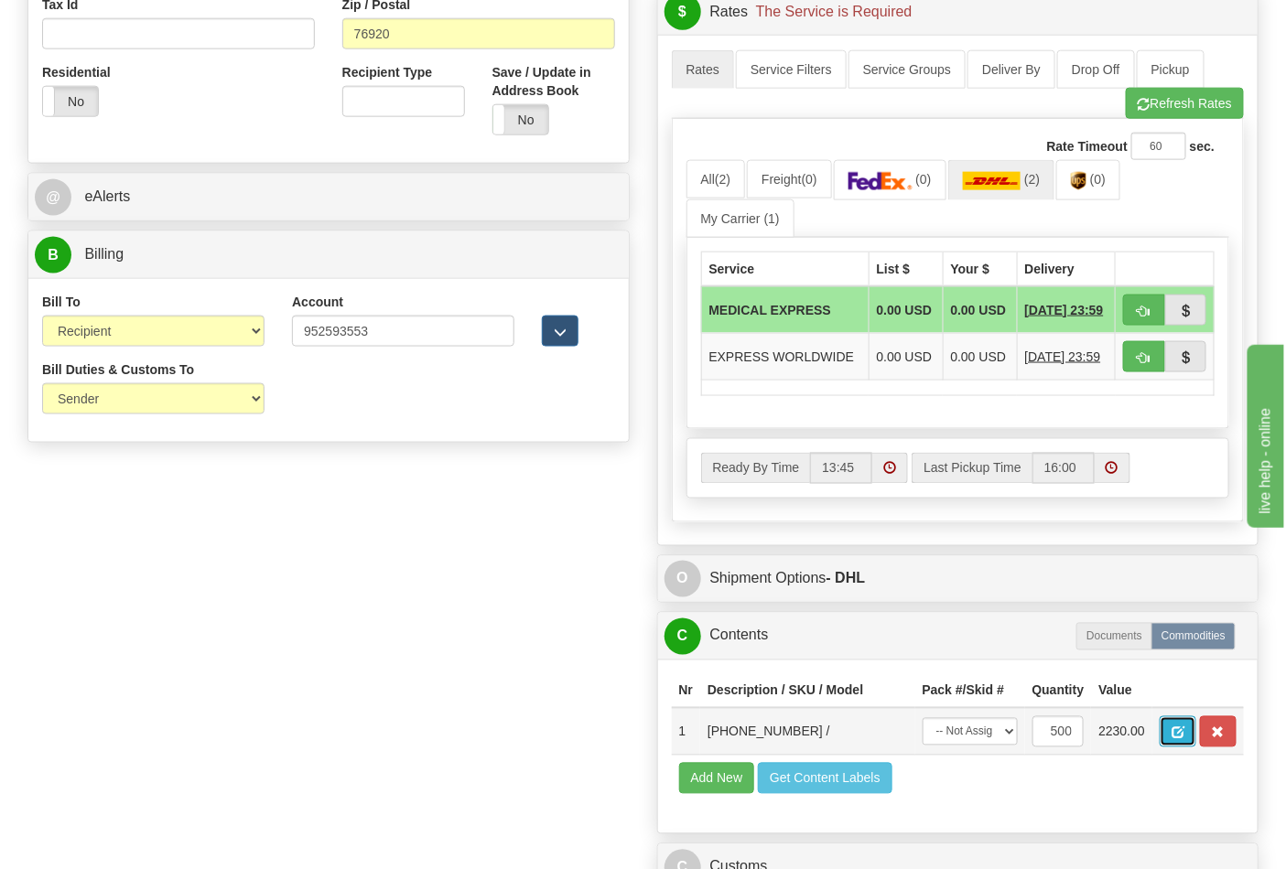
click at [1196, 748] on button "button" at bounding box center [1178, 732] width 37 height 31
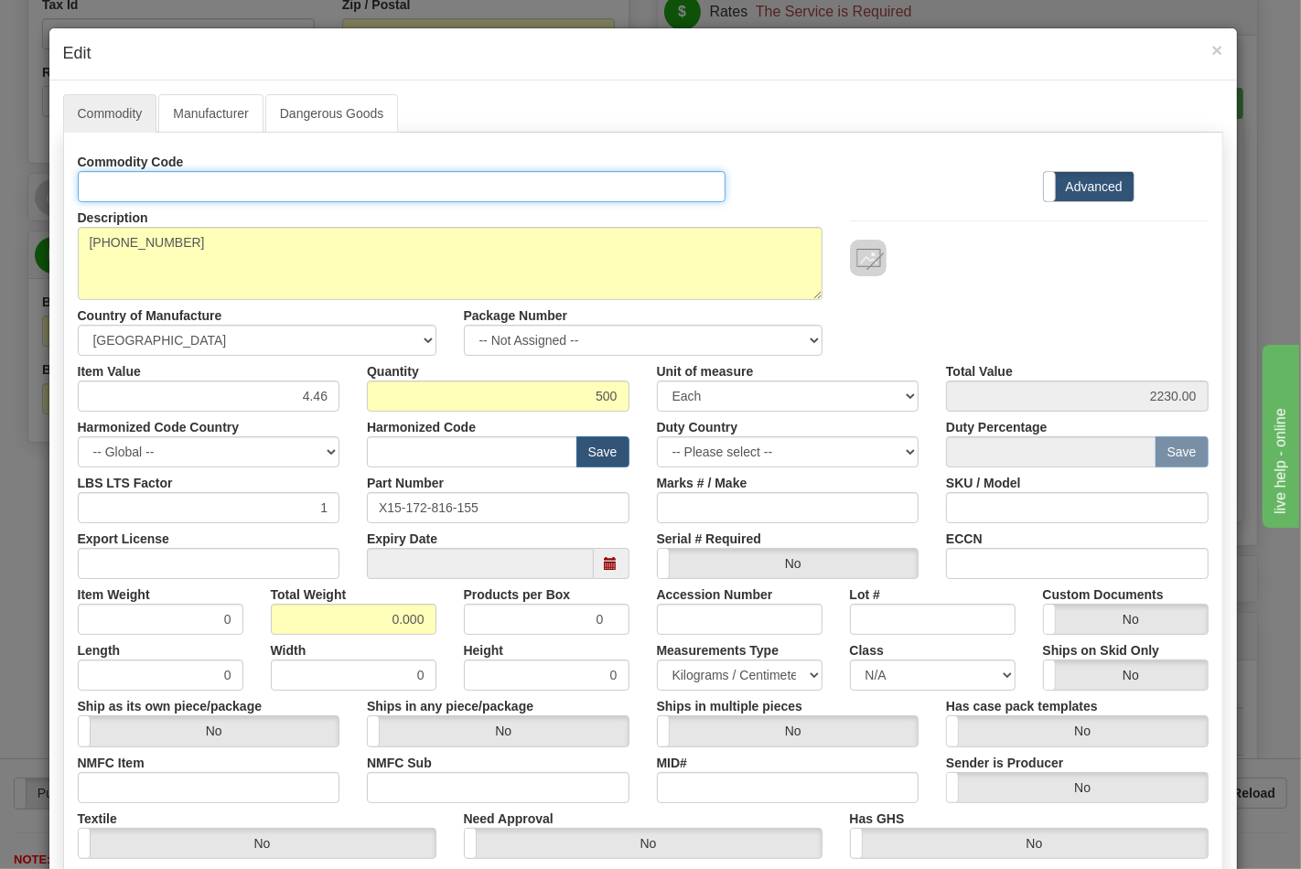
click at [232, 189] on input "Id" at bounding box center [402, 186] width 649 height 31
type input "TRANSFORMERS"
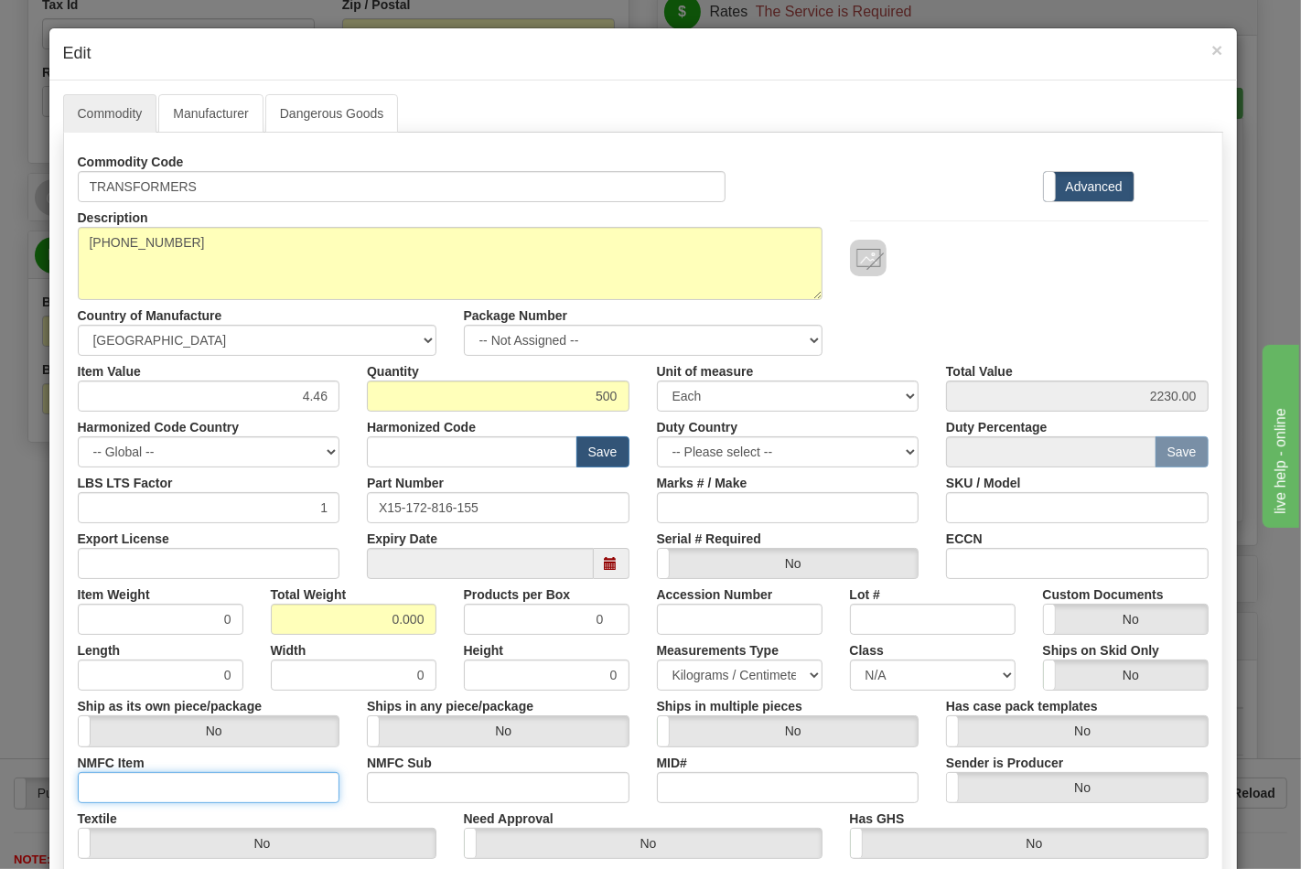
click at [132, 783] on input "NMFC Item" at bounding box center [209, 787] width 263 height 31
type input "63170"
click at [199, 567] on input "Export License" at bounding box center [209, 563] width 263 height 31
type input "NLR"
drag, startPoint x: 413, startPoint y: 623, endPoint x: 509, endPoint y: 637, distance: 97.1
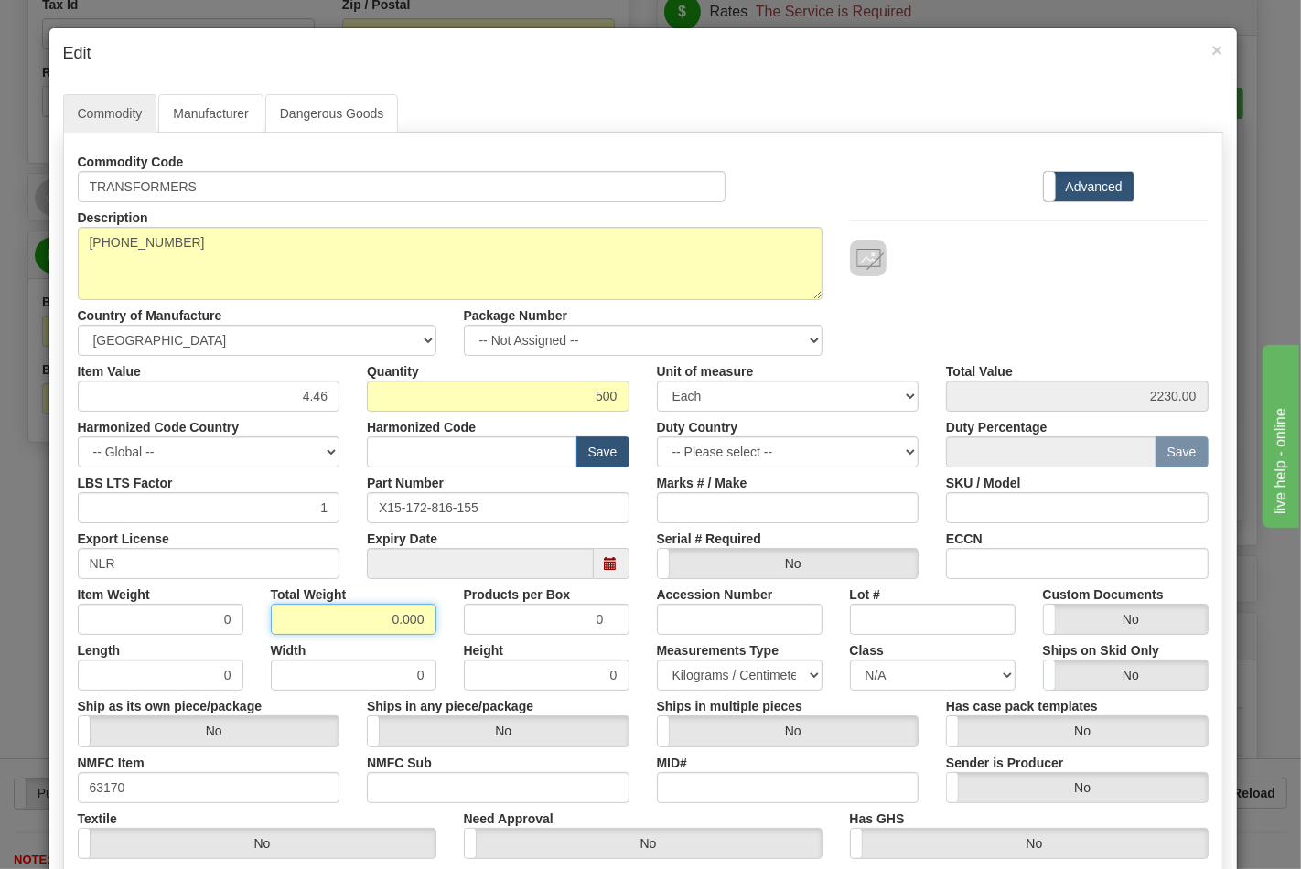
click at [509, 637] on div "Commodity Code TRANSFORMERS Standard Advanced Description 15-172-816-155 Countr…" at bounding box center [643, 530] width 1131 height 769
type input "52"
type input "0.1040"
click at [892, 675] on select "N/A 50.0 55.0 60.0 65.0 70.0 85.0 92.5 100.0 125.0 175.0 250.0 300.0 400.0" at bounding box center [933, 675] width 166 height 31
select select "70.0"
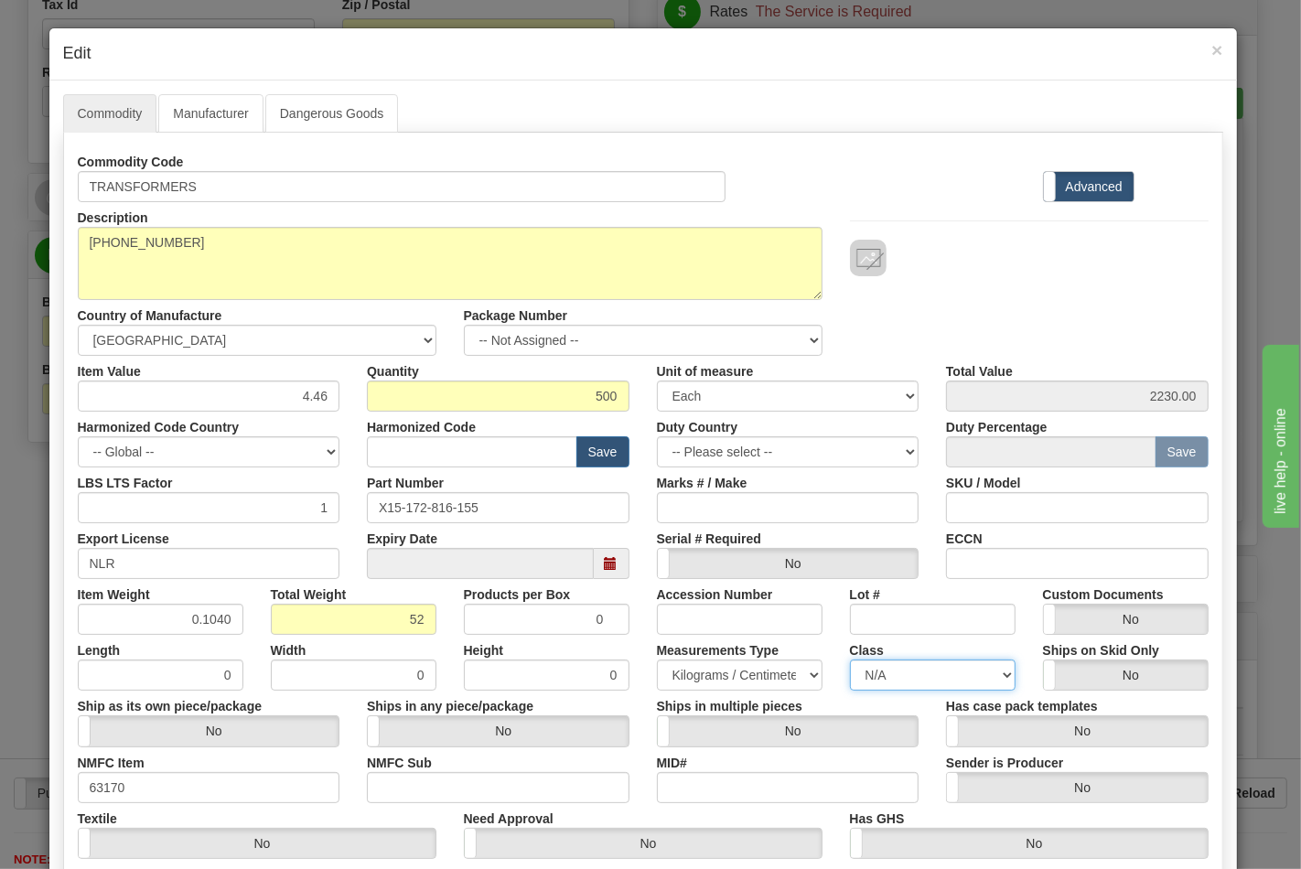
click at [850, 660] on select "N/A 50.0 55.0 60.0 65.0 70.0 85.0 92.5 100.0 125.0 175.0 250.0 300.0 400.0" at bounding box center [933, 675] width 166 height 31
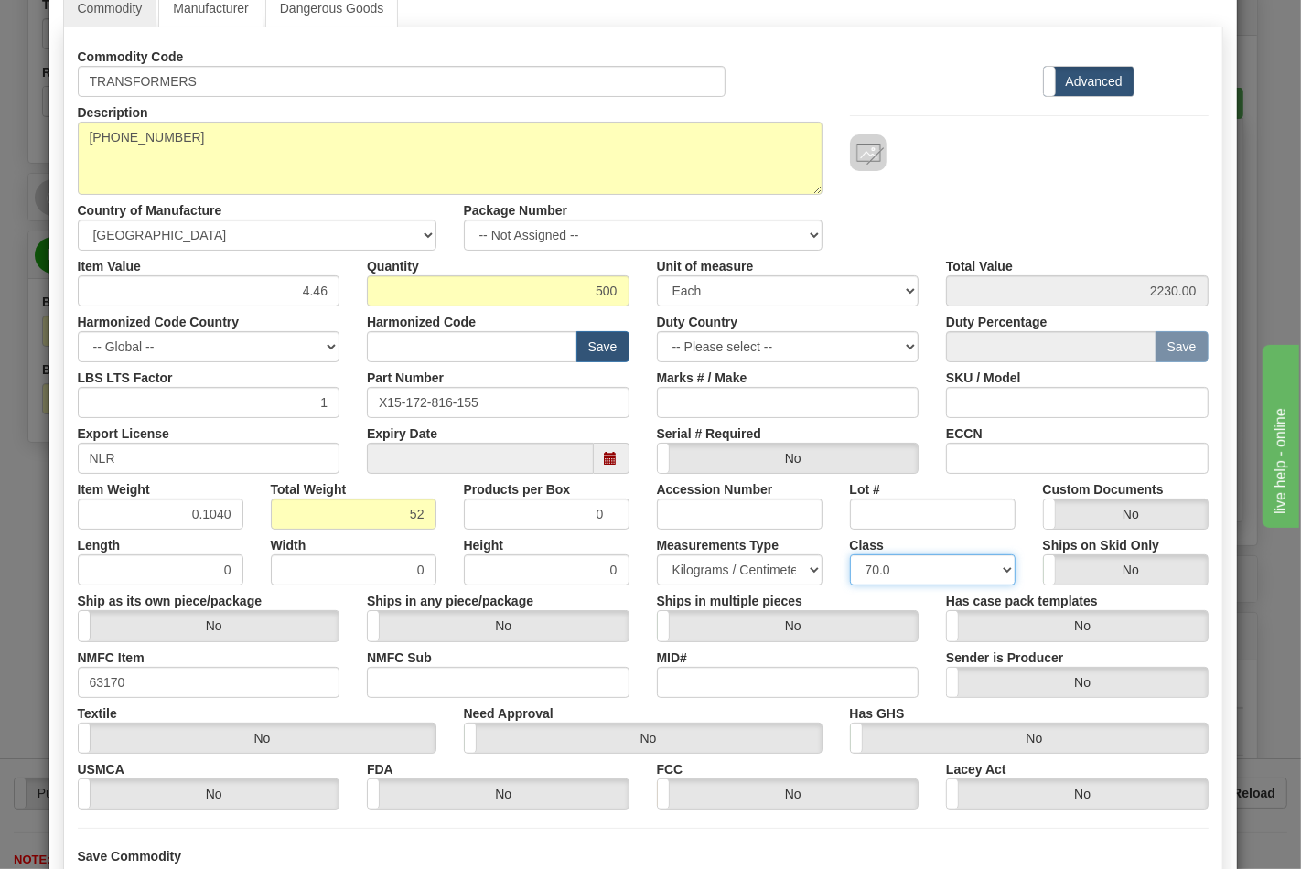
scroll to position [263, 0]
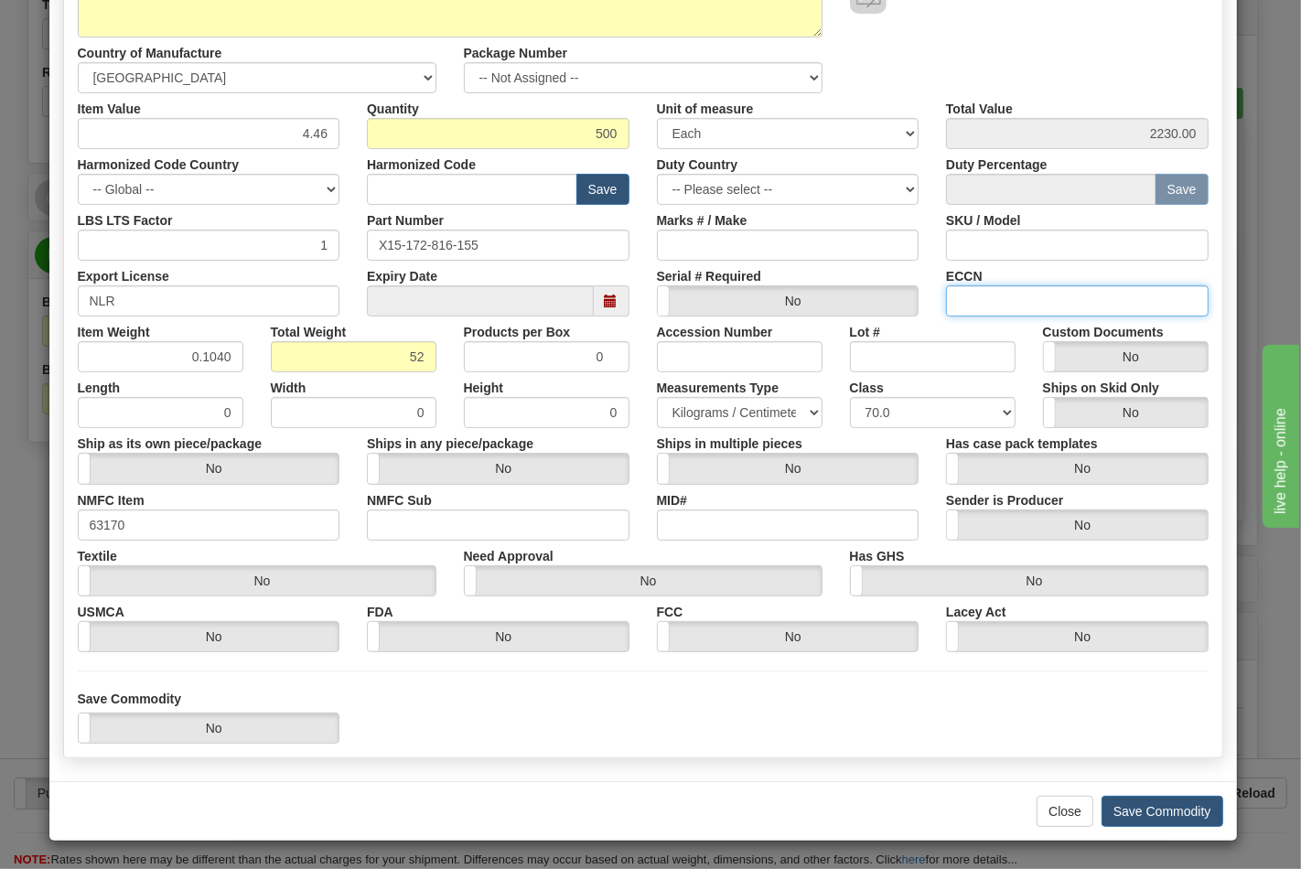
click at [994, 305] on input "ECCN" at bounding box center [1077, 301] width 263 height 31
type input "EAR99"
click at [490, 523] on input "NMFC Sub" at bounding box center [498, 525] width 263 height 31
type input "4"
click at [1122, 817] on button "Save Commodity" at bounding box center [1163, 811] width 122 height 31
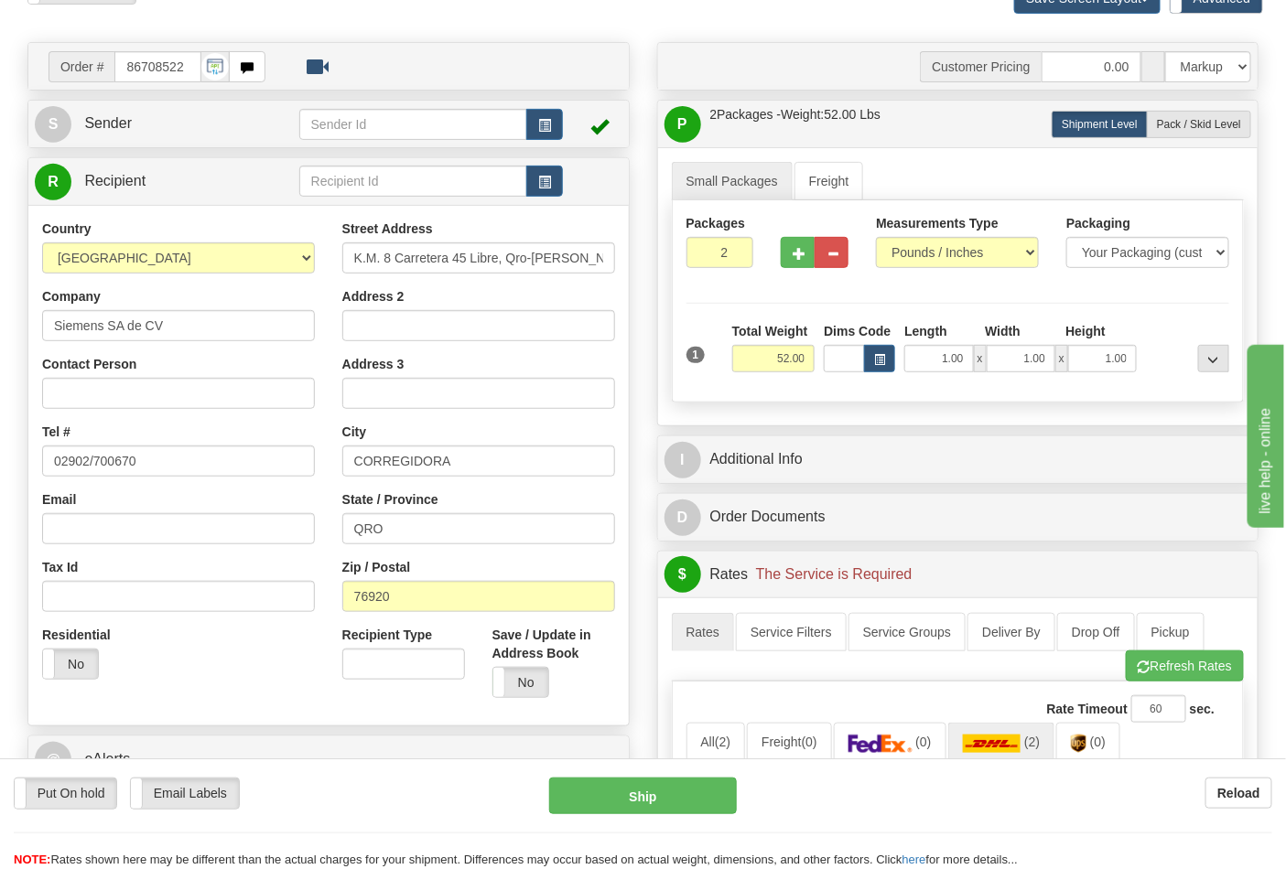
scroll to position [102, 0]
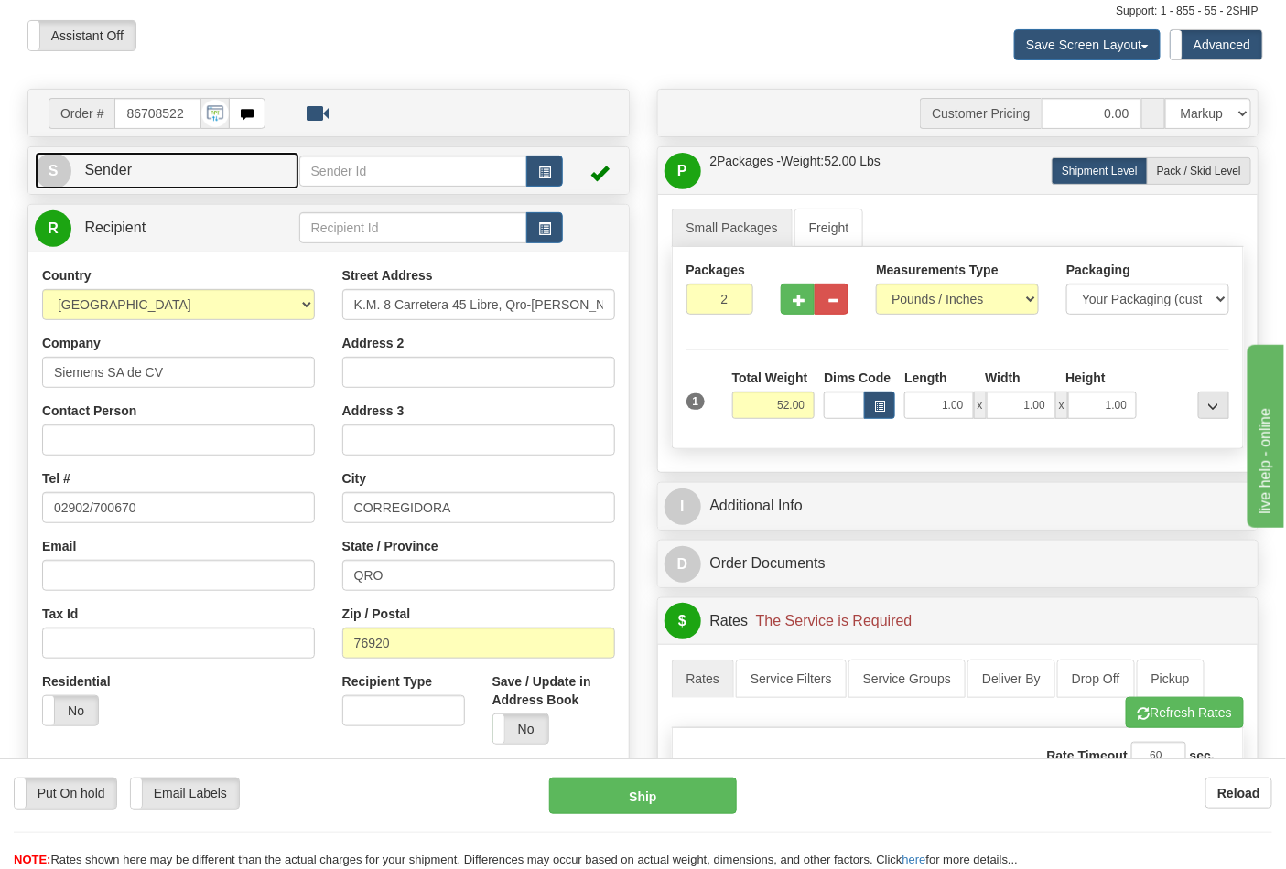
click at [189, 161] on link "S Sender" at bounding box center [167, 171] width 264 height 38
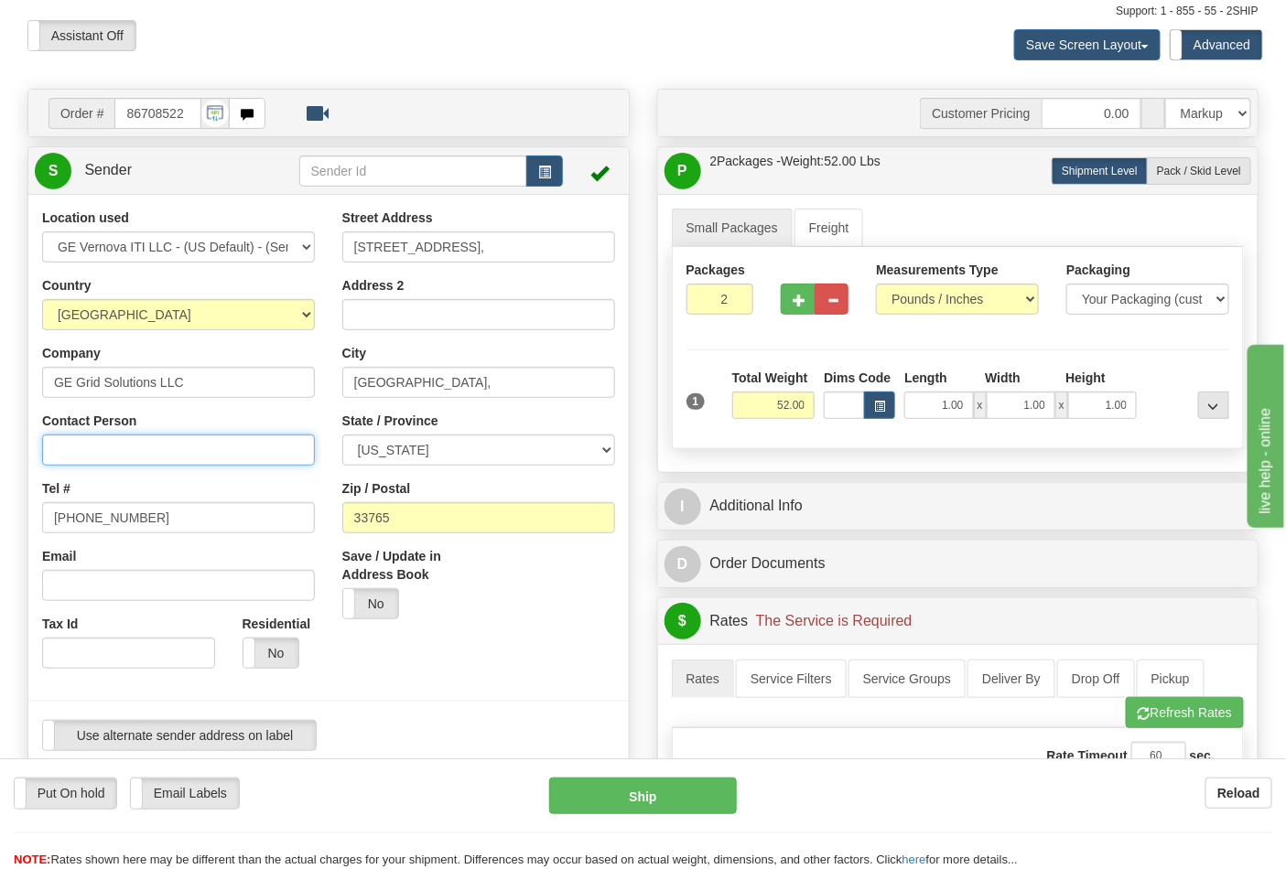
click at [90, 444] on input "Contact Person" at bounding box center [178, 450] width 273 height 31
type input "Nephtali Linares"
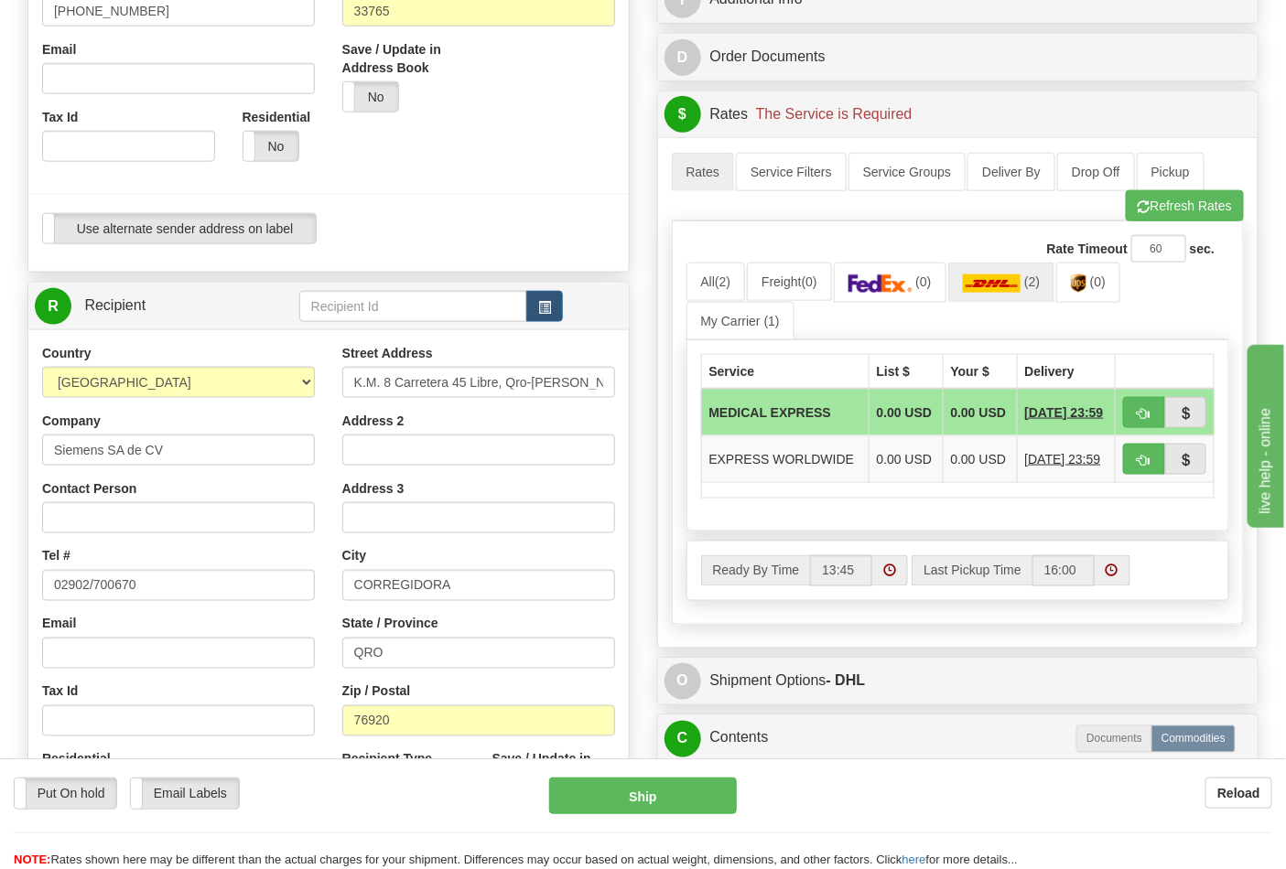
scroll to position [610, 0]
drag, startPoint x: 46, startPoint y: 445, endPoint x: 211, endPoint y: 458, distance: 166.1
click at [211, 458] on input "Siemens SA de CV" at bounding box center [178, 449] width 273 height 31
paste input "688W15"
type input "688W15"
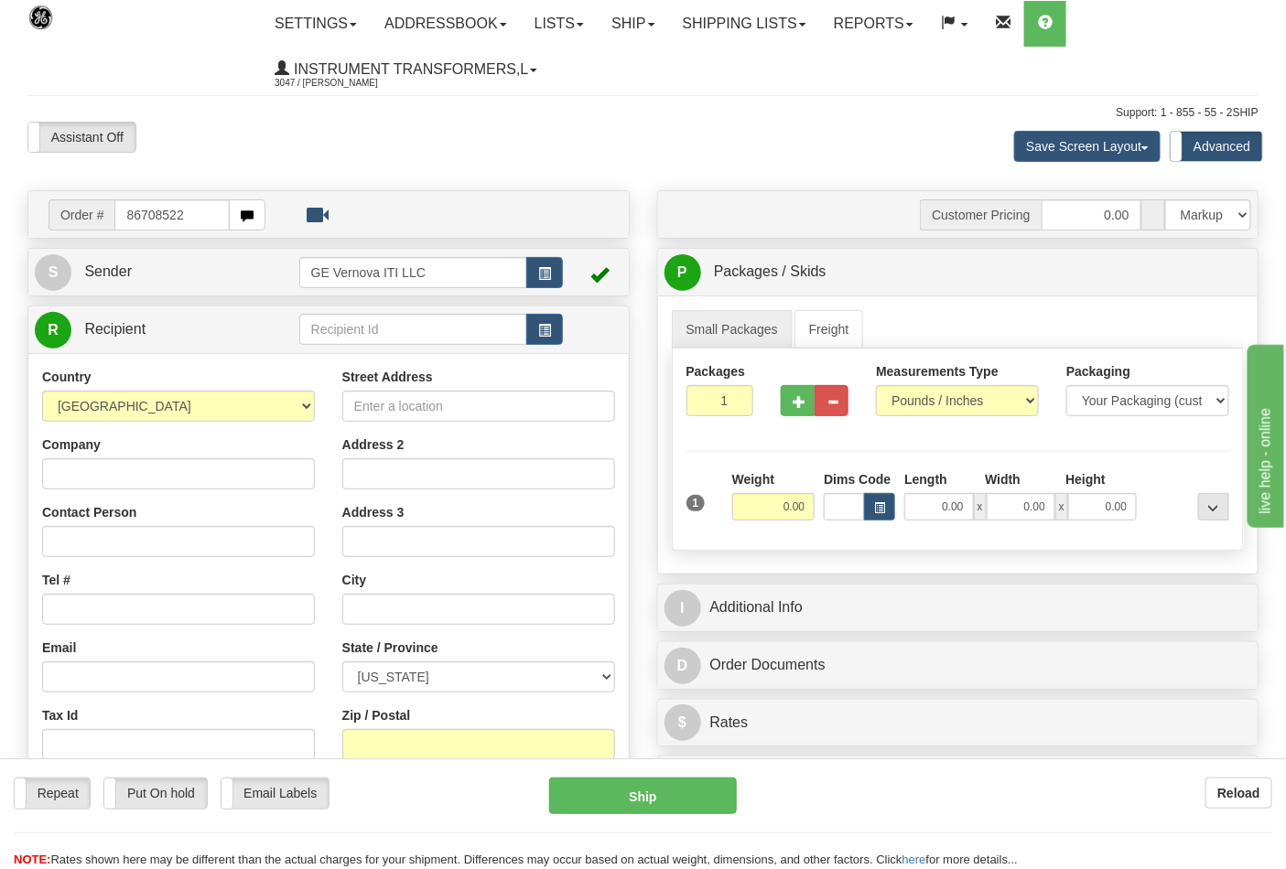
type input "86708522"
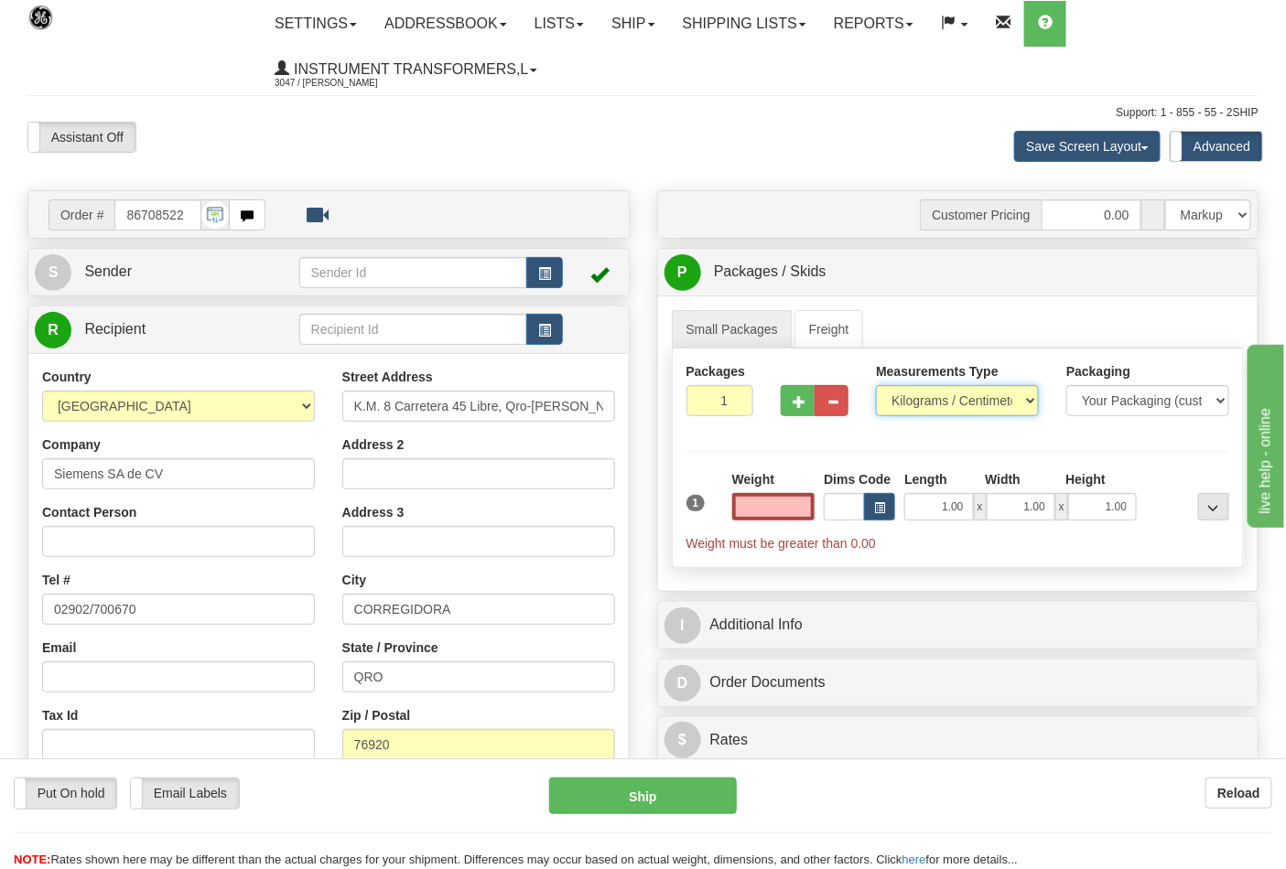
type input "0.00"
click at [901, 406] on select "Pounds / Inches Kilograms / Centimeters" at bounding box center [957, 400] width 163 height 31
select select "0"
click at [876, 386] on select "Pounds / Inches Kilograms / Centimeters" at bounding box center [957, 400] width 163 height 31
click at [776, 509] on input "0.00" at bounding box center [773, 506] width 83 height 27
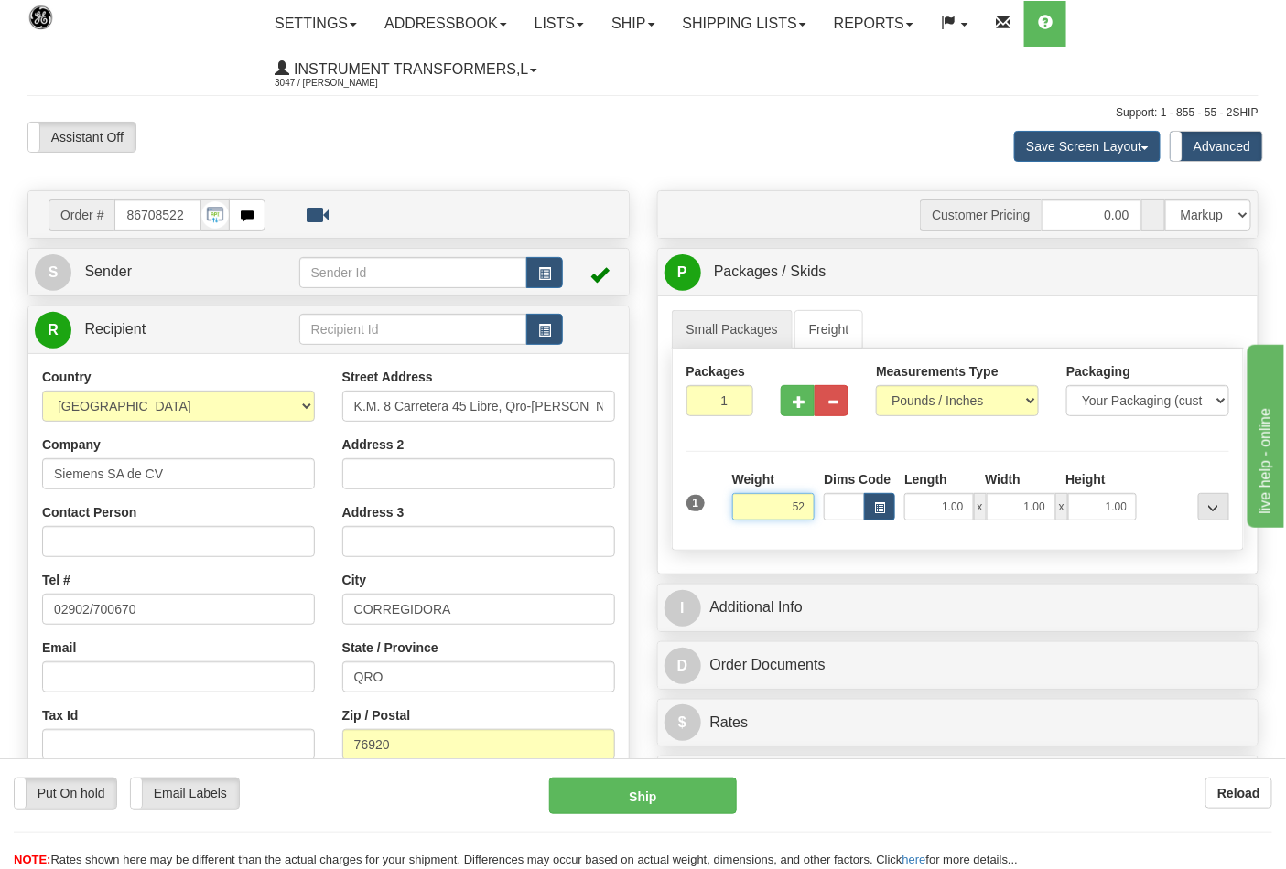
click button "Delete" at bounding box center [0, 0] width 0 height 0
type input "52.00"
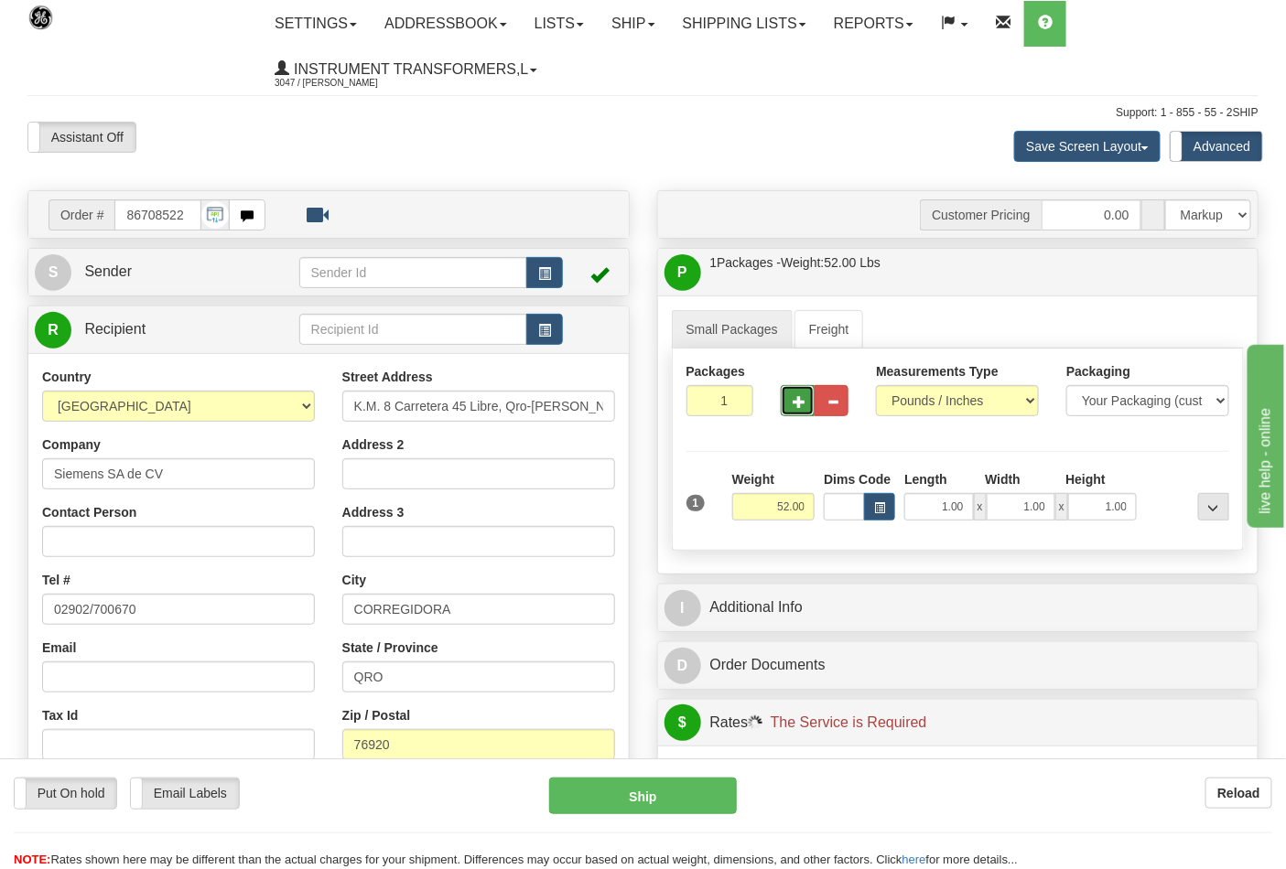
click at [793, 403] on span "button" at bounding box center [799, 402] width 13 height 12
type input "2"
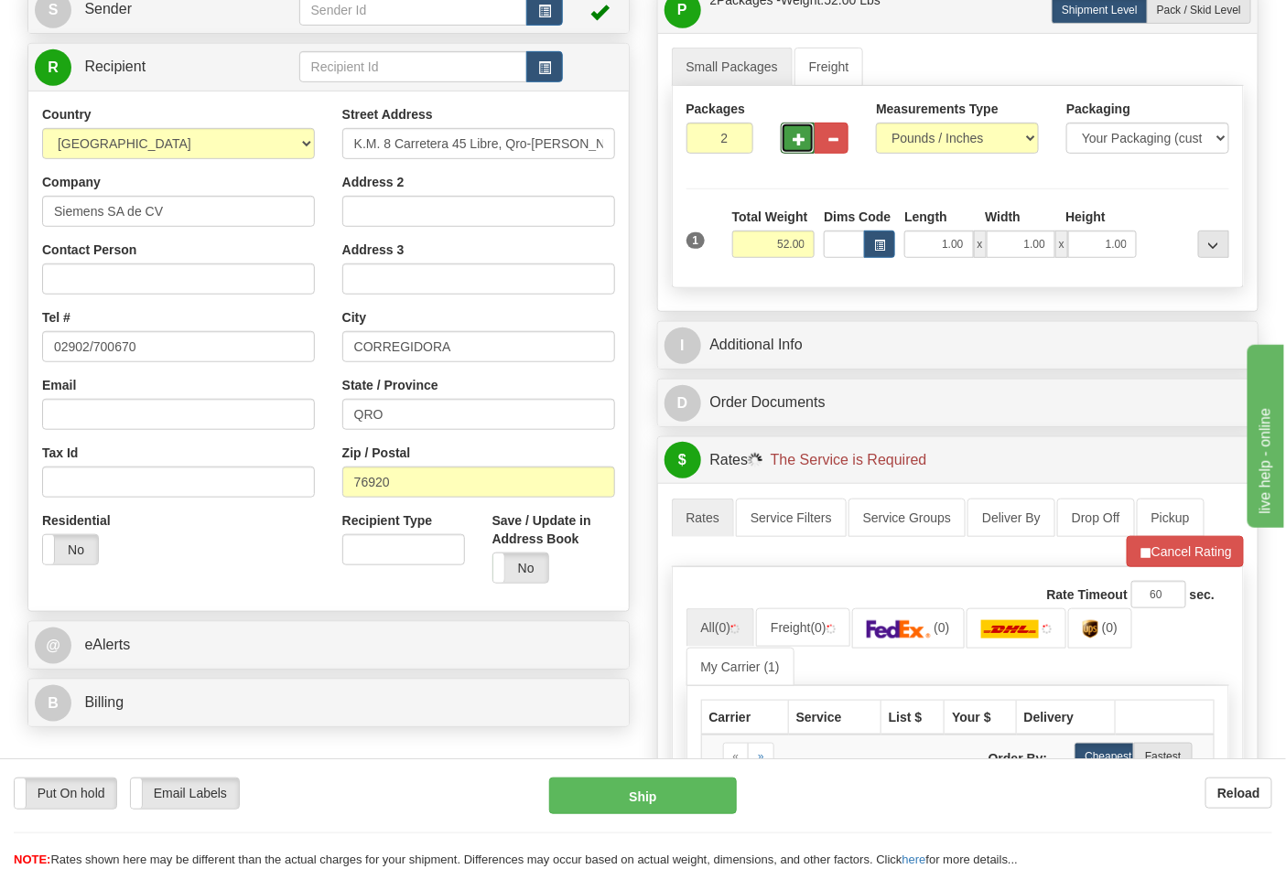
scroll to position [406, 0]
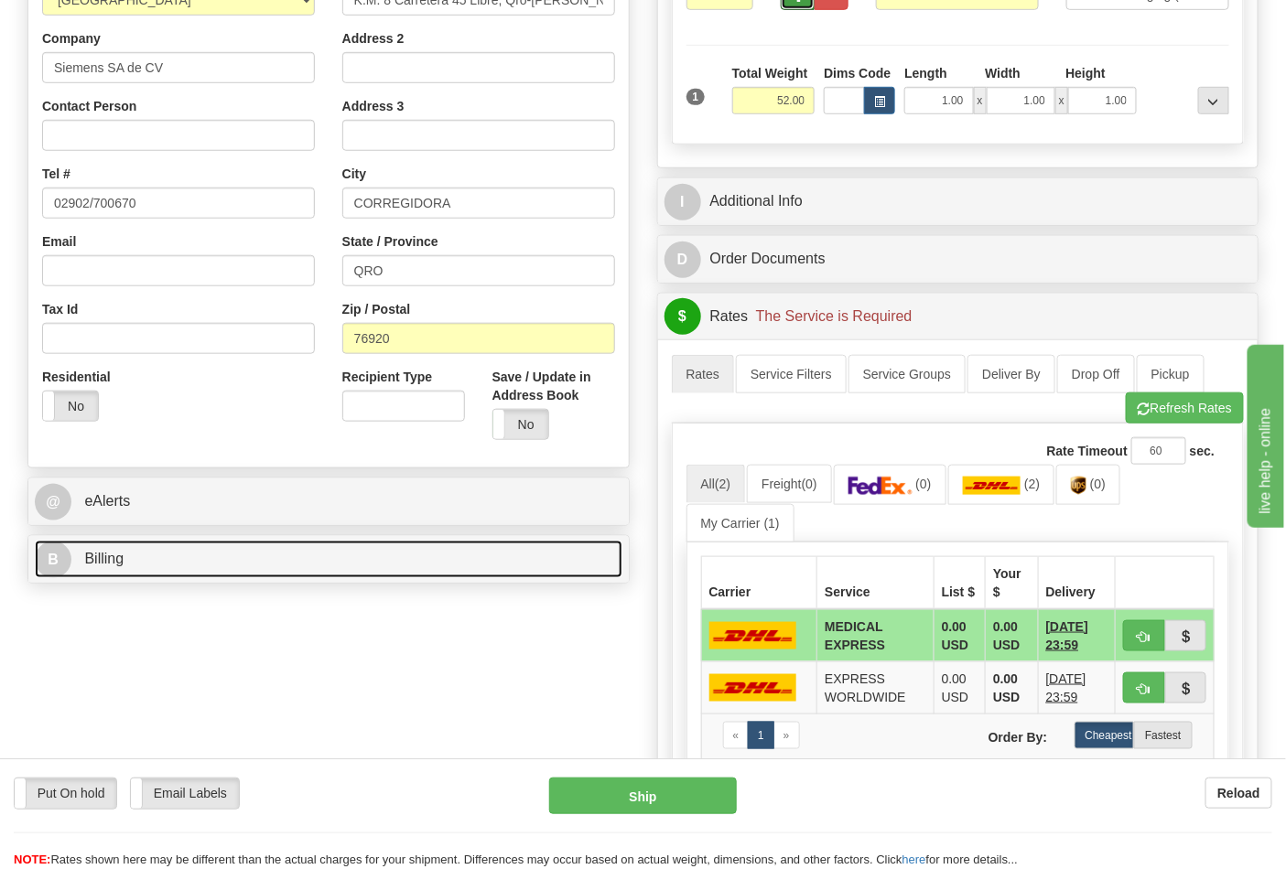
click at [400, 547] on link "B Billing" at bounding box center [329, 560] width 588 height 38
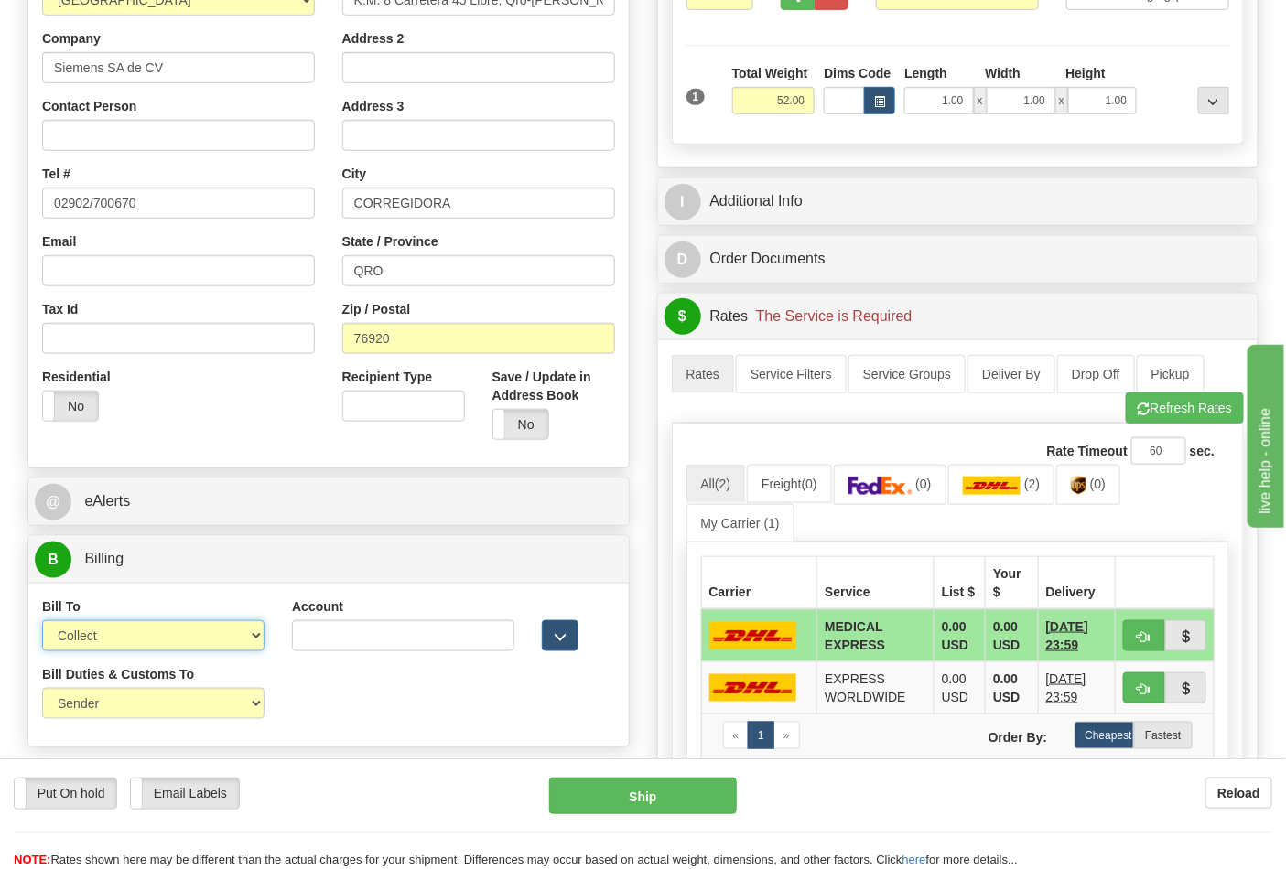
drag, startPoint x: 167, startPoint y: 636, endPoint x: 159, endPoint y: 650, distance: 15.6
click at [167, 636] on select "Sender Recipient Third Party Collect" at bounding box center [153, 636] width 222 height 31
click at [42, 622] on select "Sender Recipient Third Party Collect" at bounding box center [153, 636] width 222 height 31
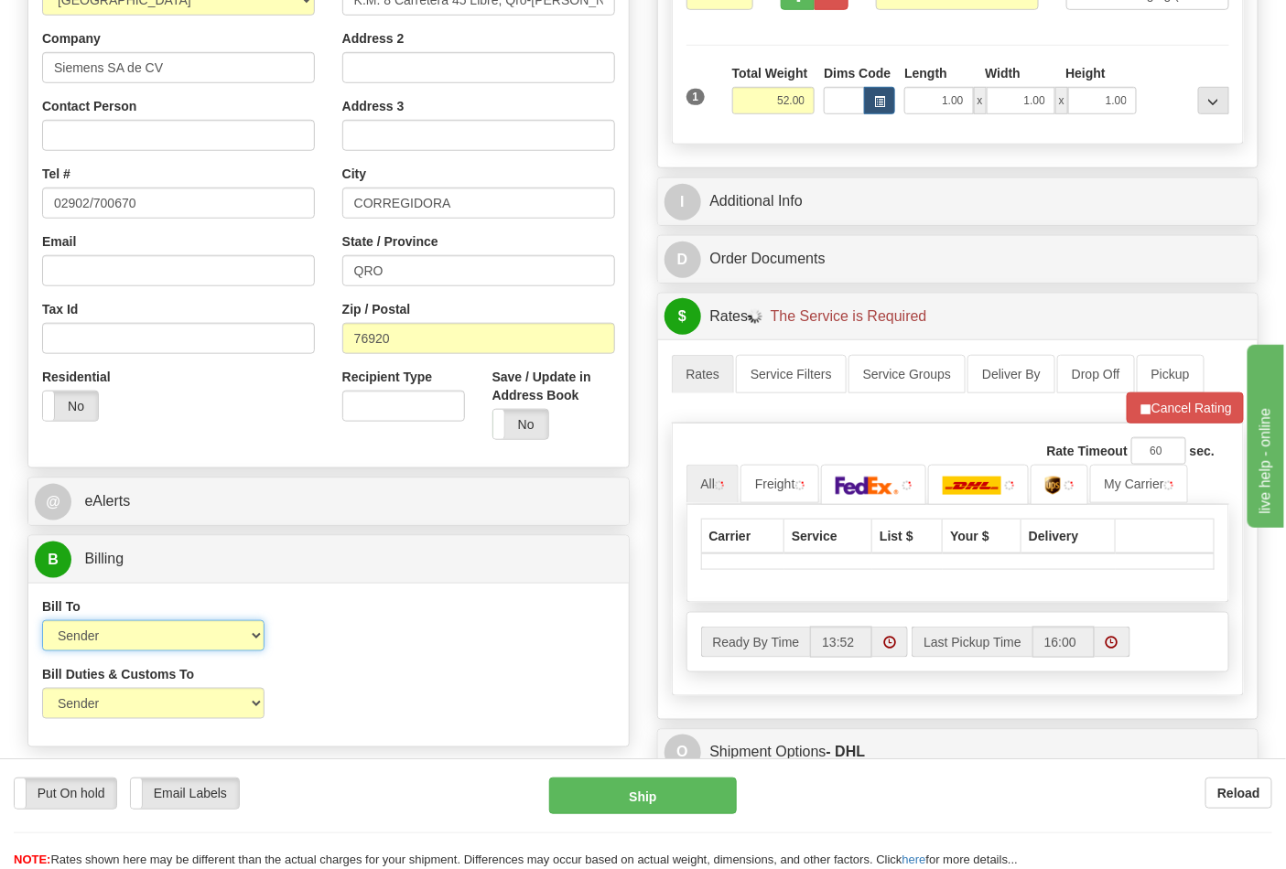
click at [166, 631] on select "Sender Recipient Third Party Collect" at bounding box center [153, 636] width 222 height 31
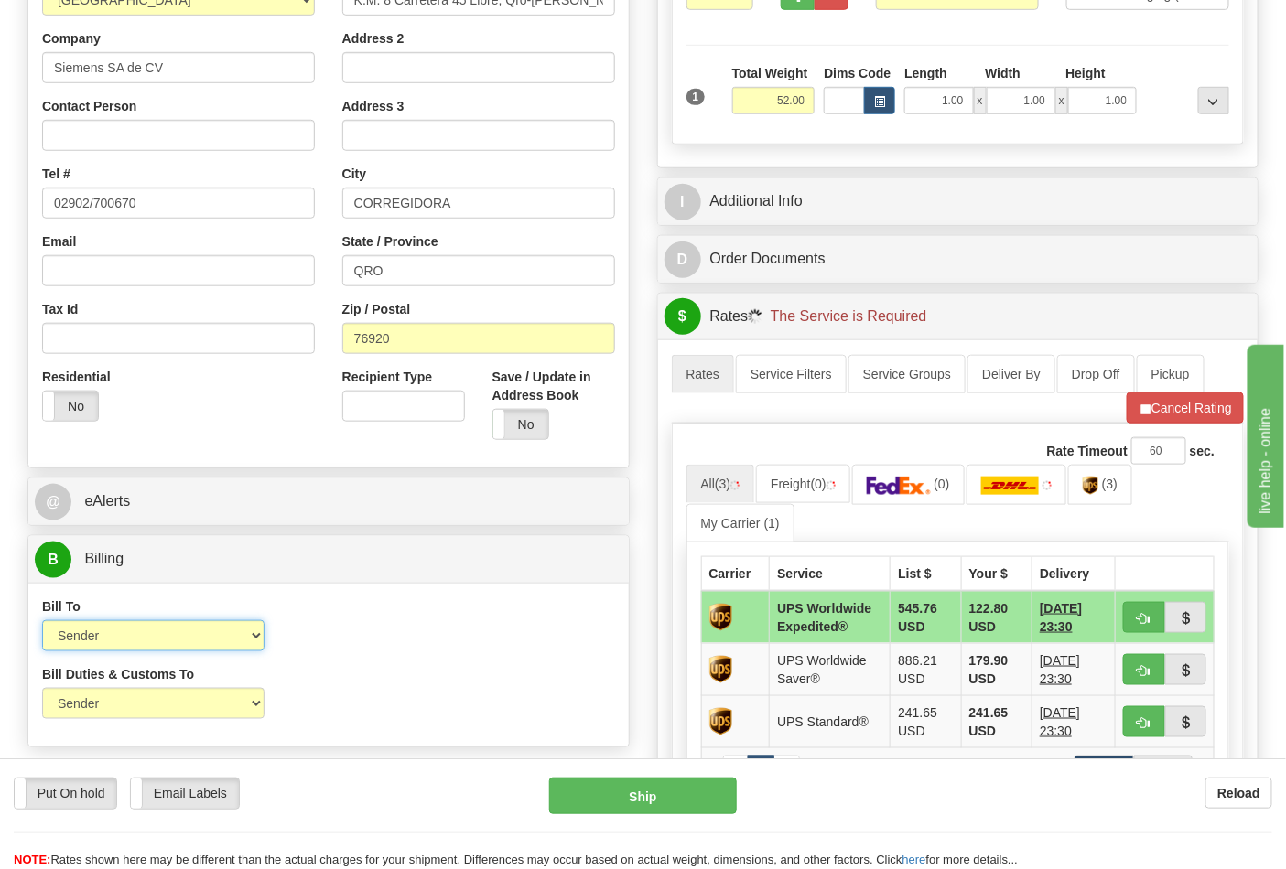
select select "2"
click at [42, 622] on select "Sender Recipient Third Party Collect" at bounding box center [153, 636] width 222 height 31
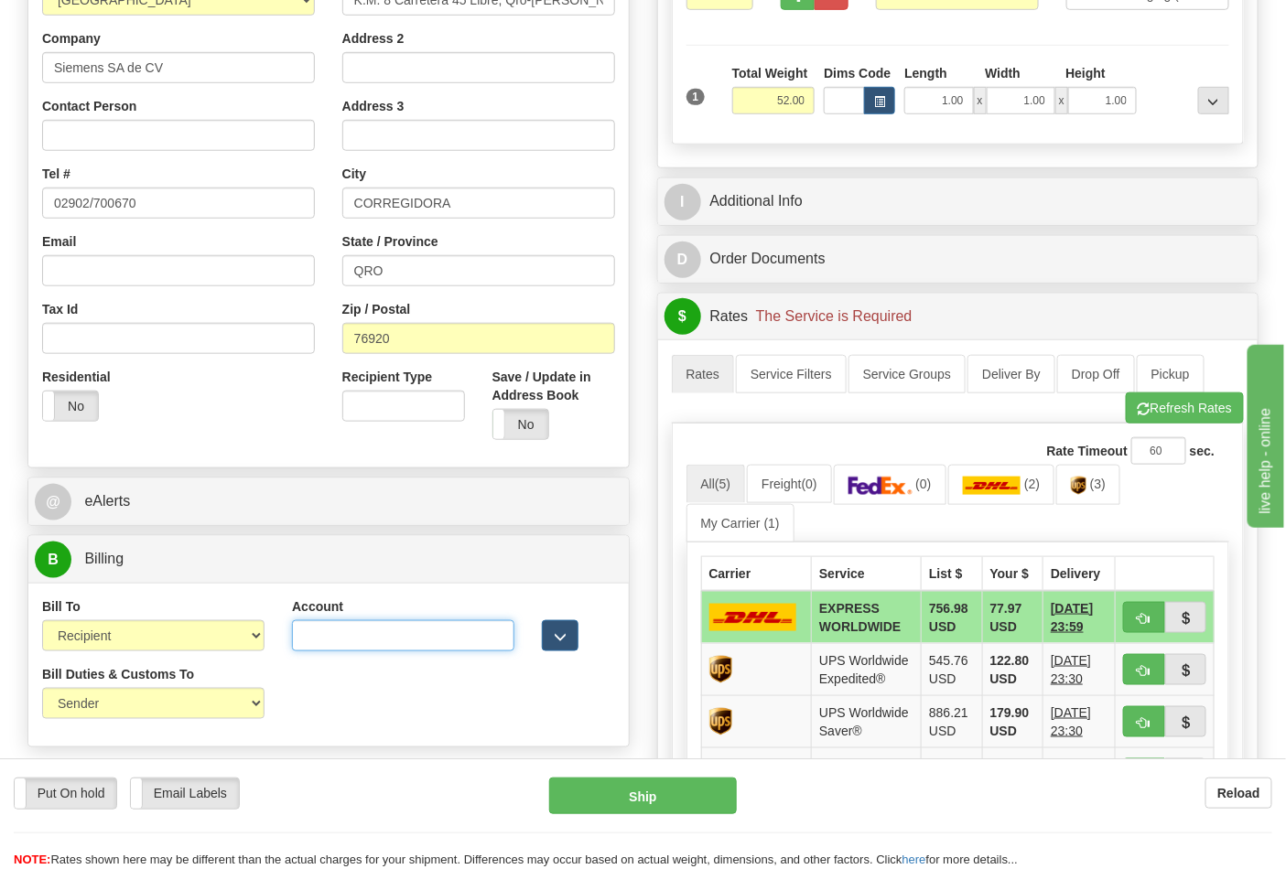
click at [330, 639] on input "Account" at bounding box center [403, 636] width 222 height 31
type input "952593553"
click button "Delete" at bounding box center [0, 0] width 0 height 0
click at [1001, 472] on link "(2)" at bounding box center [1001, 484] width 107 height 39
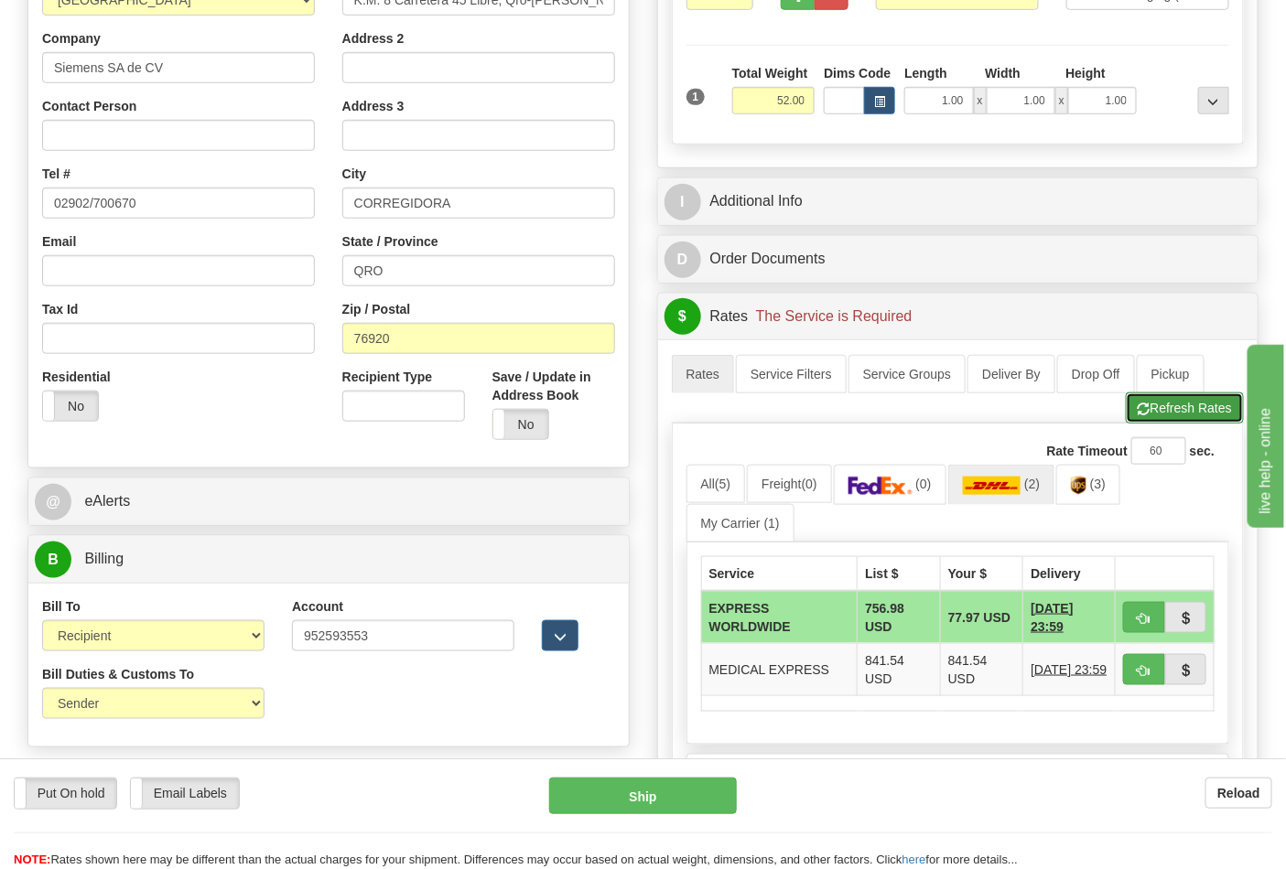
click at [1202, 404] on button "Refresh Rates" at bounding box center [1185, 408] width 118 height 31
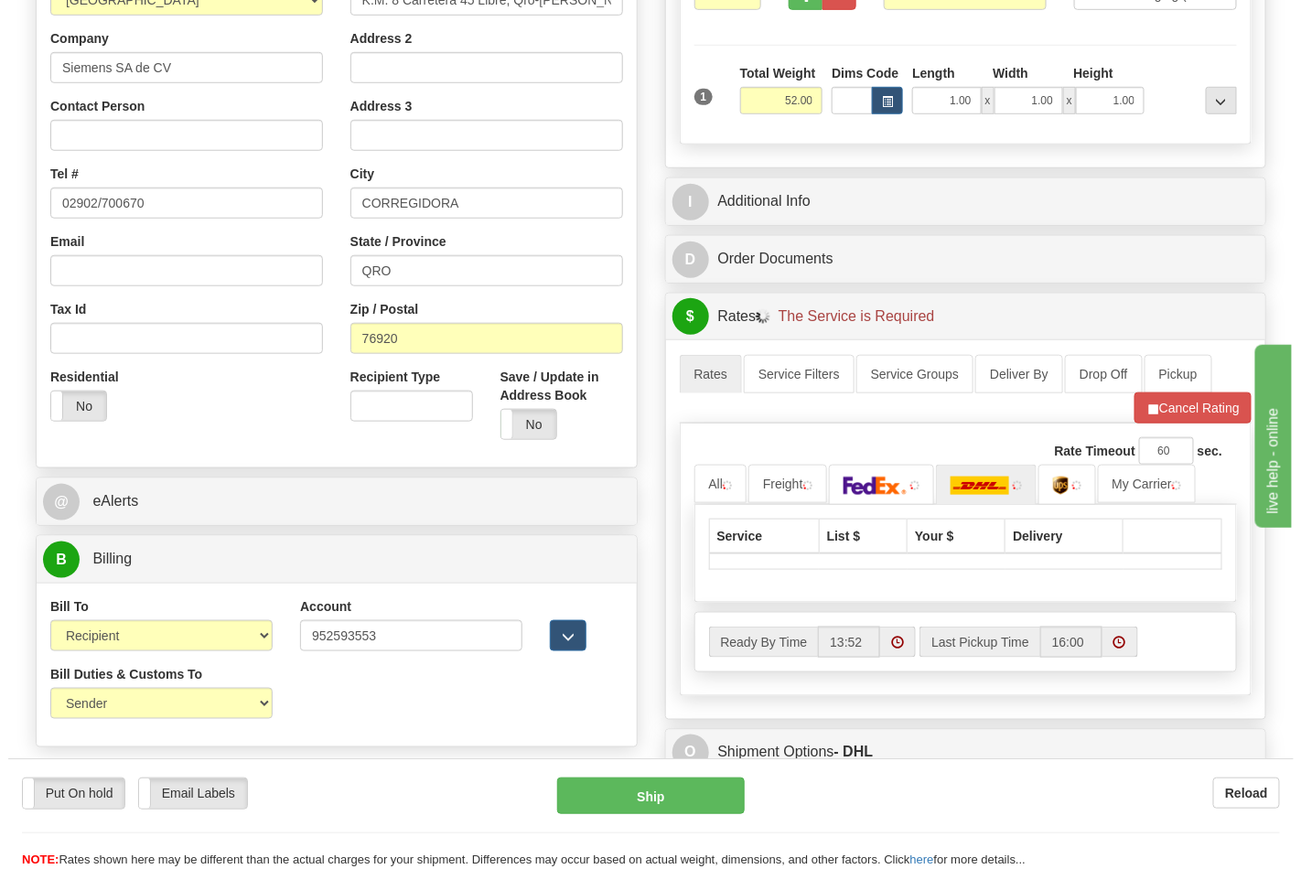
scroll to position [813, 0]
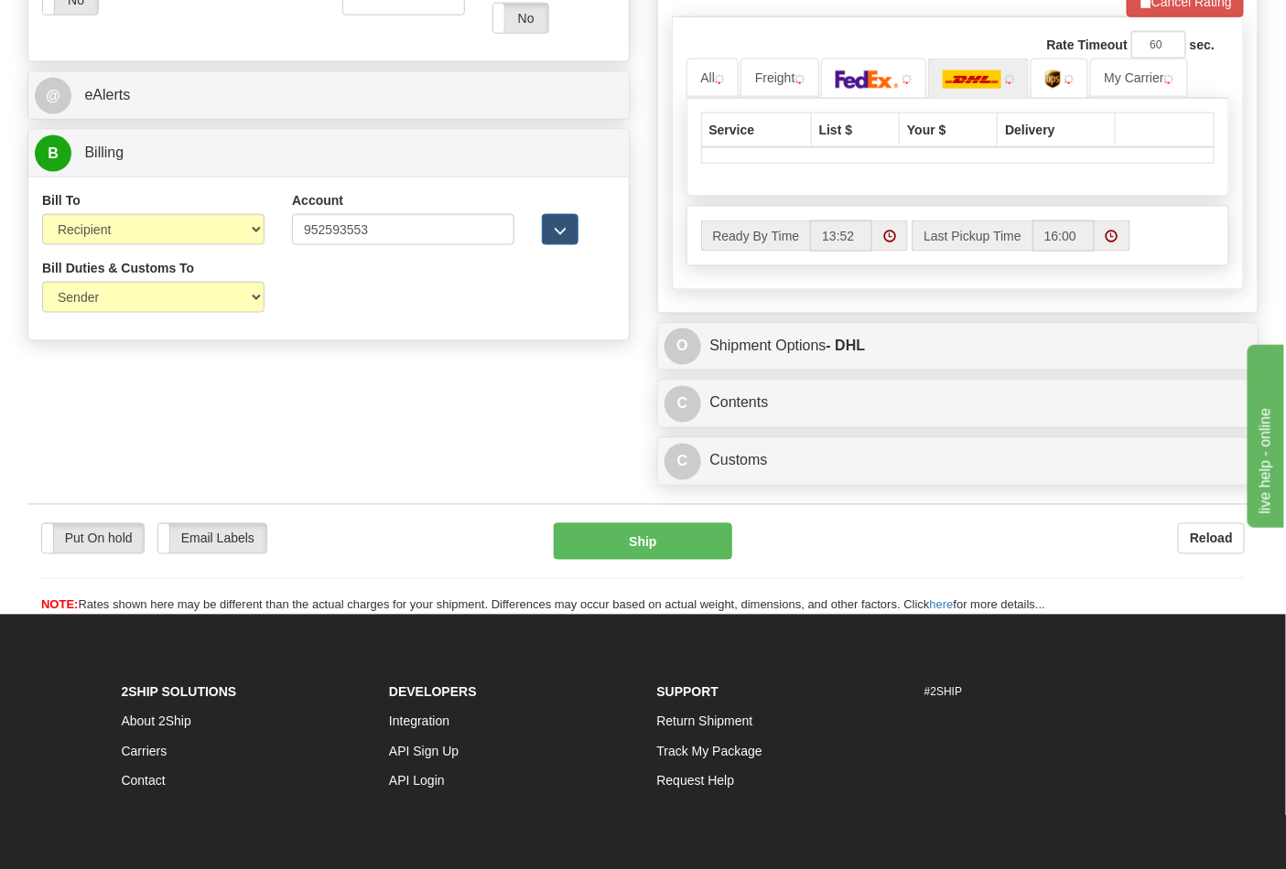
click at [871, 371] on div "O Shipment Options - DHL" at bounding box center [958, 347] width 600 height 47
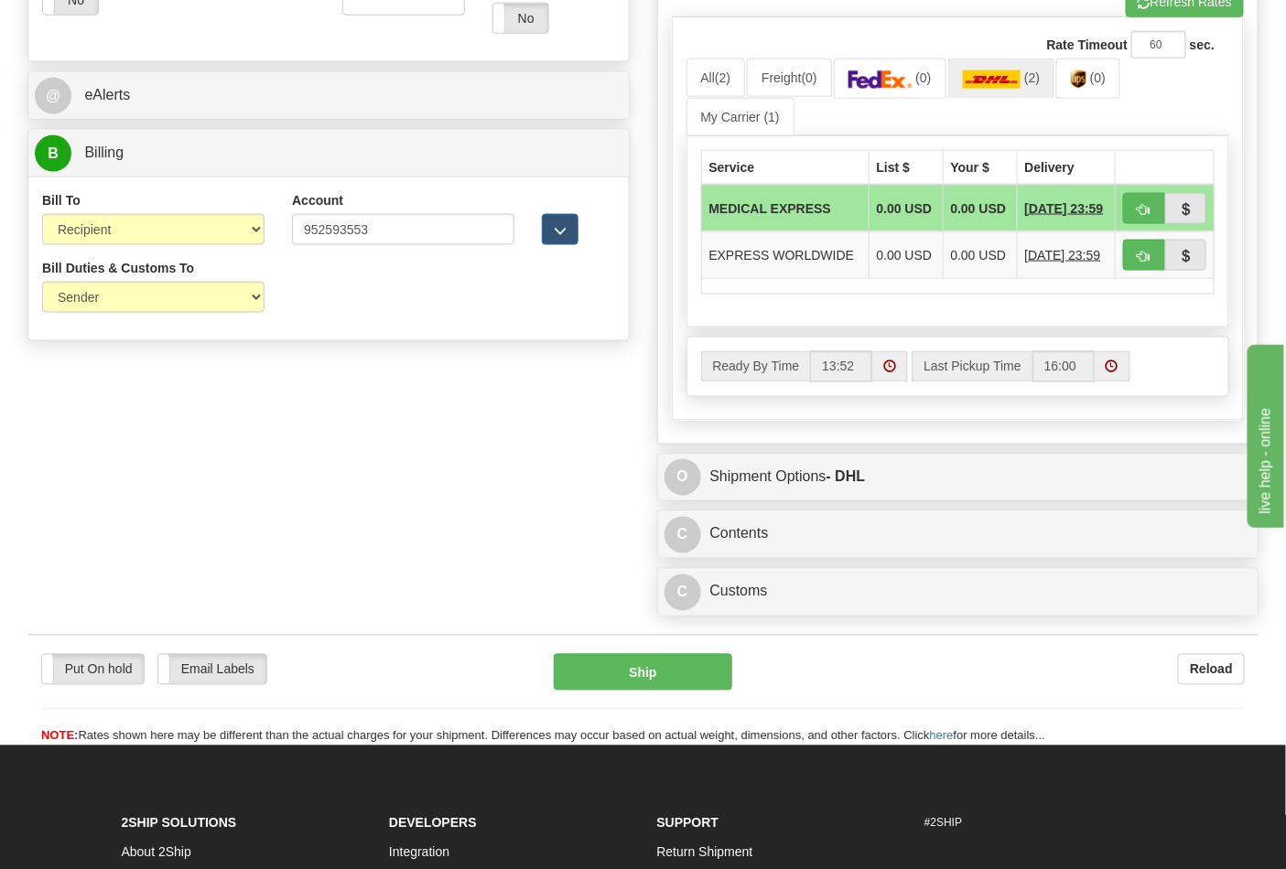
click at [858, 558] on div "C Contents Documents Commodities" at bounding box center [958, 535] width 600 height 47
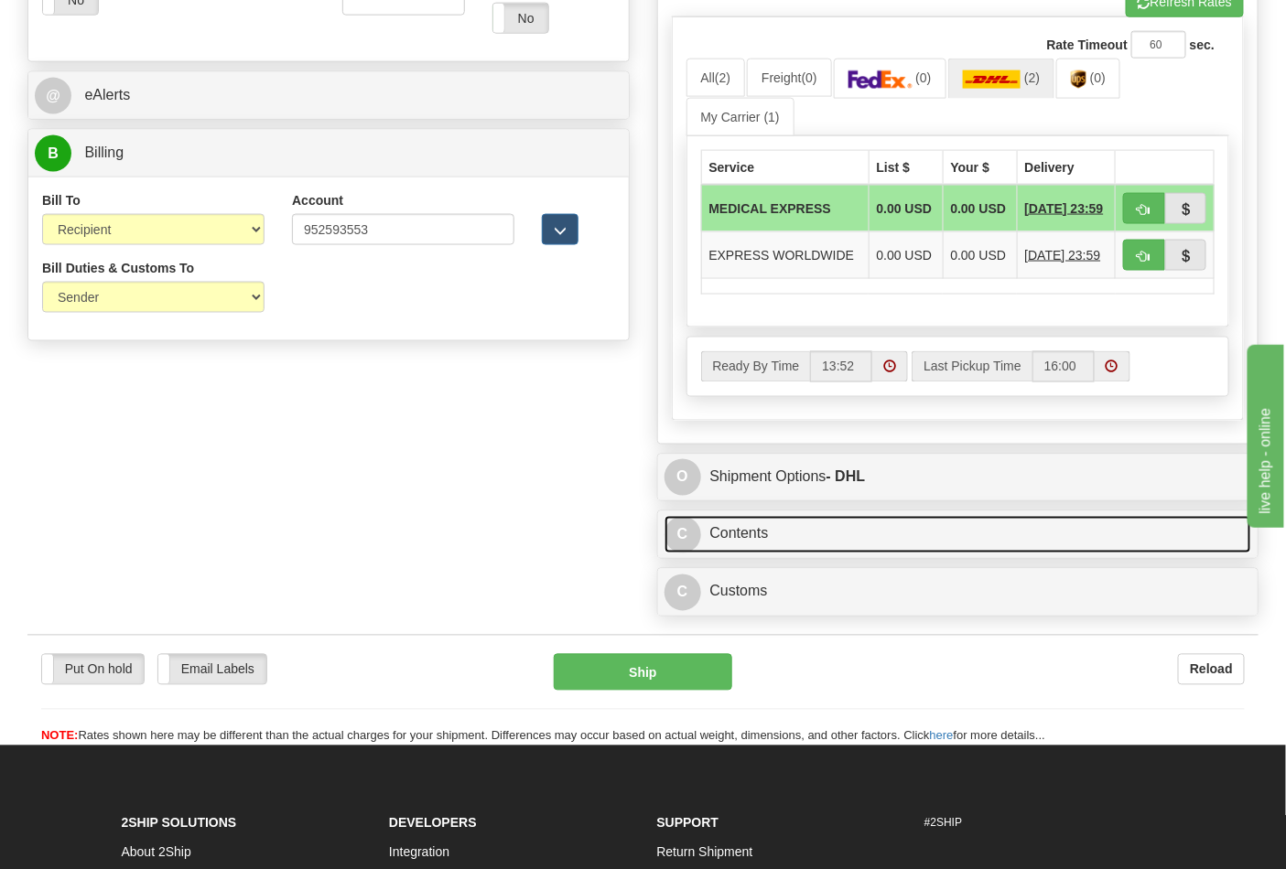
click at [1068, 554] on link "C Contents" at bounding box center [958, 535] width 588 height 38
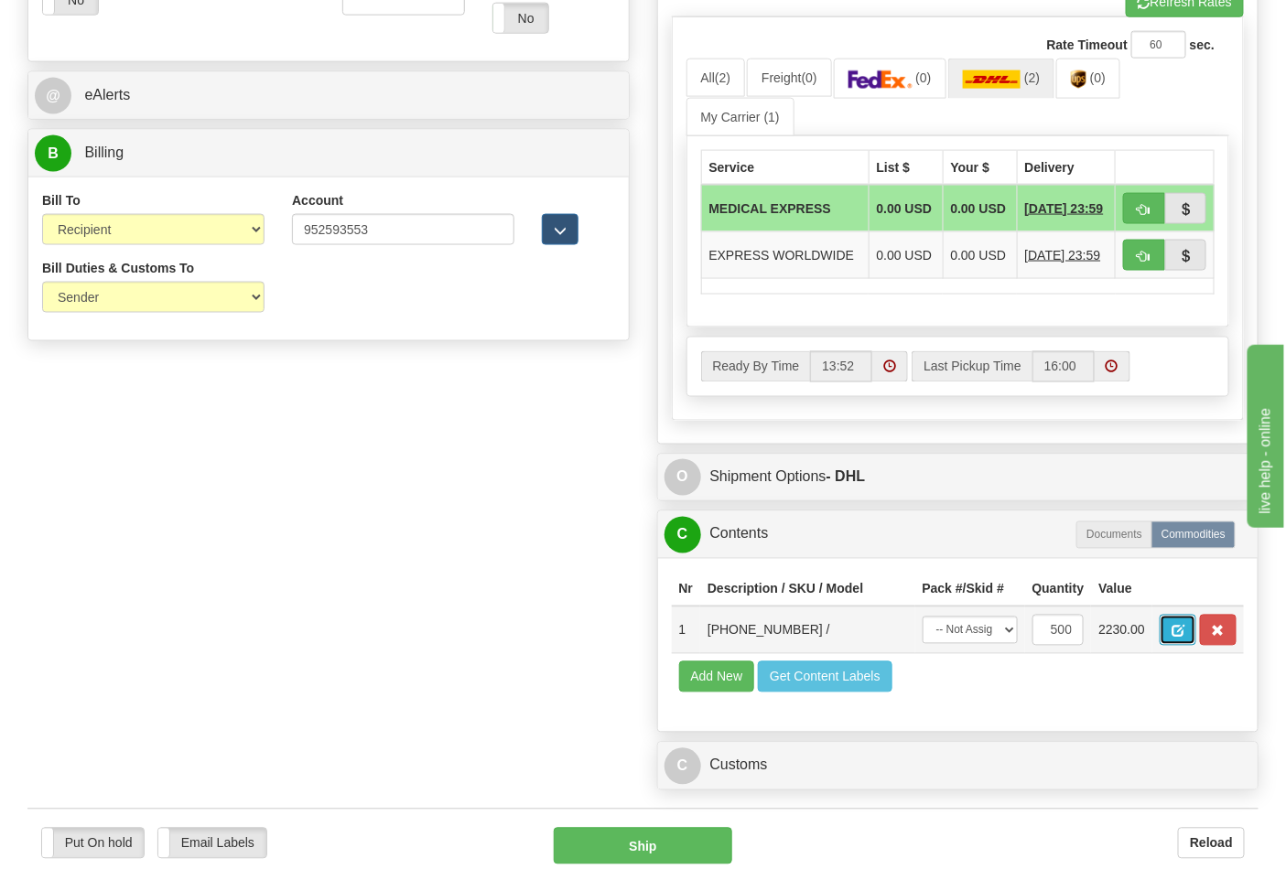
click at [1196, 646] on button "button" at bounding box center [1178, 630] width 37 height 31
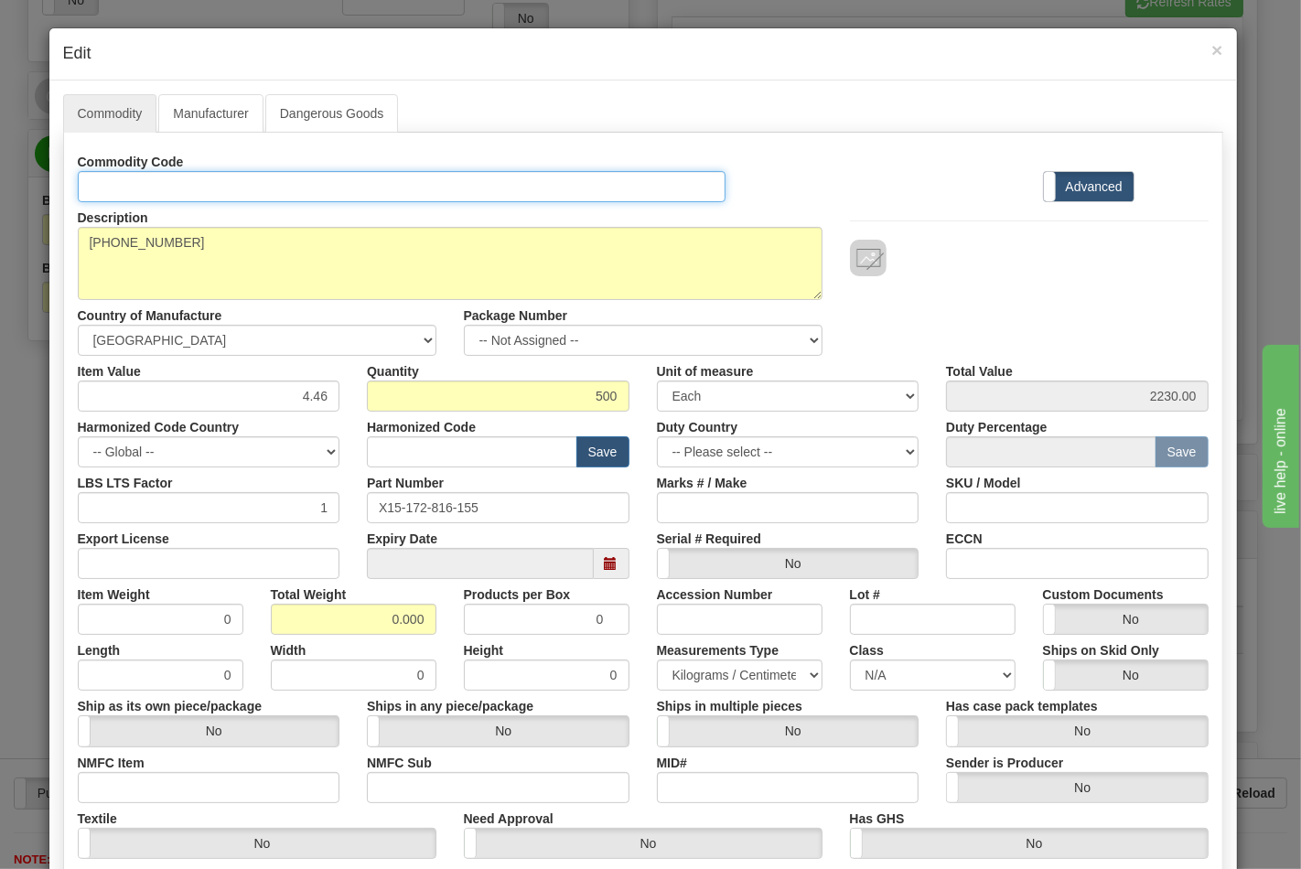
click at [243, 189] on input "Id" at bounding box center [402, 186] width 649 height 31
type input "TRANSFORMERS"
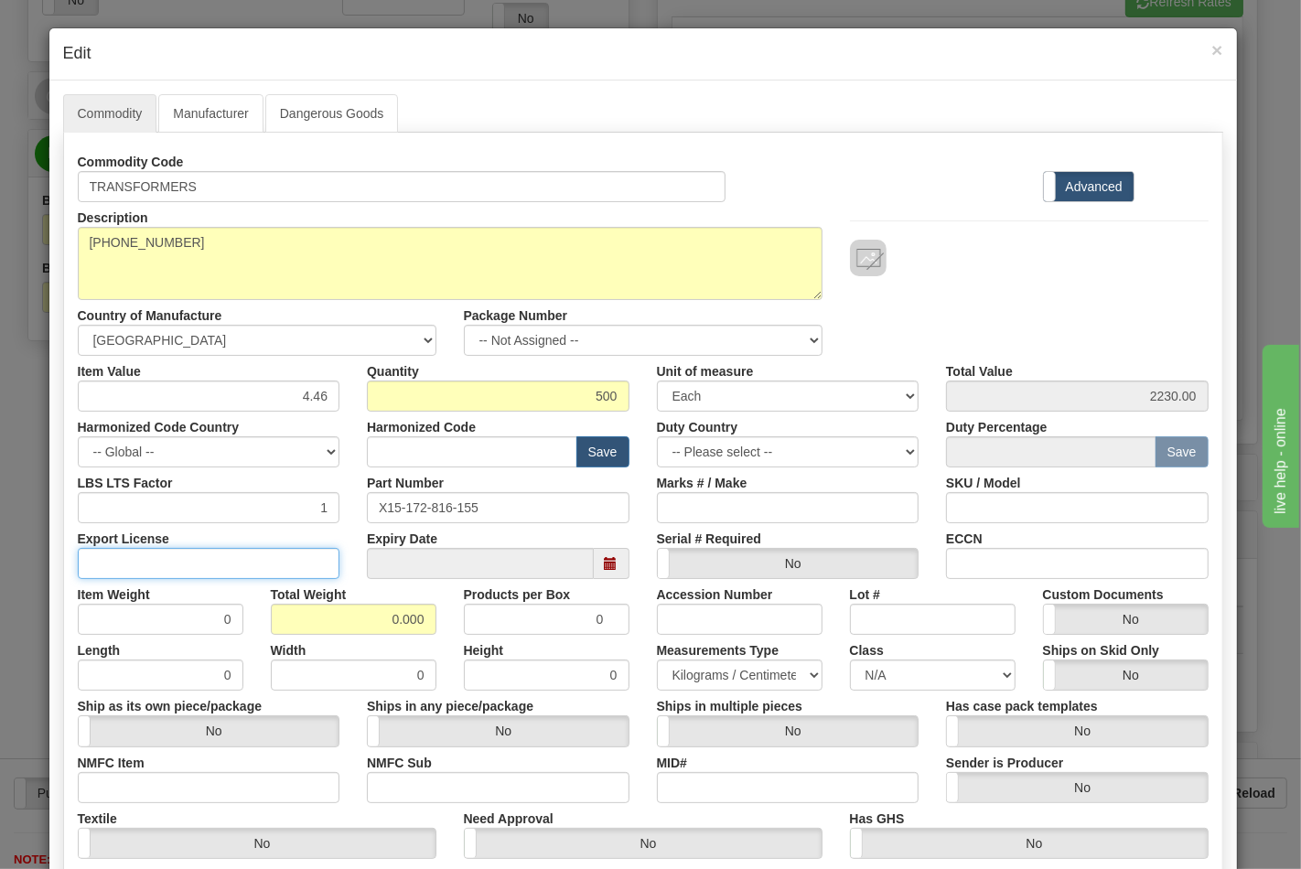
click at [188, 567] on input "Export License" at bounding box center [209, 563] width 263 height 31
type input "NLR"
click at [135, 784] on input "NMFC Item" at bounding box center [209, 787] width 263 height 31
type input "63170"
click at [410, 783] on input "NMFC Sub" at bounding box center [498, 787] width 263 height 31
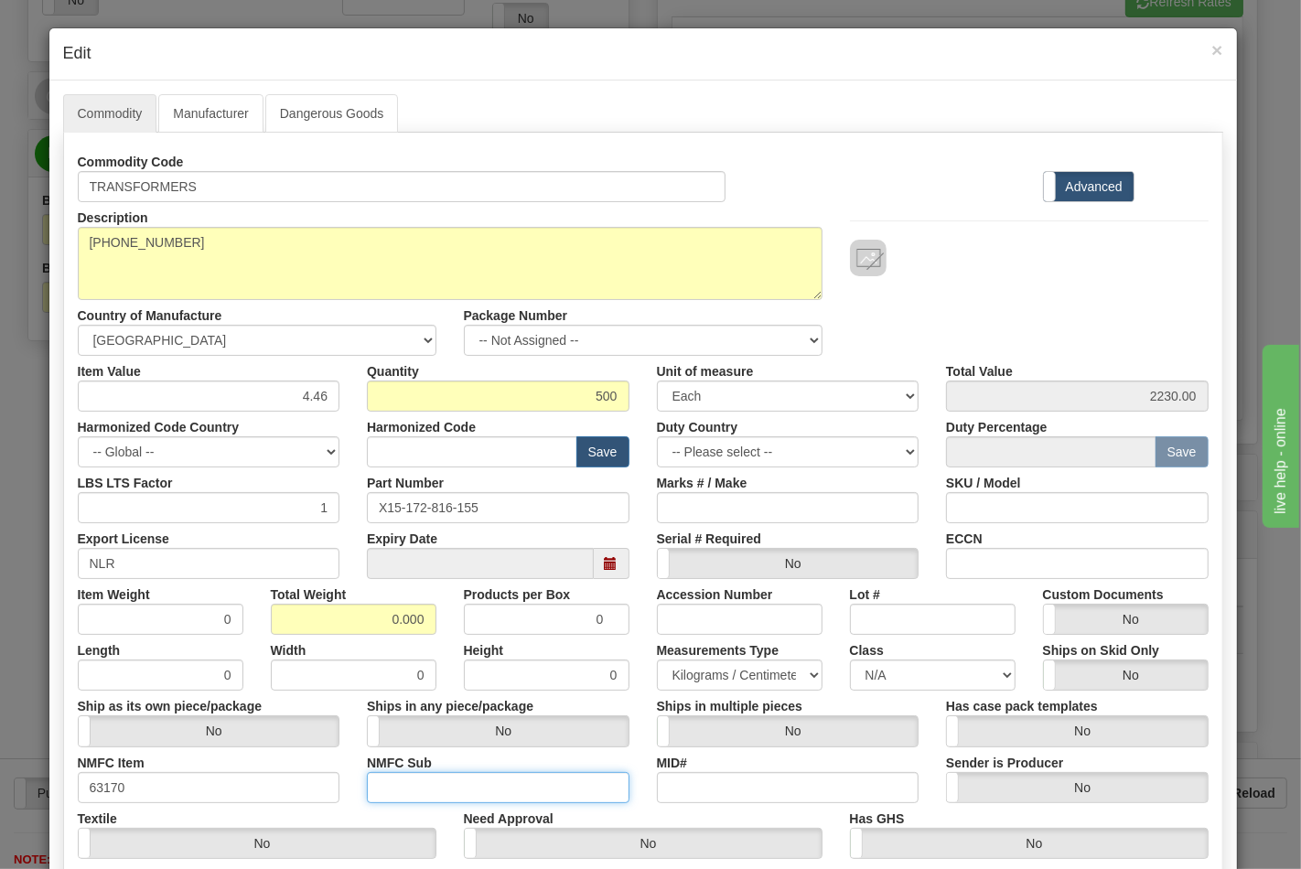
type input "4"
drag, startPoint x: 378, startPoint y: 621, endPoint x: 426, endPoint y: 625, distance: 48.7
click at [426, 625] on input "0.000" at bounding box center [354, 619] width 166 height 31
type input "52"
type input "0.1040"
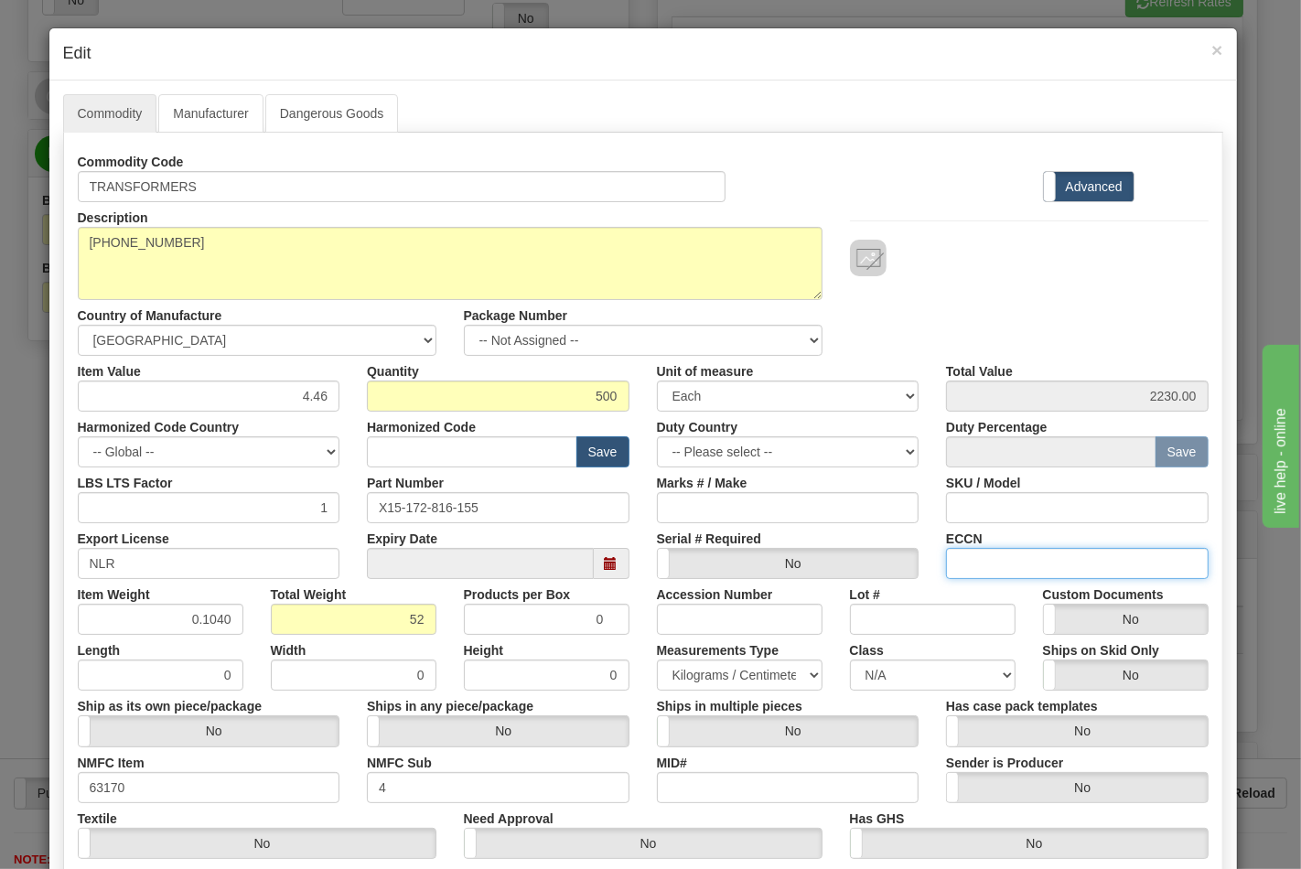
click at [970, 560] on input "ECCN" at bounding box center [1077, 563] width 263 height 31
type input "EAR99"
click at [920, 670] on select "N/A 50.0 55.0 60.0 65.0 70.0 85.0 92.5 100.0 125.0 175.0 250.0 300.0 400.0" at bounding box center [933, 675] width 166 height 31
select select "70.0"
click at [850, 660] on select "N/A 50.0 55.0 60.0 65.0 70.0 85.0 92.5 100.0 125.0 175.0 250.0 300.0 400.0" at bounding box center [933, 675] width 166 height 31
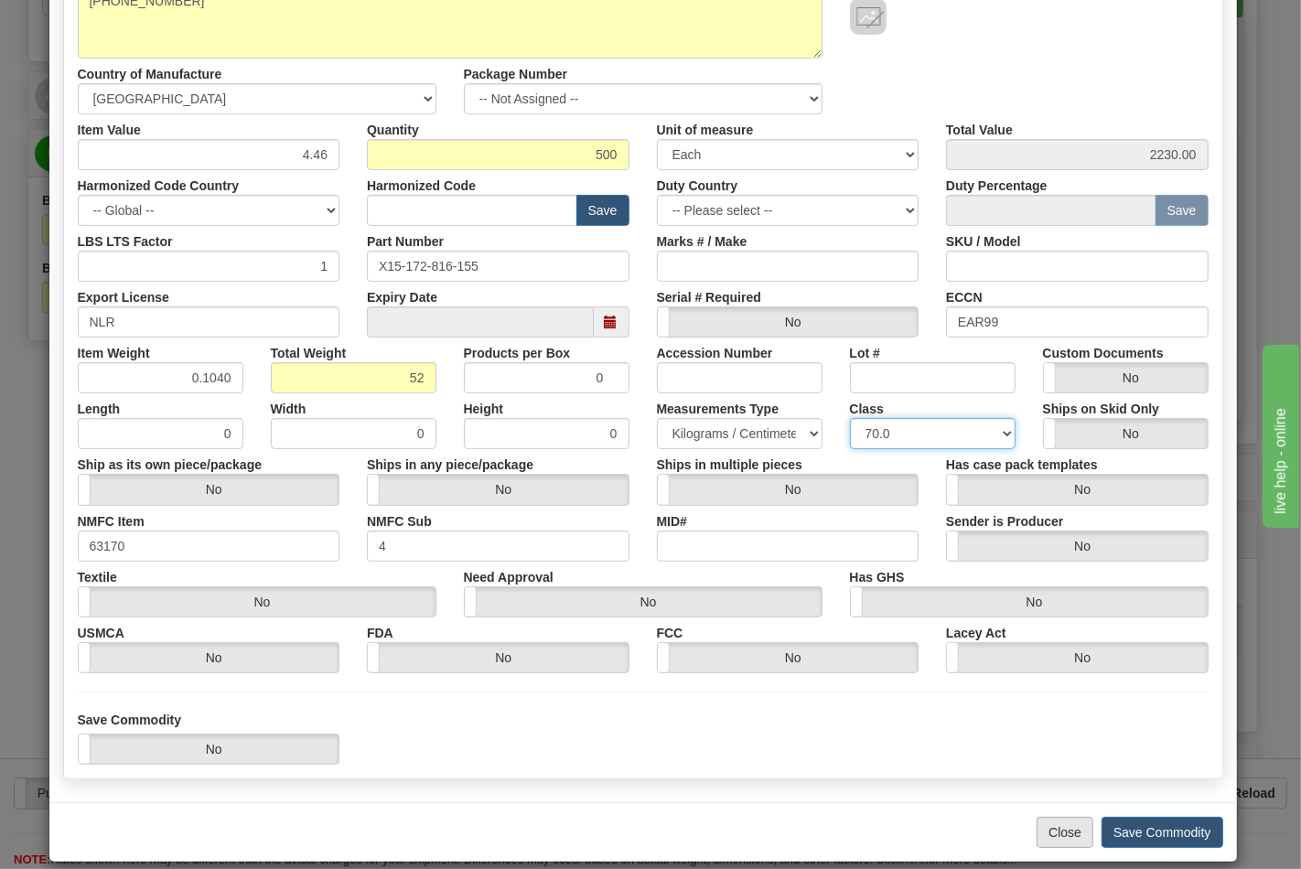
scroll to position [263, 0]
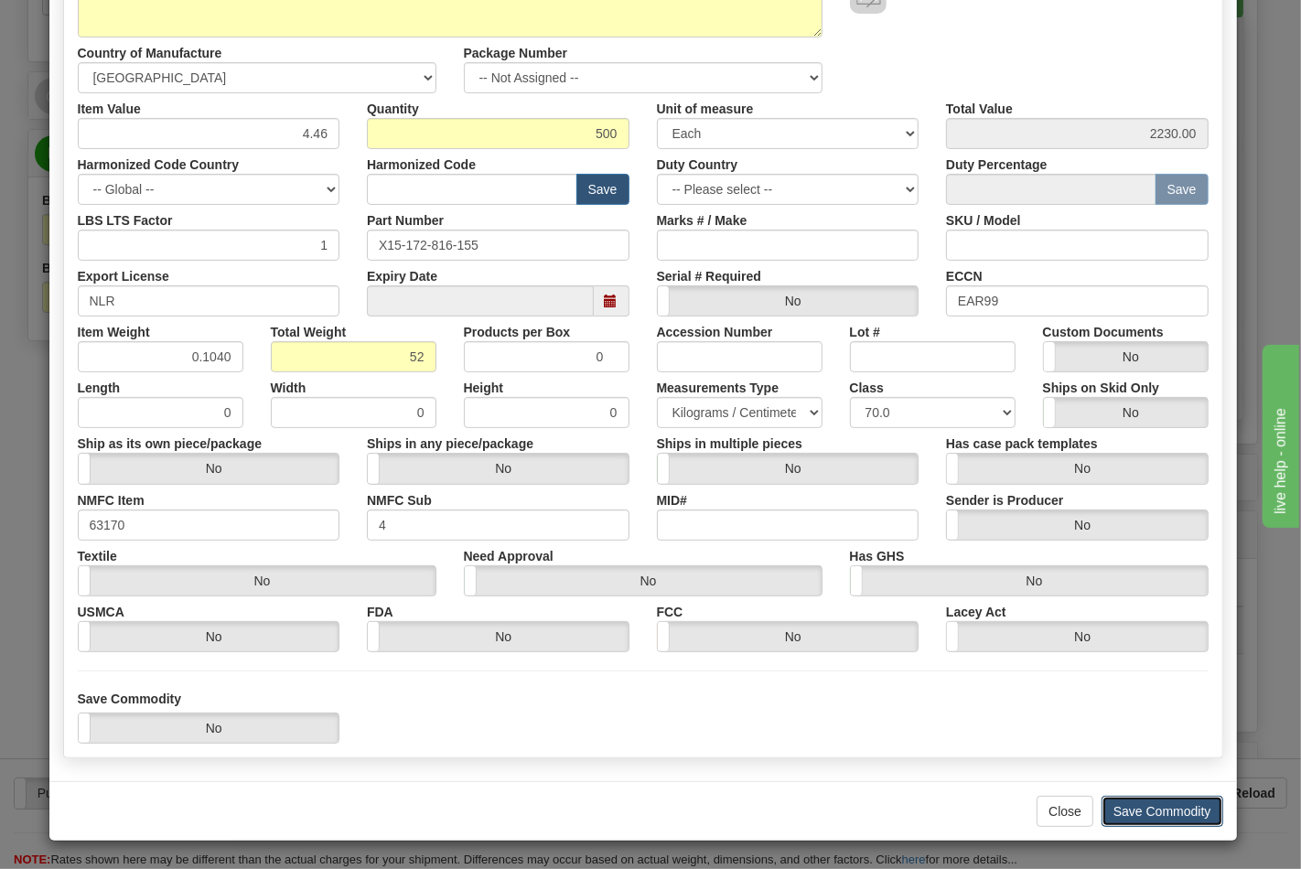
click at [1155, 812] on button "Save Commodity" at bounding box center [1163, 811] width 122 height 31
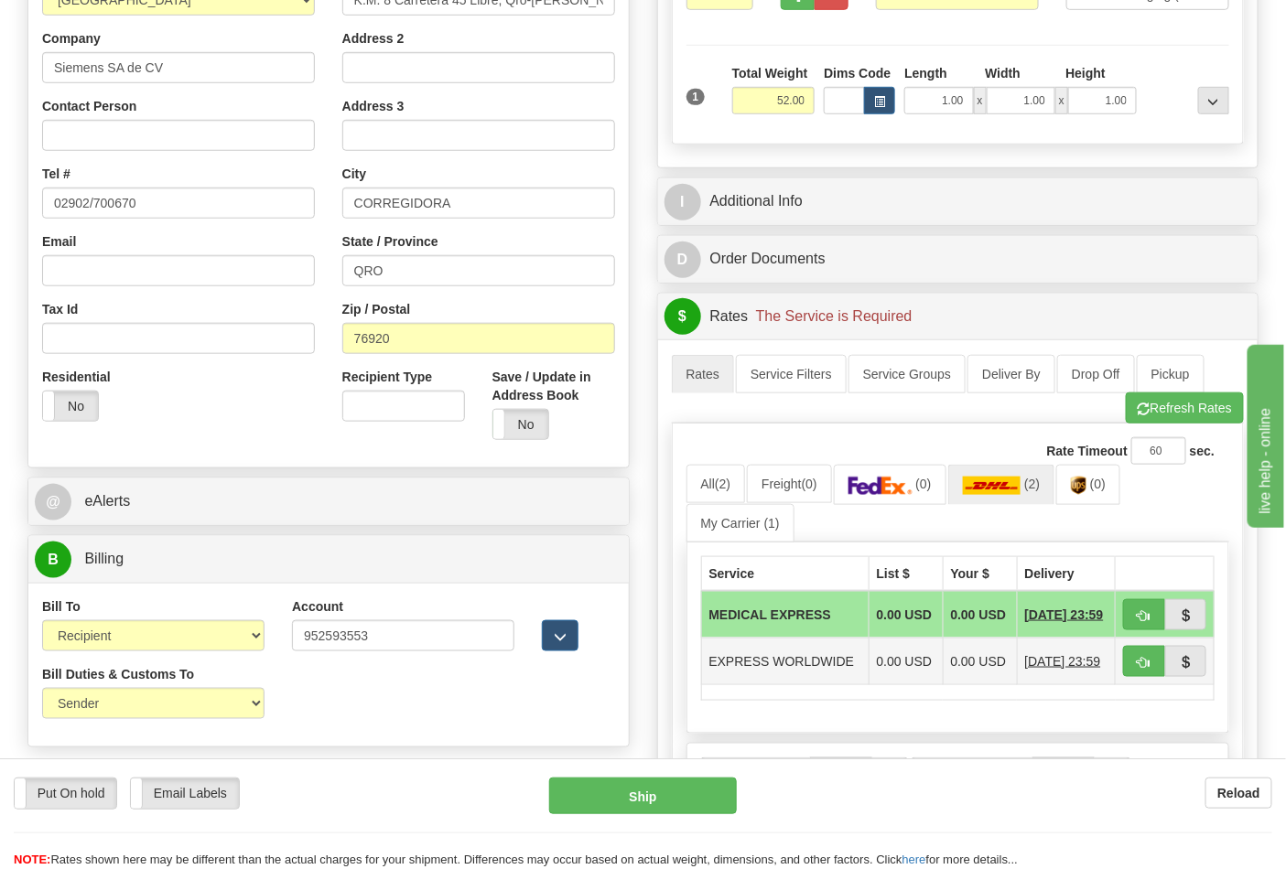
scroll to position [0, 0]
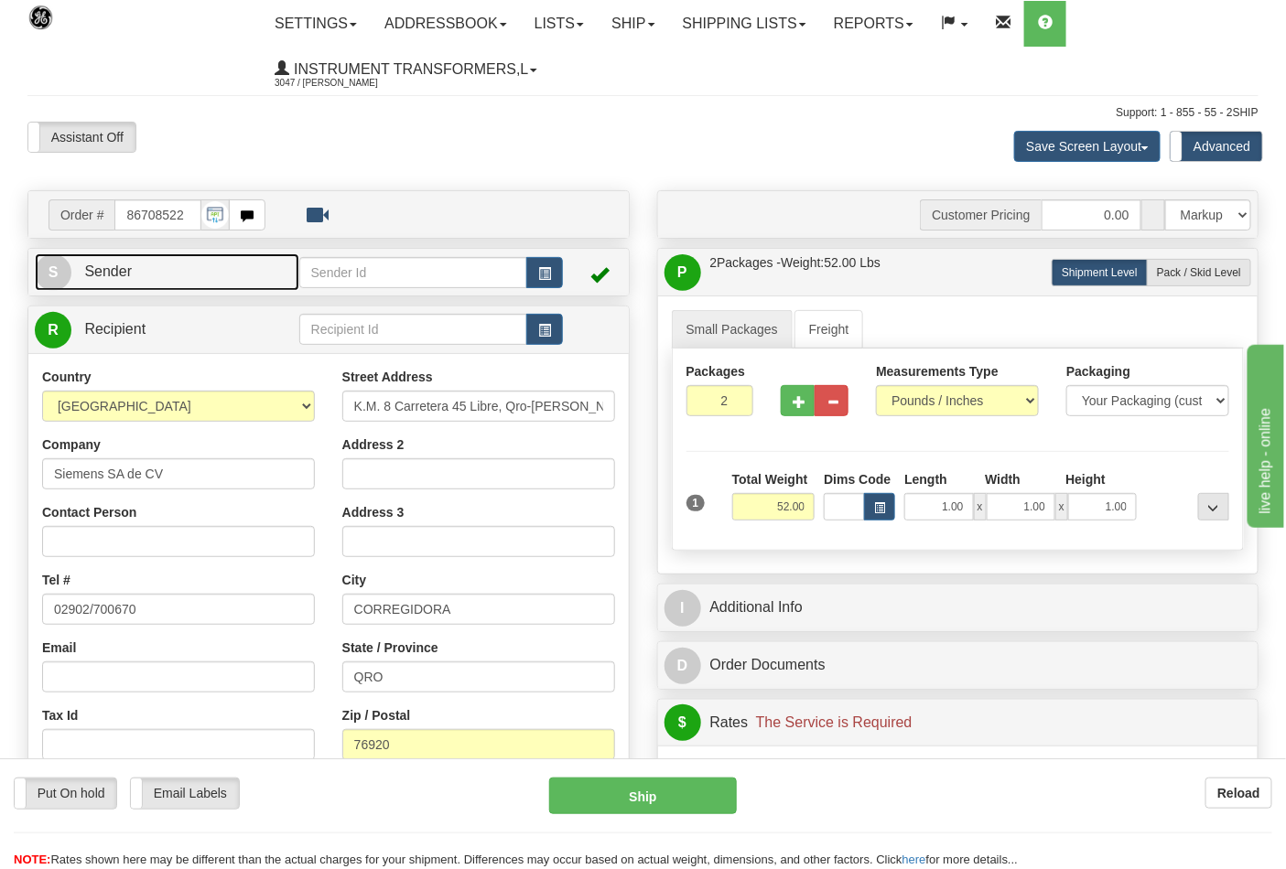
click at [198, 289] on link "S Sender" at bounding box center [167, 273] width 264 height 38
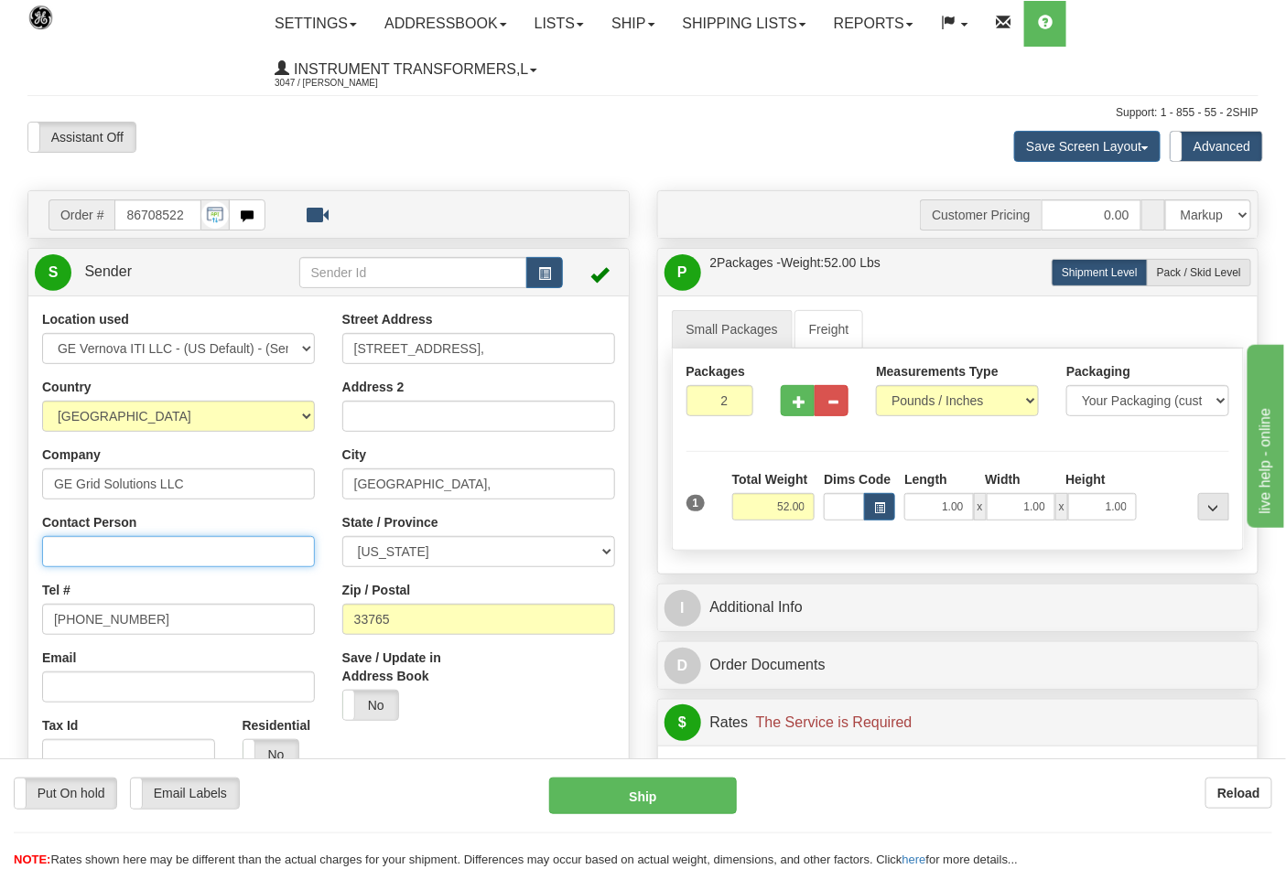
click at [117, 558] on input "Contact Person" at bounding box center [178, 551] width 273 height 31
type input "Nephtali Linares"
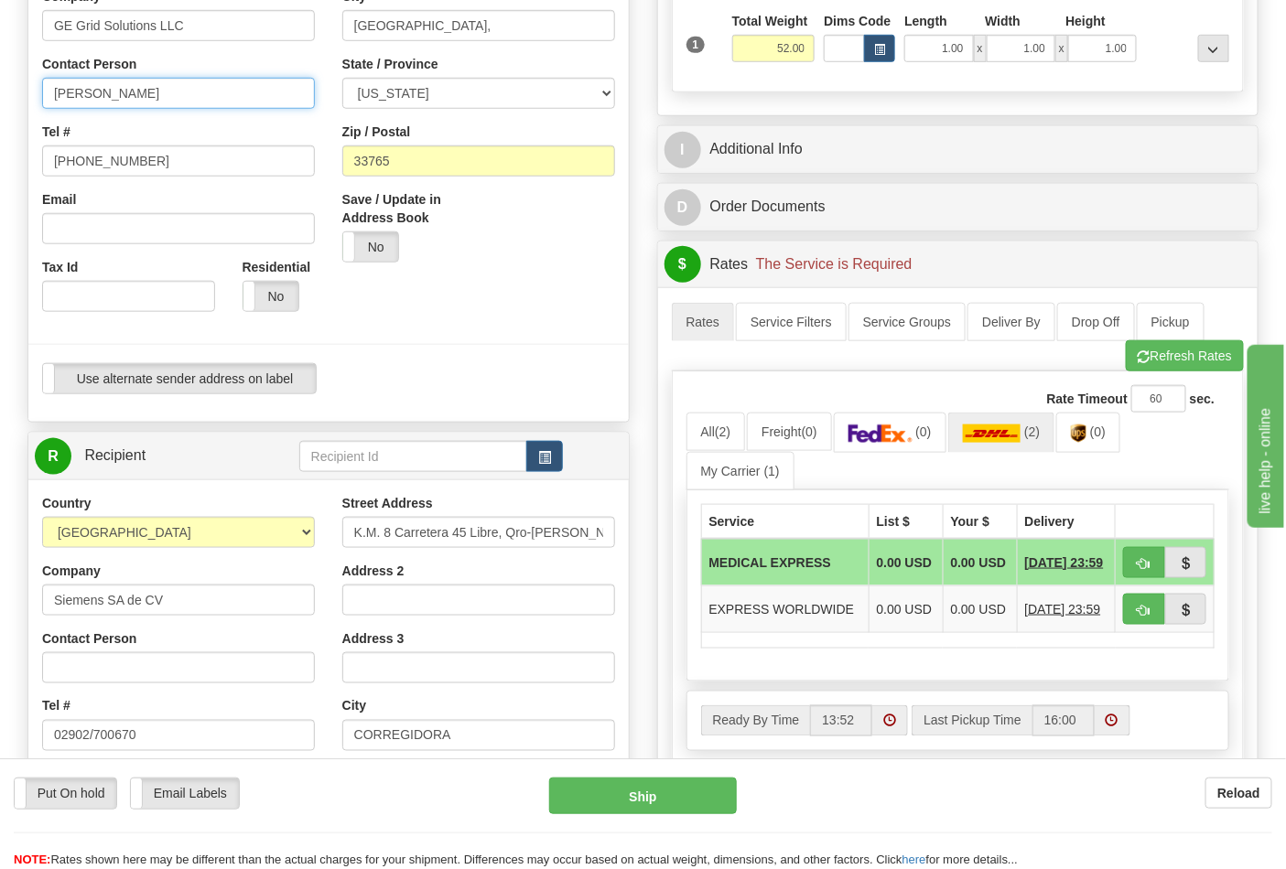
scroll to position [610, 0]
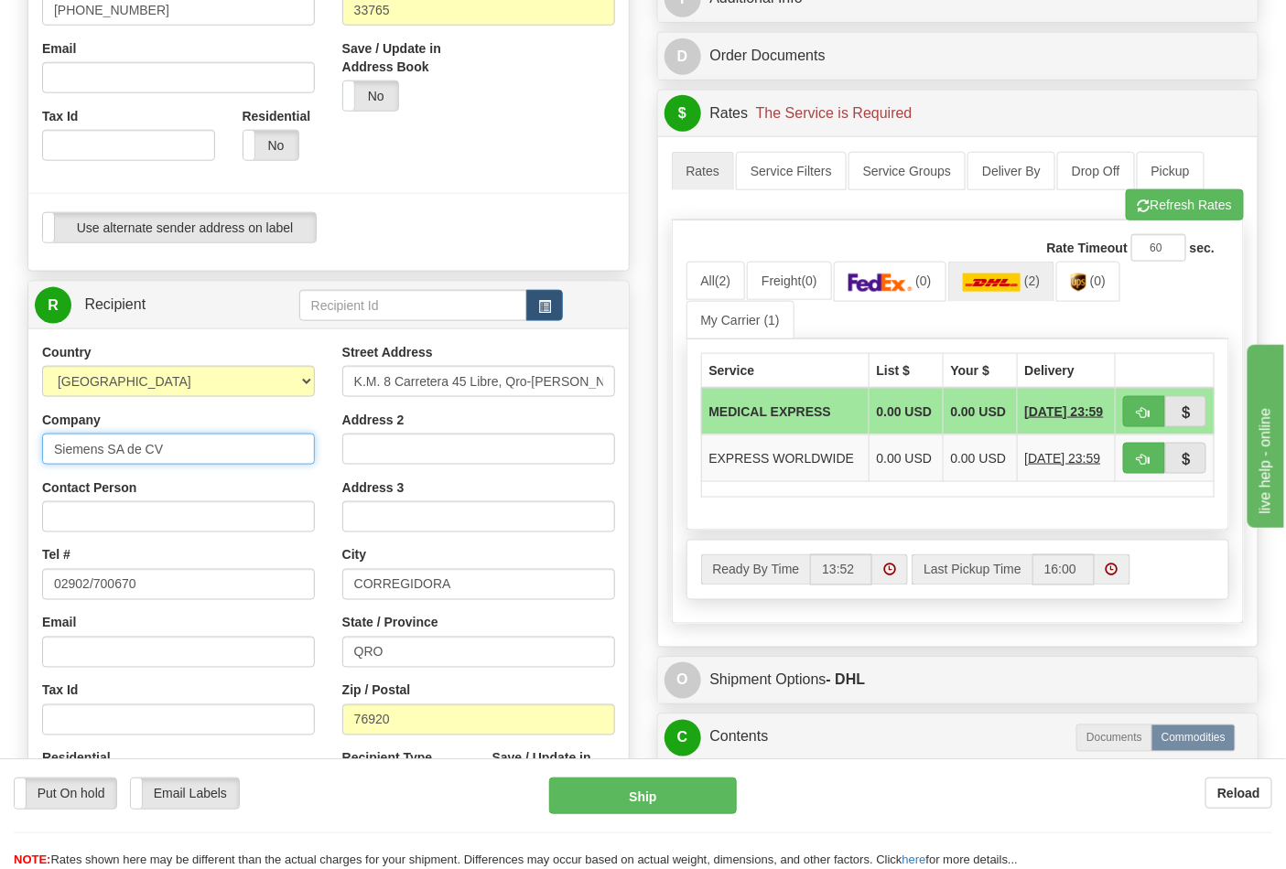
drag, startPoint x: 49, startPoint y: 447, endPoint x: 216, endPoint y: 455, distance: 167.7
click at [216, 455] on input "Siemens SA de CV" at bounding box center [178, 449] width 273 height 31
click at [87, 518] on input "Contact Person" at bounding box center [178, 517] width 273 height 31
paste input "Siemens SA de CV"
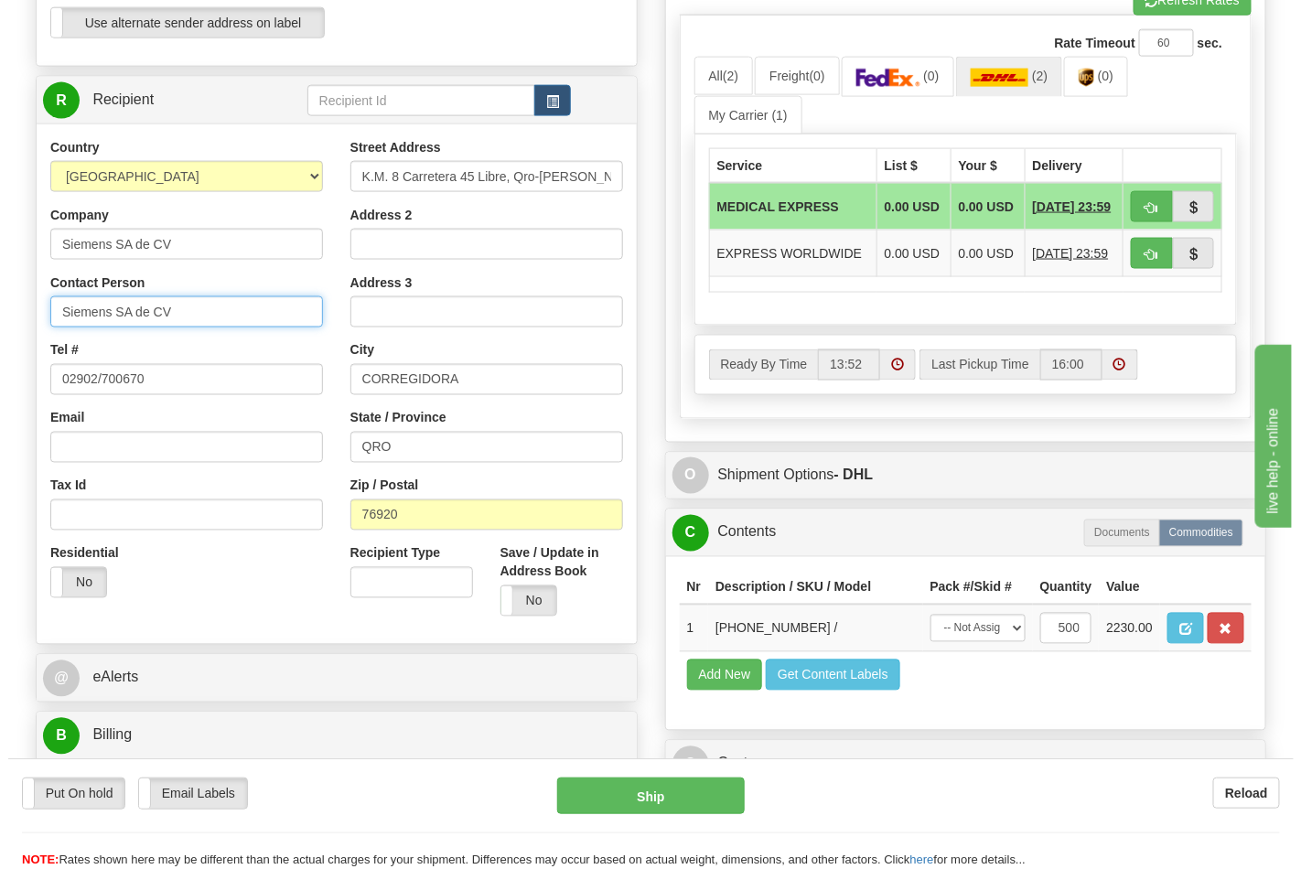
scroll to position [813, 0]
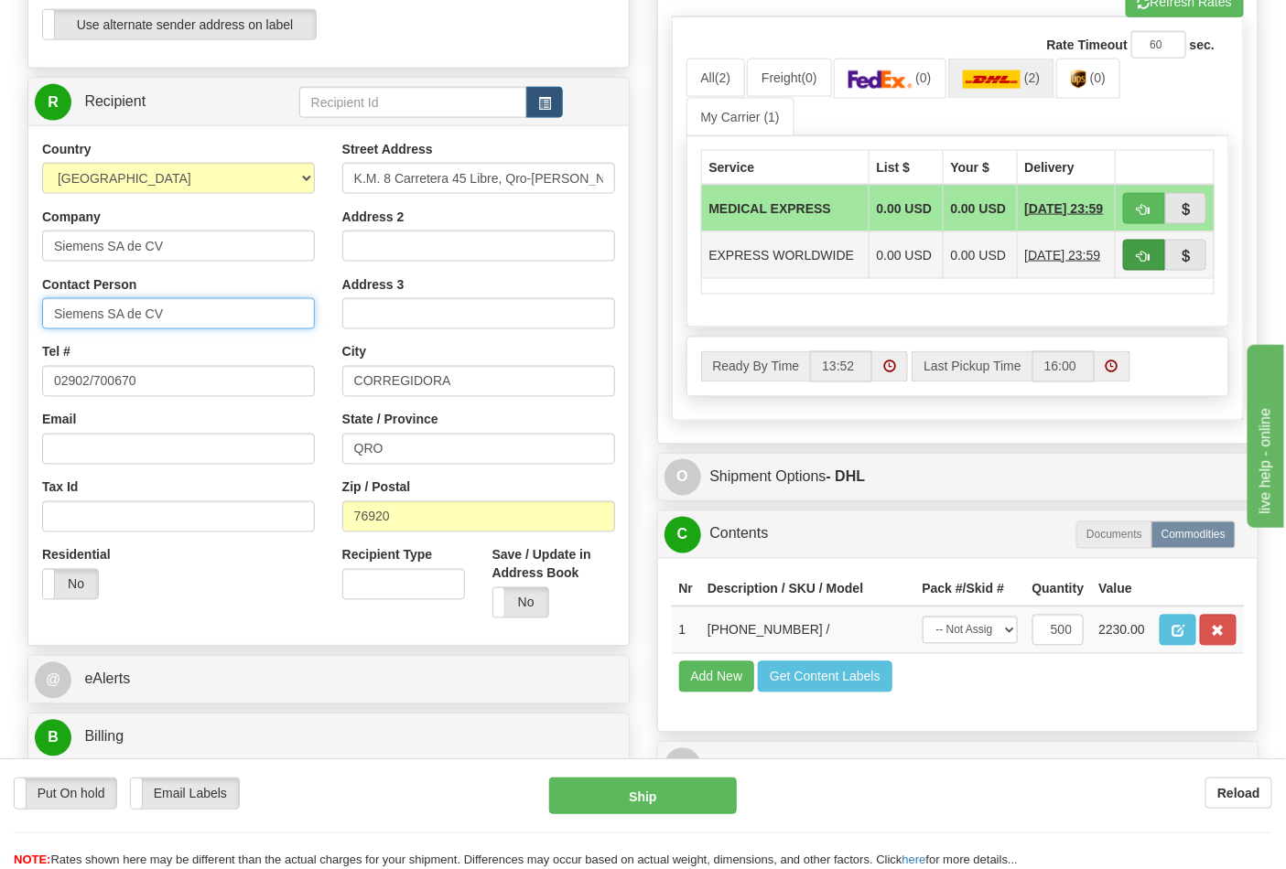
type input "Siemens SA de CV"
click at [1139, 263] on span "button" at bounding box center [1144, 257] width 13 height 12
type input "P"
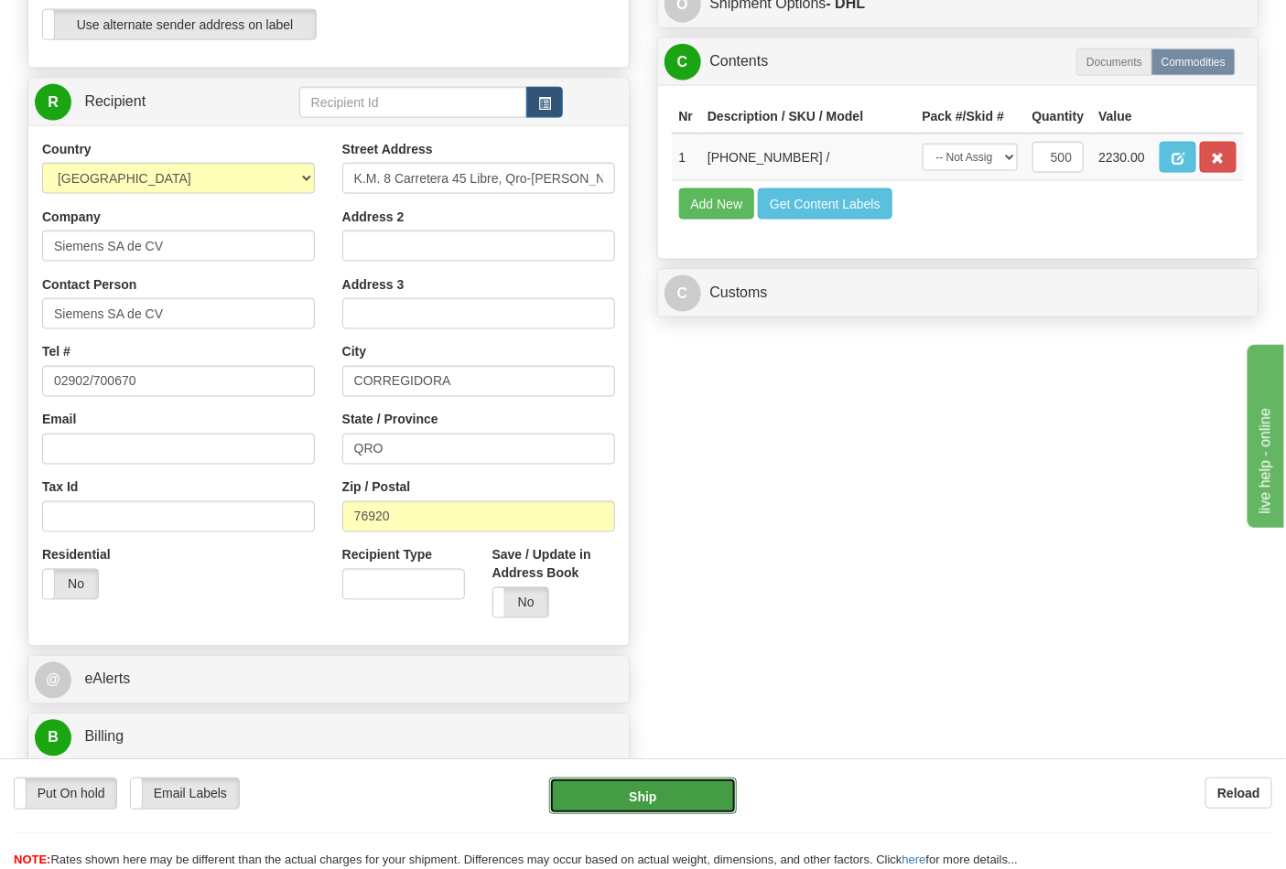
click at [718, 809] on button "Ship" at bounding box center [642, 796] width 187 height 37
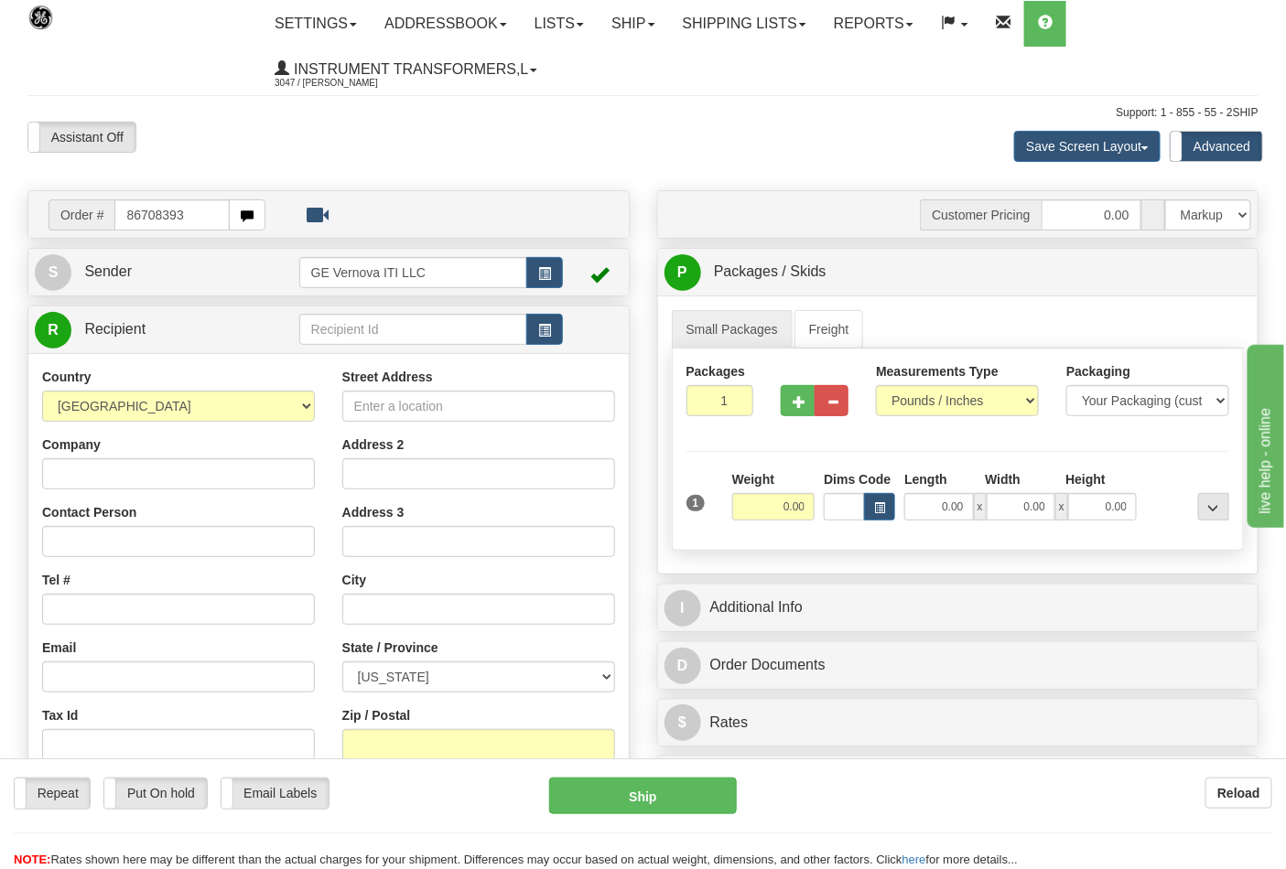
type input "86708393"
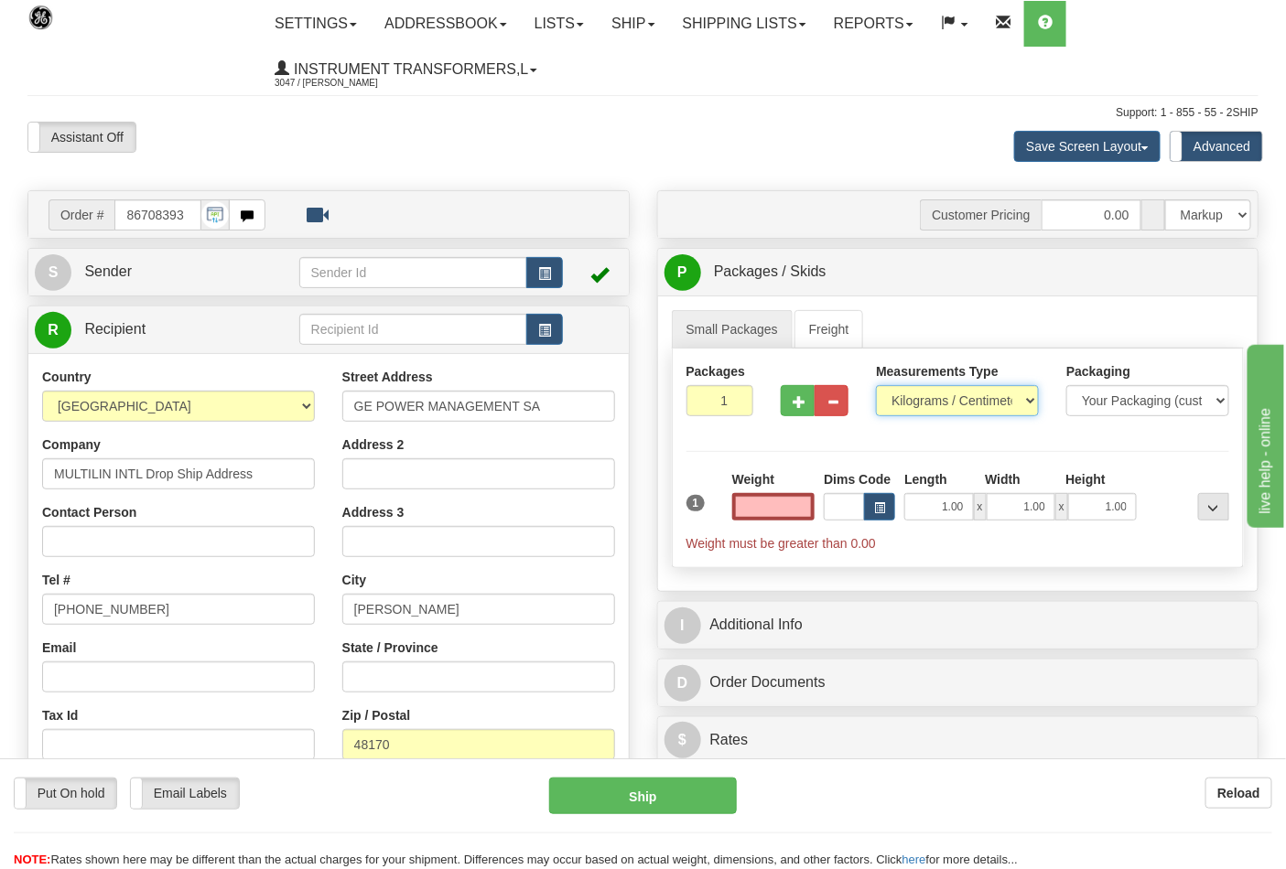
type input "0.00"
click at [934, 397] on select "Pounds / Inches Kilograms / Centimeters" at bounding box center [957, 400] width 163 height 31
select select "0"
click at [876, 386] on select "Pounds / Inches Kilograms / Centimeters" at bounding box center [957, 400] width 163 height 31
drag, startPoint x: 741, startPoint y: 510, endPoint x: 836, endPoint y: 513, distance: 95.2
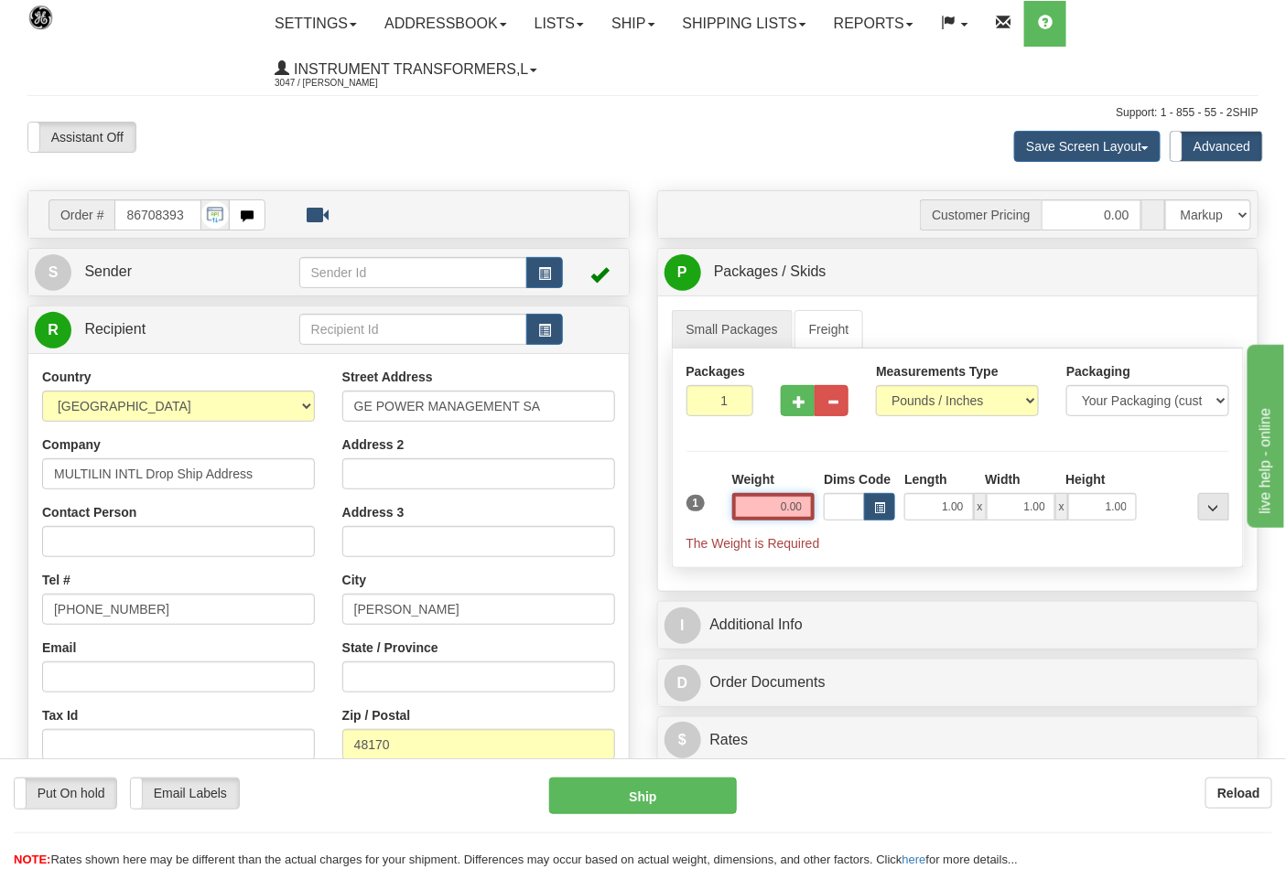
click at [836, 513] on div "1 Weight 0.00 Dims Code 1.00" at bounding box center [958, 511] width 553 height 82
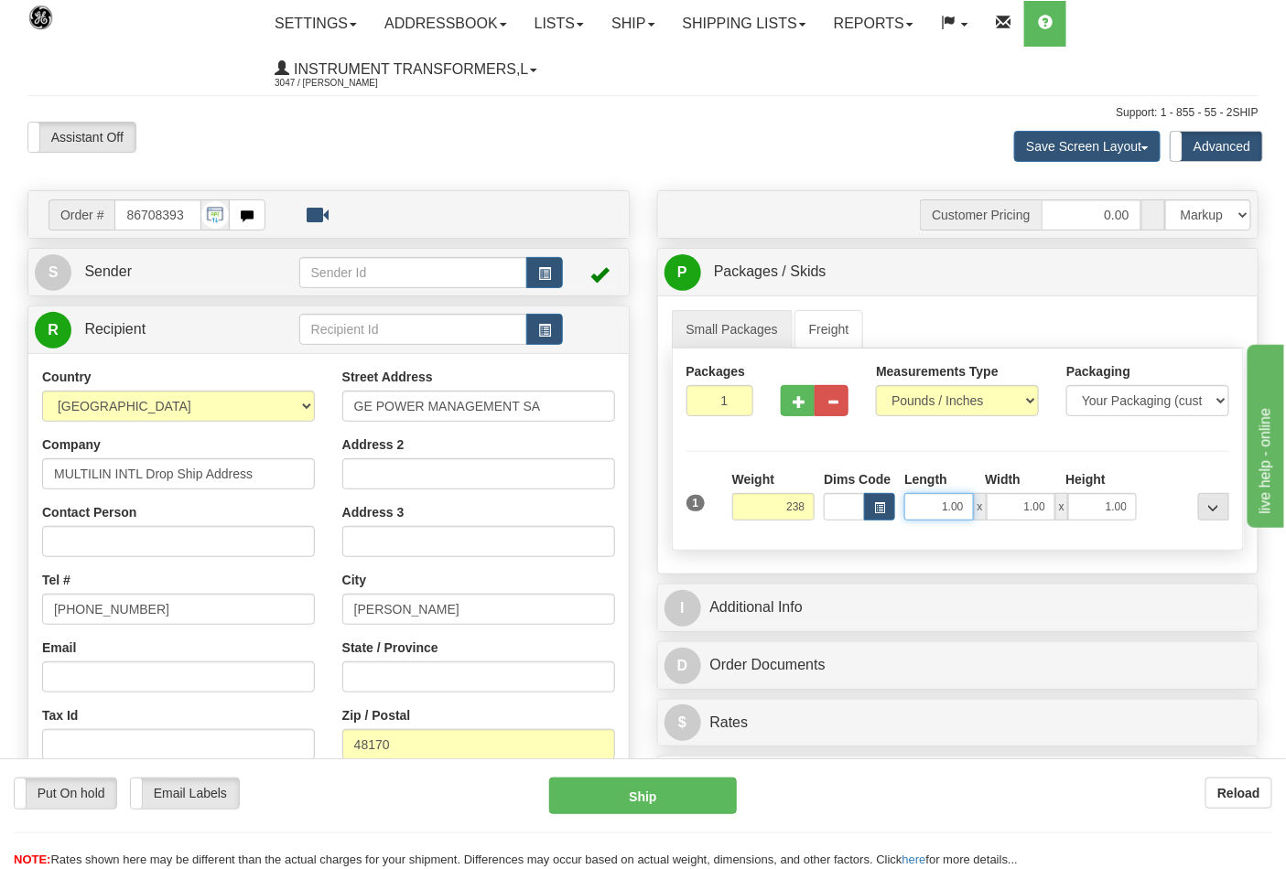
type input "238.00"
click at [957, 504] on input "1.00" at bounding box center [938, 506] width 69 height 27
drag, startPoint x: 930, startPoint y: 505, endPoint x: 977, endPoint y: 503, distance: 46.7
click at [977, 503] on div "1.00 x 1.00 x 1.00" at bounding box center [1020, 506] width 232 height 27
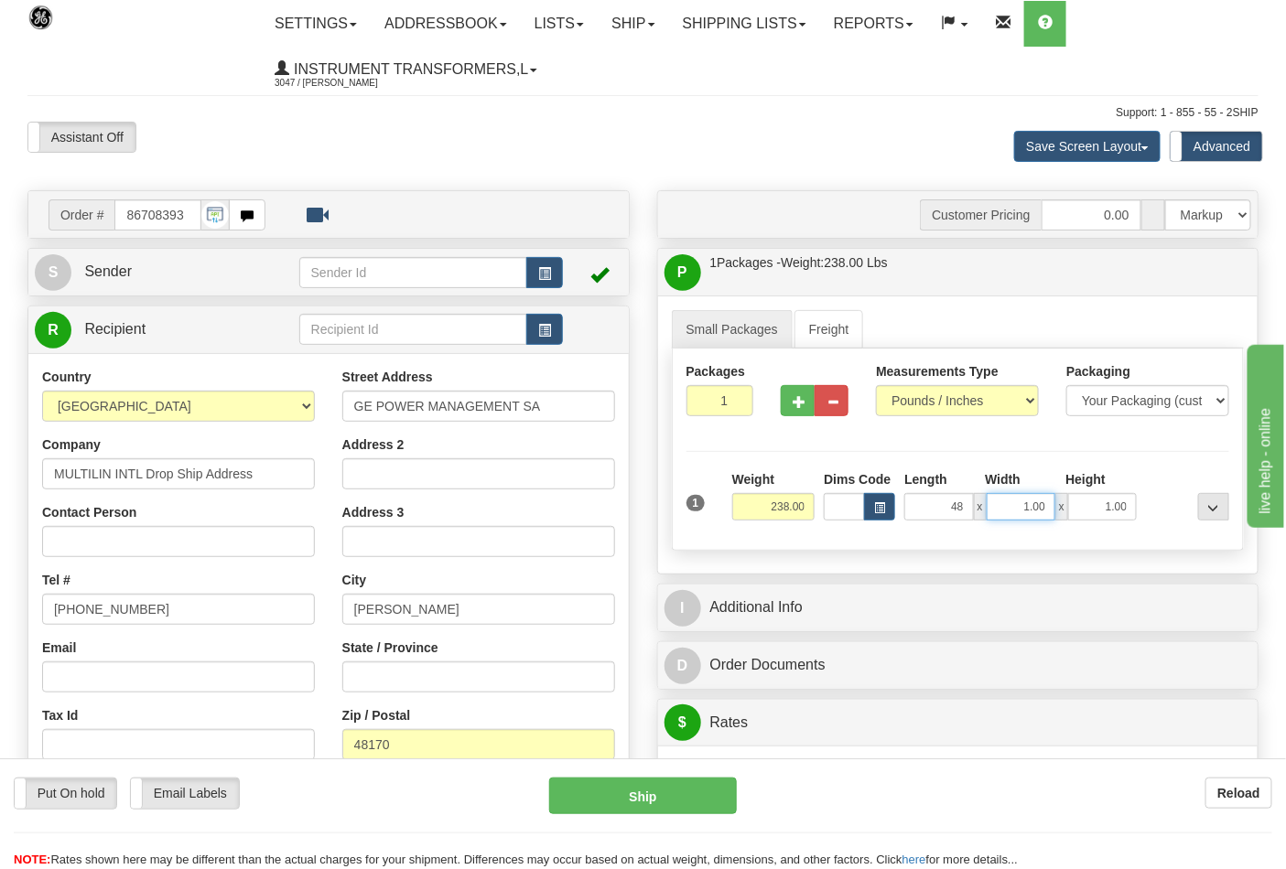
type input "48.00"
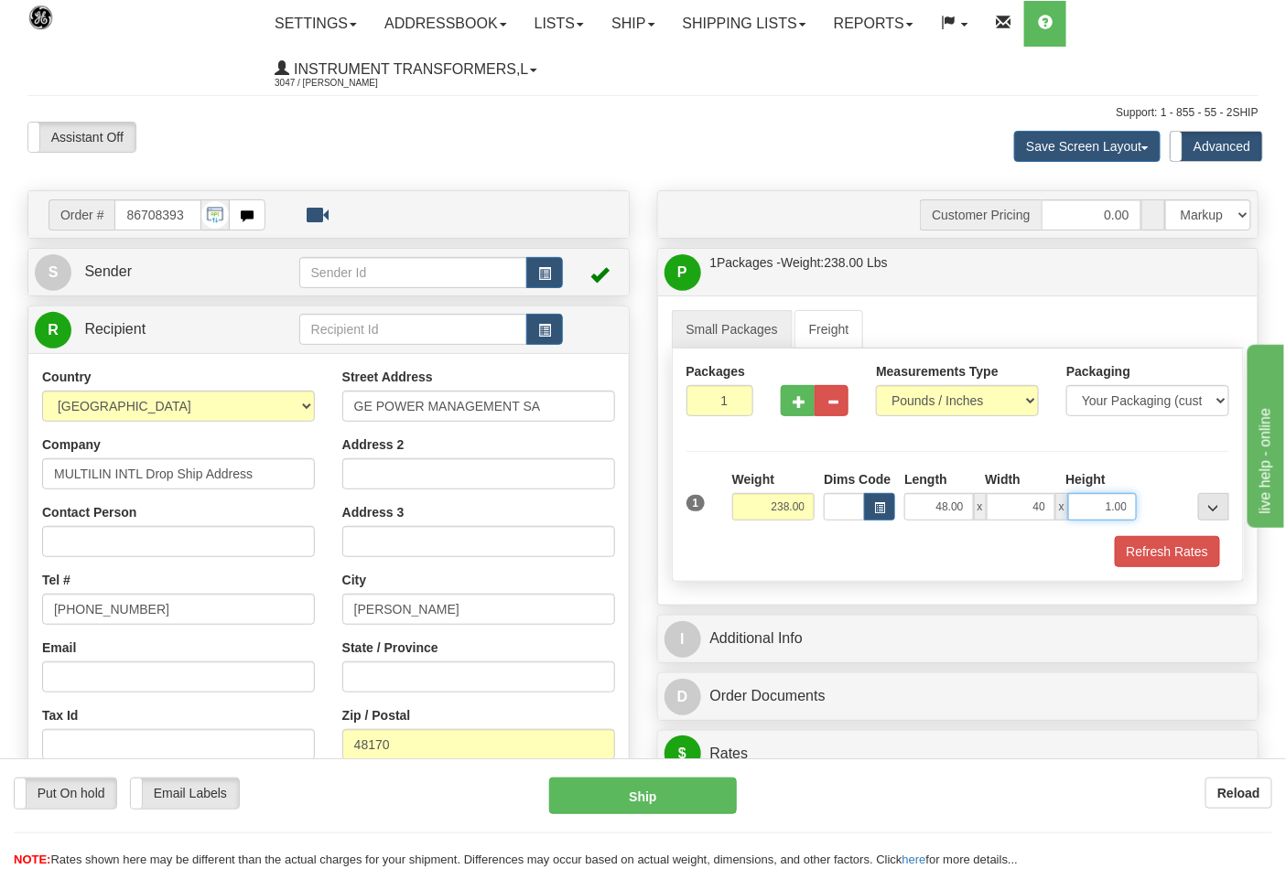
type input "40.00"
type input "20.00"
click at [830, 562] on div "Refresh Rates" at bounding box center [958, 551] width 553 height 31
click at [798, 401] on span "button" at bounding box center [799, 402] width 13 height 12
type input "2"
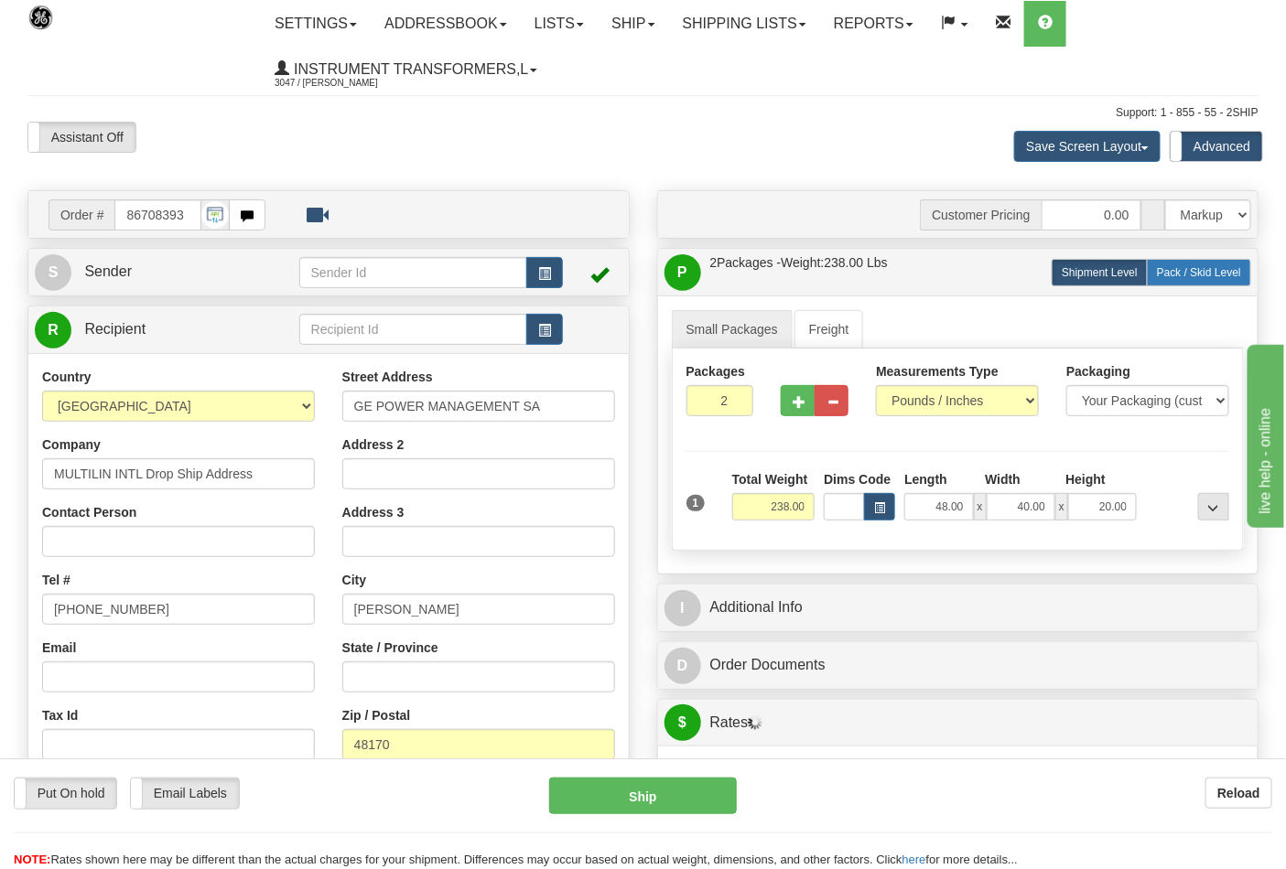
click at [1202, 275] on span "Pack / Skid Level" at bounding box center [1199, 272] width 84 height 13
radio input "true"
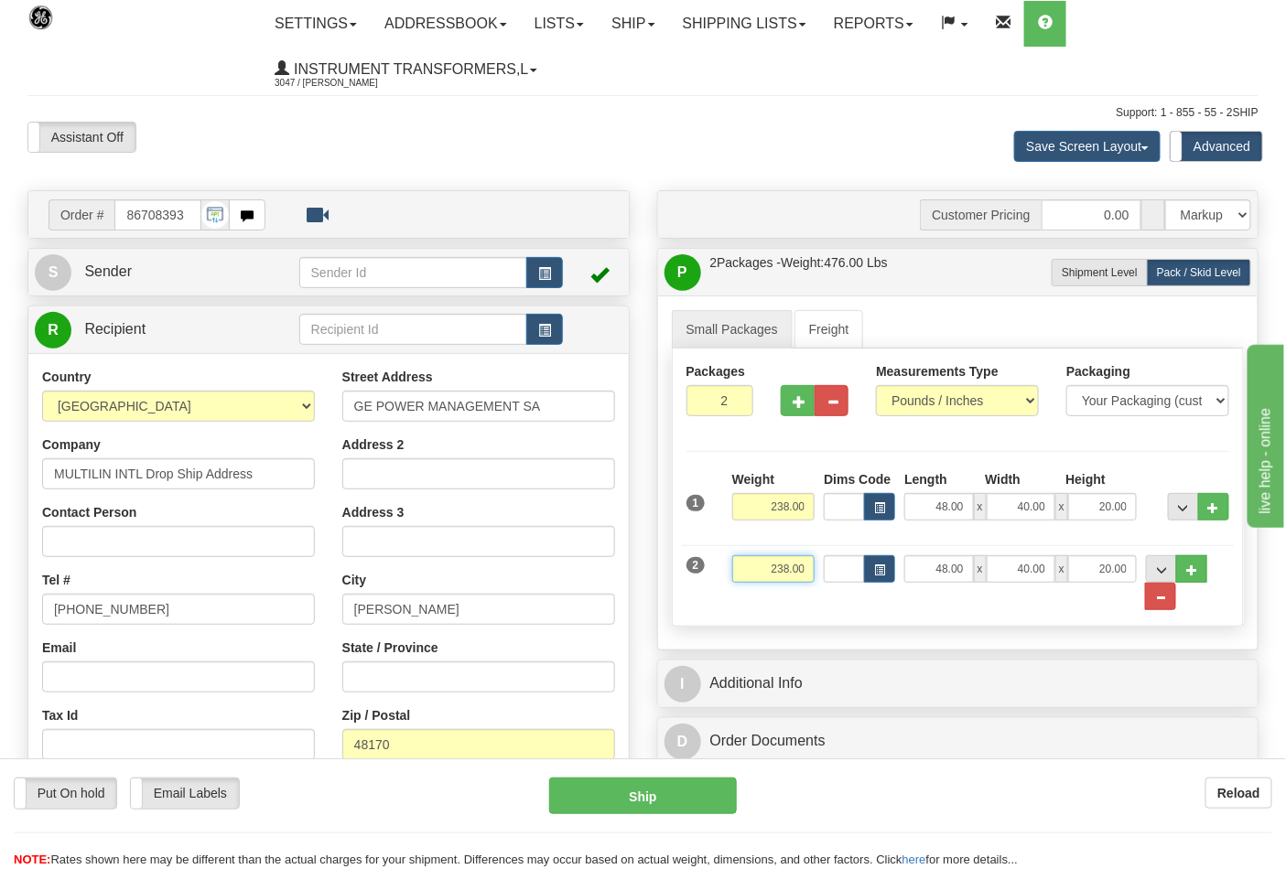
click at [788, 570] on input "238.00" at bounding box center [773, 569] width 83 height 27
type input "232.00"
click at [506, 112] on div "Support: 1 - 855 - 55 - 2SHIP" at bounding box center [642, 113] width 1231 height 16
click at [945, 572] on input "48.00" at bounding box center [938, 569] width 69 height 27
type input "37.00"
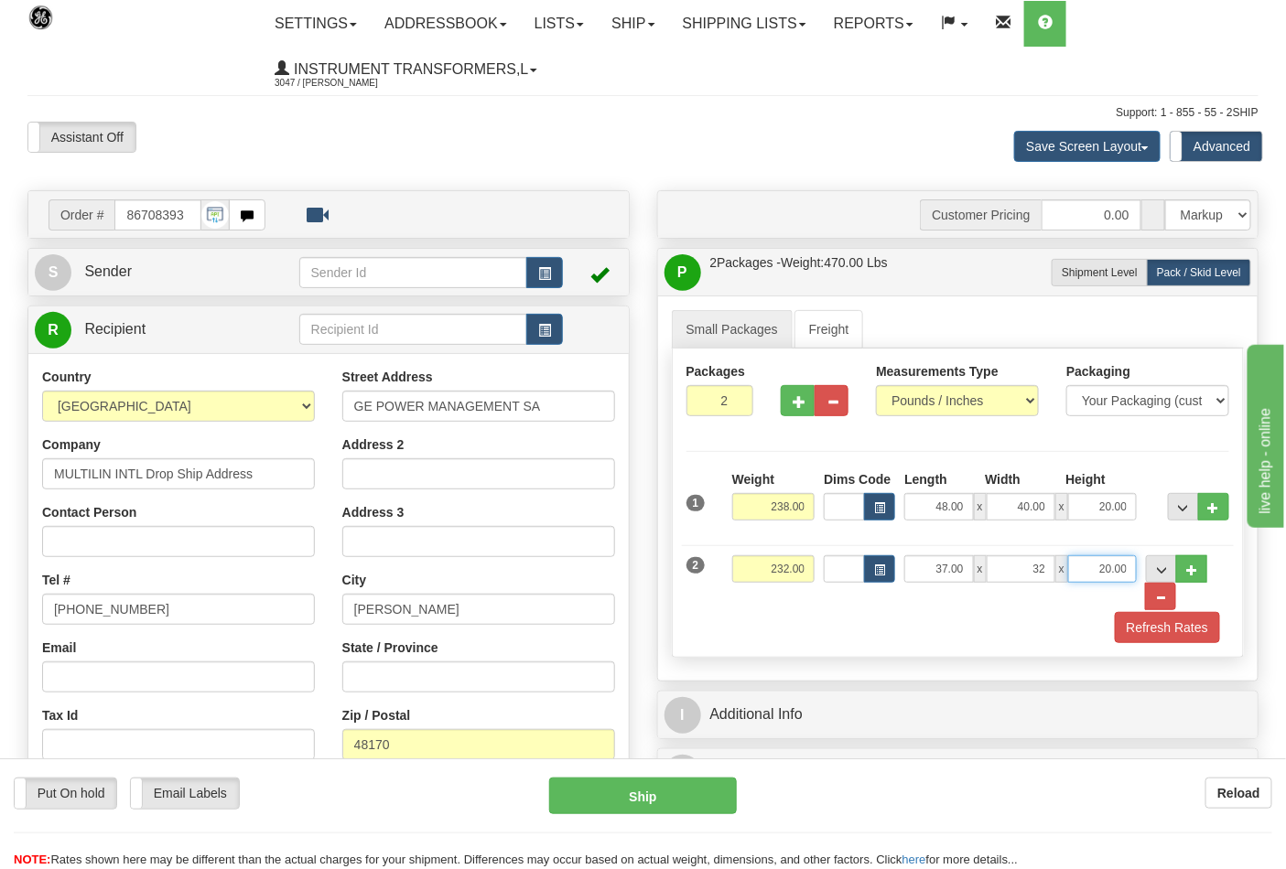
type input "32.00"
type input "20.00"
click at [839, 621] on div "Refresh Rates" at bounding box center [958, 627] width 553 height 31
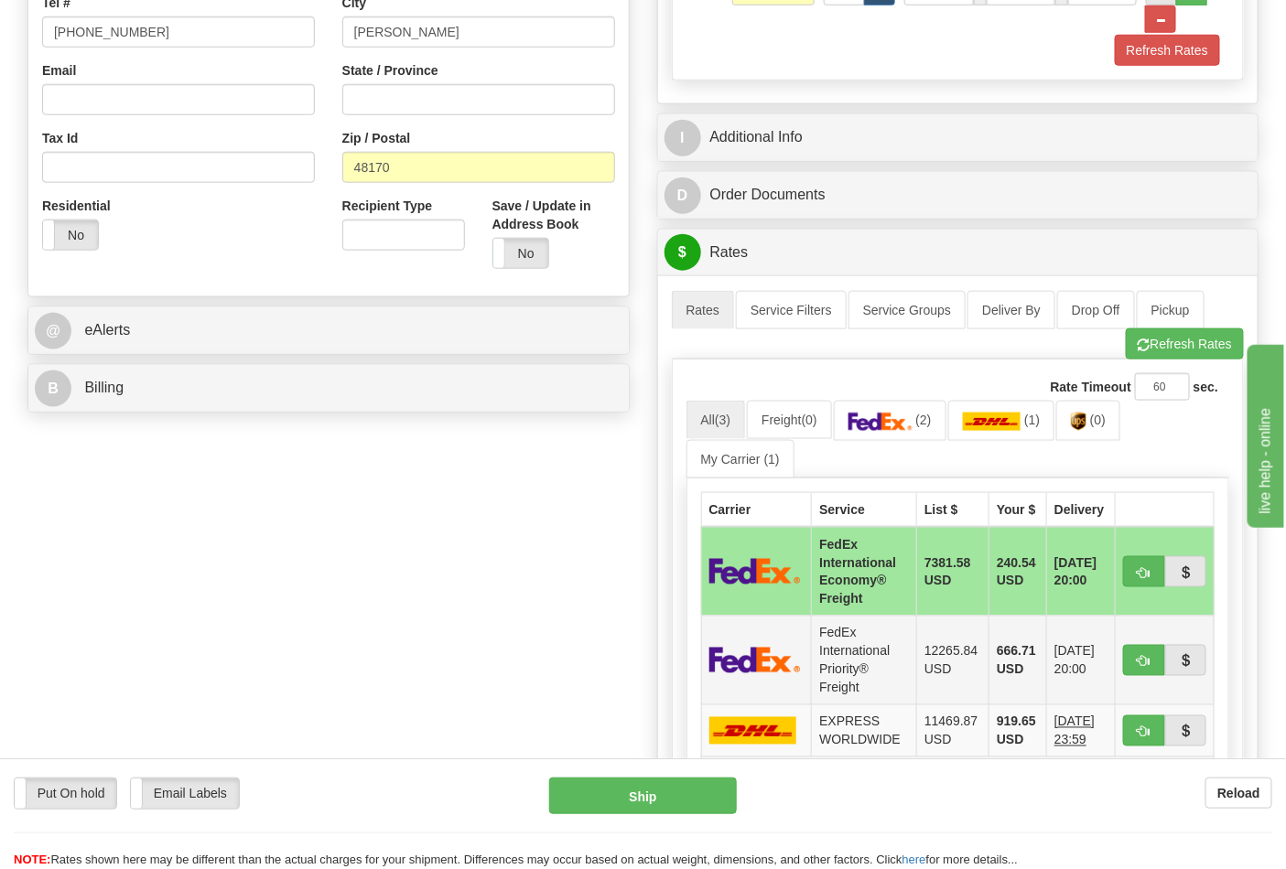
scroll to position [610, 0]
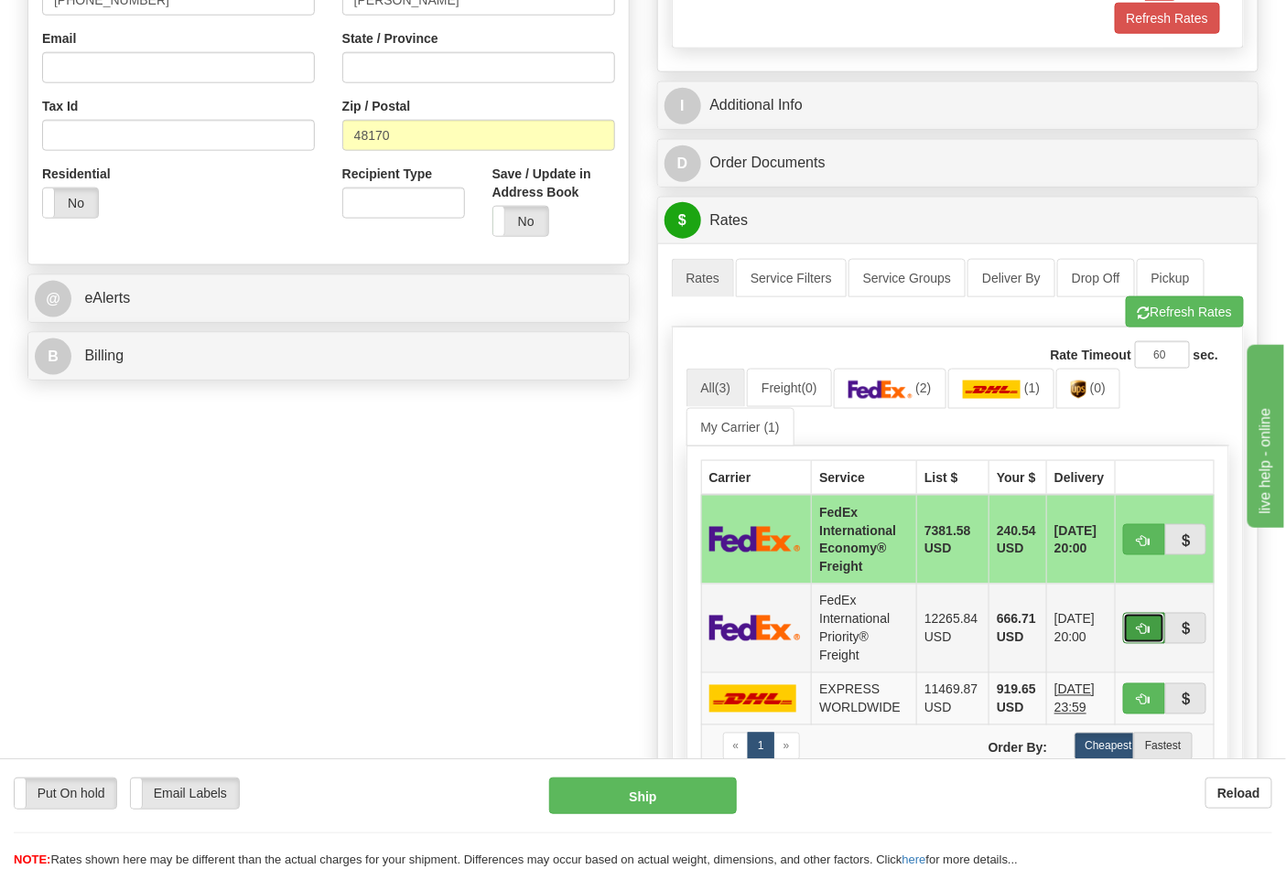
click at [1133, 627] on button "button" at bounding box center [1144, 628] width 42 height 31
type input "70"
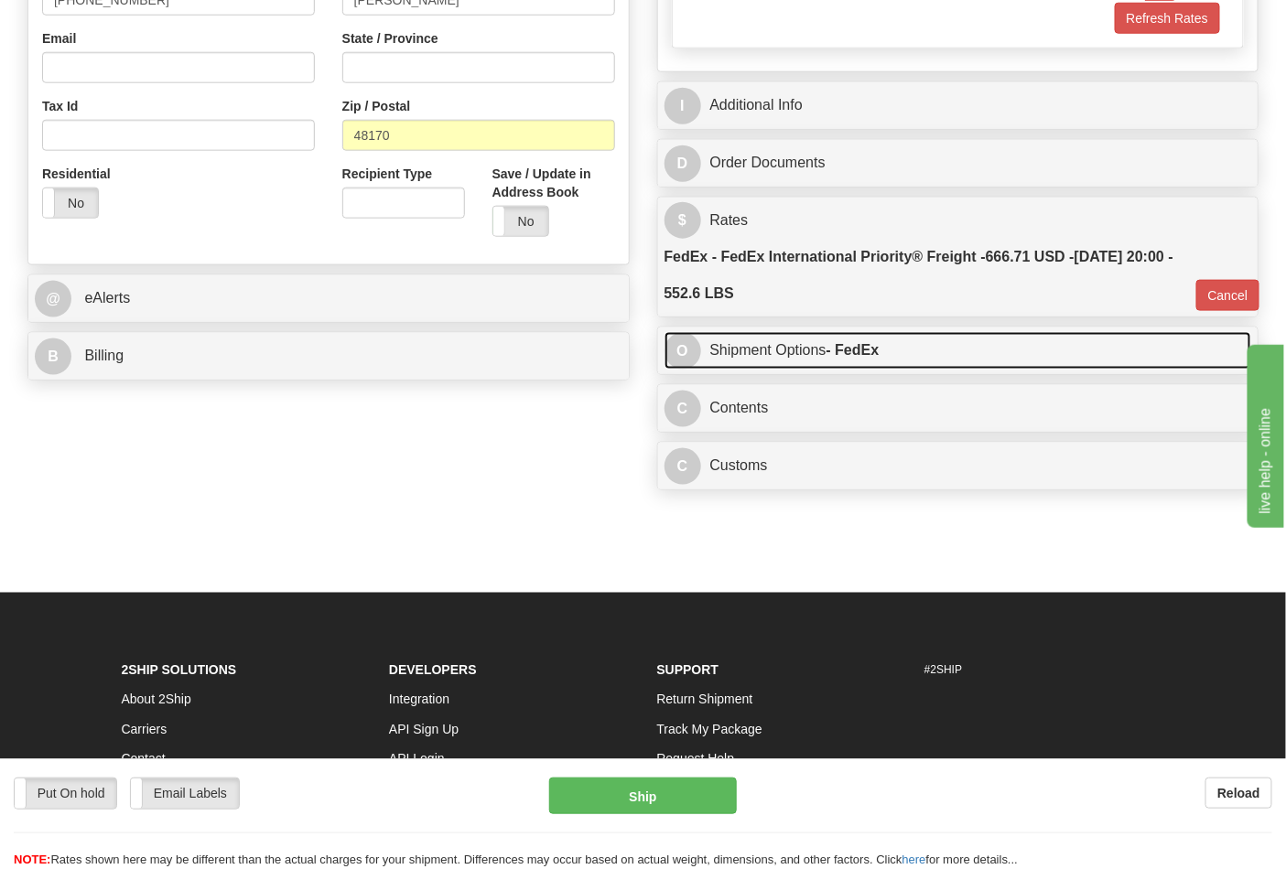
click at [866, 366] on link "O Shipment Options - FedEx" at bounding box center [958, 351] width 588 height 38
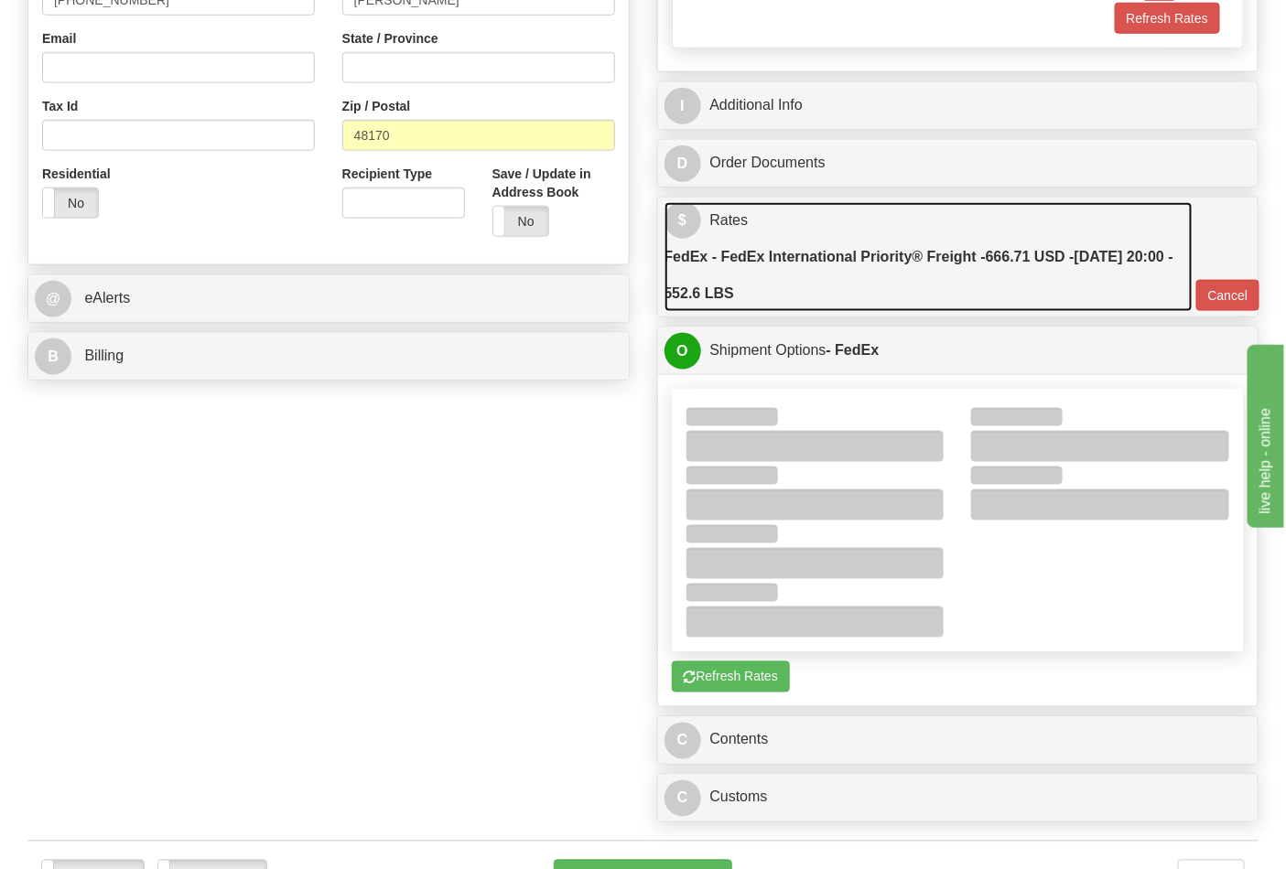
click at [871, 269] on label "FedEx - FedEx International Priority® Freight - 666.71 USD - [DATE] 20:00 - 552…" at bounding box center [928, 275] width 528 height 73
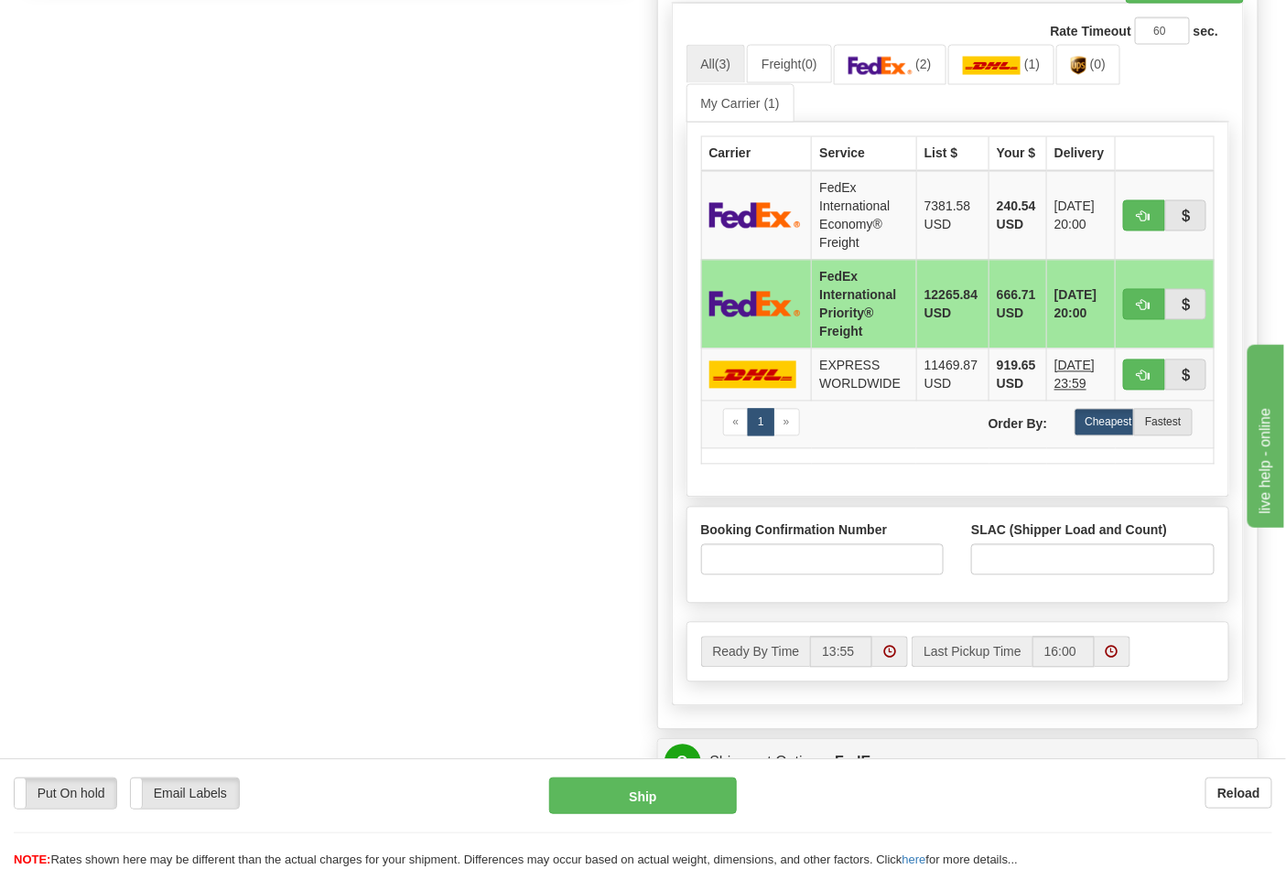
scroll to position [1017, 0]
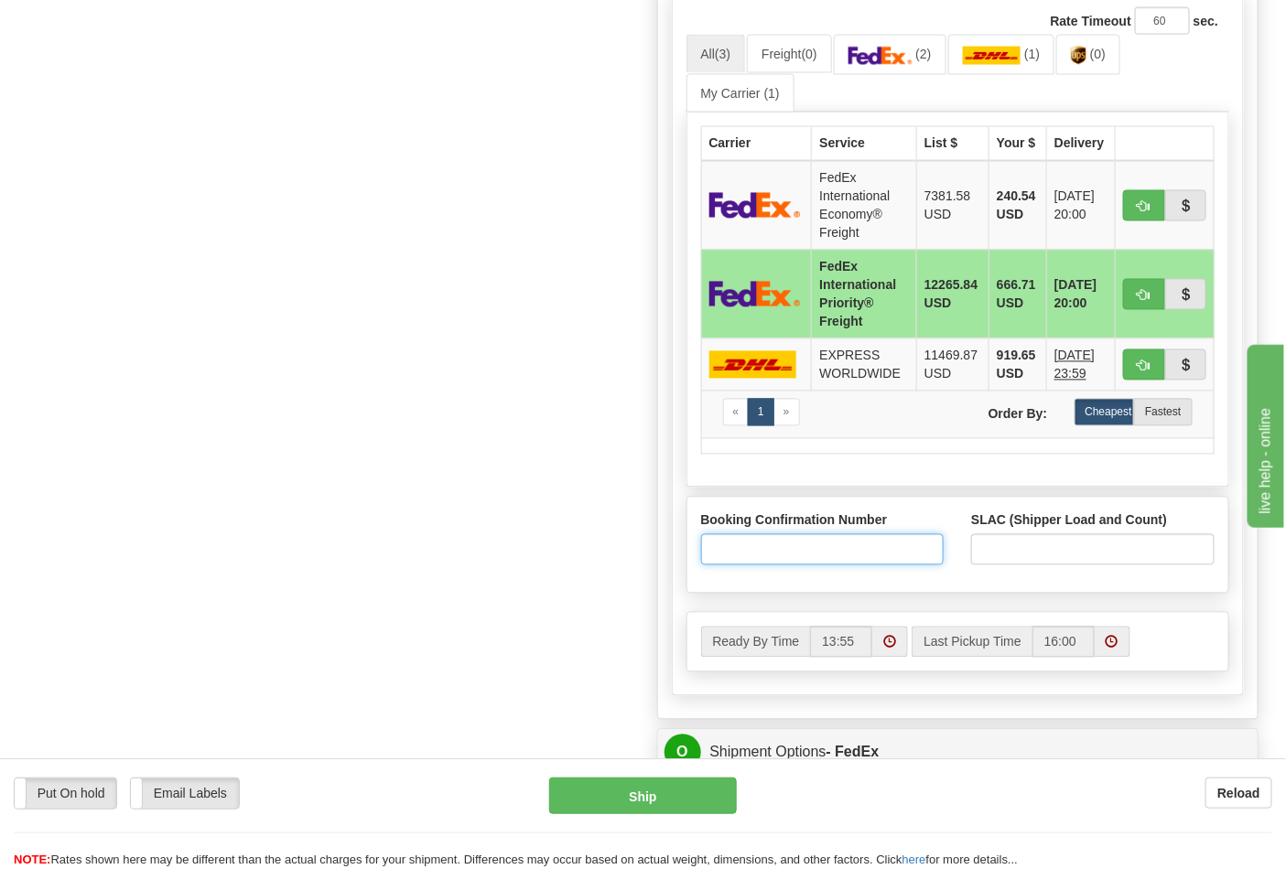
click at [796, 550] on input "Booking Confirmation Number" at bounding box center [822, 549] width 243 height 31
type input "28225596"
click at [1030, 556] on input "SLAC (Shipper Load and Count)" at bounding box center [1092, 549] width 243 height 31
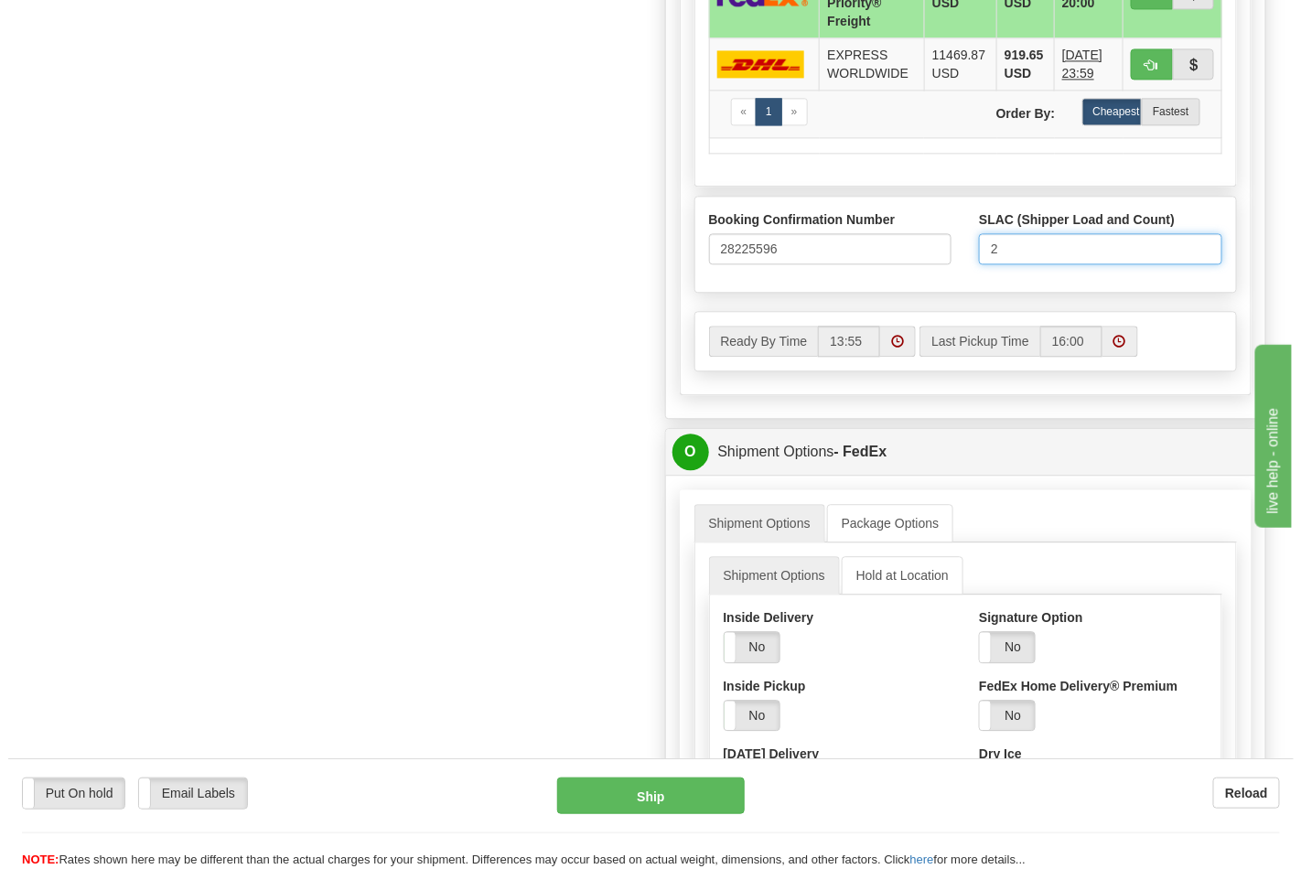
scroll to position [1322, 0]
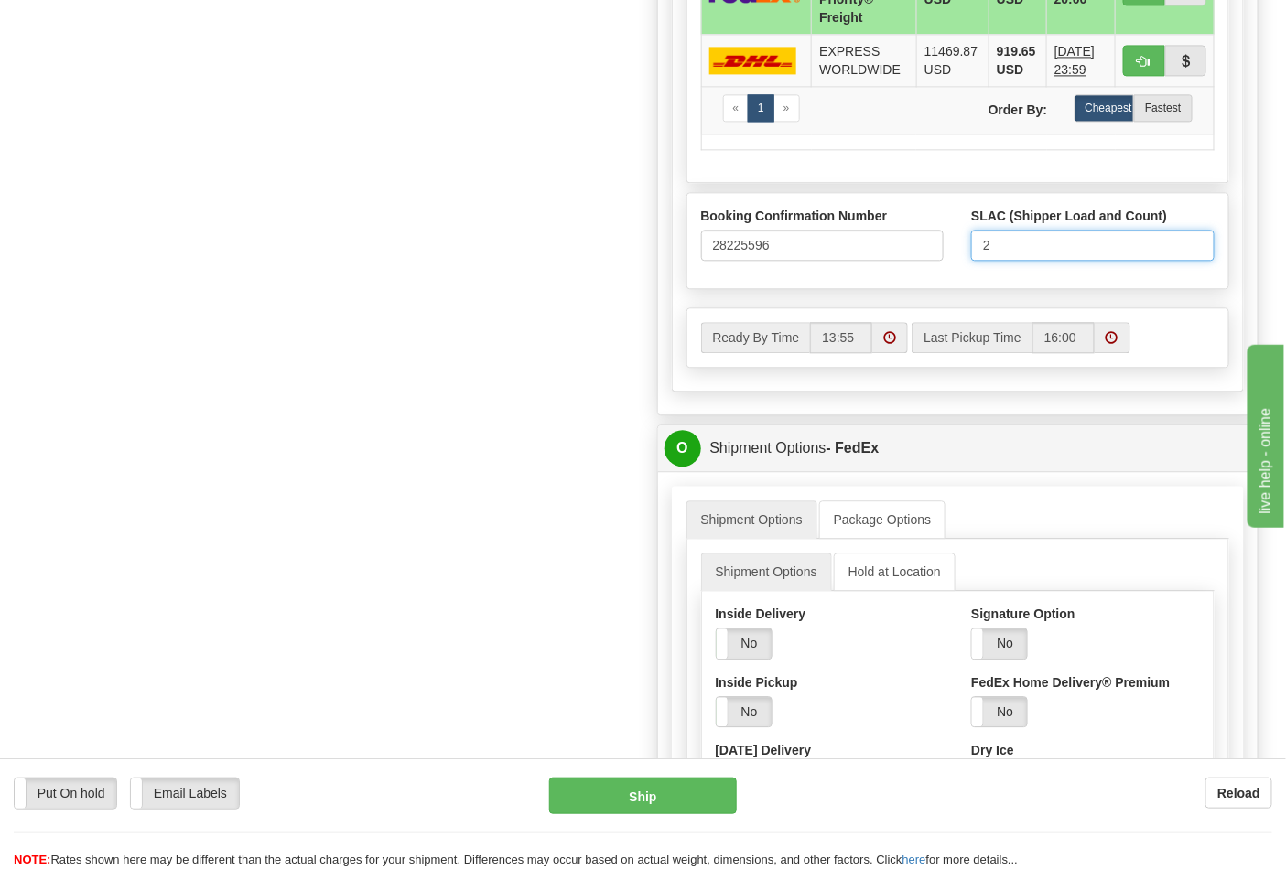
type input "2"
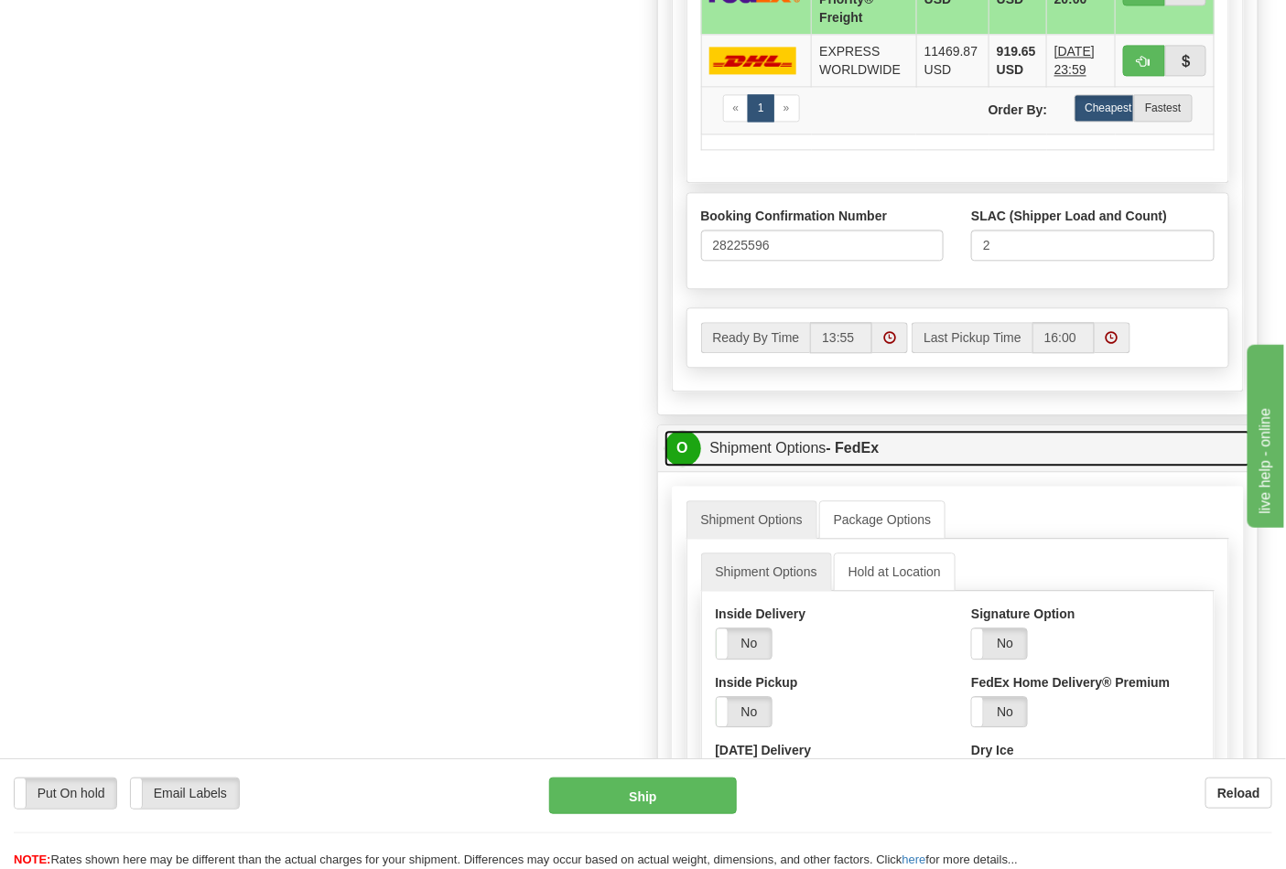
click at [800, 440] on link "O Shipment Options - FedEx" at bounding box center [958, 449] width 588 height 38
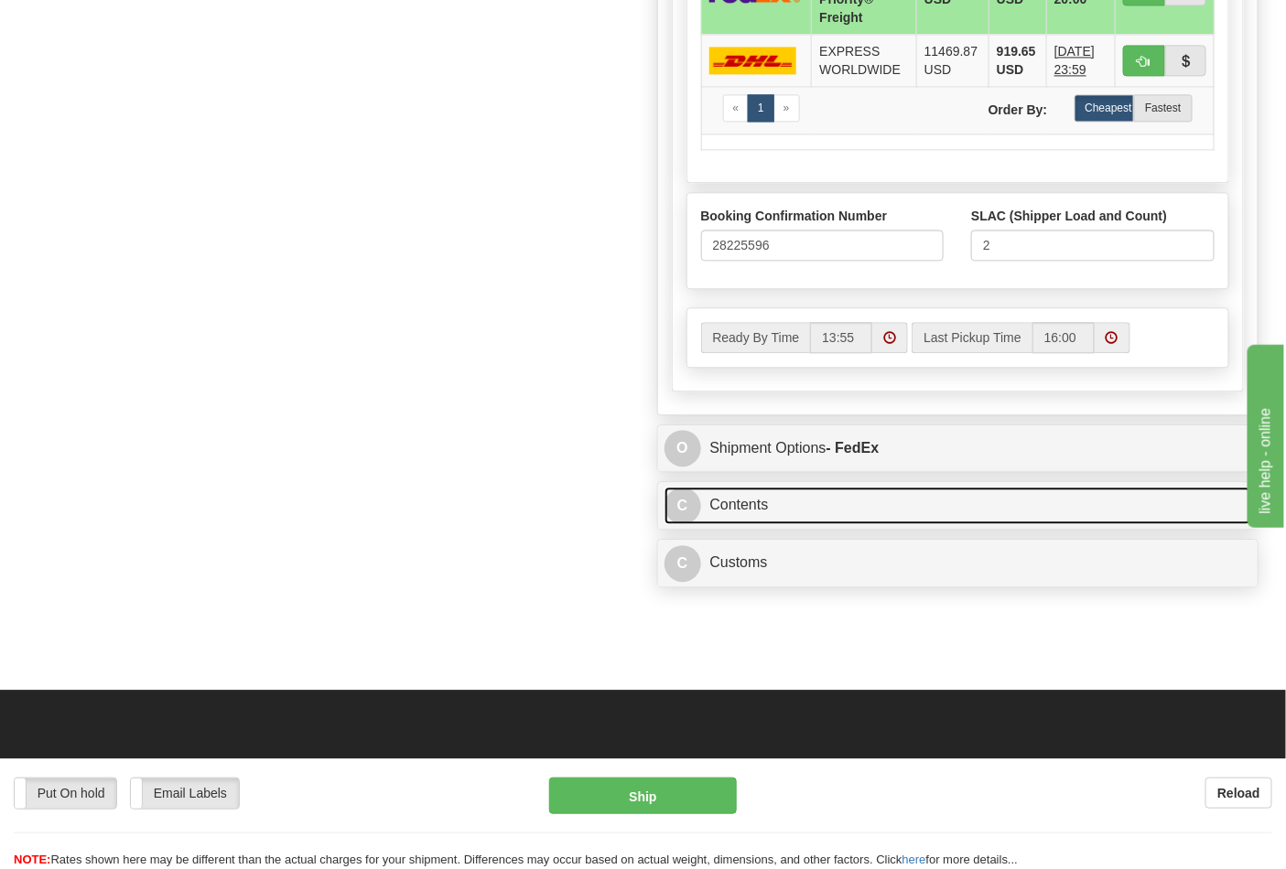
click at [793, 508] on link "C Contents" at bounding box center [958, 506] width 588 height 38
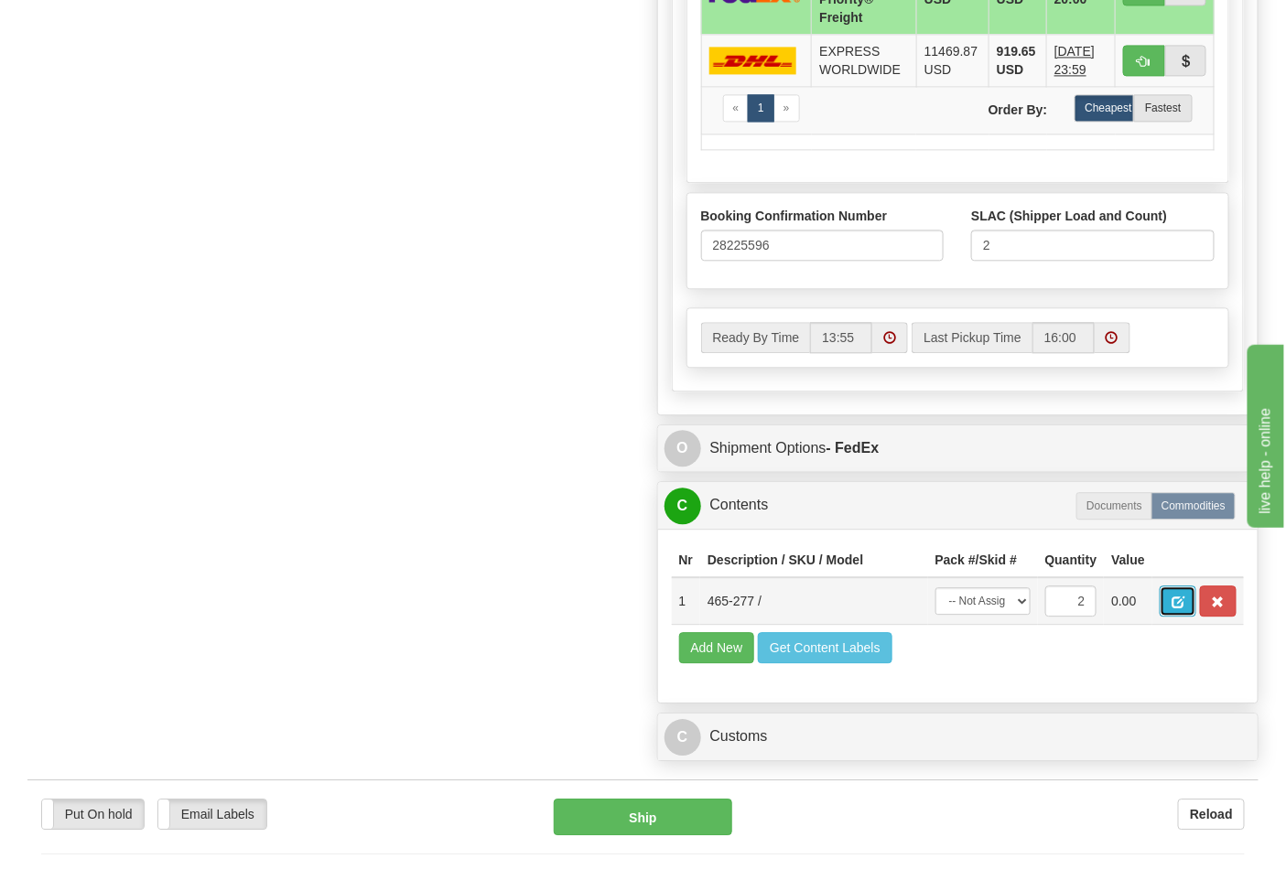
click at [1184, 608] on span "button" at bounding box center [1177, 603] width 13 height 12
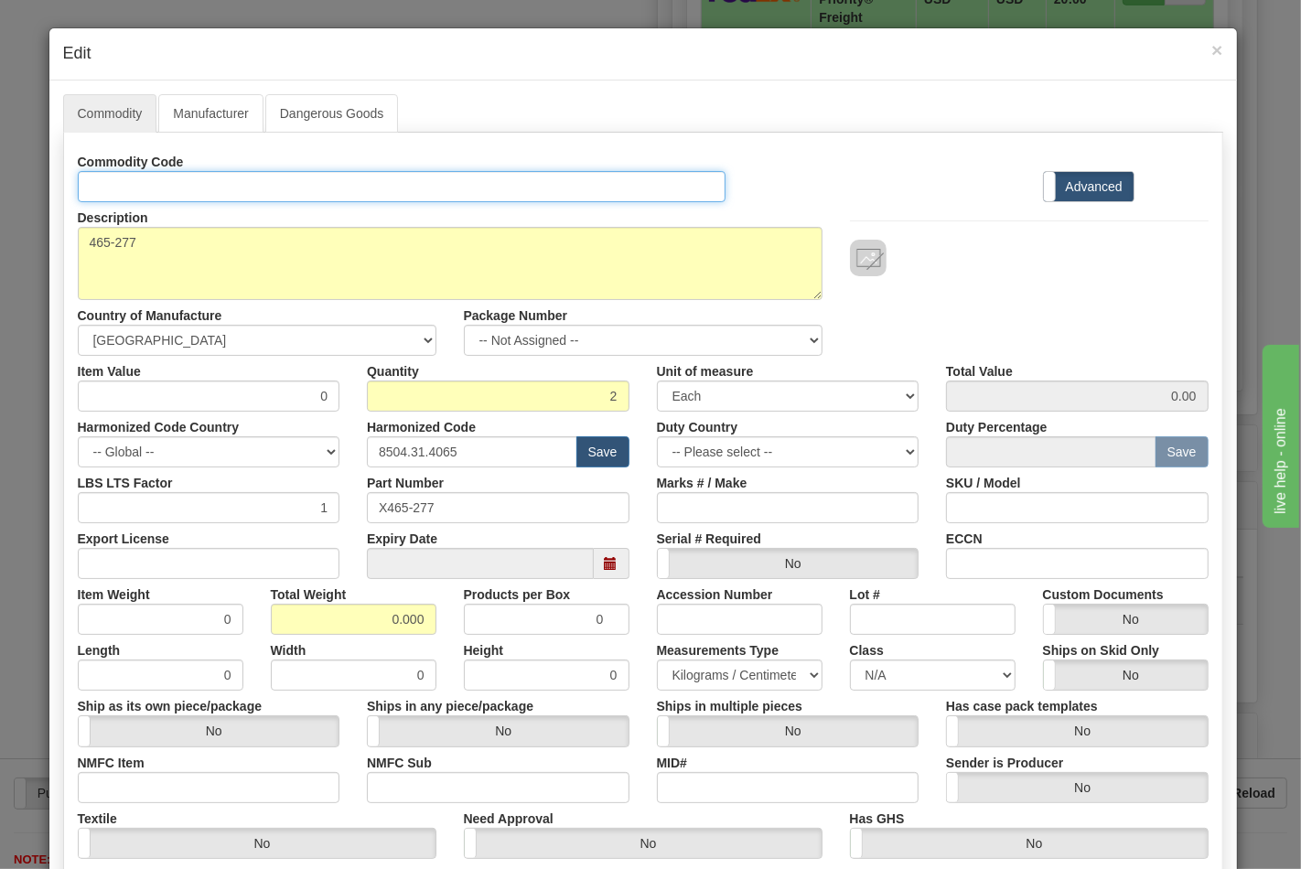
drag, startPoint x: 107, startPoint y: 176, endPoint x: 108, endPoint y: 185, distance: 9.2
click at [107, 176] on input "Id" at bounding box center [402, 186] width 649 height 31
type input "TRANSFORMERS"
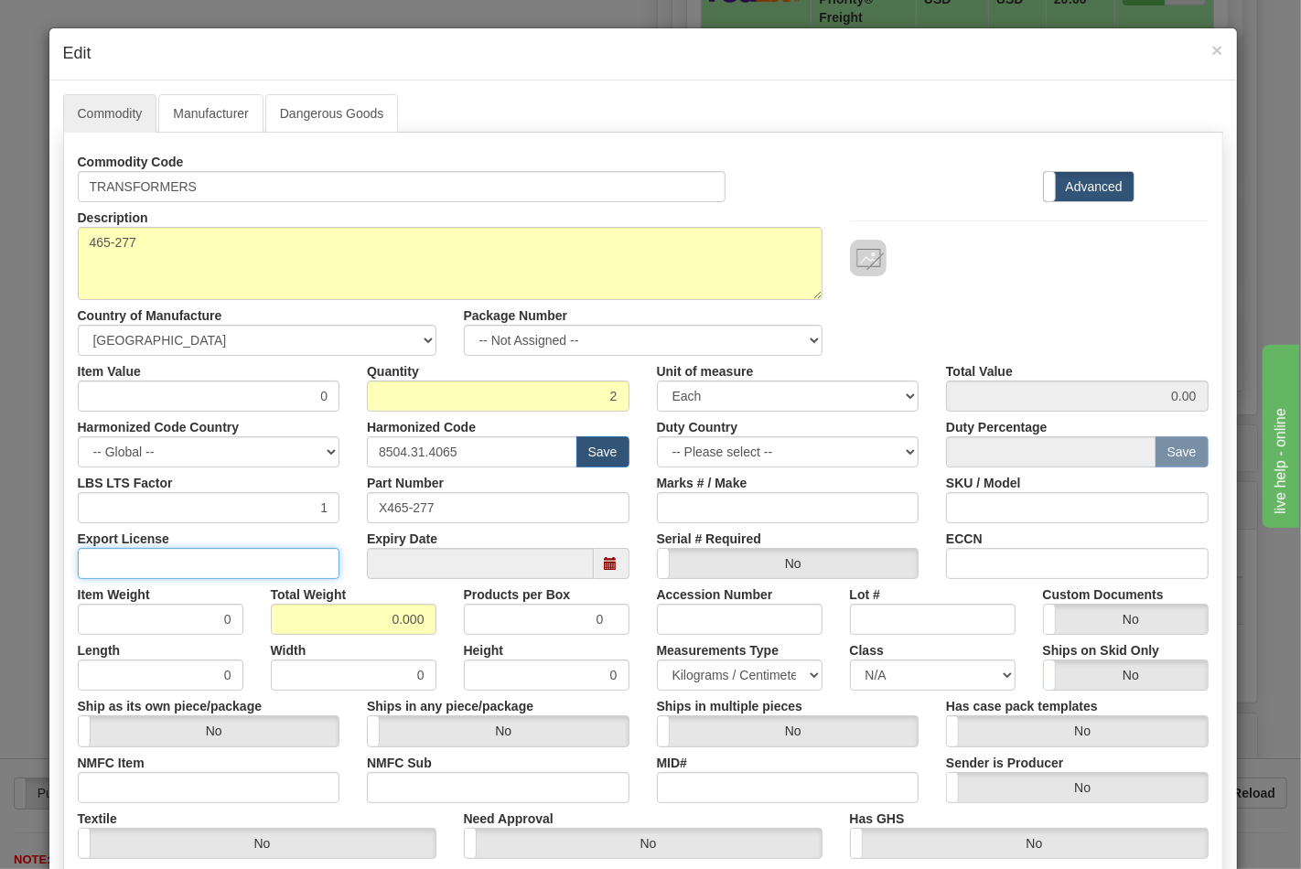
click at [169, 564] on input "Export License" at bounding box center [209, 563] width 263 height 31
type input "NLR"
drag, startPoint x: 975, startPoint y: 559, endPoint x: 973, endPoint y: 575, distance: 15.7
click at [974, 560] on input "ECCN" at bounding box center [1077, 563] width 263 height 31
type input "EAR99"
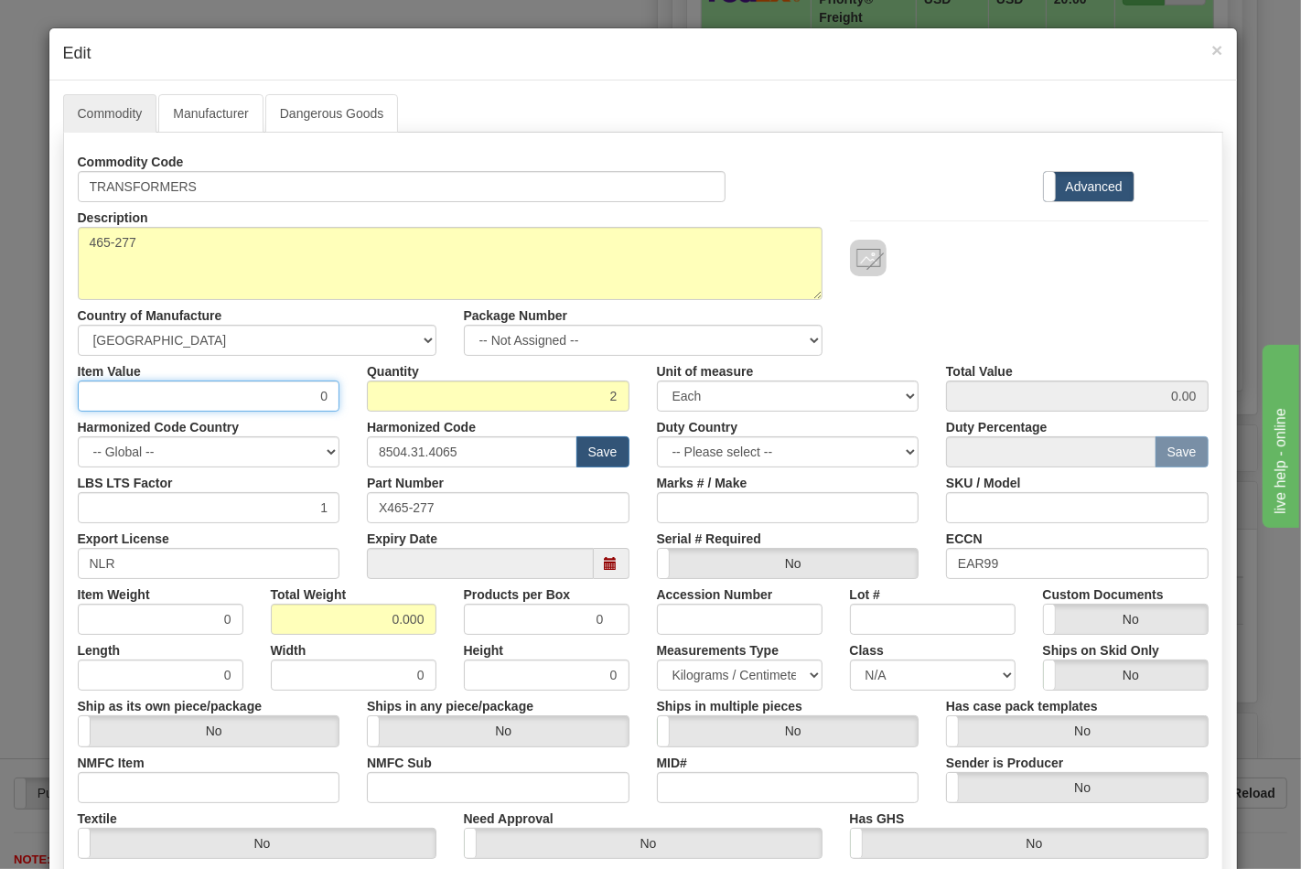
drag, startPoint x: 221, startPoint y: 390, endPoint x: 372, endPoint y: 387, distance: 151.0
click at [372, 387] on div "Item Value 0 Quantity 2 Unit of measure 3 Thousand Square Inches Adjustments 56…" at bounding box center [643, 384] width 1159 height 56
type input "136.37"
type input "272.74"
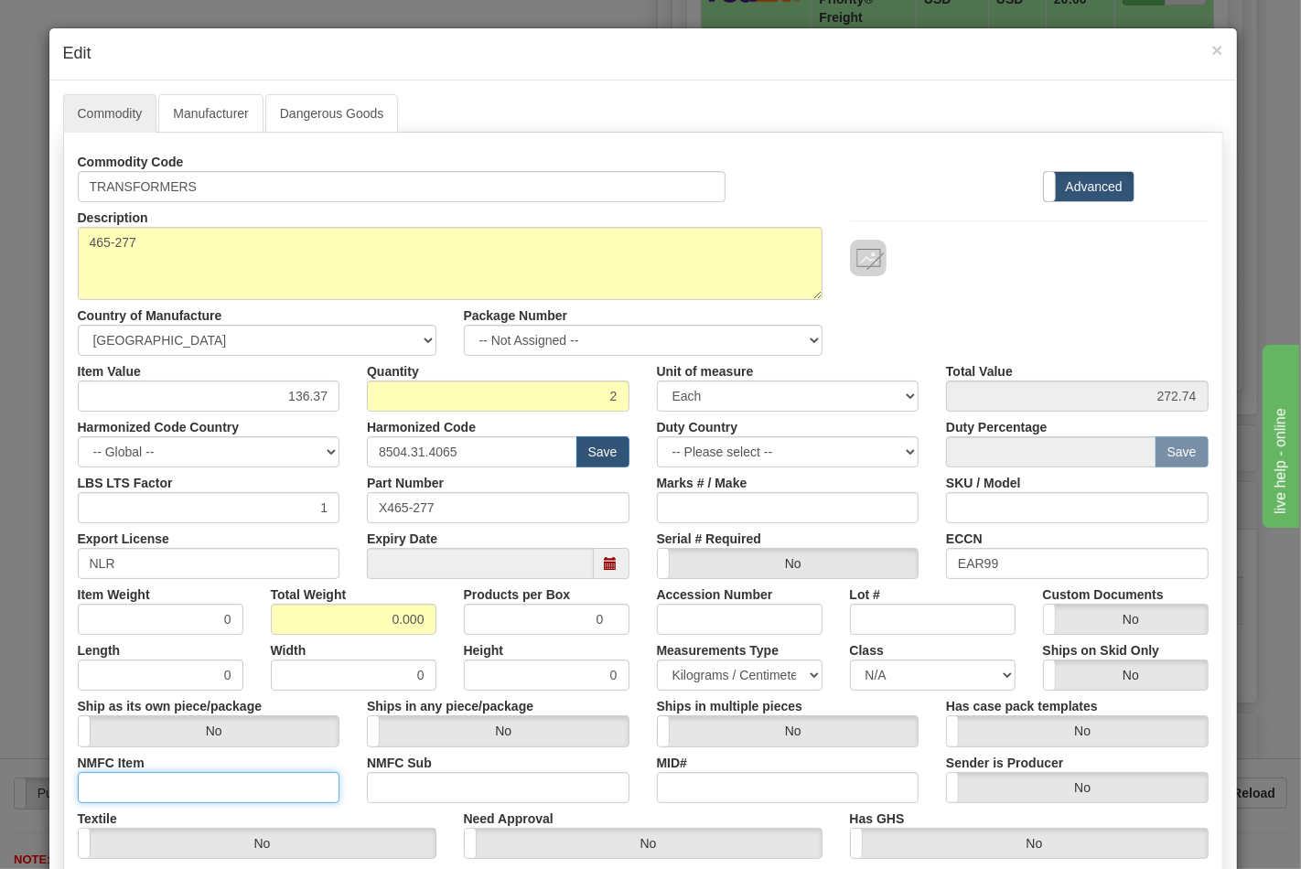
click at [259, 787] on input "NMFC Item" at bounding box center [209, 787] width 263 height 31
type input "63170"
click at [405, 783] on input "NMFC Sub" at bounding box center [498, 787] width 263 height 31
type input "4"
drag, startPoint x: 357, startPoint y: 609, endPoint x: 460, endPoint y: 618, distance: 103.8
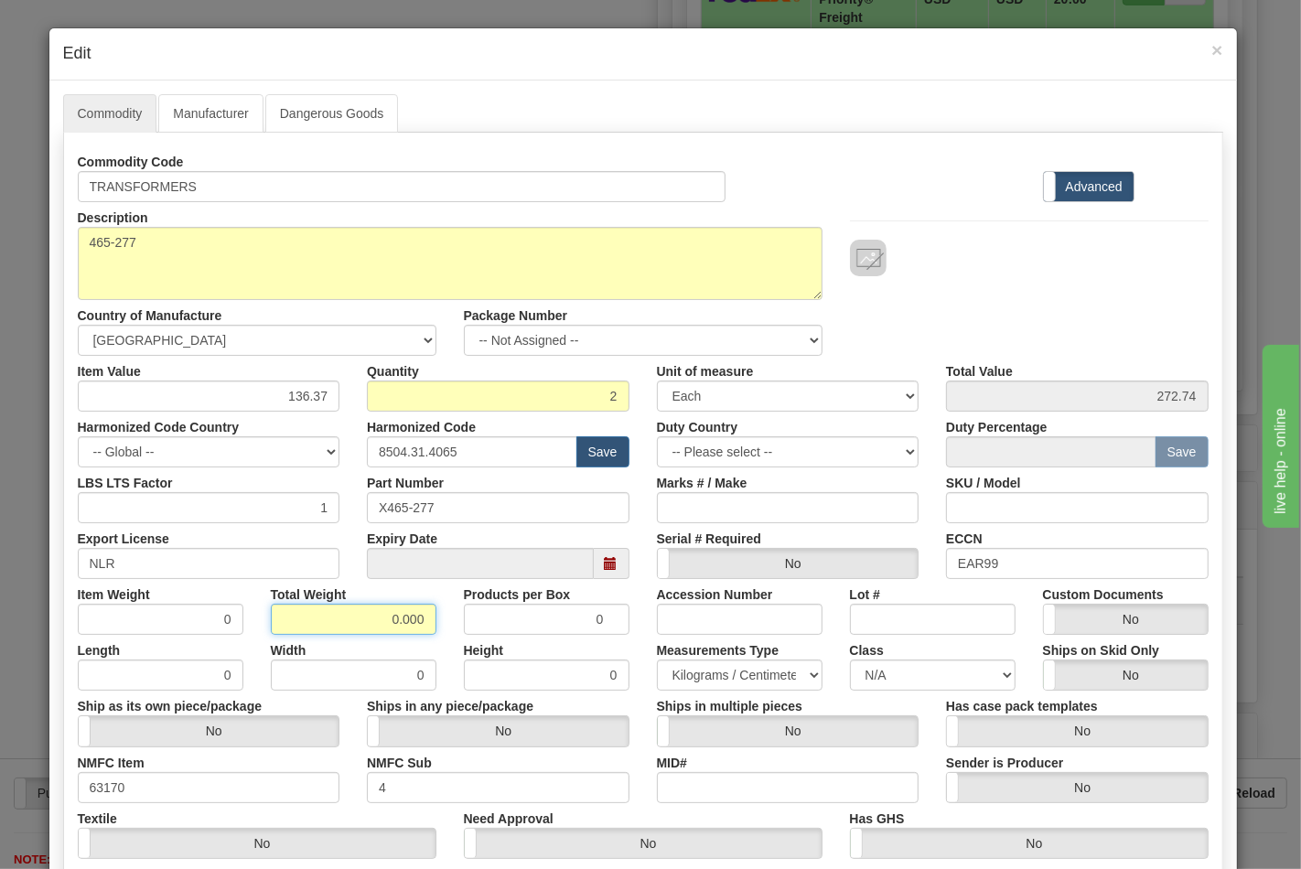
click at [460, 618] on div "Item Weight 0 Total Weight 0.000 Products per Box 0 Accession Number Lot # Cust…" at bounding box center [643, 607] width 1159 height 56
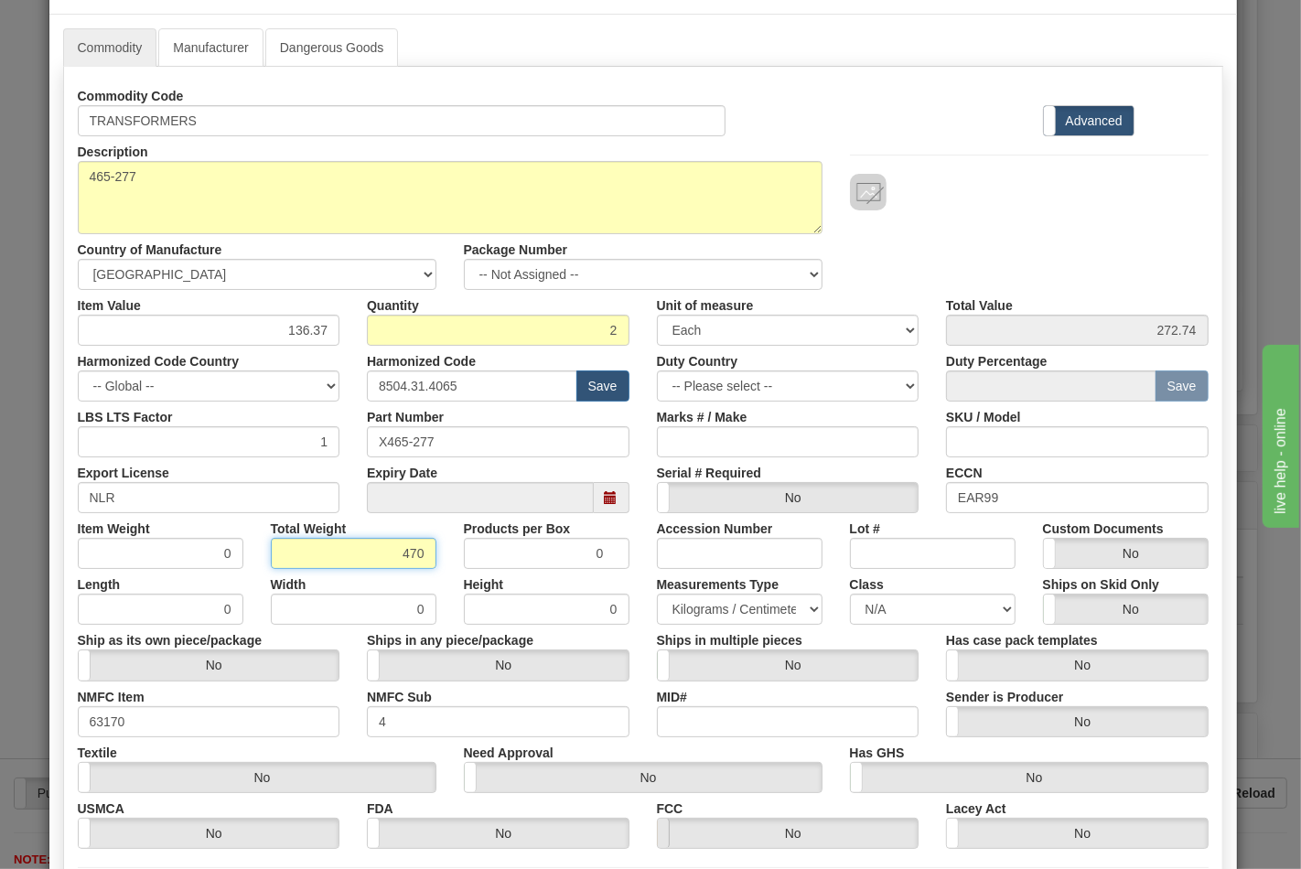
scroll to position [102, 0]
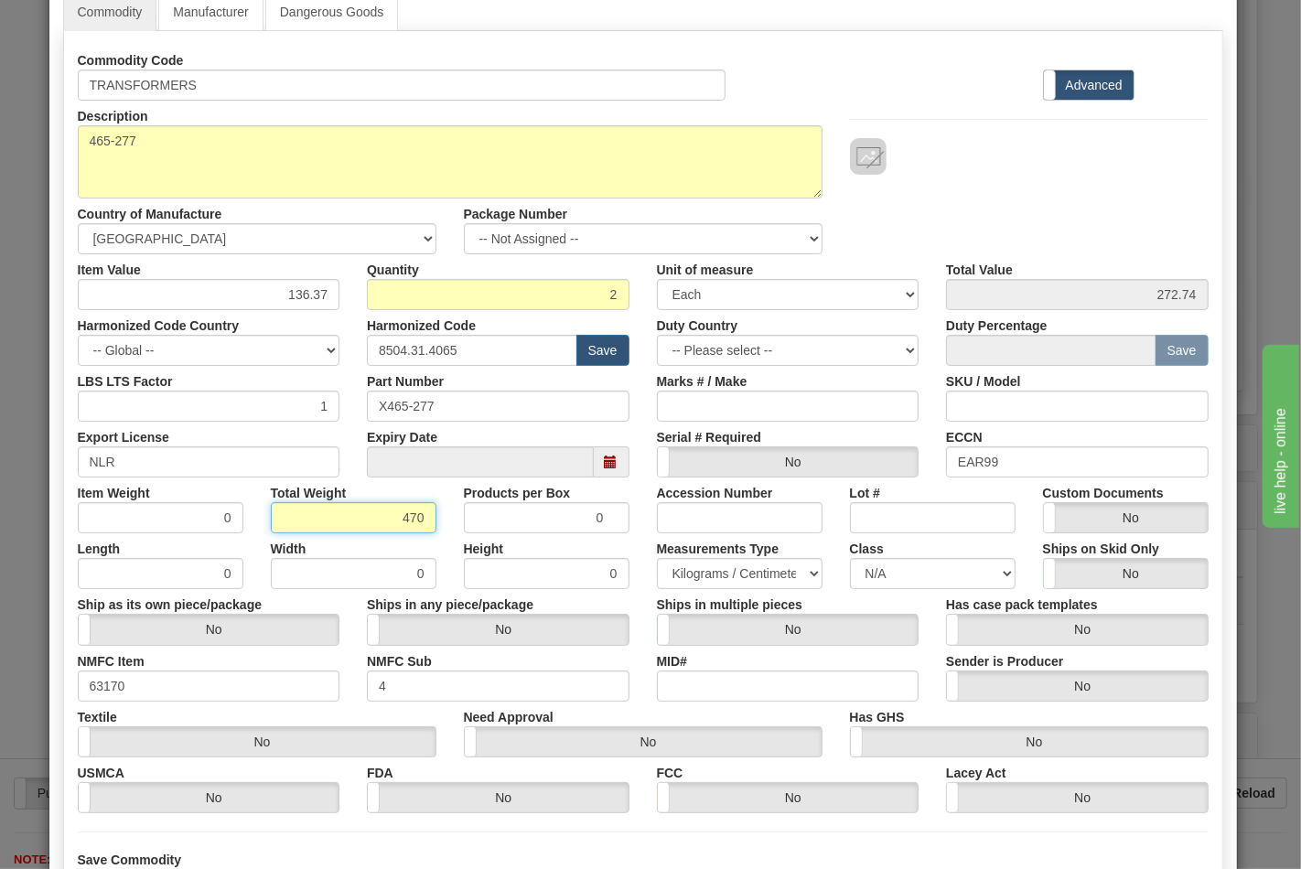
type input "470"
type input "235.0000"
click at [977, 565] on select "N/A 50.0 55.0 60.0 65.0 70.0 85.0 92.5 100.0 125.0 175.0 250.0 300.0 400.0" at bounding box center [933, 573] width 166 height 31
select select "70.0"
click at [850, 558] on select "N/A 50.0 55.0 60.0 65.0 70.0 85.0 92.5 100.0 125.0 175.0 250.0 300.0 400.0" at bounding box center [933, 573] width 166 height 31
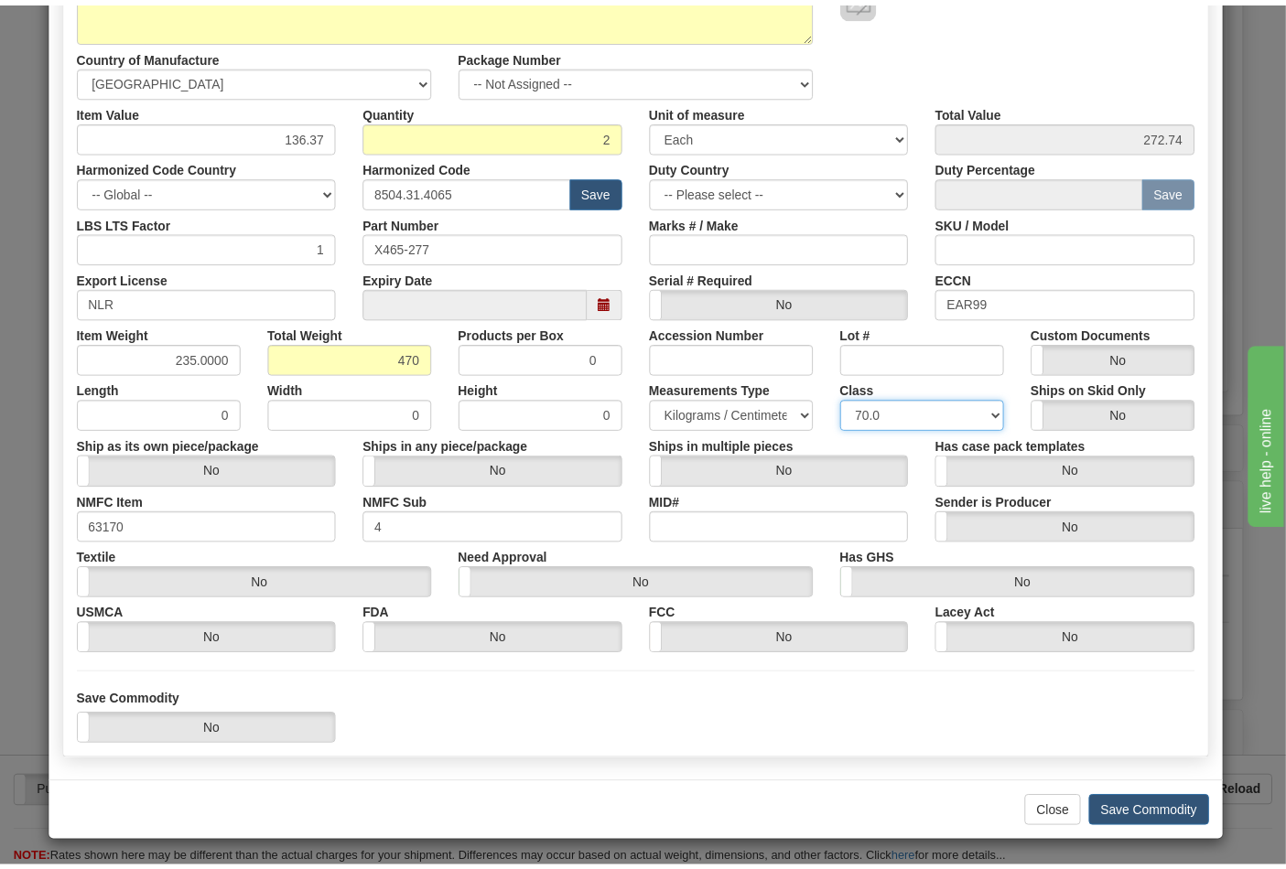
scroll to position [263, 0]
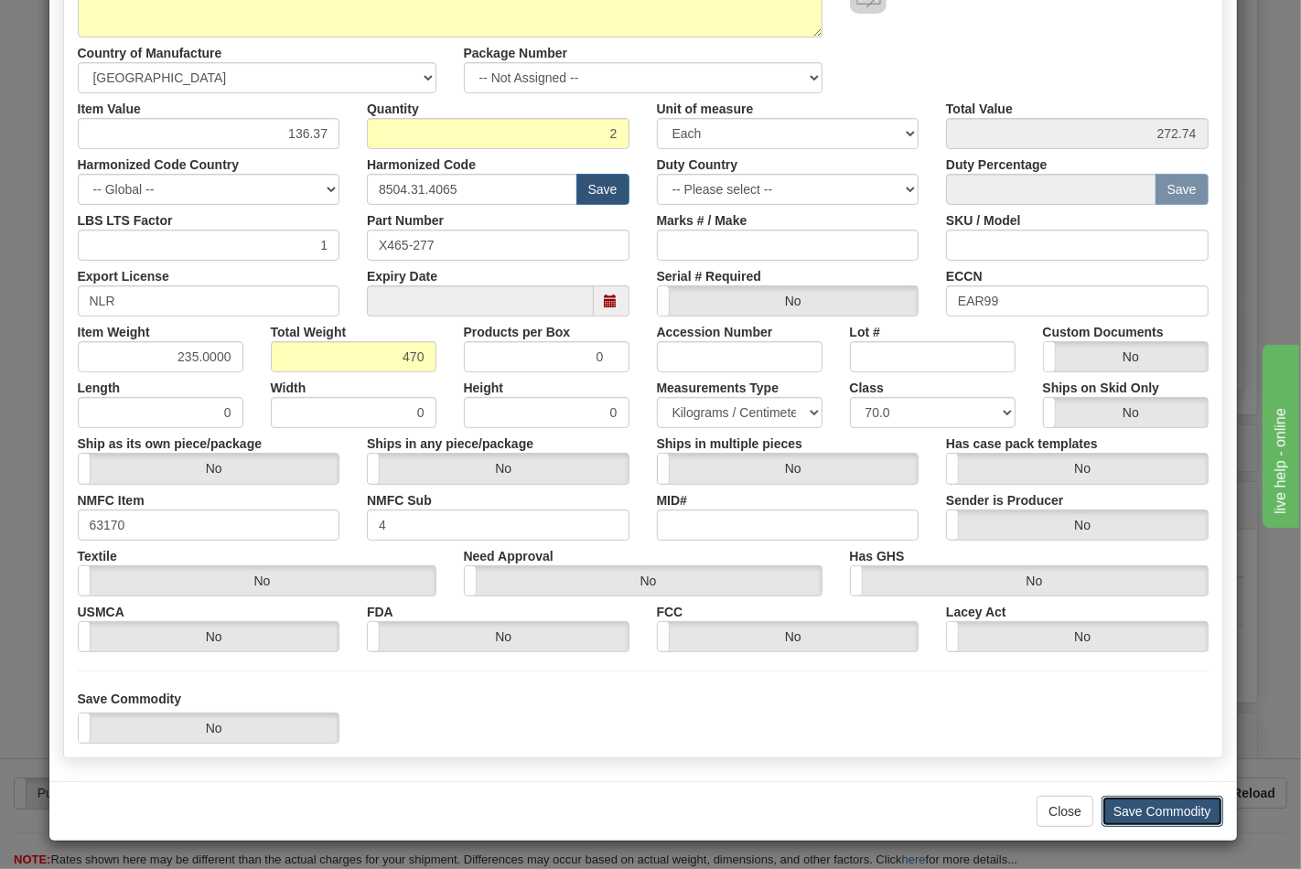
click at [1145, 810] on button "Save Commodity" at bounding box center [1163, 811] width 122 height 31
click at [1145, 810] on div "× Edit Commodity Manufacturer Dangerous Goods Commodity Code TRANSFORMERS Stand…" at bounding box center [650, 434] width 1301 height 869
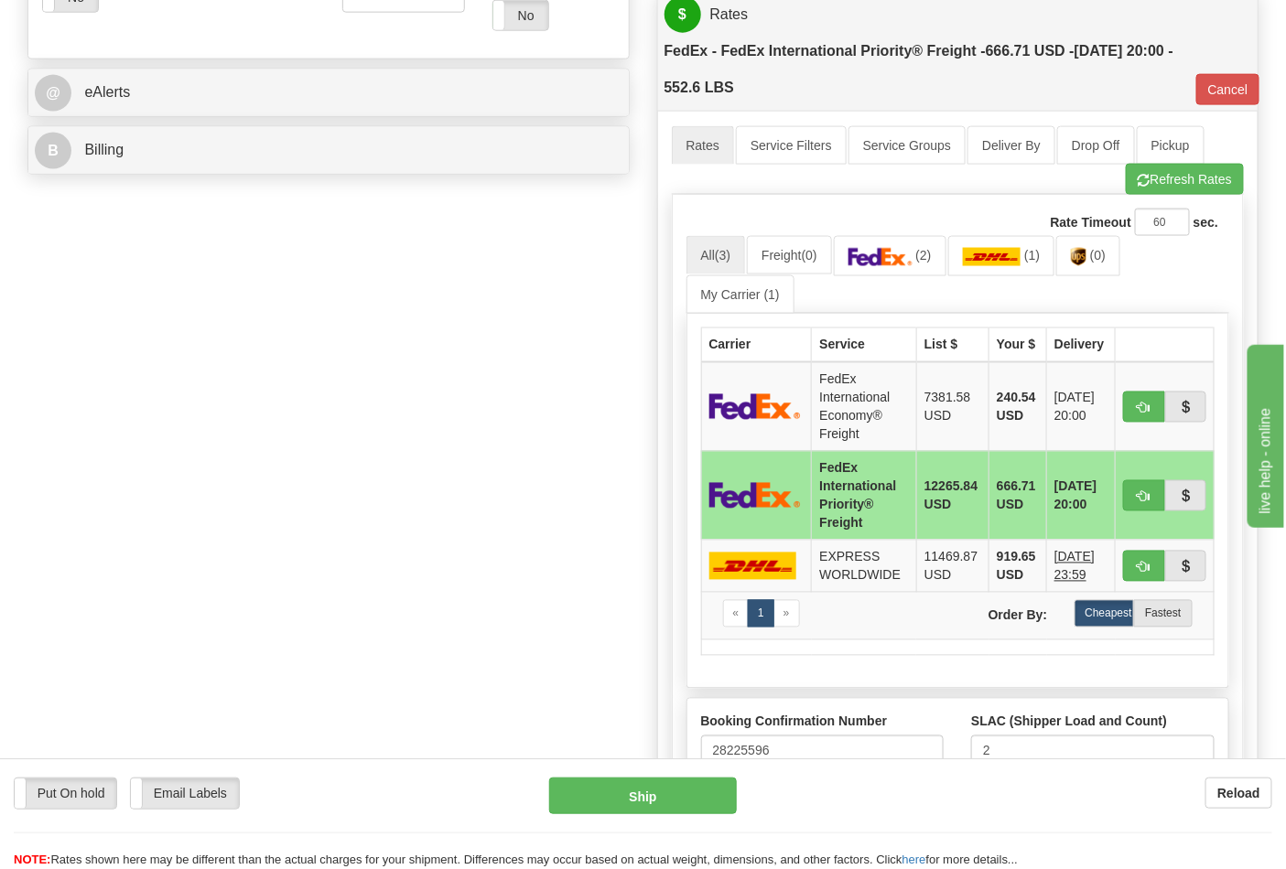
scroll to position [813, 0]
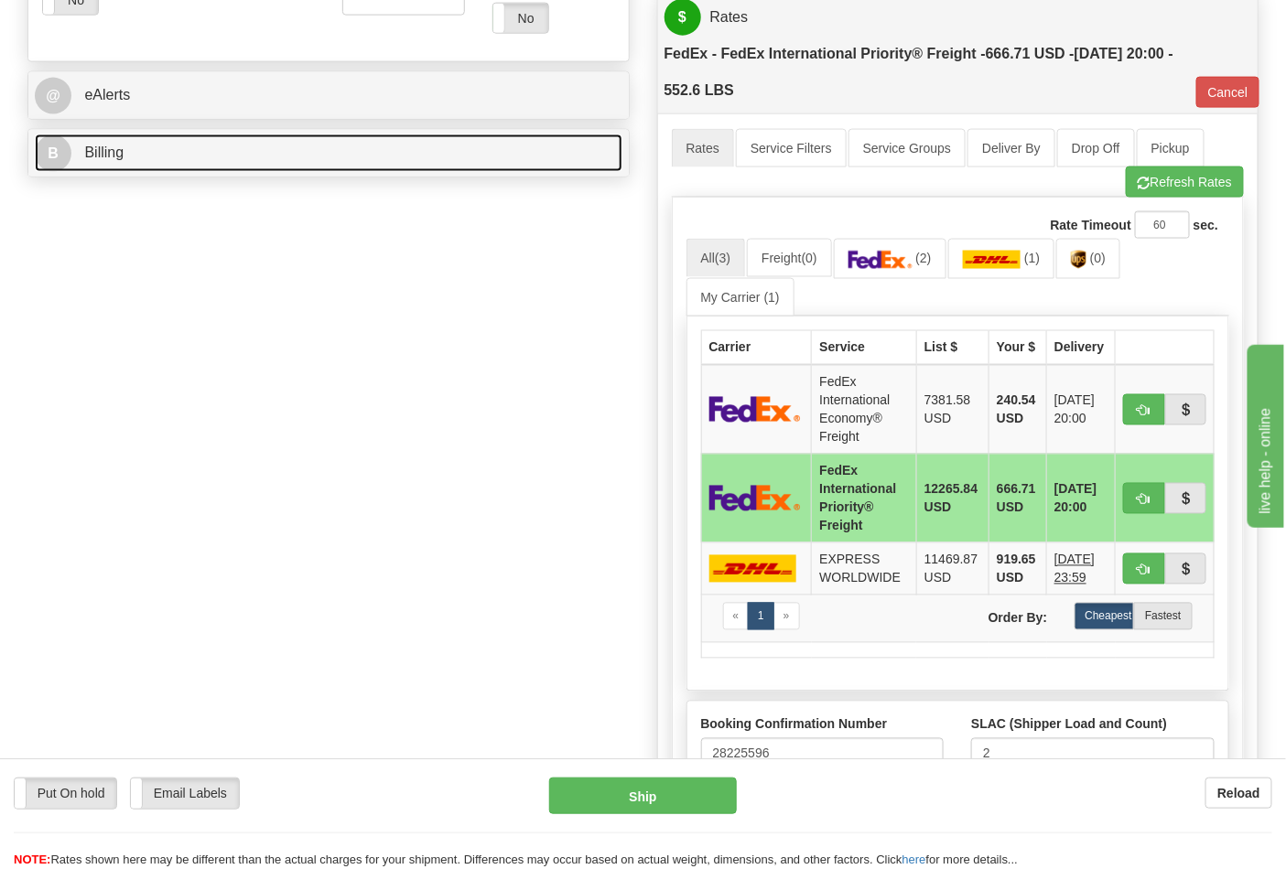
click at [115, 156] on span "Billing" at bounding box center [103, 153] width 39 height 16
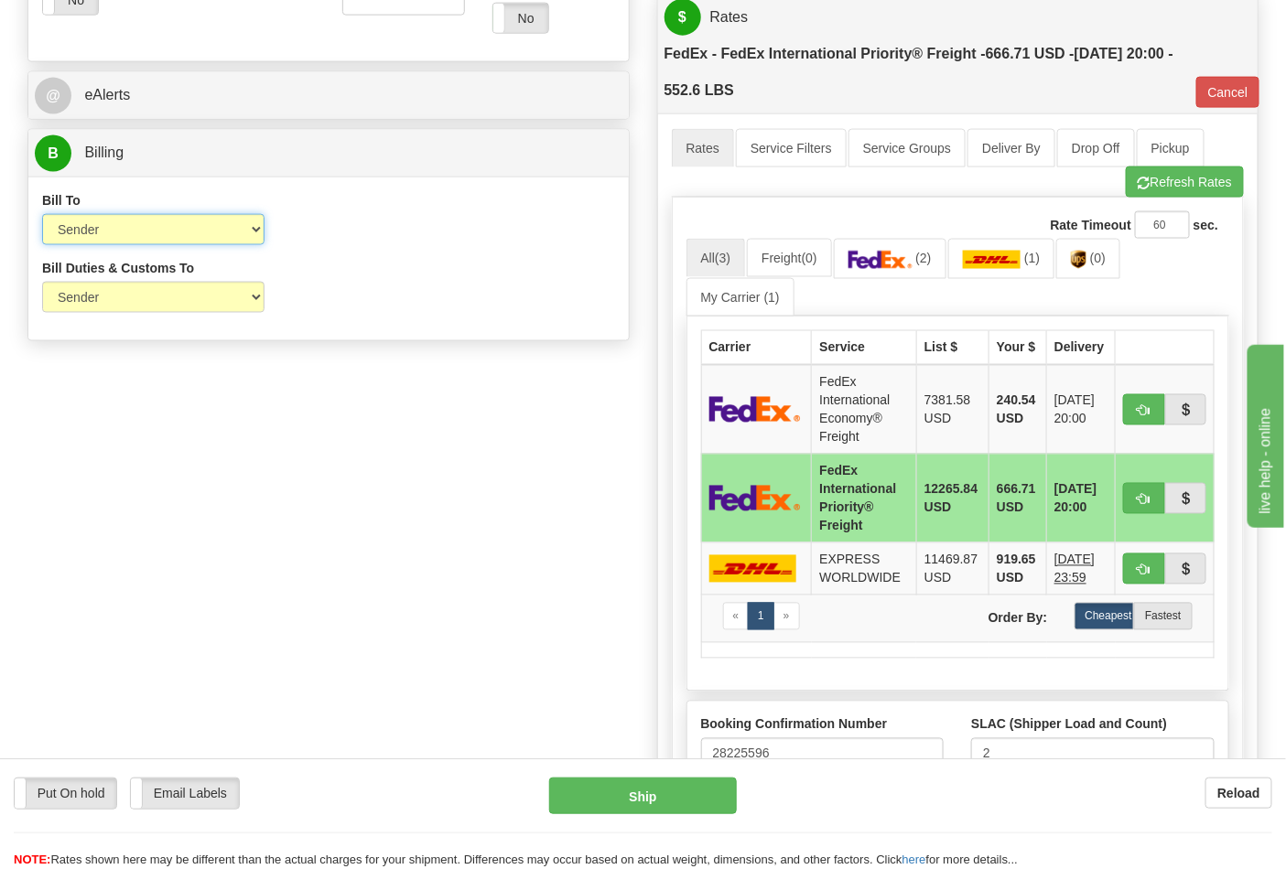
click at [209, 244] on select "Sender Recipient Third Party Collect" at bounding box center [153, 229] width 222 height 31
select select "2"
click at [42, 216] on select "Sender Recipient Third Party Collect" at bounding box center [153, 229] width 222 height 31
type input "70"
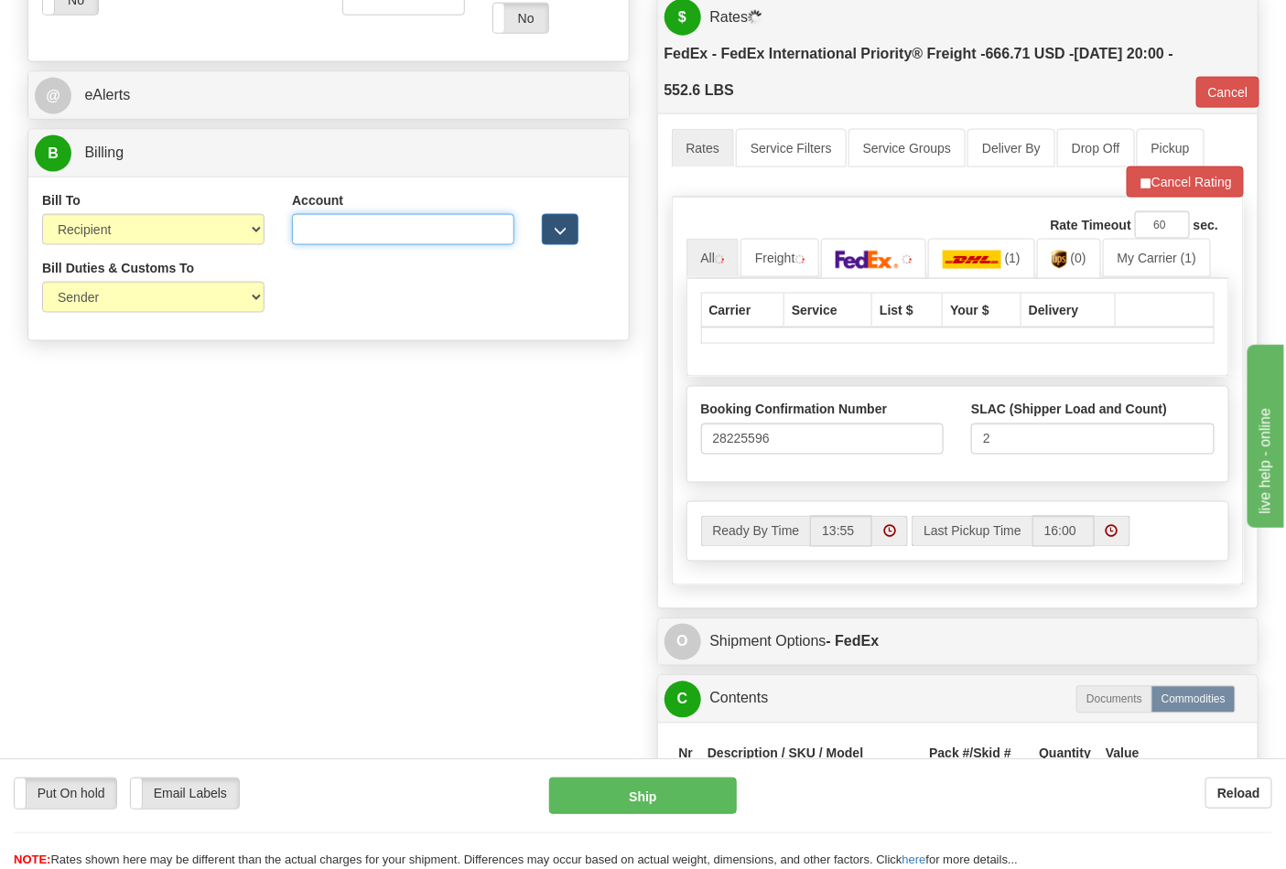
click at [382, 238] on input "Account" at bounding box center [403, 229] width 222 height 31
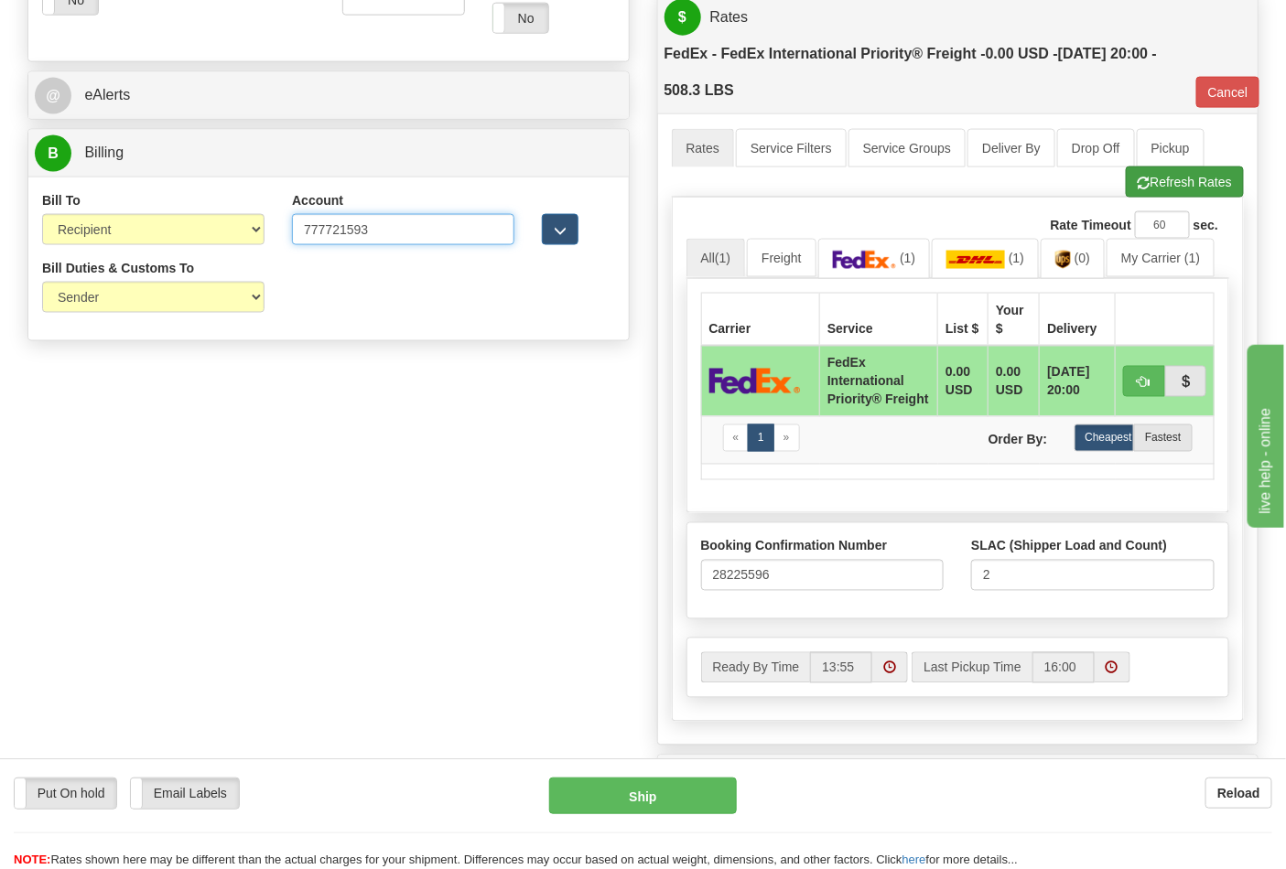
type input "777721593"
click at [1185, 185] on button "Refresh Rates" at bounding box center [1185, 182] width 118 height 31
type input "70"
click at [1135, 387] on button "button" at bounding box center [1144, 381] width 42 height 31
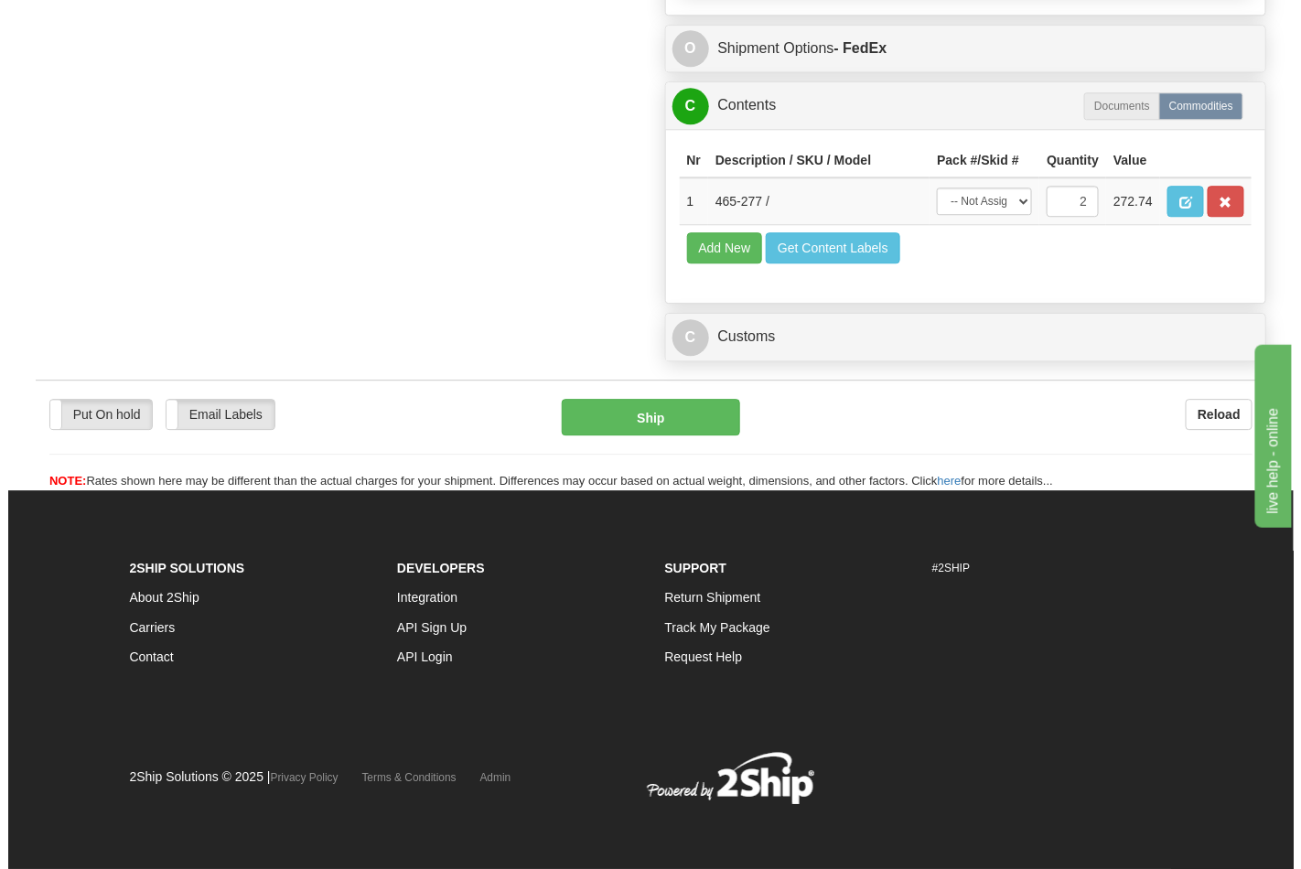
scroll to position [1600, 0]
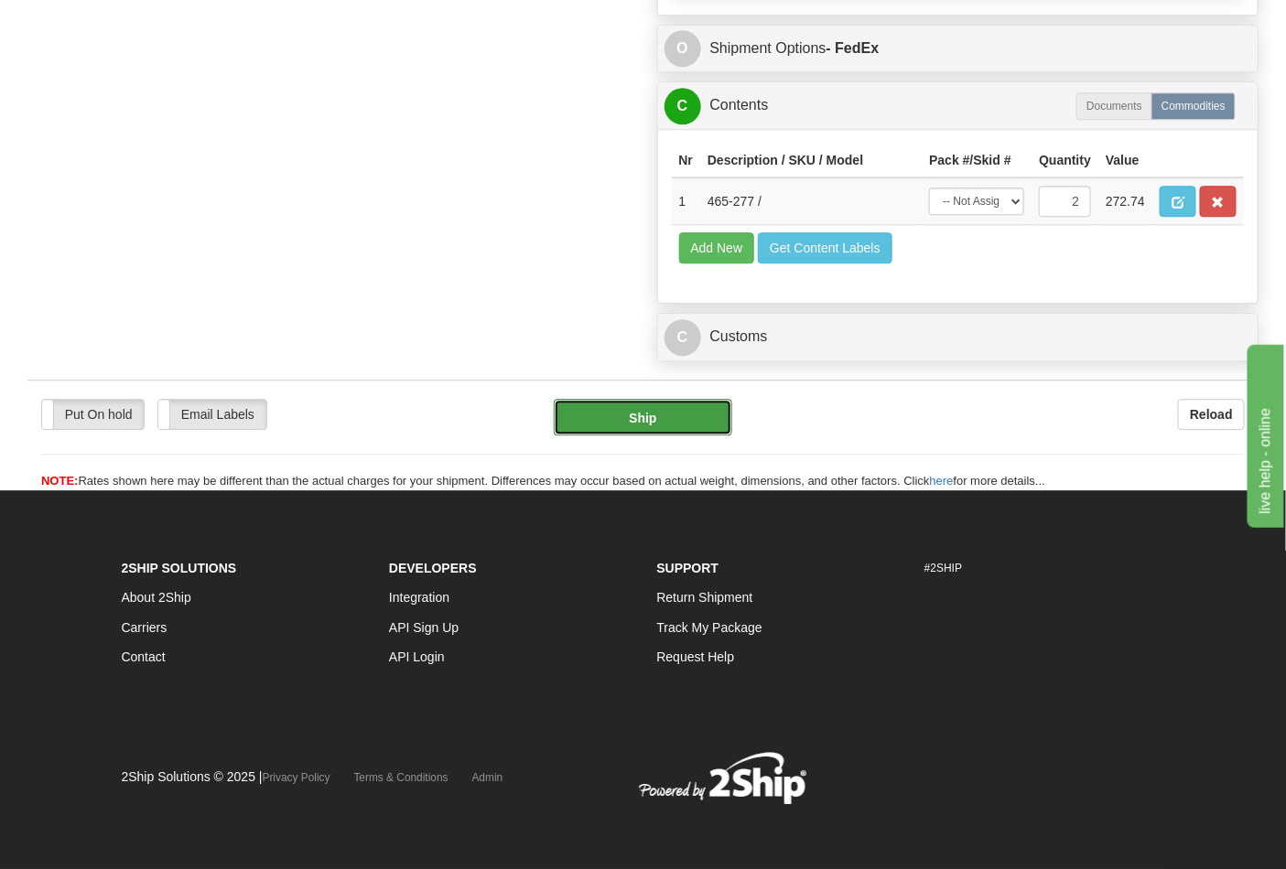
click at [653, 423] on button "Ship" at bounding box center [643, 417] width 178 height 37
